Goal: Contribute content: Contribute content

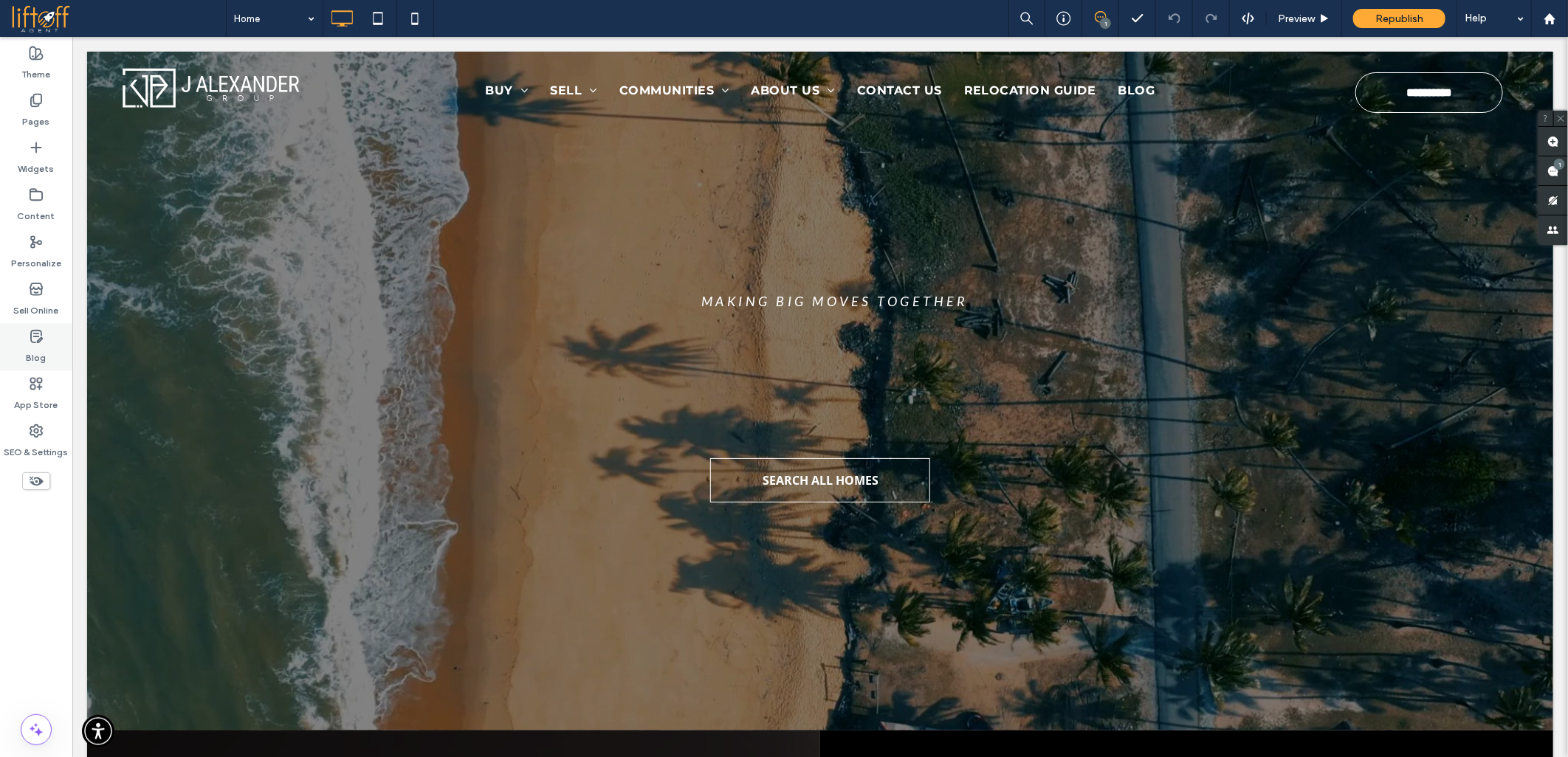
click at [38, 345] on label "Blog" at bounding box center [36, 354] width 20 height 21
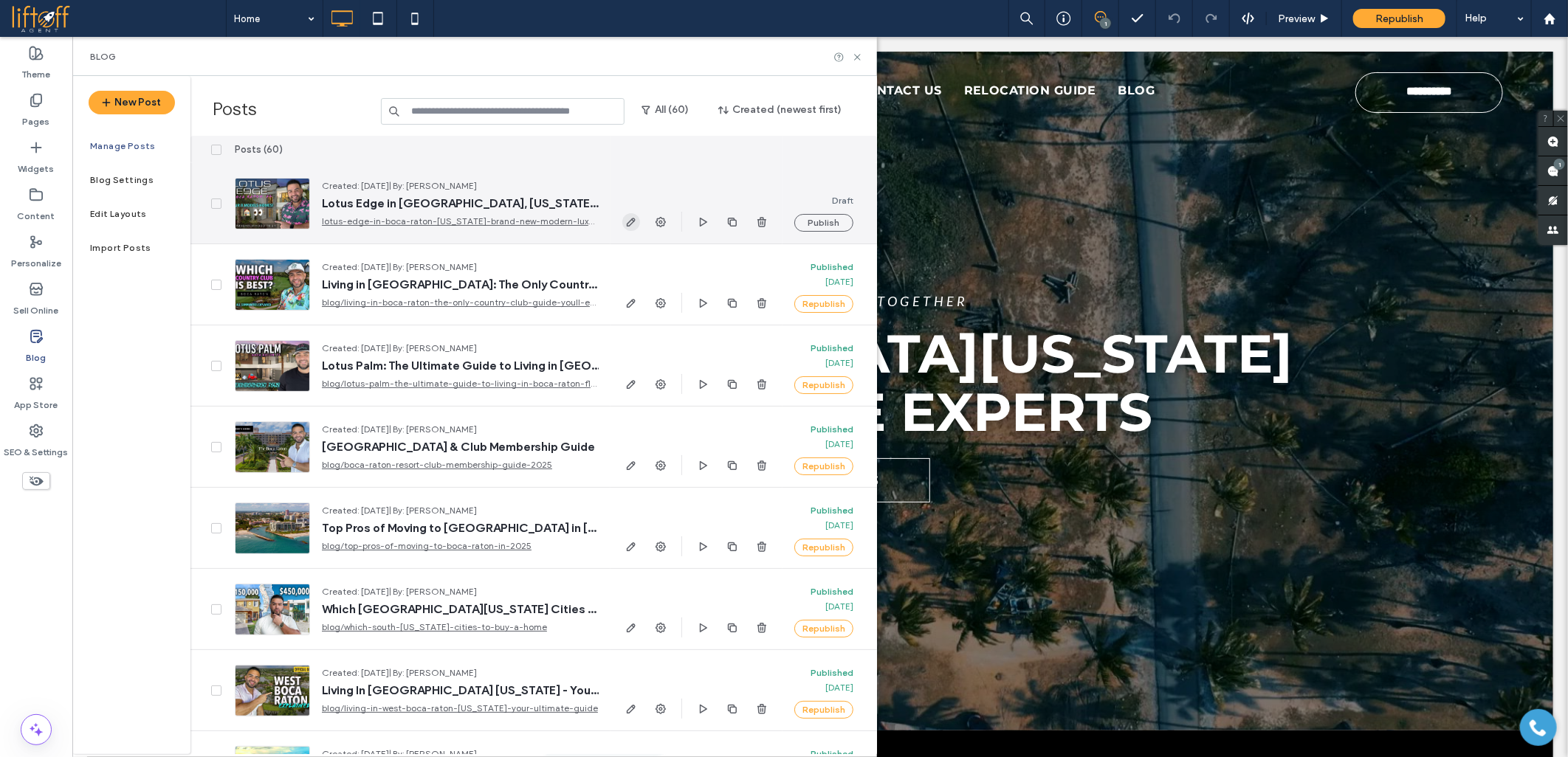
click at [632, 218] on use "button" at bounding box center [631, 221] width 9 height 9
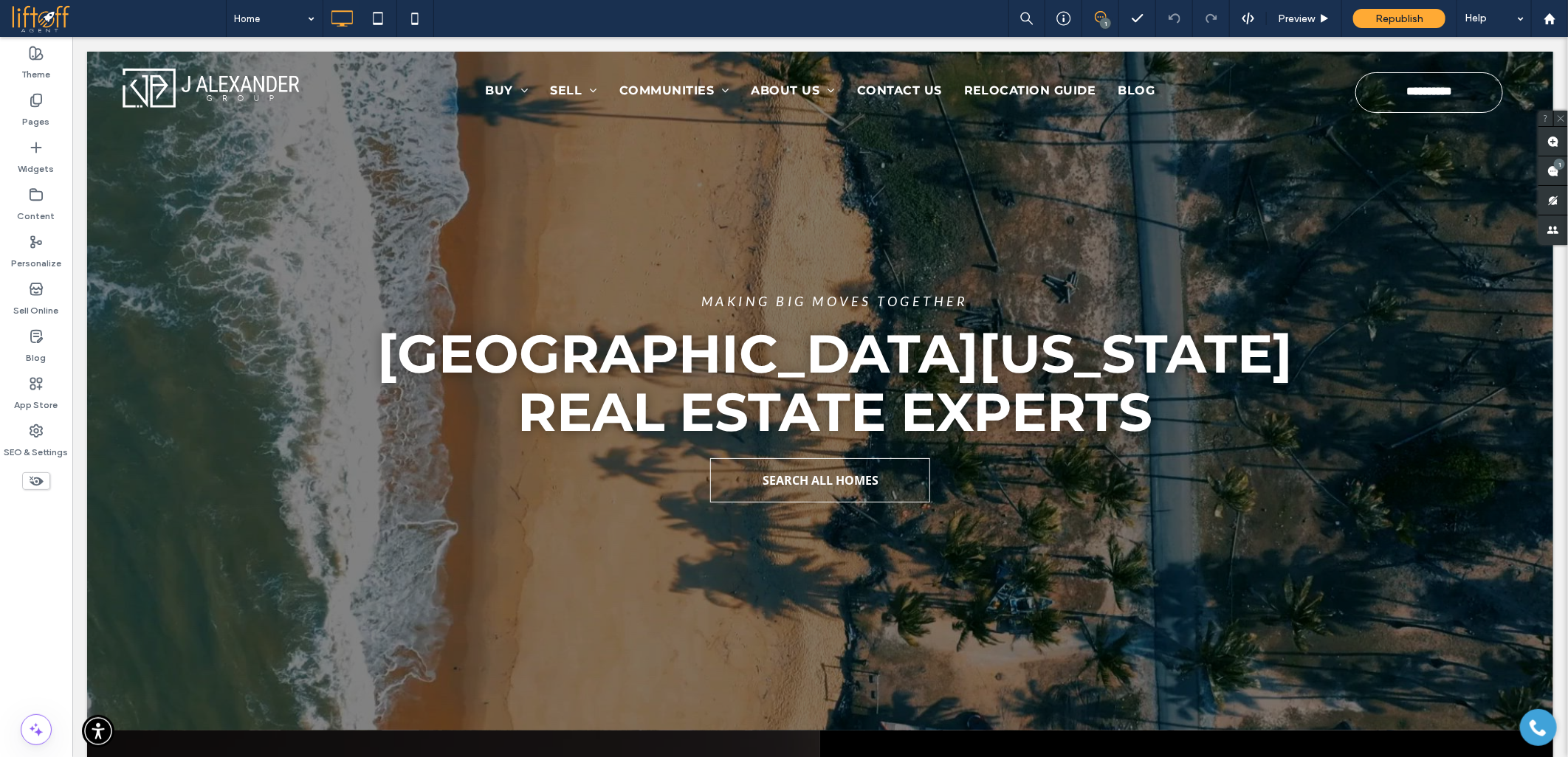
click at [226, 534] on div at bounding box center [784, 378] width 1568 height 757
click at [214, 511] on div at bounding box center [784, 378] width 1568 height 757
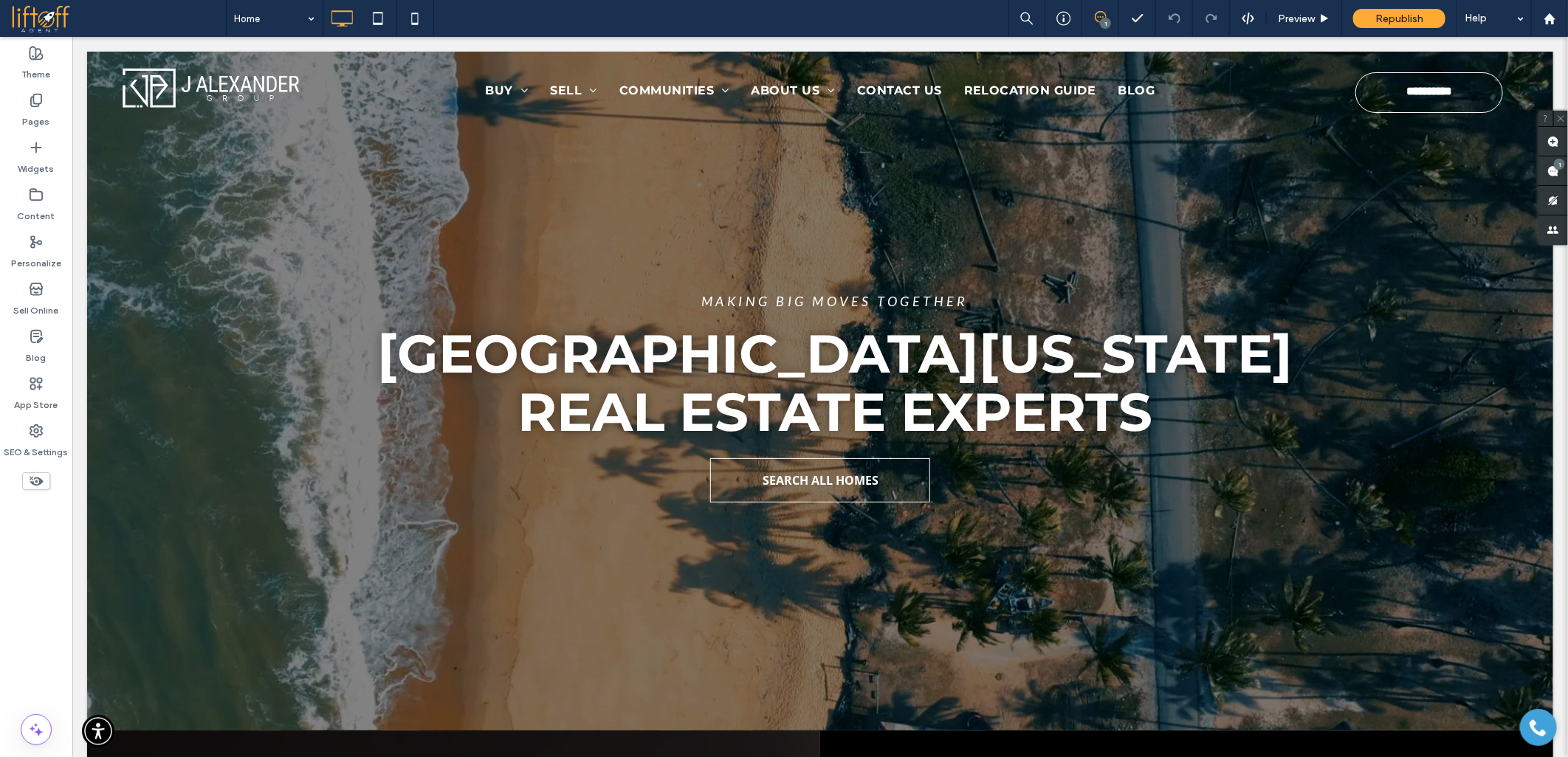
drag, startPoint x: 235, startPoint y: 654, endPoint x: 226, endPoint y: 650, distance: 9.8
click at [232, 654] on div at bounding box center [784, 378] width 1568 height 757
click at [226, 648] on div at bounding box center [784, 378] width 1568 height 757
click at [225, 646] on div at bounding box center [784, 378] width 1568 height 757
click at [217, 631] on div at bounding box center [784, 378] width 1568 height 757
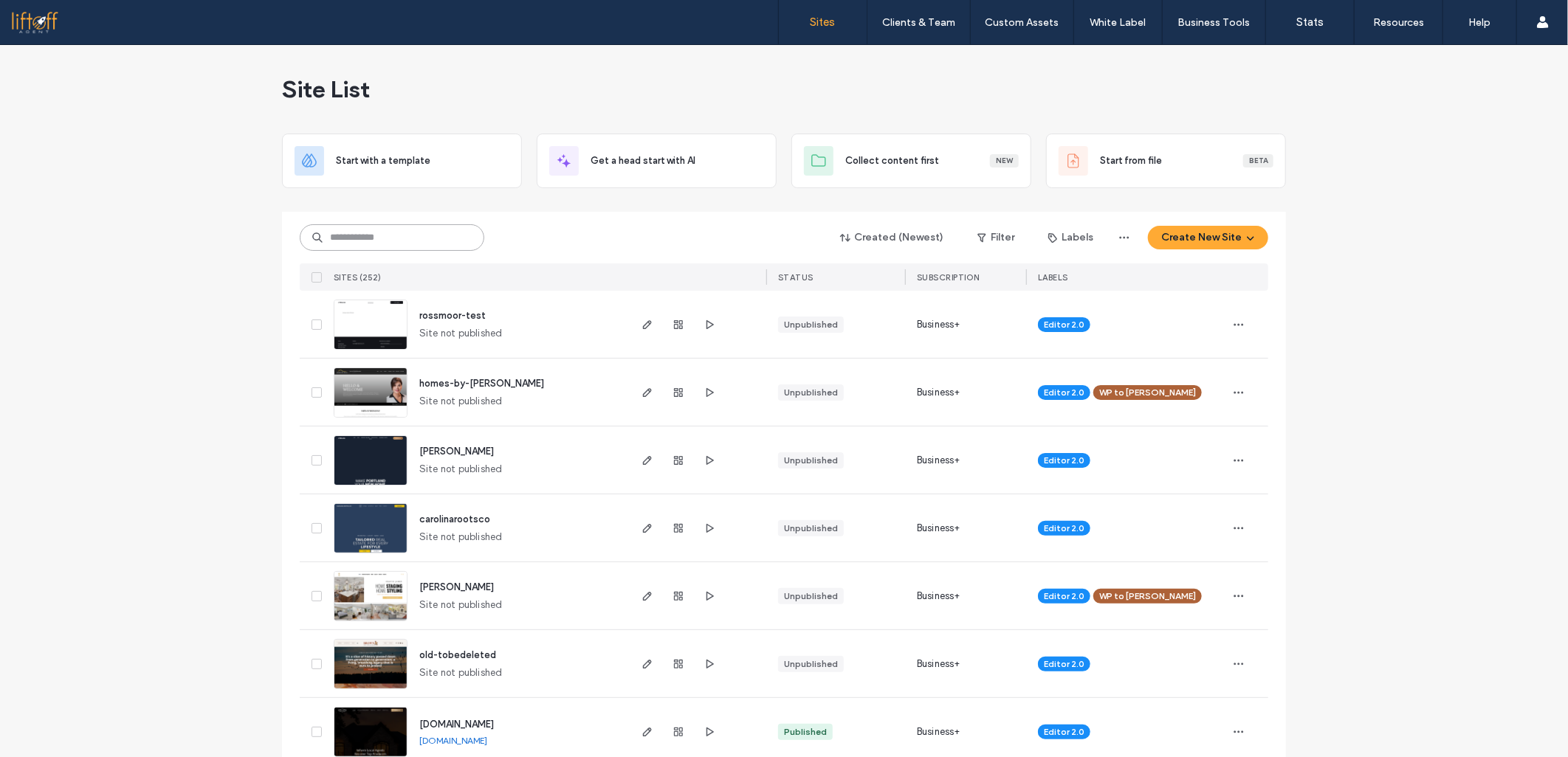
click at [374, 231] on input at bounding box center [392, 237] width 184 height 26
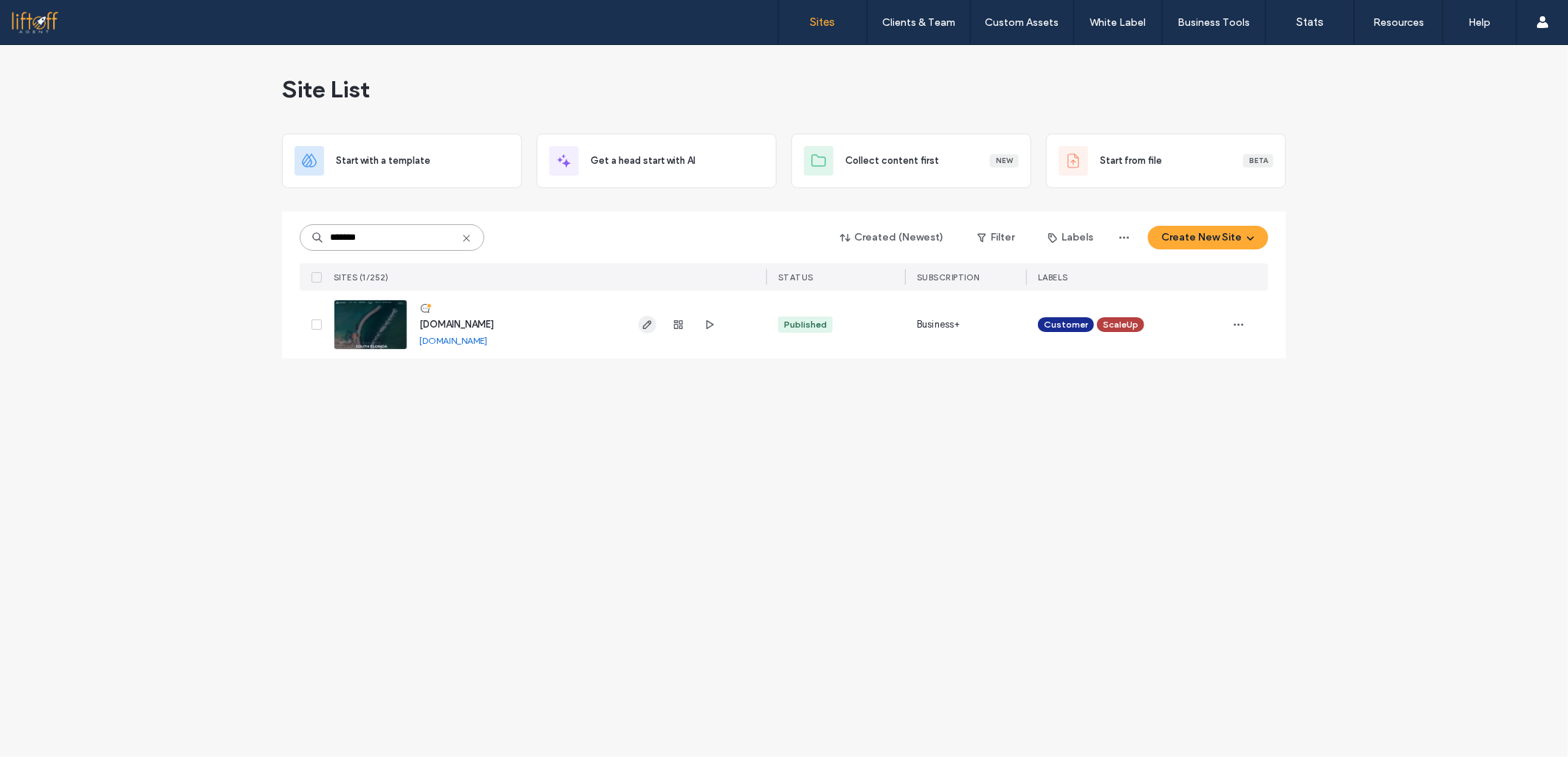
type input "*******"
click at [649, 329] on icon "button" at bounding box center [647, 325] width 12 height 12
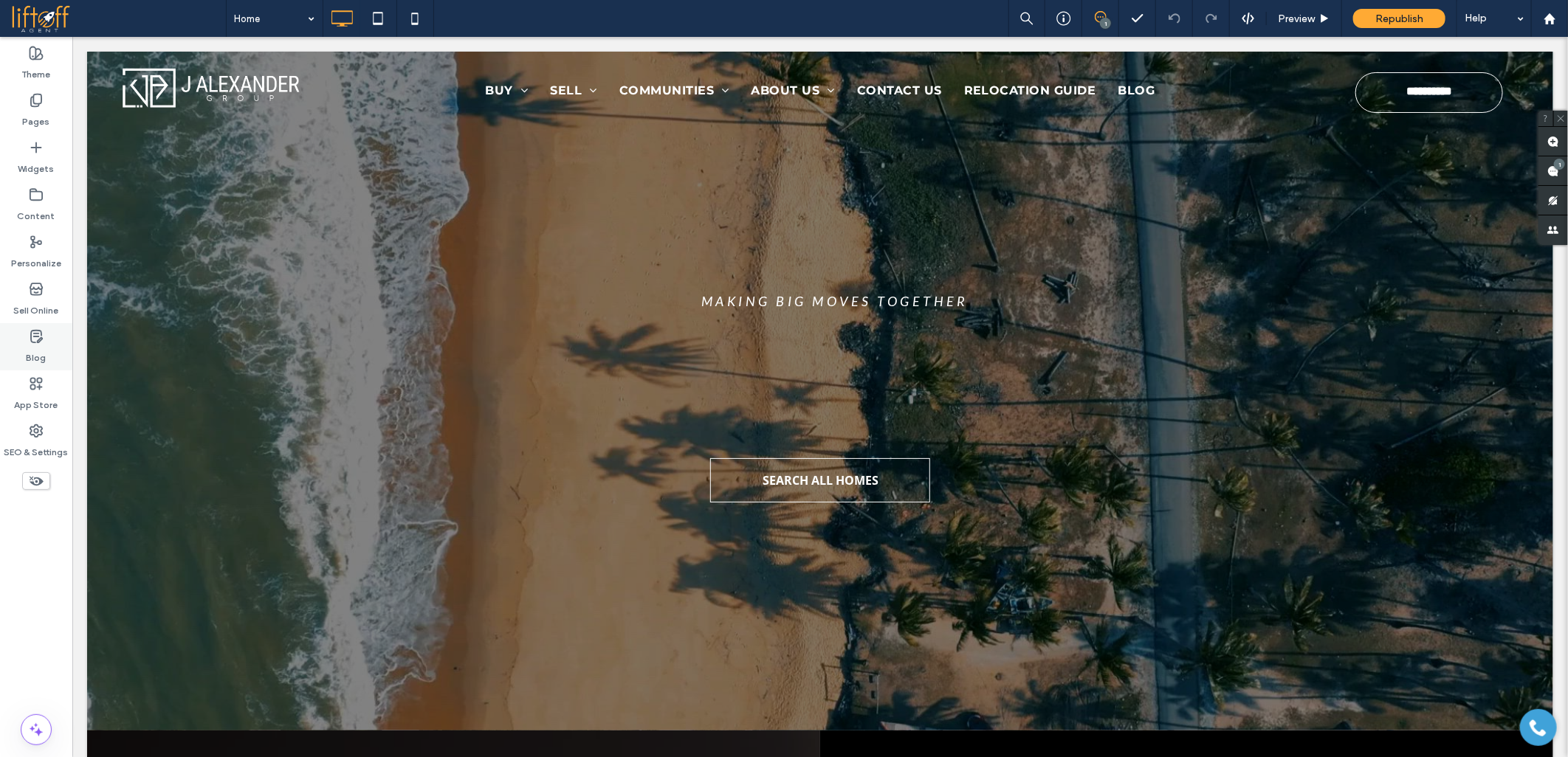
click at [41, 340] on icon at bounding box center [35, 336] width 15 height 15
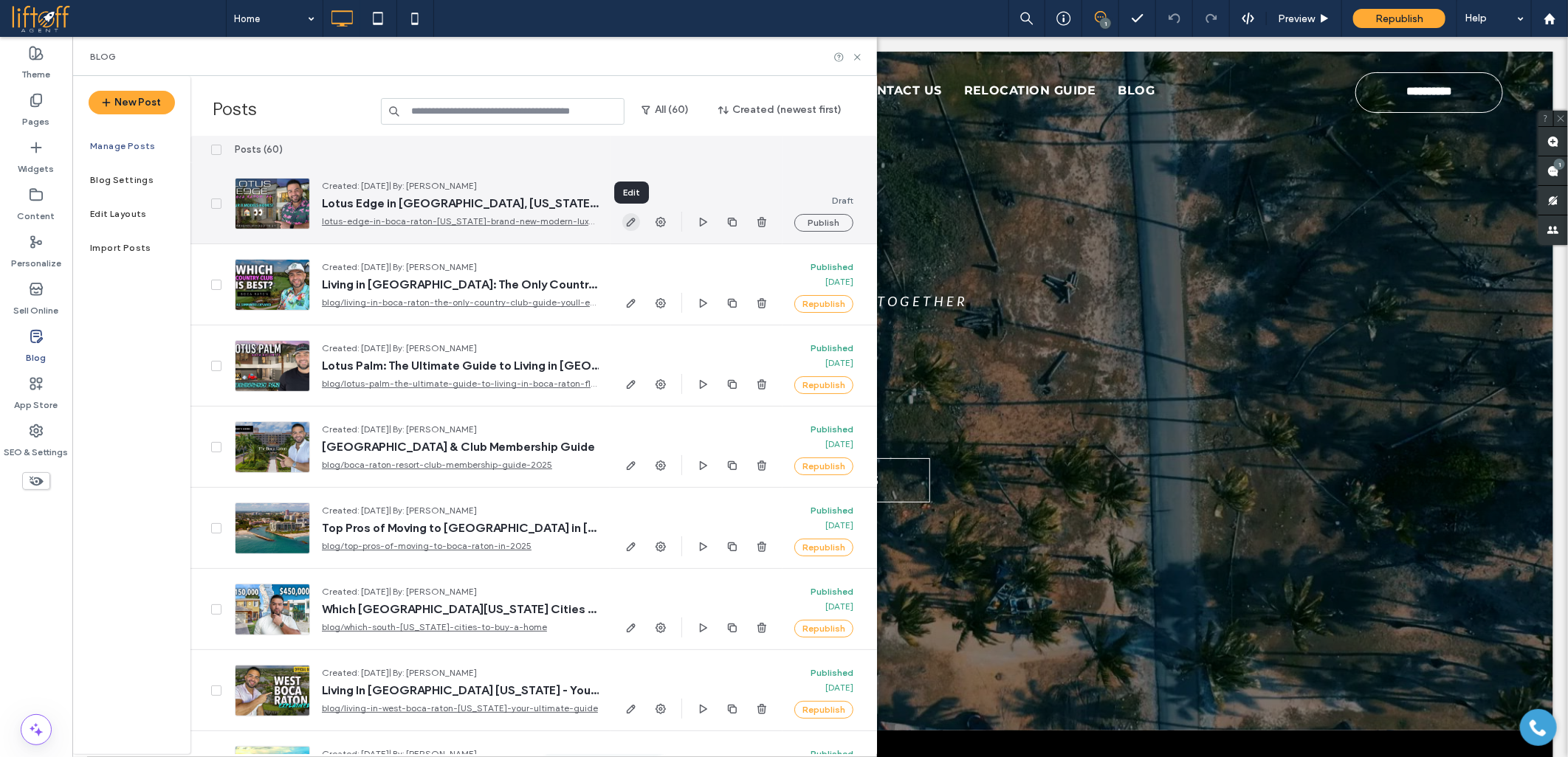
click at [622, 216] on span "button" at bounding box center [631, 222] width 18 height 18
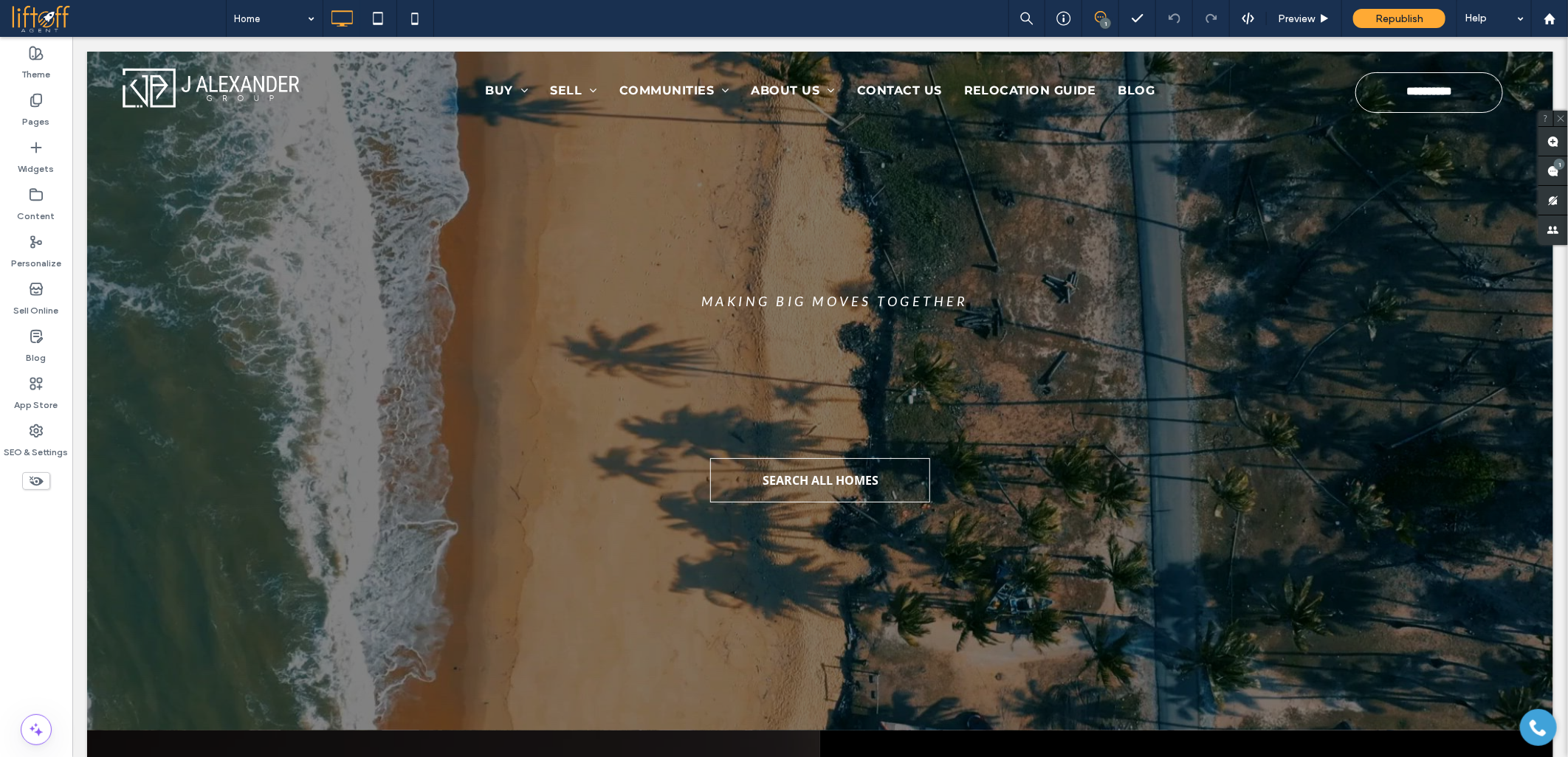
click at [273, 477] on div at bounding box center [784, 378] width 1568 height 757
drag, startPoint x: 277, startPoint y: 478, endPoint x: 277, endPoint y: 467, distance: 11.0
click at [277, 477] on div at bounding box center [784, 378] width 1568 height 757
drag, startPoint x: 277, startPoint y: 467, endPoint x: 282, endPoint y: 458, distance: 10.3
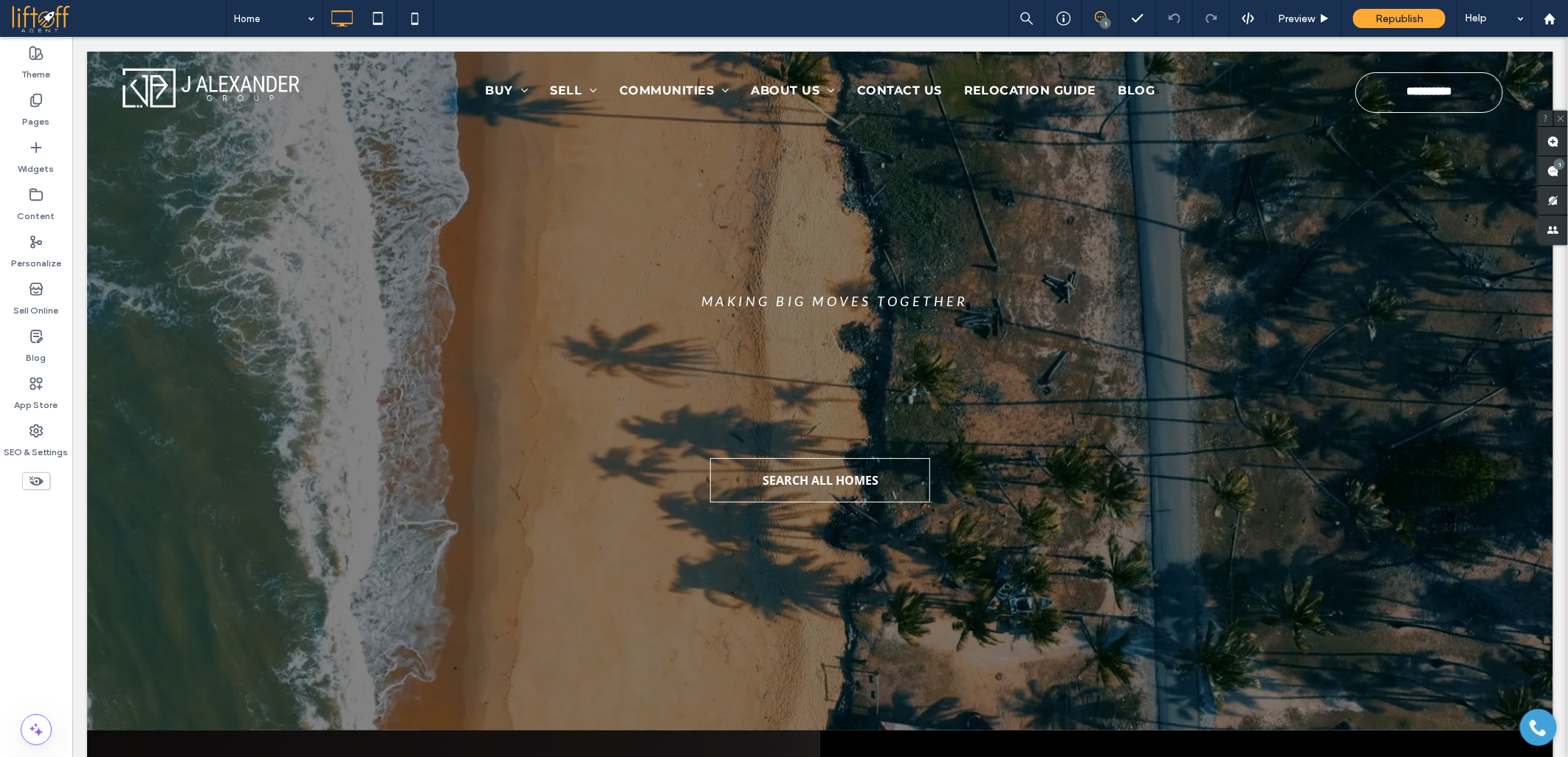
click at [280, 462] on div at bounding box center [784, 378] width 1568 height 757
click at [283, 455] on div at bounding box center [784, 378] width 1568 height 757
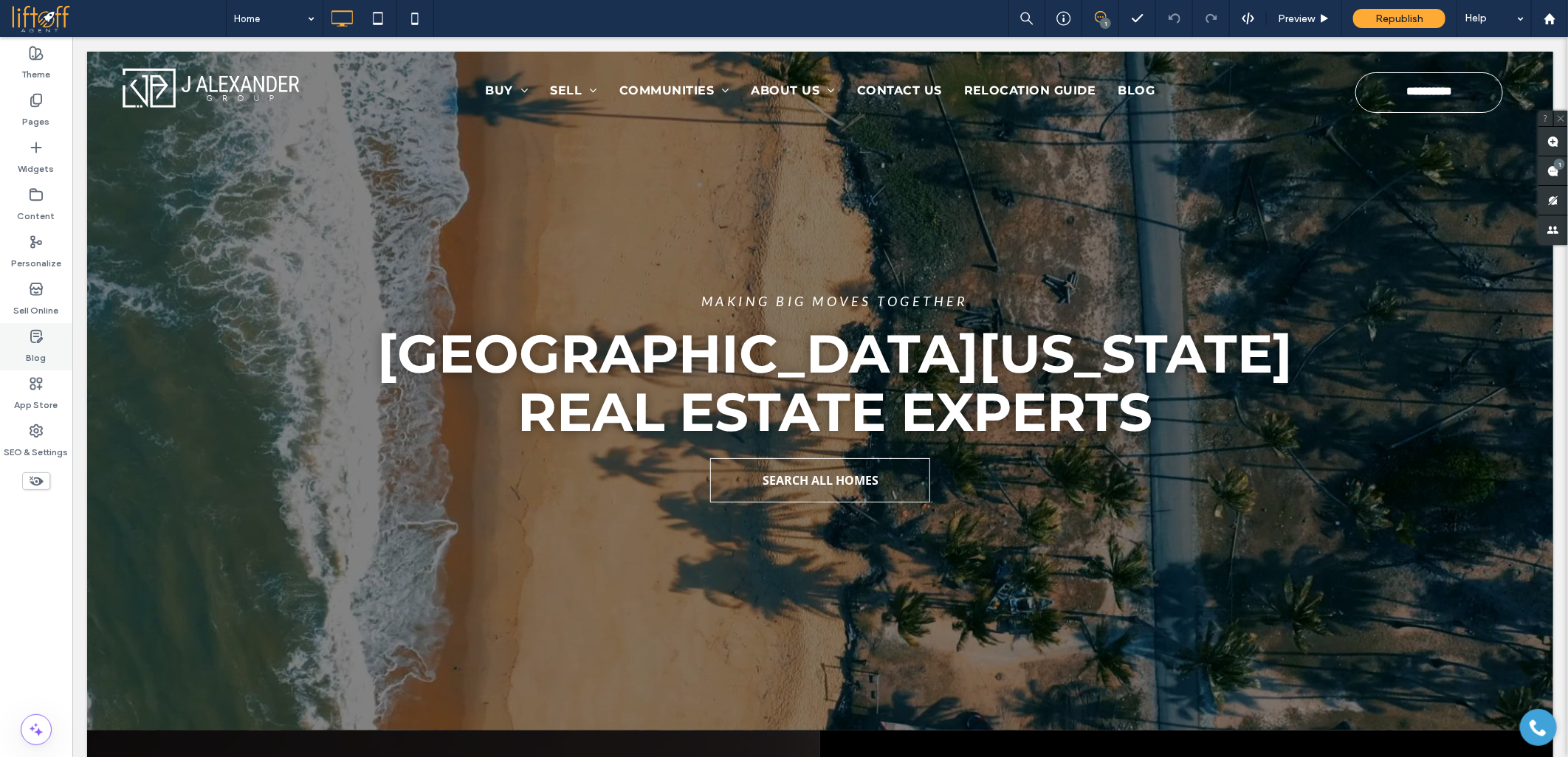
click at [31, 338] on use at bounding box center [36, 337] width 11 height 12
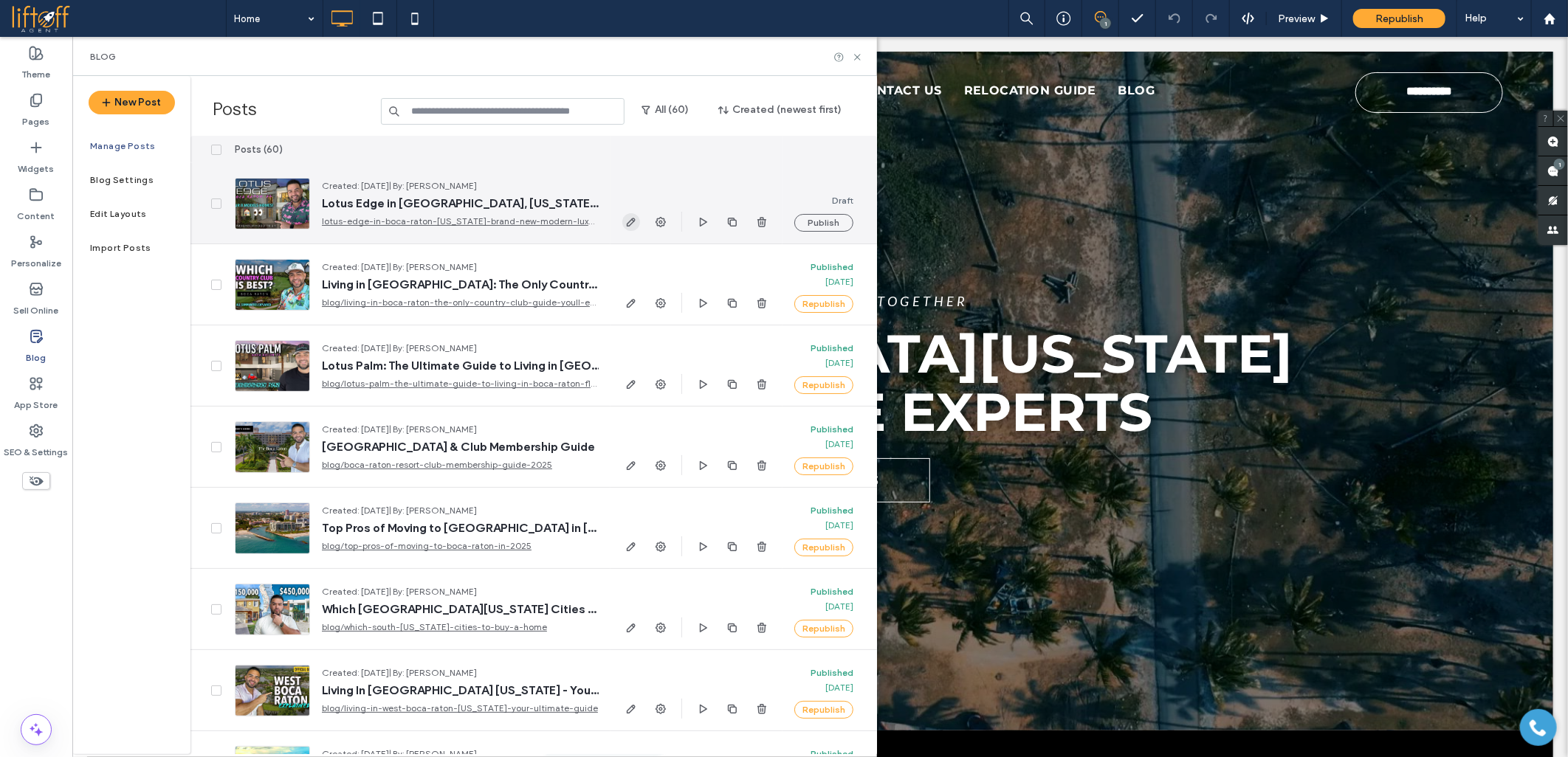
click at [629, 218] on icon "button" at bounding box center [631, 222] width 12 height 12
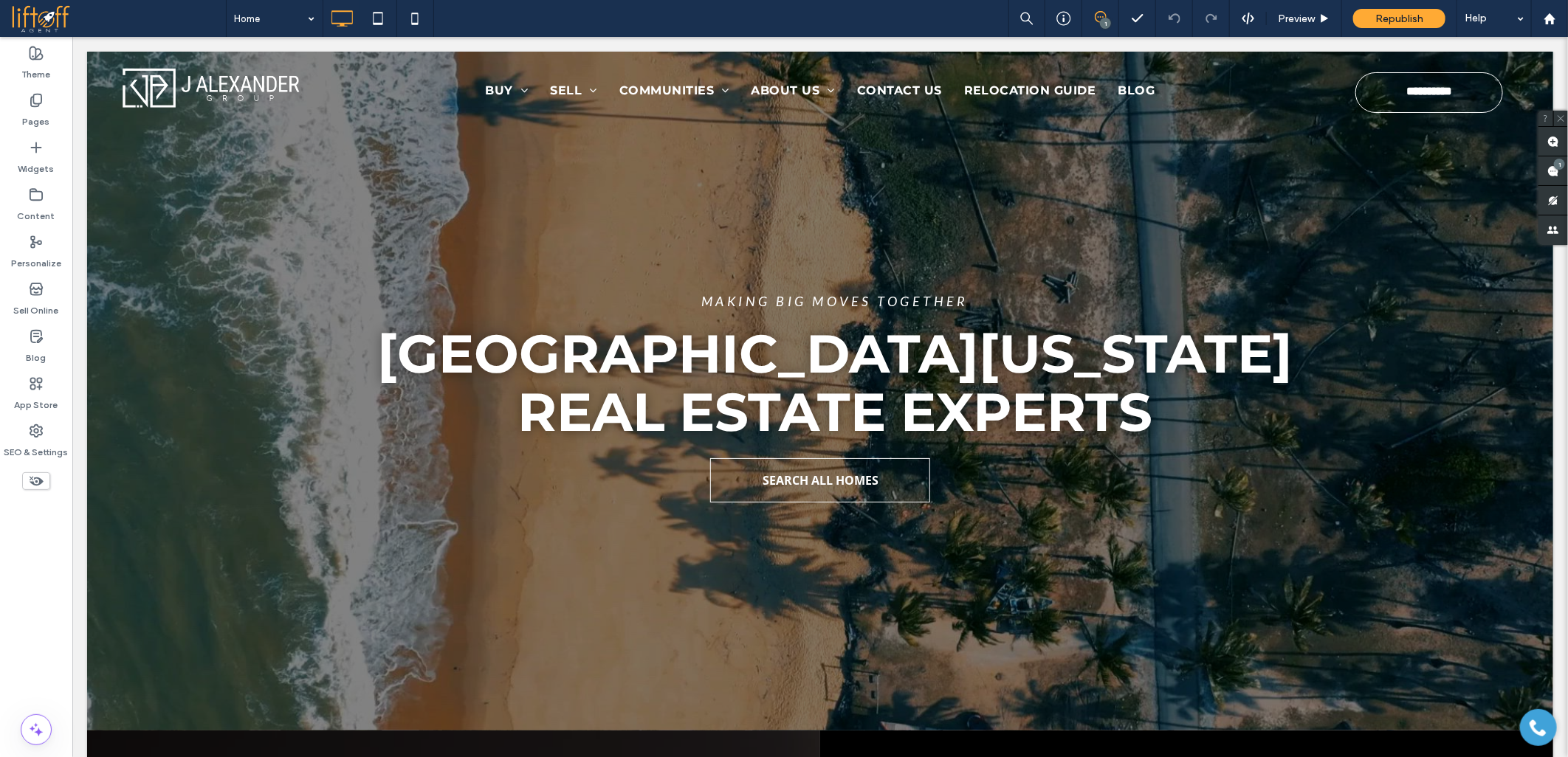
click at [234, 544] on div at bounding box center [784, 378] width 1568 height 757
click at [194, 529] on div at bounding box center [784, 378] width 1568 height 757
click at [187, 559] on div at bounding box center [784, 378] width 1568 height 757
click at [194, 540] on div at bounding box center [784, 378] width 1568 height 757
click at [190, 572] on div at bounding box center [784, 378] width 1568 height 757
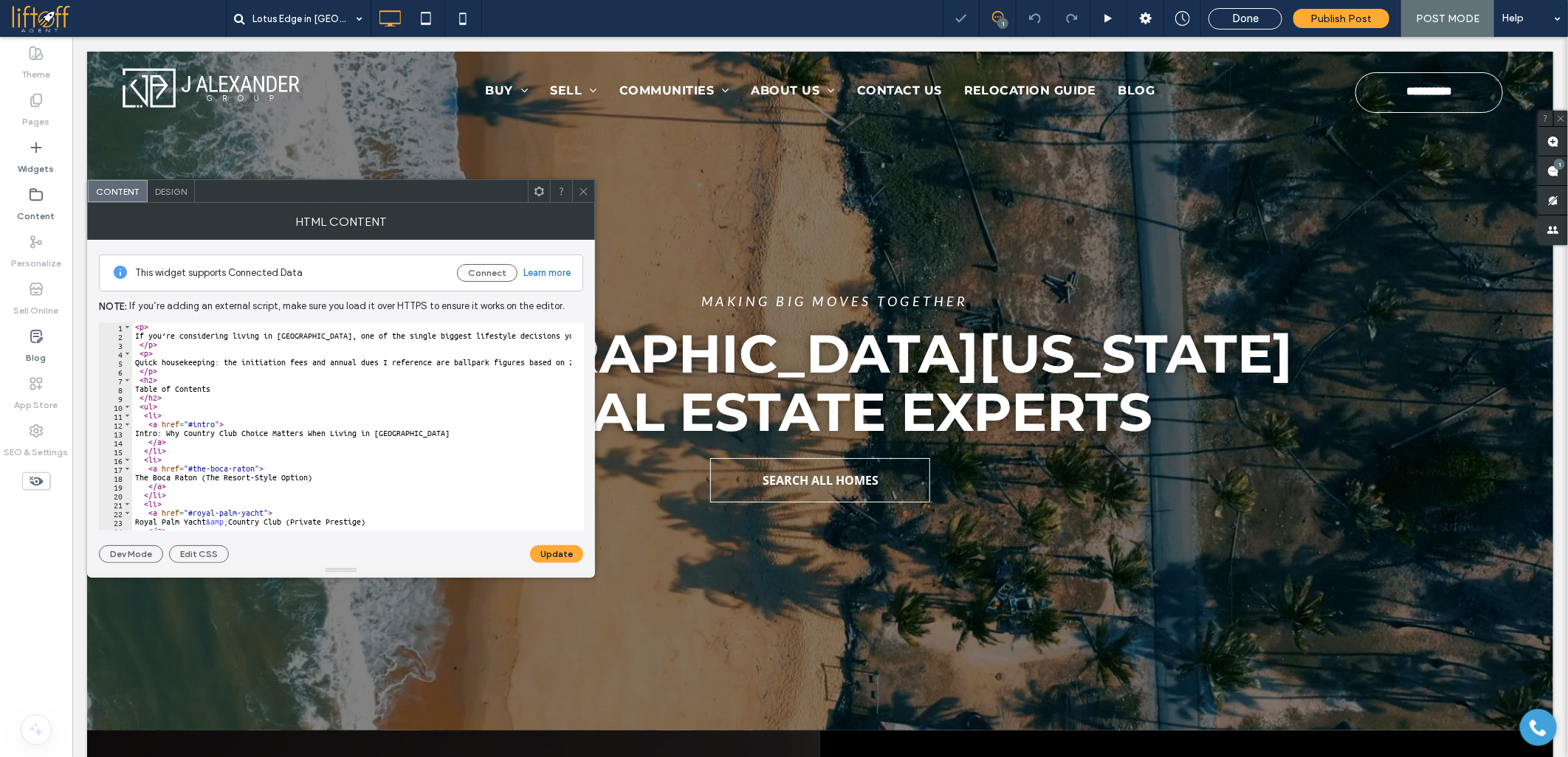
type textarea "****"
click at [161, 346] on div "< p > If you’re considering living in Boca Raton, one of the single biggest lif…" at bounding box center [1582, 429] width 2899 height 213
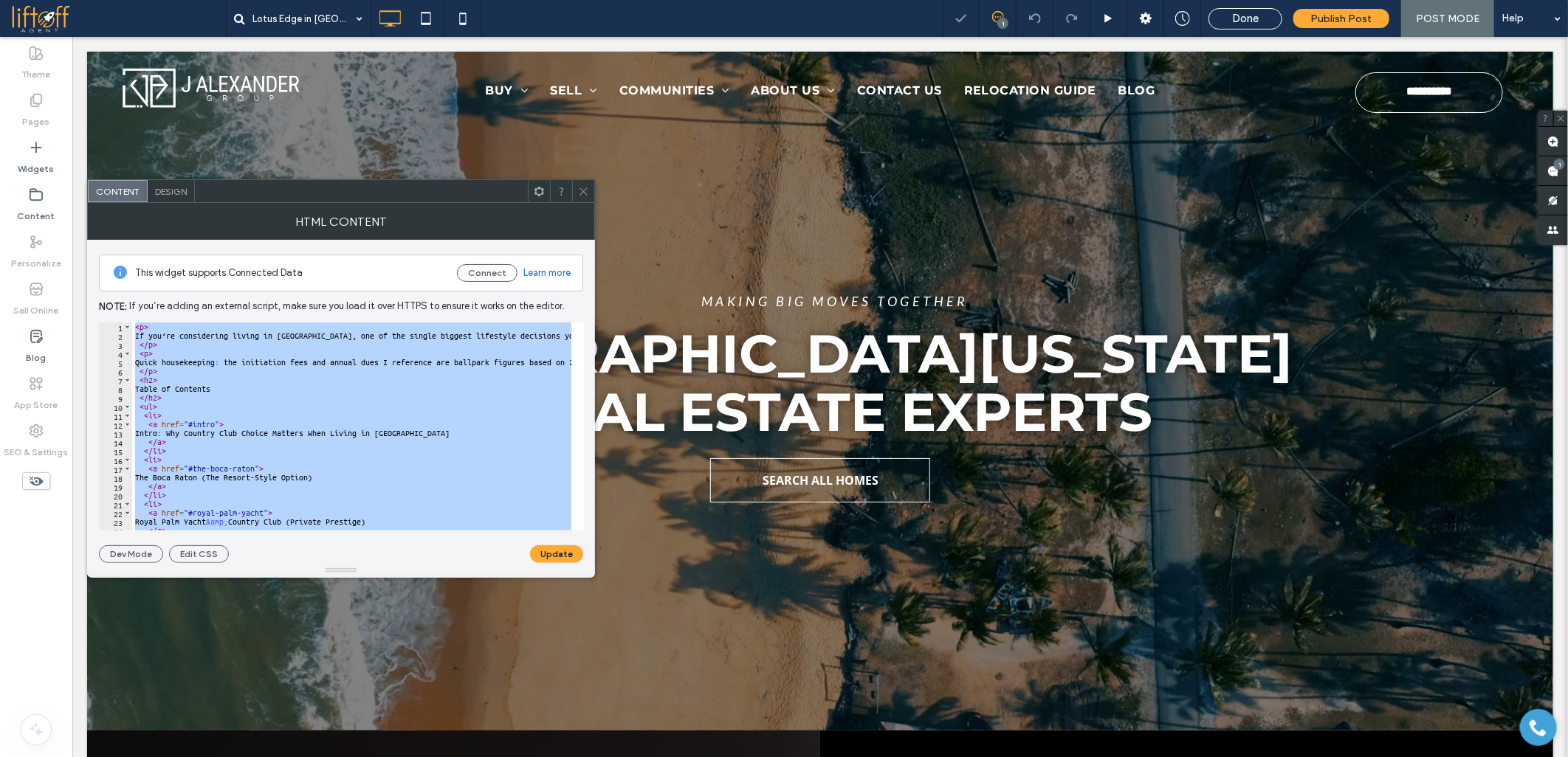
paste textarea "**********"
type textarea "**********"
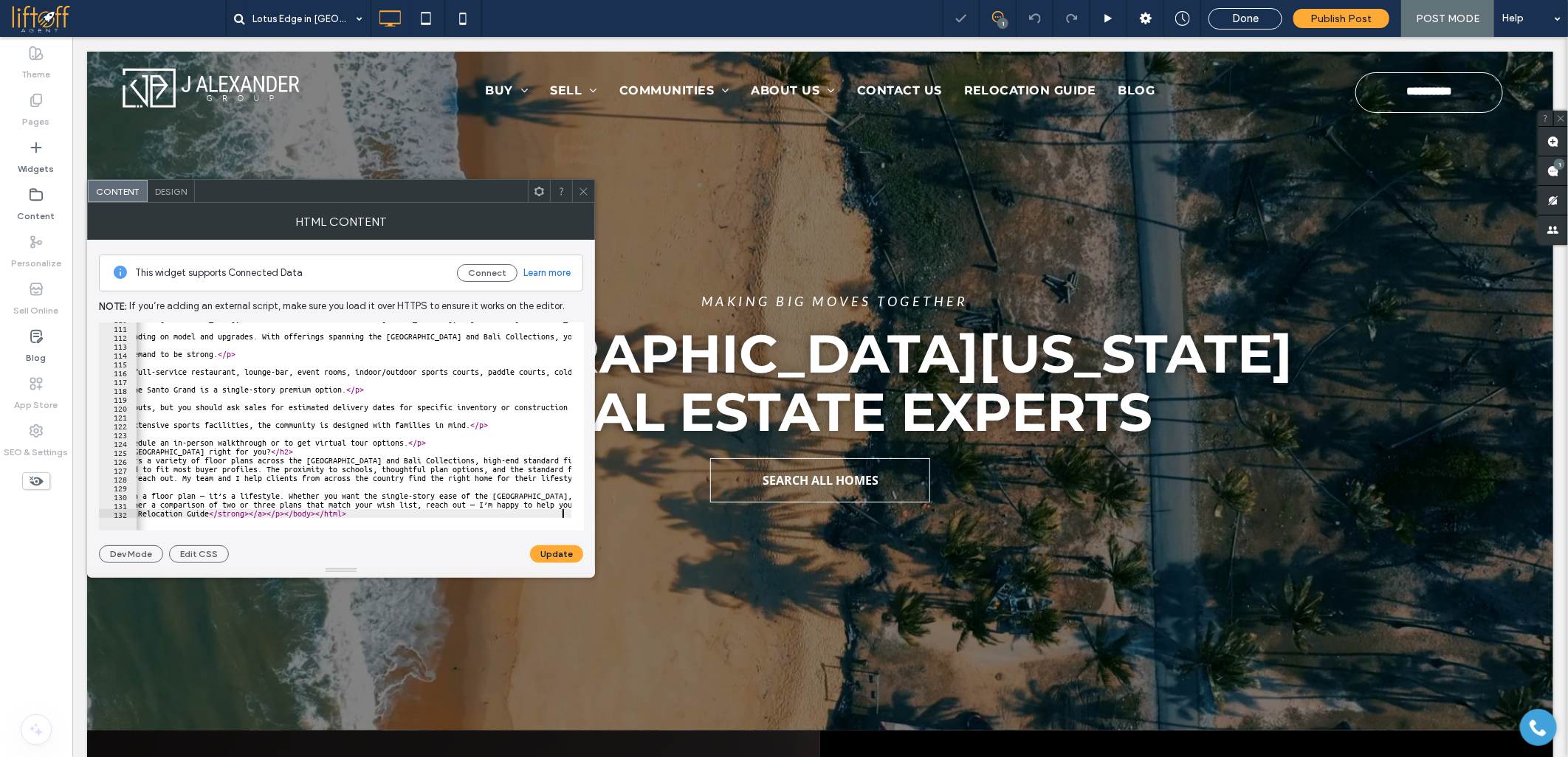
scroll to position [0, 395]
click at [561, 555] on button "Update" at bounding box center [556, 554] width 53 height 18
click at [587, 193] on icon at bounding box center [583, 191] width 11 height 11
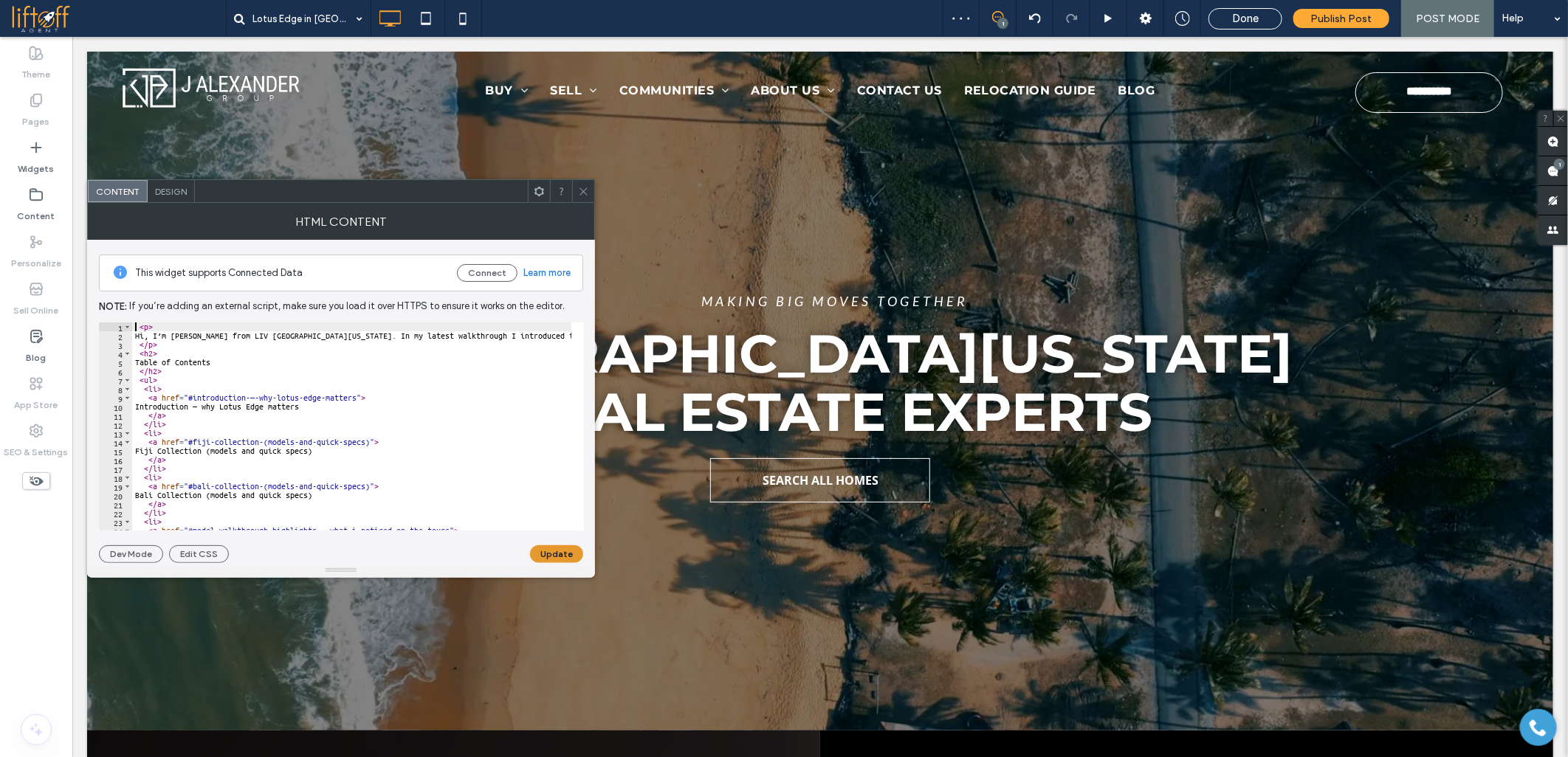
click at [549, 558] on button "Update" at bounding box center [556, 554] width 53 height 18
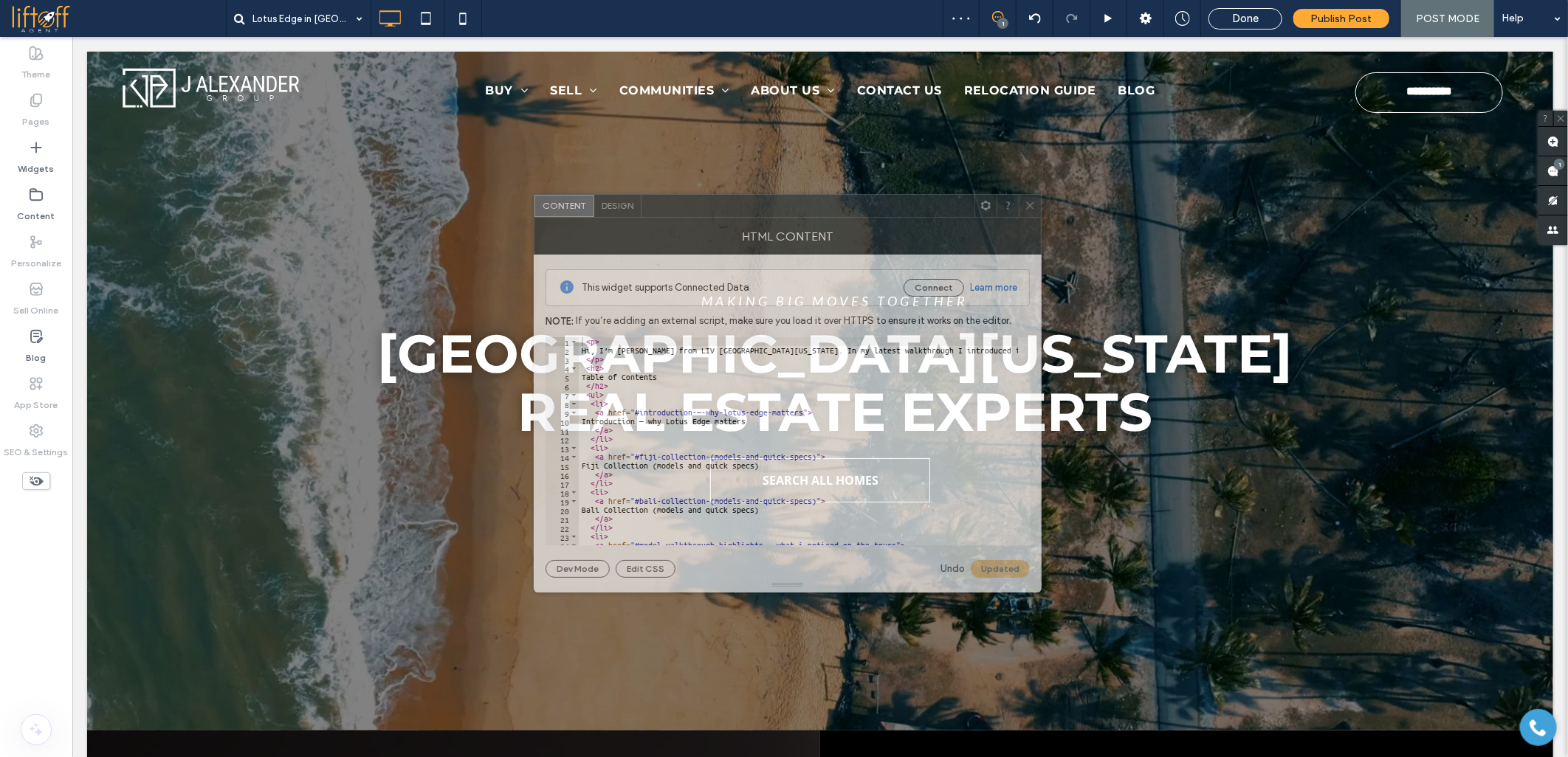
drag, startPoint x: 263, startPoint y: 193, endPoint x: 720, endPoint y: 202, distance: 457.1
click at [720, 202] on div at bounding box center [808, 206] width 333 height 23
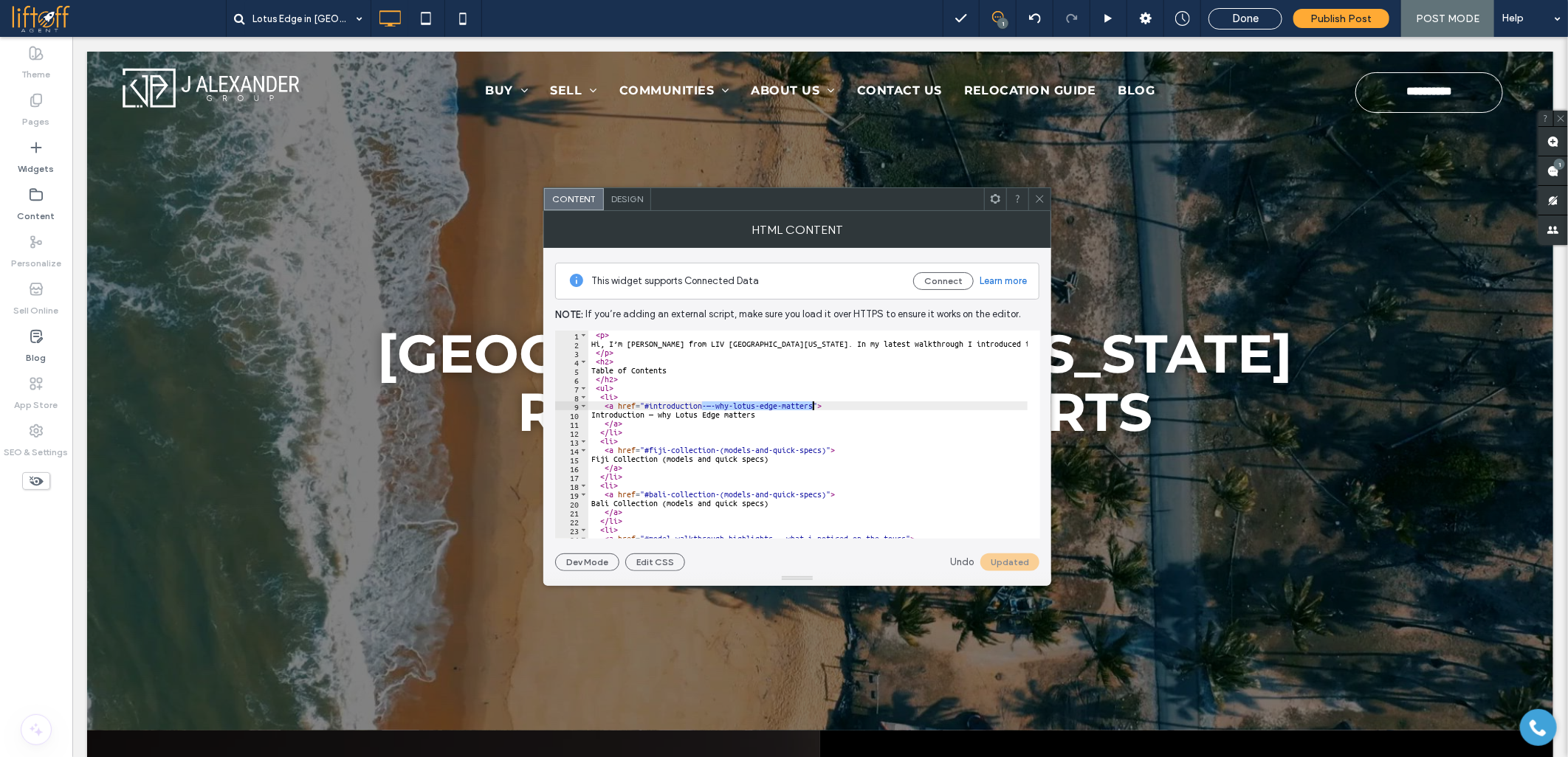
drag, startPoint x: 701, startPoint y: 404, endPoint x: 812, endPoint y: 404, distance: 111.0
paste textarea "Cursor at row 10"
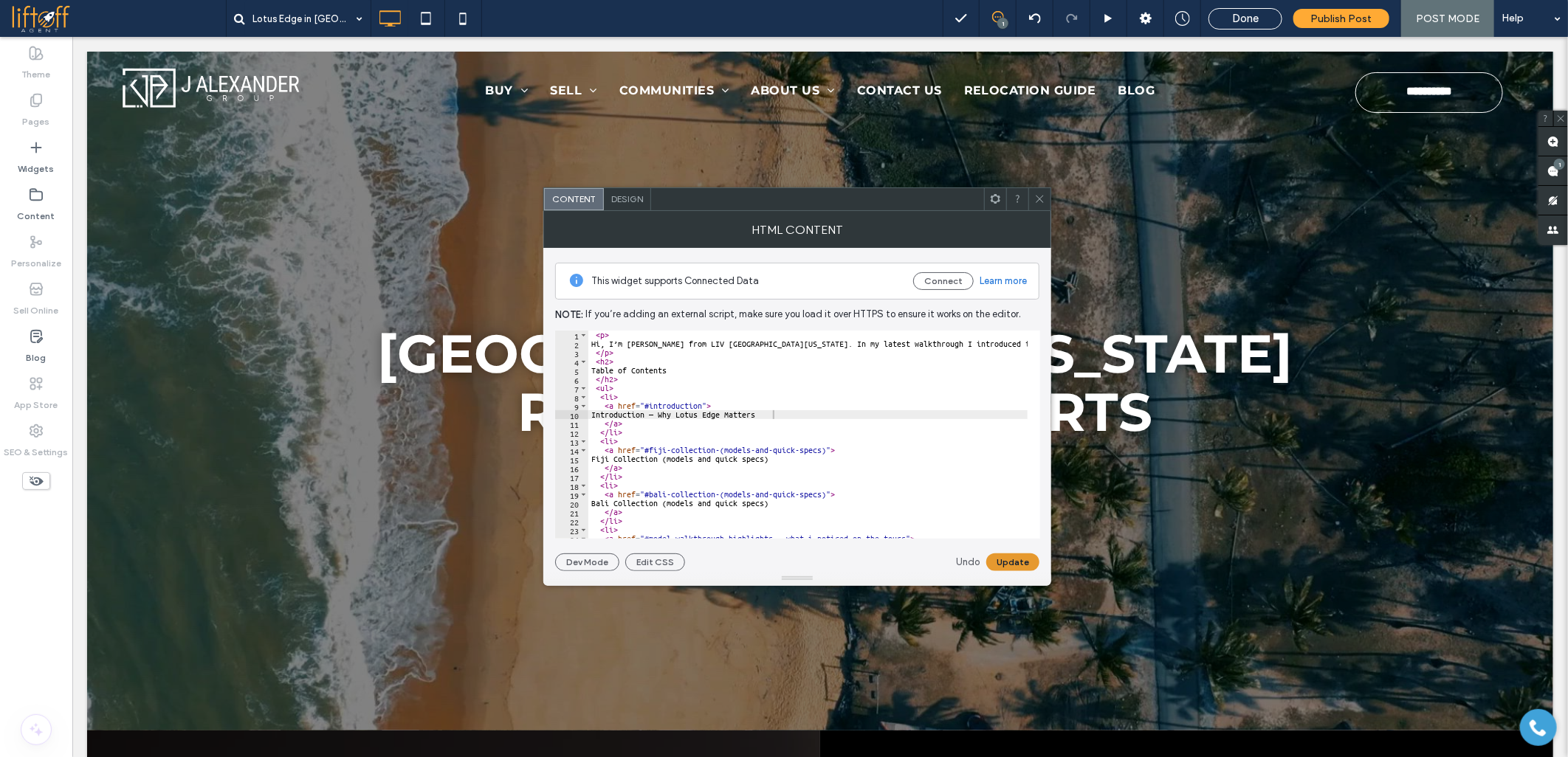
click at [1010, 554] on button "Update" at bounding box center [1013, 562] width 53 height 18
drag, startPoint x: 716, startPoint y: 449, endPoint x: 825, endPoint y: 448, distance: 109.0
paste textarea "Cursor at row 15"
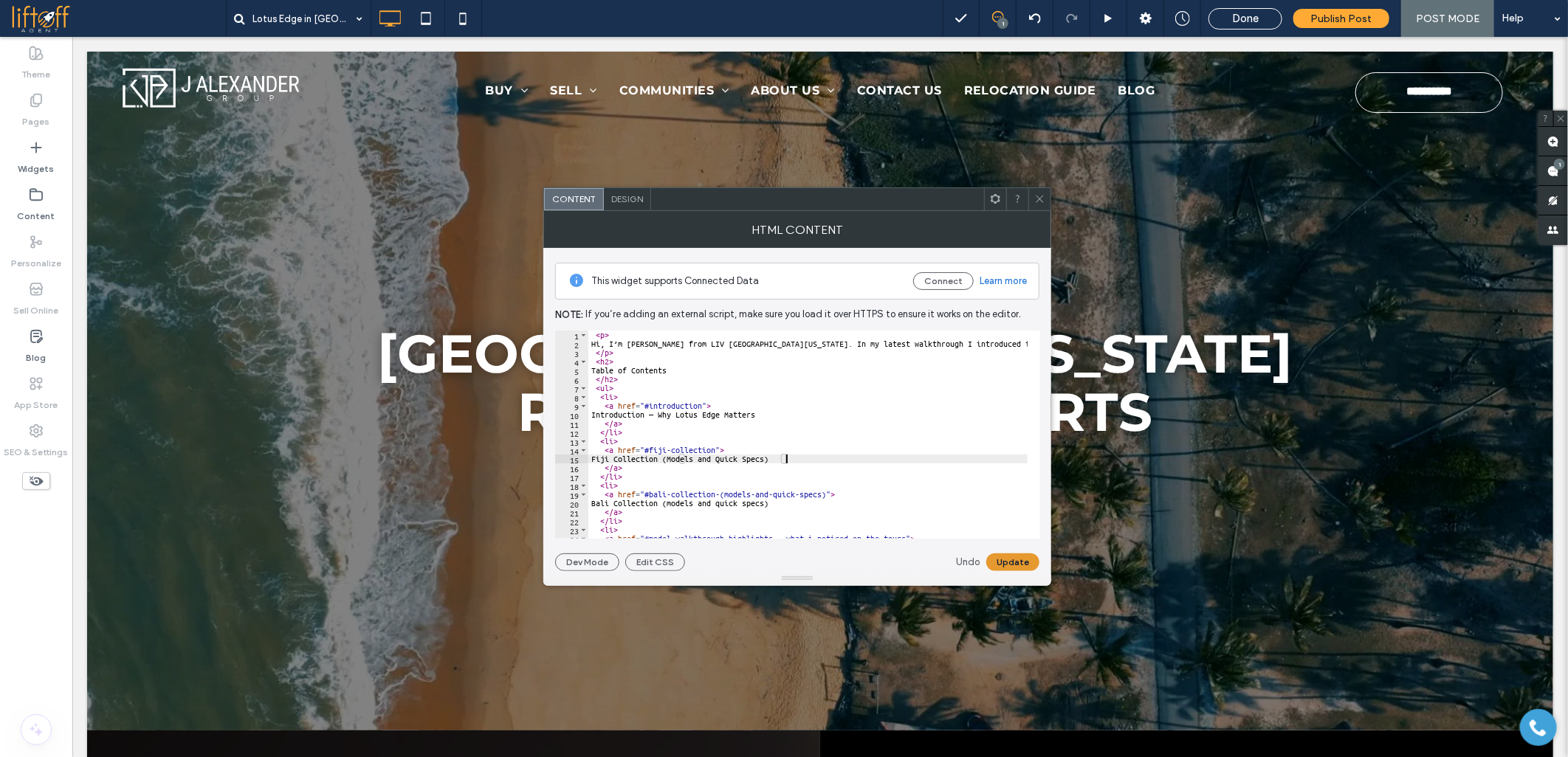
click at [1014, 564] on button "Update" at bounding box center [1013, 562] width 53 height 18
drag, startPoint x: 713, startPoint y: 495, endPoint x: 824, endPoint y: 496, distance: 111.0
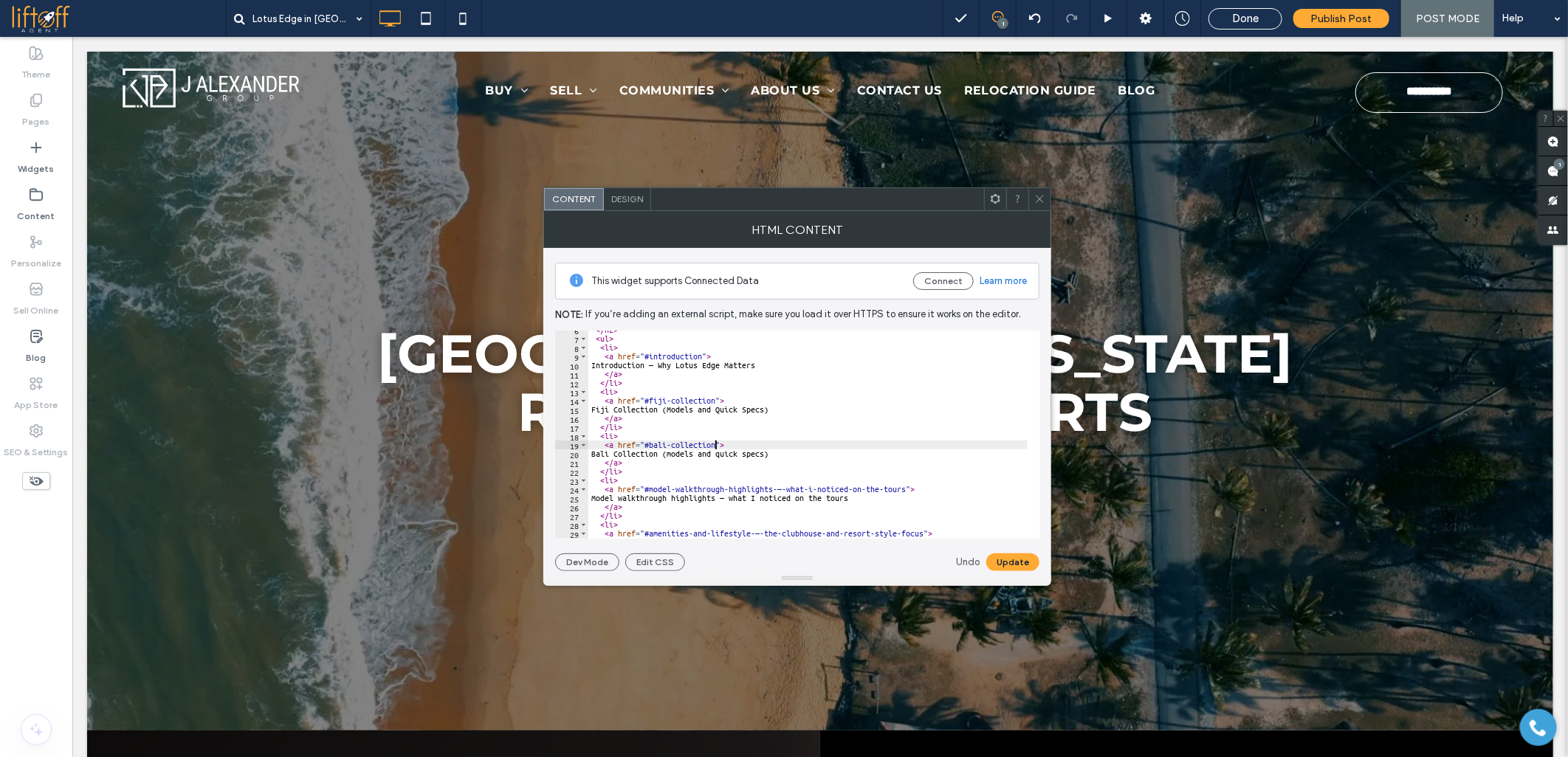
scroll to position [98, 0]
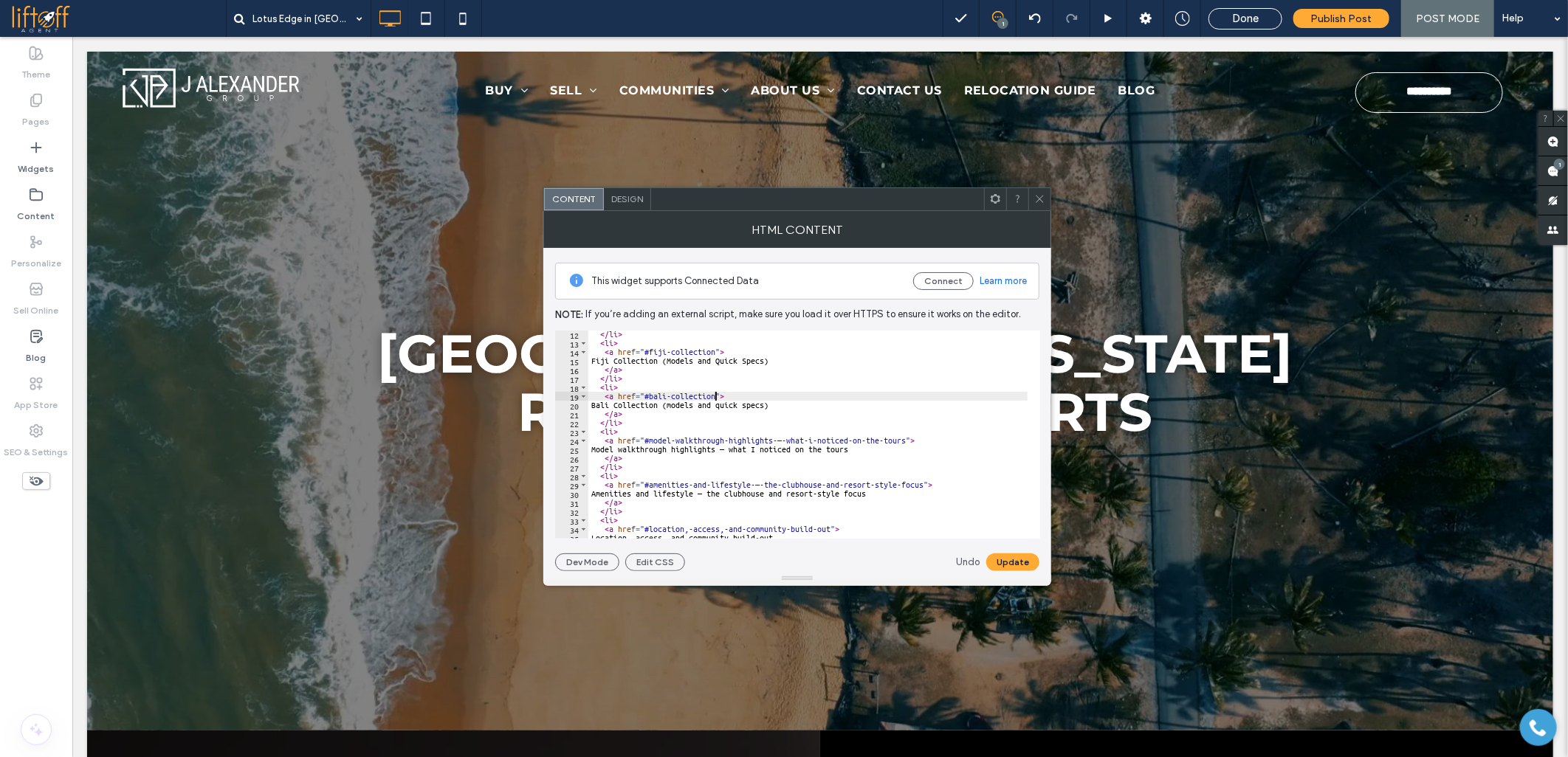
paste textarea "Cursor at row 20"
click at [995, 558] on button "Update" at bounding box center [1013, 562] width 53 height 18
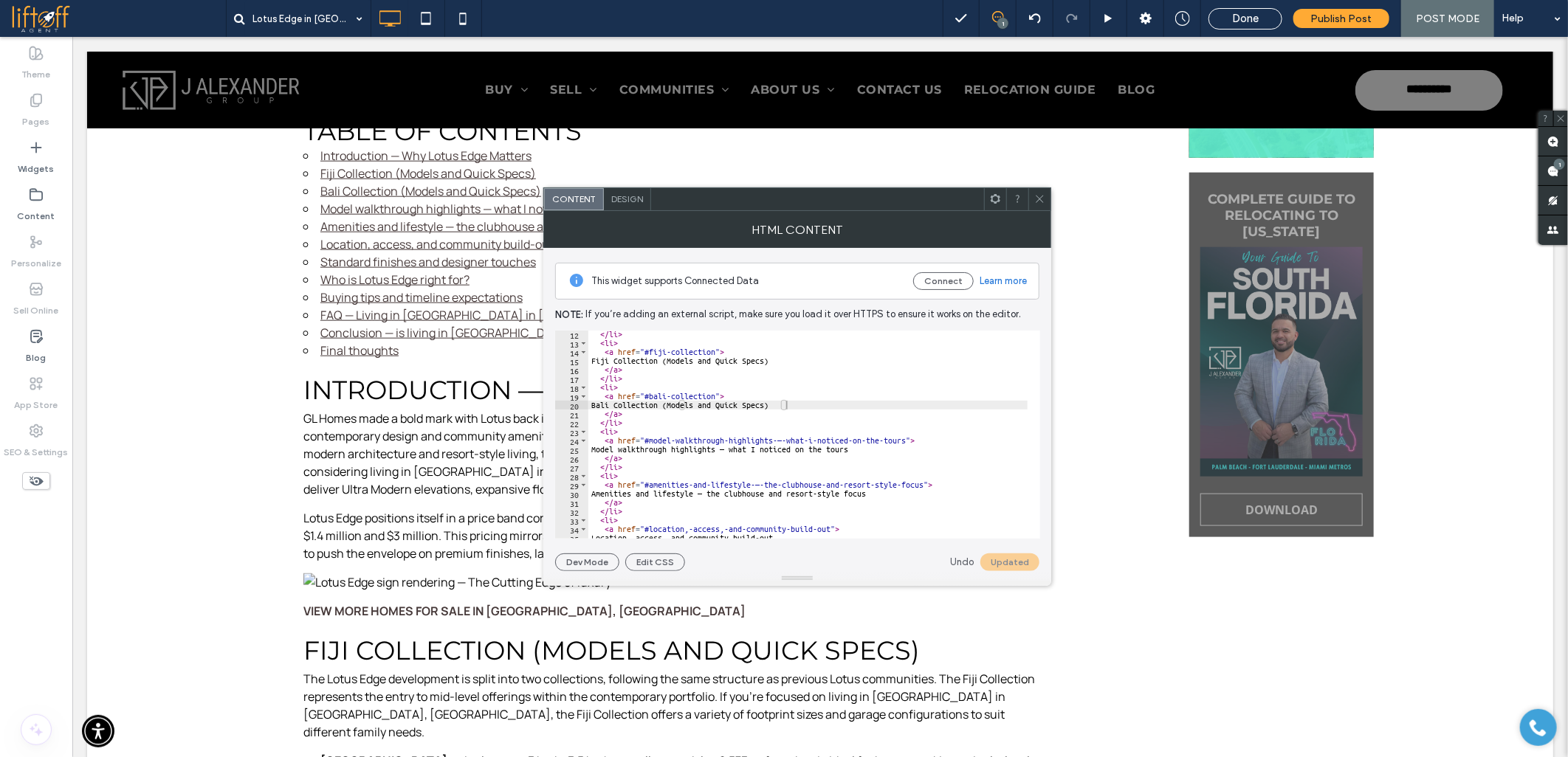
scroll to position [0, 0]
drag, startPoint x: 771, startPoint y: 439, endPoint x: 904, endPoint y: 441, distance: 133.0
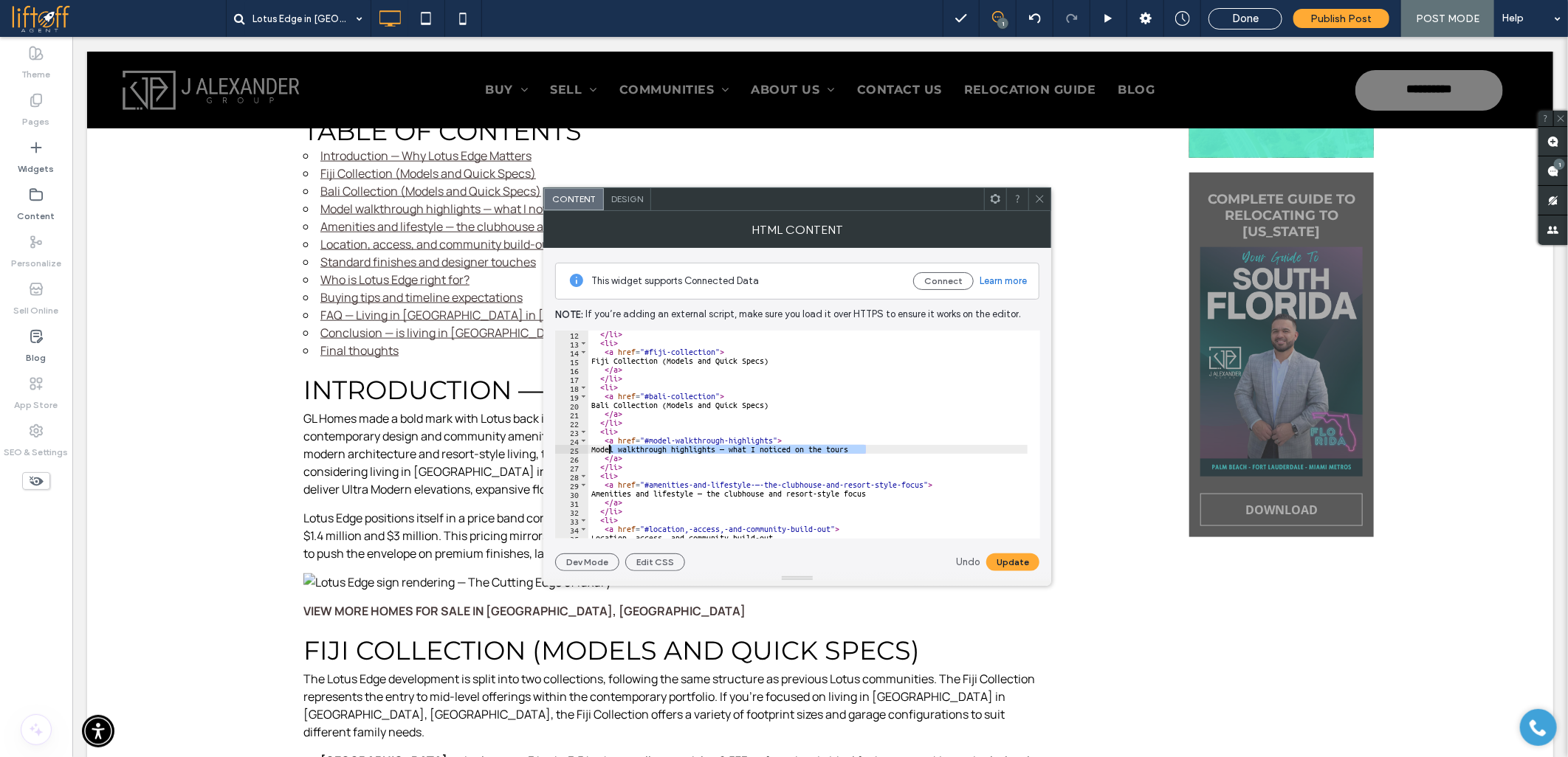
paste textarea "Cursor at row 25"
click at [1017, 558] on button "Update" at bounding box center [1013, 562] width 53 height 18
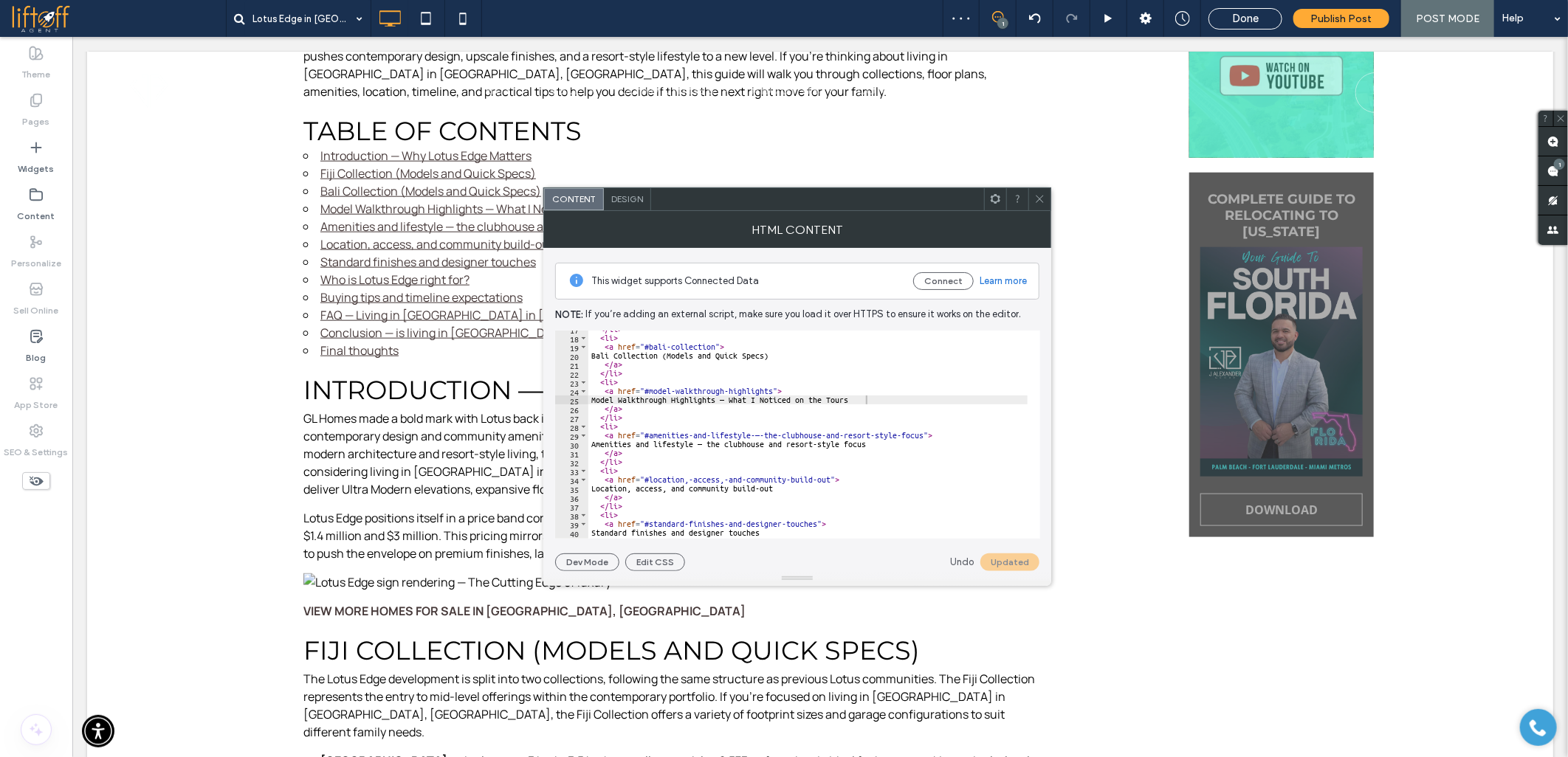
scroll to position [196, 0]
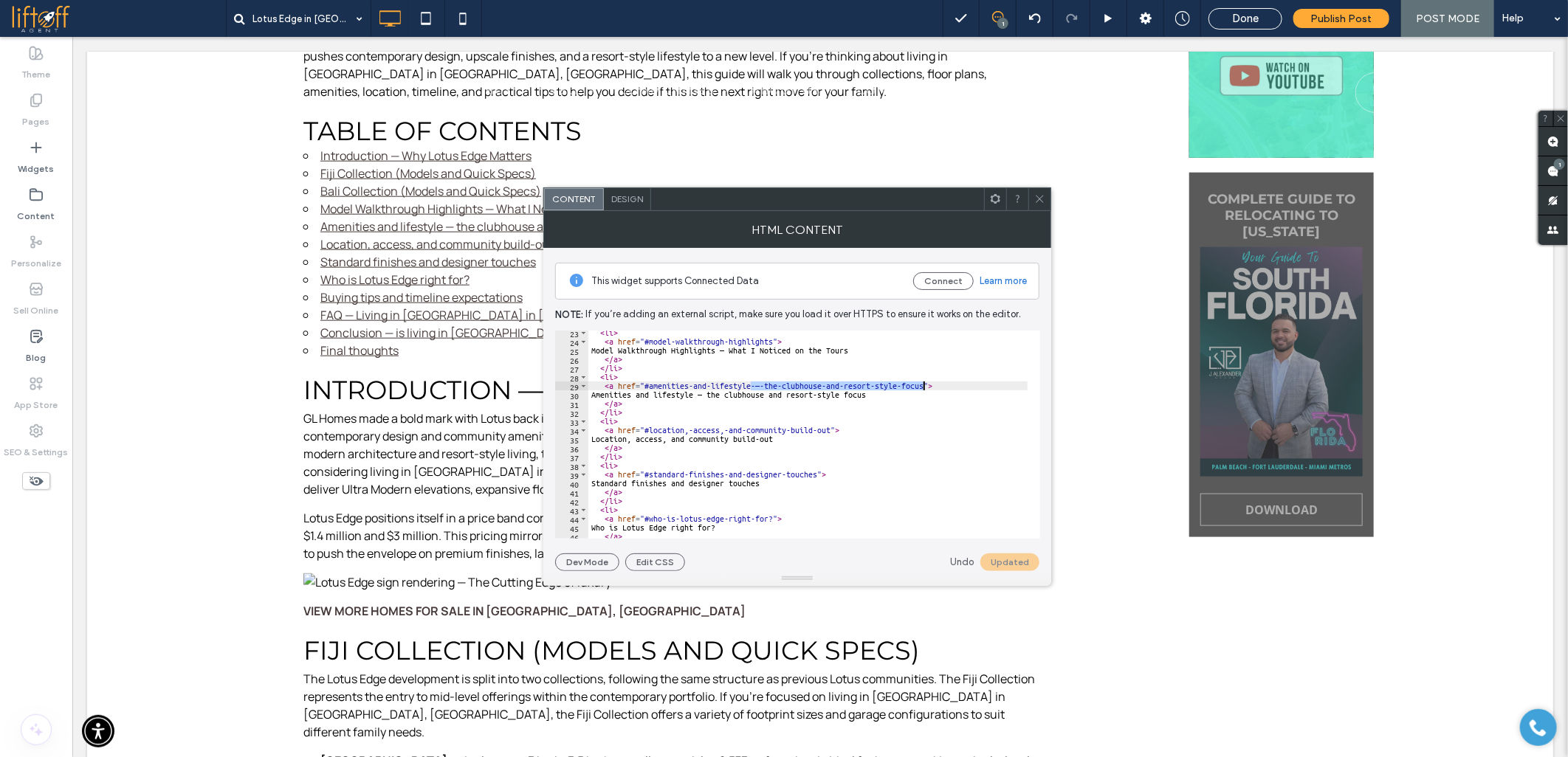
drag, startPoint x: 750, startPoint y: 385, endPoint x: 923, endPoint y: 385, distance: 173.0
paste textarea "Cursor at row 30"
click at [1004, 559] on button "Update" at bounding box center [1013, 562] width 53 height 18
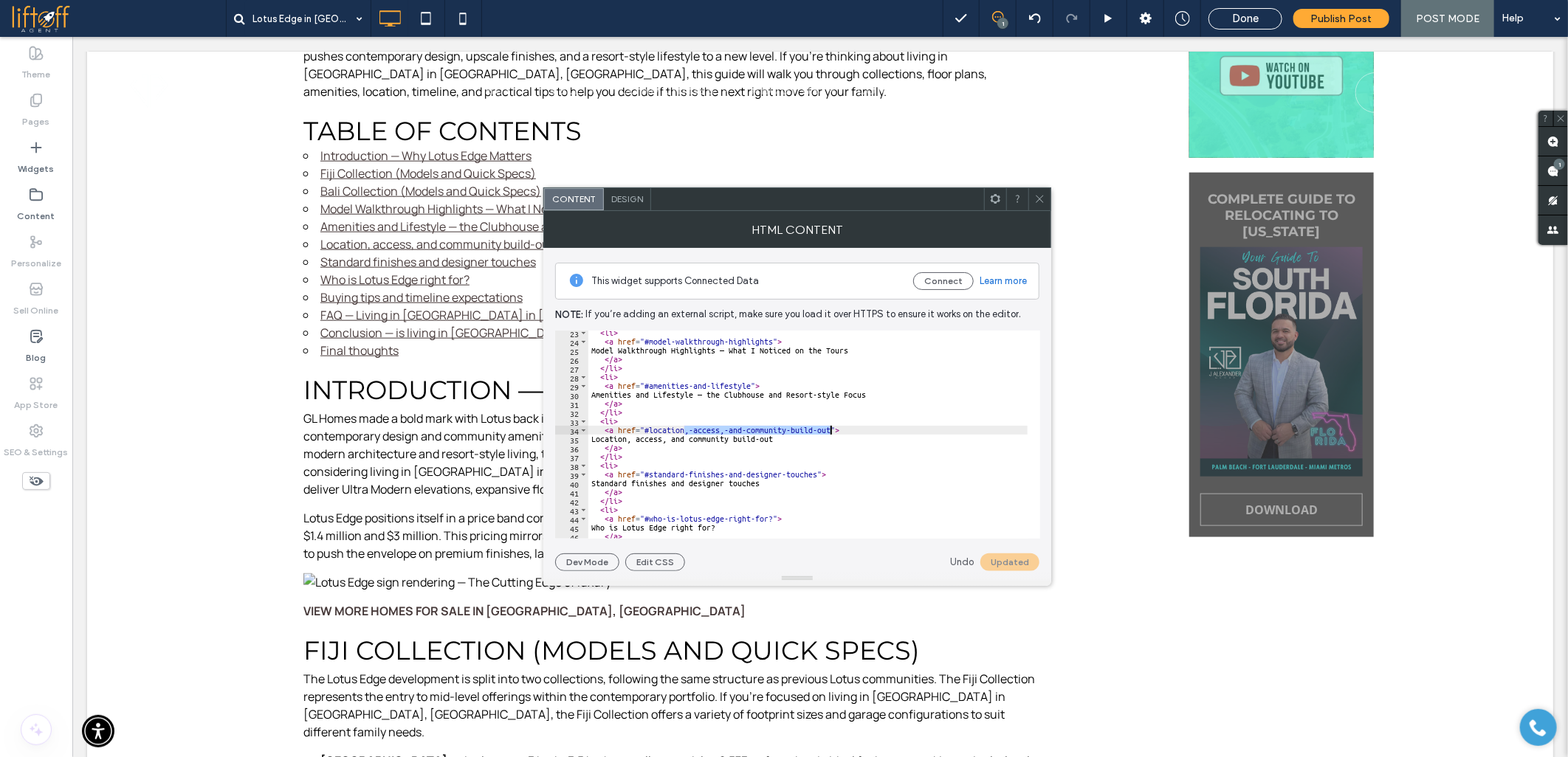
drag, startPoint x: 684, startPoint y: 430, endPoint x: 828, endPoint y: 433, distance: 144.0
paste textarea "**********"
click at [995, 556] on button "Update" at bounding box center [1013, 562] width 53 height 18
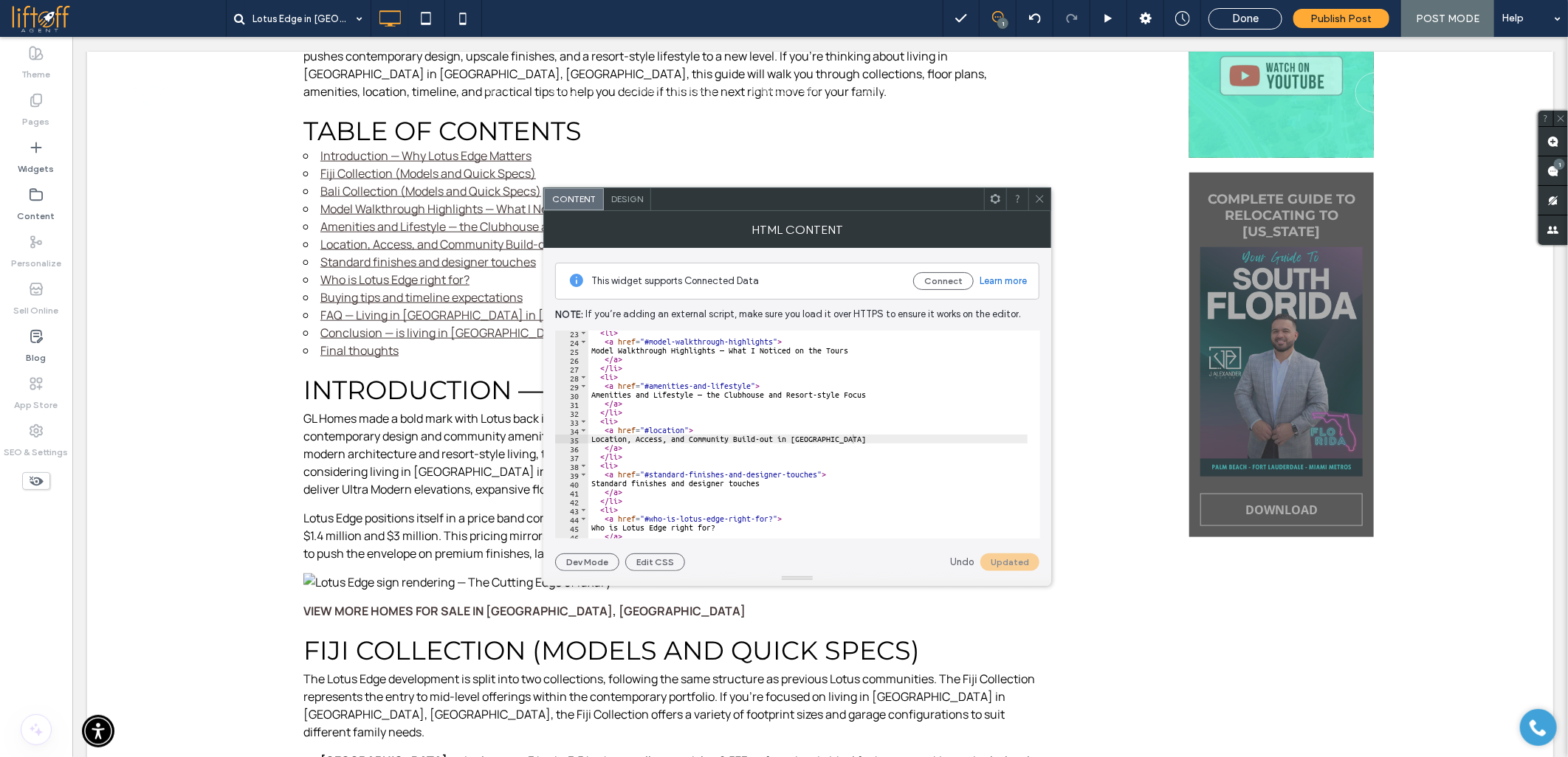
paste textarea "**********"
click at [1007, 561] on button "Update" at bounding box center [1013, 562] width 53 height 18
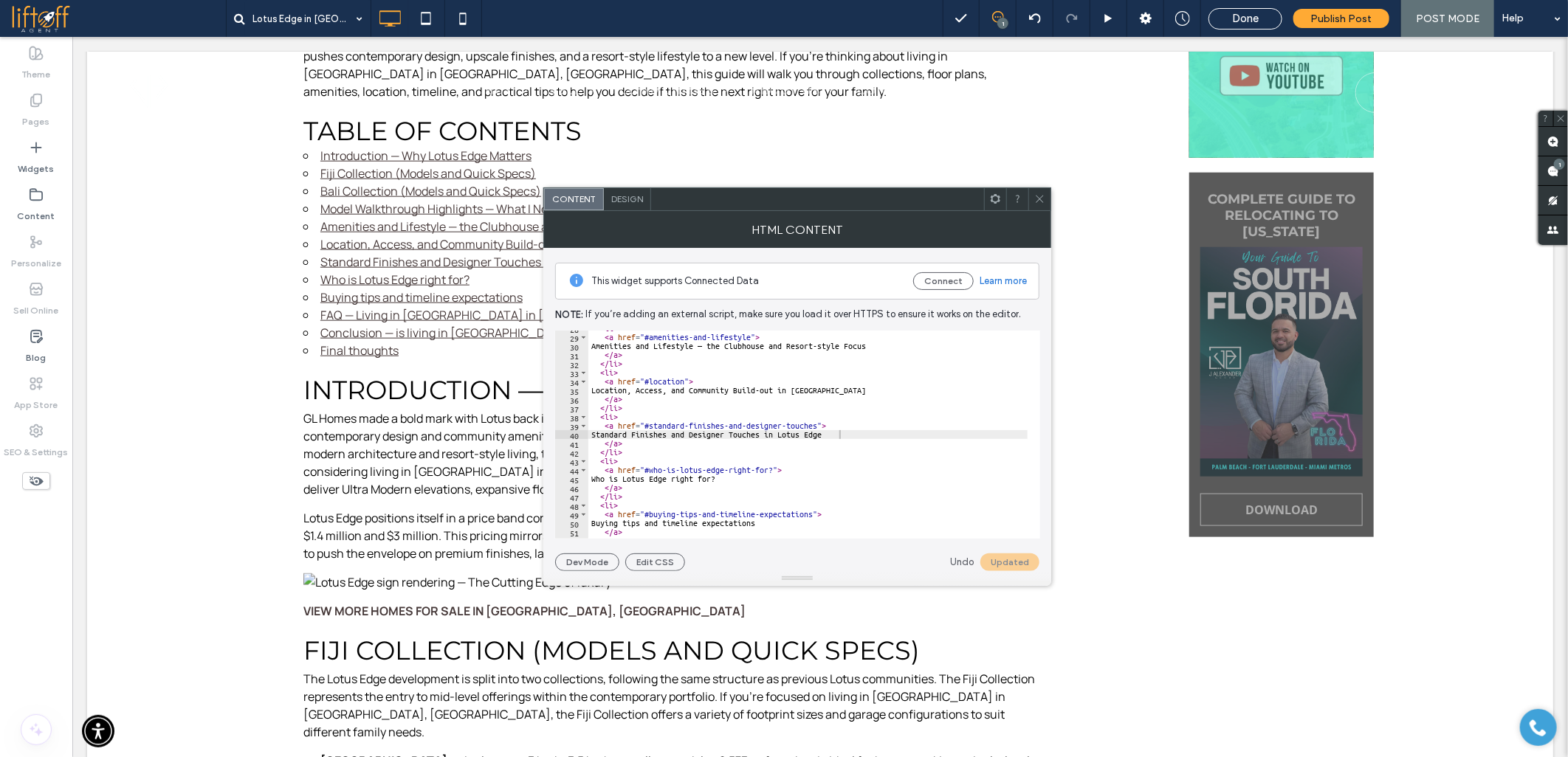
scroll to position [295, 0]
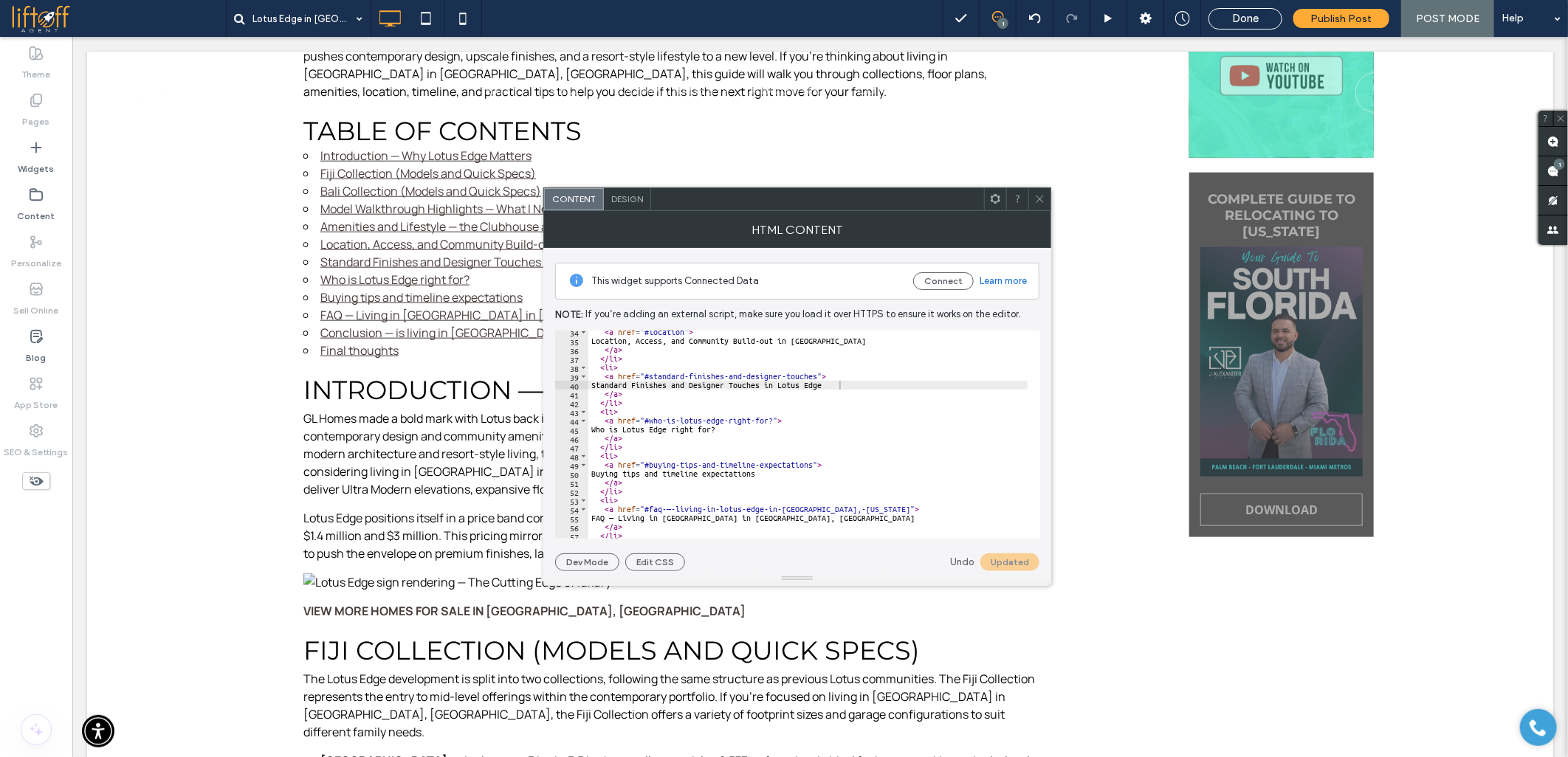
paste textarea "Cursor at row 45"
paste textarea "**********"
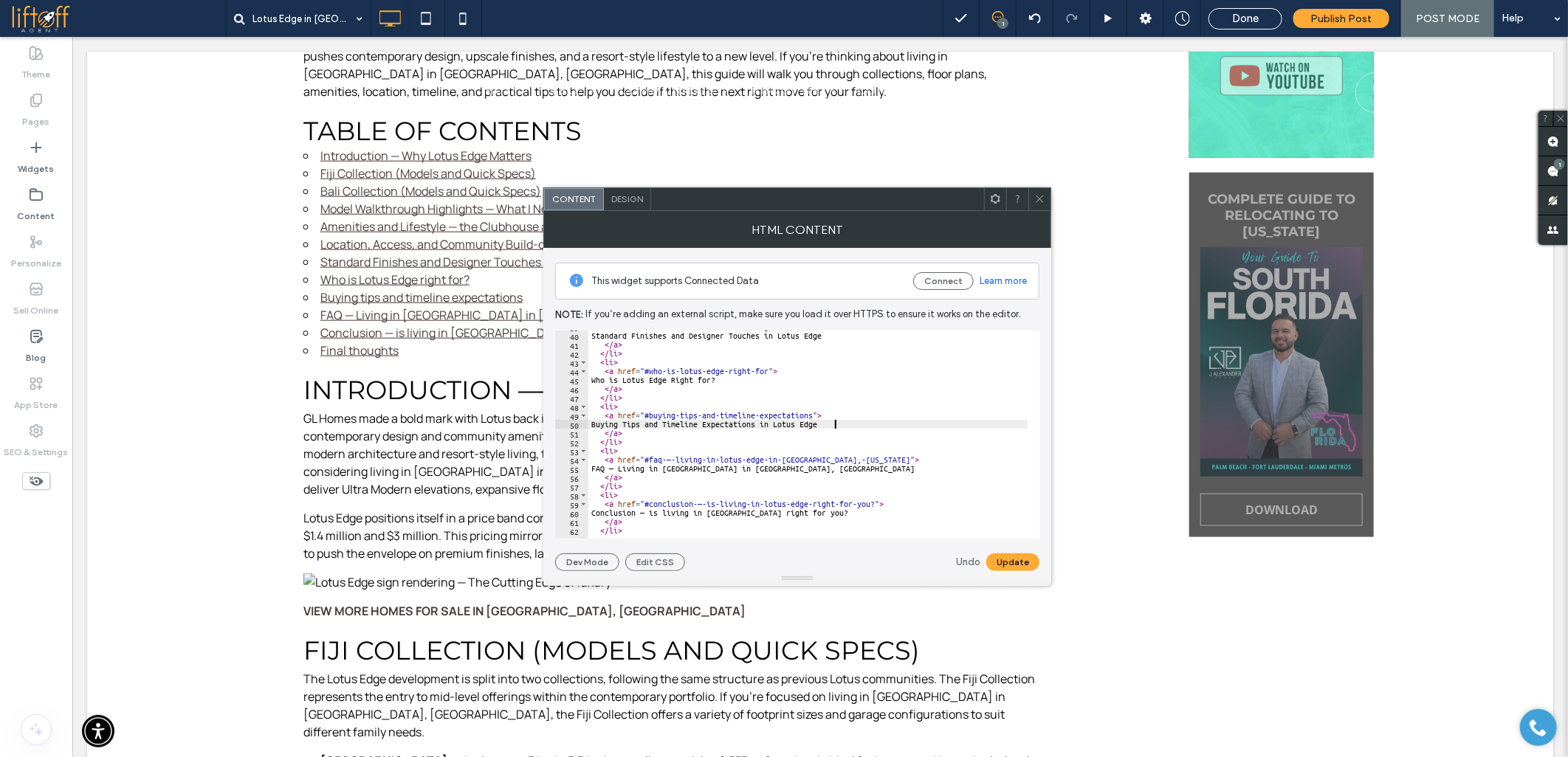
scroll to position [394, 0]
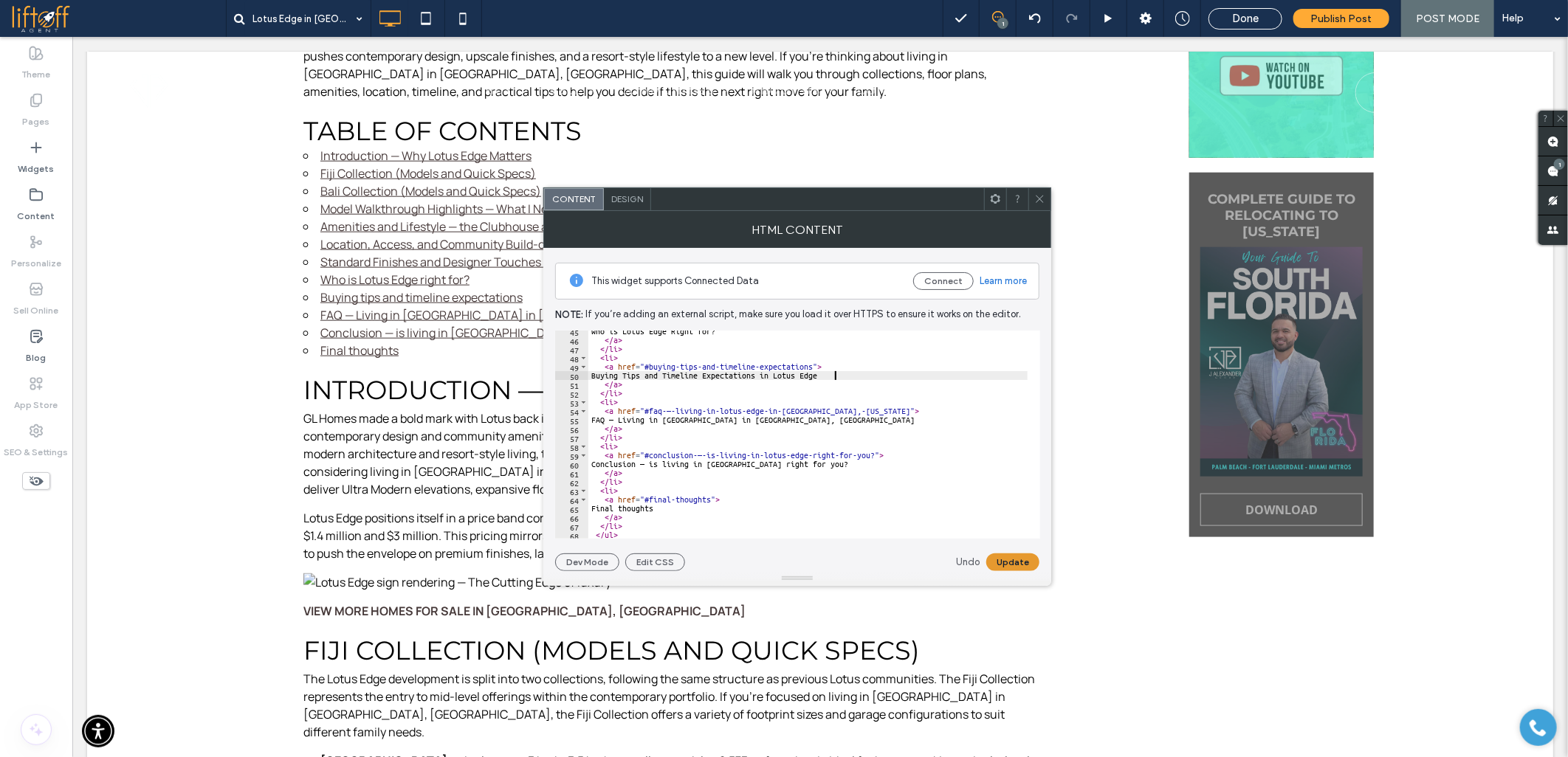
click at [1020, 559] on button "Update" at bounding box center [1013, 562] width 53 height 18
drag, startPoint x: 662, startPoint y: 411, endPoint x: 864, endPoint y: 408, distance: 202.0
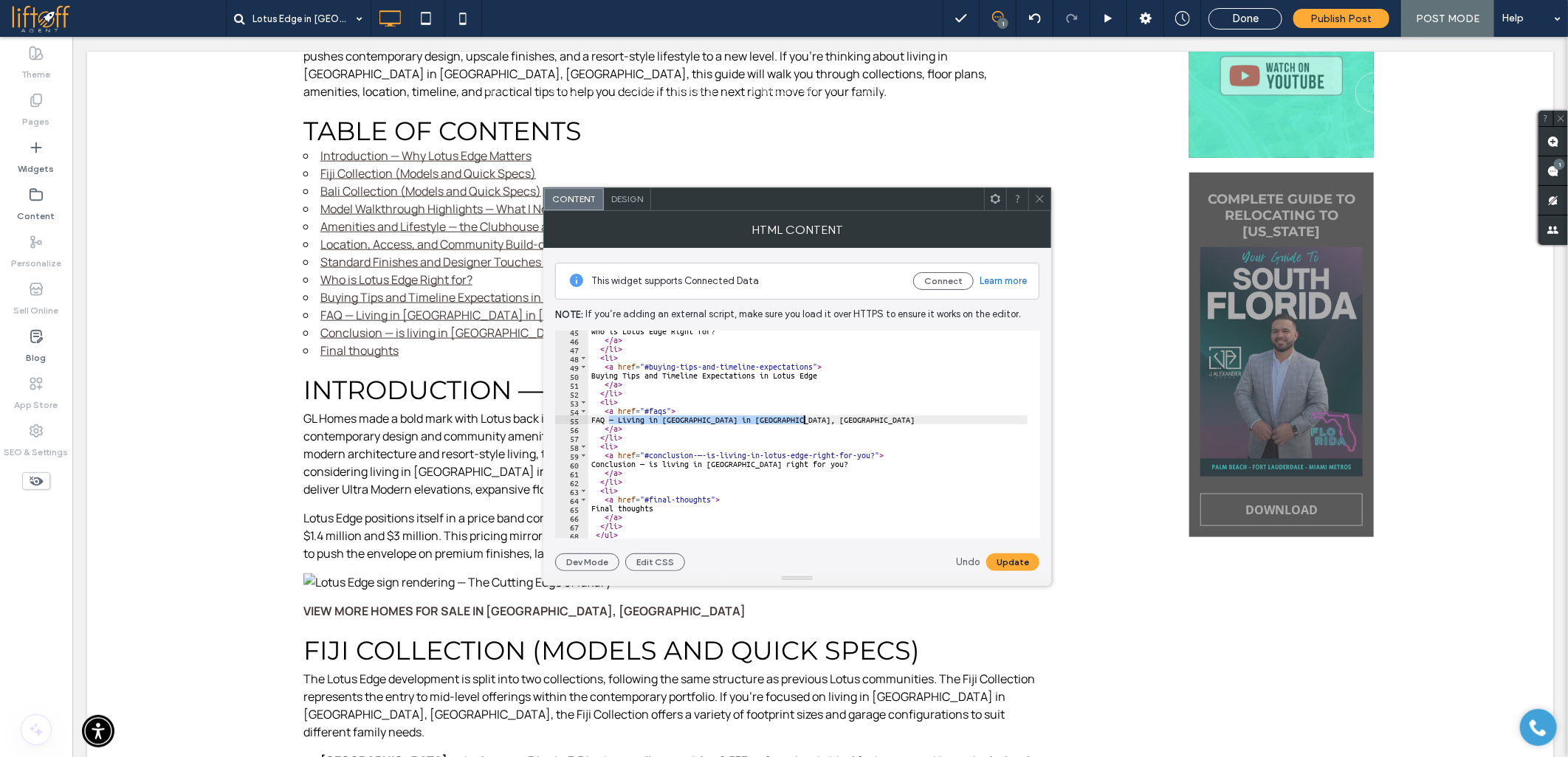
paste textarea "**********"
click at [1001, 553] on button "Update" at bounding box center [1013, 562] width 53 height 18
drag, startPoint x: 692, startPoint y: 454, endPoint x: 873, endPoint y: 454, distance: 181.0
paste textarea "**********"
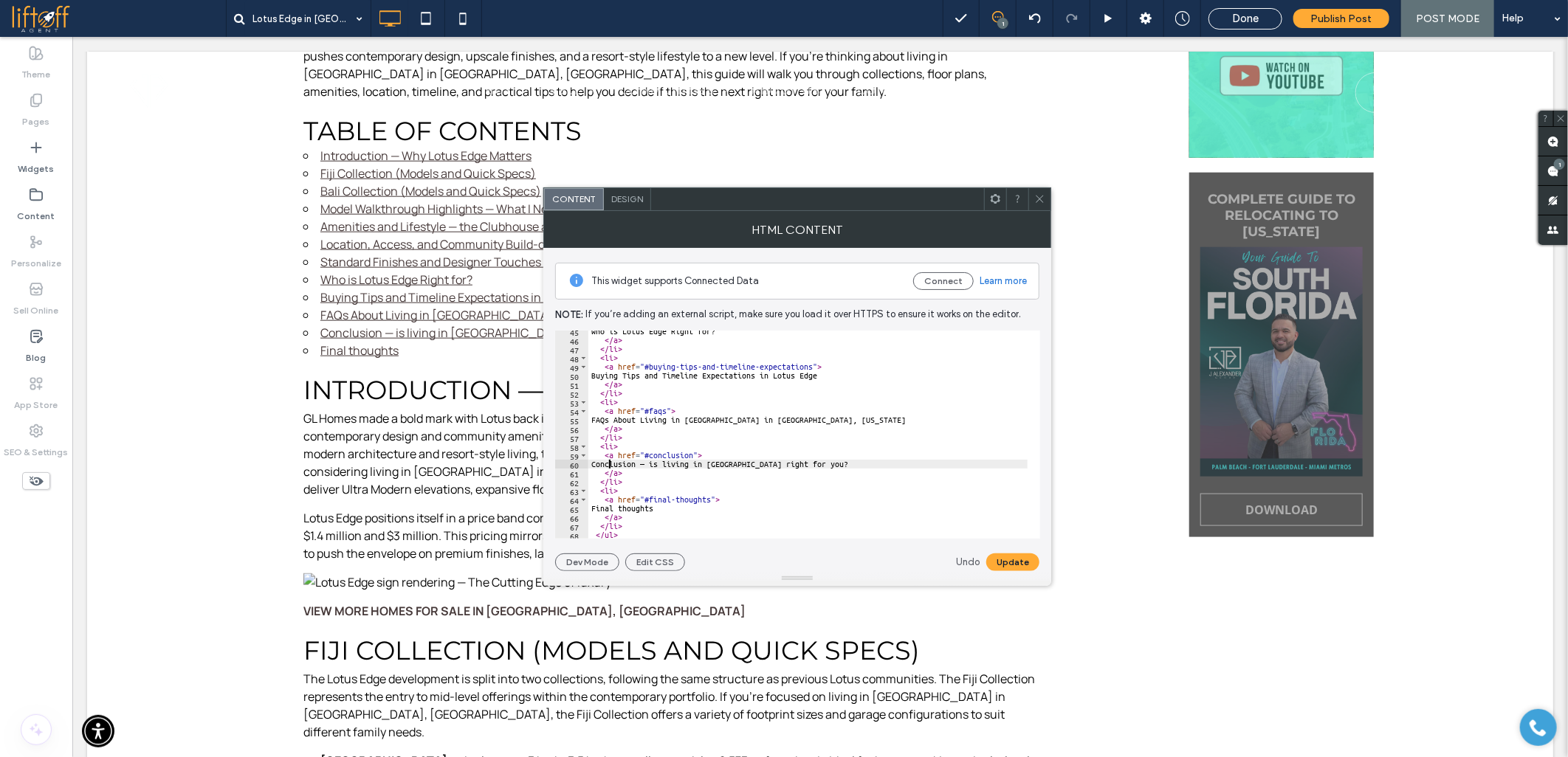
paste textarea "Cursor at row 60"
click at [996, 553] on button "Update" at bounding box center [1013, 562] width 53 height 18
paste textarea "Cursor at row 65"
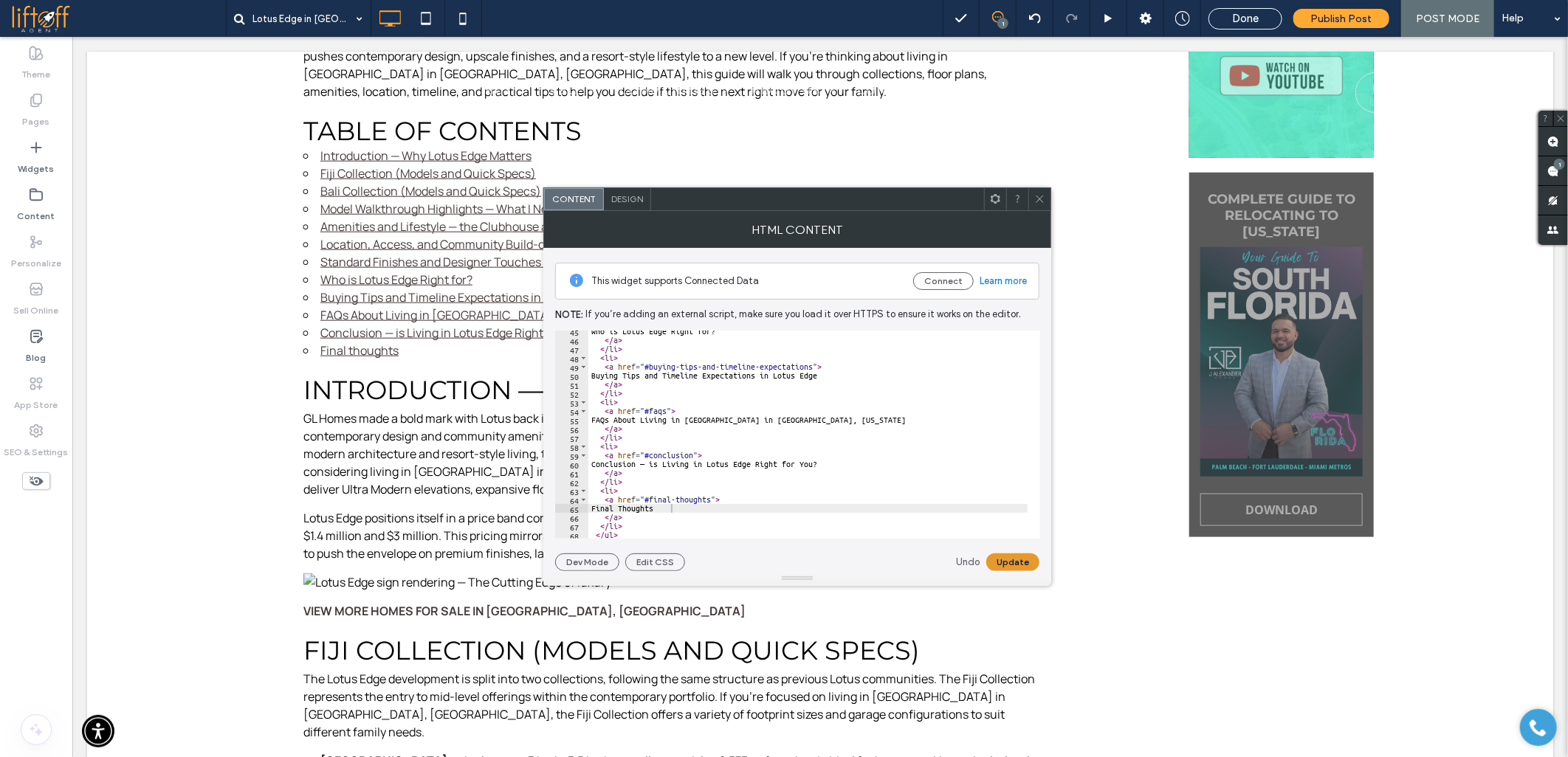
click at [1014, 555] on button "Update" at bounding box center [1013, 562] width 53 height 18
type textarea "**********"
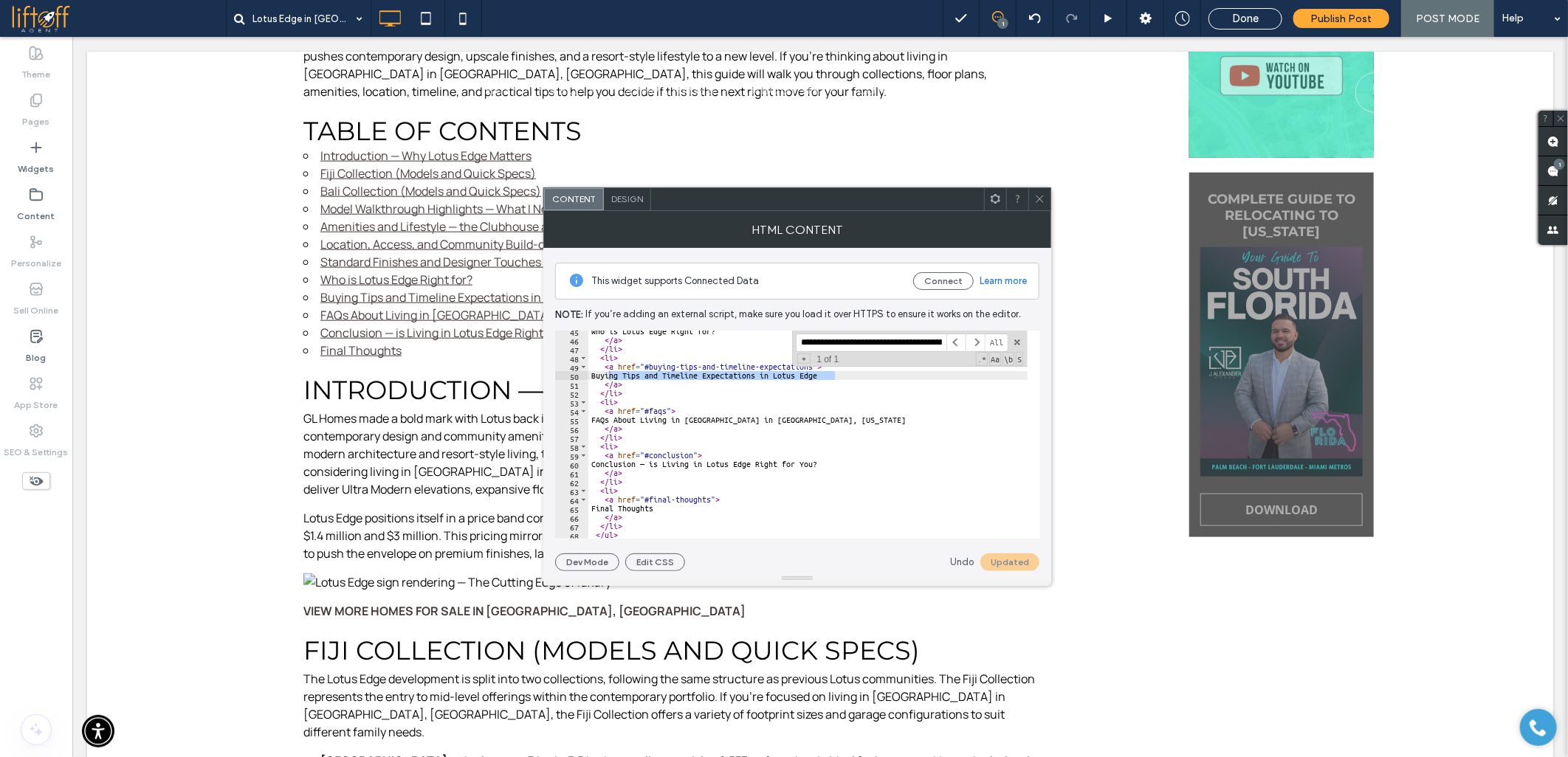
scroll to position [0, 71]
type input "**********"
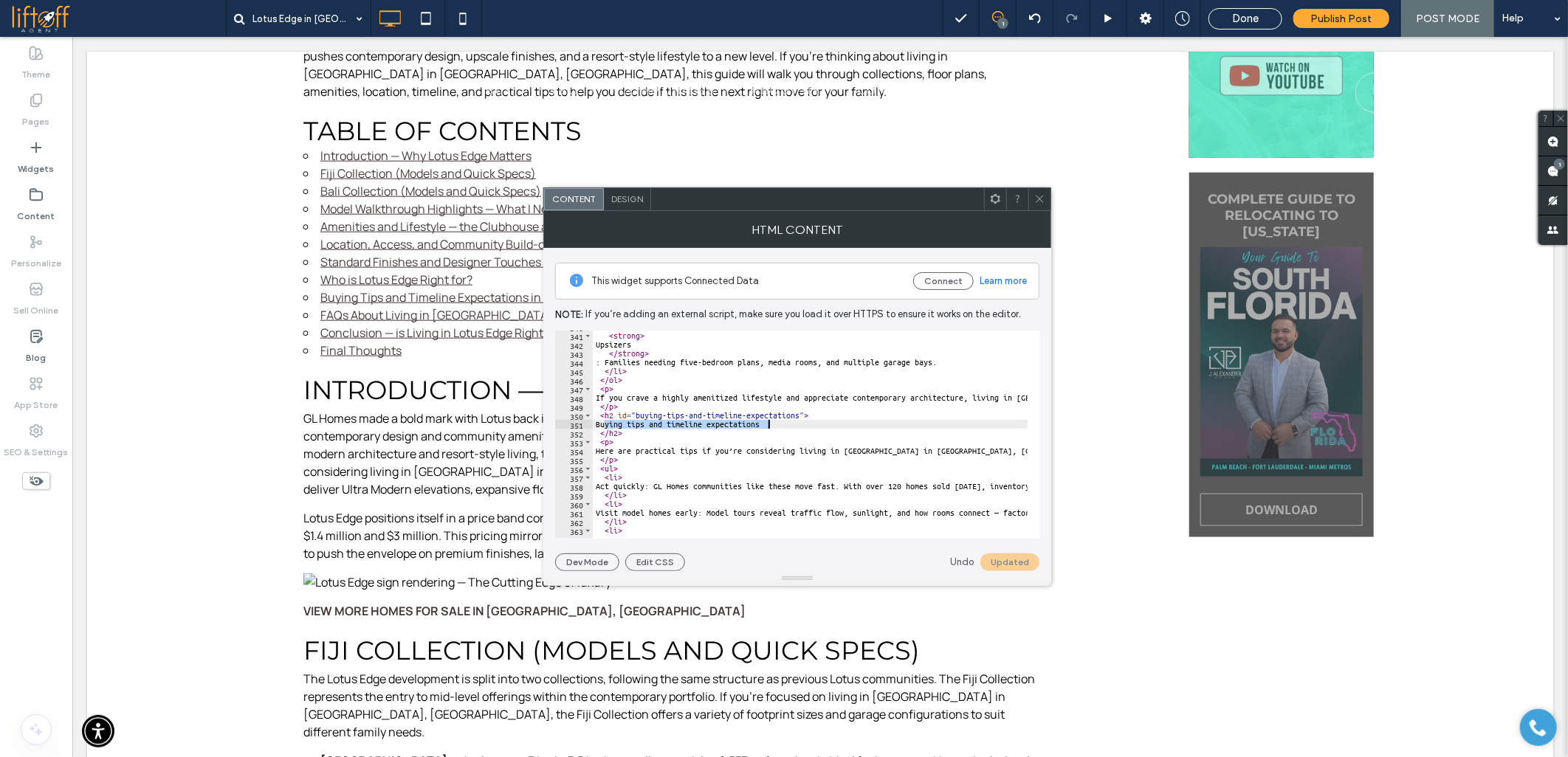
scroll to position [0, 0]
paste textarea "**********"
click at [1006, 564] on button "Update" at bounding box center [1013, 562] width 53 height 18
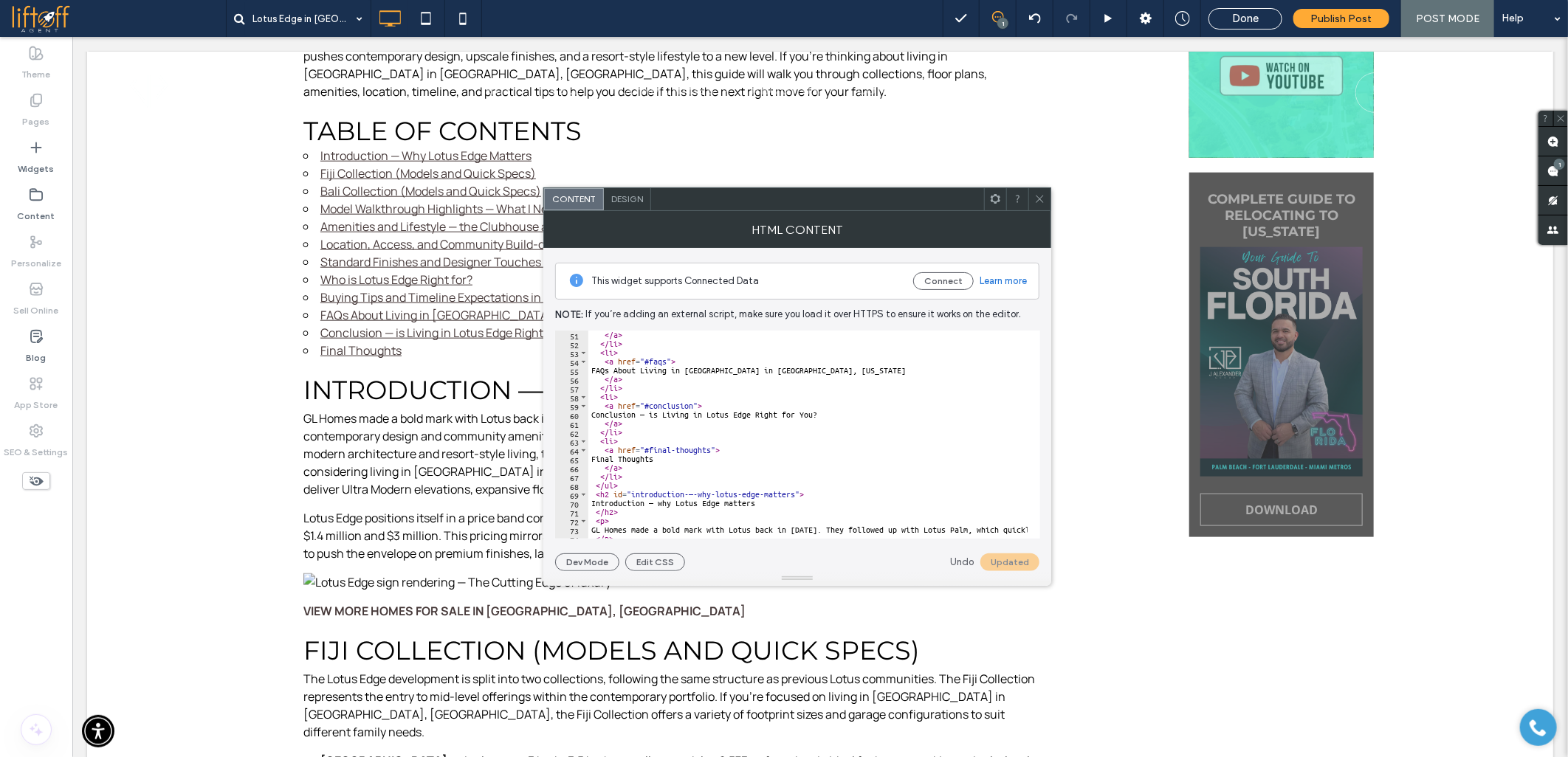
scroll to position [492, 0]
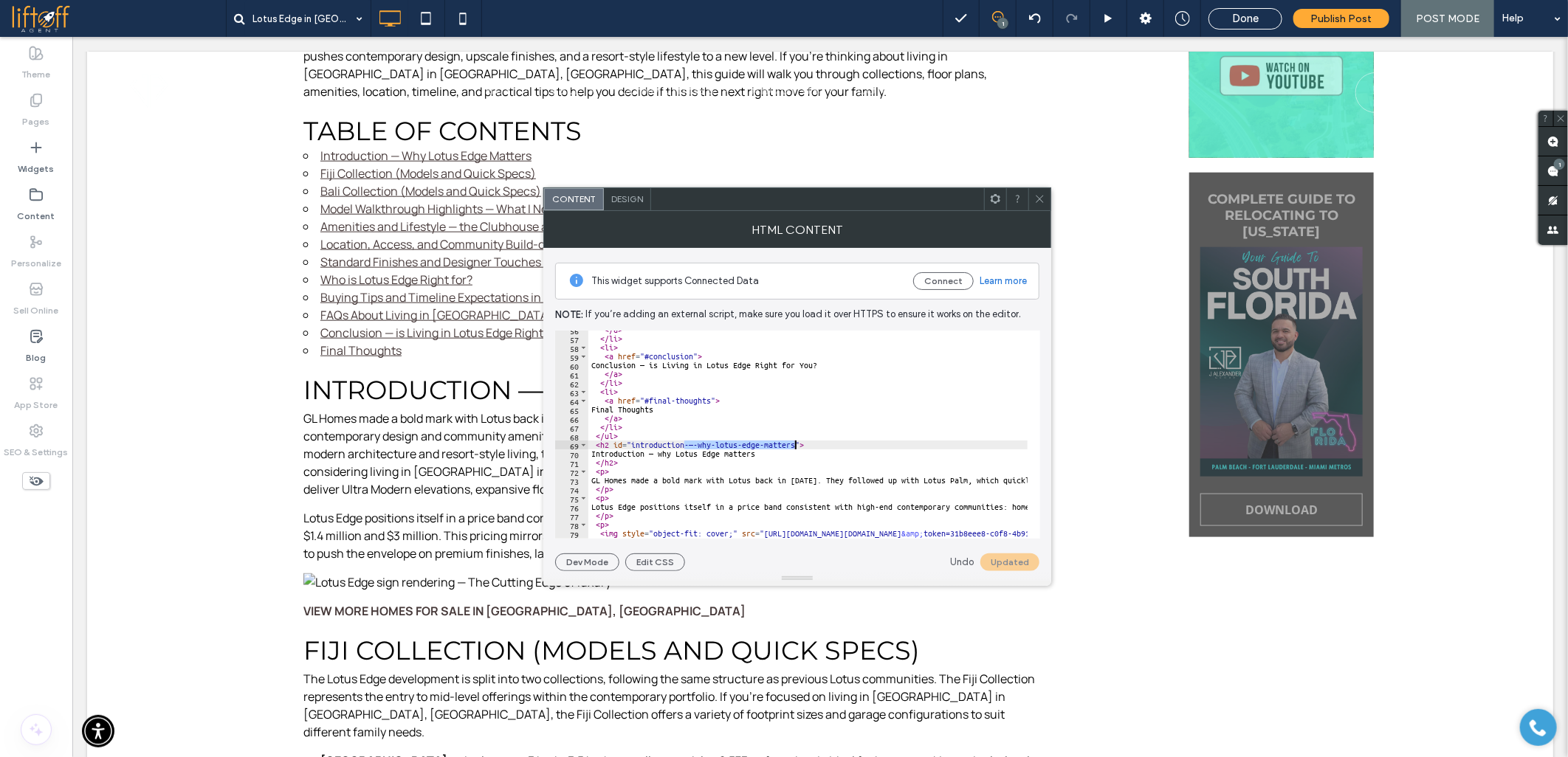
drag, startPoint x: 685, startPoint y: 446, endPoint x: 794, endPoint y: 444, distance: 109.0
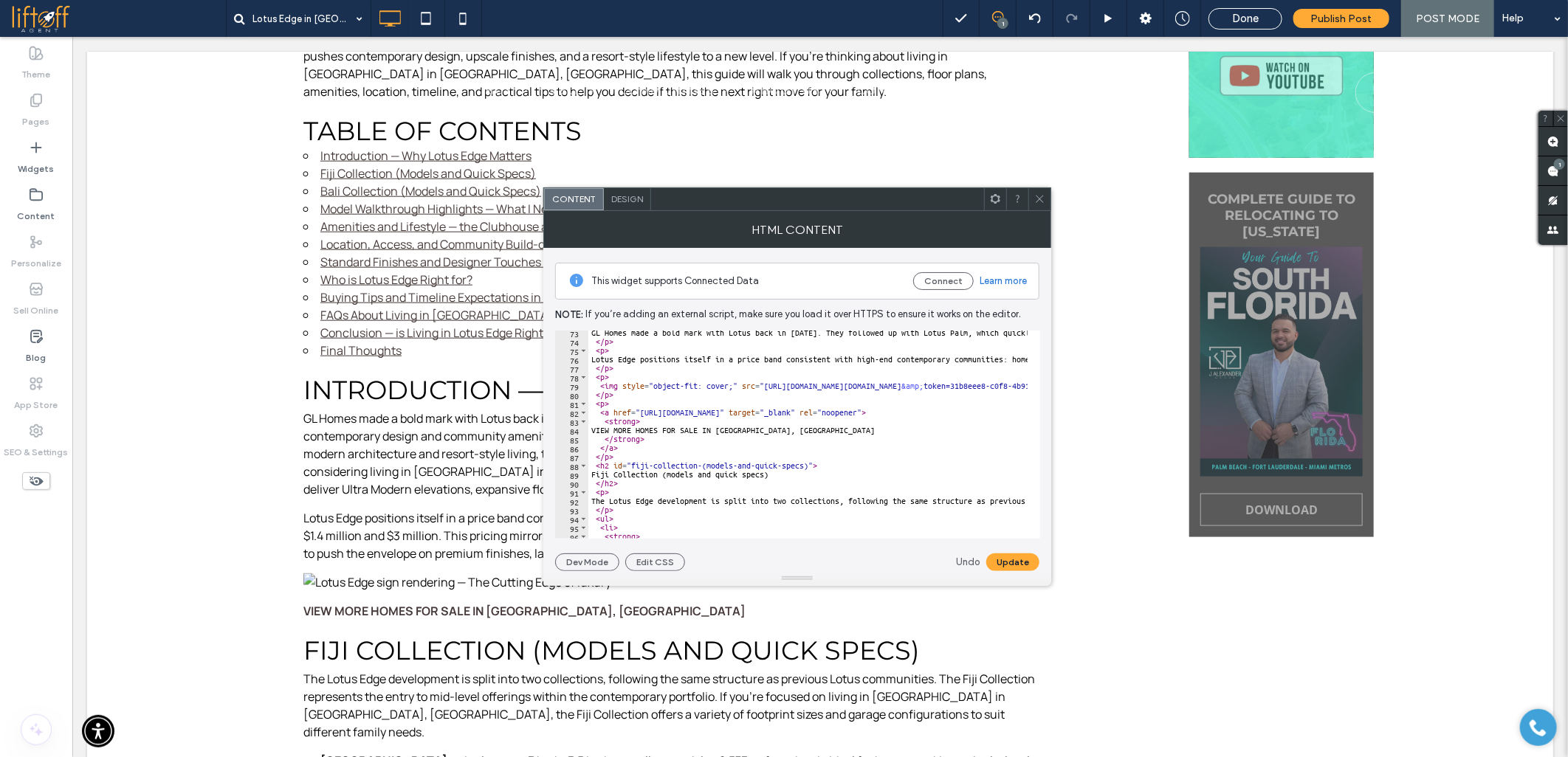
scroll to position [688, 0]
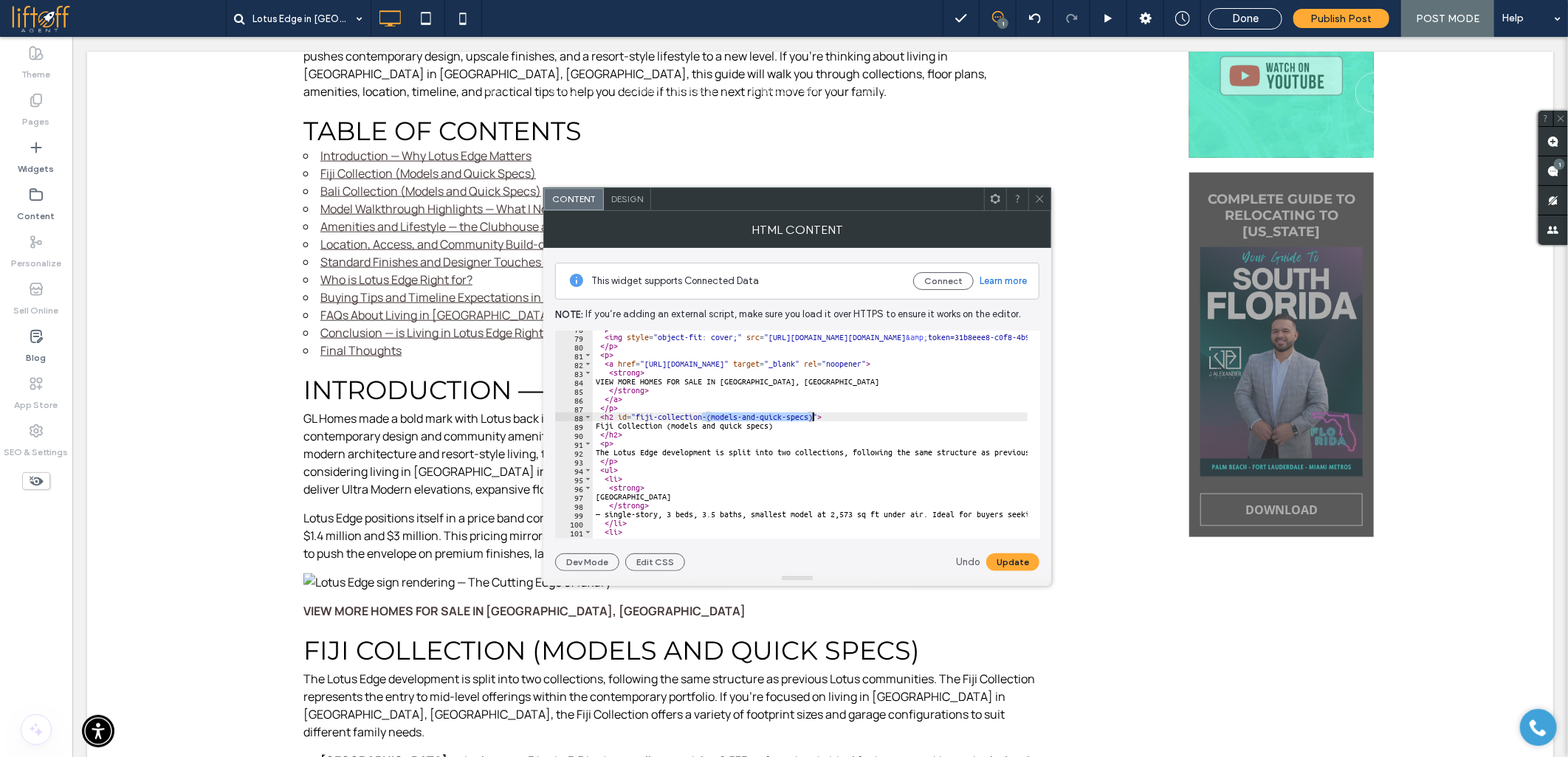
drag, startPoint x: 702, startPoint y: 417, endPoint x: 813, endPoint y: 416, distance: 111.0
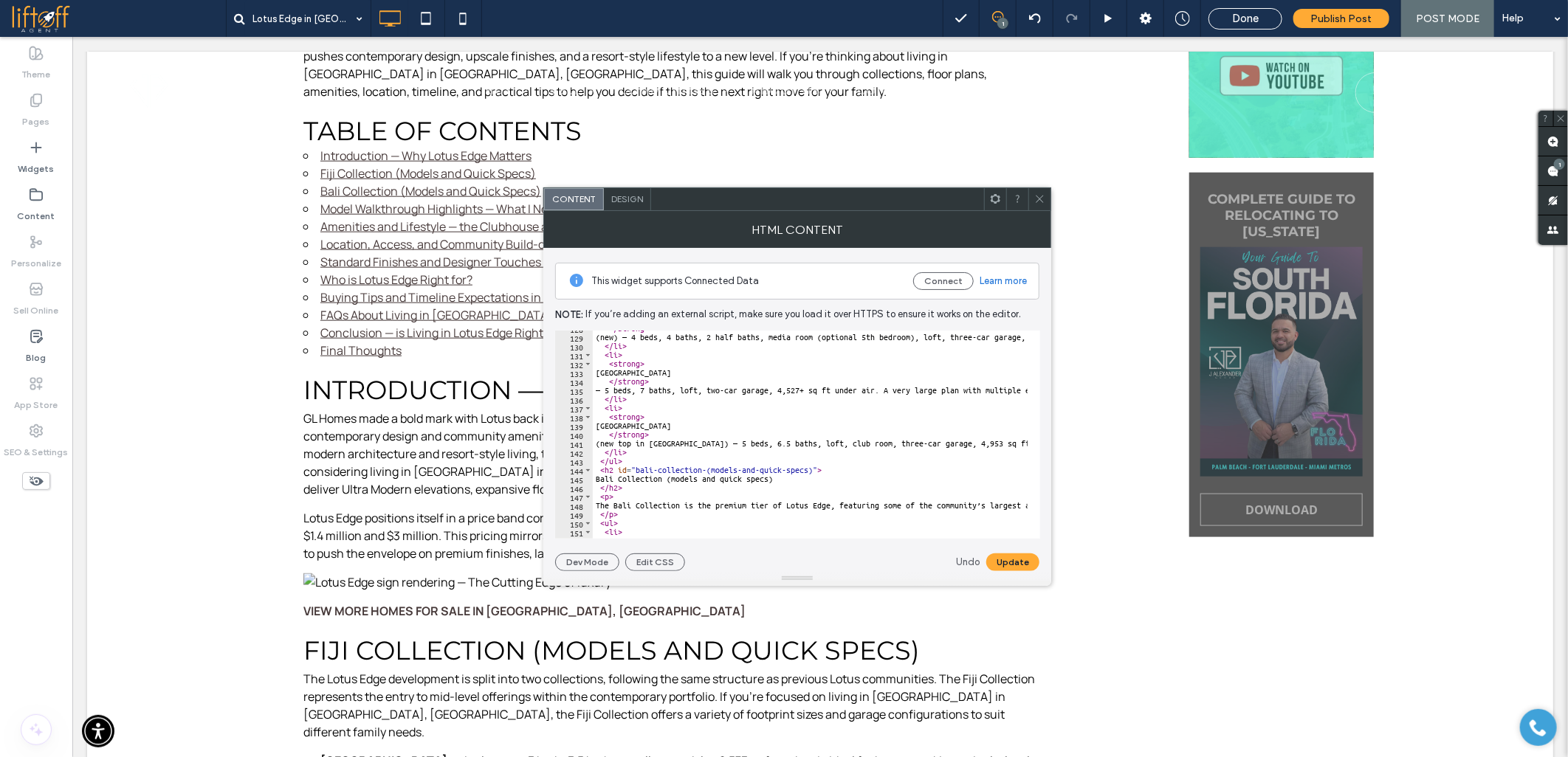
scroll to position [1181, 0]
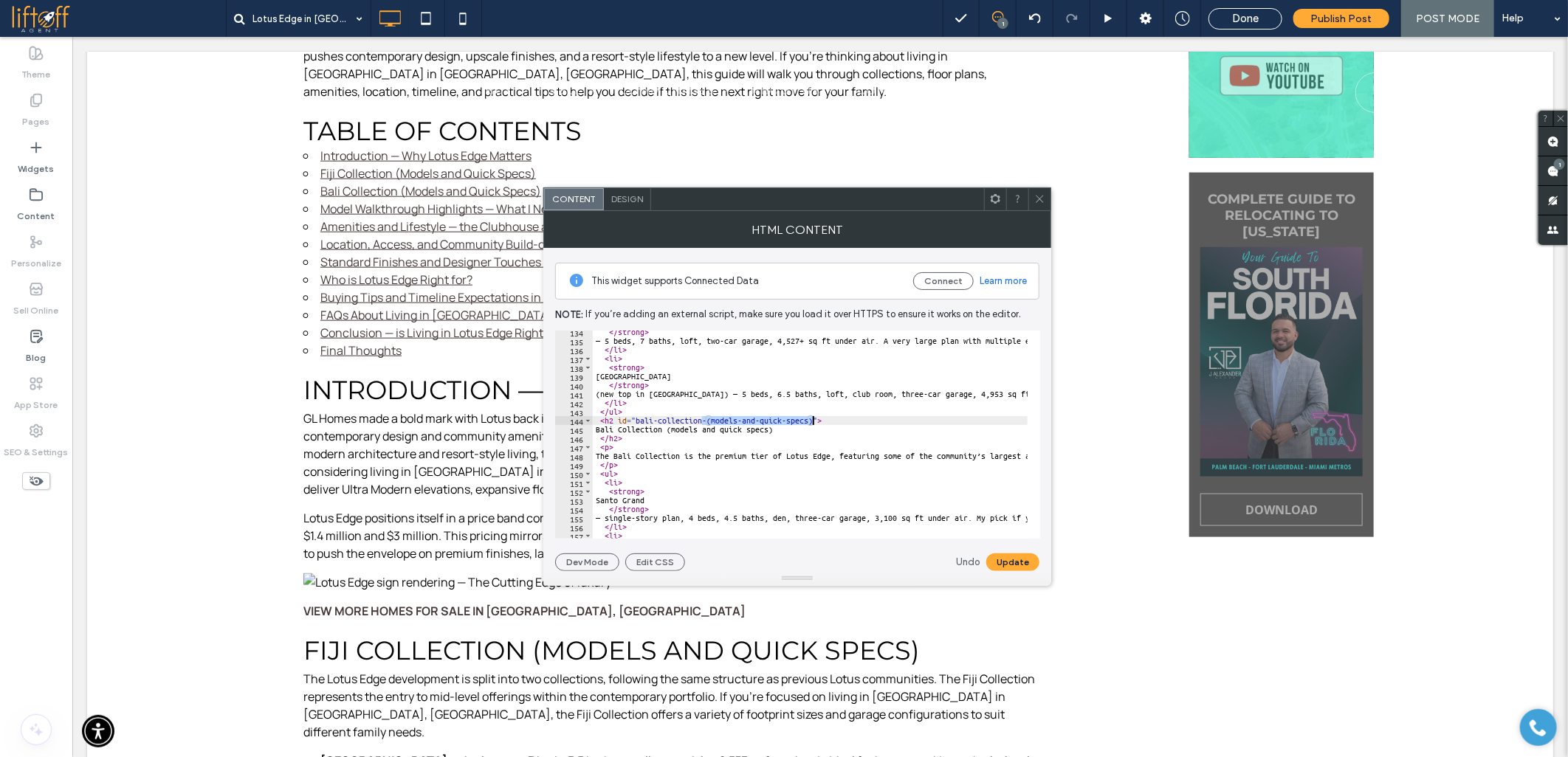
drag, startPoint x: 703, startPoint y: 421, endPoint x: 810, endPoint y: 421, distance: 107.0
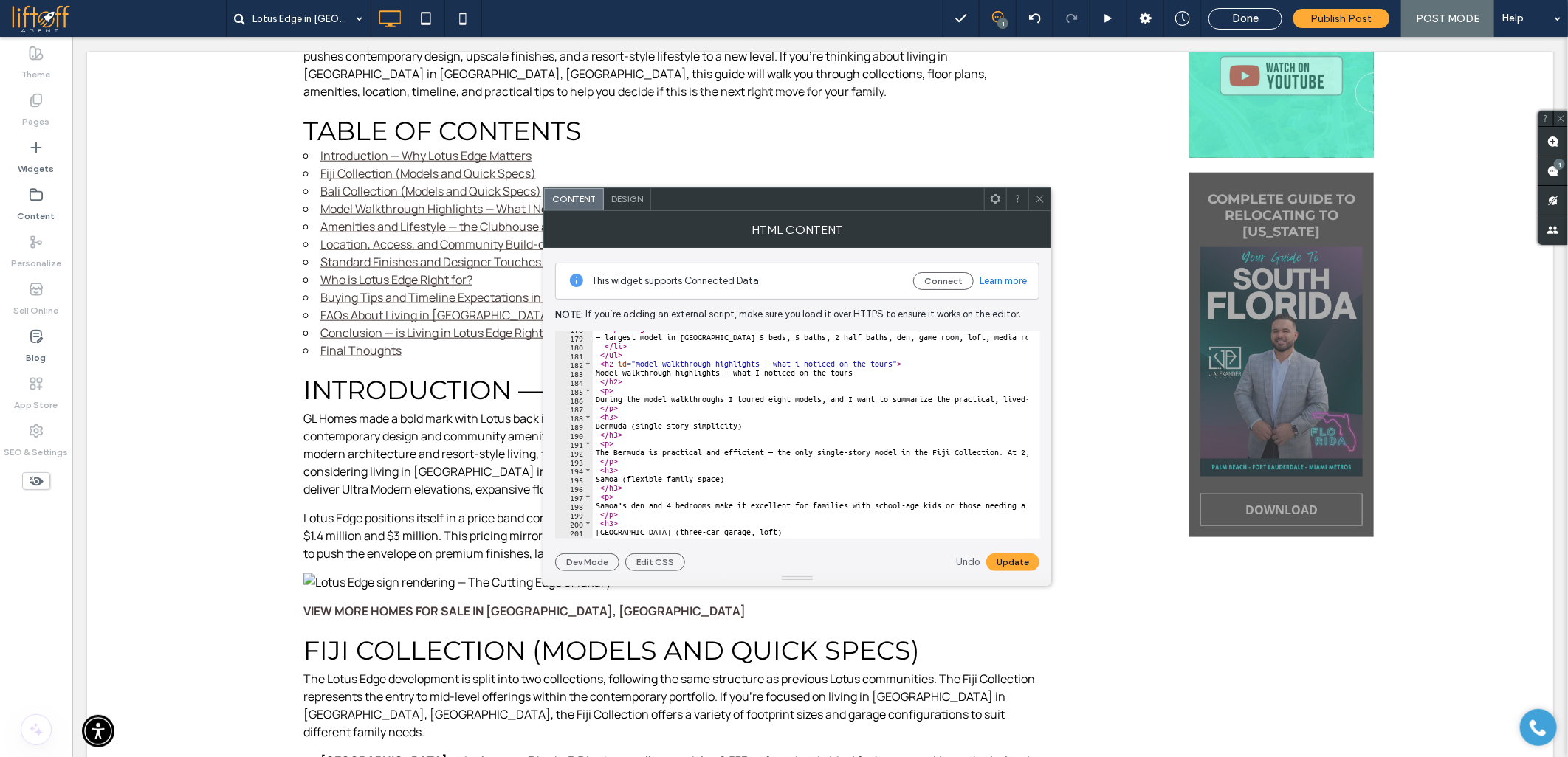
scroll to position [1574, 0]
drag, startPoint x: 760, startPoint y: 365, endPoint x: 890, endPoint y: 361, distance: 130.1
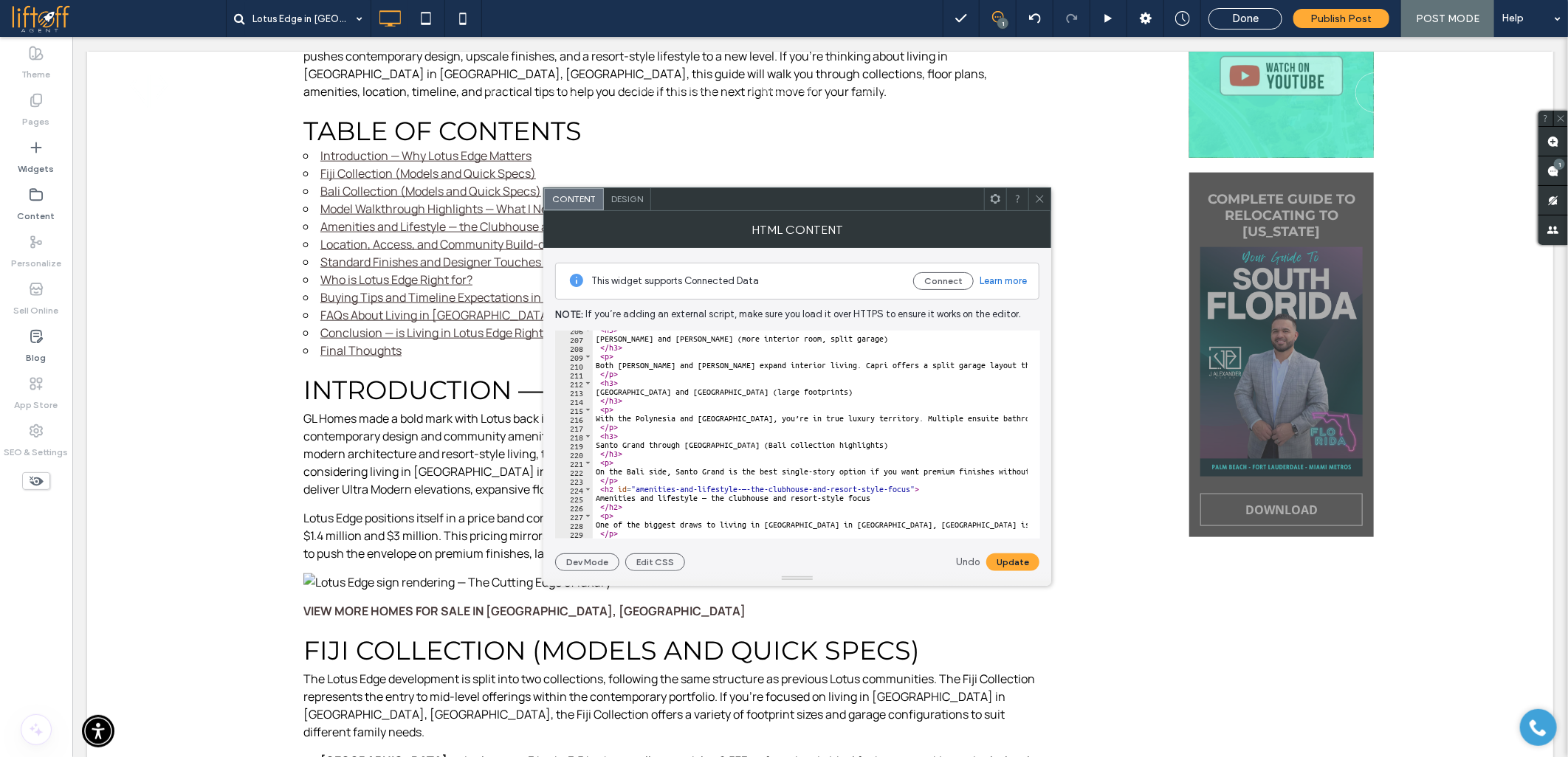
scroll to position [1869, 0]
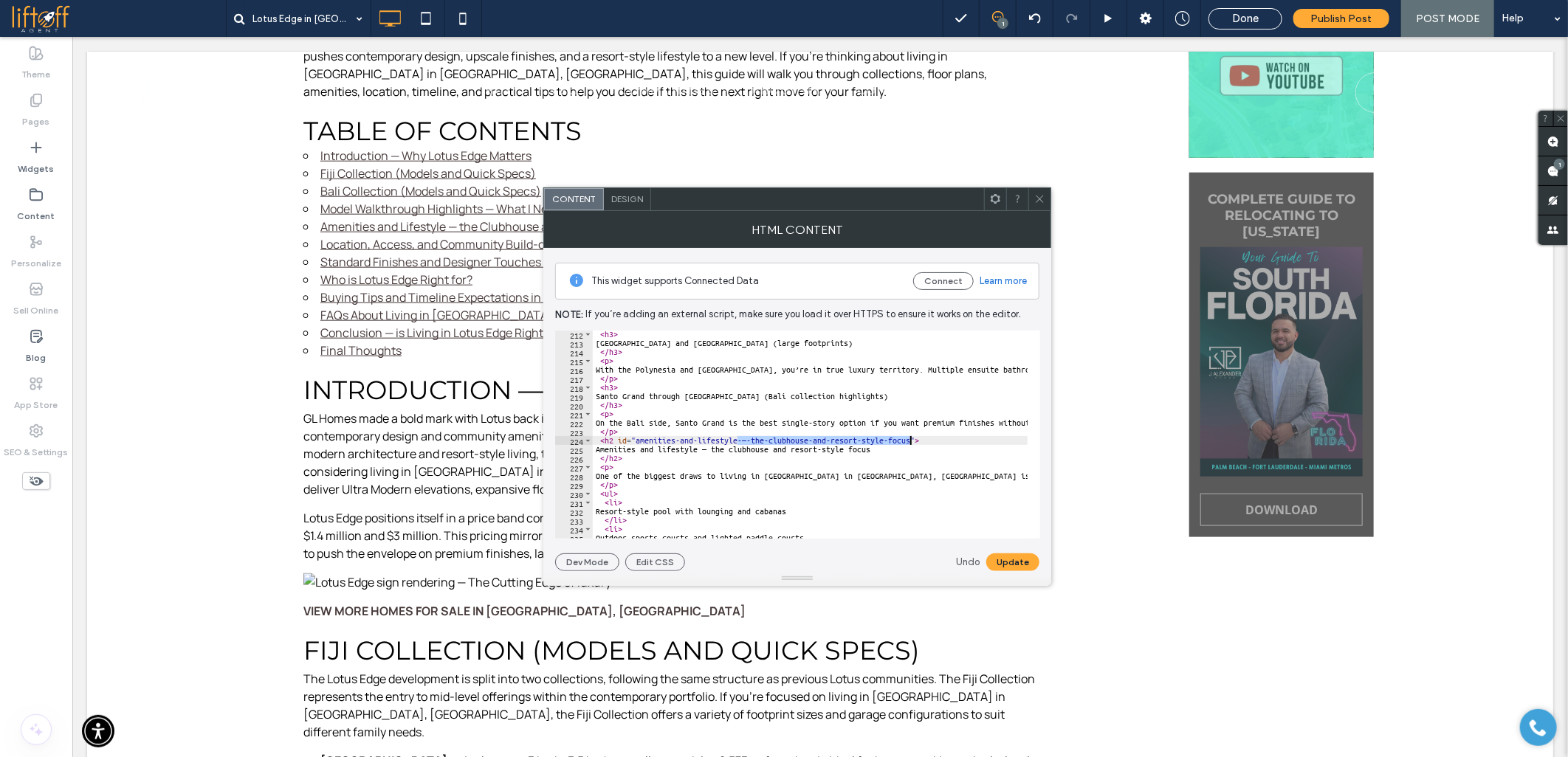
drag, startPoint x: 736, startPoint y: 441, endPoint x: 909, endPoint y: 439, distance: 173.0
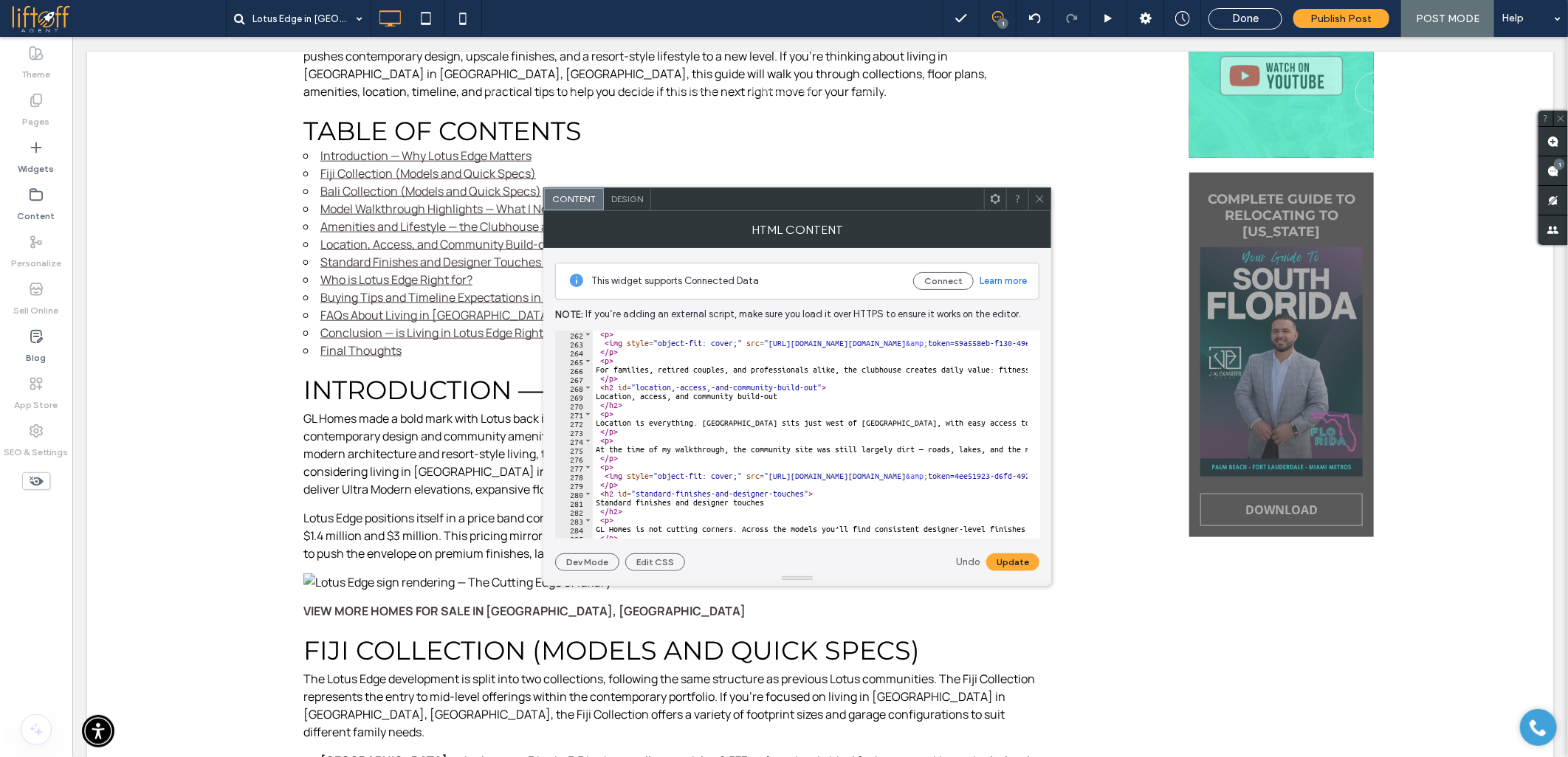
scroll to position [2312, 0]
drag, startPoint x: 672, startPoint y: 390, endPoint x: 816, endPoint y: 387, distance: 144.0
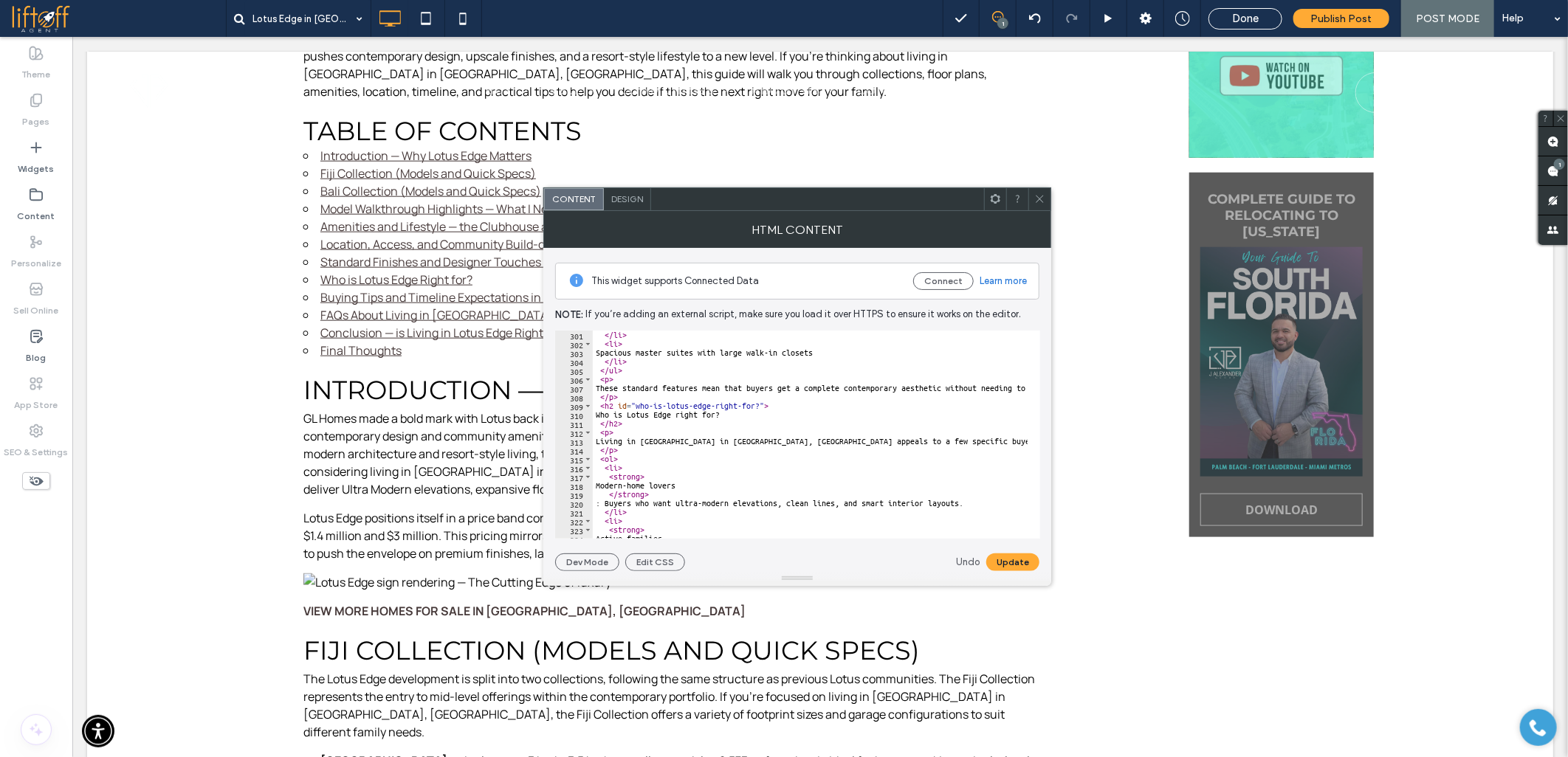
scroll to position [2657, 0]
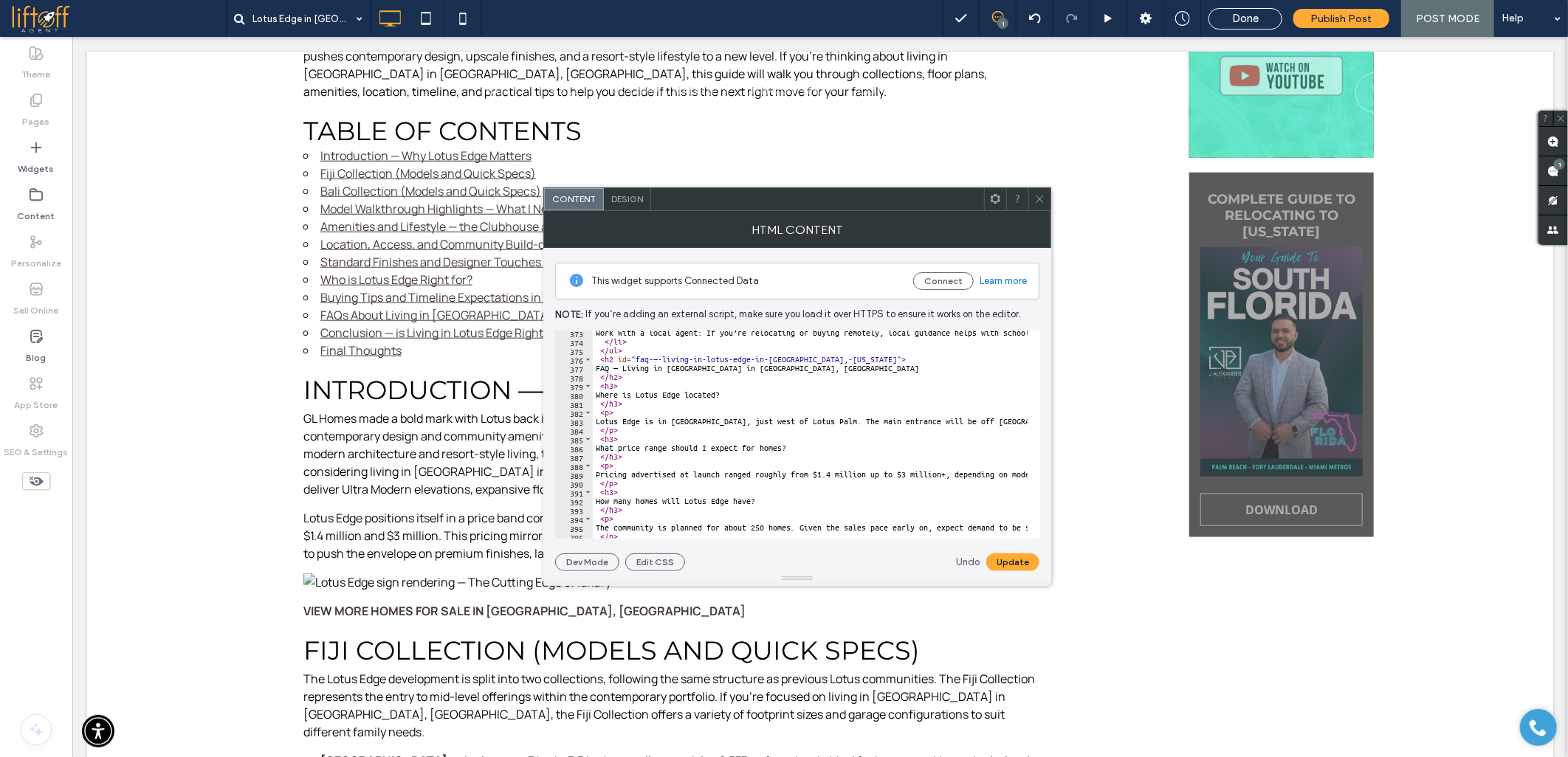
scroll to position [3295, 0]
drag, startPoint x: 650, startPoint y: 361, endPoint x: 851, endPoint y: 363, distance: 201.0
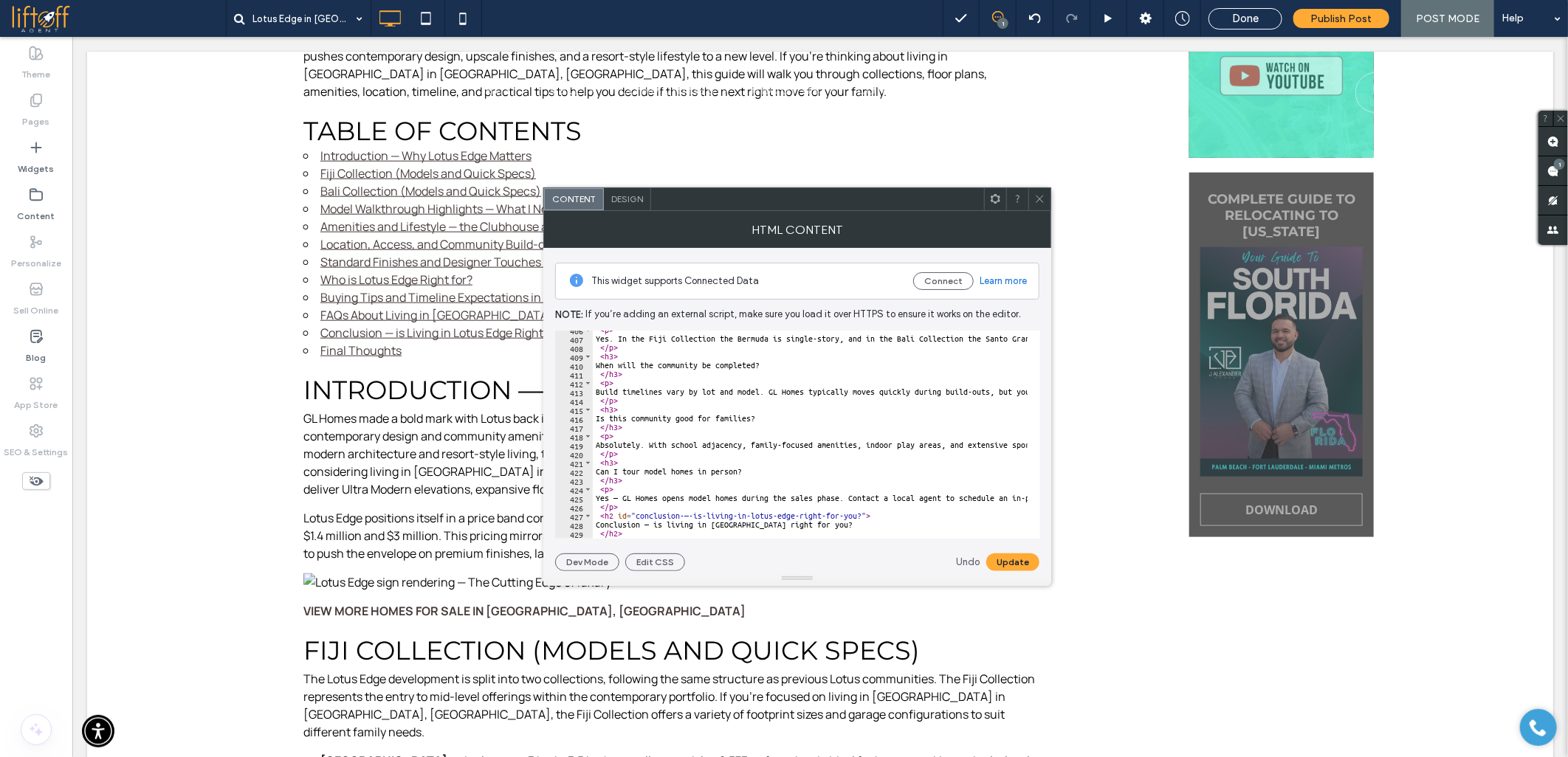
scroll to position [3739, 0]
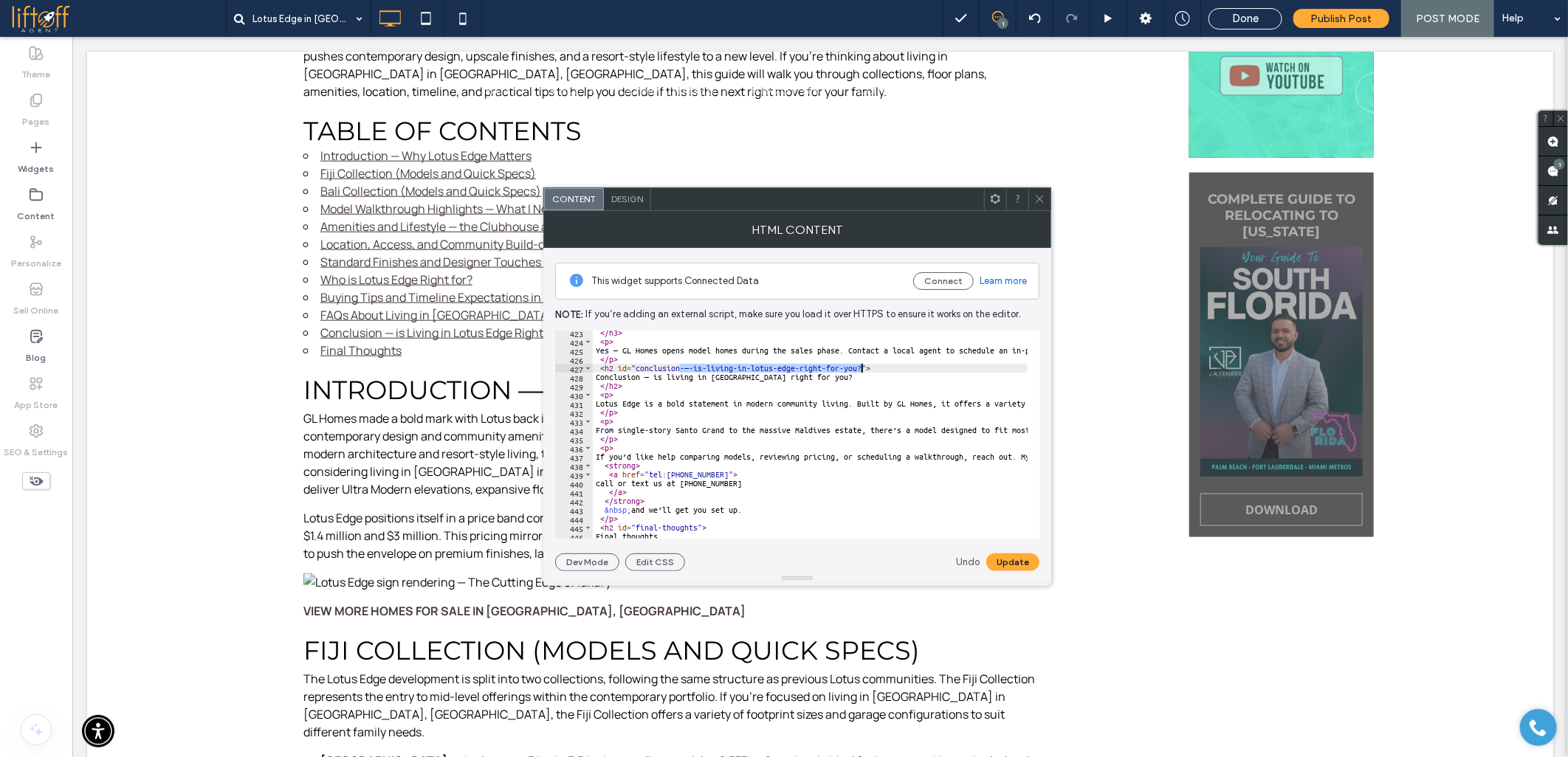
drag, startPoint x: 680, startPoint y: 369, endPoint x: 859, endPoint y: 367, distance: 179.0
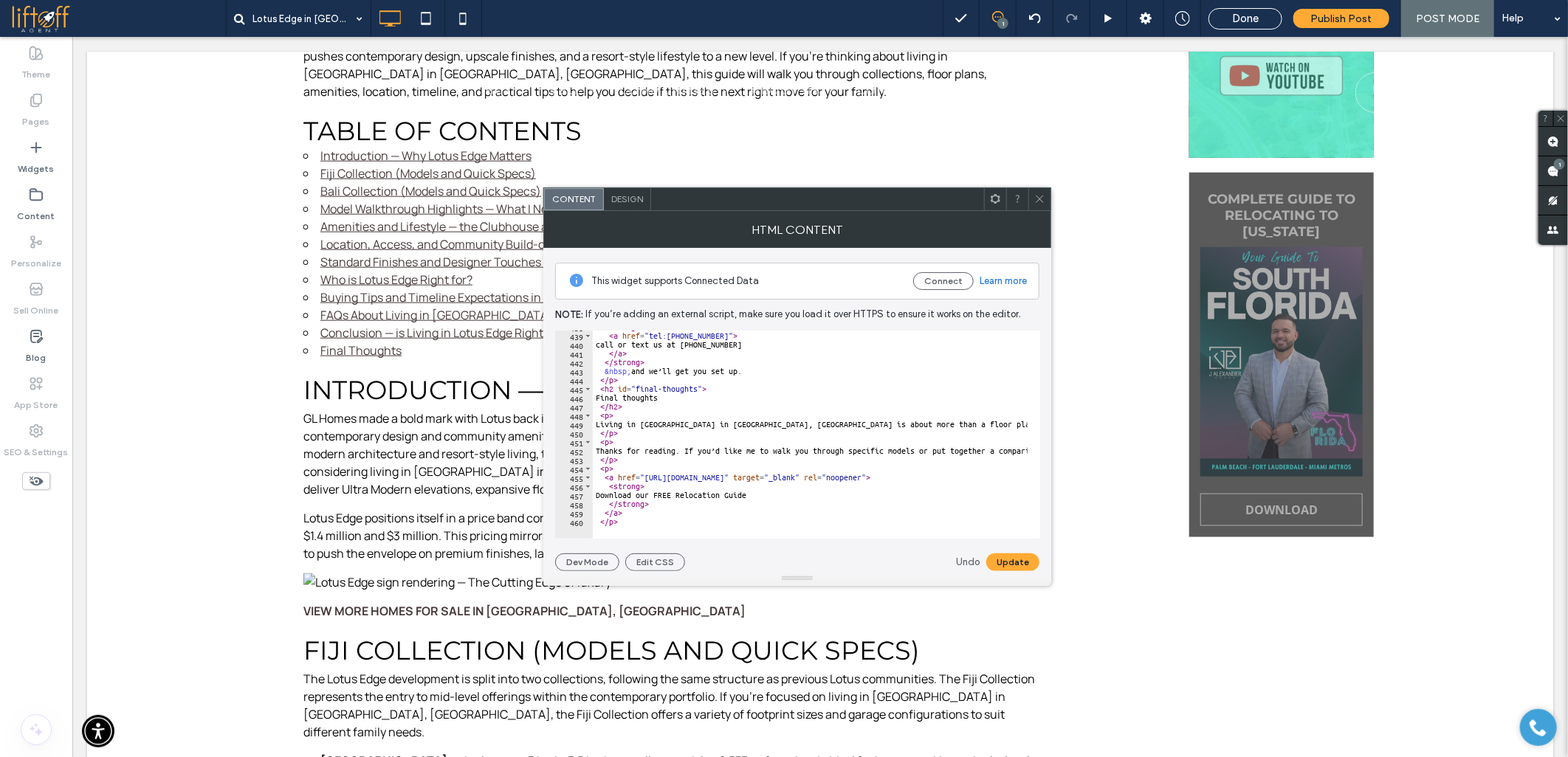
scroll to position [3877, 0]
type textarea "**********"
click at [1007, 557] on button "Update" at bounding box center [1013, 562] width 53 height 18
click at [1038, 202] on icon at bounding box center [1039, 198] width 11 height 11
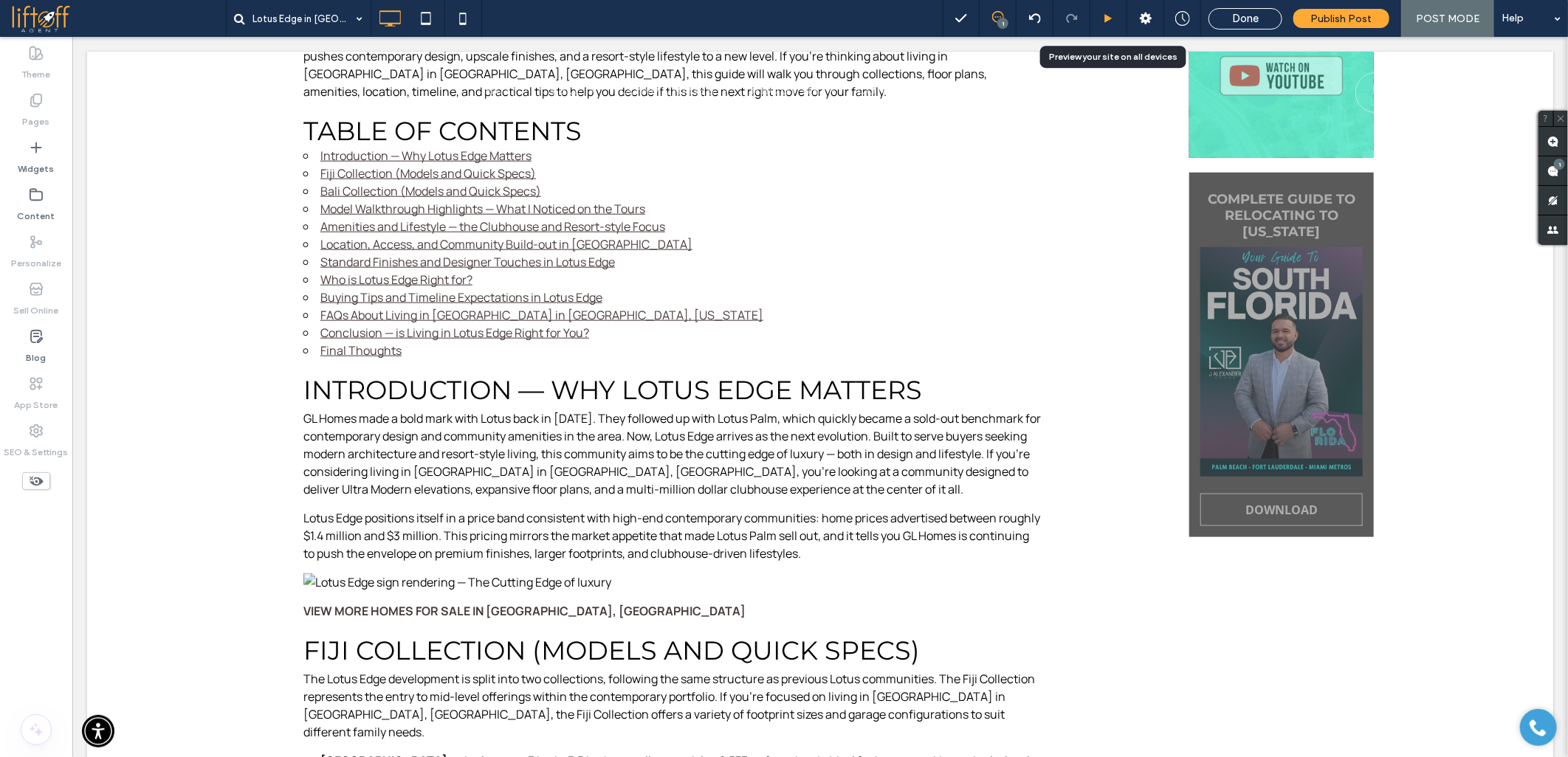
click at [1108, 14] on icon at bounding box center [1108, 19] width 11 height 11
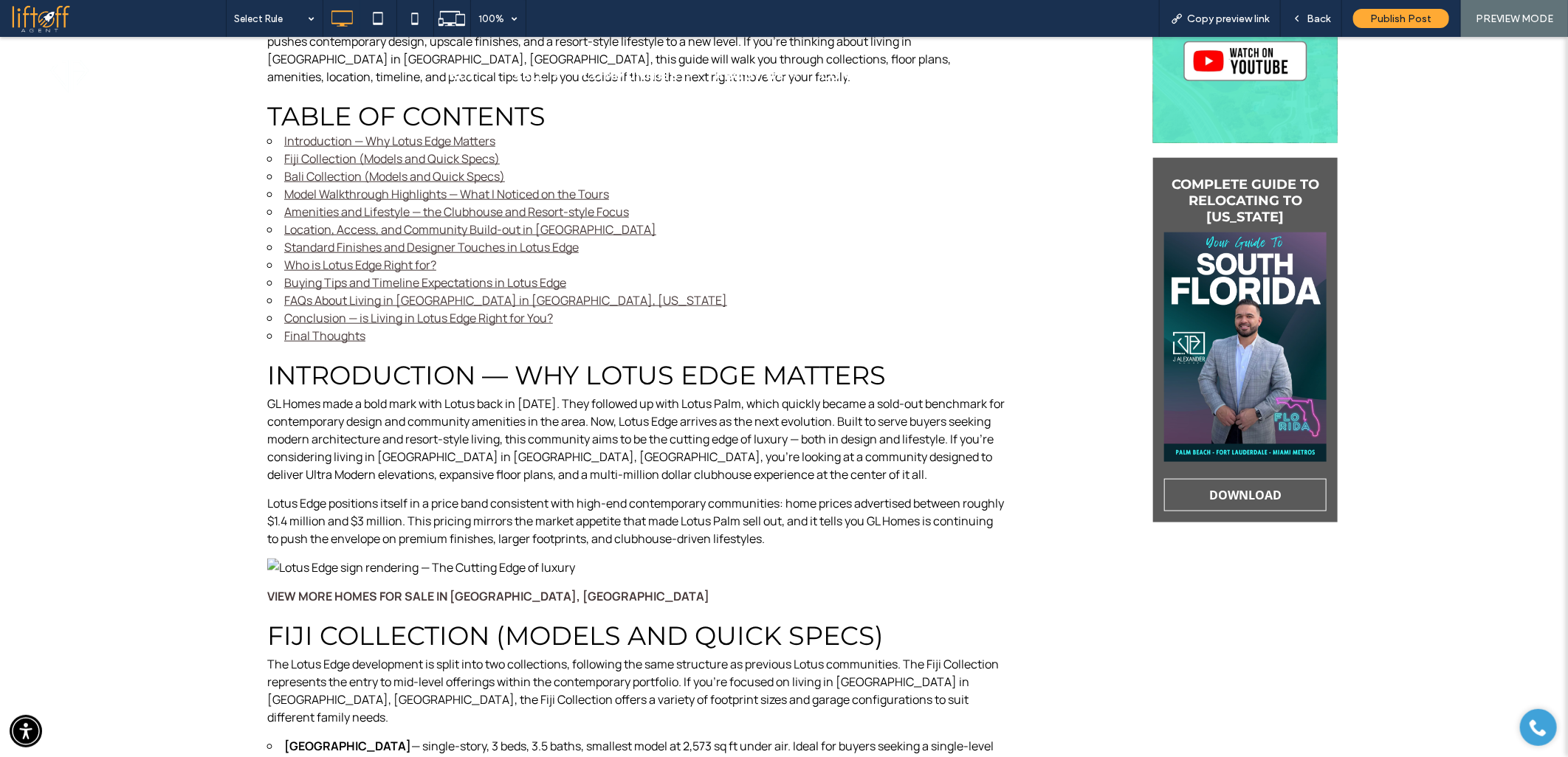
click at [334, 327] on link "Final Thoughts" at bounding box center [324, 335] width 81 height 17
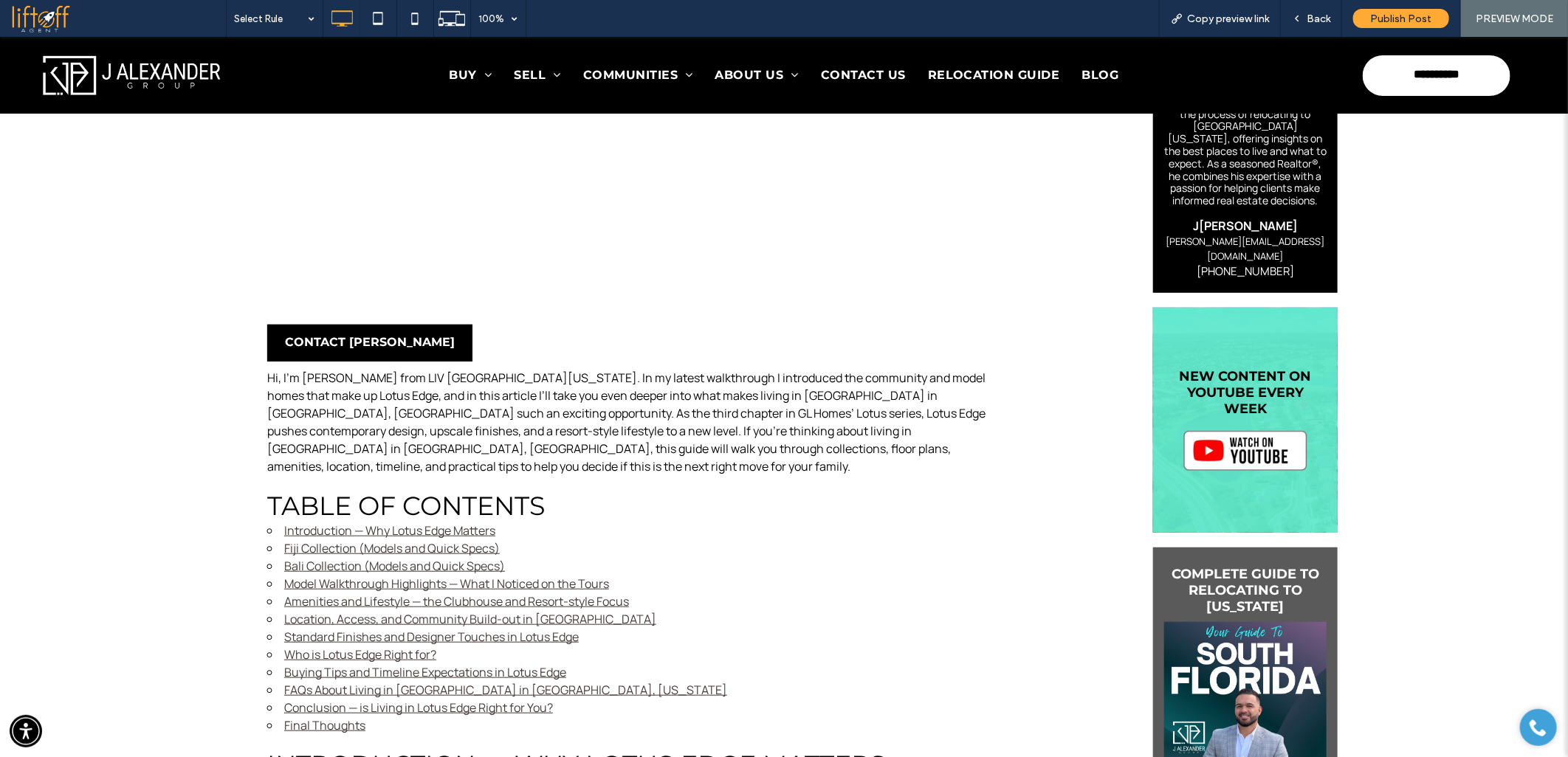
scroll to position [754, 0]
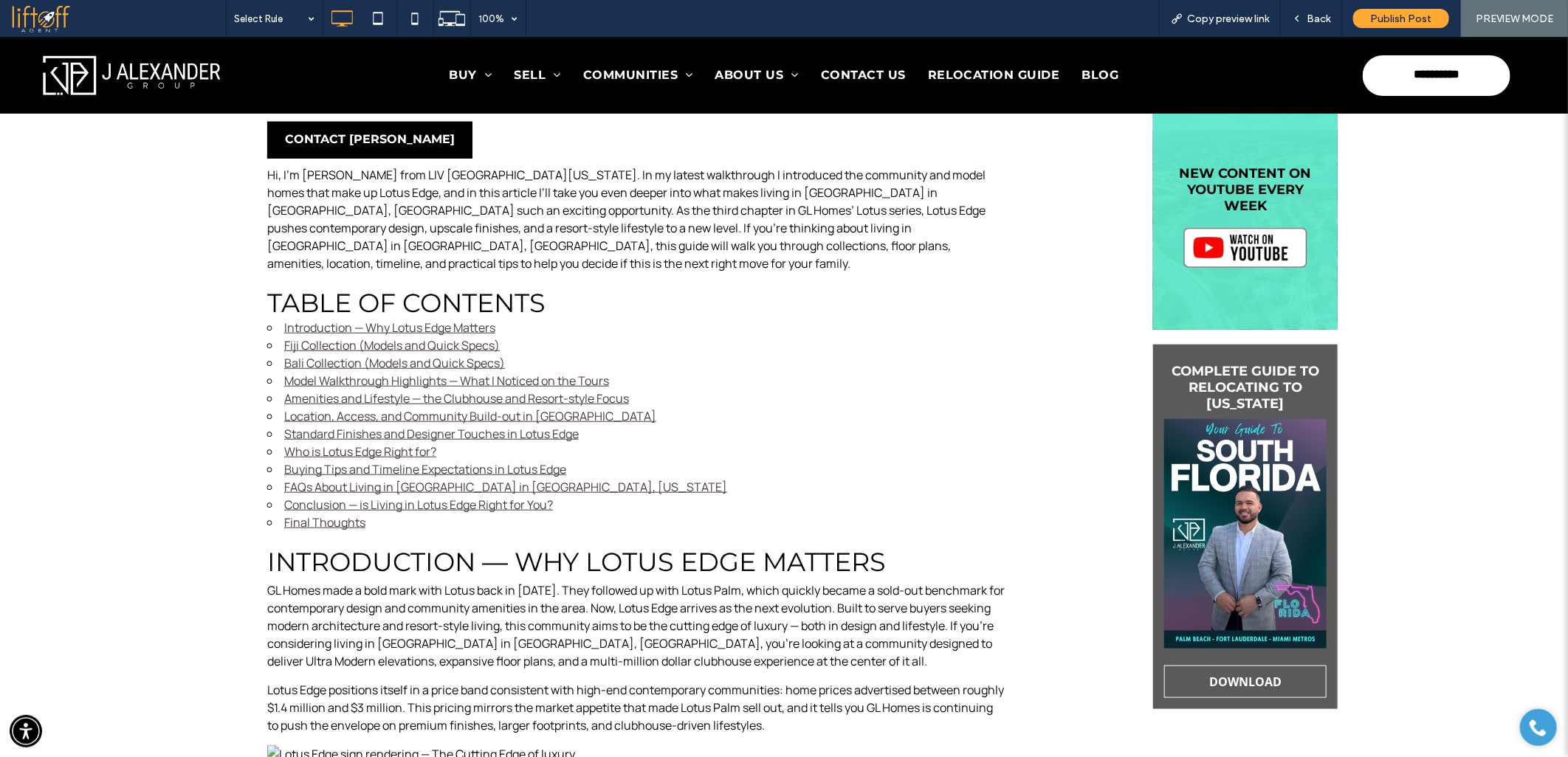
click at [334, 496] on link "Conclusion — is Living in Lotus Edge Right for You?" at bounding box center [418, 503] width 268 height 17
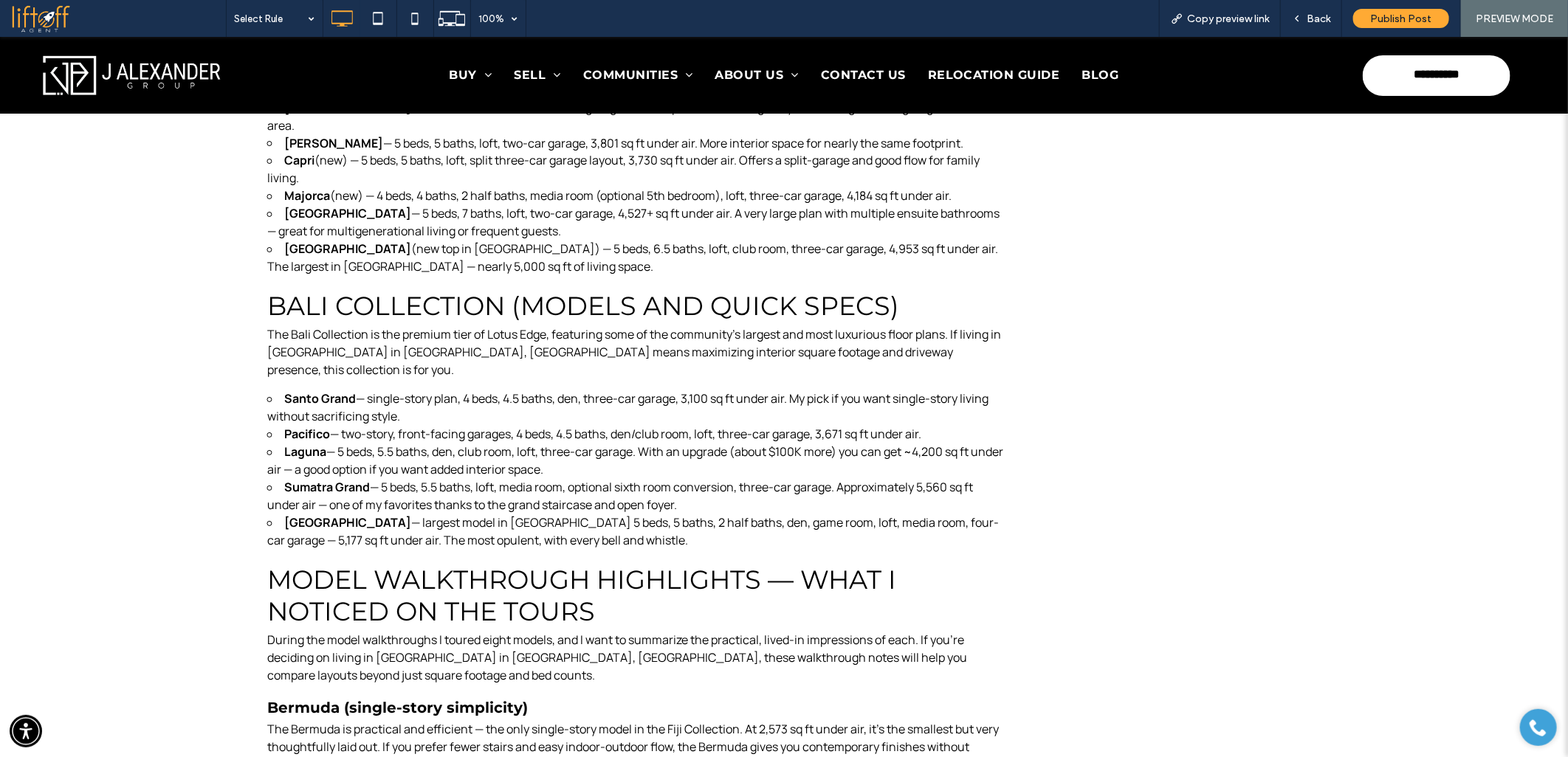
scroll to position [676, 0]
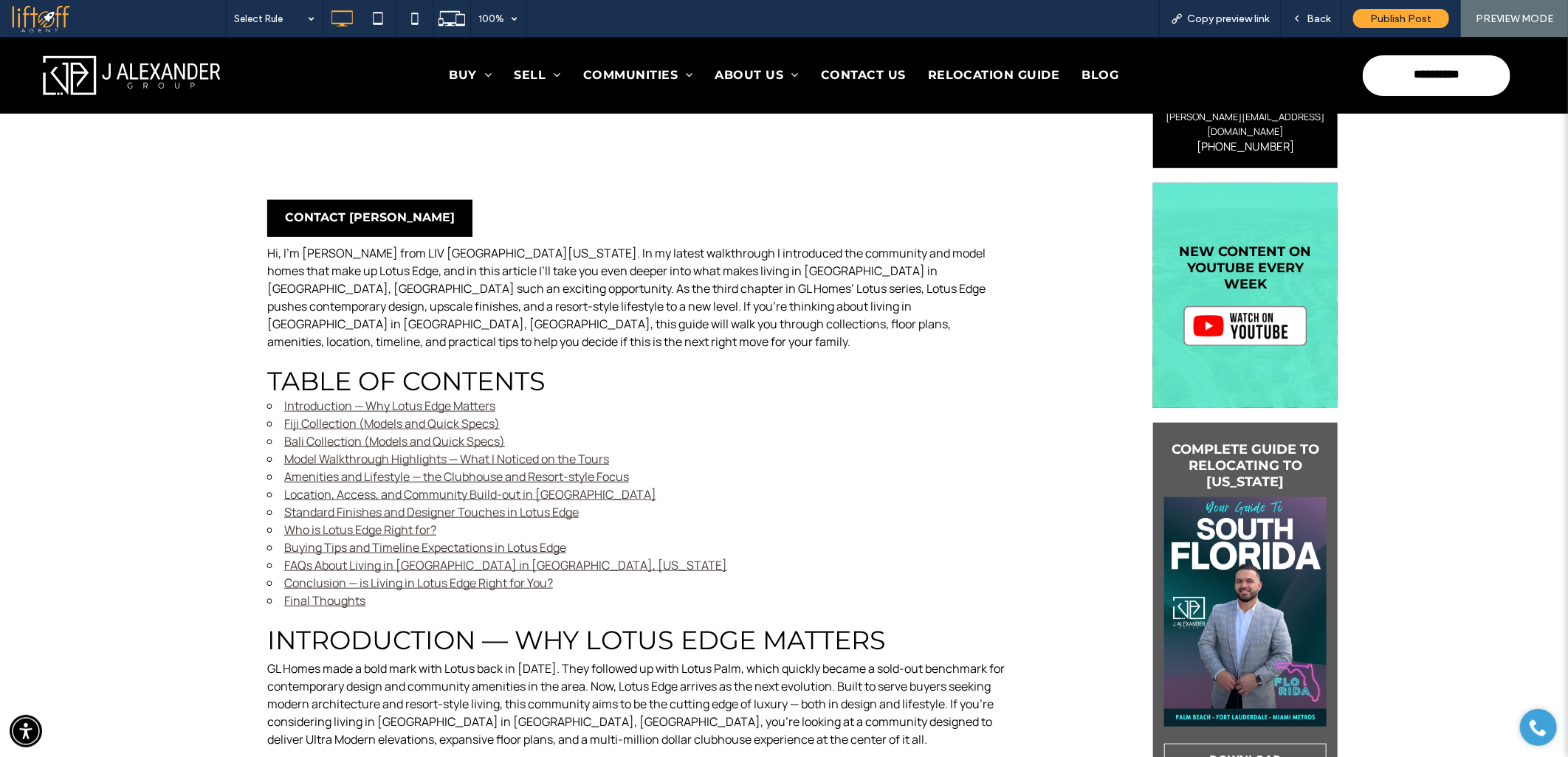
click at [325, 556] on link "FAQs About Living in [GEOGRAPHIC_DATA] in [GEOGRAPHIC_DATA], [US_STATE]" at bounding box center [505, 564] width 443 height 17
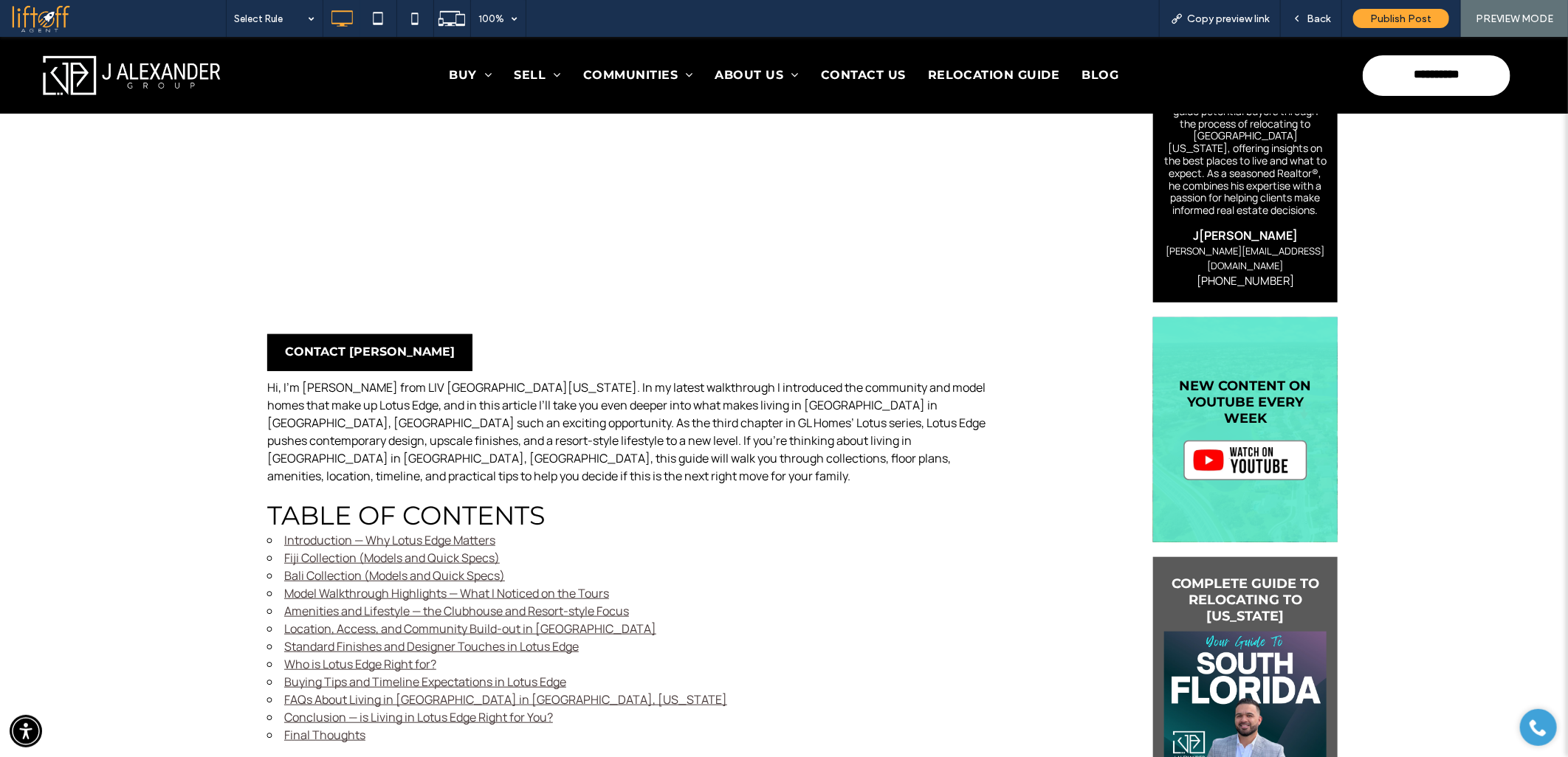
scroll to position [583, 0]
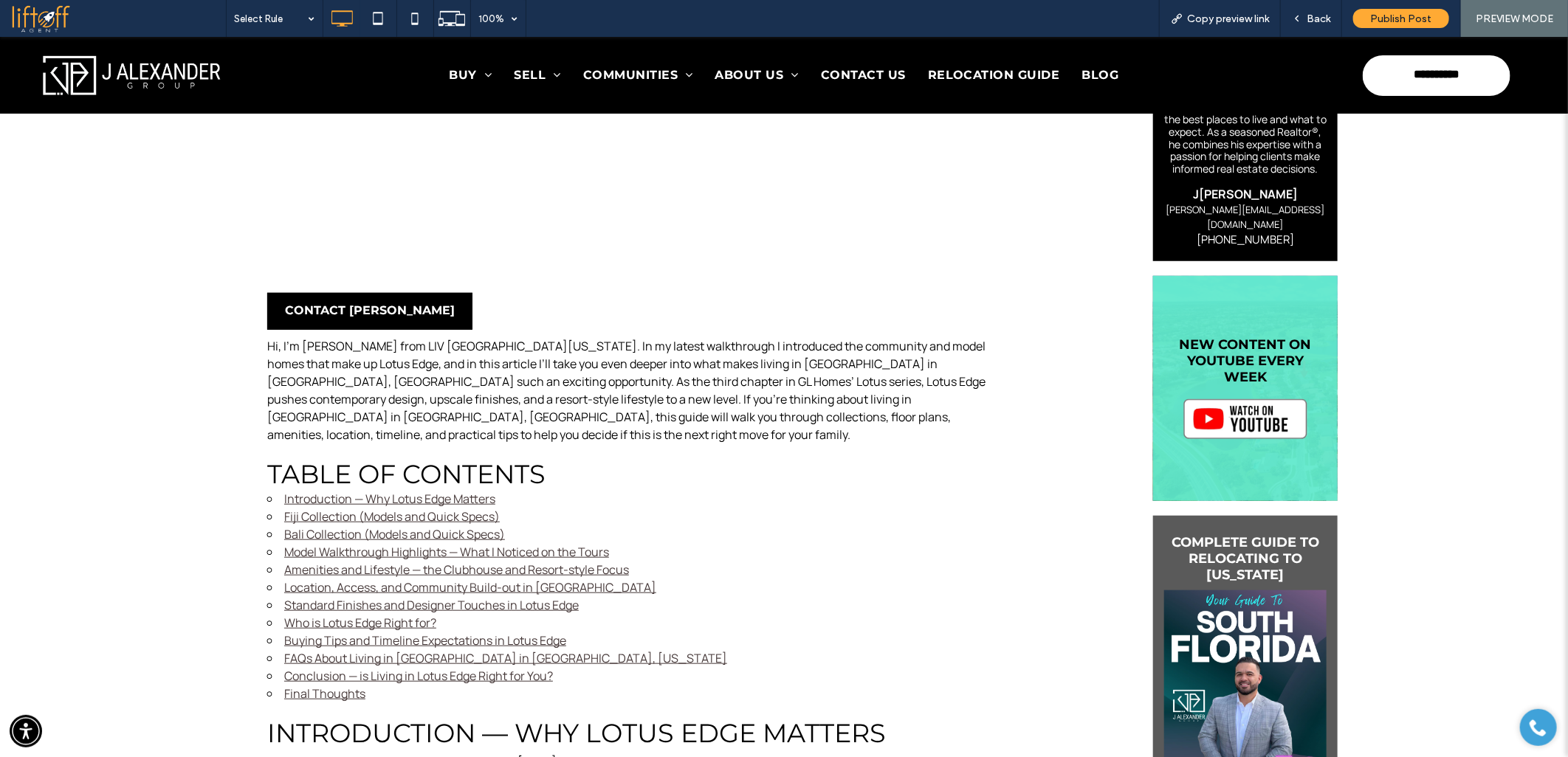
click at [292, 632] on link "Buying Tips and Timeline Expectations in Lotus Edge" at bounding box center [425, 639] width 282 height 17
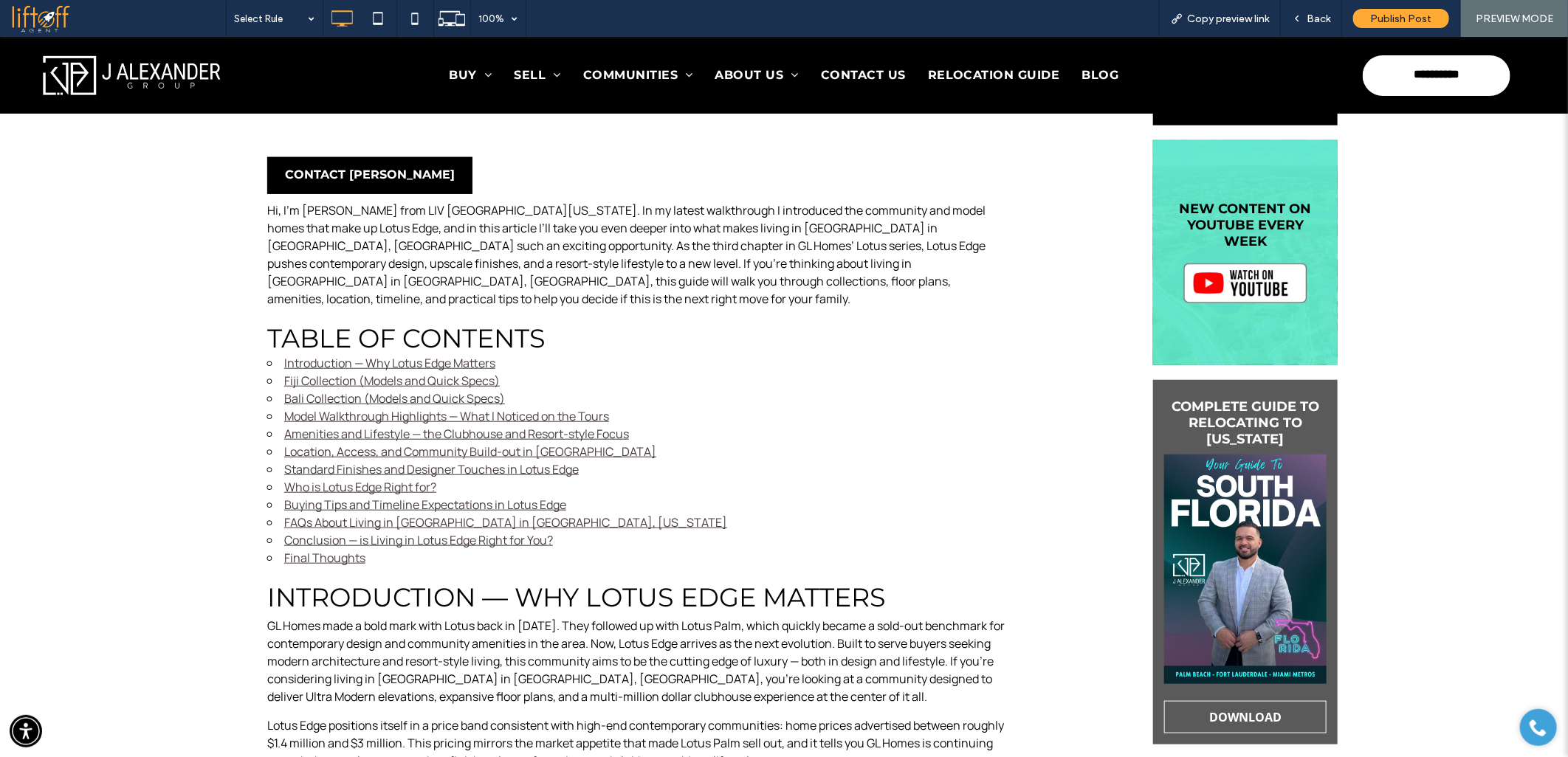
scroll to position [673, 0]
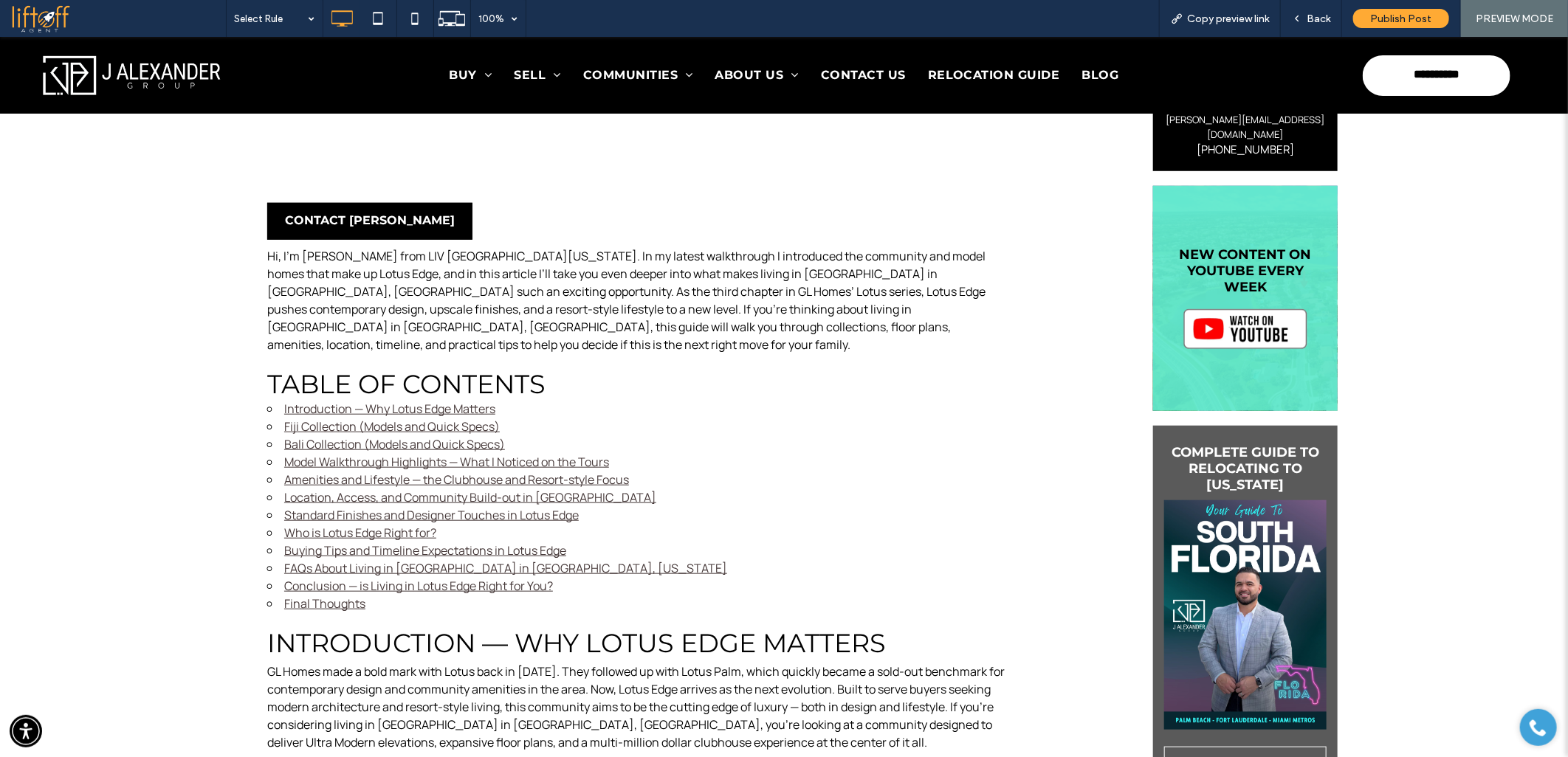
click at [295, 524] on link "Who is Lotus Edge Right for?" at bounding box center [359, 532] width 152 height 17
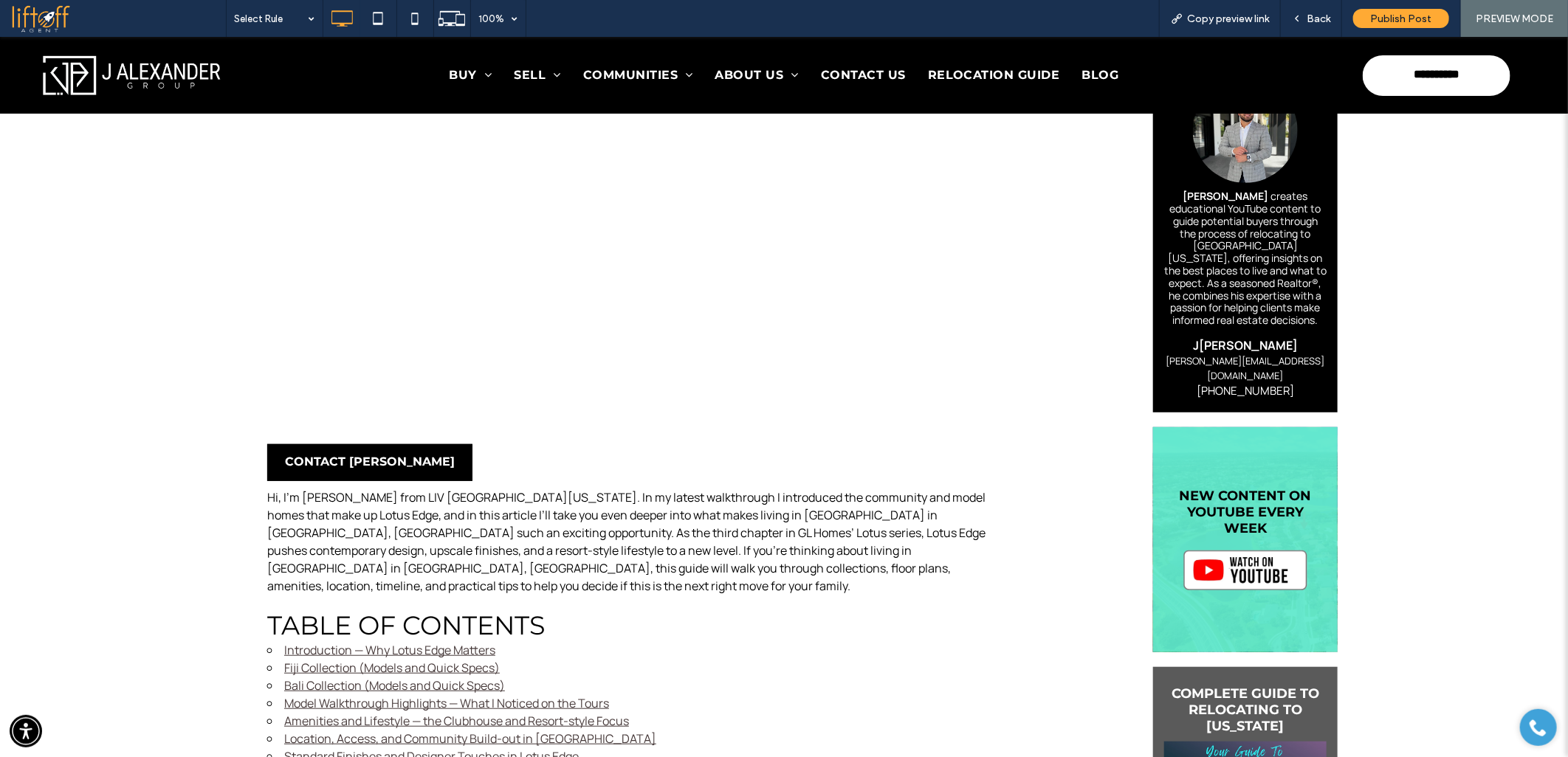
scroll to position [655, 0]
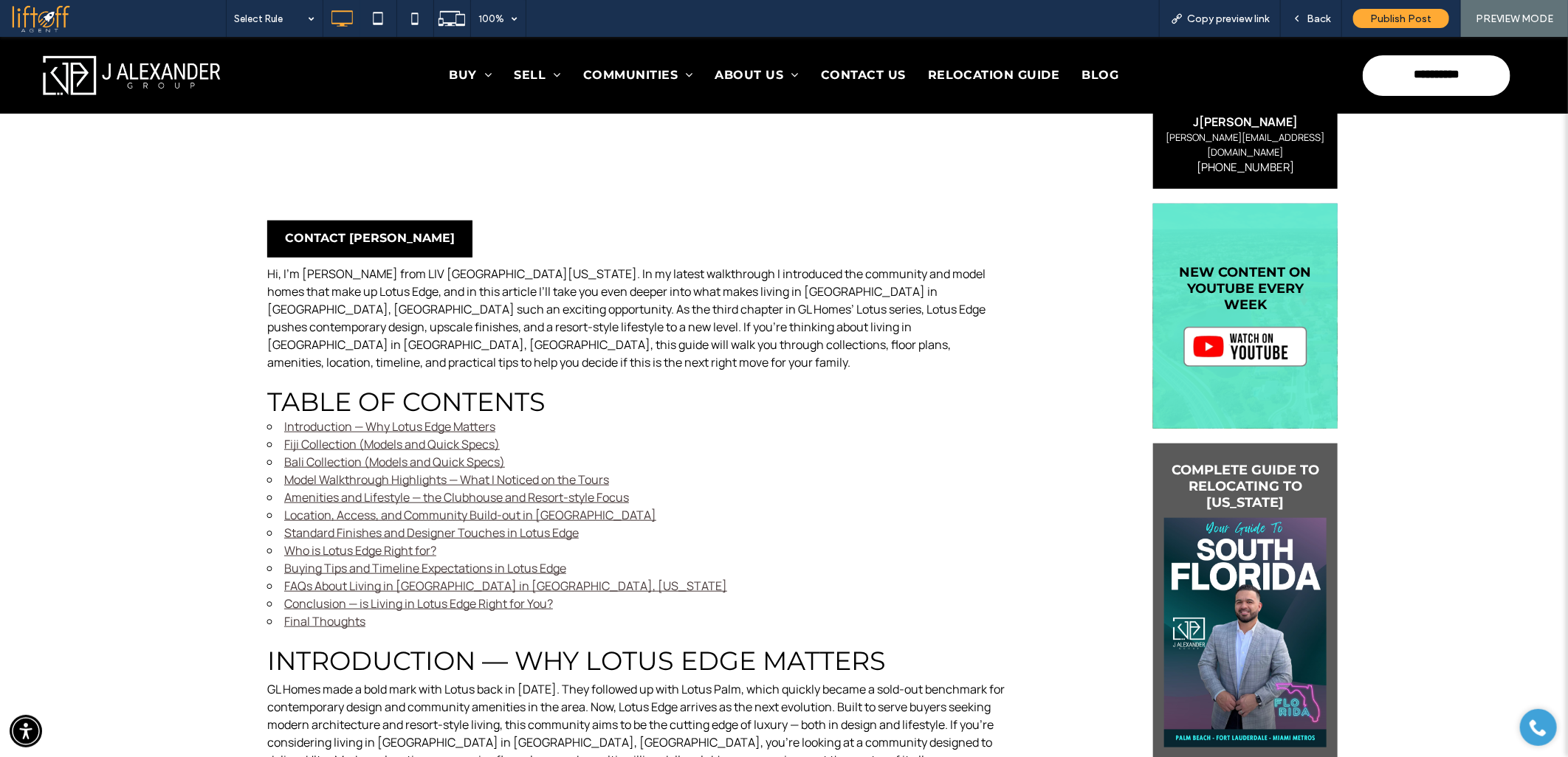
click at [313, 524] on link "Standard Finishes and Designer Touches in Lotus Edge" at bounding box center [431, 532] width 295 height 17
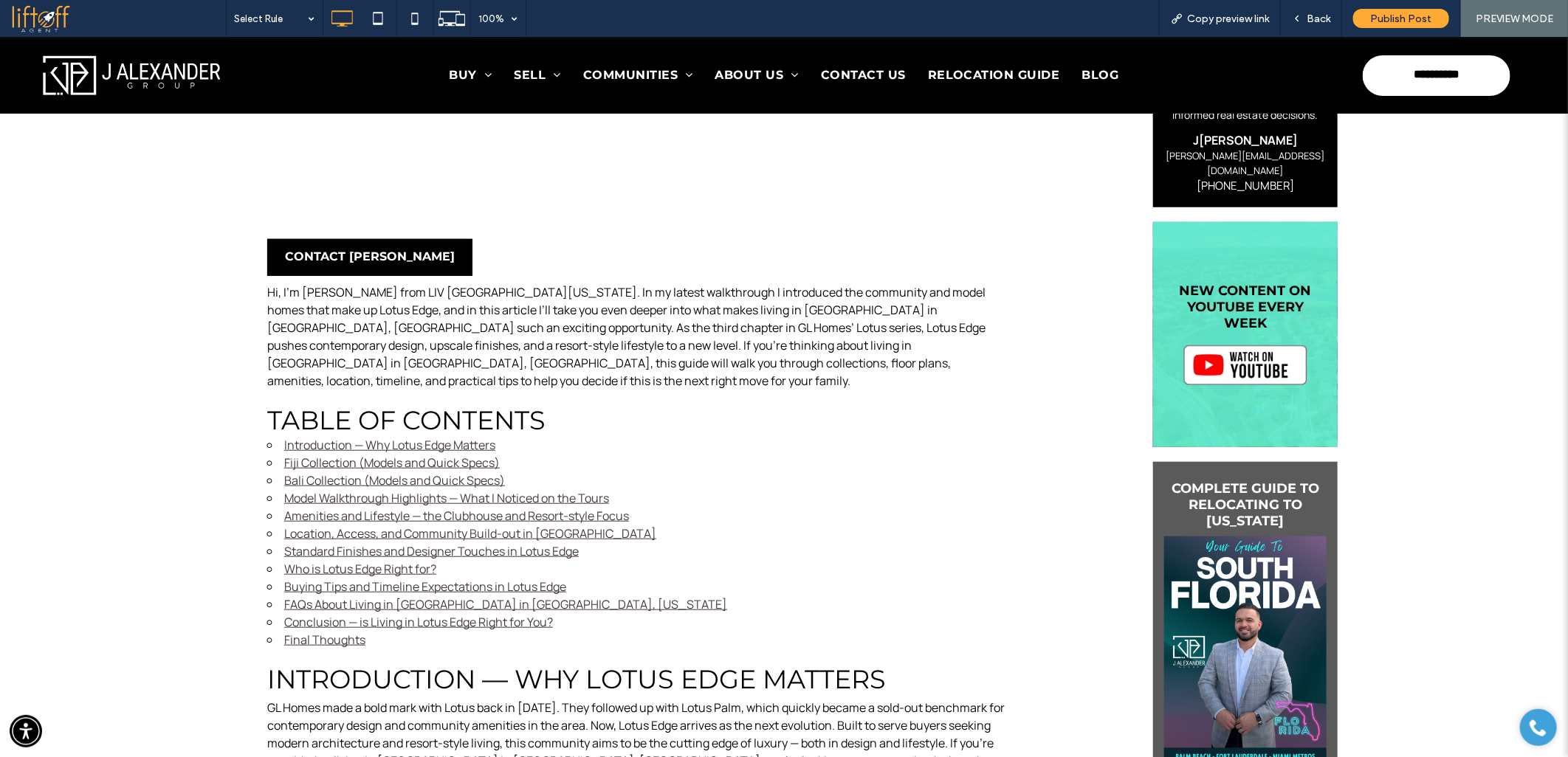
scroll to position [637, 0]
click at [328, 526] on link "Location, Access, and Community Build-out in [GEOGRAPHIC_DATA]" at bounding box center [470, 534] width 372 height 17
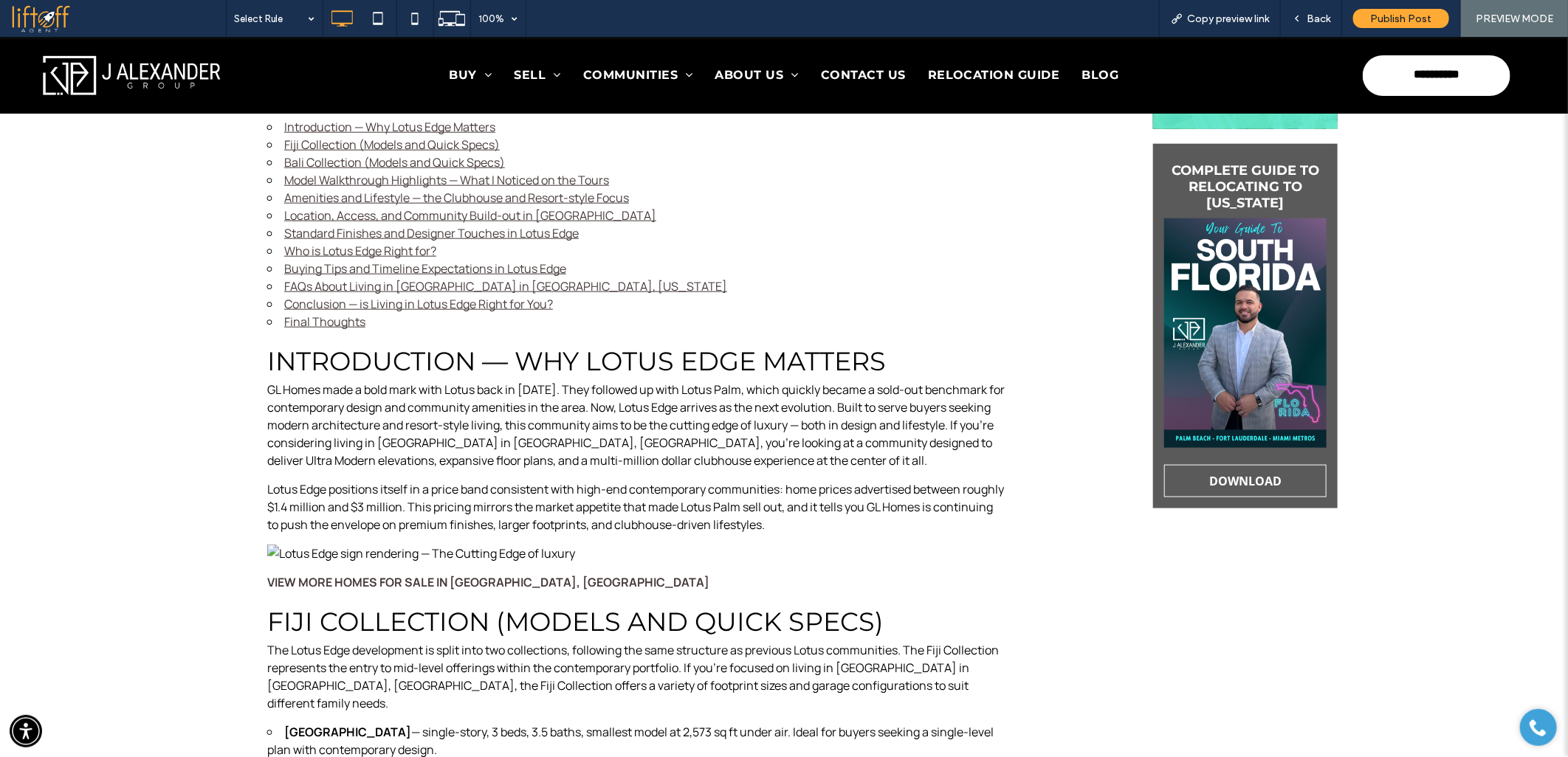
scroll to position [654, 0]
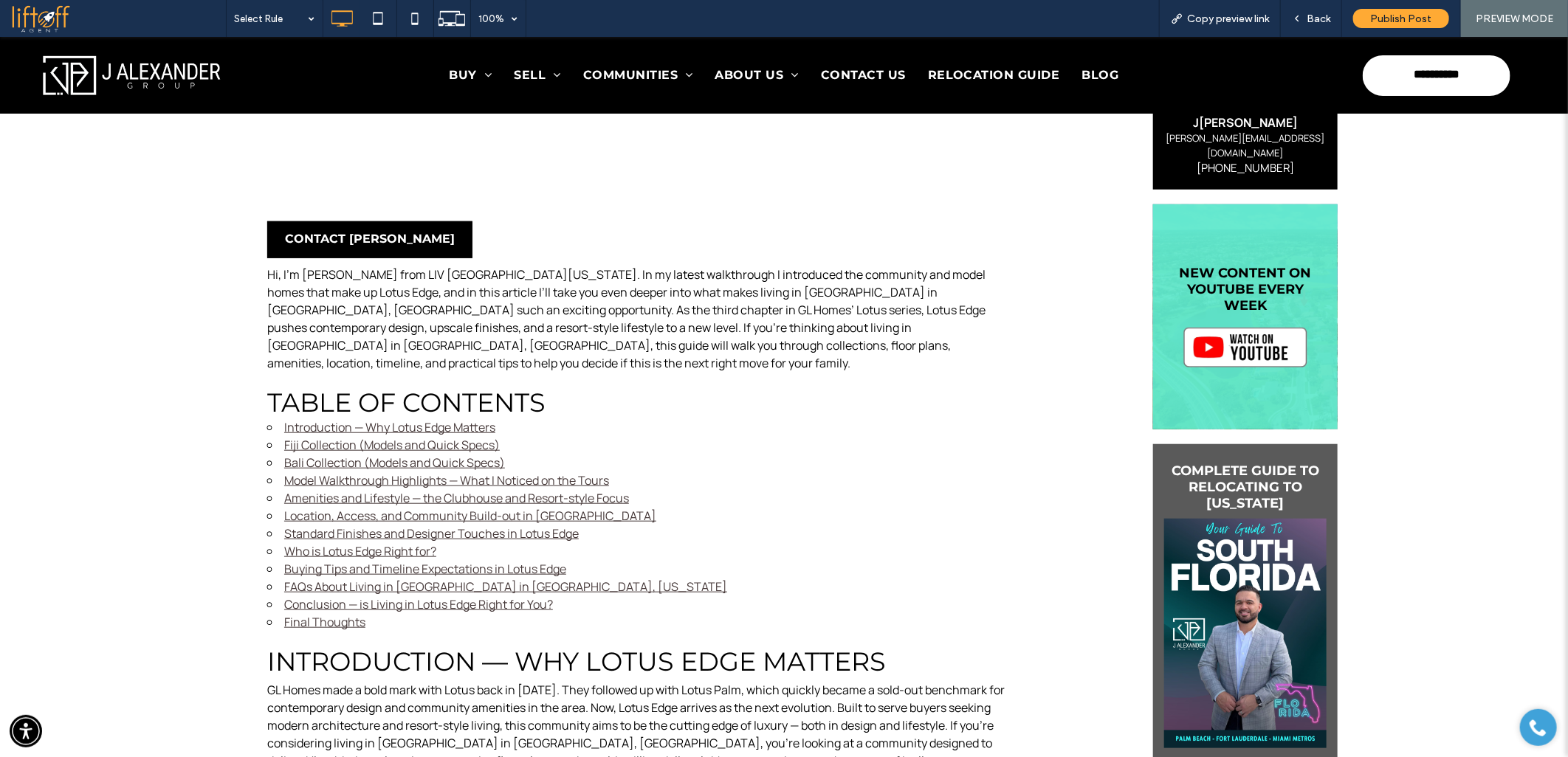
click at [325, 490] on link "Amenities and Lifestyle — the Clubhouse and Resort-style Focus" at bounding box center [456, 497] width 345 height 17
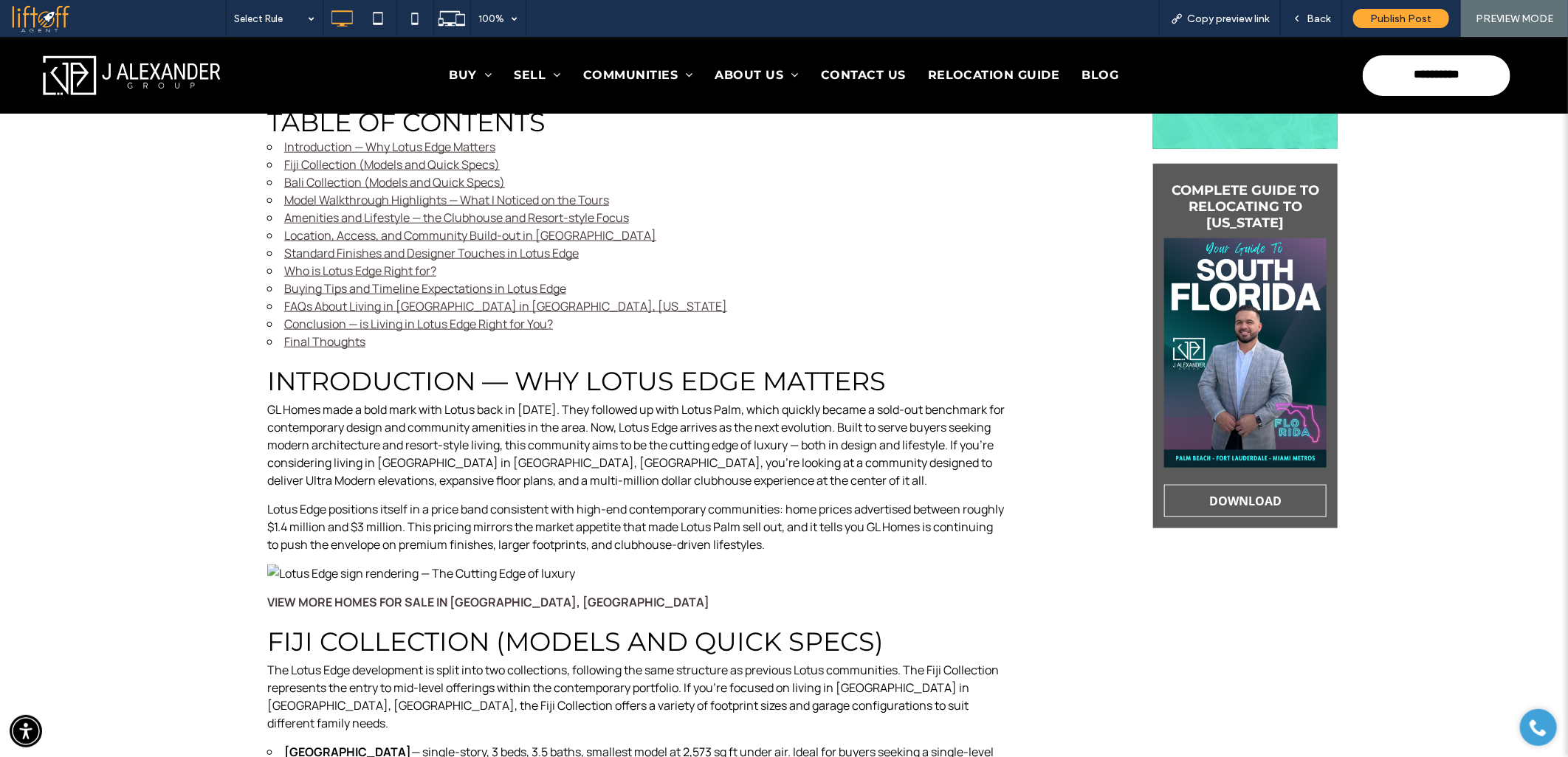
scroll to position [481, 0]
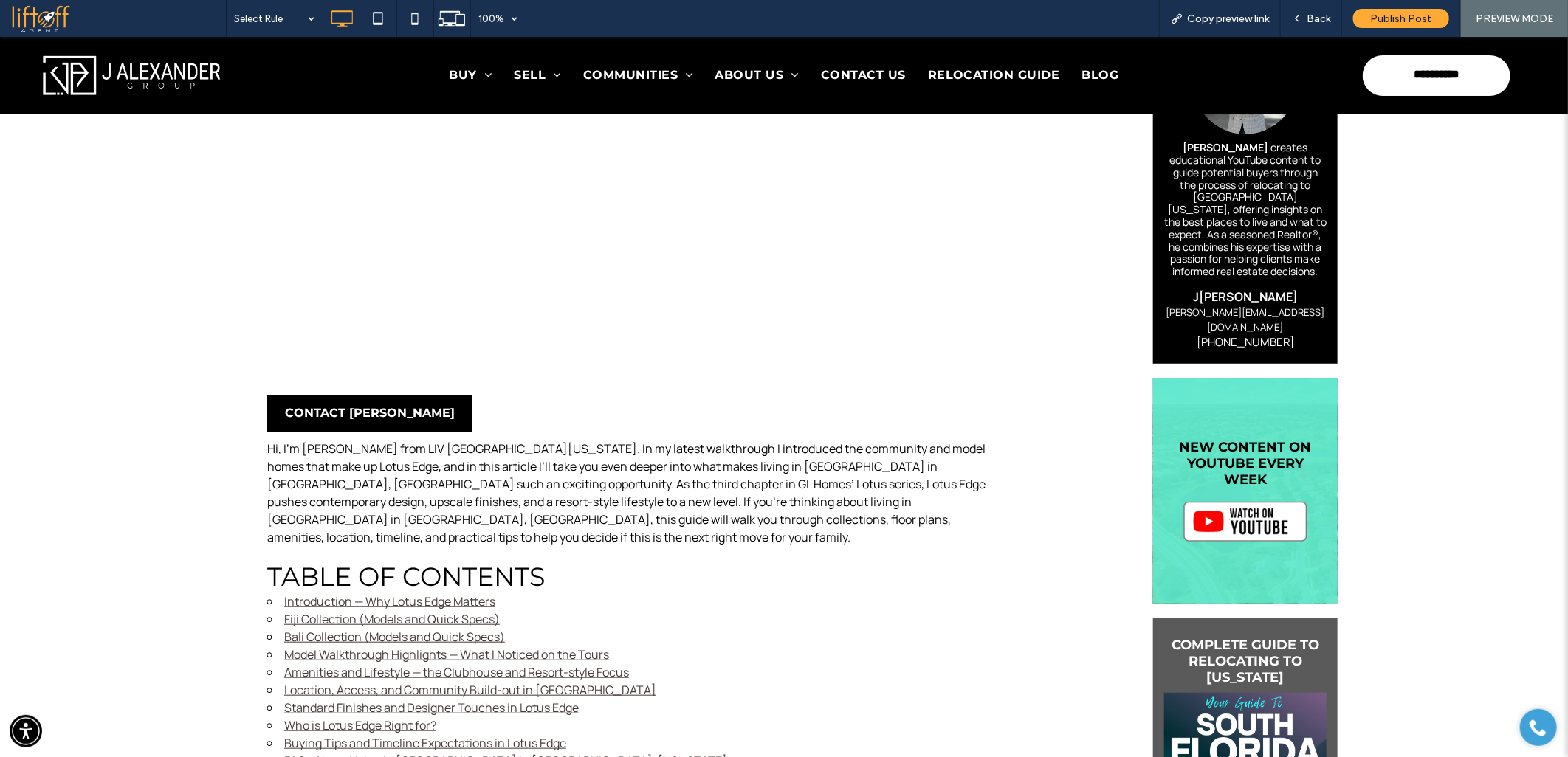
click at [313, 645] on link "Model Walkthrough Highlights — What I Noticed on the Tours" at bounding box center [447, 653] width 325 height 17
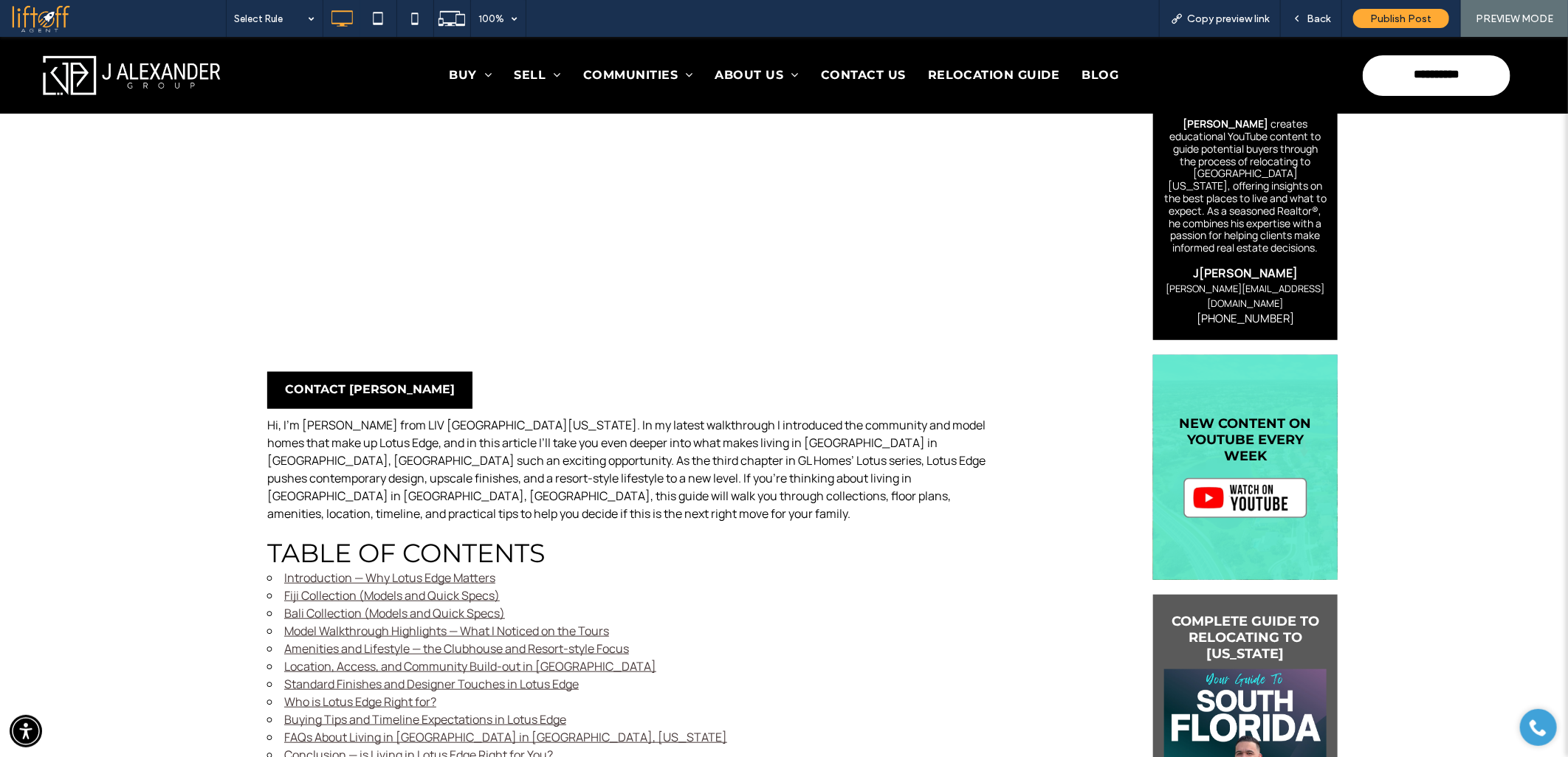
scroll to position [493, 0]
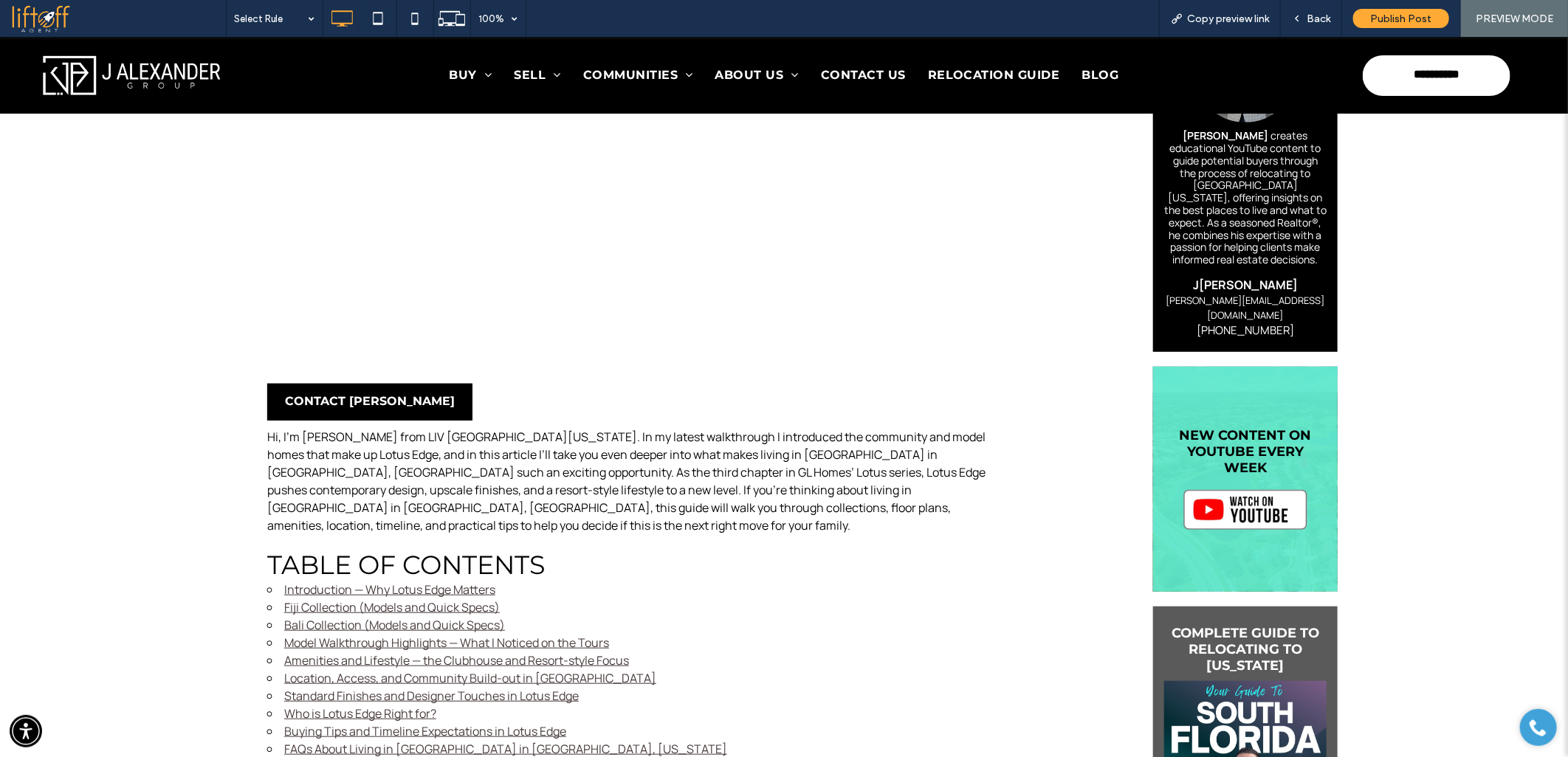
click at [343, 634] on link "Model Walkthrough Highlights — What I Noticed on the Tours" at bounding box center [447, 641] width 325 height 17
click at [367, 616] on link "Bali Collection (Models and Quick Specs)" at bounding box center [394, 624] width 220 height 17
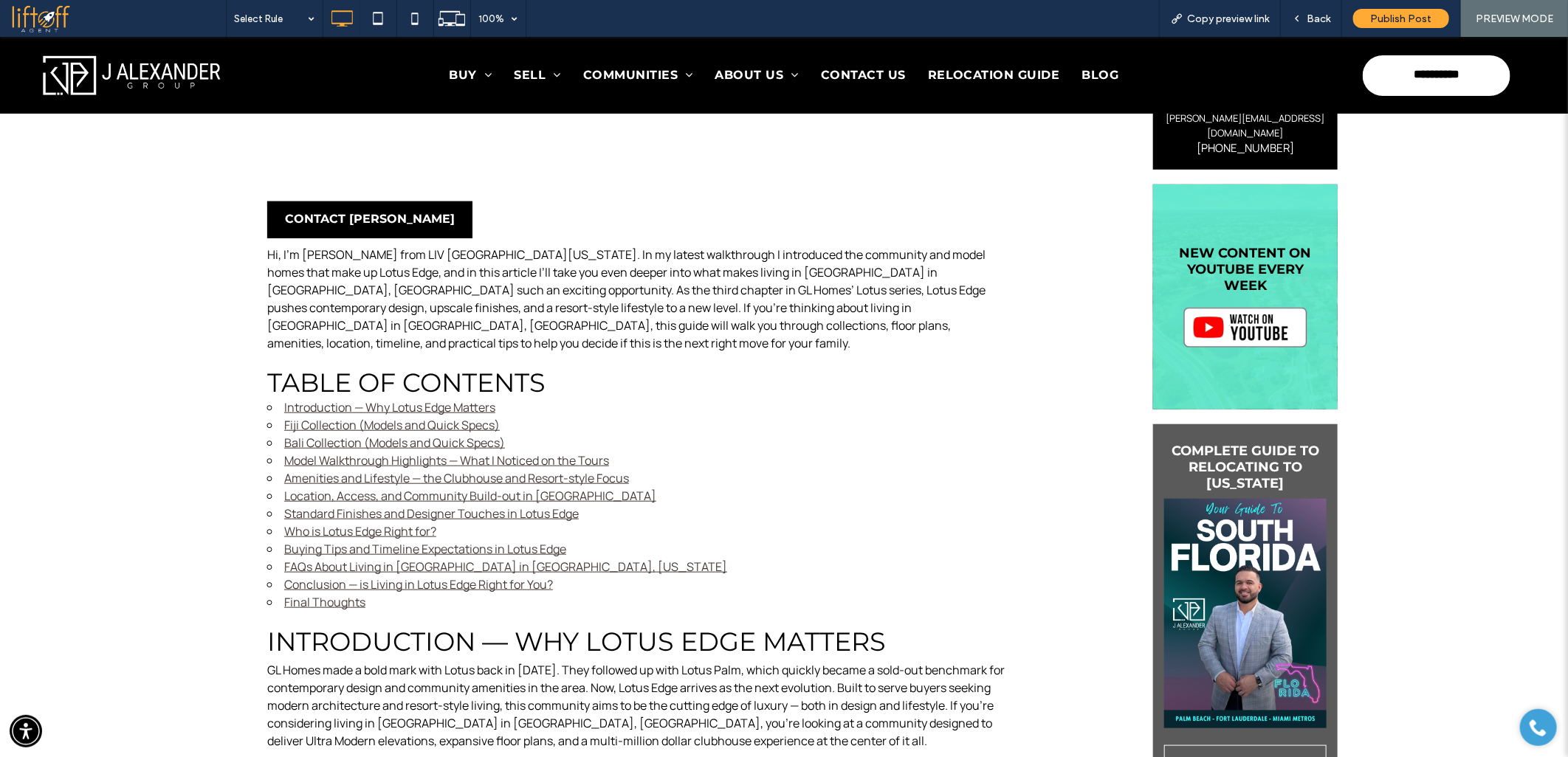
scroll to position [653, 0]
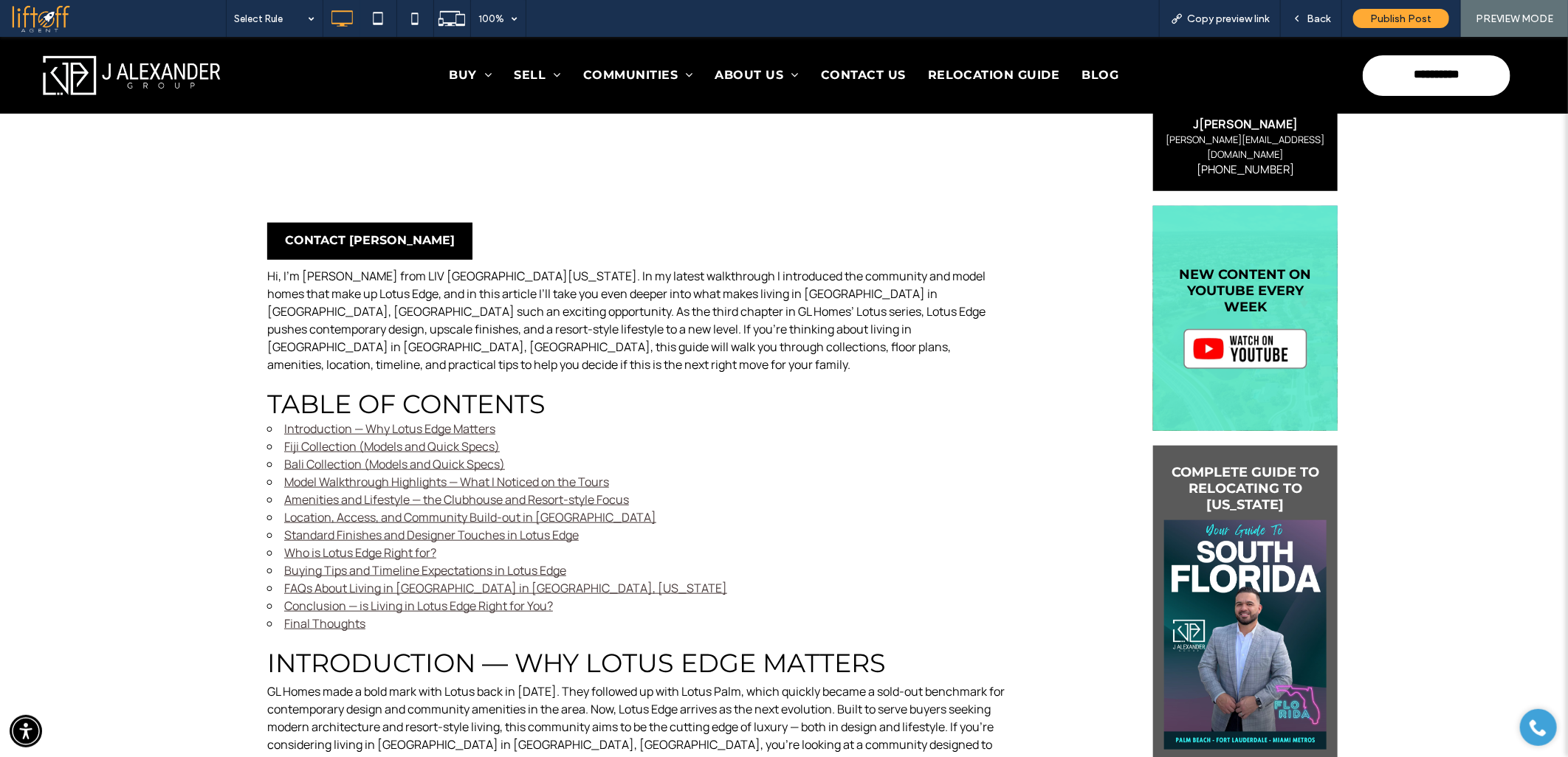
click at [296, 438] on link "Fiji Collection (Models and Quick Specs)" at bounding box center [392, 446] width 215 height 17
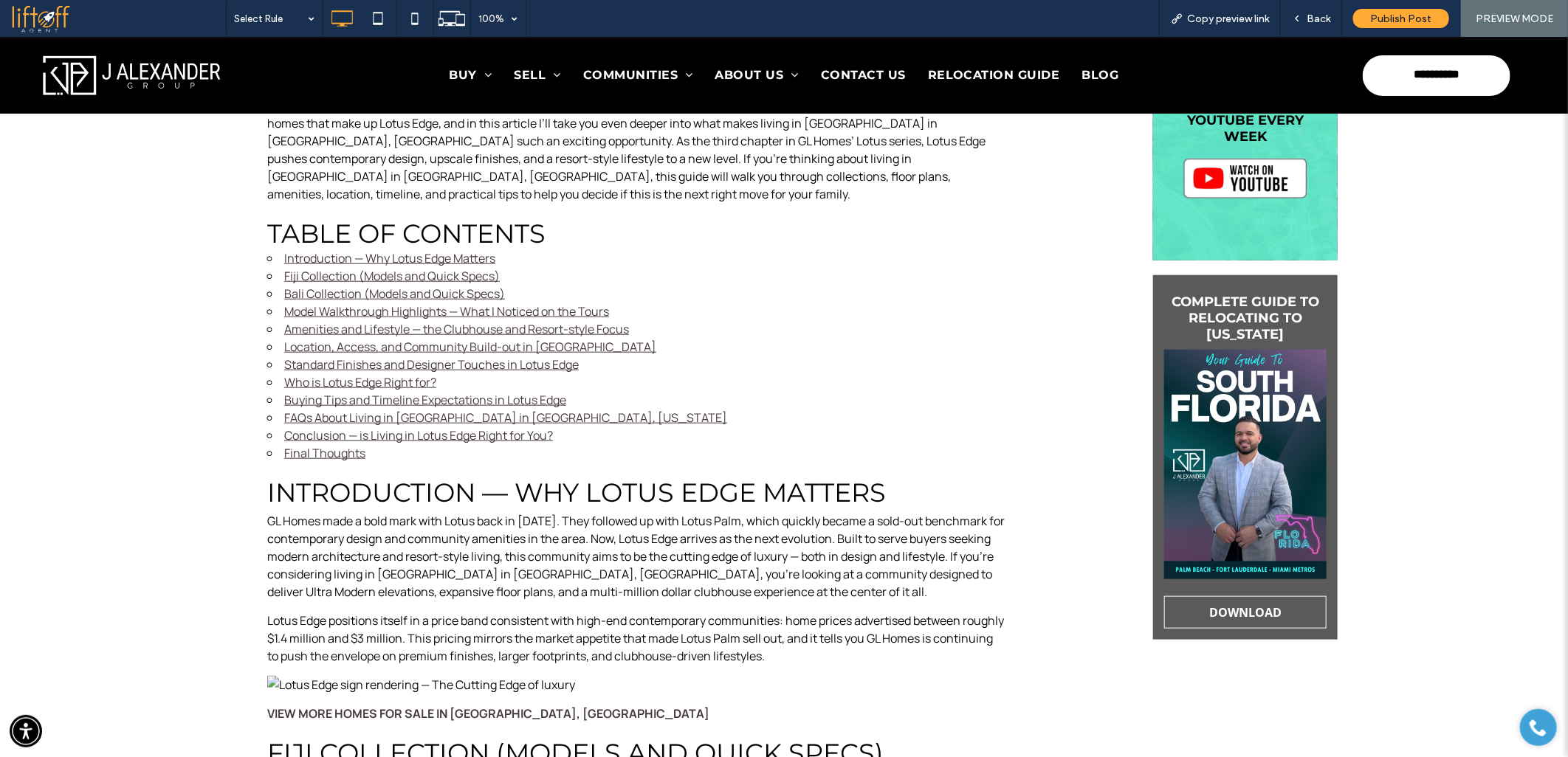
scroll to position [801, 0]
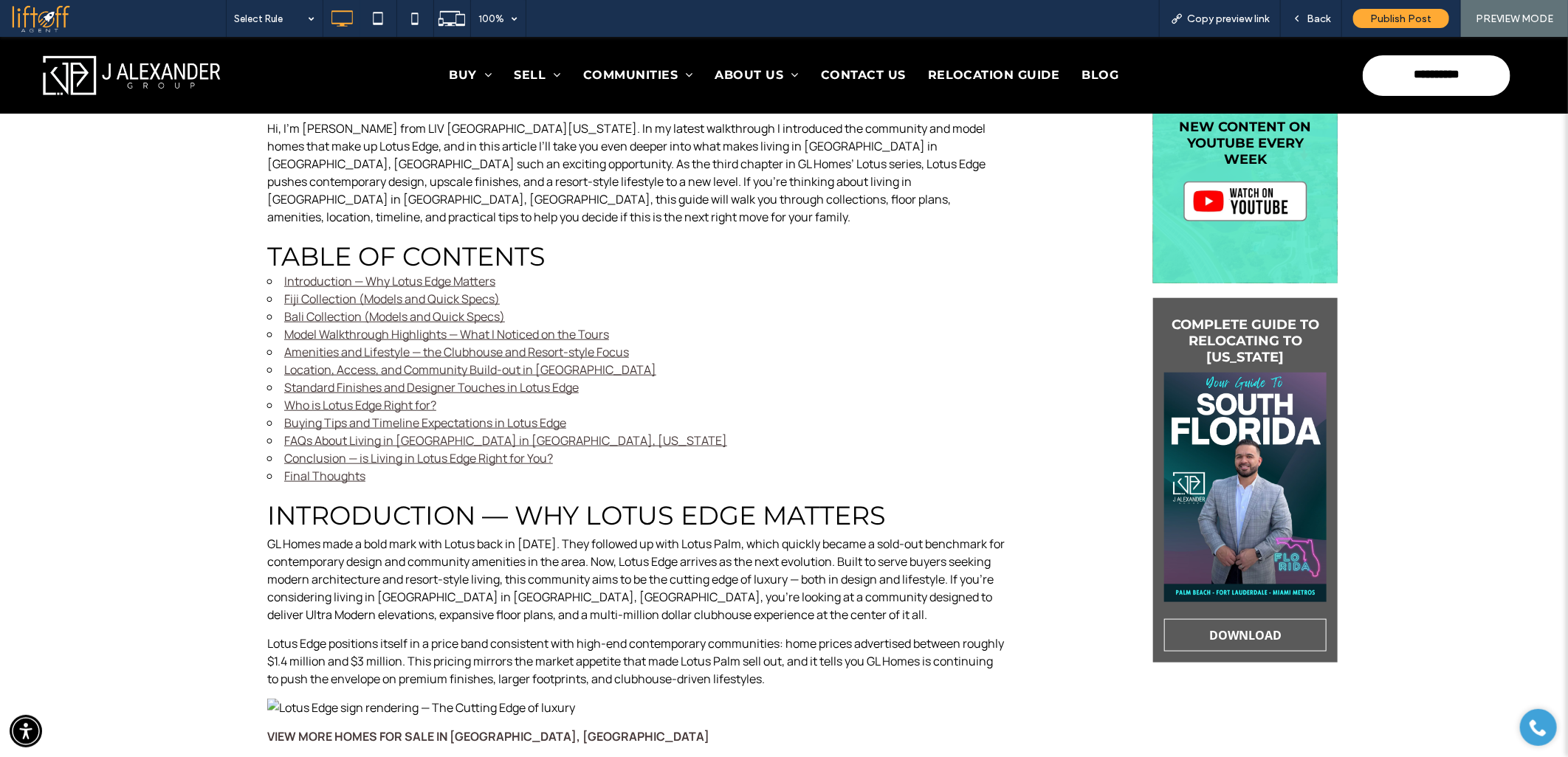
click at [306, 272] on link "Introduction — Why Lotus Edge Matters" at bounding box center [390, 280] width 212 height 17
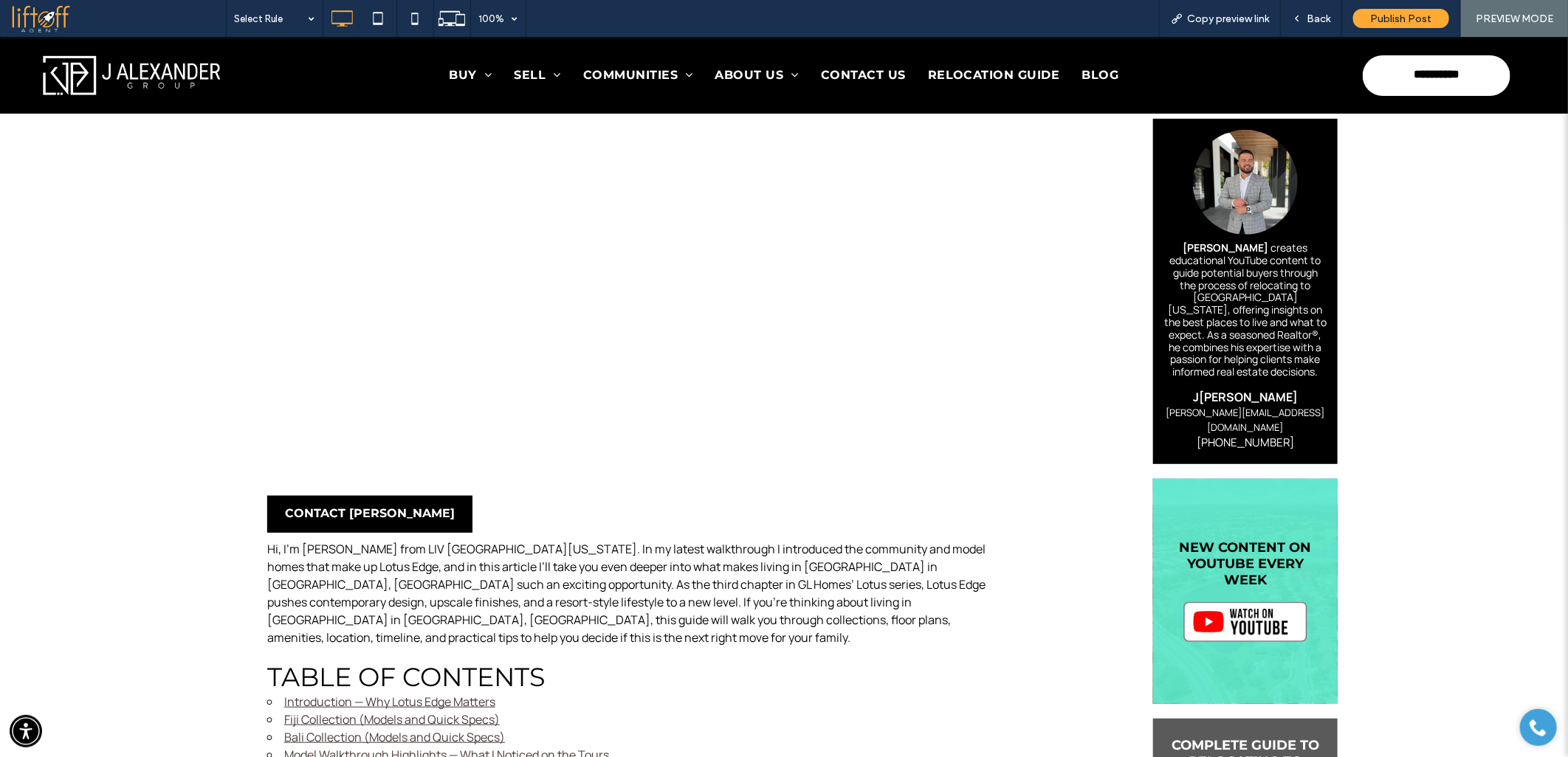
scroll to position [307, 0]
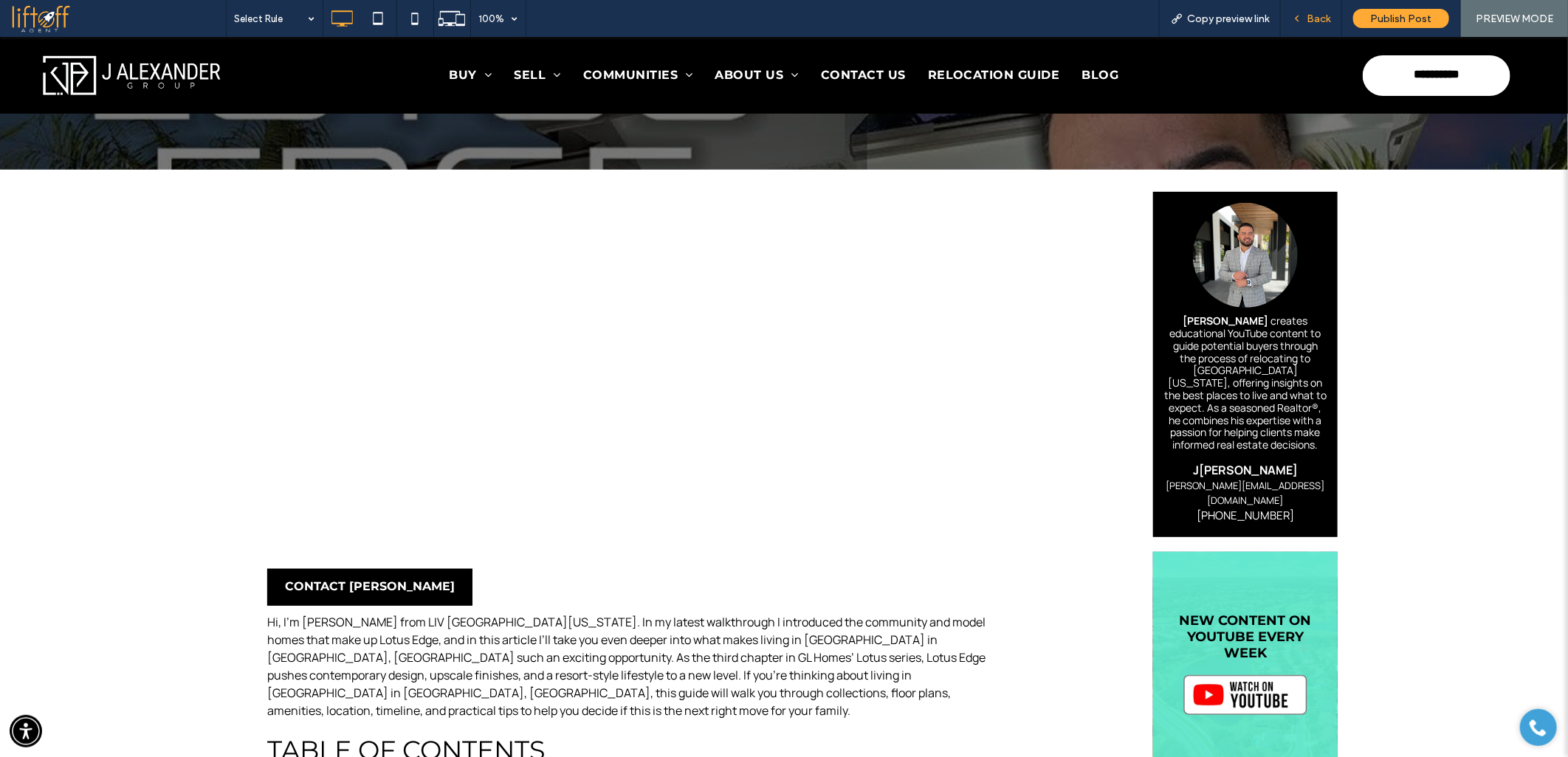
click at [1308, 17] on span "Back" at bounding box center [1318, 19] width 24 height 13
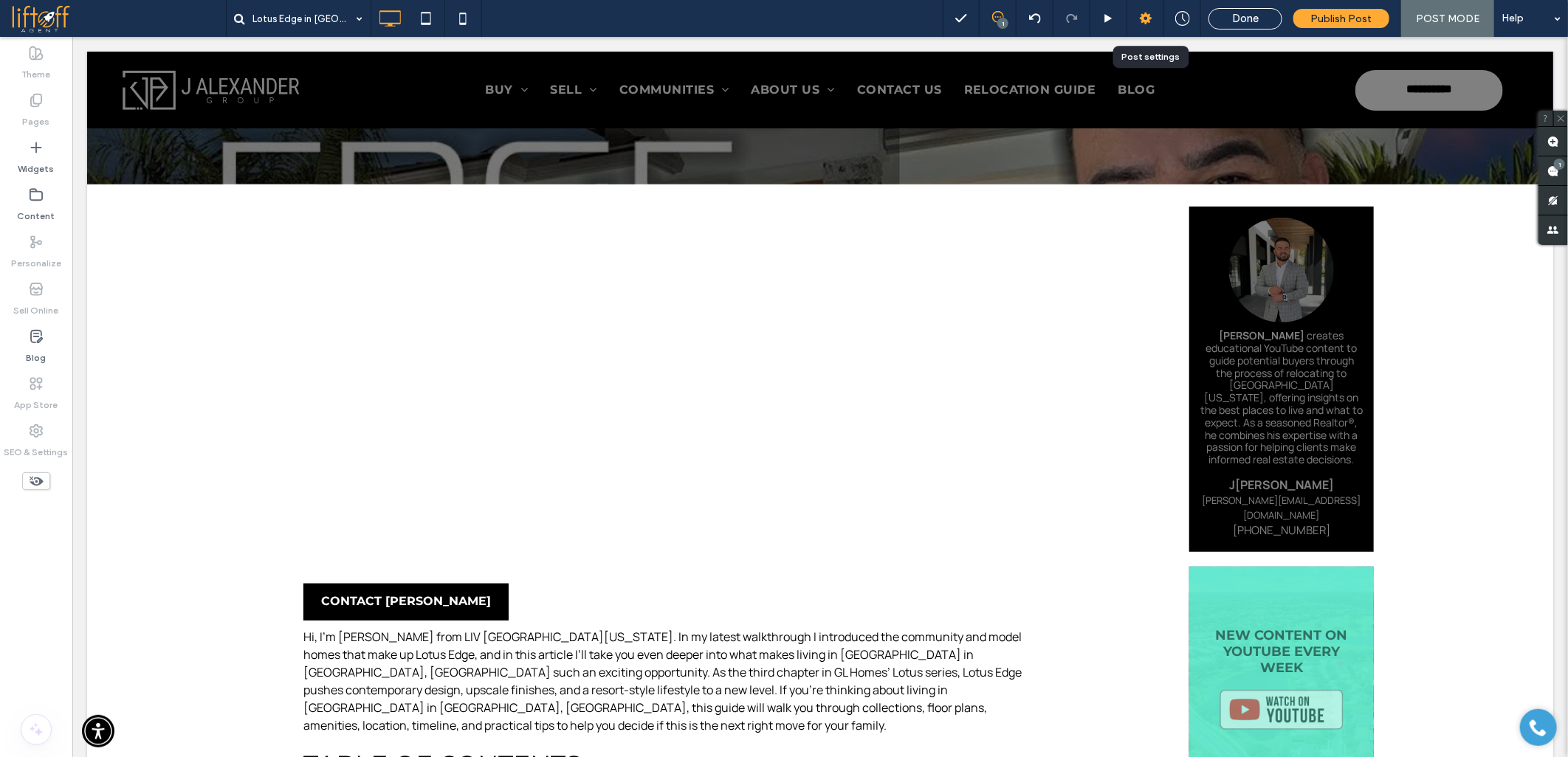
click at [1149, 12] on icon at bounding box center [1145, 18] width 15 height 15
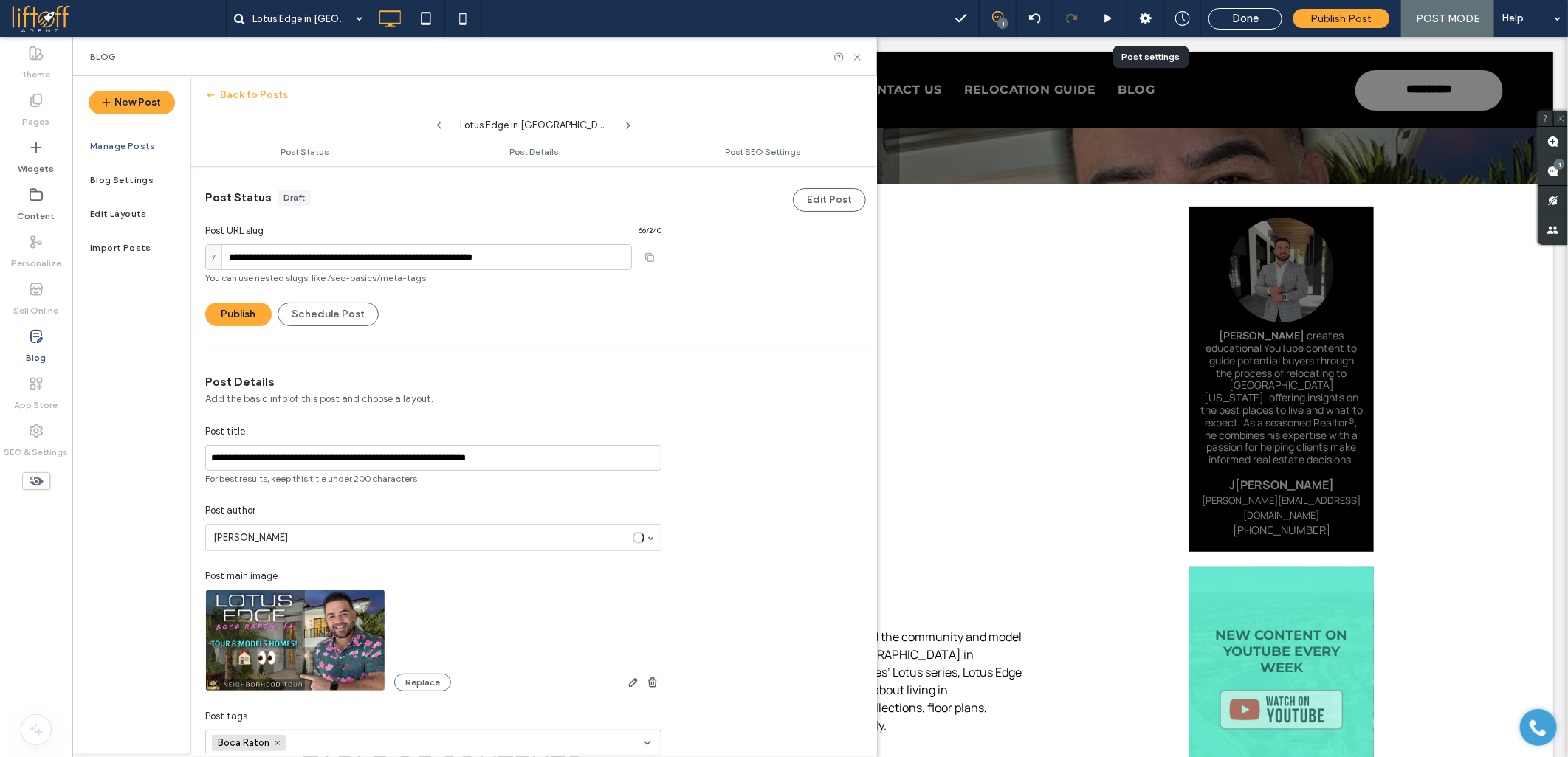
scroll to position [1, 0]
click at [253, 262] on input "**********" at bounding box center [418, 257] width 427 height 25
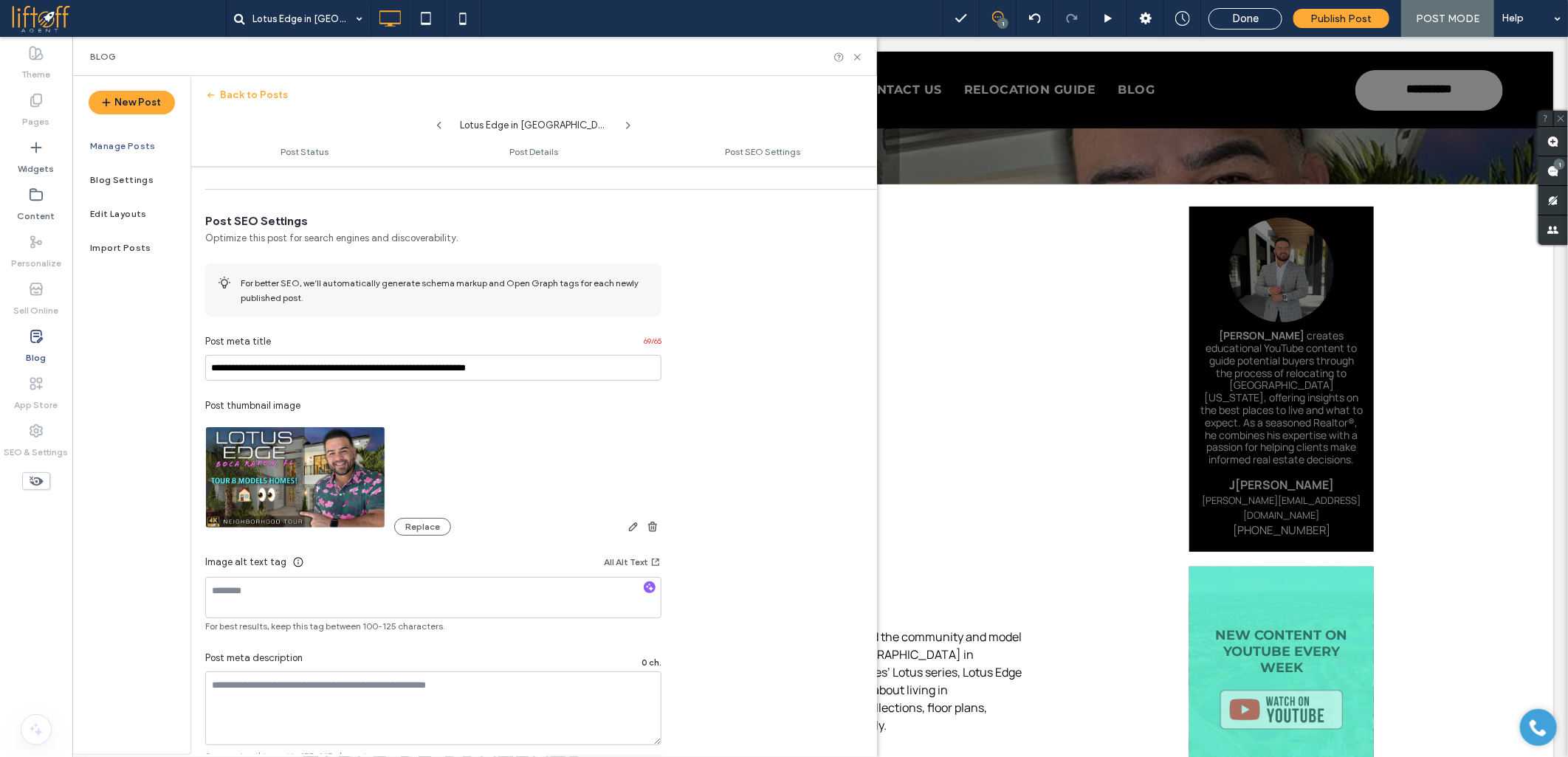
scroll to position [657, 0]
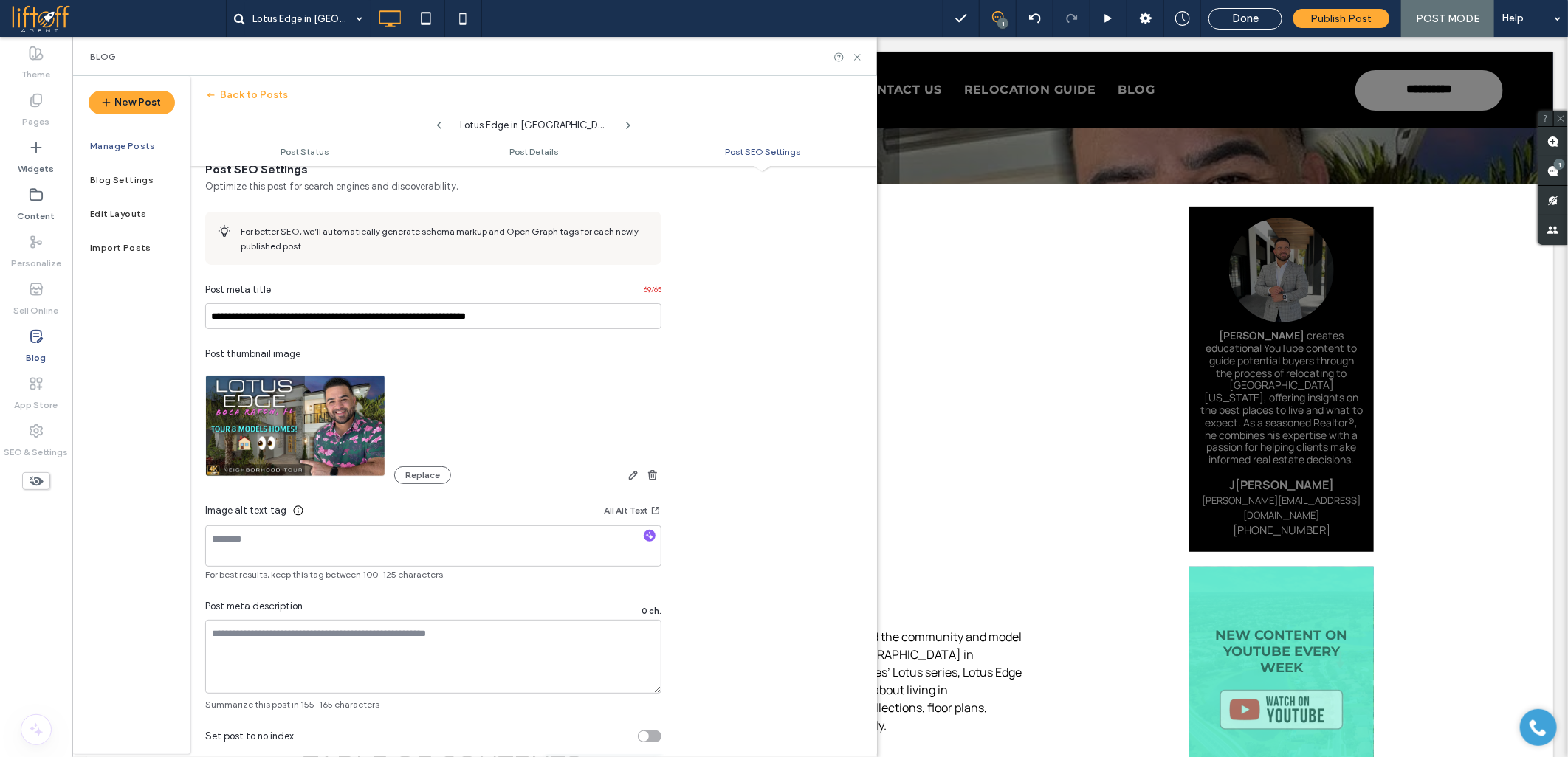
type input "**********"
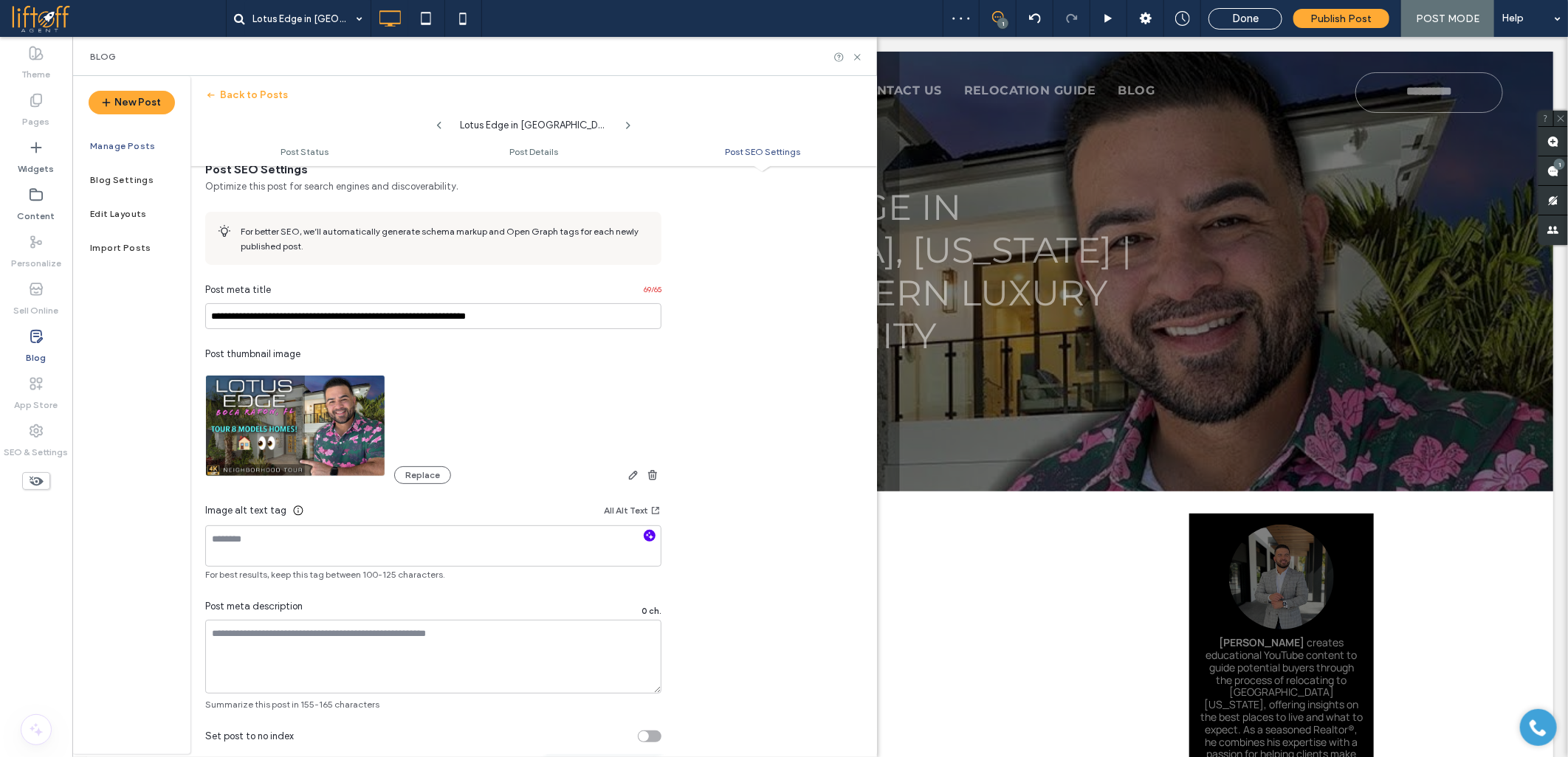
click at [644, 541] on icon "button" at bounding box center [649, 536] width 11 height 11
click at [414, 651] on textarea at bounding box center [433, 656] width 456 height 73
paste textarea "**********"
type textarea "**********"
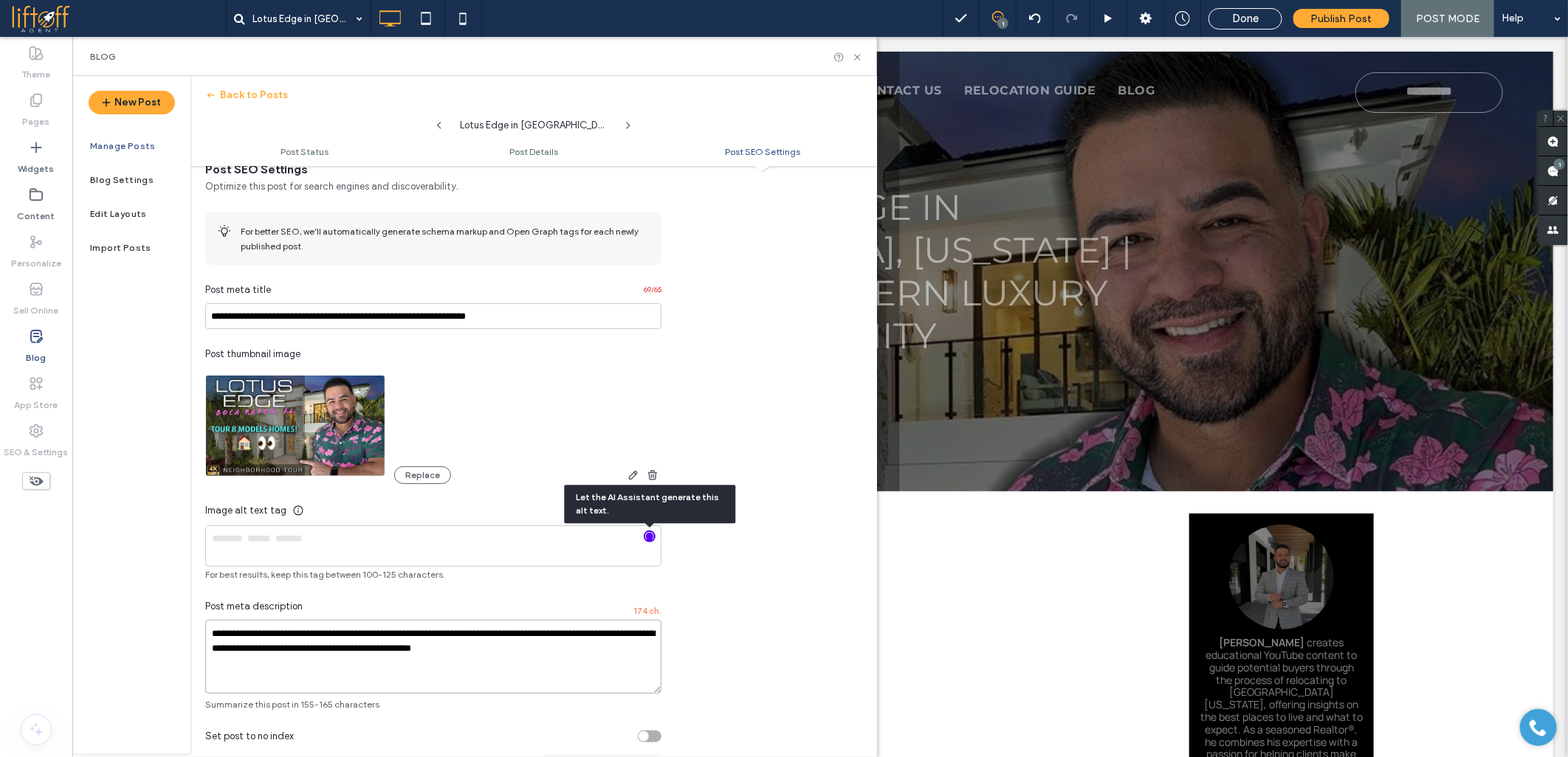
type textarea "**********"
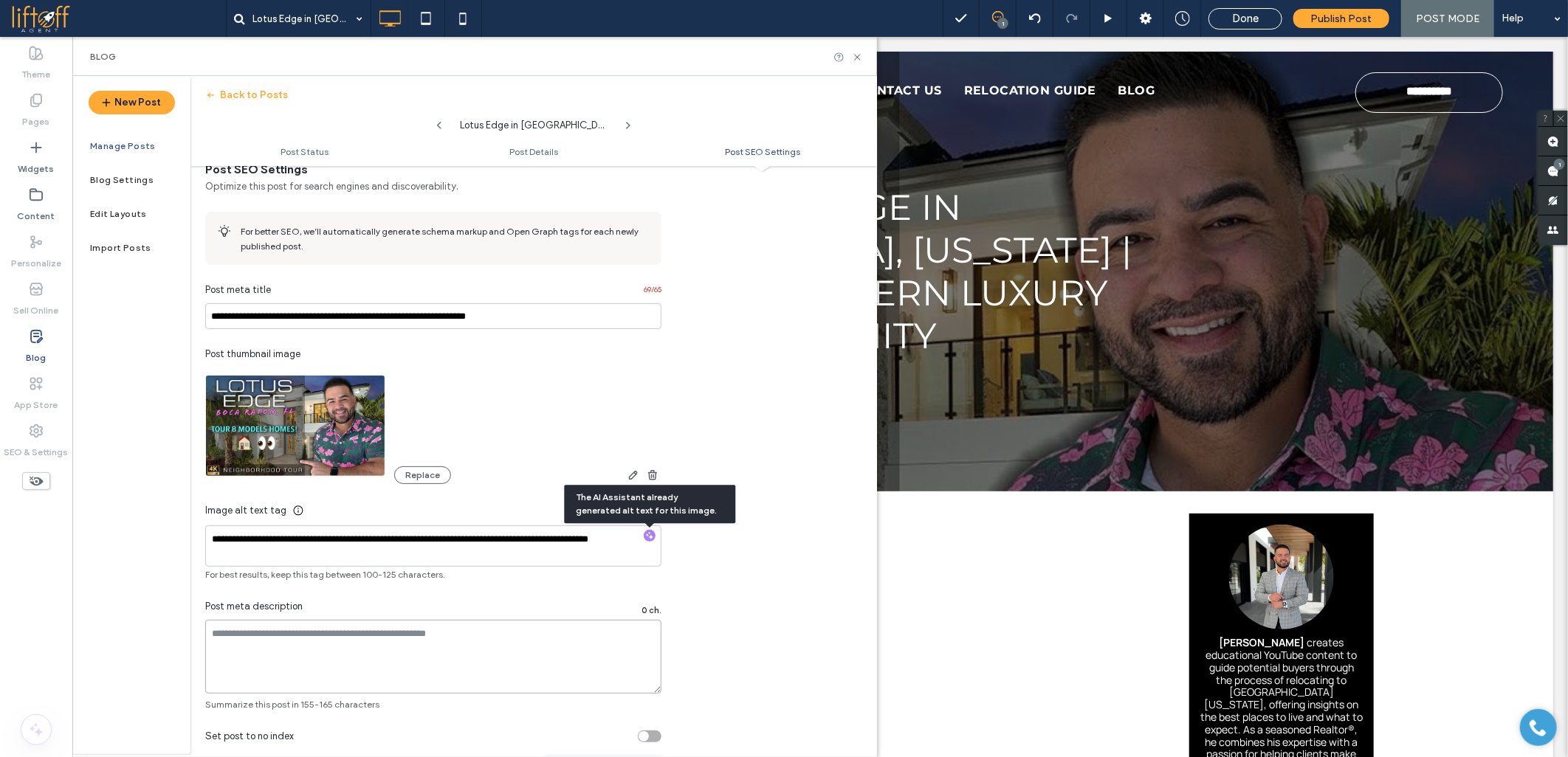
click at [348, 646] on textarea at bounding box center [433, 656] width 456 height 73
paste textarea "**********"
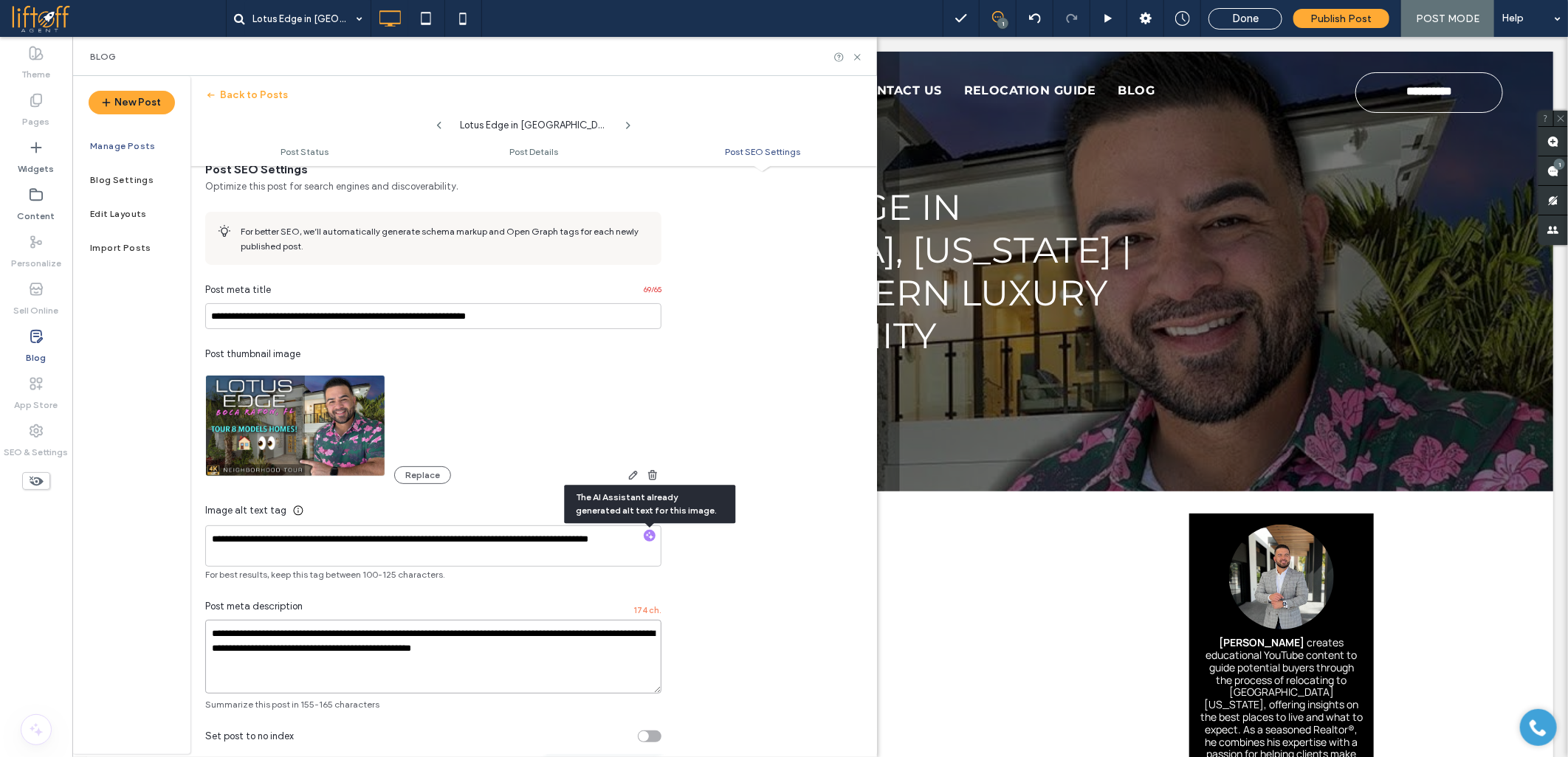
type textarea "**********"
click at [407, 319] on input "**********" at bounding box center [433, 316] width 456 height 25
paste input "**********"
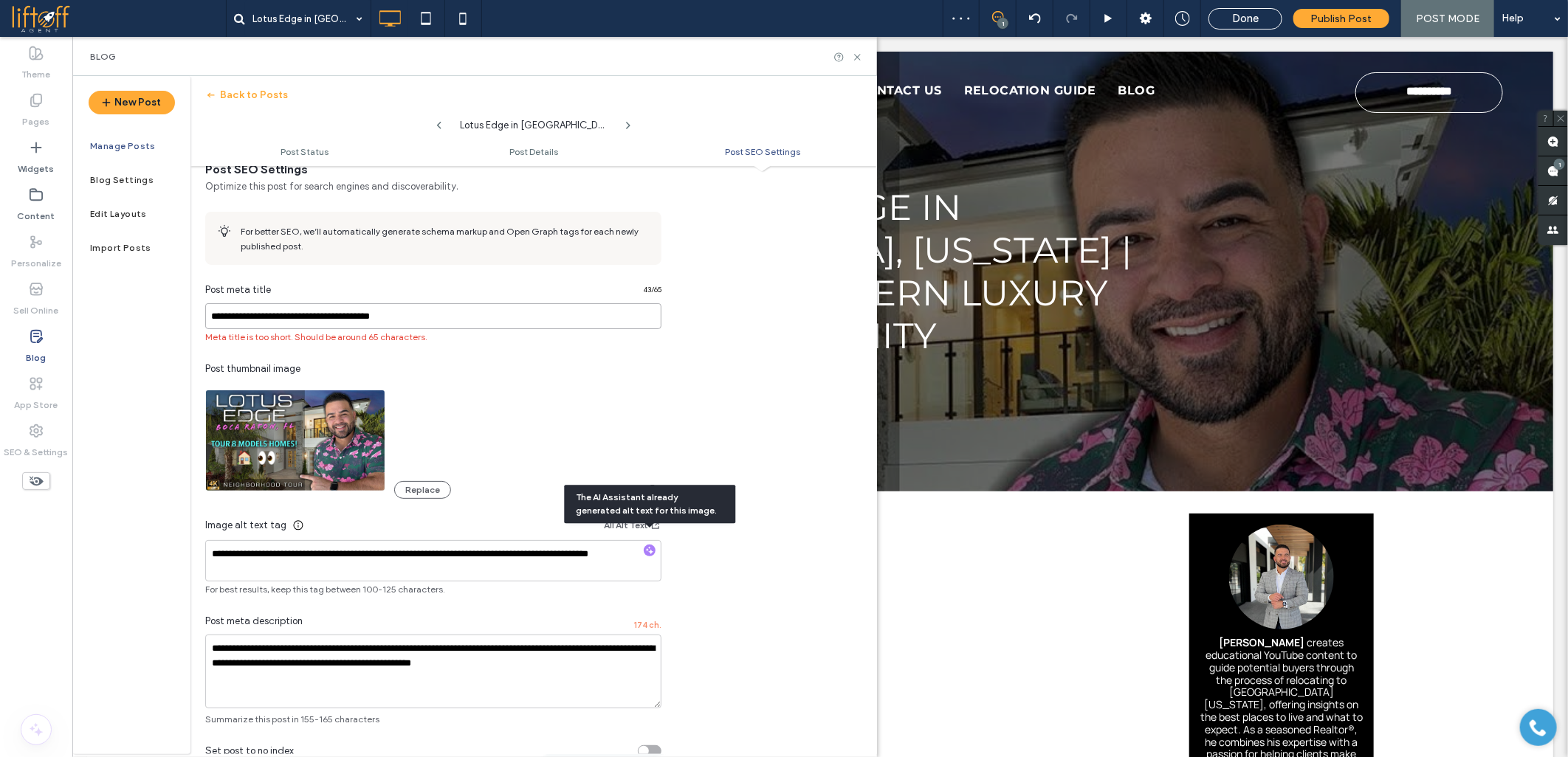
click at [361, 322] on input "**********" at bounding box center [433, 316] width 456 height 25
click at [432, 321] on input "**********" at bounding box center [433, 316] width 456 height 25
paste input "**********"
type input "**********"
click at [431, 343] on span "Meta title length is just right." at bounding box center [433, 338] width 456 height 14
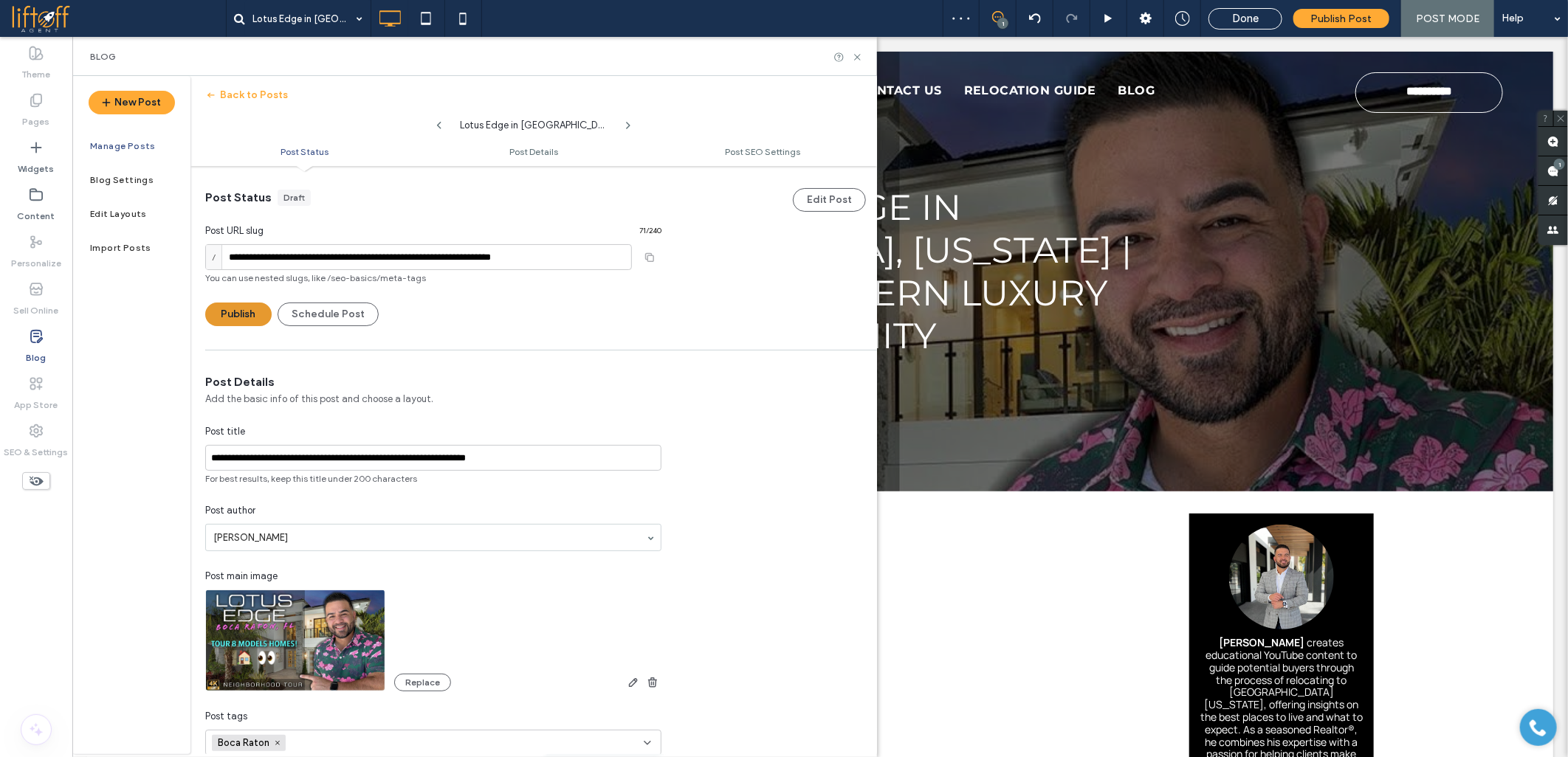
click at [248, 308] on button "Publish" at bounding box center [238, 314] width 67 height 24
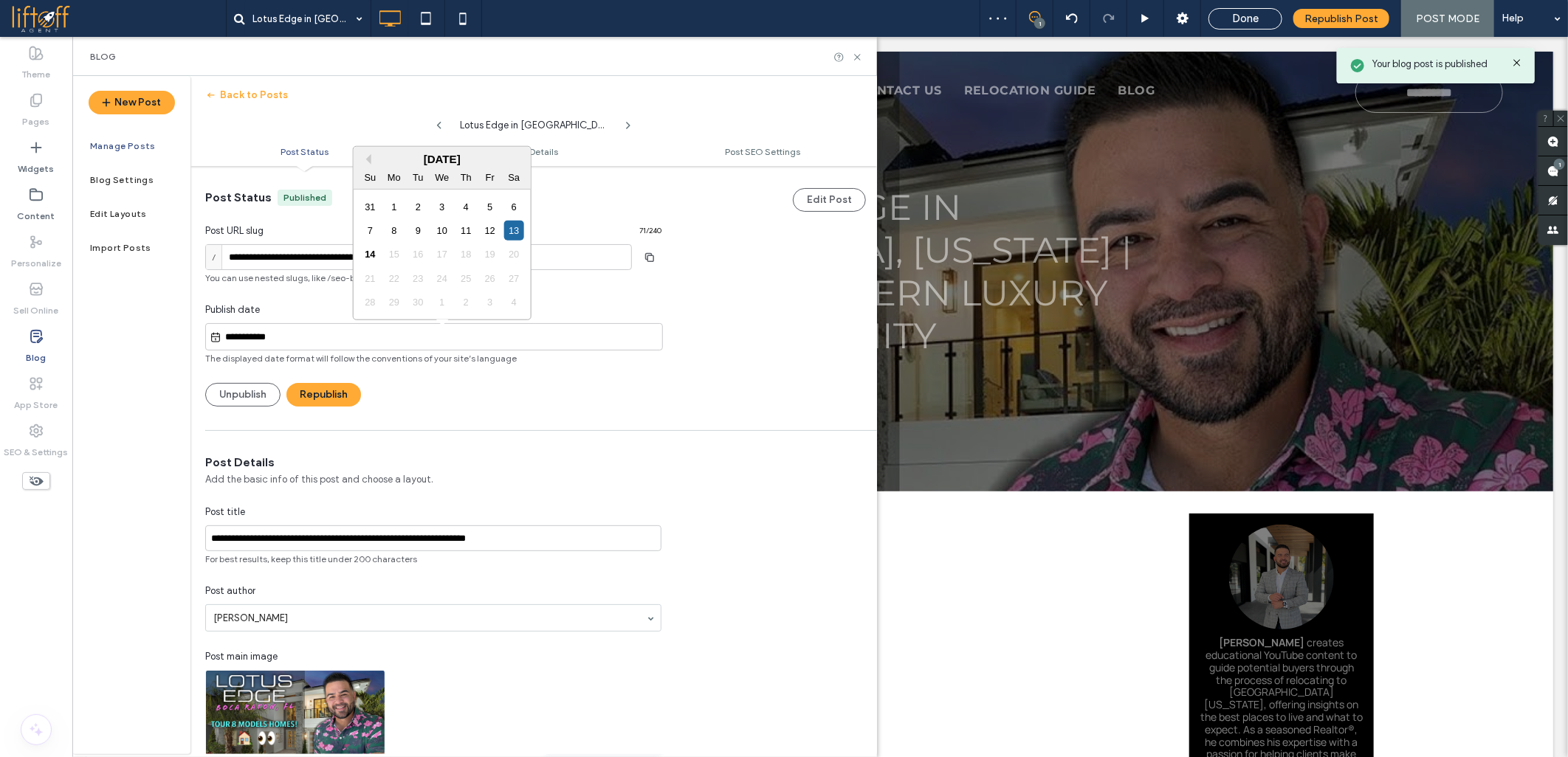
click at [250, 346] on input "**********" at bounding box center [442, 337] width 441 height 18
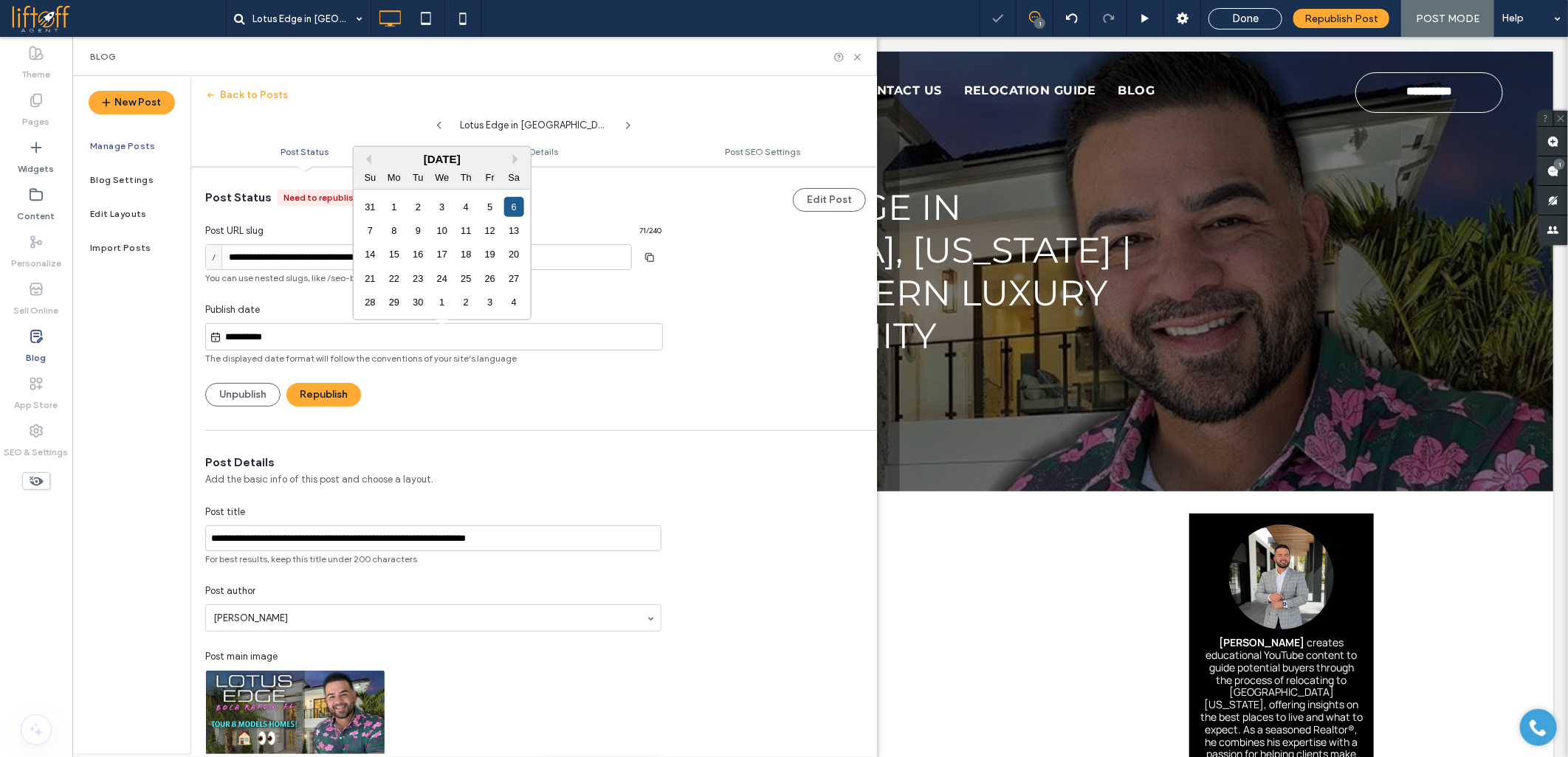
click at [512, 205] on div "6" at bounding box center [514, 206] width 20 height 20
type input "**********"
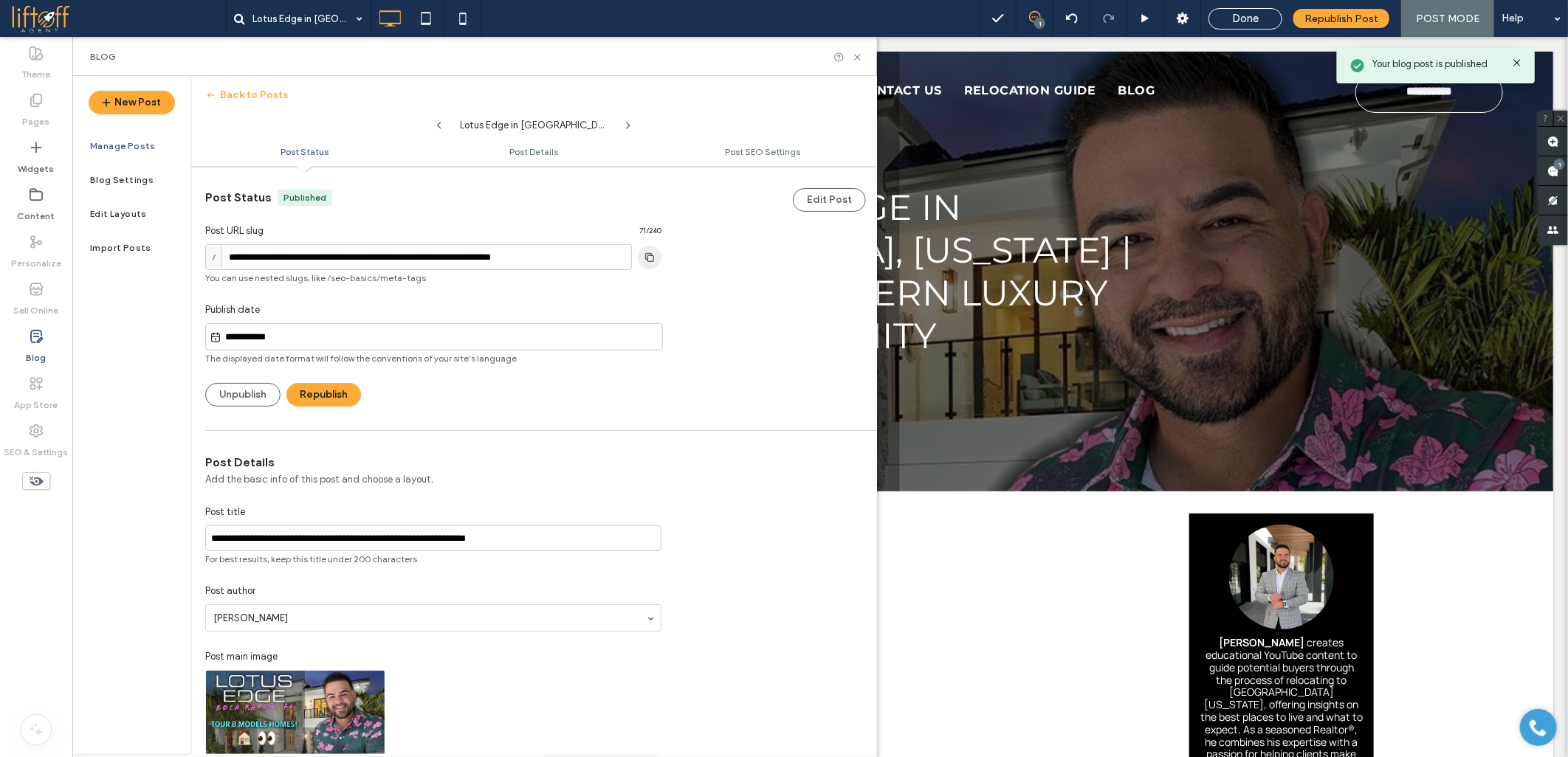
click at [650, 256] on icon "button" at bounding box center [649, 258] width 24 height 12
click at [289, 540] on input "**********" at bounding box center [433, 539] width 456 height 25
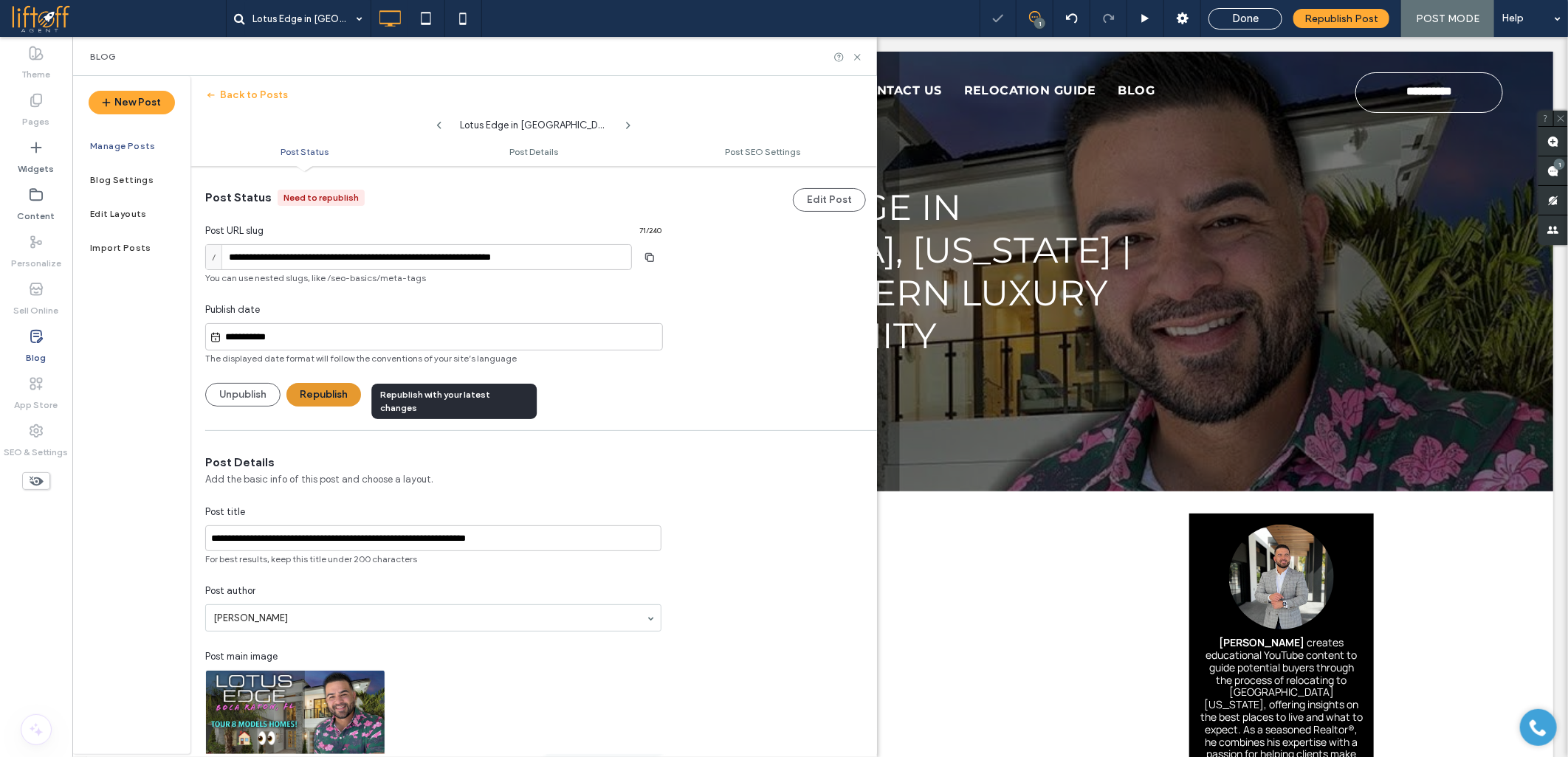
click at [306, 385] on button "Republish" at bounding box center [323, 395] width 74 height 24
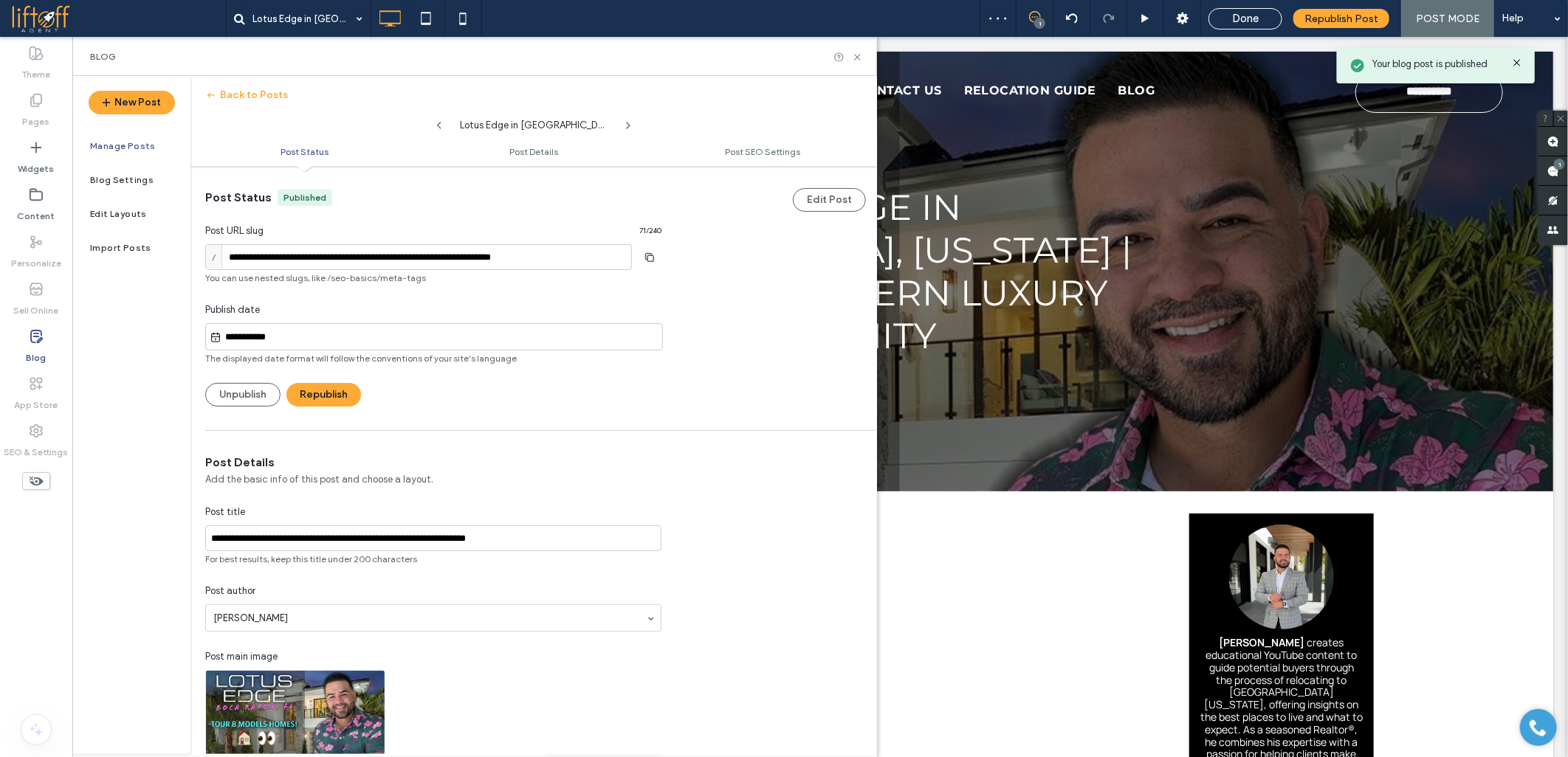
click at [42, 341] on icon at bounding box center [35, 336] width 15 height 15
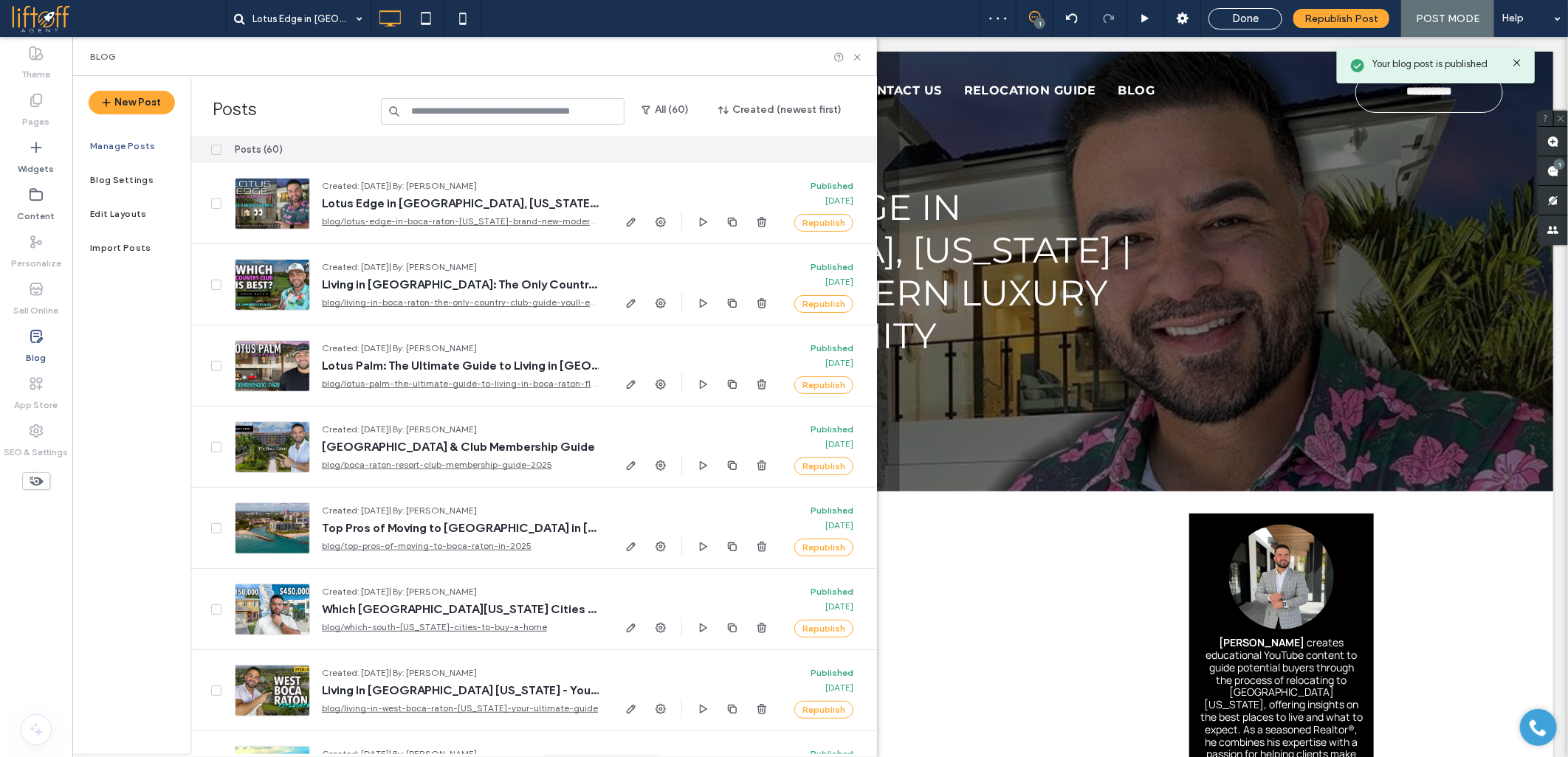
click at [42, 341] on icon at bounding box center [35, 336] width 15 height 15
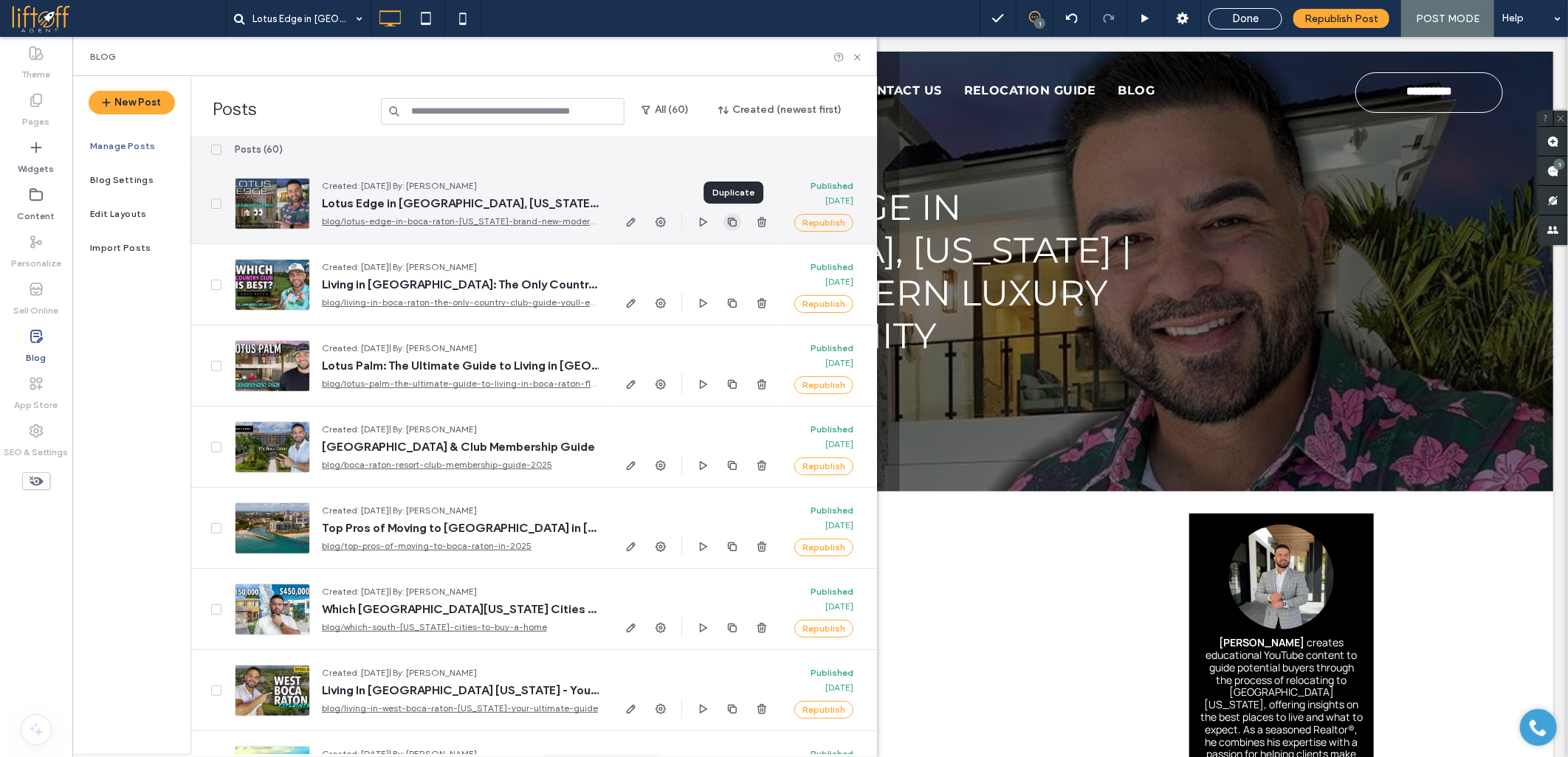
click at [732, 216] on icon "button" at bounding box center [733, 222] width 12 height 12
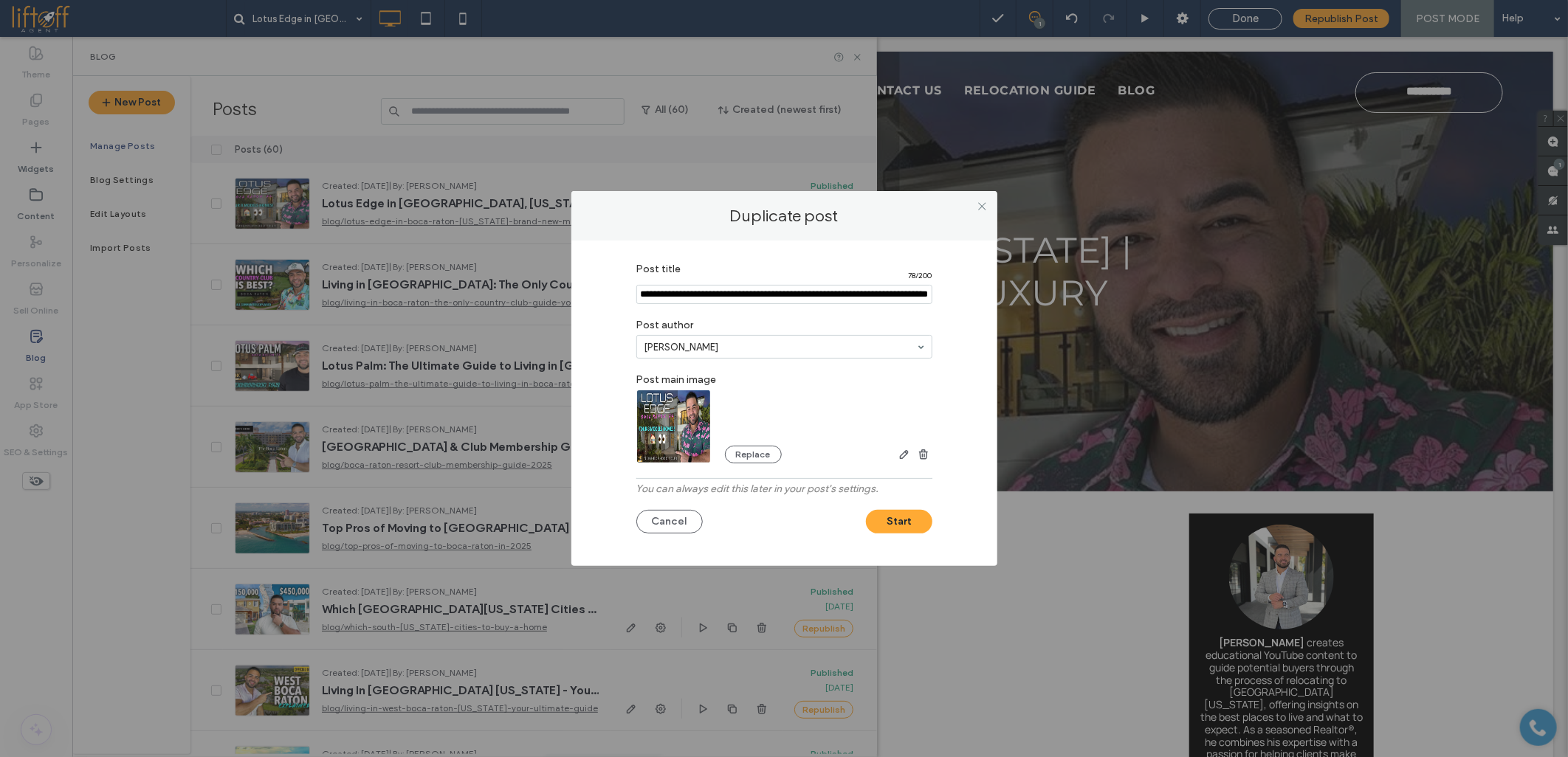
click at [733, 295] on input "Post title" at bounding box center [784, 295] width 296 height 20
paste input "**********"
type input "**********"
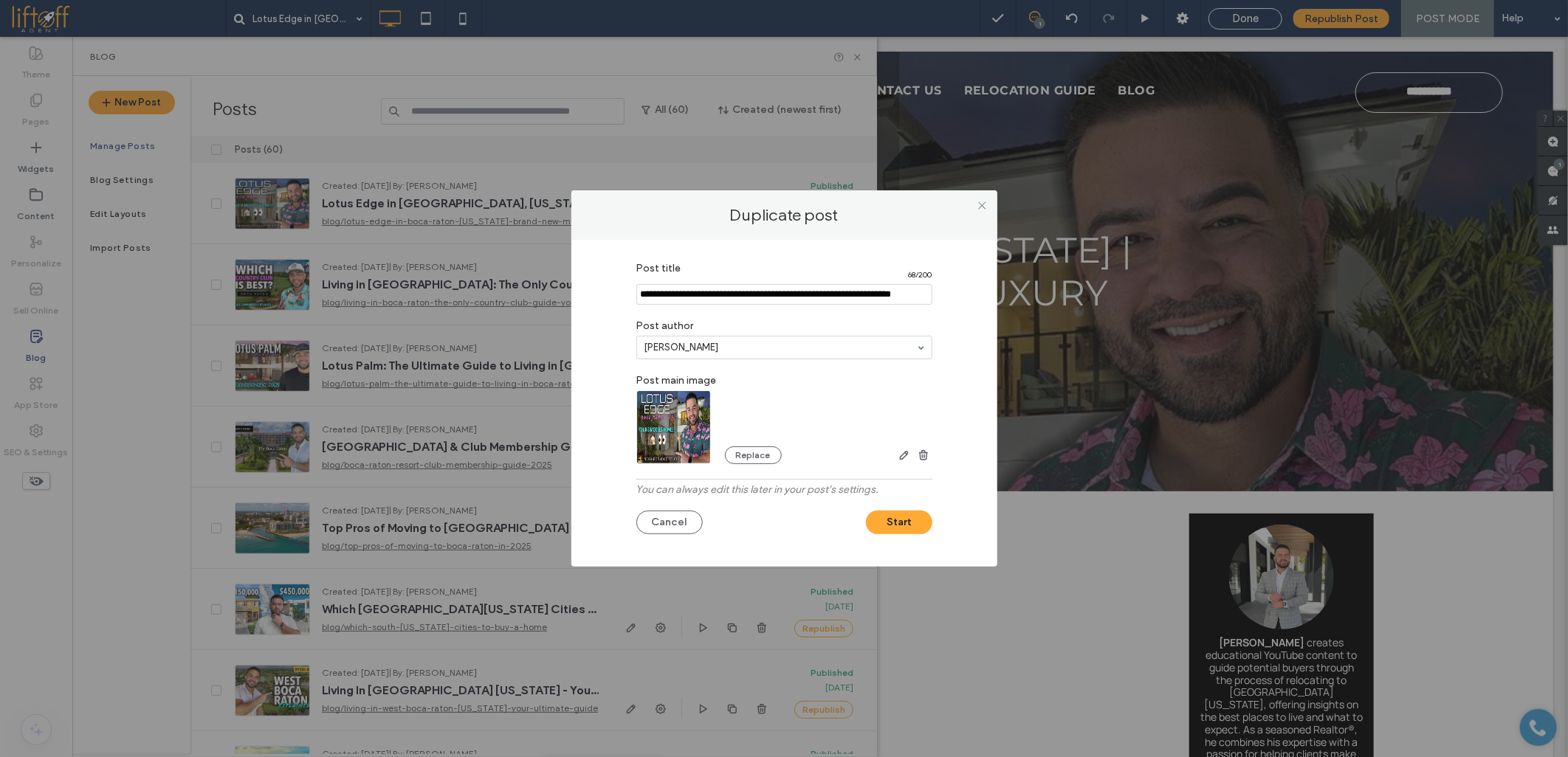
click at [657, 403] on img at bounding box center [674, 427] width 75 height 73
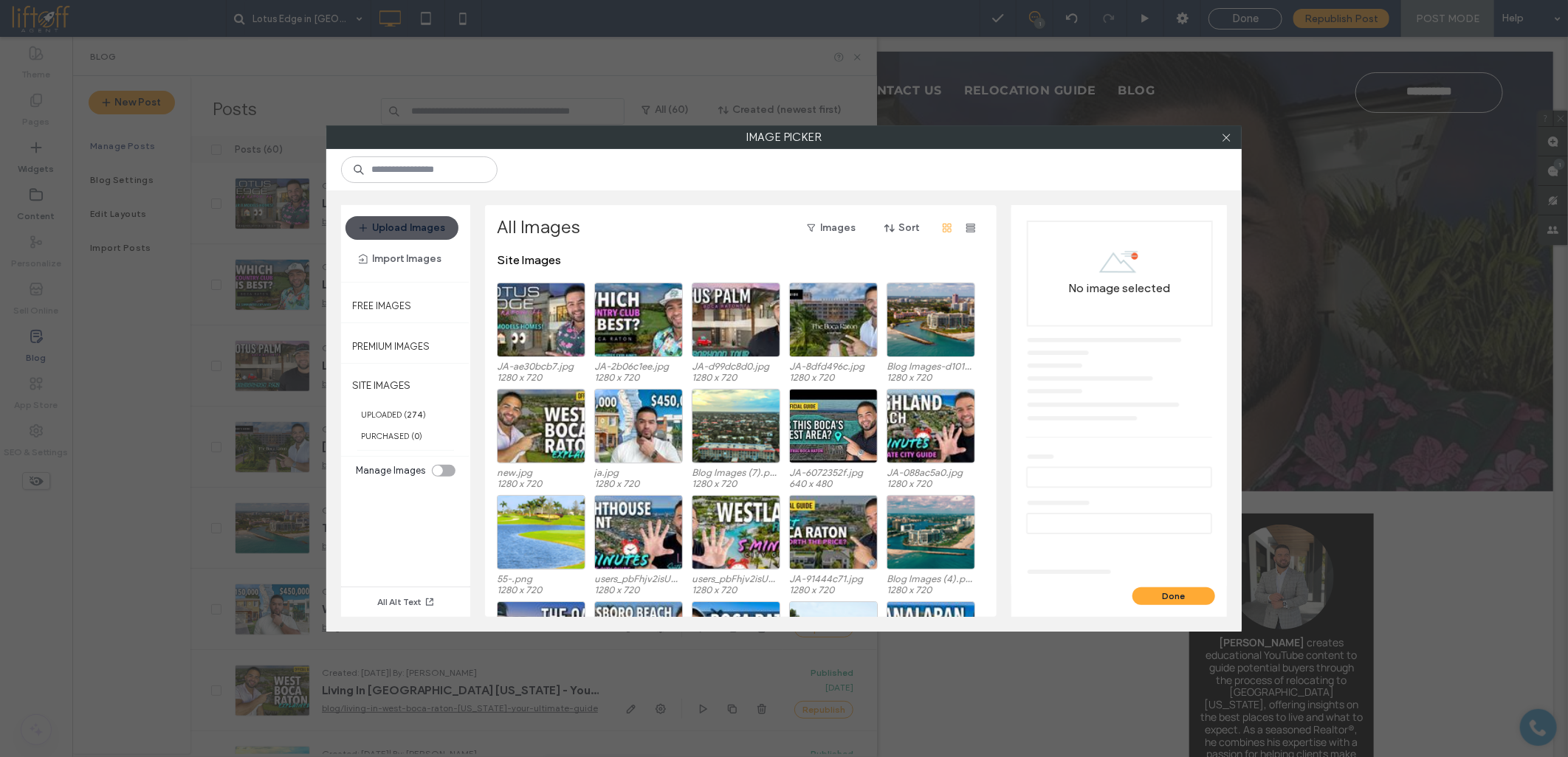
click at [441, 236] on button "Upload Images" at bounding box center [402, 228] width 113 height 24
click at [413, 232] on button "Upload Images" at bounding box center [402, 228] width 113 height 24
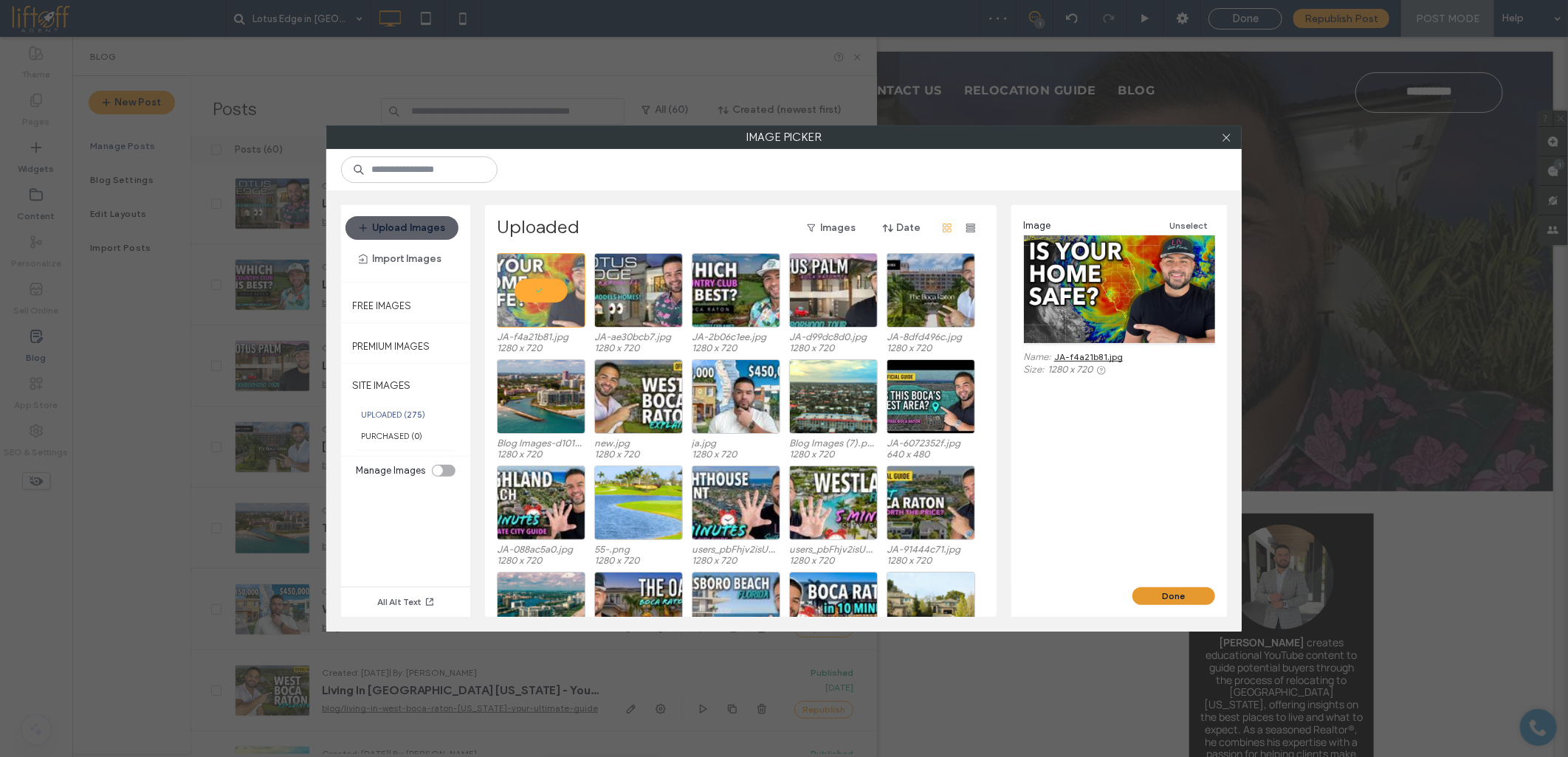
click at [1161, 594] on button "Done" at bounding box center [1173, 596] width 82 height 18
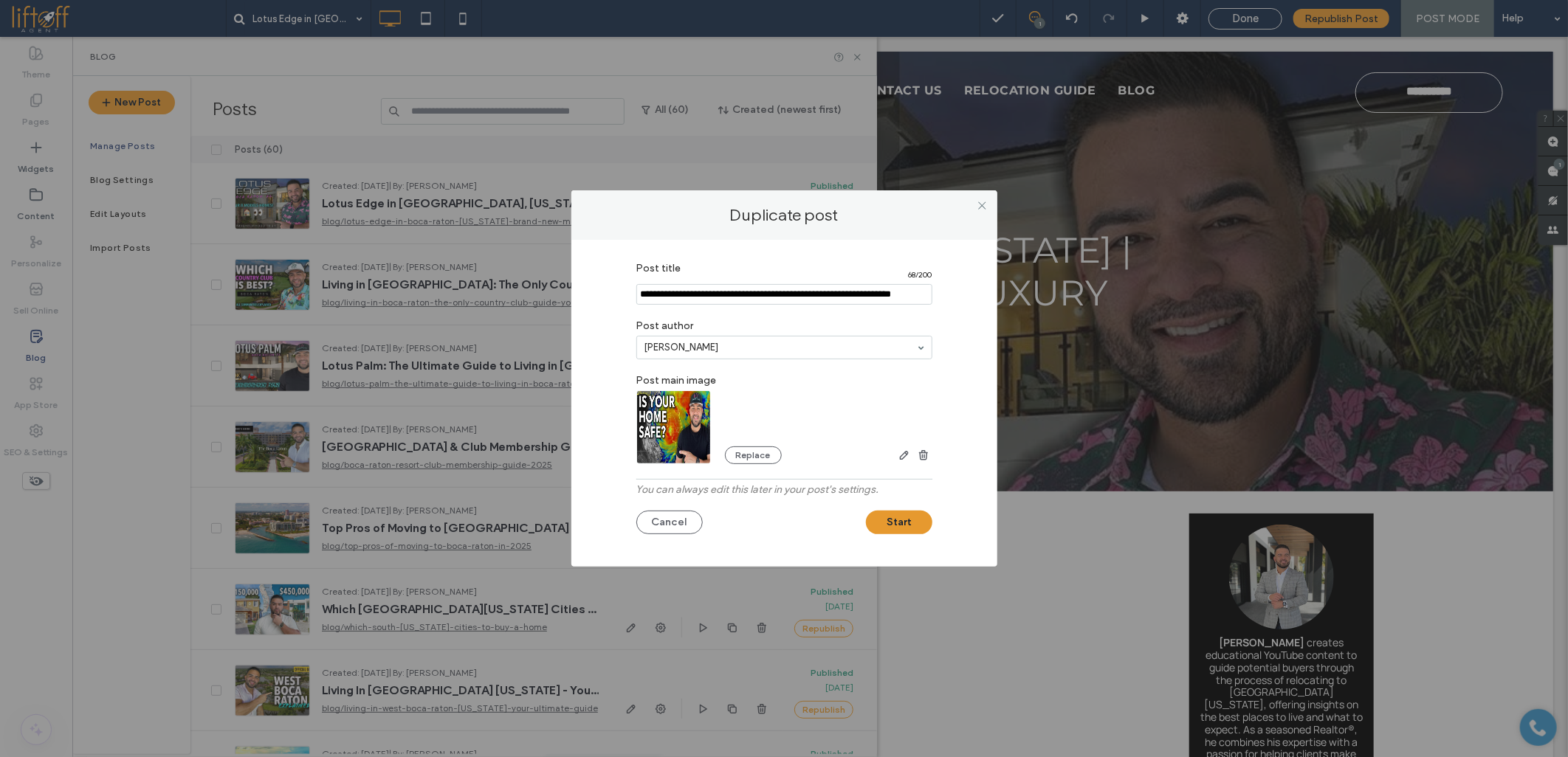
click at [906, 518] on button "Start" at bounding box center [899, 522] width 67 height 24
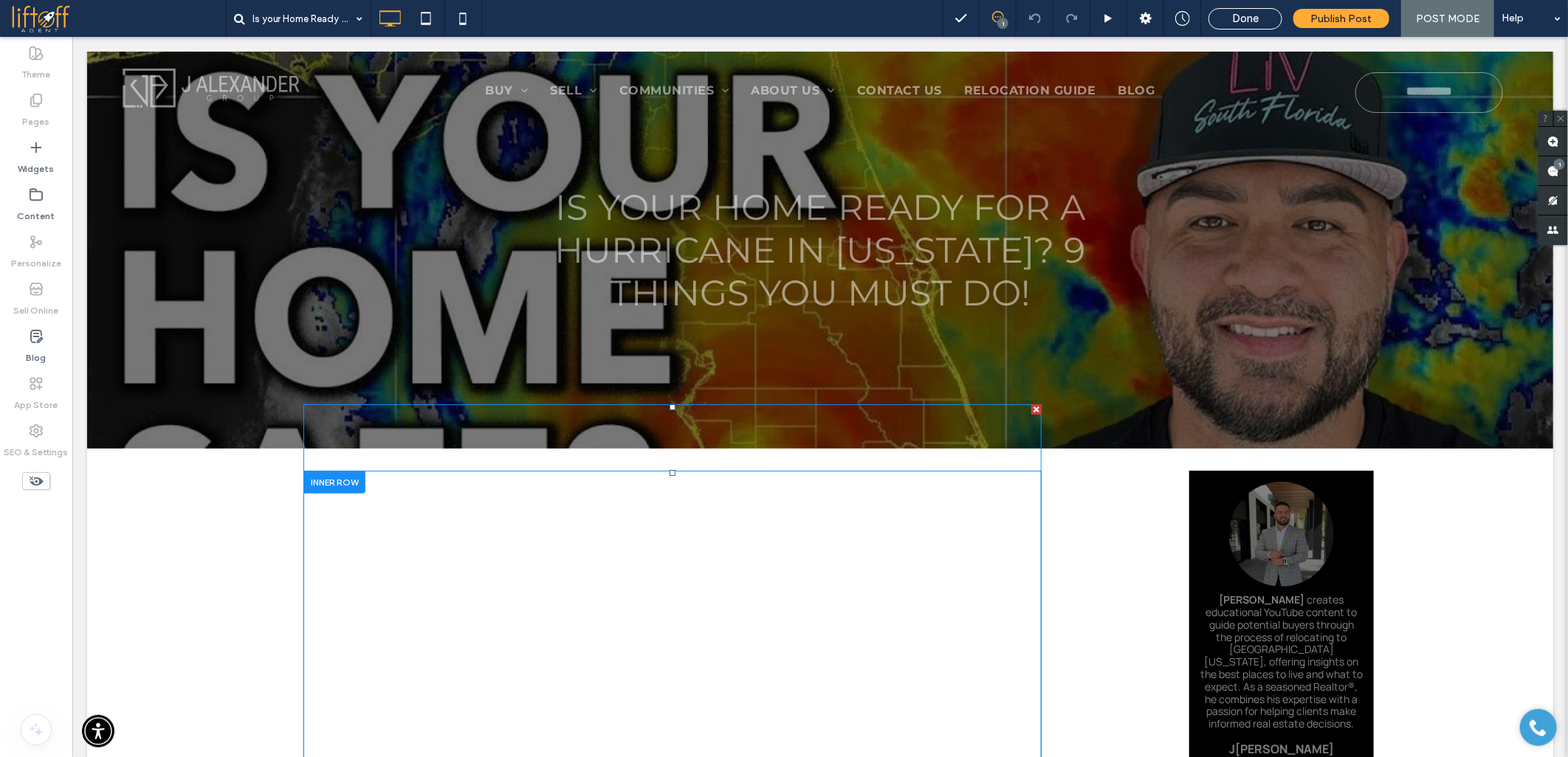
click at [565, 518] on span at bounding box center [672, 610] width 738 height 414
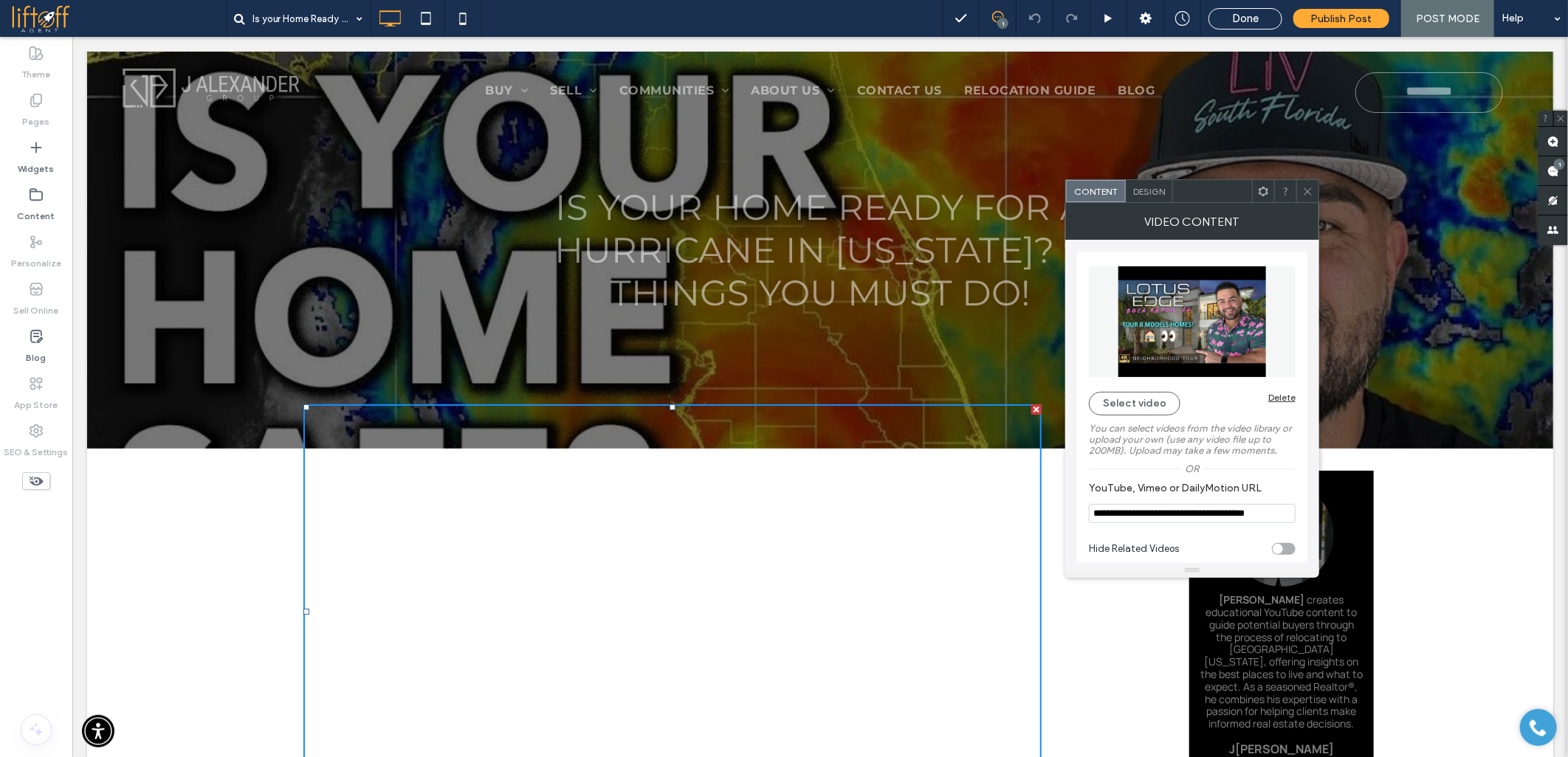
click at [1121, 519] on input "**********" at bounding box center [1191, 514] width 207 height 20
paste input "**"
type input "**********"
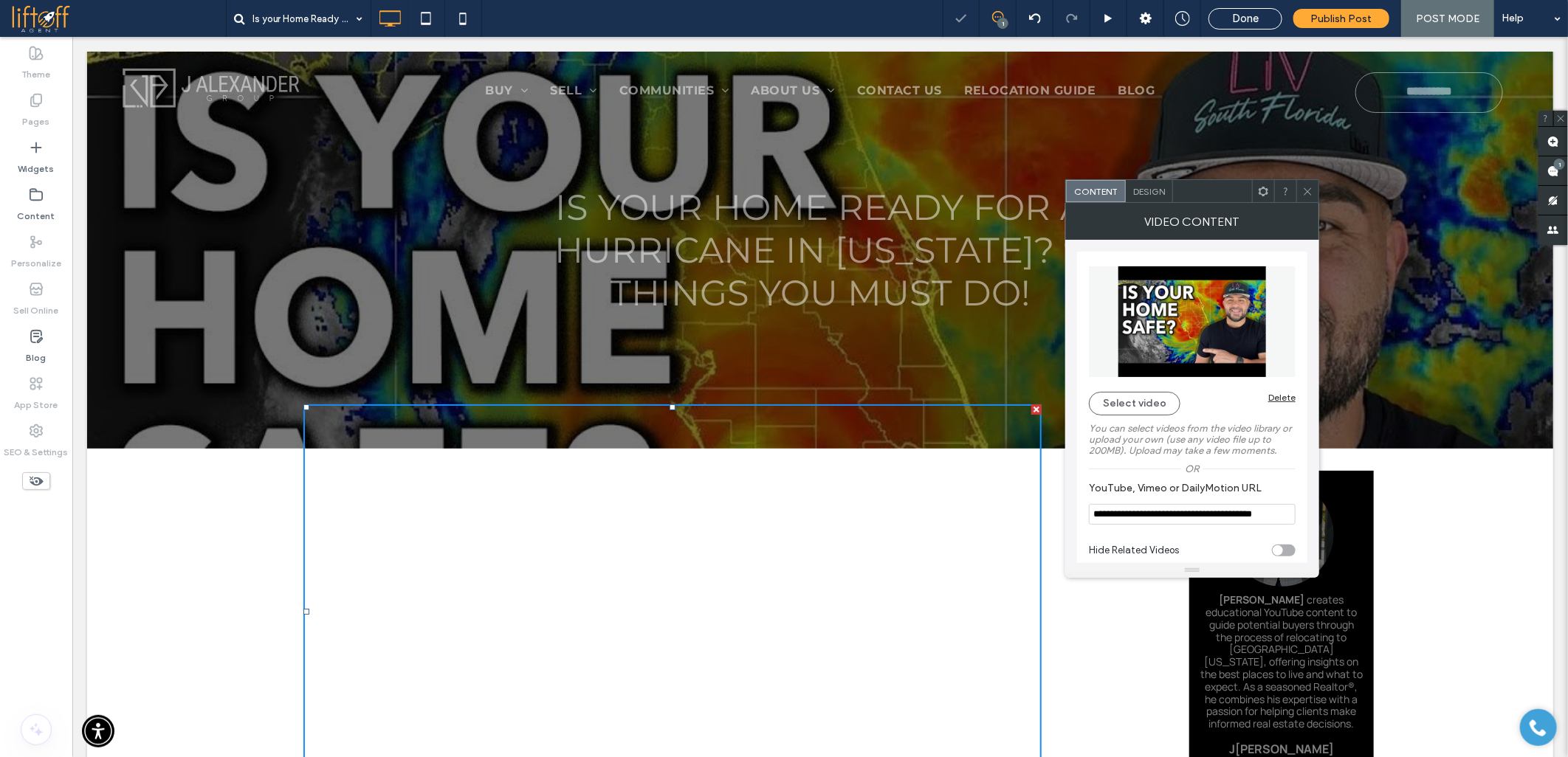
click at [1309, 201] on span at bounding box center [1307, 191] width 11 height 23
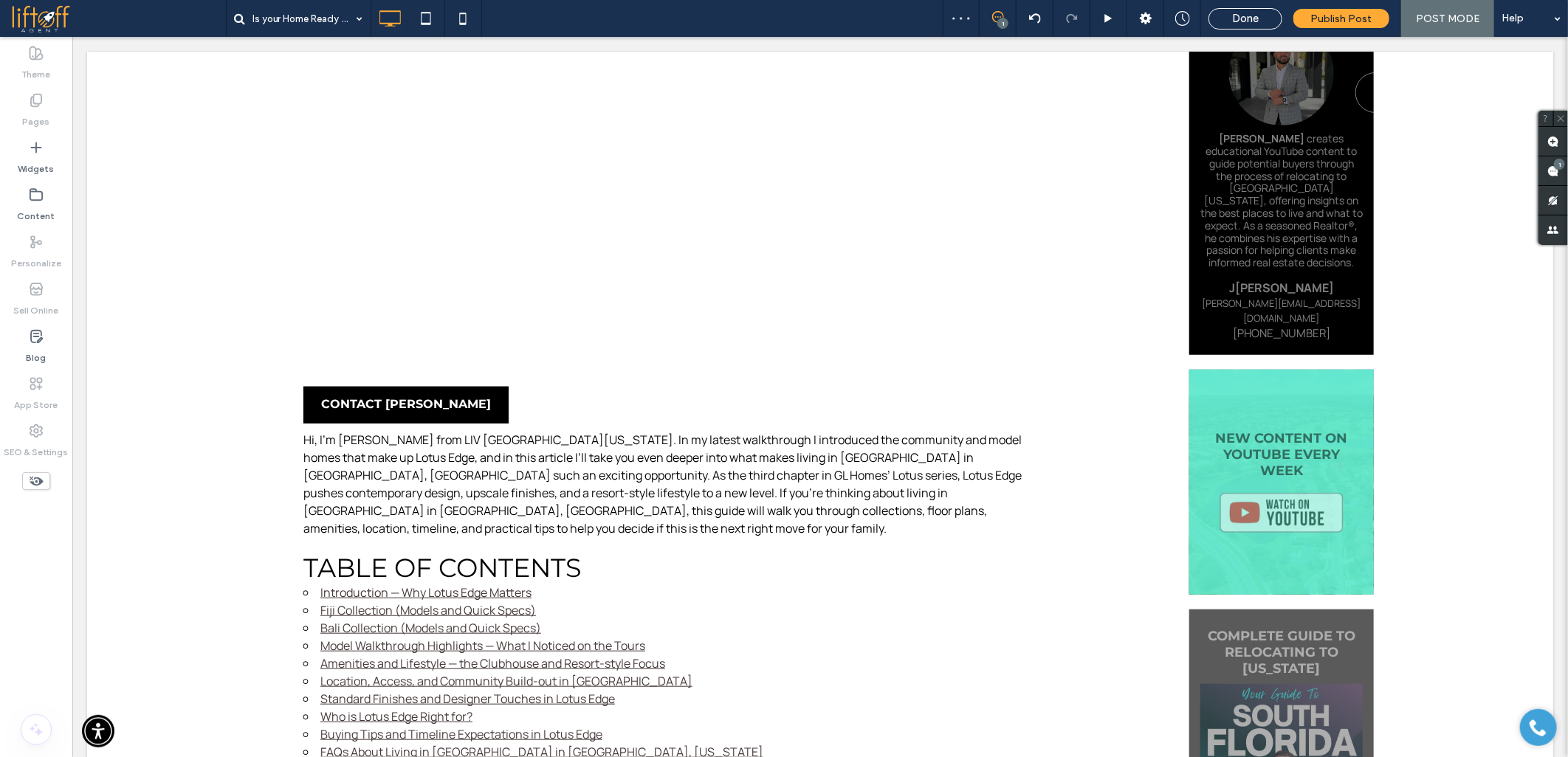
scroll to position [492, 0]
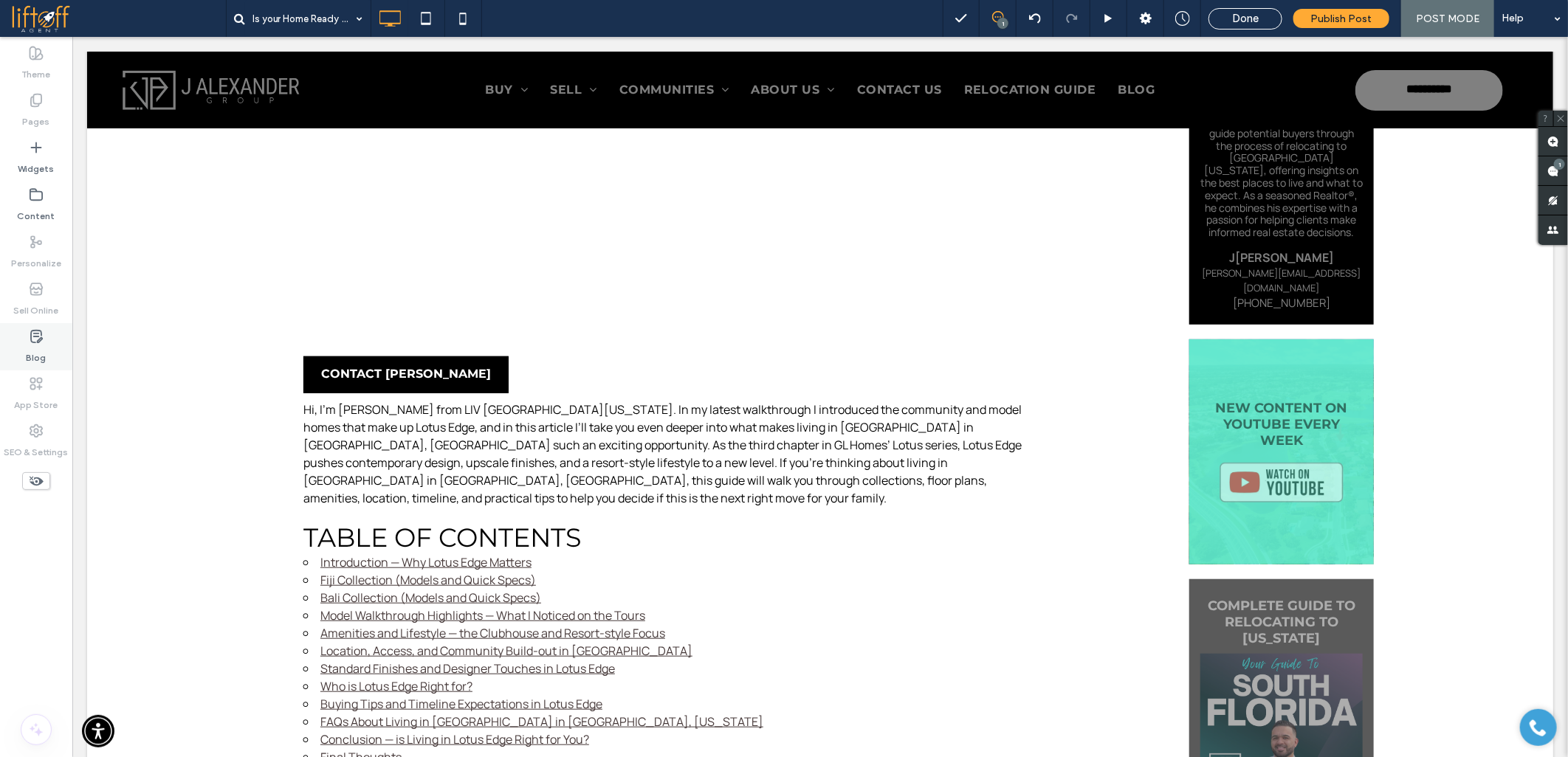
click at [25, 336] on div "Blog" at bounding box center [36, 347] width 72 height 47
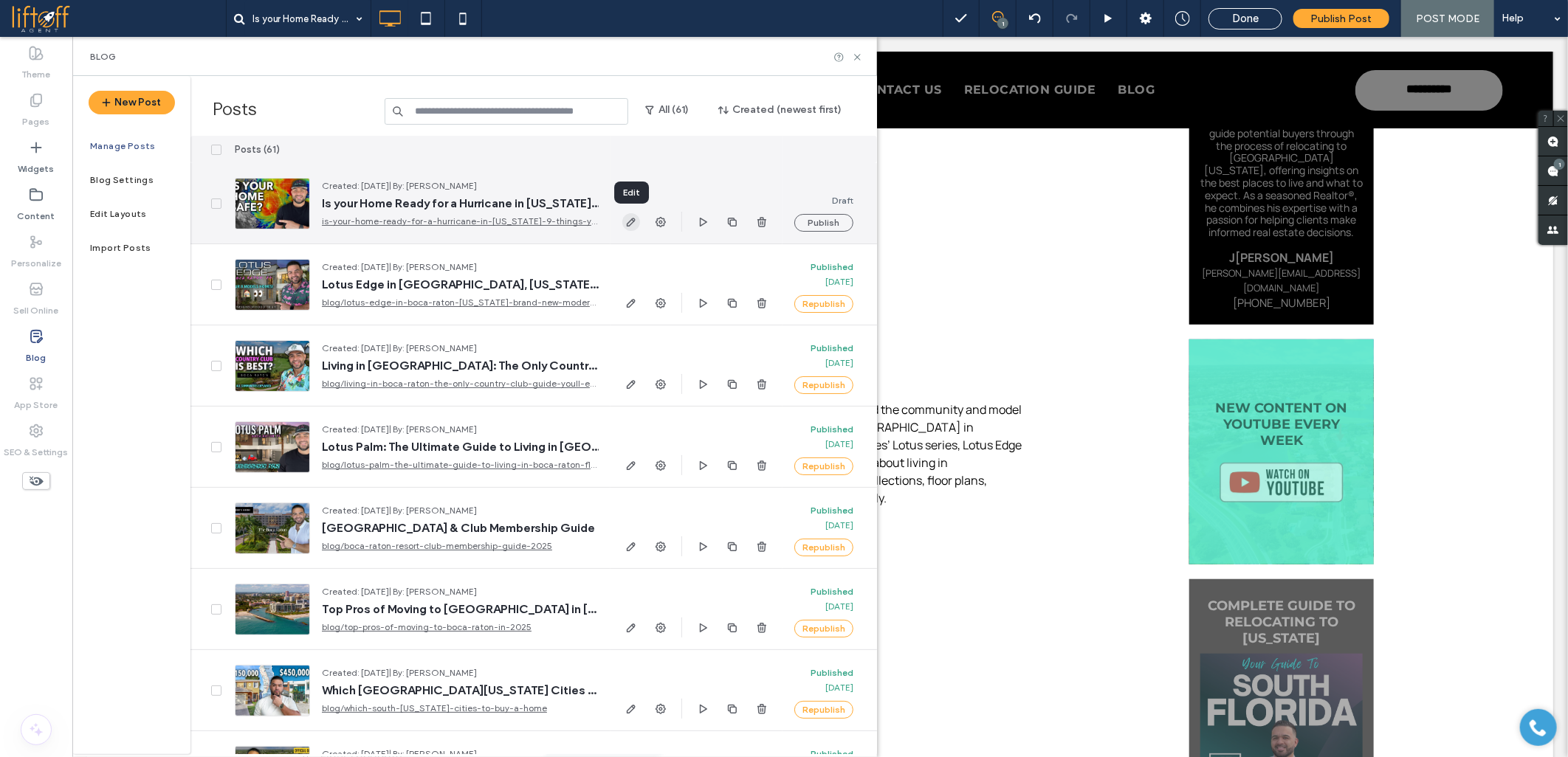
click at [624, 221] on span "button" at bounding box center [631, 222] width 18 height 18
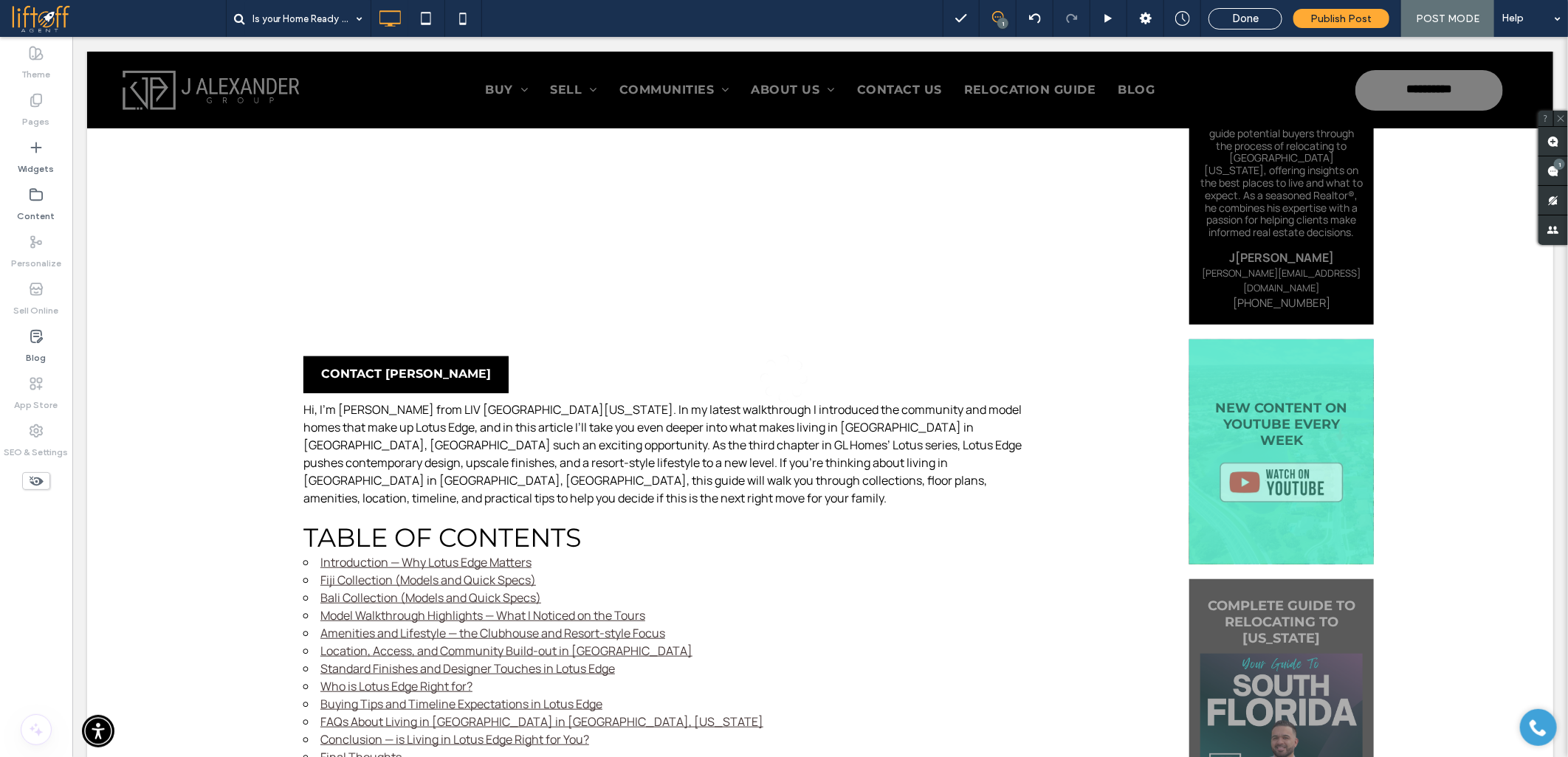
click at [210, 483] on div at bounding box center [784, 378] width 1568 height 757
click at [209, 484] on div at bounding box center [784, 378] width 1568 height 757
click at [37, 335] on div at bounding box center [784, 378] width 1568 height 757
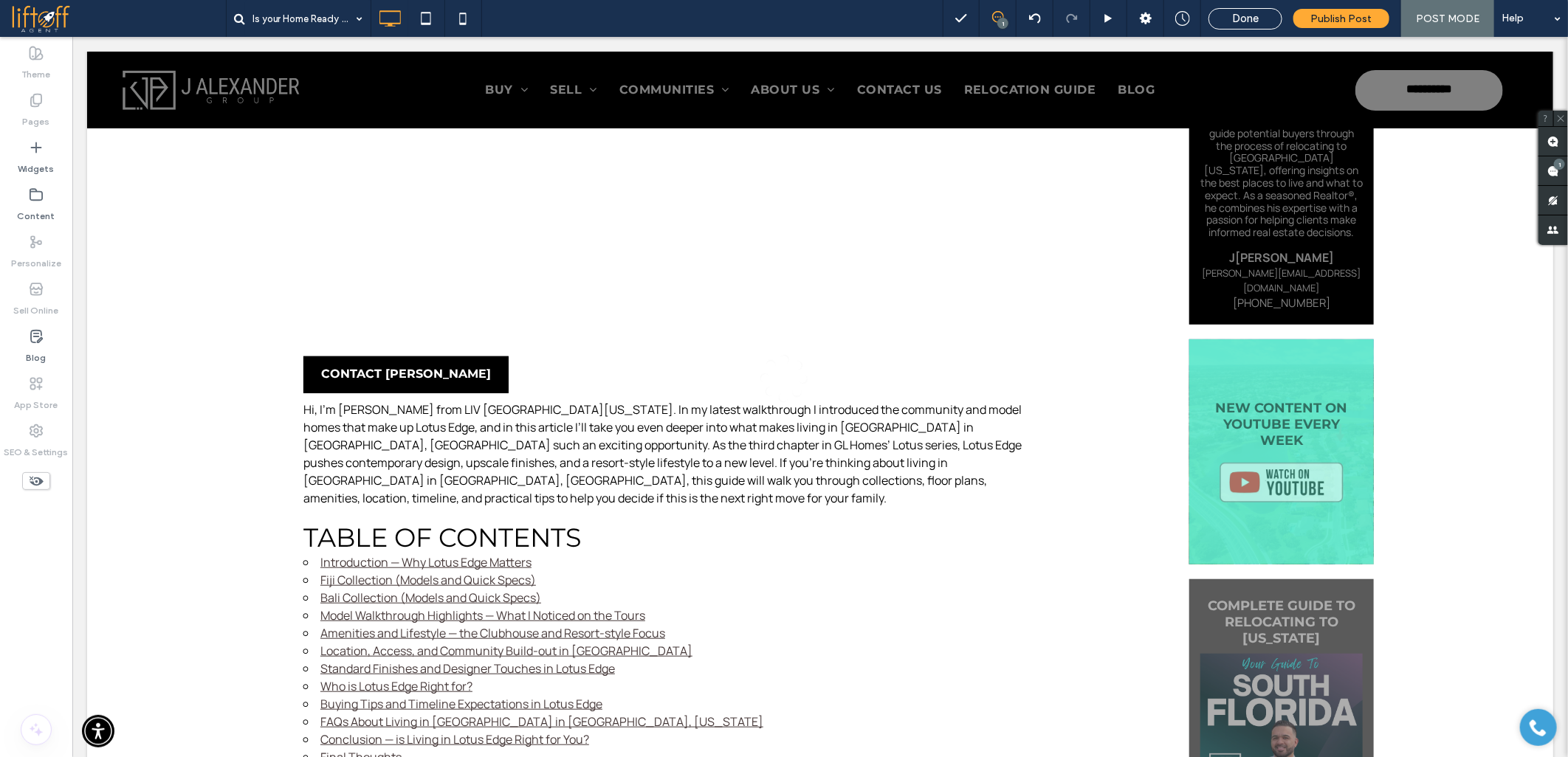
drag, startPoint x: 37, startPoint y: 300, endPoint x: 39, endPoint y: 259, distance: 41.0
click at [37, 292] on div at bounding box center [784, 378] width 1568 height 757
drag, startPoint x: 42, startPoint y: 235, endPoint x: 42, endPoint y: 179, distance: 56.0
click at [42, 216] on div at bounding box center [784, 378] width 1568 height 757
drag, startPoint x: 42, startPoint y: 179, endPoint x: 337, endPoint y: 227, distance: 298.9
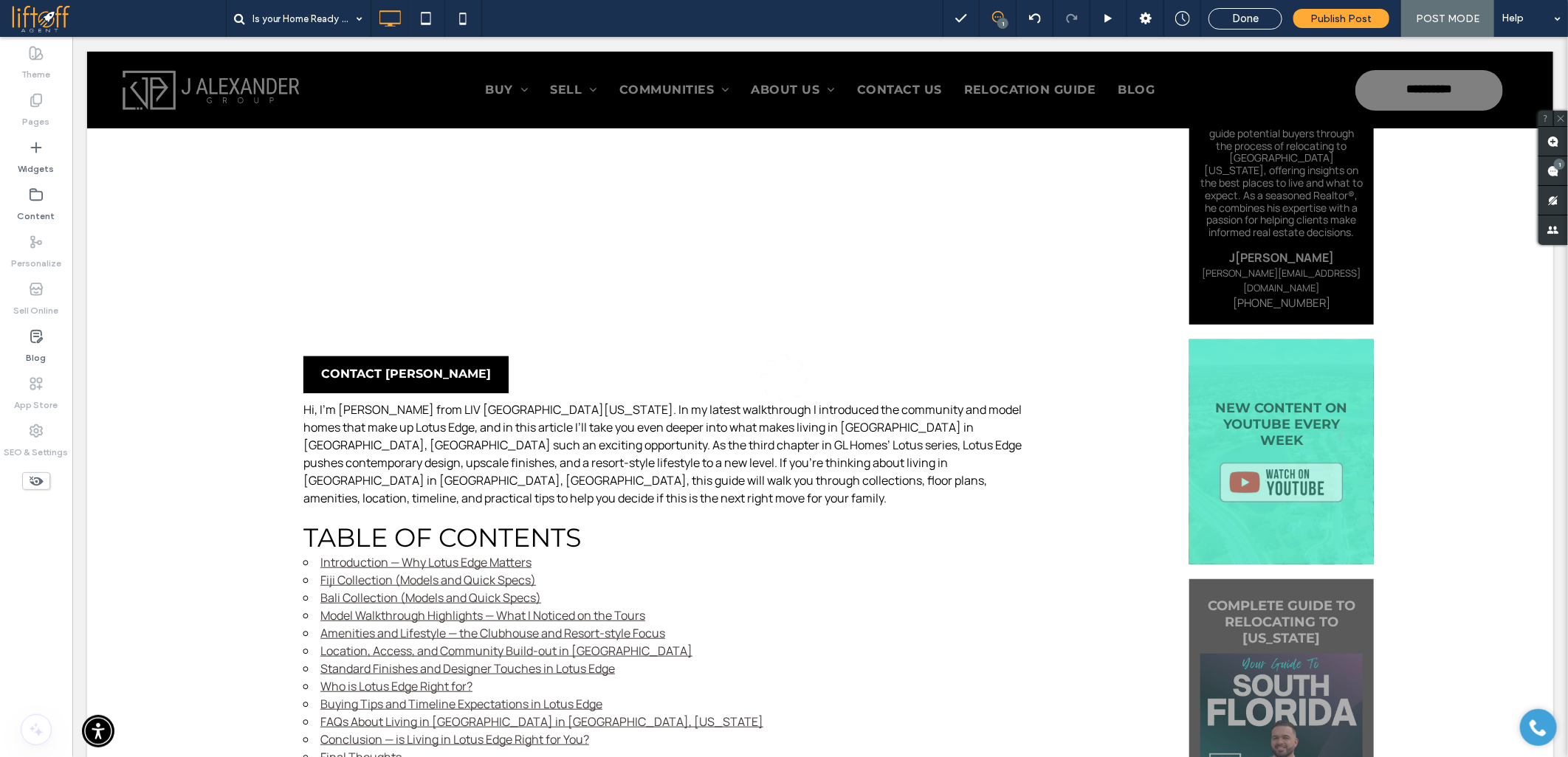
click at [65, 175] on div at bounding box center [784, 378] width 1568 height 757
click at [424, 263] on div at bounding box center [784, 378] width 1568 height 757
drag, startPoint x: 250, startPoint y: 521, endPoint x: 261, endPoint y: 565, distance: 45.4
click at [247, 530] on div at bounding box center [784, 378] width 1568 height 757
click at [261, 565] on div at bounding box center [784, 378] width 1568 height 757
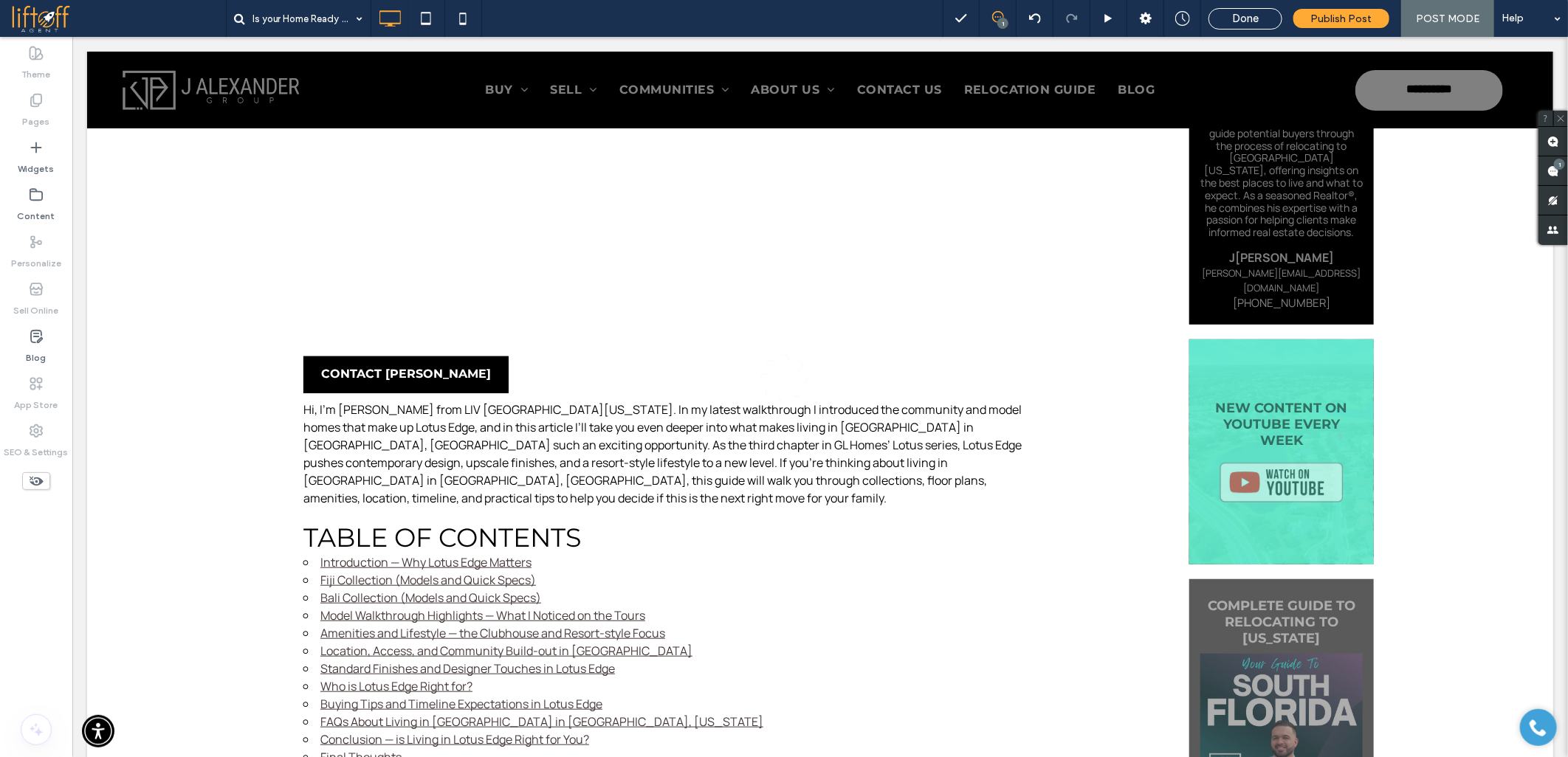
click at [178, 542] on div at bounding box center [784, 378] width 1568 height 757
click at [174, 549] on div at bounding box center [784, 378] width 1568 height 757
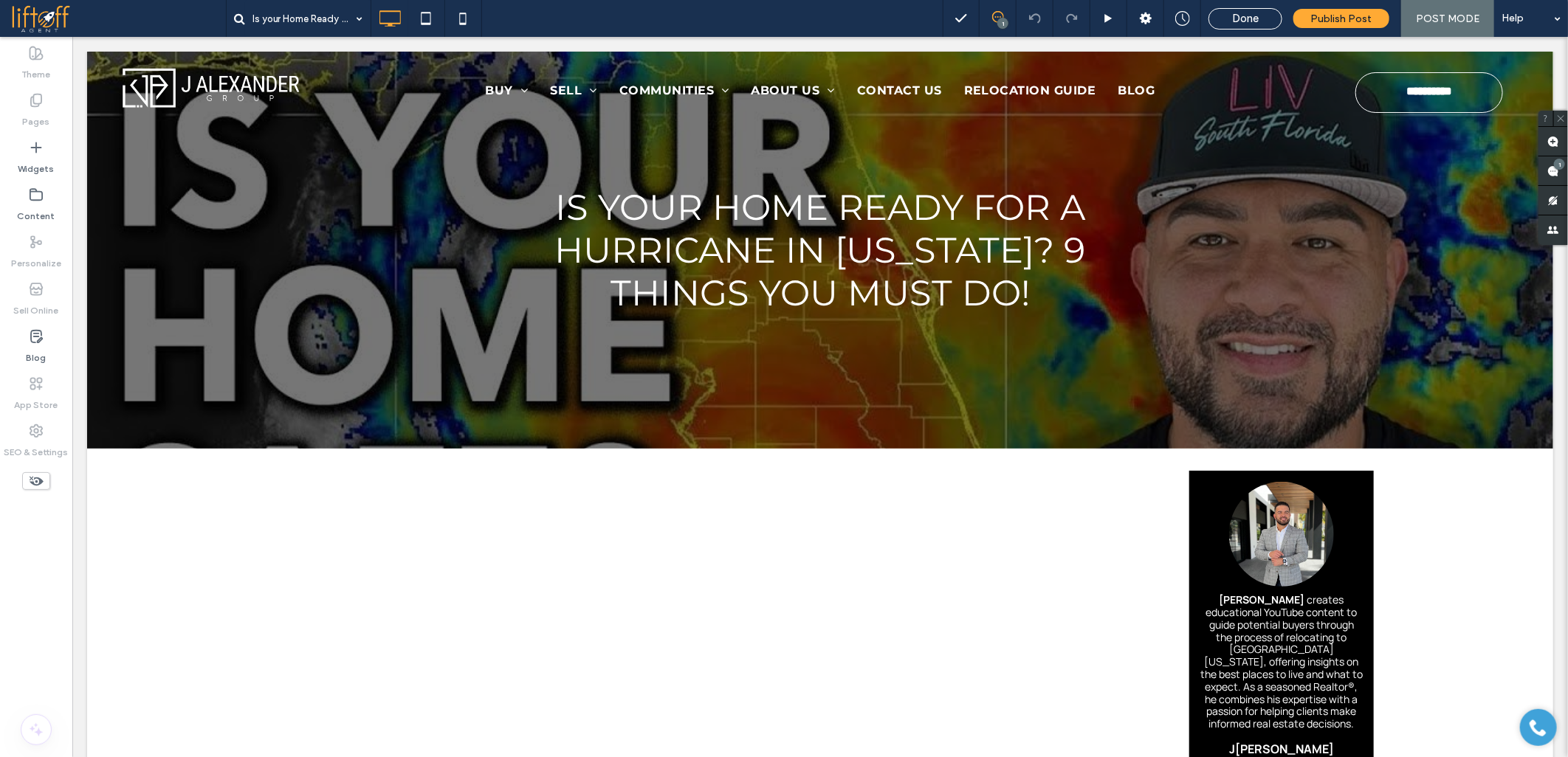
drag, startPoint x: 139, startPoint y: 549, endPoint x: 145, endPoint y: 570, distance: 21.8
click at [140, 549] on div at bounding box center [784, 378] width 1568 height 757
click at [157, 580] on div at bounding box center [784, 378] width 1568 height 757
click at [179, 522] on div at bounding box center [784, 378] width 1568 height 757
click at [180, 520] on div at bounding box center [784, 378] width 1568 height 757
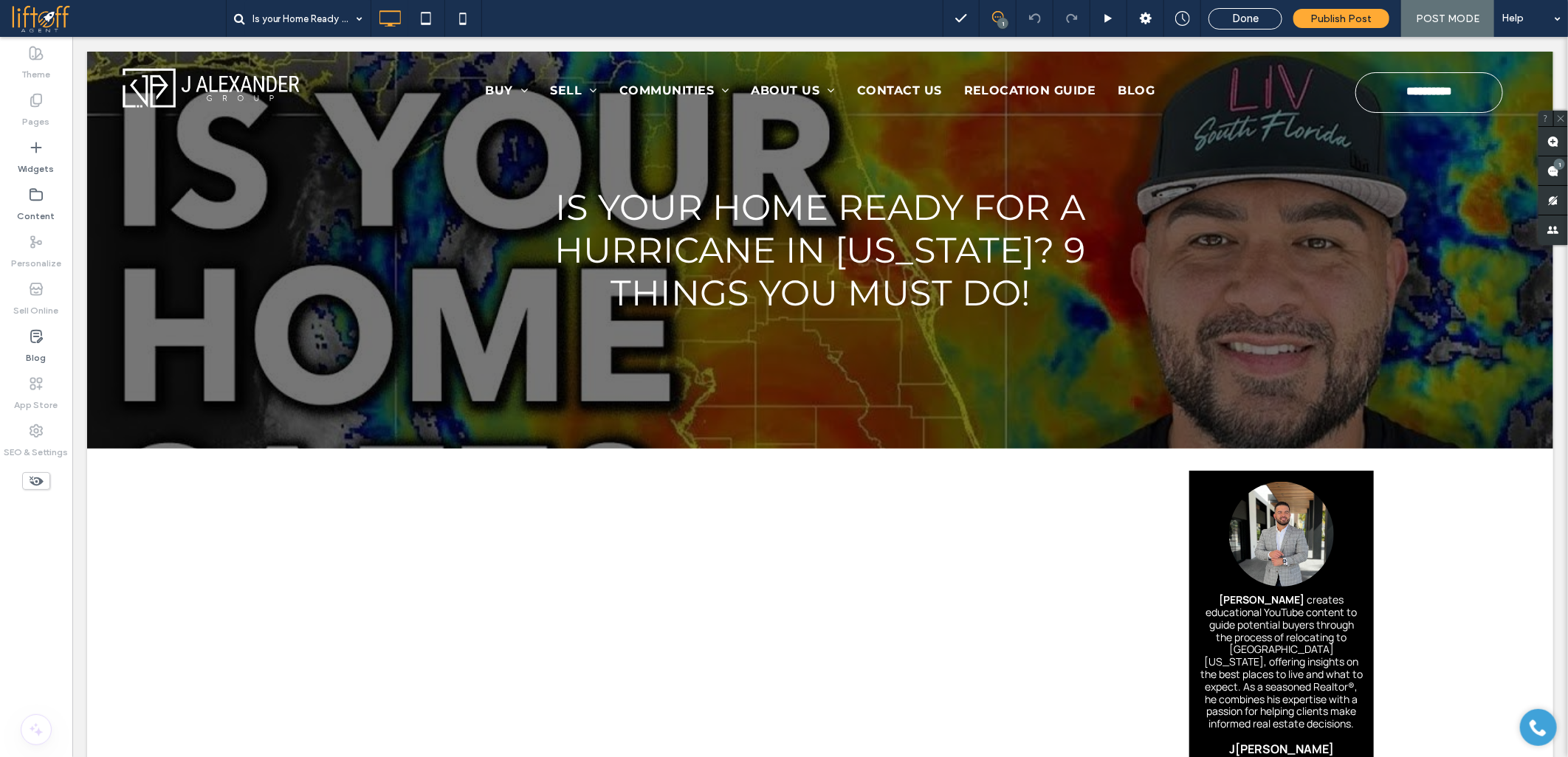
click at [180, 520] on div at bounding box center [784, 378] width 1568 height 757
click at [173, 588] on div at bounding box center [784, 378] width 1568 height 757
drag, startPoint x: 179, startPoint y: 591, endPoint x: 189, endPoint y: 592, distance: 10.0
click at [180, 591] on div at bounding box center [784, 378] width 1568 height 757
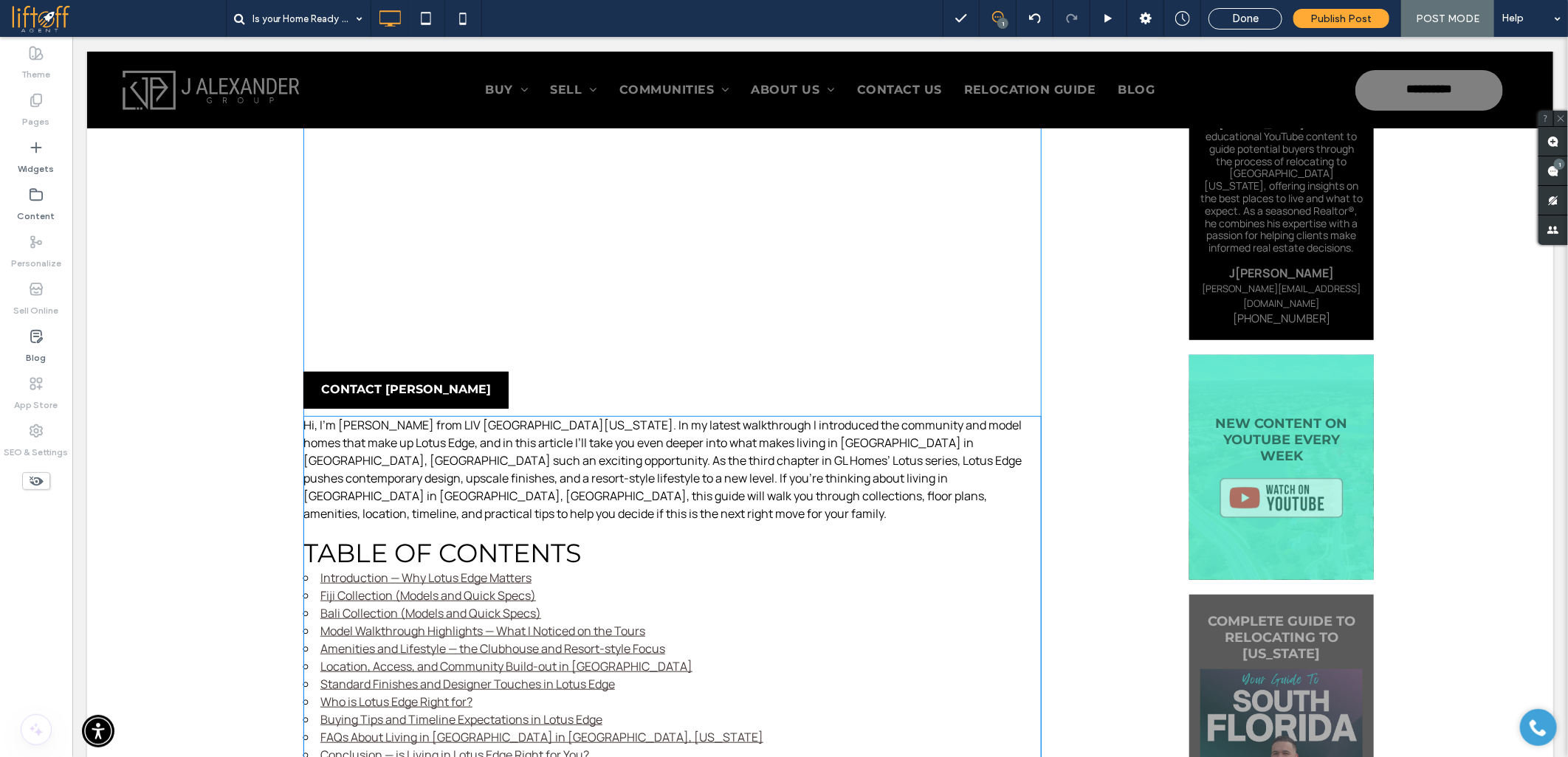
scroll to position [492, 0]
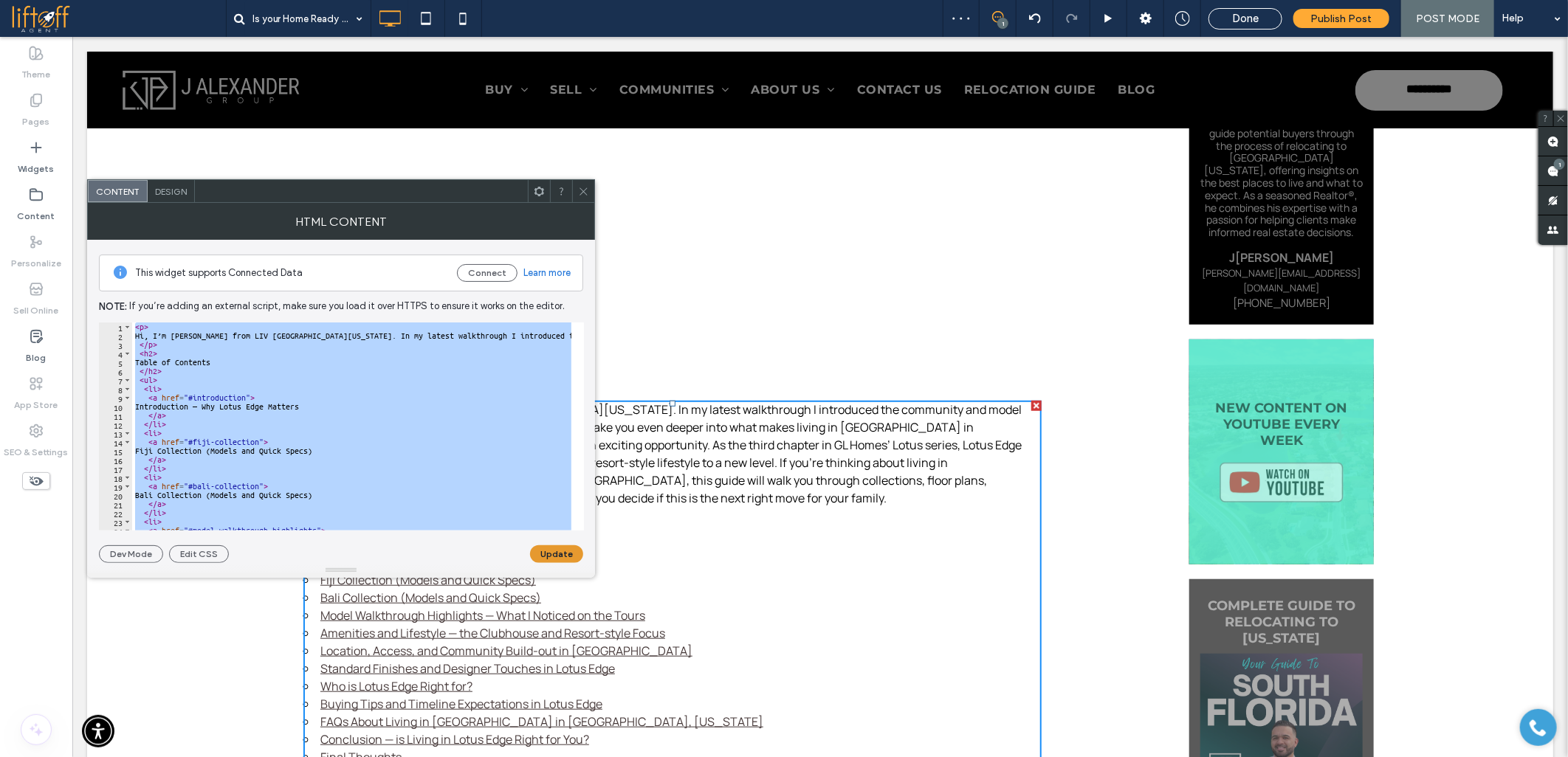
paste textarea "**********"
type textarea "**********"
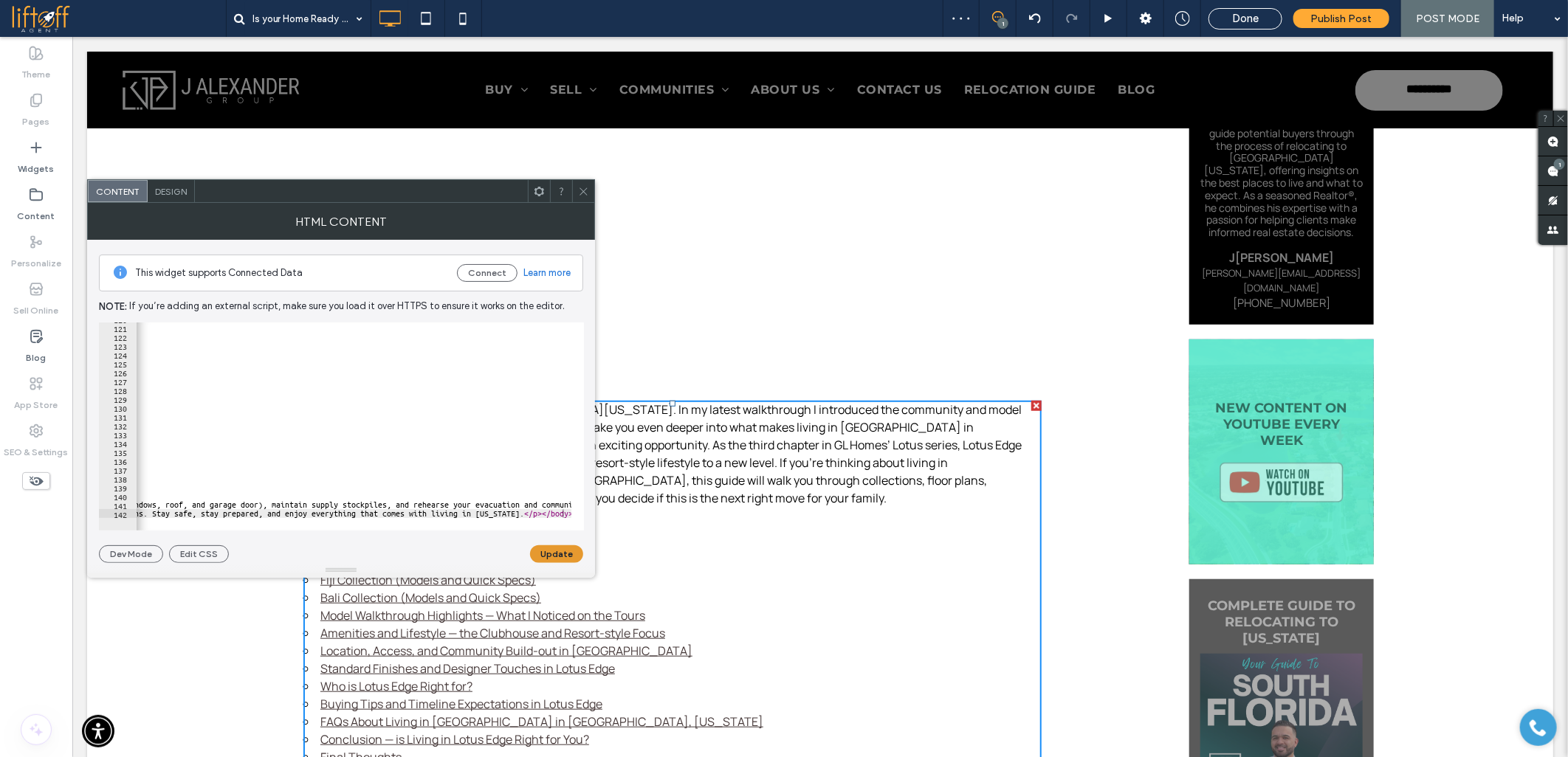
click at [536, 551] on button "Update" at bounding box center [556, 554] width 53 height 18
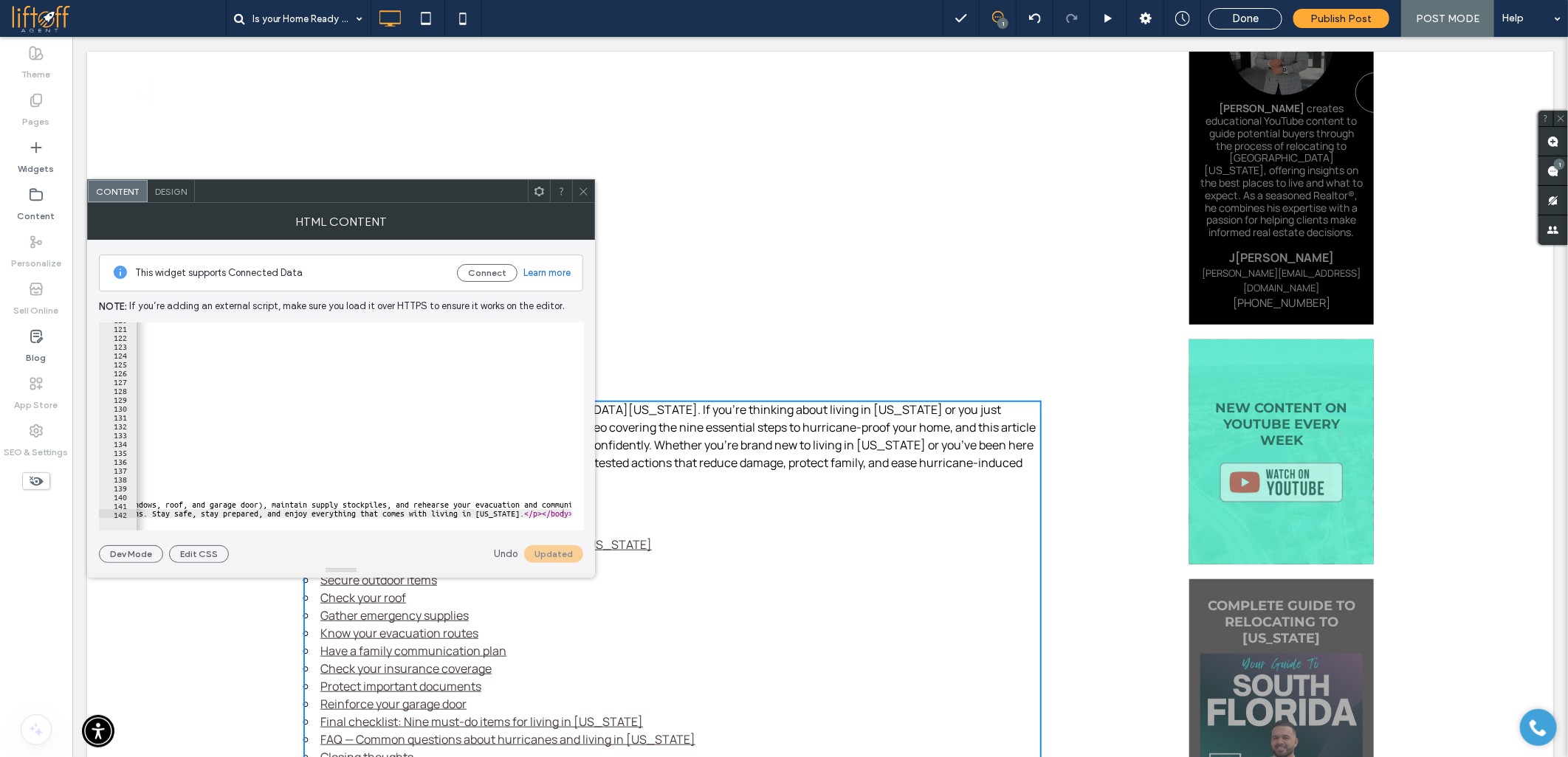
click at [582, 187] on icon at bounding box center [583, 191] width 11 height 11
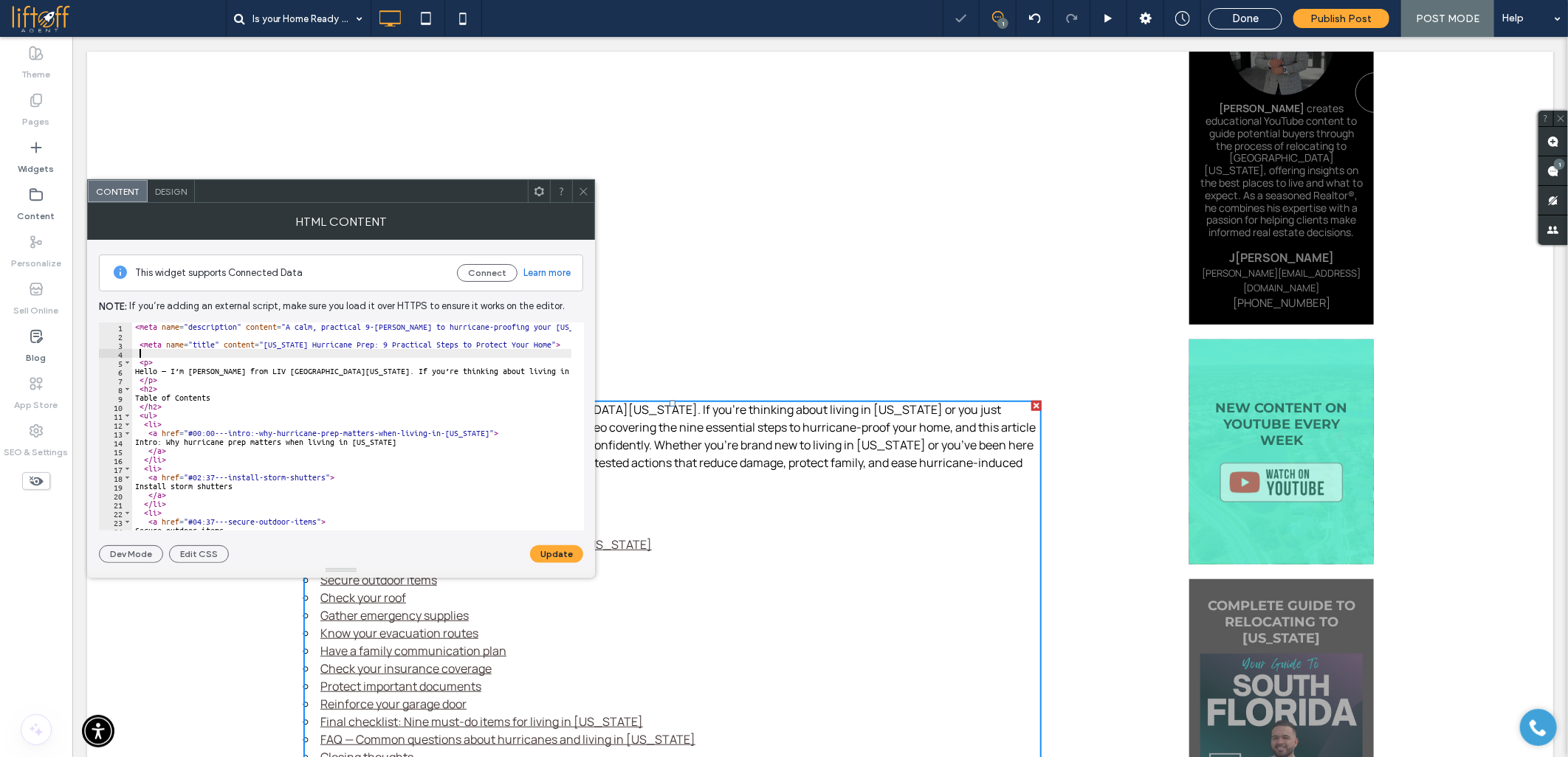
drag, startPoint x: 166, startPoint y: 353, endPoint x: 114, endPoint y: 268, distance: 99.6
click at [114, 268] on div "This widget supports Connected Data Connect Learn more Note: If you’re adding a…" at bounding box center [341, 402] width 484 height 323
type textarea "**********"
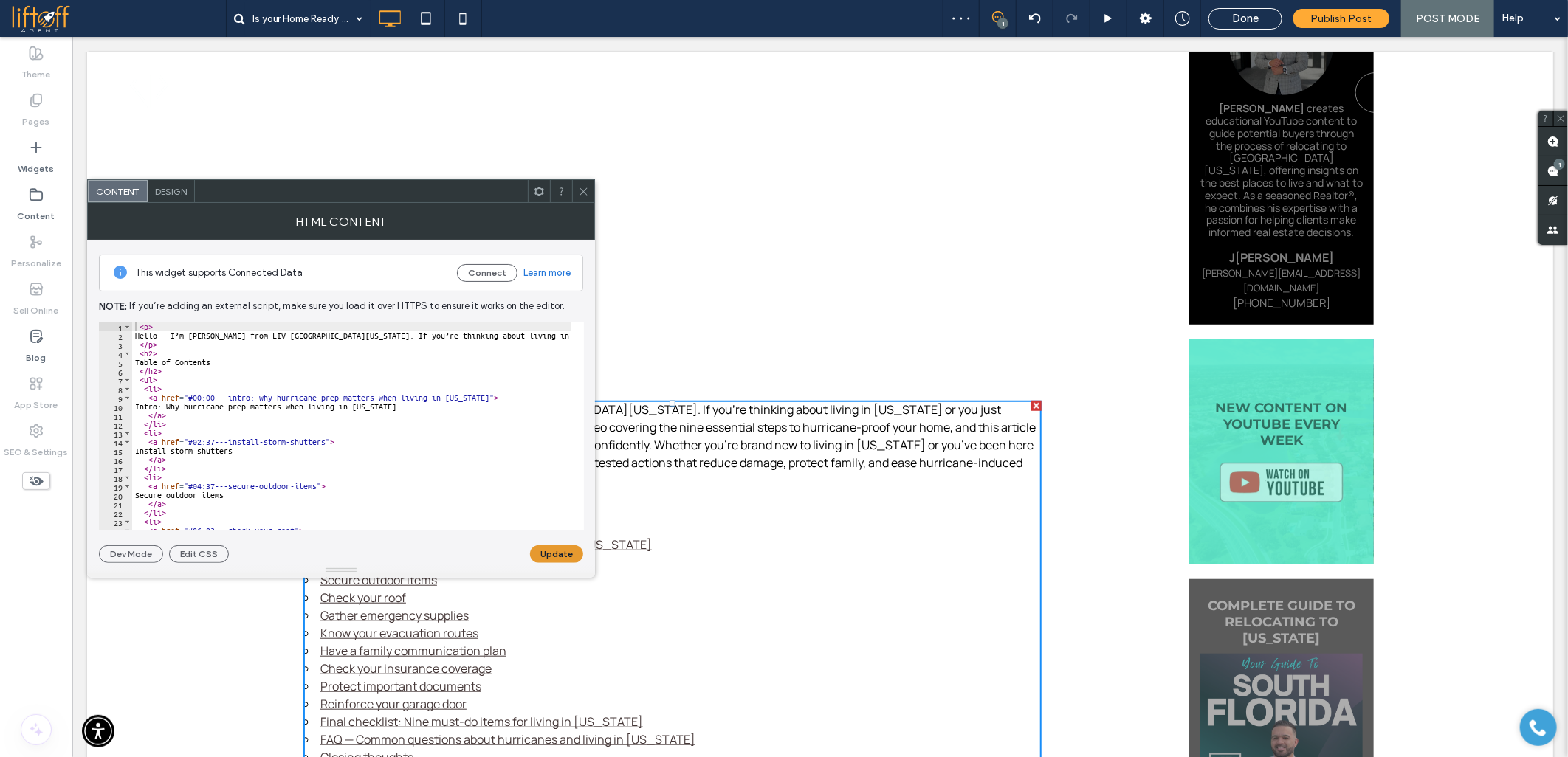
click at [562, 553] on button "Update" at bounding box center [556, 554] width 53 height 18
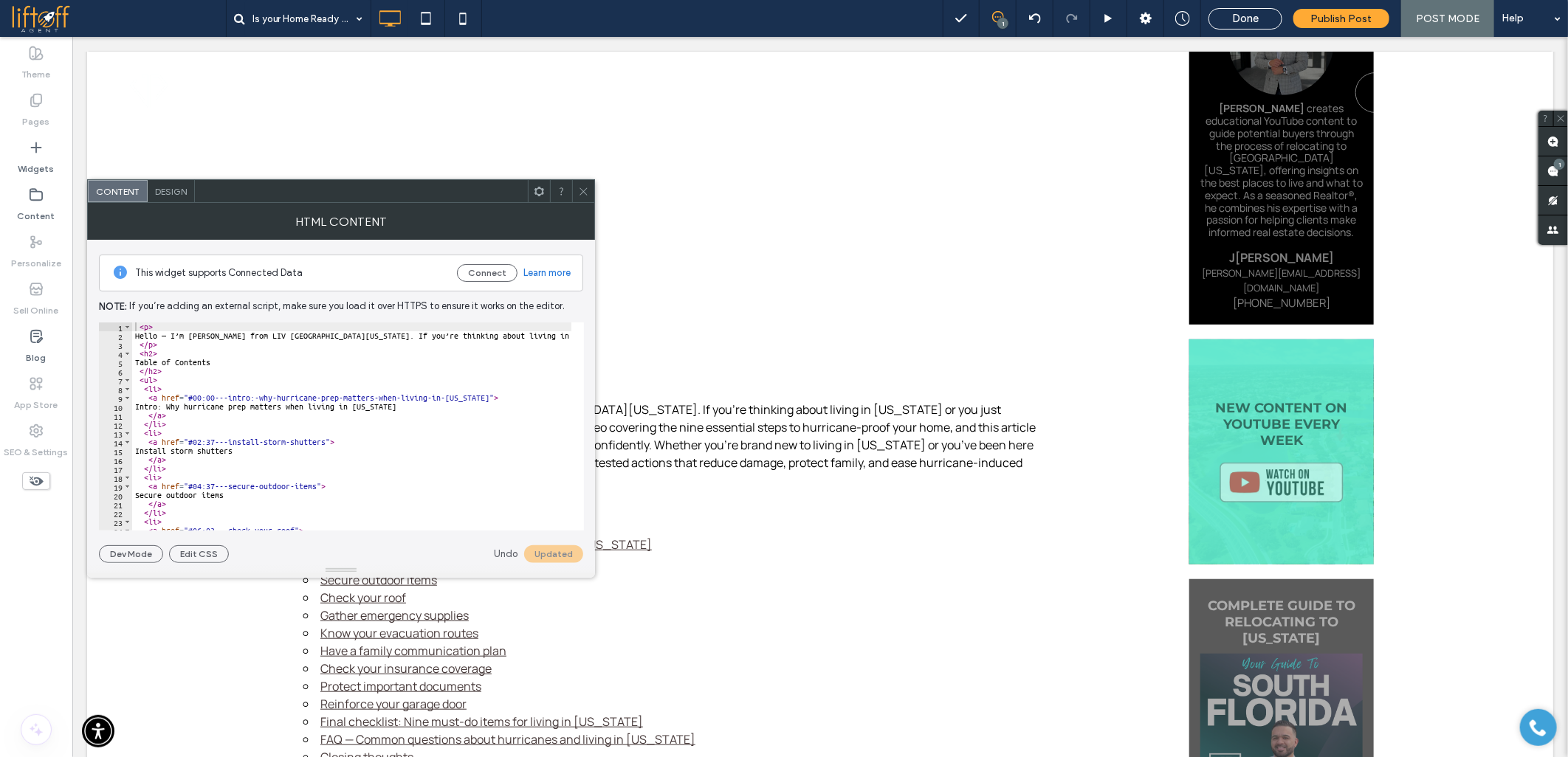
click at [232, 394] on div "< p > Hello — I’m [PERSON_NAME] from LIV [GEOGRAPHIC_DATA][US_STATE]. If you’re…" at bounding box center [1287, 429] width 2310 height 213
click at [152, 408] on div "< p > Hello — I’m [PERSON_NAME] from LIV [GEOGRAPHIC_DATA][US_STATE]. If you’re…" at bounding box center [1287, 429] width 2310 height 213
paste textarea "Cursor at row 10"
click at [153, 448] on div "< p > Hello — I’m [PERSON_NAME] from LIV [GEOGRAPHIC_DATA][US_STATE]. If you’re…" at bounding box center [1287, 429] width 2310 height 213
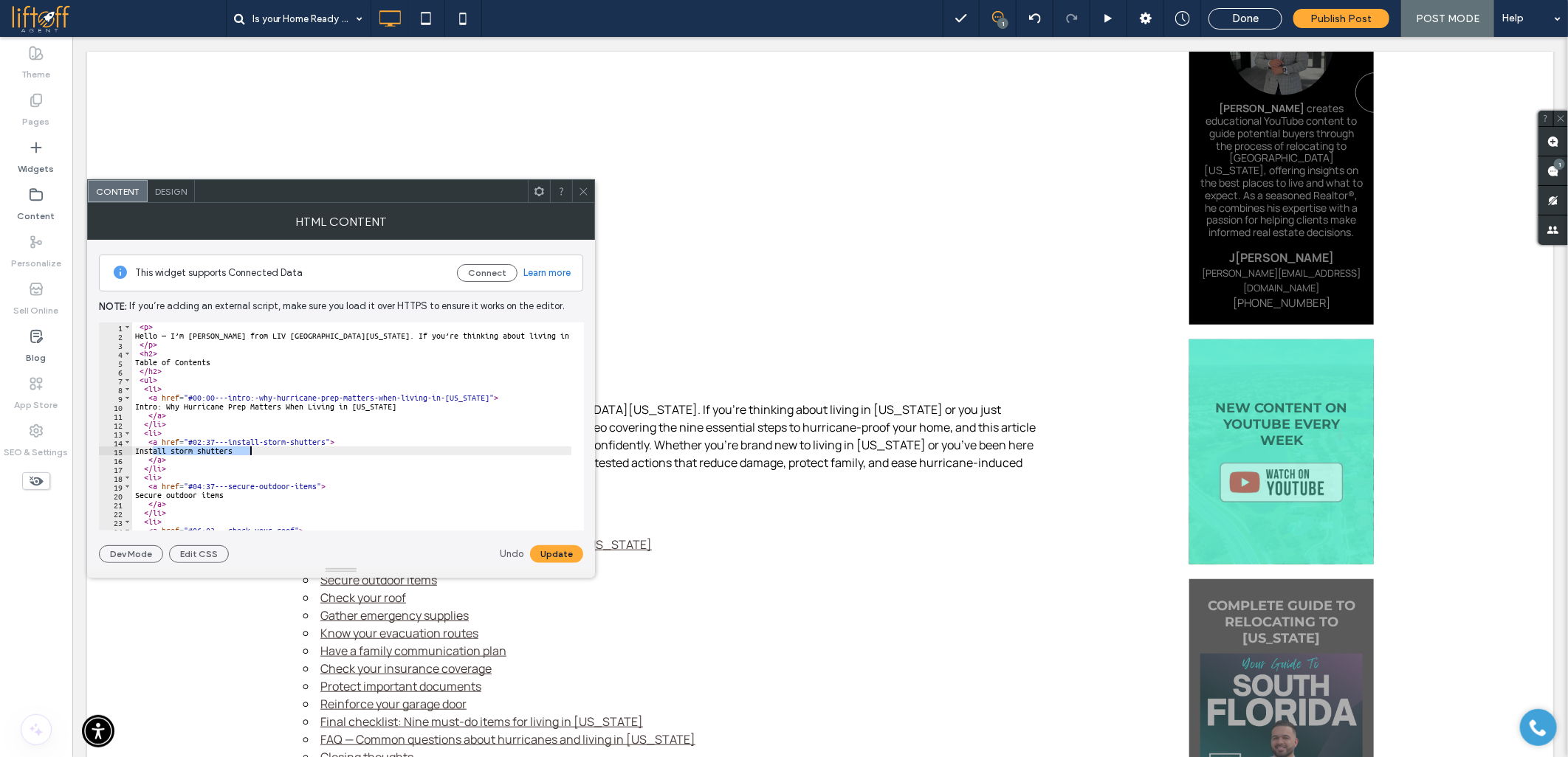
paste textarea "**********"
click at [153, 496] on div "< p > Hello — I’m [PERSON_NAME] from LIV [GEOGRAPHIC_DATA][US_STATE]. If you’re…" at bounding box center [1287, 429] width 2310 height 213
paste textarea "**********"
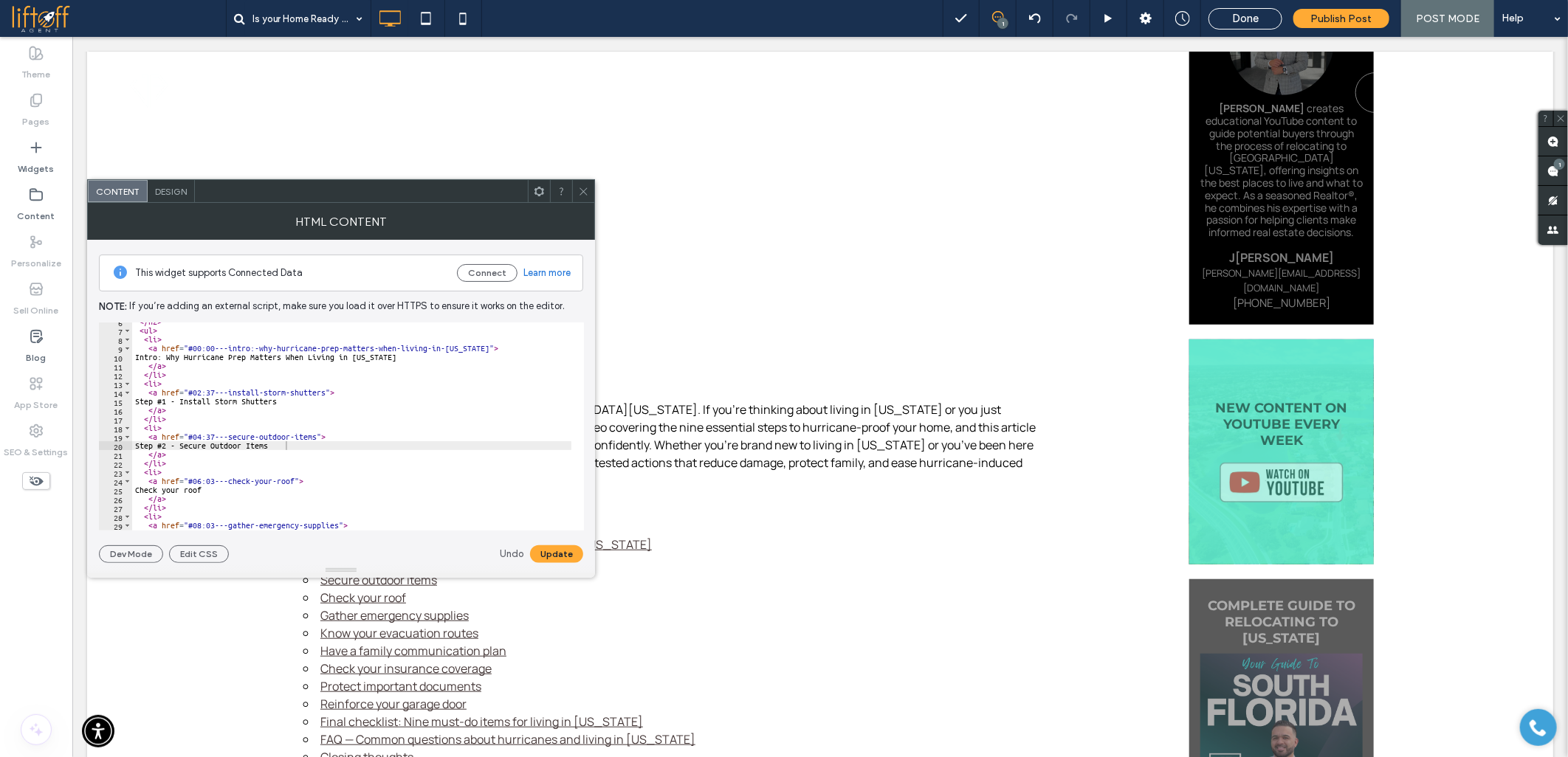
scroll to position [98, 0]
click at [152, 443] on div "</ li > < li > < a href = "#02:37---install-storm-shutters" > Step #1 - Install…" at bounding box center [1287, 429] width 2310 height 213
paste textarea "**********"
click at [150, 482] on div "</ li > < li > < a href = "#02:37---install-storm-shutters" > Step #1 - Install…" at bounding box center [1287, 429] width 2310 height 213
paste textarea "**********"
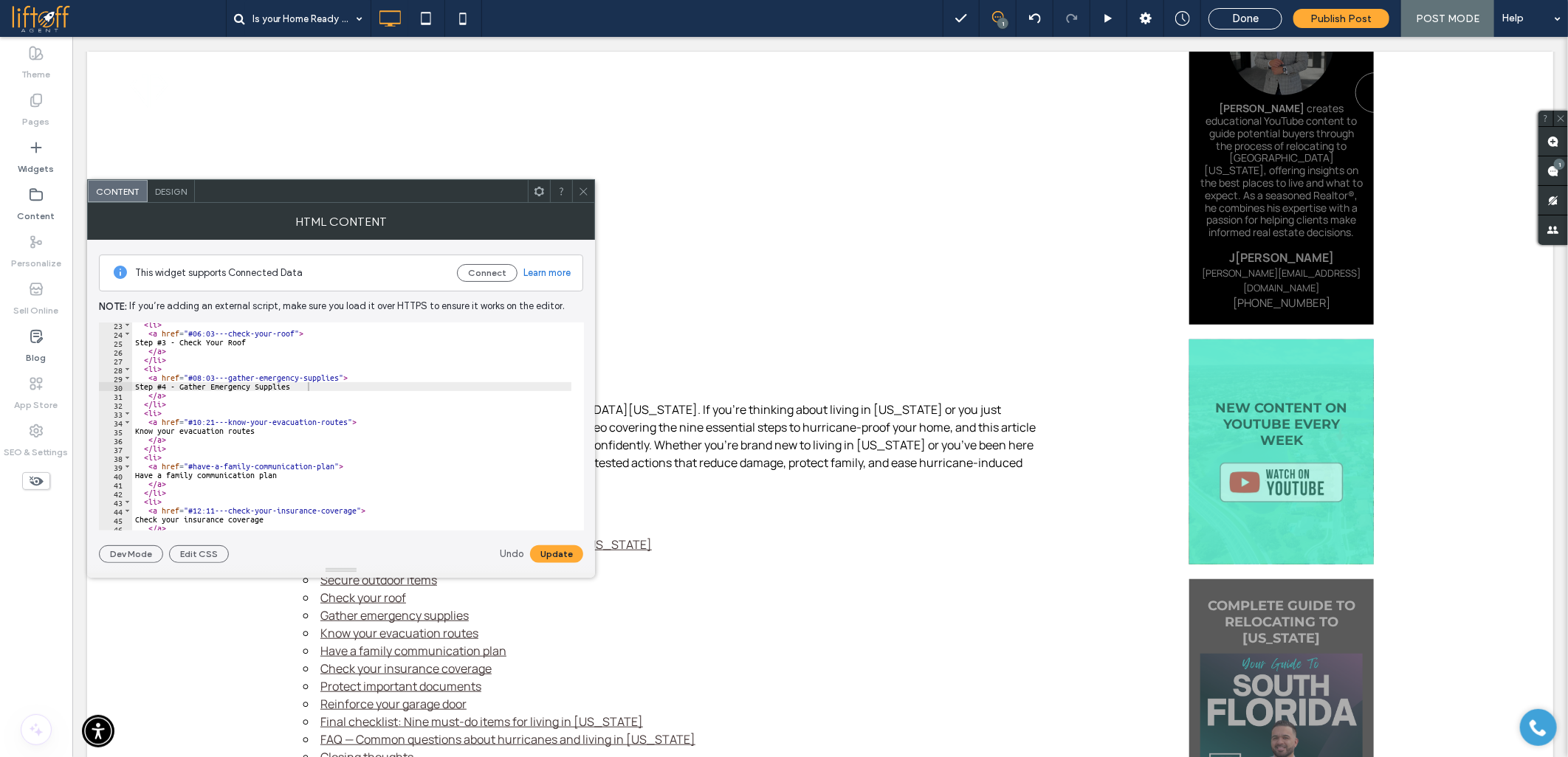
scroll to position [196, 0]
click at [153, 433] on div "< li > < a href = "#06:03---check-your-roof" > Step #3 - Check Your Roof </ a >…" at bounding box center [1287, 427] width 2310 height 213
paste textarea "**********"
click at [151, 424] on div "< li > < a href = "#08:03---gather-emergency-supplies" > Step #4 - Gather Emerg…" at bounding box center [1287, 423] width 2310 height 213
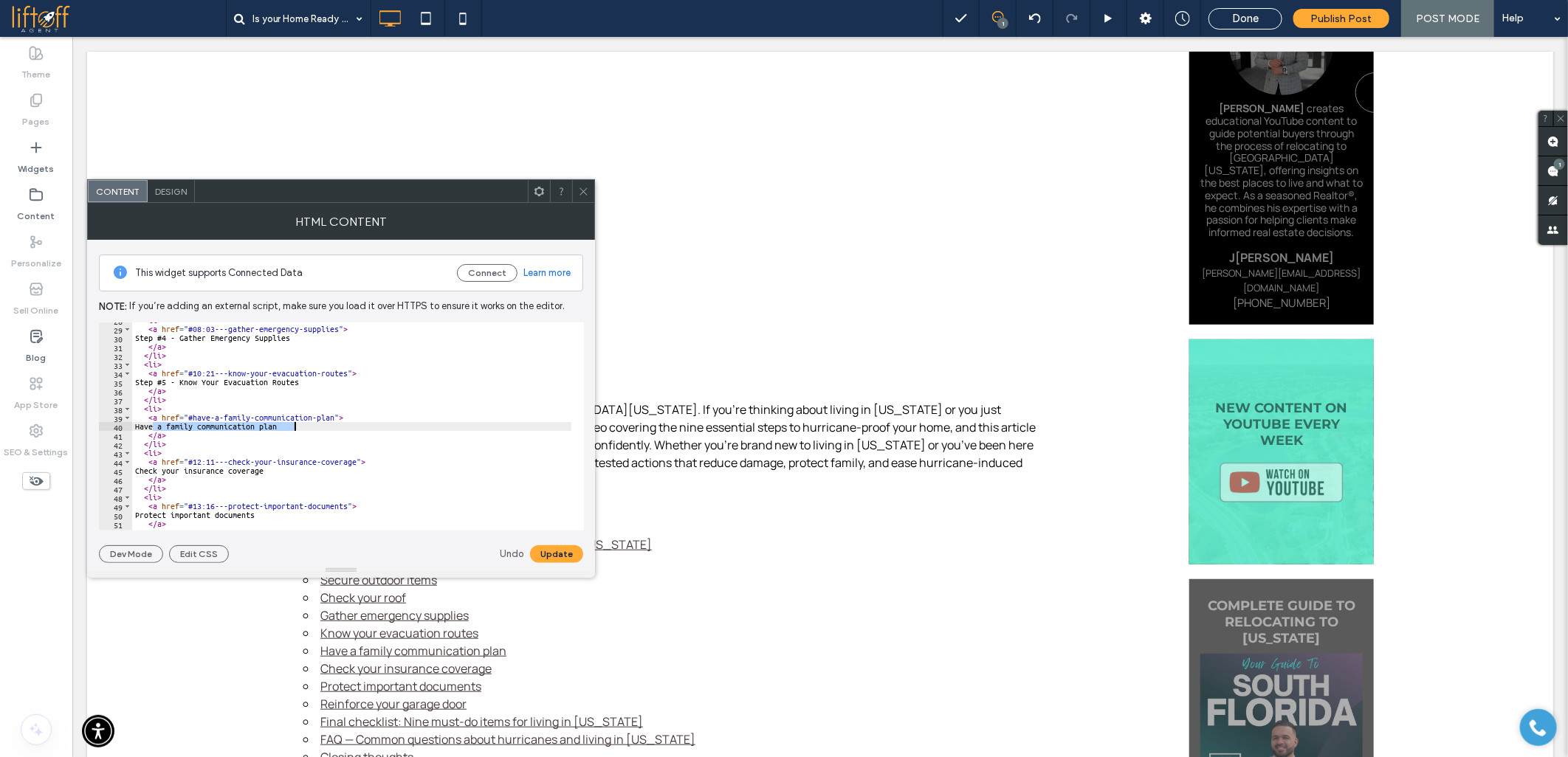
paste textarea "**********"
click at [151, 466] on div "< li > < a href = "#08:03---gather-emergency-supplies" > Step #4 - Gather Emerg…" at bounding box center [1287, 423] width 2310 height 213
paste textarea "**********"
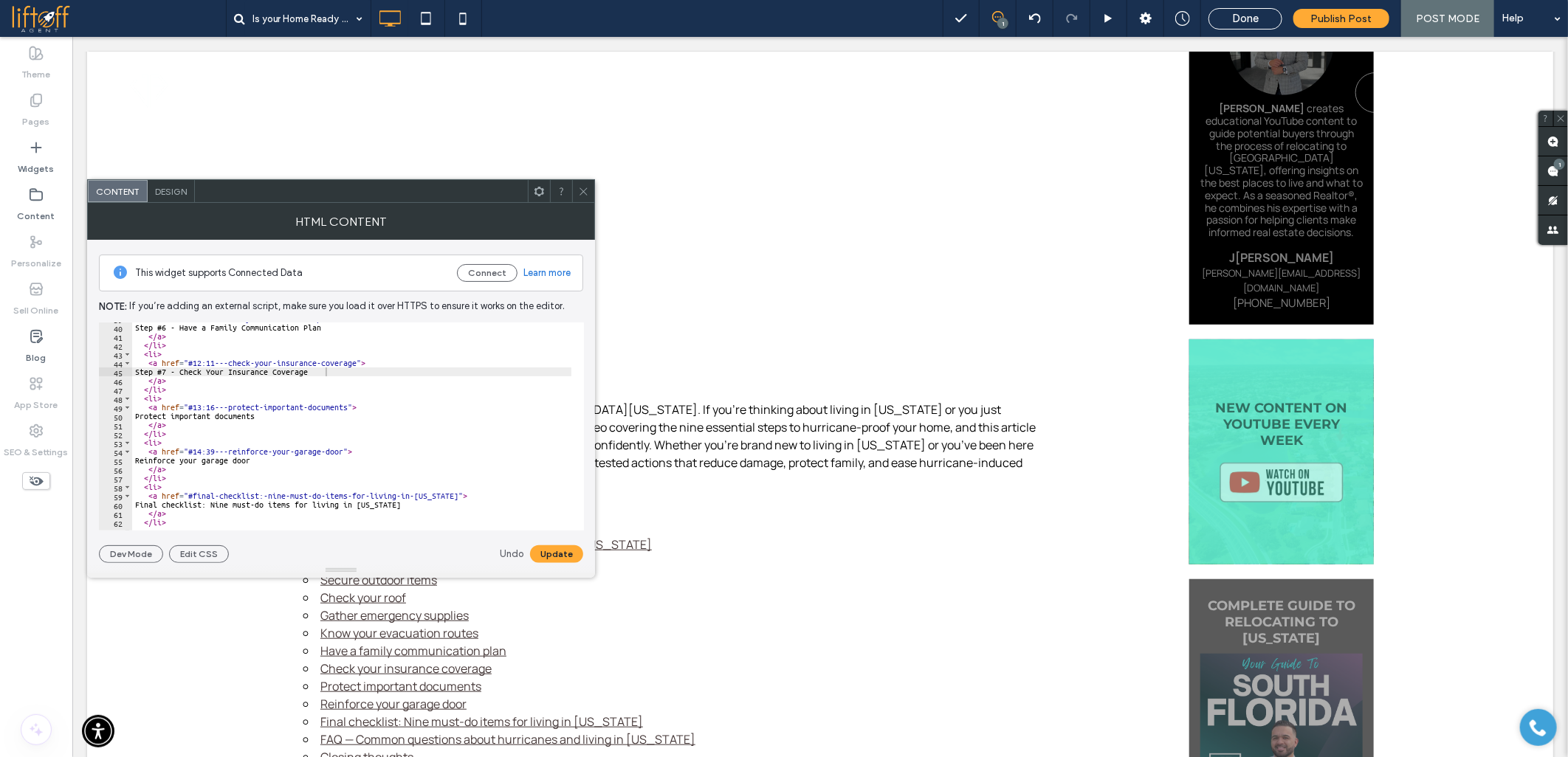
scroll to position [344, 0]
drag, startPoint x: 153, startPoint y: 414, endPoint x: 166, endPoint y: 417, distance: 13.3
click at [153, 414] on div "< a href = "#have-a-family-communication-plan" > Step #6 - Have a Family Commun…" at bounding box center [1287, 421] width 2310 height 213
paste textarea "**********"
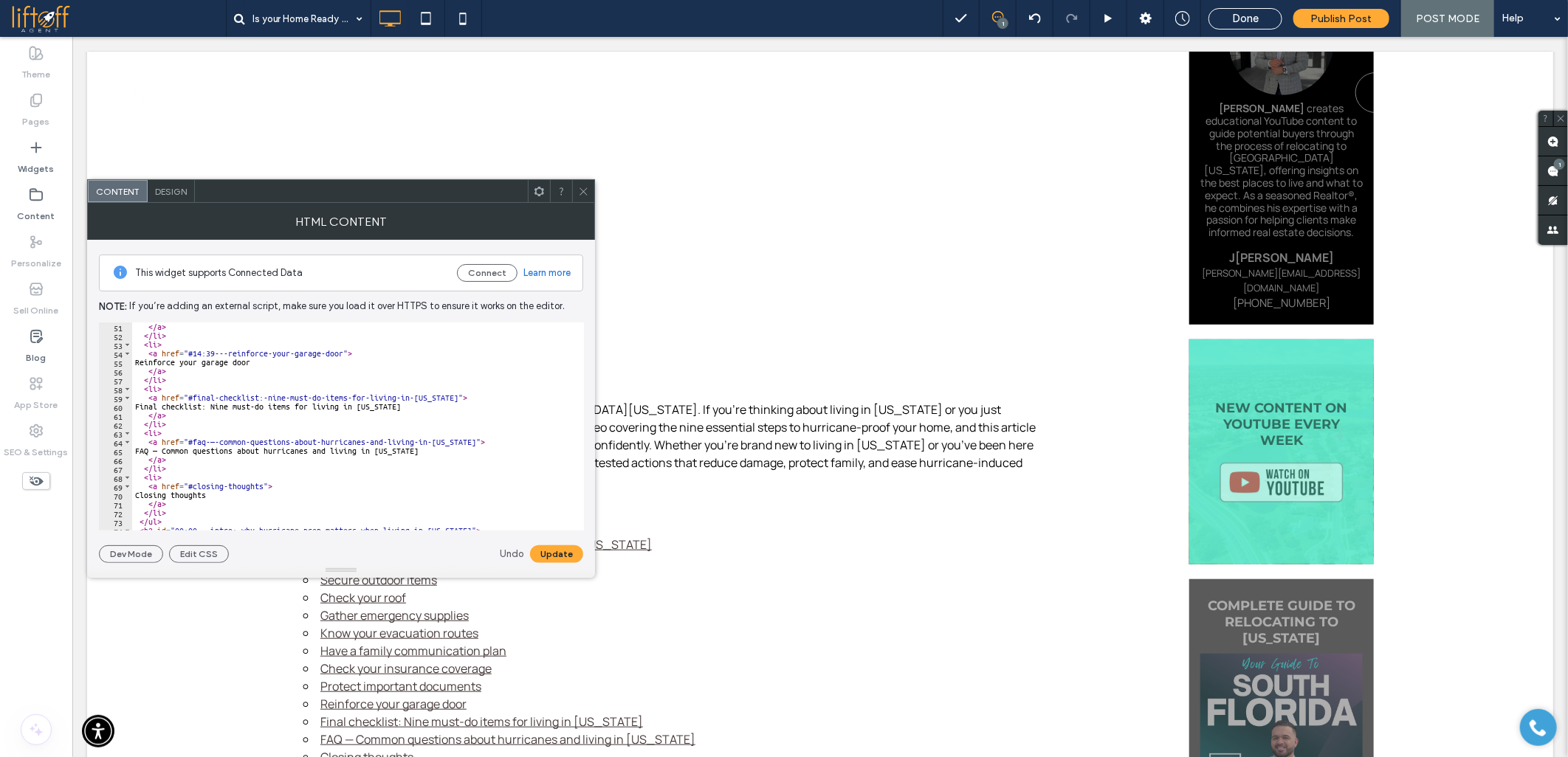
drag, startPoint x: 151, startPoint y: 364, endPoint x: 168, endPoint y: 364, distance: 17.0
click at [151, 364] on div "</ a > </ li > < li > < a href = "#14:39---reinforce-your-garage-door" > Reinfo…" at bounding box center [1287, 429] width 2310 height 213
paste textarea "**********"
click at [152, 448] on div "</ a > </ li > < li > < a href = "#14:39---reinforce-your-garage-door" > Step #…" at bounding box center [1287, 429] width 2310 height 213
paste textarea "Cursor at row 65"
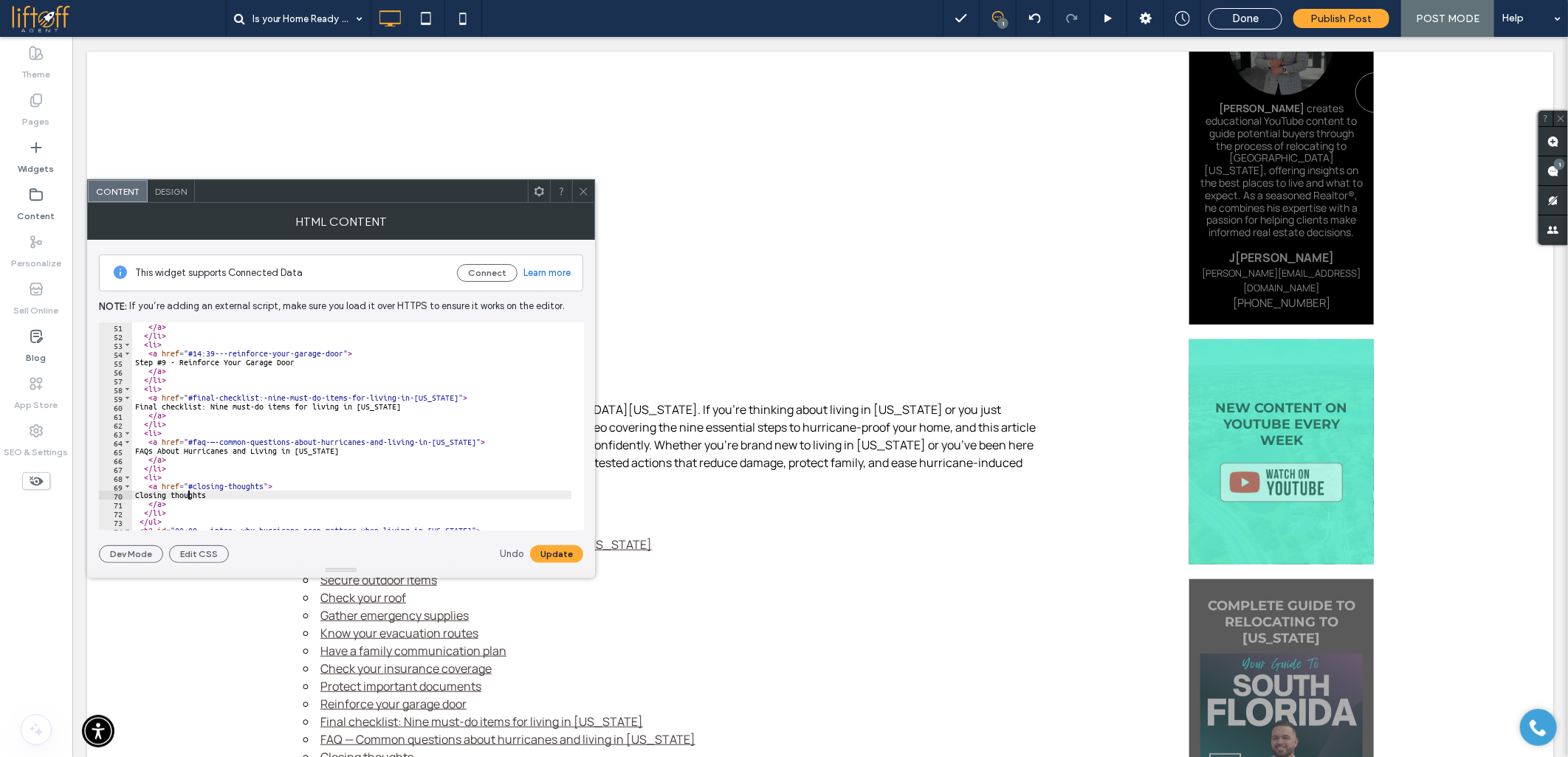
click at [188, 497] on div "</ a > </ li > < li > < a href = "#14:39---reinforce-your-garage-door" > Step #…" at bounding box center [1287, 429] width 2310 height 213
click at [546, 556] on button "Update" at bounding box center [556, 554] width 53 height 18
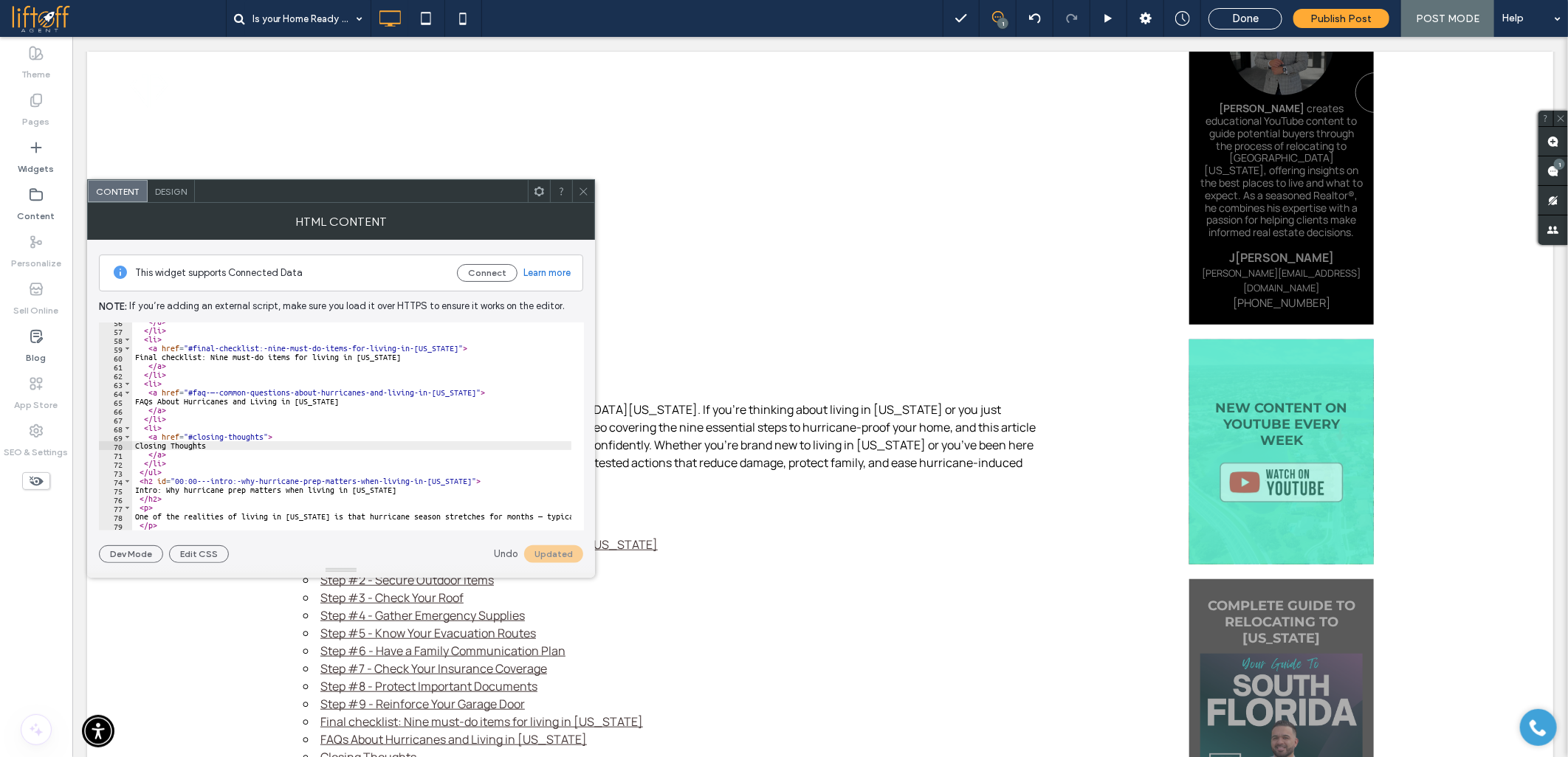
scroll to position [541, 0]
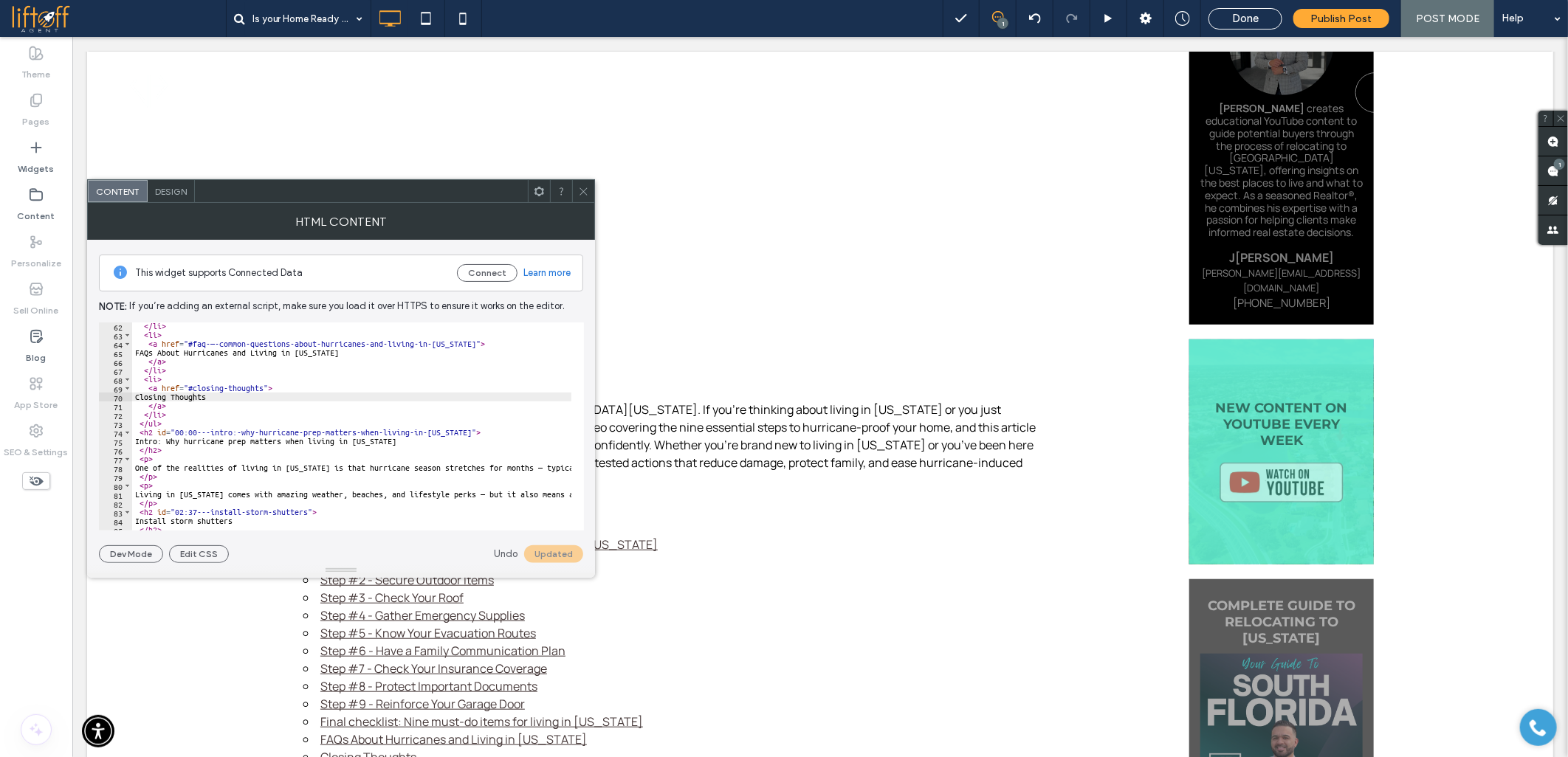
drag, startPoint x: 144, startPoint y: 439, endPoint x: 160, endPoint y: 441, distance: 16.1
click at [144, 439] on div "</ li > < li > < a href = "#faq-—-common-questions-about-hurricanes-and-living-…" at bounding box center [1287, 429] width 2310 height 213
paste textarea "Cursor at row 75"
click at [556, 555] on button "Update" at bounding box center [556, 554] width 53 height 18
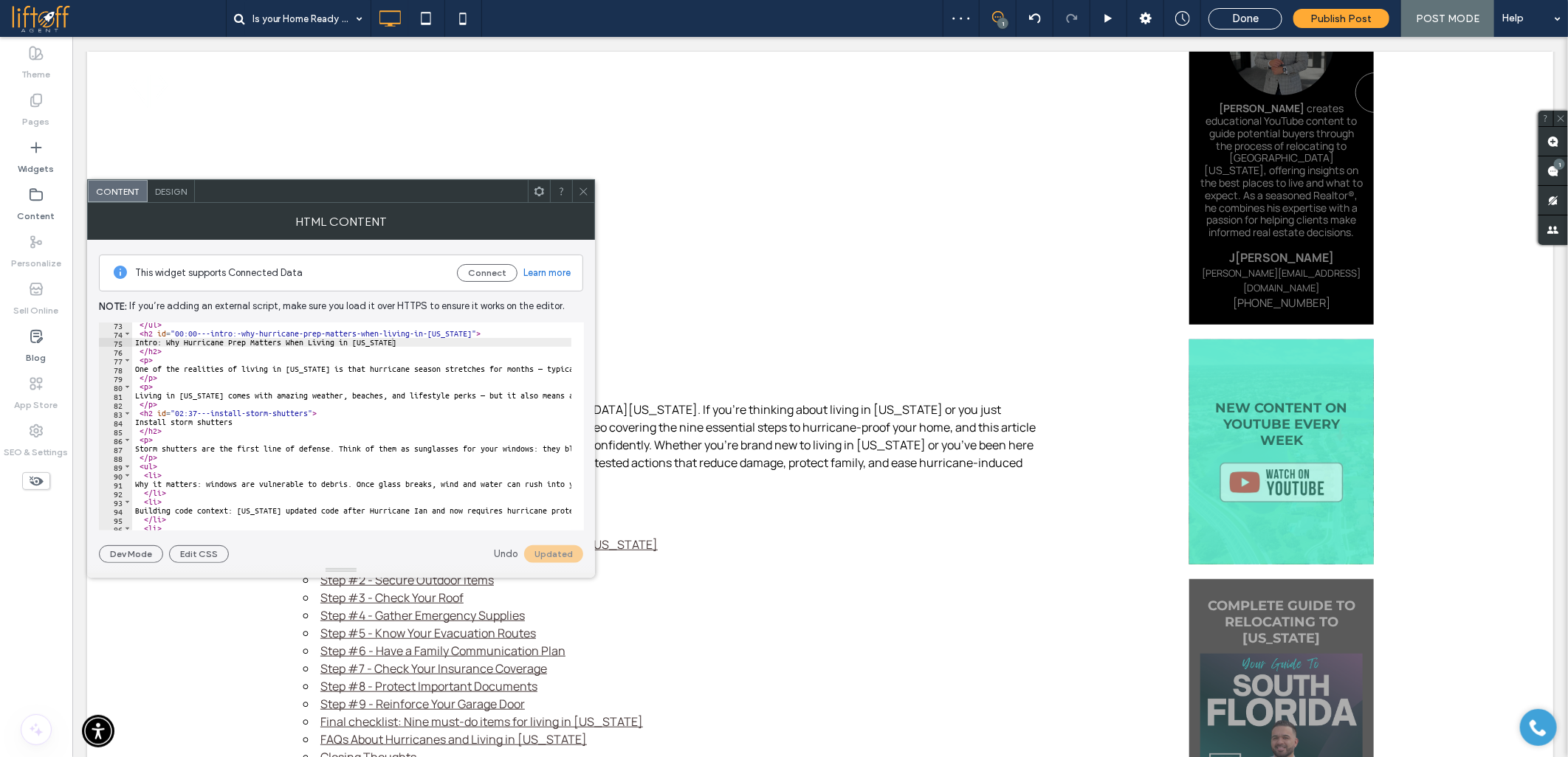
scroll to position [639, 0]
click at [145, 424] on div "</ ul > < h2 id = "00:00---intro:-why-hurricane-prep-matters-when-living-in-[US…" at bounding box center [1287, 427] width 2310 height 213
paste textarea "**********"
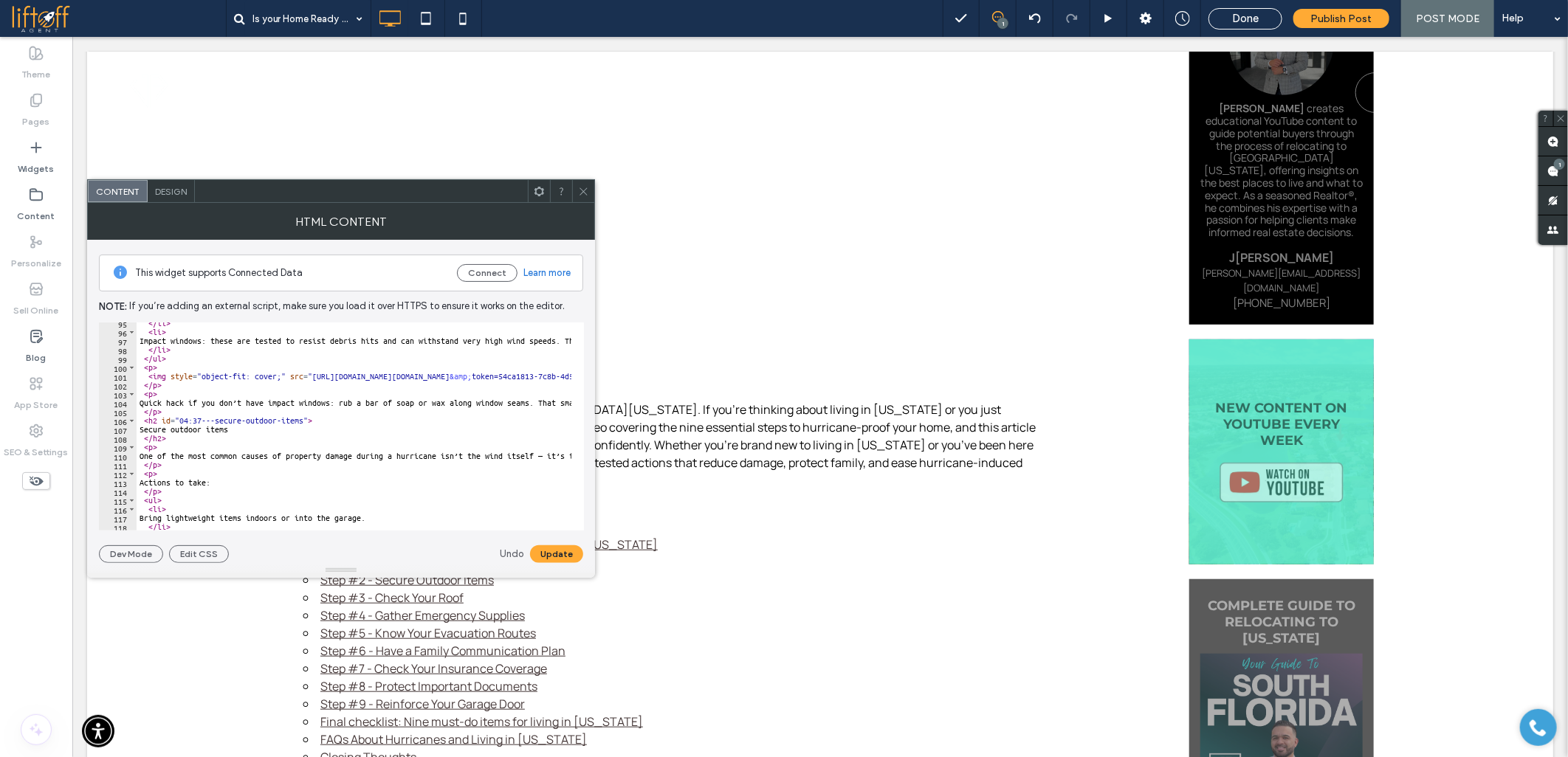
scroll to position [885, 0]
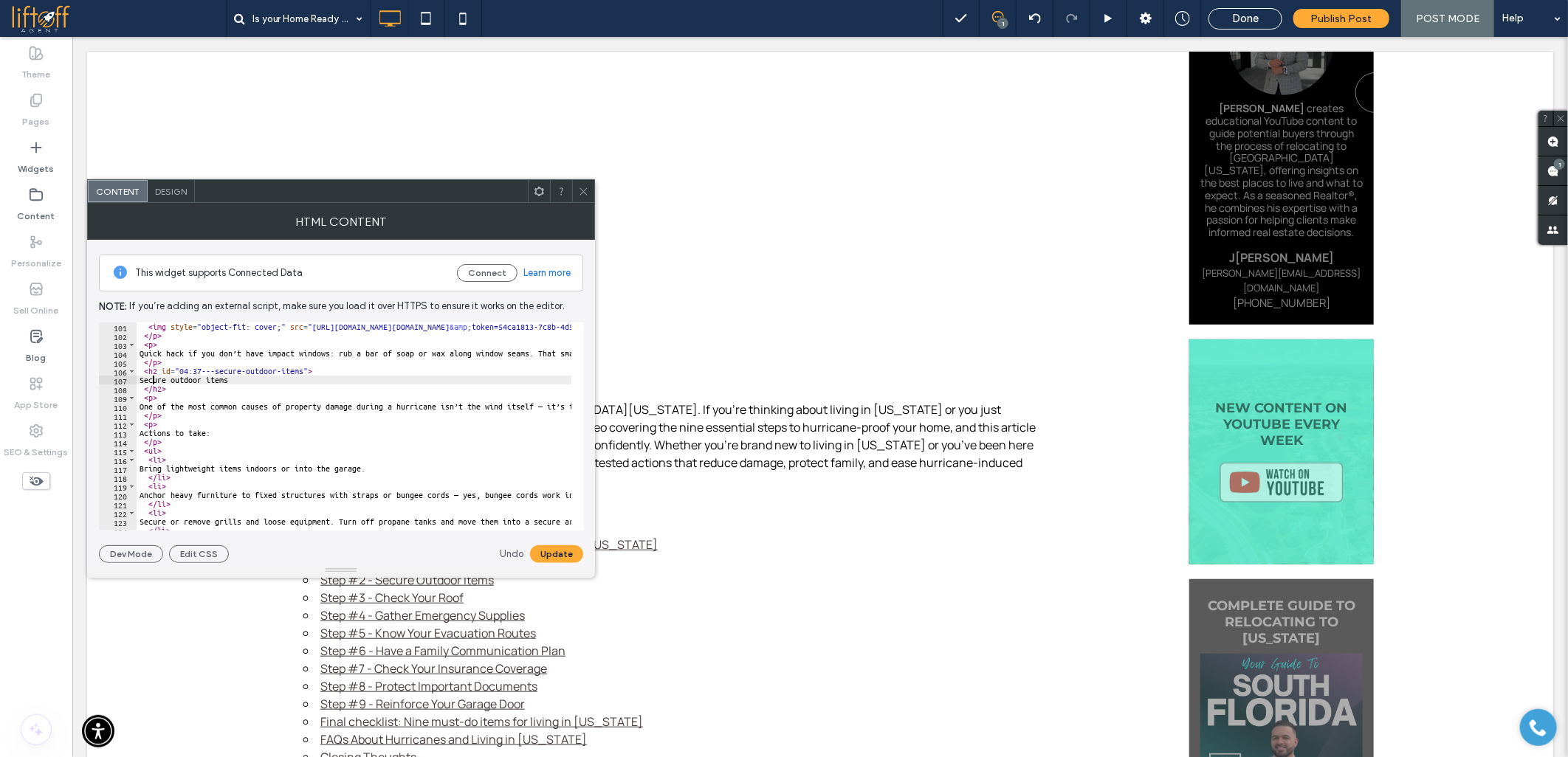
click at [151, 382] on div "< img style = "object-fit: cover;" src = "[URL][DOMAIN_NAME][DOMAIN_NAME] &amp;…" at bounding box center [1291, 429] width 2310 height 213
paste textarea "**********"
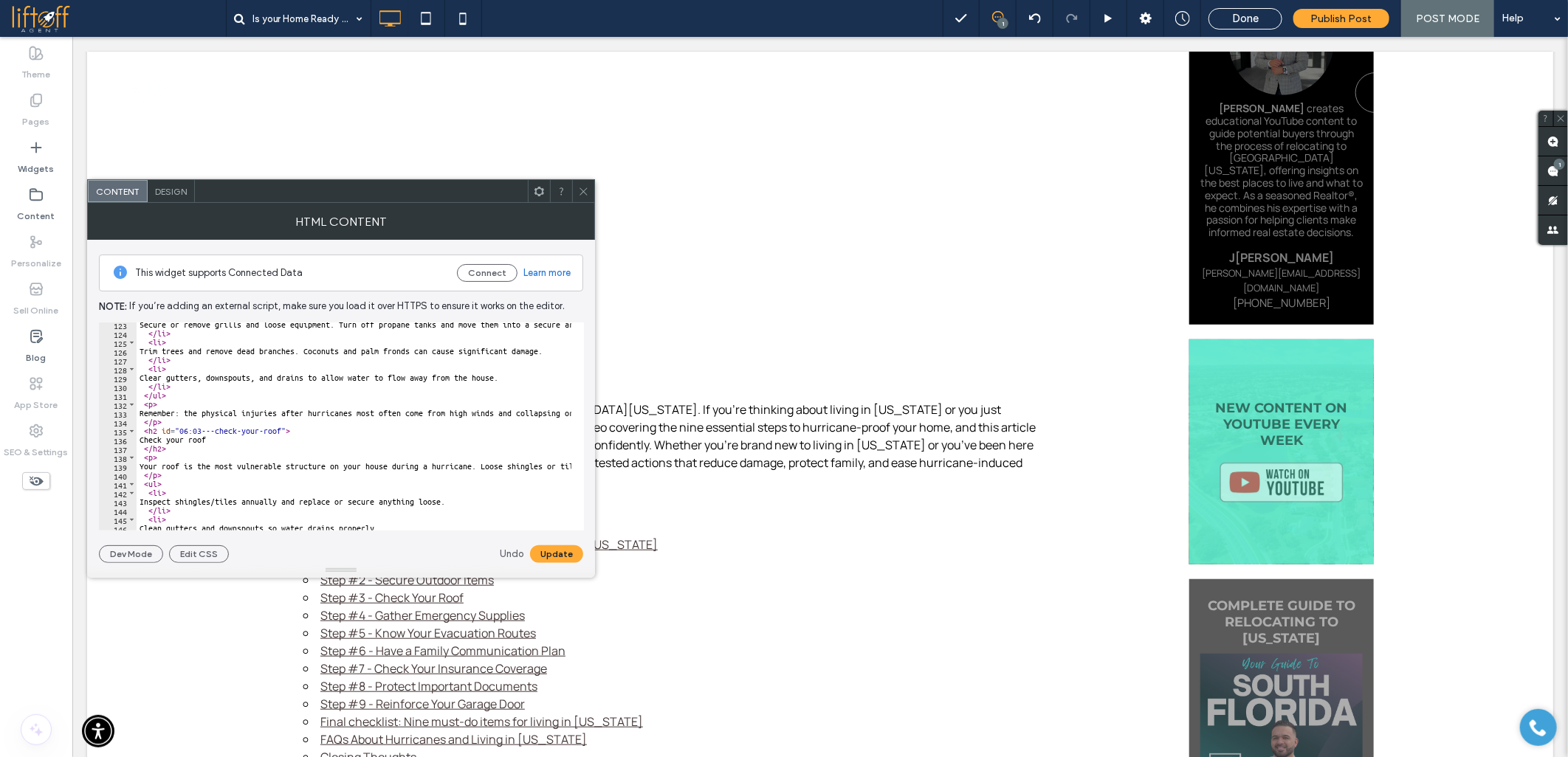
scroll to position [1082, 0]
drag, startPoint x: 145, startPoint y: 437, endPoint x: 166, endPoint y: 441, distance: 21.4
click at [146, 437] on div "Secure or remove grills and loose equipment. Turn off propane tanks and move th…" at bounding box center [1291, 427] width 2310 height 213
paste textarea "**********"
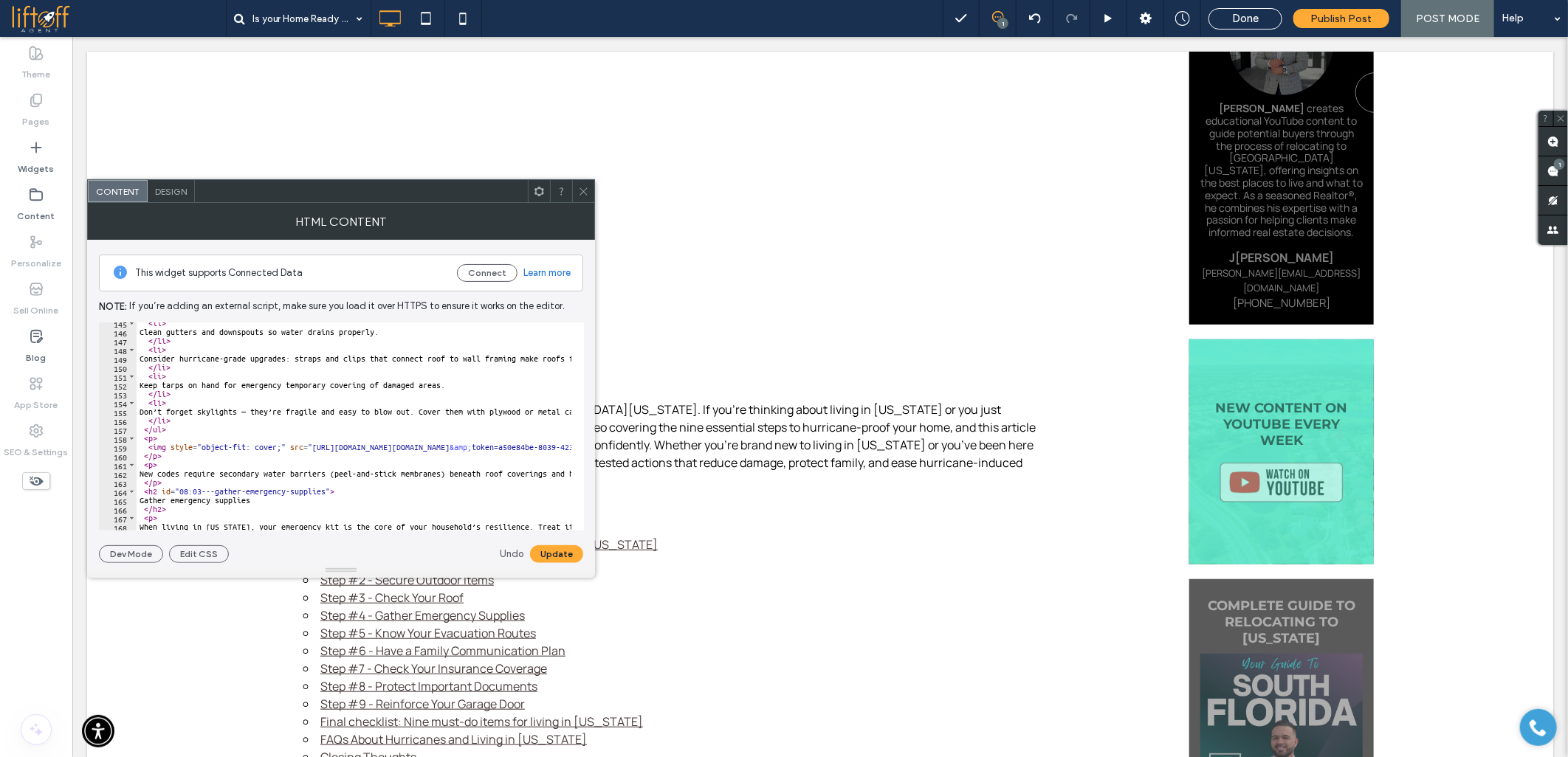
scroll to position [1328, 0]
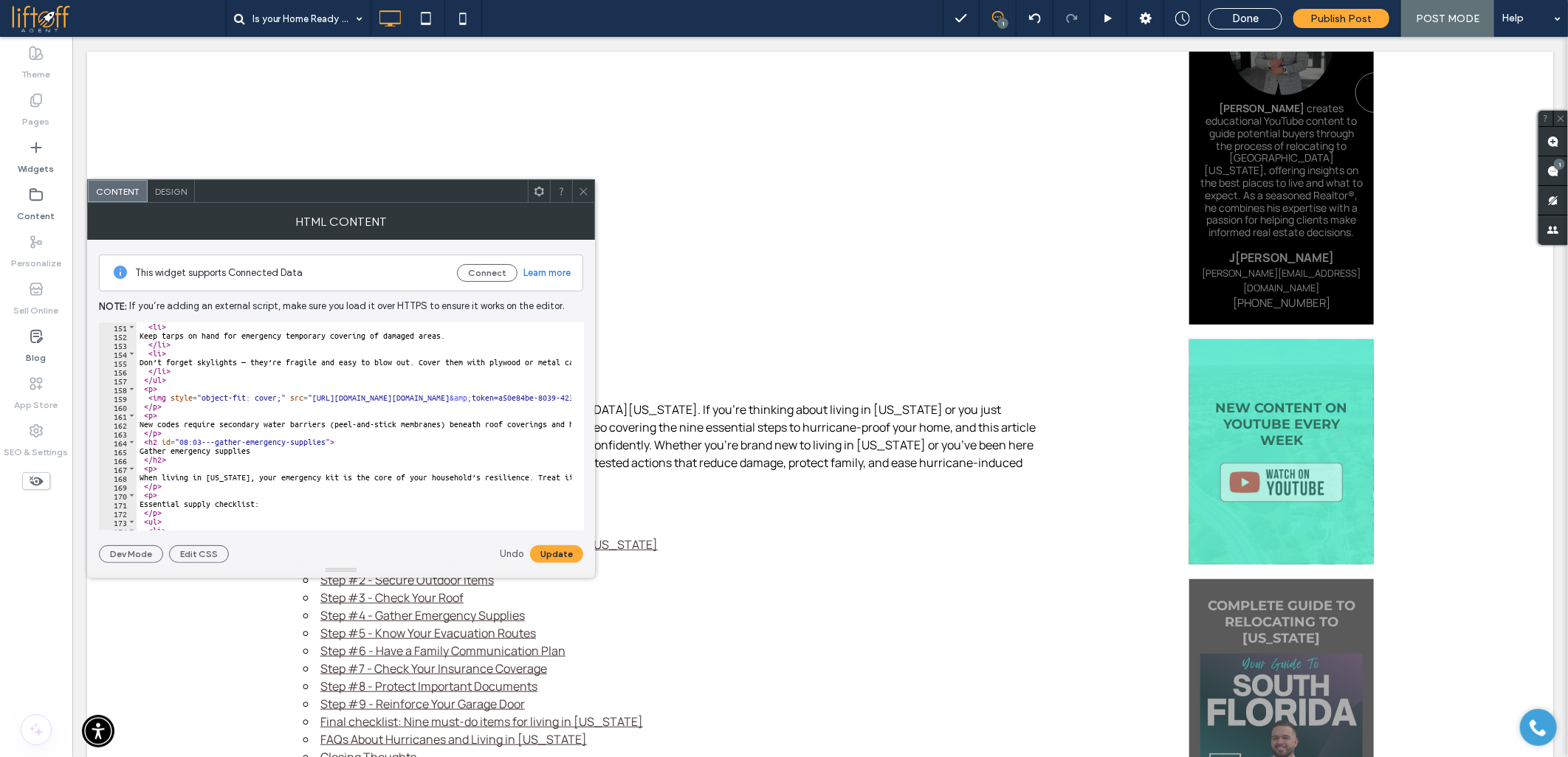
click at [146, 453] on div "< li > Keep tarps on hand for emergency temporary covering of damaged areas. </…" at bounding box center [1291, 429] width 2310 height 213
paste textarea "**********"
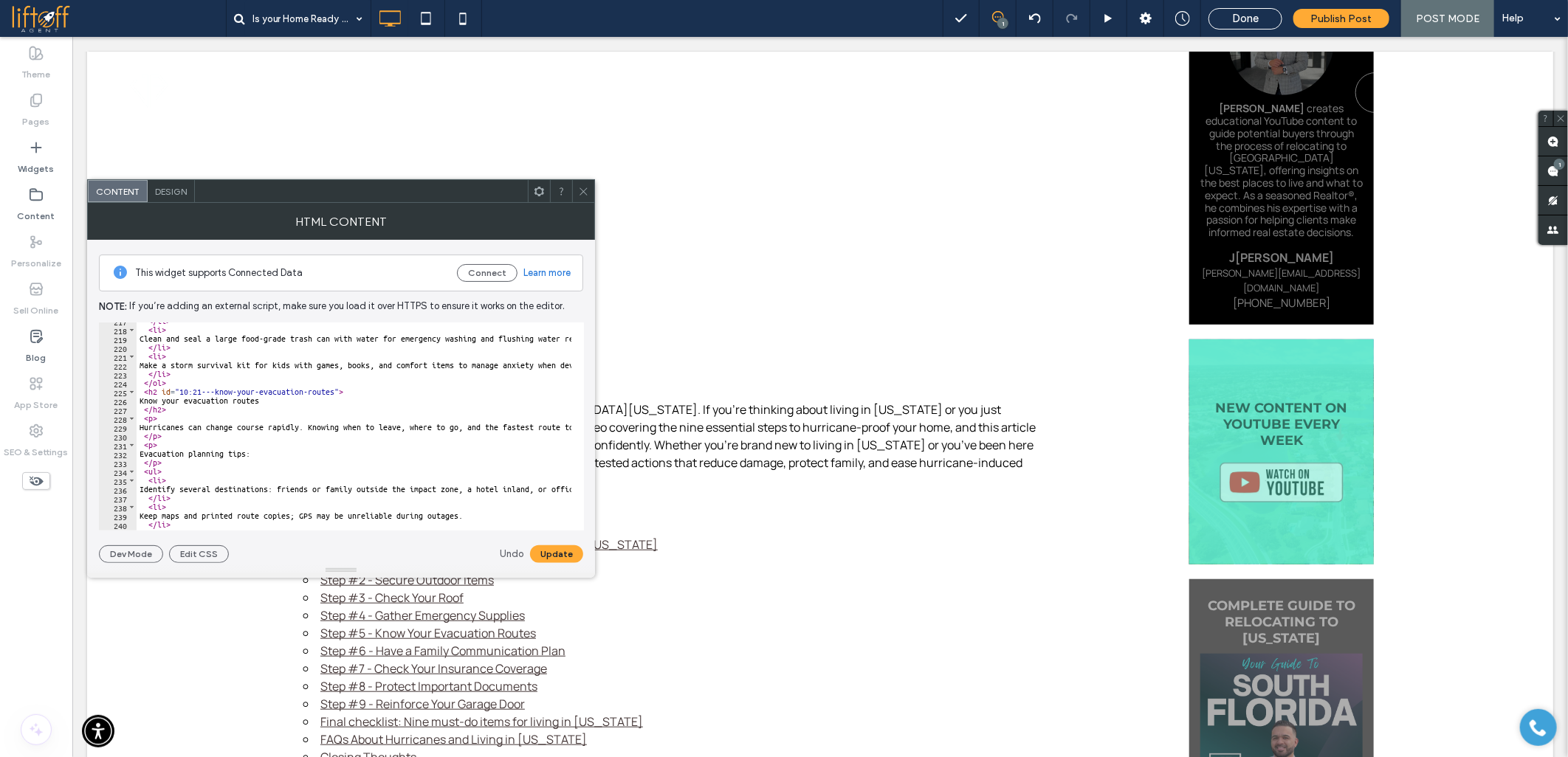
scroll to position [1918, 0]
drag, startPoint x: 146, startPoint y: 395, endPoint x: 163, endPoint y: 399, distance: 17.5
click at [146, 395] on div "</ li > < li > Clean and seal a large food-grade trash can with water for emerg…" at bounding box center [1291, 423] width 2310 height 213
paste textarea "**********"
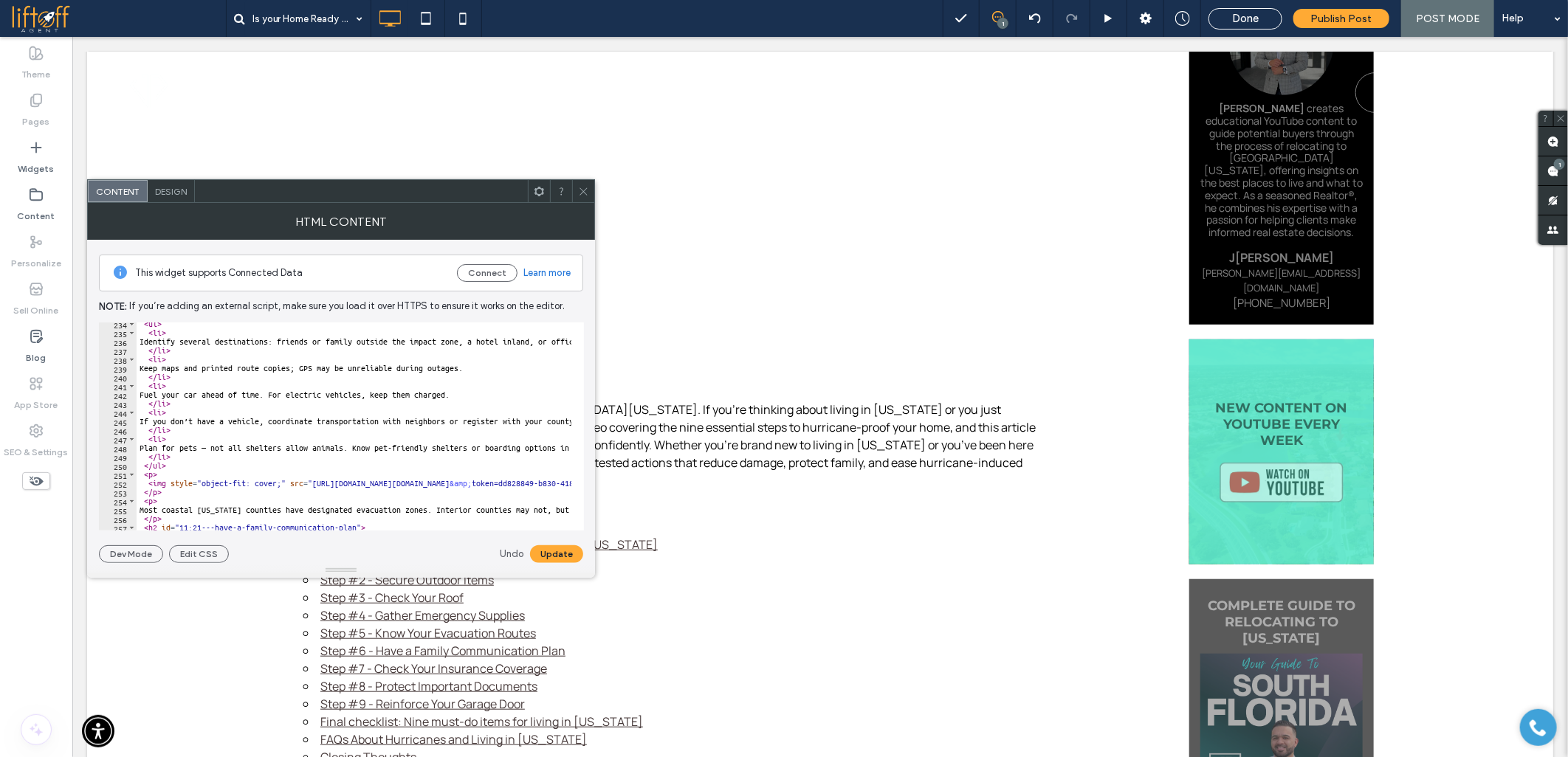
scroll to position [2164, 0]
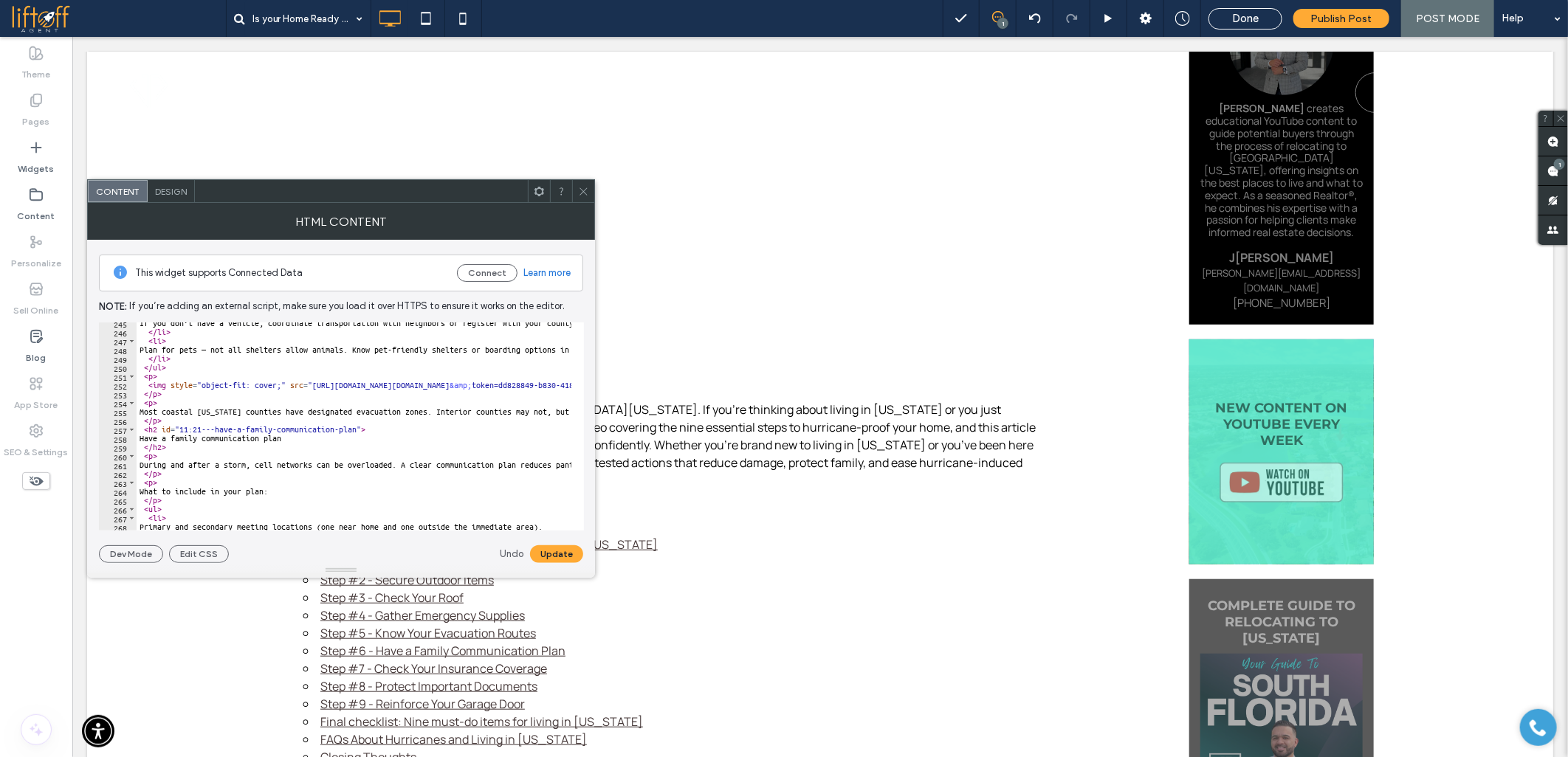
click at [146, 436] on div "If you don’t have a vehicle, coordinate transportation with neighbors or regist…" at bounding box center [1291, 426] width 2310 height 213
paste textarea "**********"
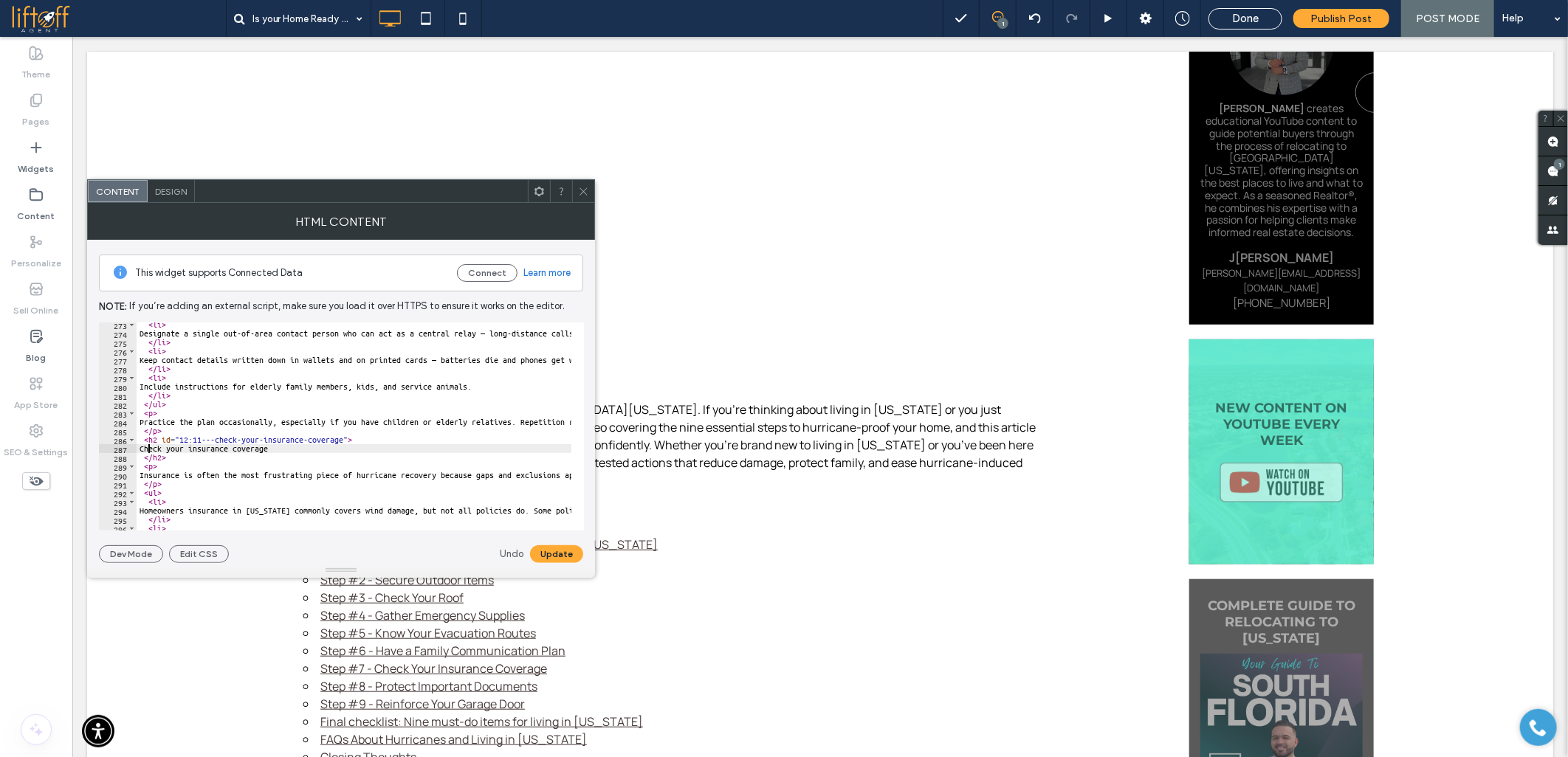
click at [148, 445] on div "< li > Designate a single out-of-area contact person who can act as a central r…" at bounding box center [1291, 427] width 2310 height 213
paste textarea "**********"
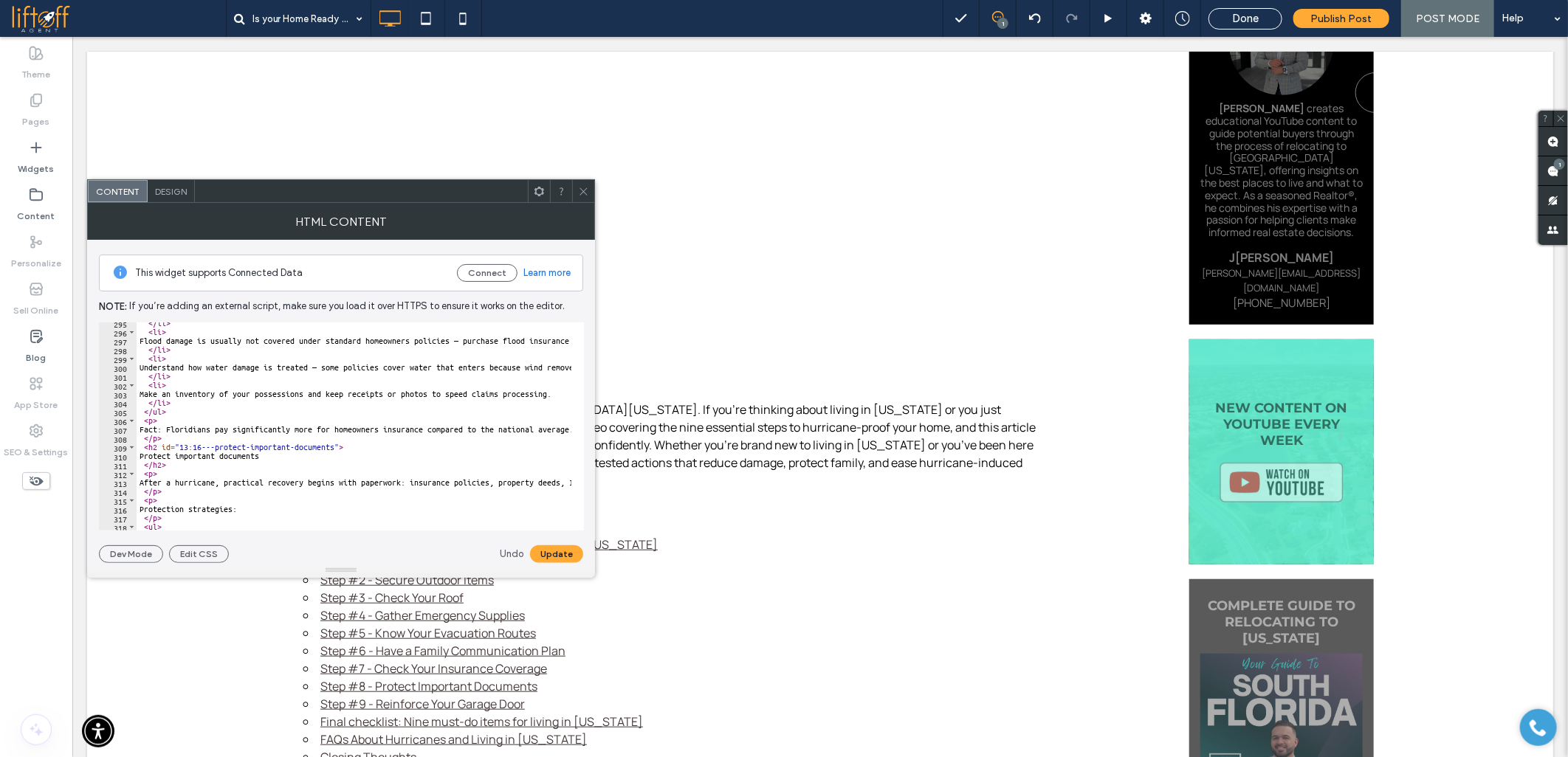
scroll to position [2706, 0]
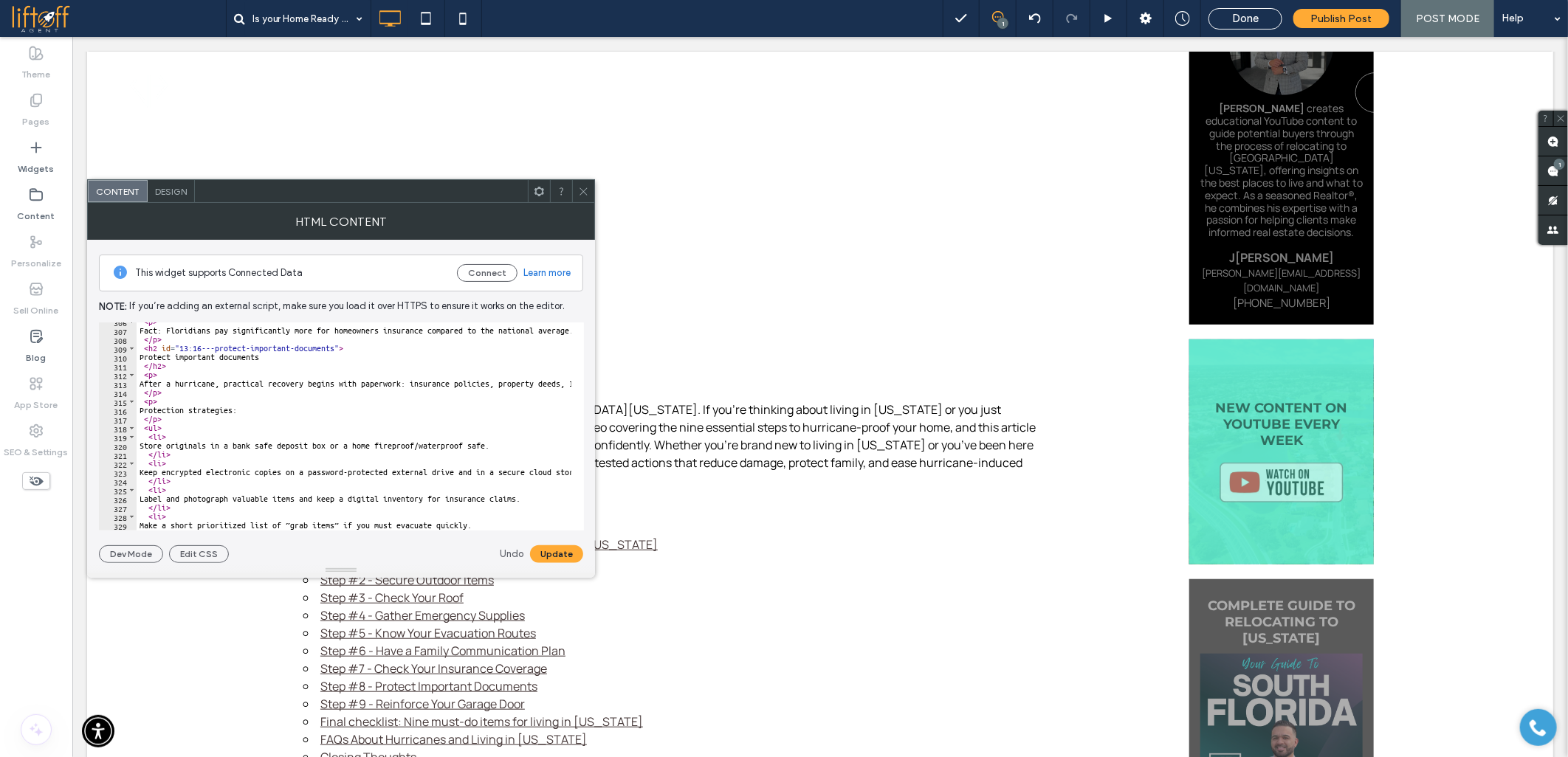
click at [145, 355] on div "< p > Fact: Floridians pay significantly more for homeowners insurance compared…" at bounding box center [1291, 424] width 2310 height 213
paste textarea "**********"
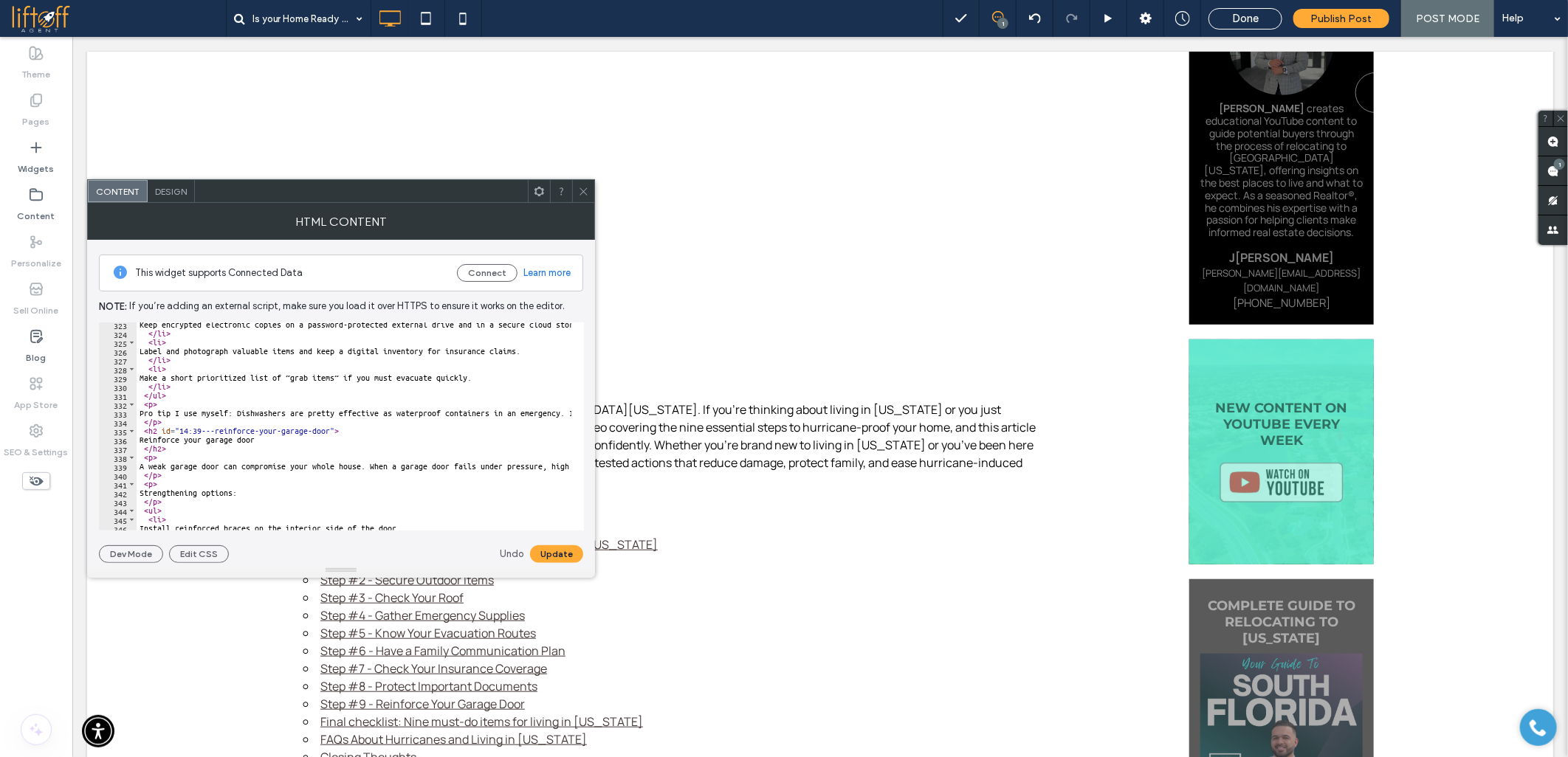
scroll to position [2903, 0]
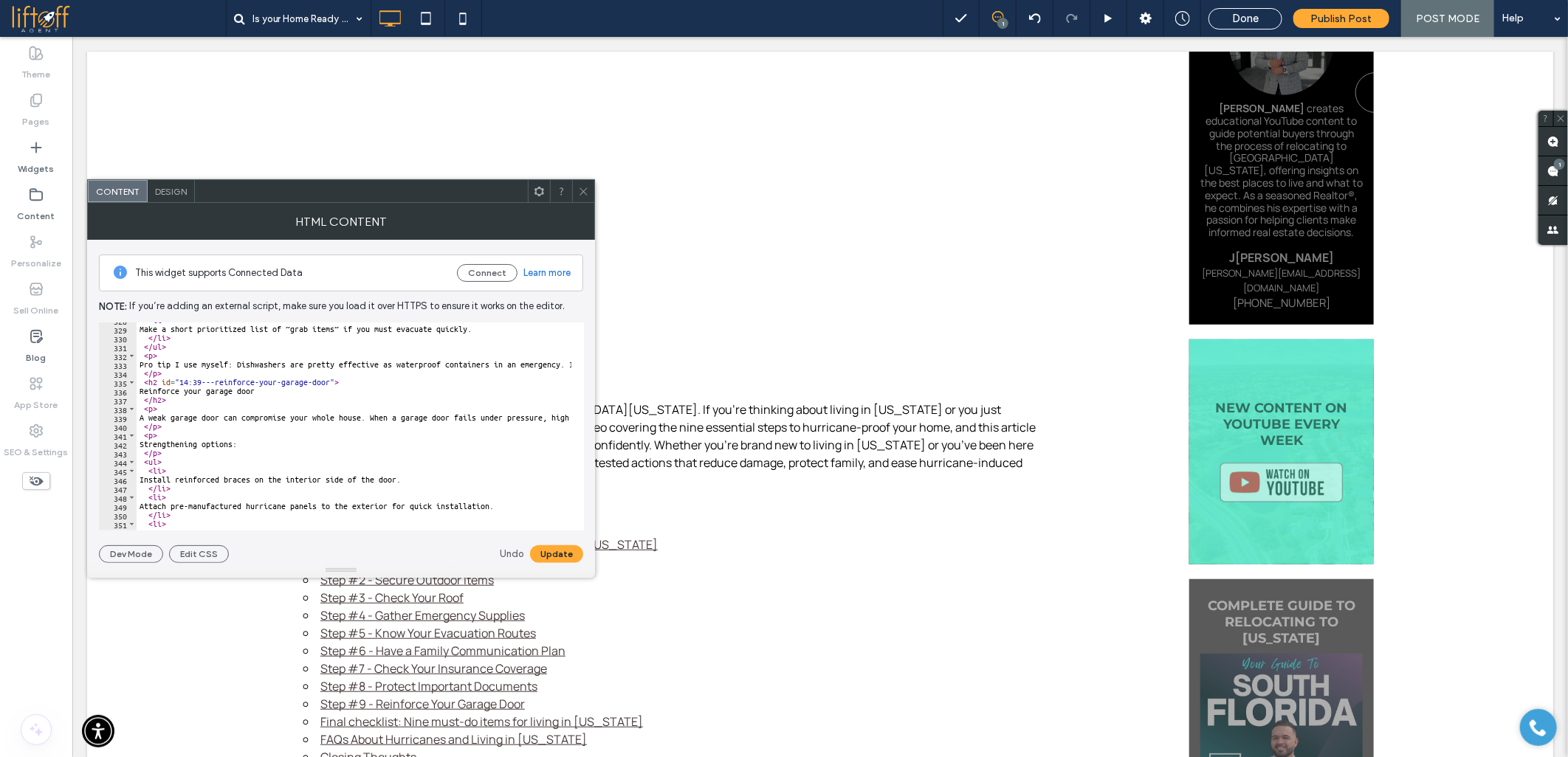
click at [149, 393] on div "< li > Make a short prioritized list of “grab items” if you must evacuate quick…" at bounding box center [1291, 423] width 2310 height 213
paste textarea "**********"
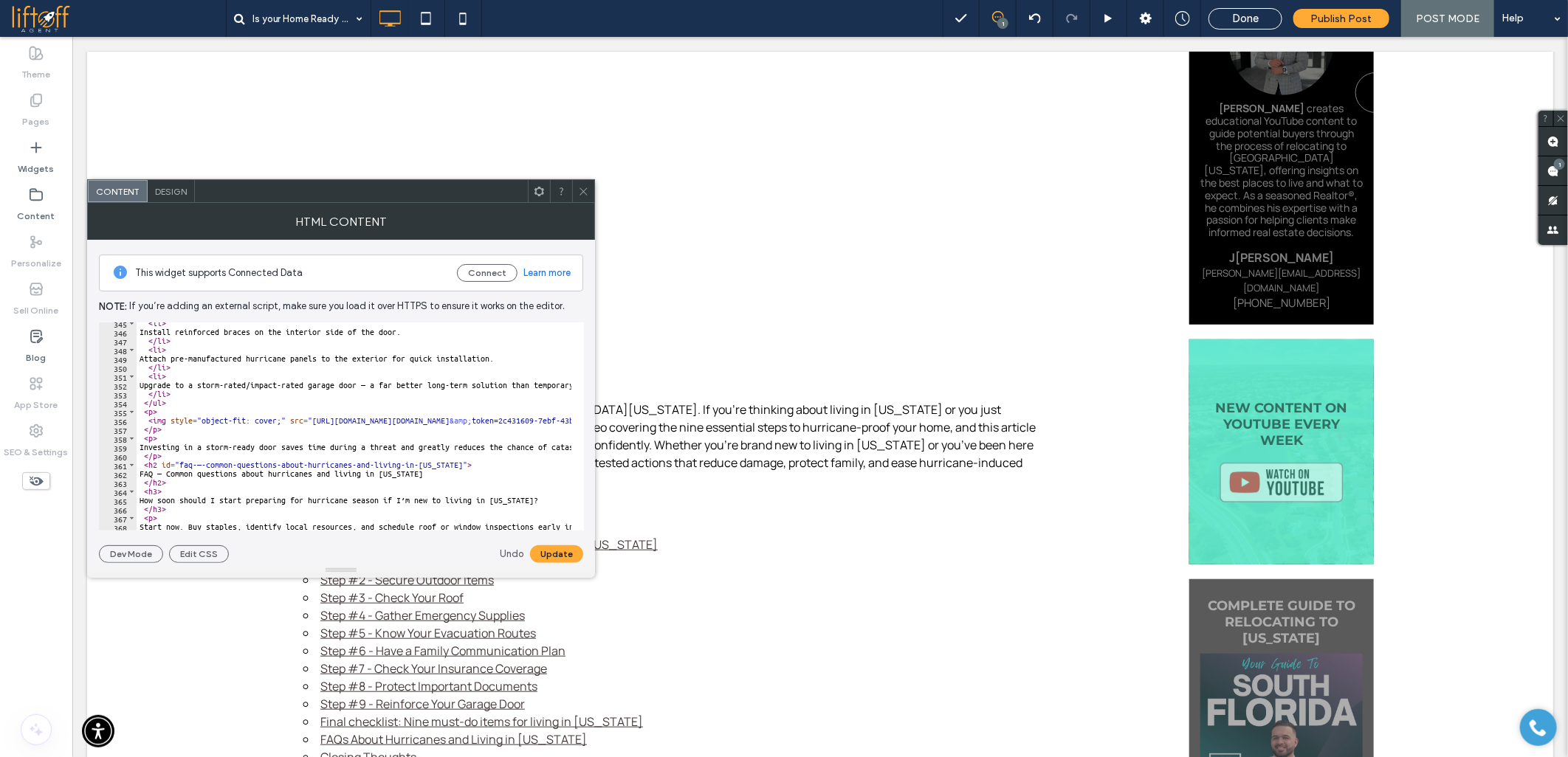
scroll to position [3099, 0]
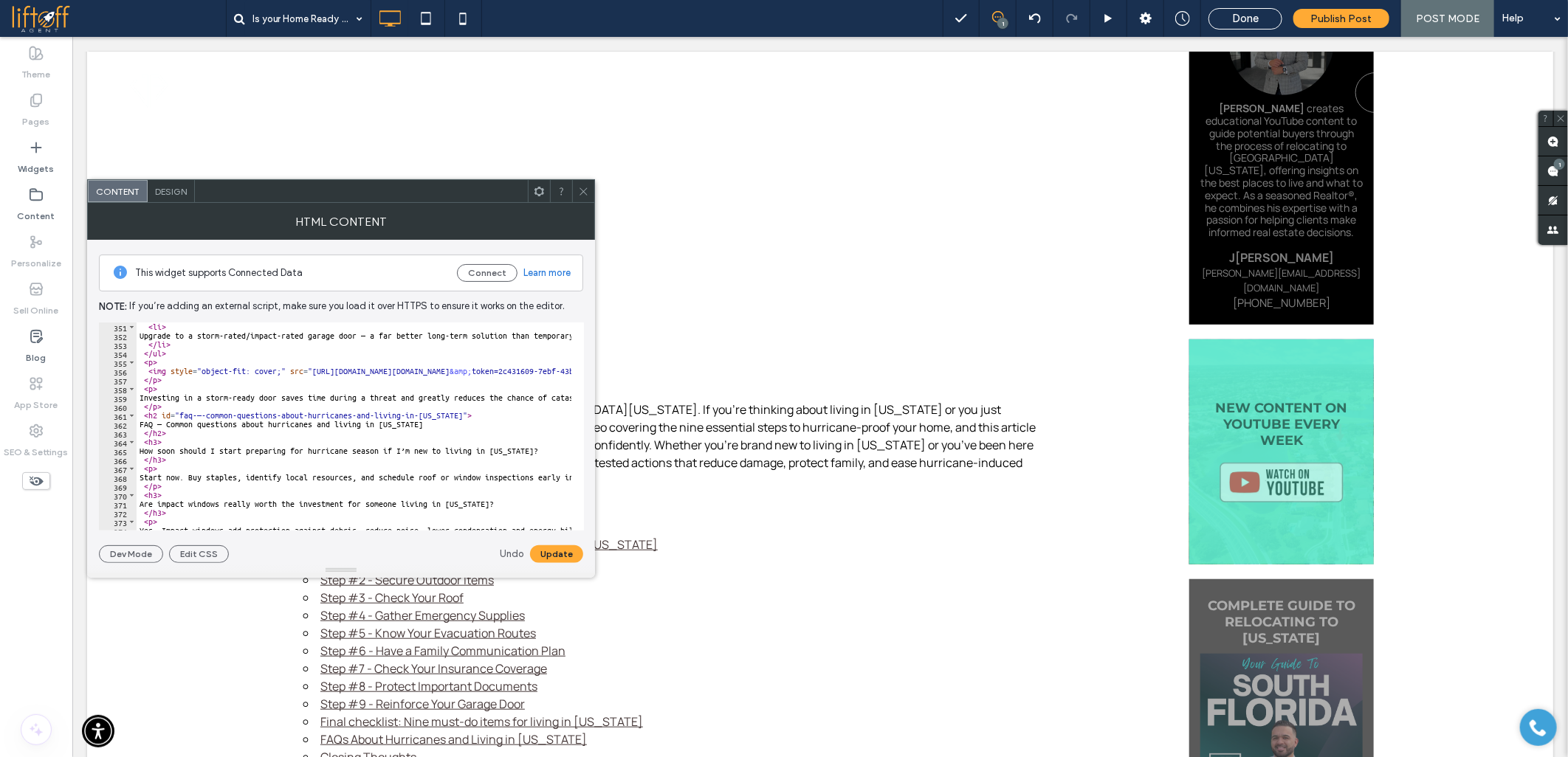
click at [146, 424] on div "< li > Upgrade to a storm-rated/impact-rated garage door — a far better long-te…" at bounding box center [1291, 429] width 2310 height 213
paste textarea "Cursor at row 362"
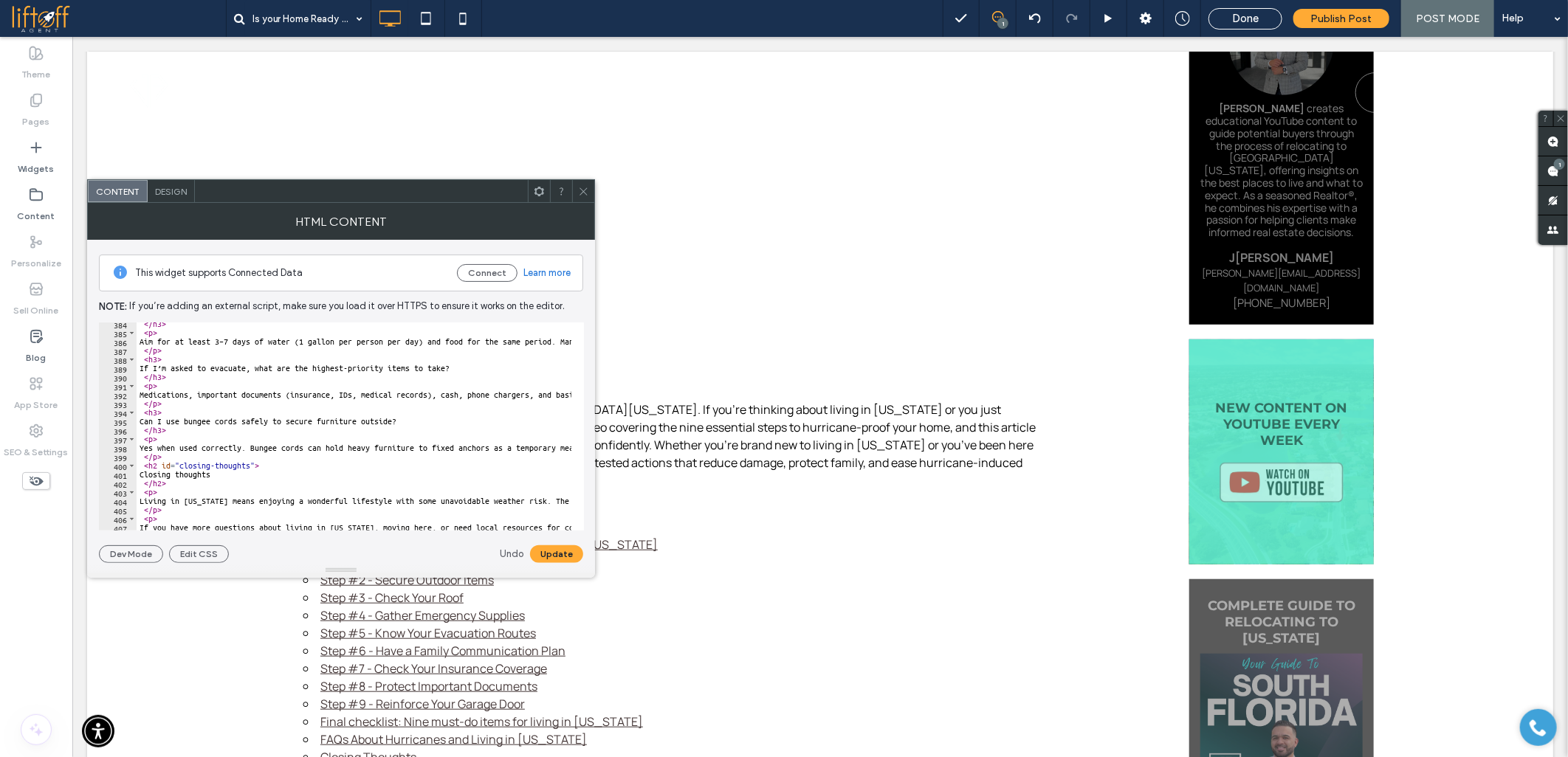
scroll to position [3443, 0]
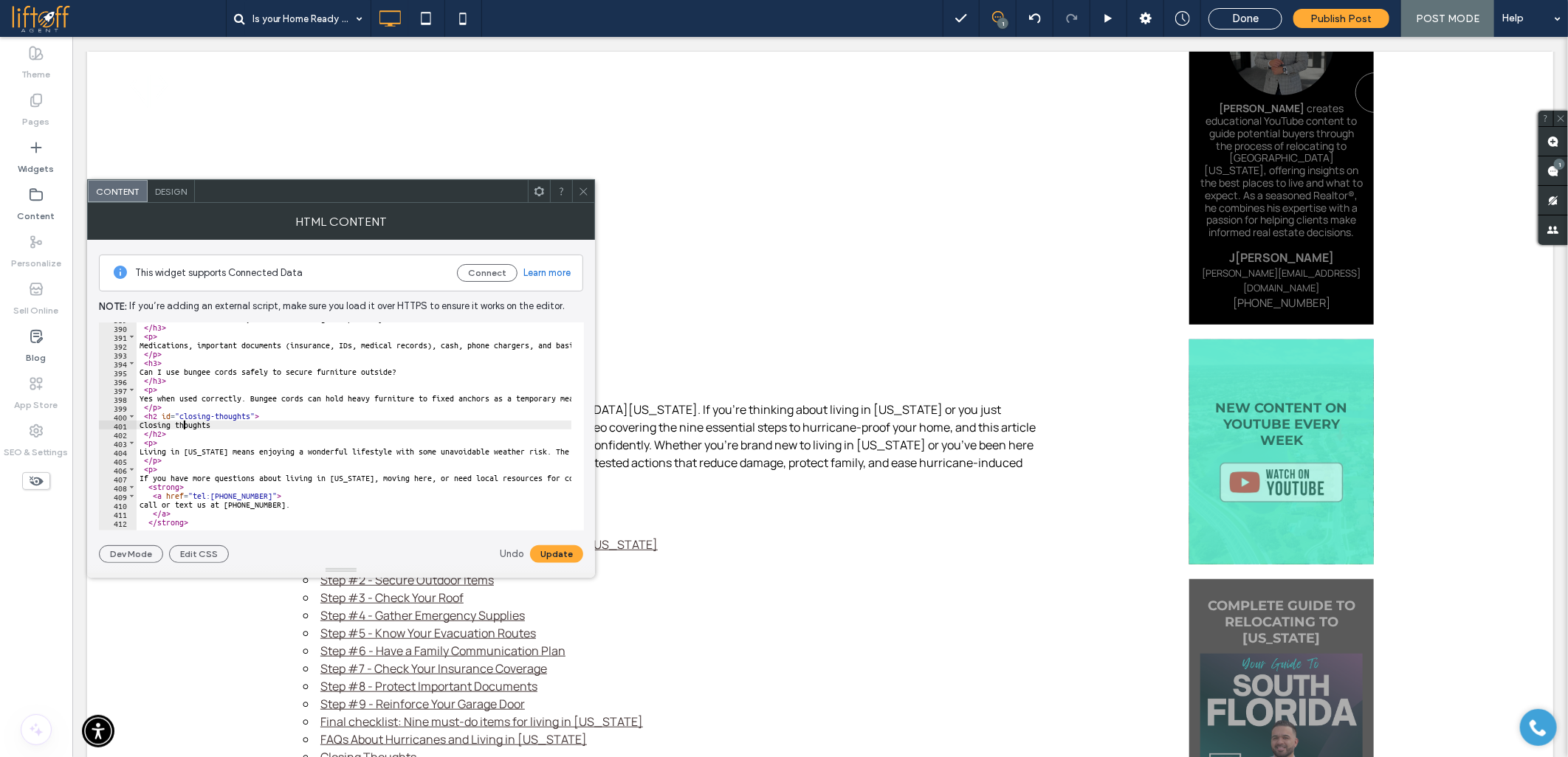
click at [183, 426] on div "If I’m asked to evacuate, what are the highest-priority items to take? </ h3 > …" at bounding box center [1291, 421] width 2310 height 213
click at [538, 548] on button "Update" at bounding box center [556, 554] width 53 height 18
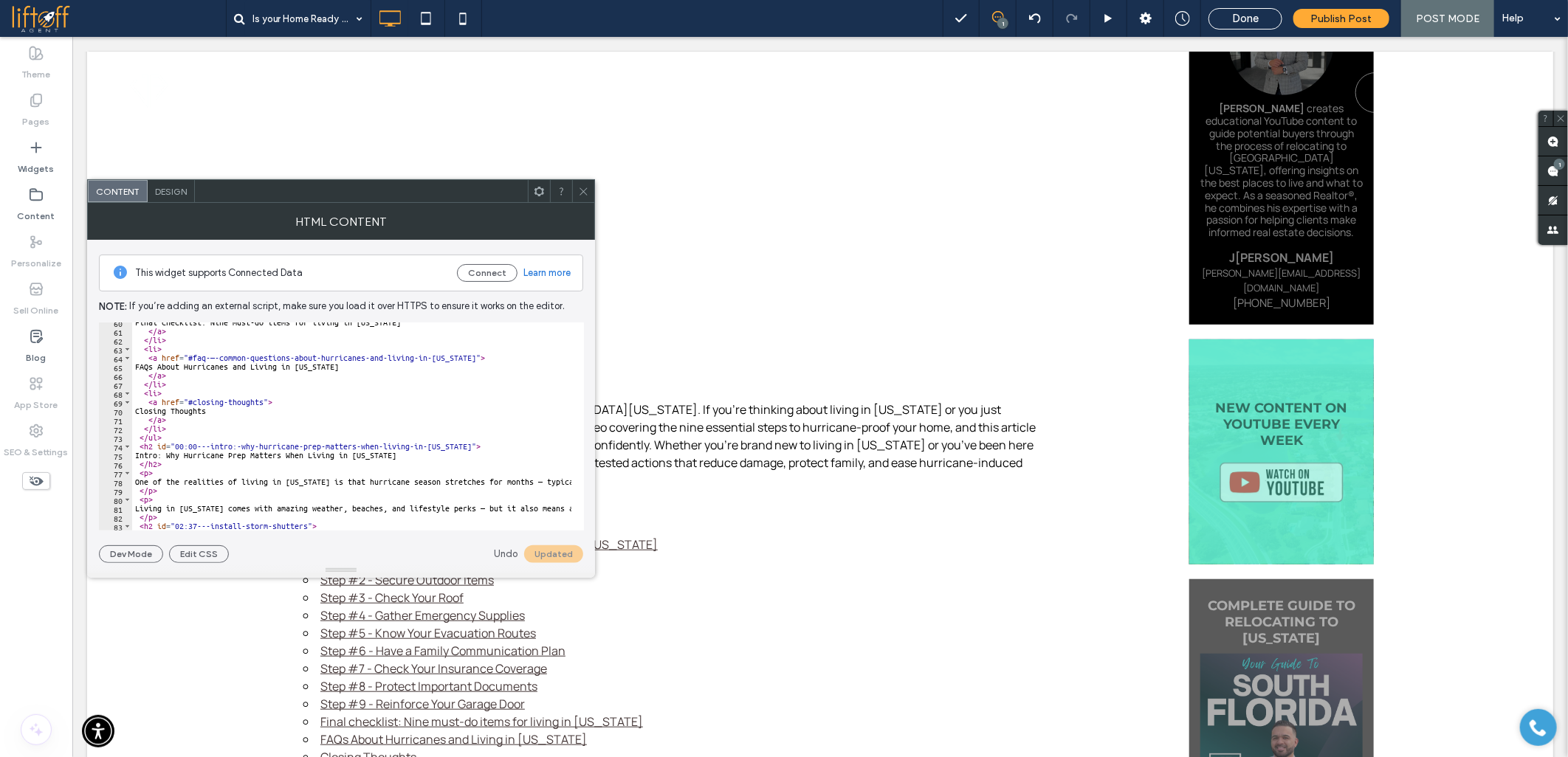
scroll to position [0, 0]
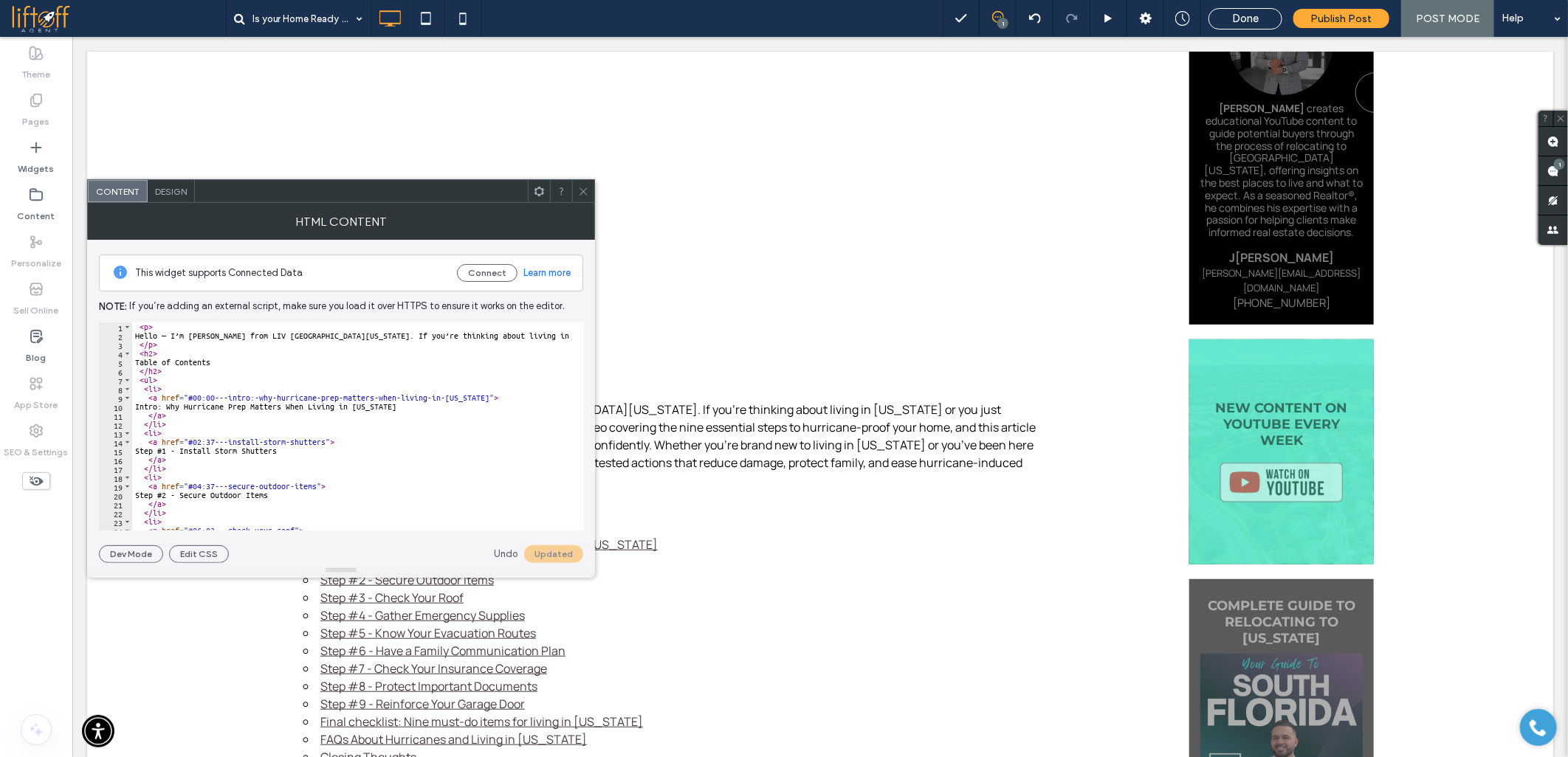
click at [237, 396] on div "< p > Hello — I’m [PERSON_NAME] from LIV [GEOGRAPHIC_DATA][US_STATE]. If you’re…" at bounding box center [1287, 429] width 2310 height 213
drag, startPoint x: 193, startPoint y: 397, endPoint x: 474, endPoint y: 399, distance: 281.0
click at [474, 399] on div "< p > Hello — I’m [PERSON_NAME] from LIV [GEOGRAPHIC_DATA][US_STATE]. If you’re…" at bounding box center [1287, 429] width 2310 height 213
paste textarea "Cursor at row 9"
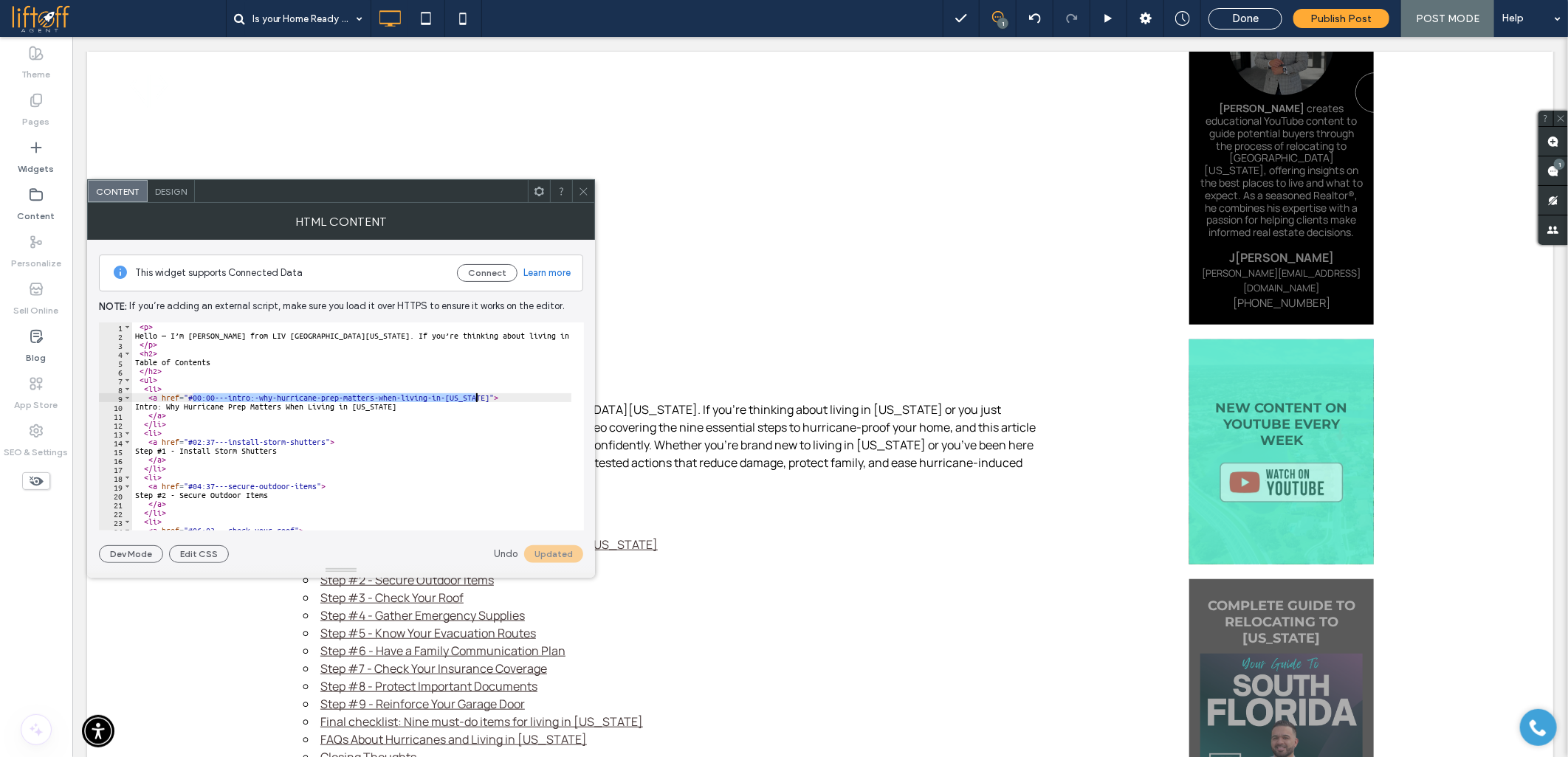
type textarea "**********"
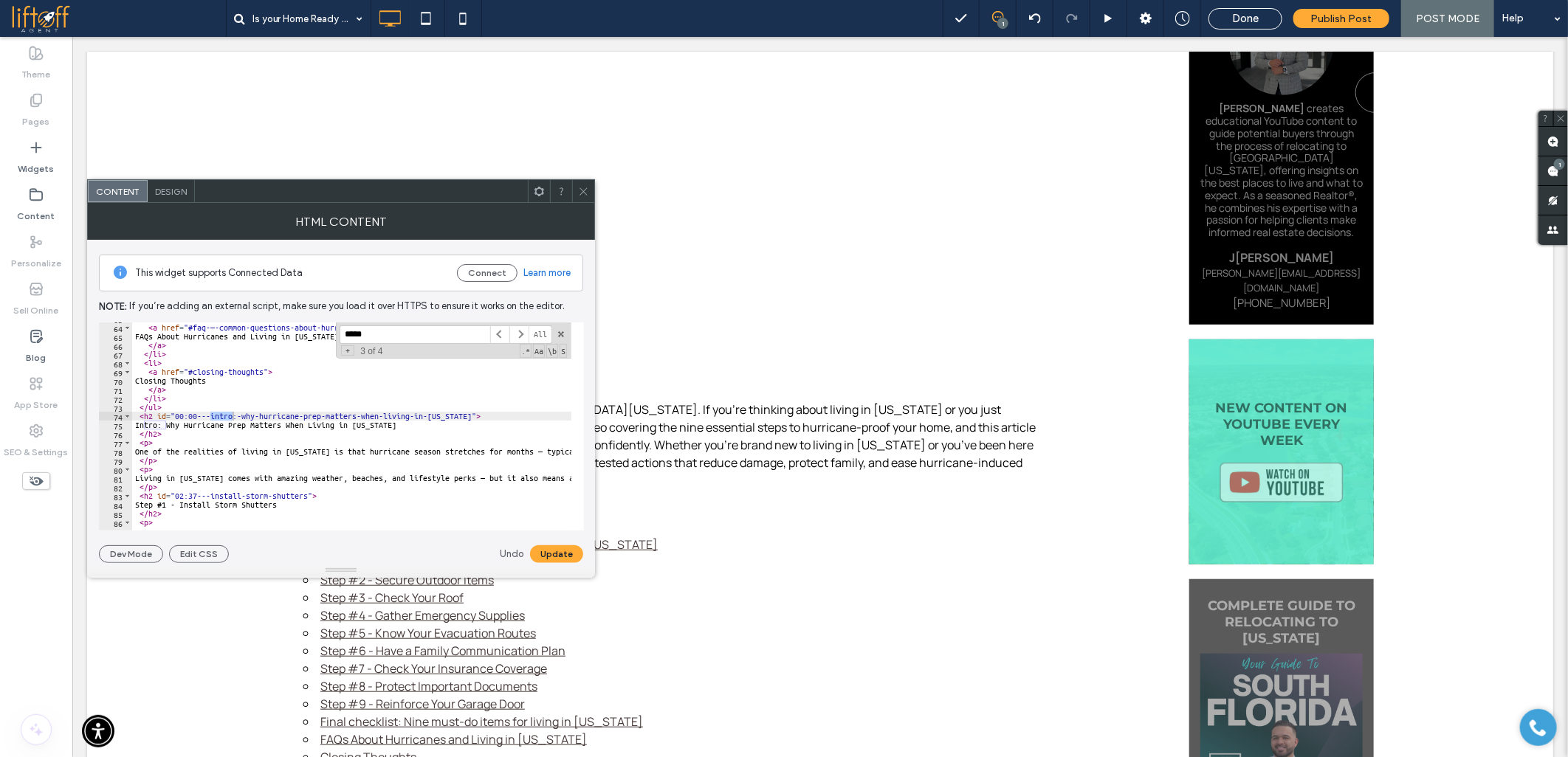
scroll to position [557, 0]
type input "*****"
drag, startPoint x: 175, startPoint y: 415, endPoint x: 459, endPoint y: 418, distance: 284.0
click at [459, 418] on div "< li > < a href = "#faq-—-common-questions-about-hurricanes-and-living-in-[US_S…" at bounding box center [1287, 421] width 2310 height 213
paste textarea "Cursor at row 74"
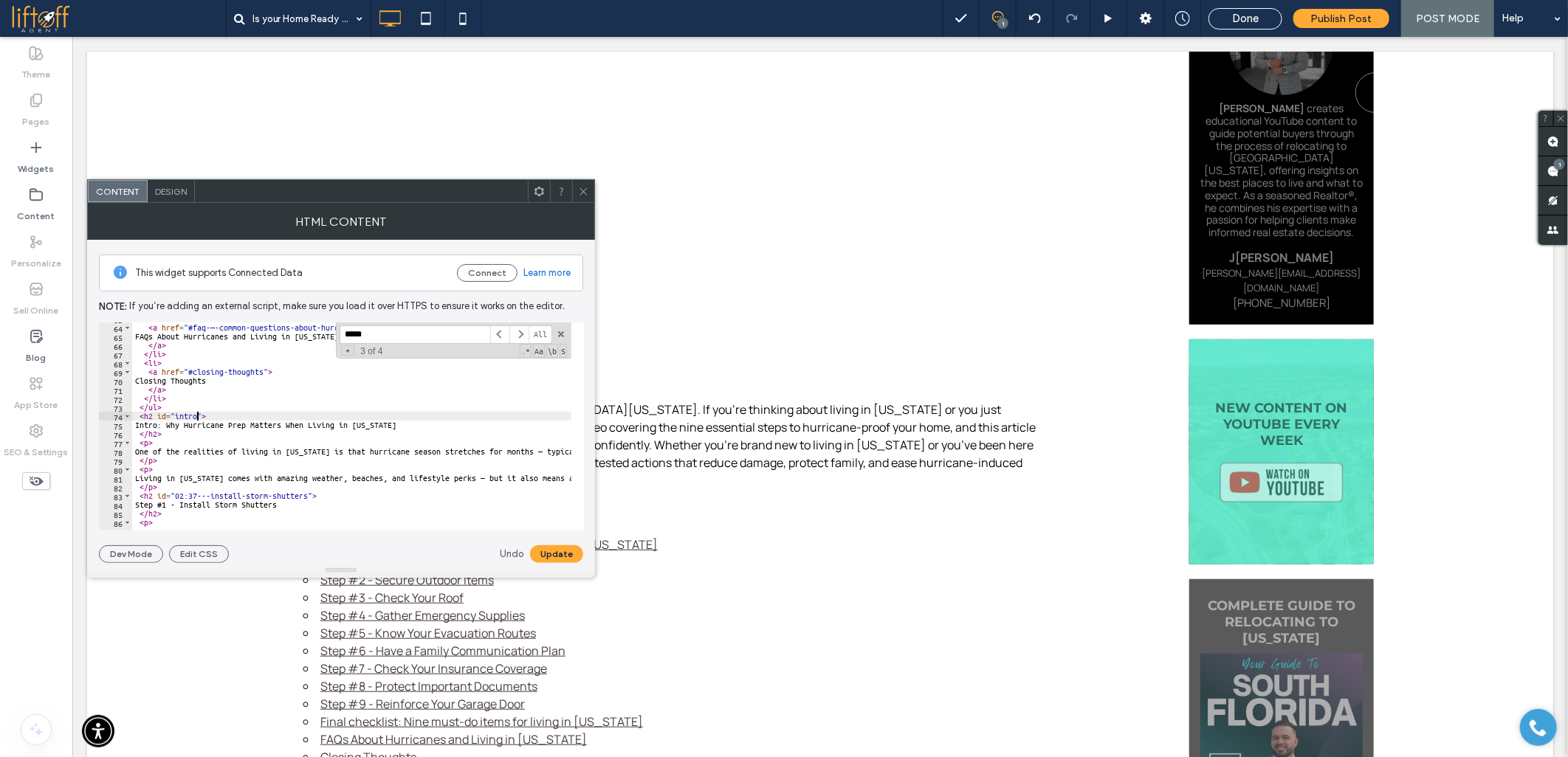
click at [211, 493] on div "< li > < a href = "#faq-—-common-questions-about-hurricanes-and-living-in-[US_S…" at bounding box center [1287, 421] width 2310 height 213
drag, startPoint x: 177, startPoint y: 497, endPoint x: 241, endPoint y: 493, distance: 64.1
click at [241, 493] on div "< li > < a href = "#faq-—-common-questions-about-hurricanes-and-living-in-[US_S…" at bounding box center [1287, 421] width 2310 height 213
drag, startPoint x: 174, startPoint y: 495, endPoint x: 307, endPoint y: 496, distance: 133.0
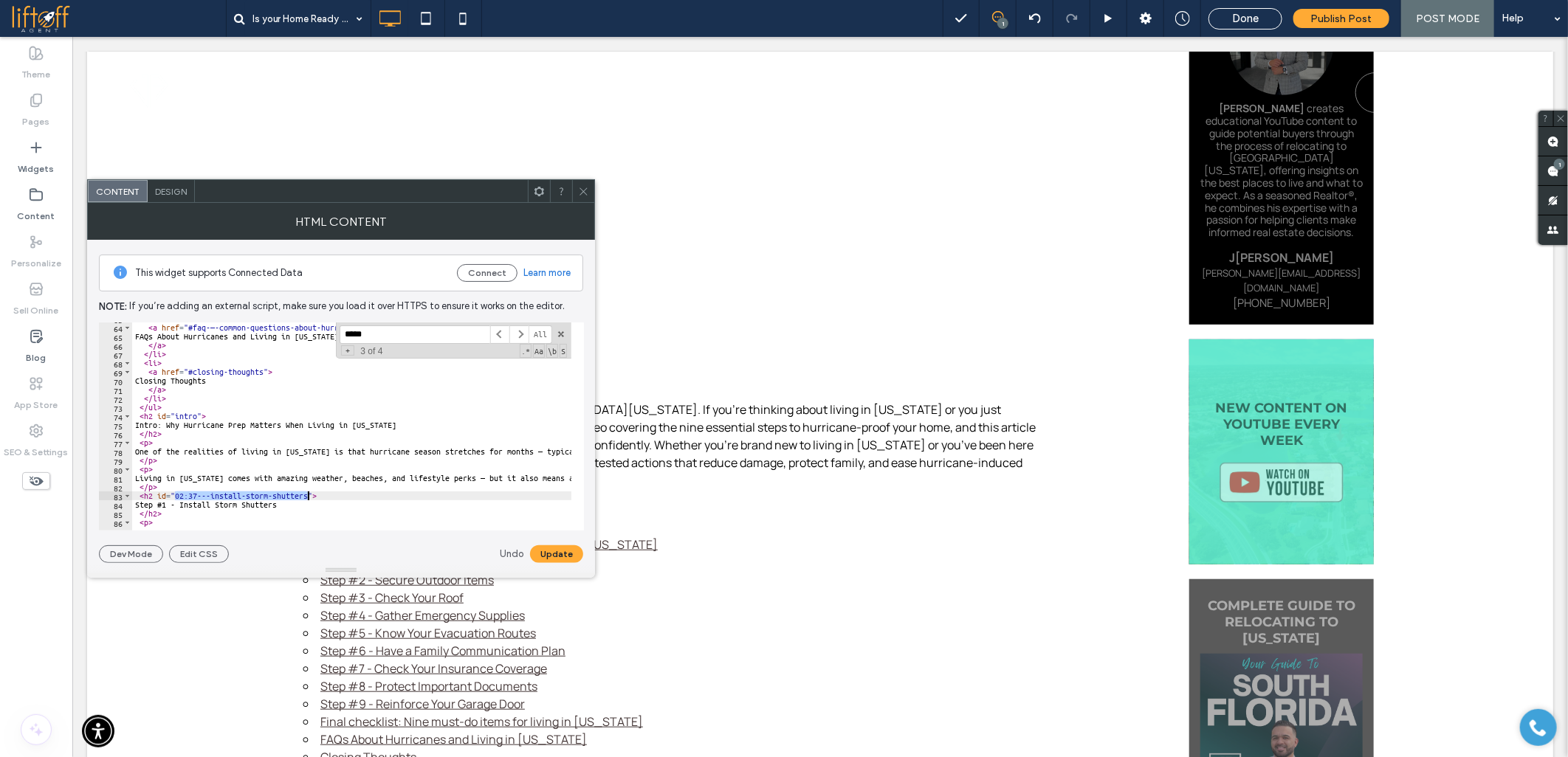
click at [307, 496] on div "< li > < a href = "#faq-—-common-questions-about-hurricanes-and-living-in-[US_S…" at bounding box center [1287, 421] width 2310 height 213
paste textarea "Cursor at row 83"
type textarea "**********"
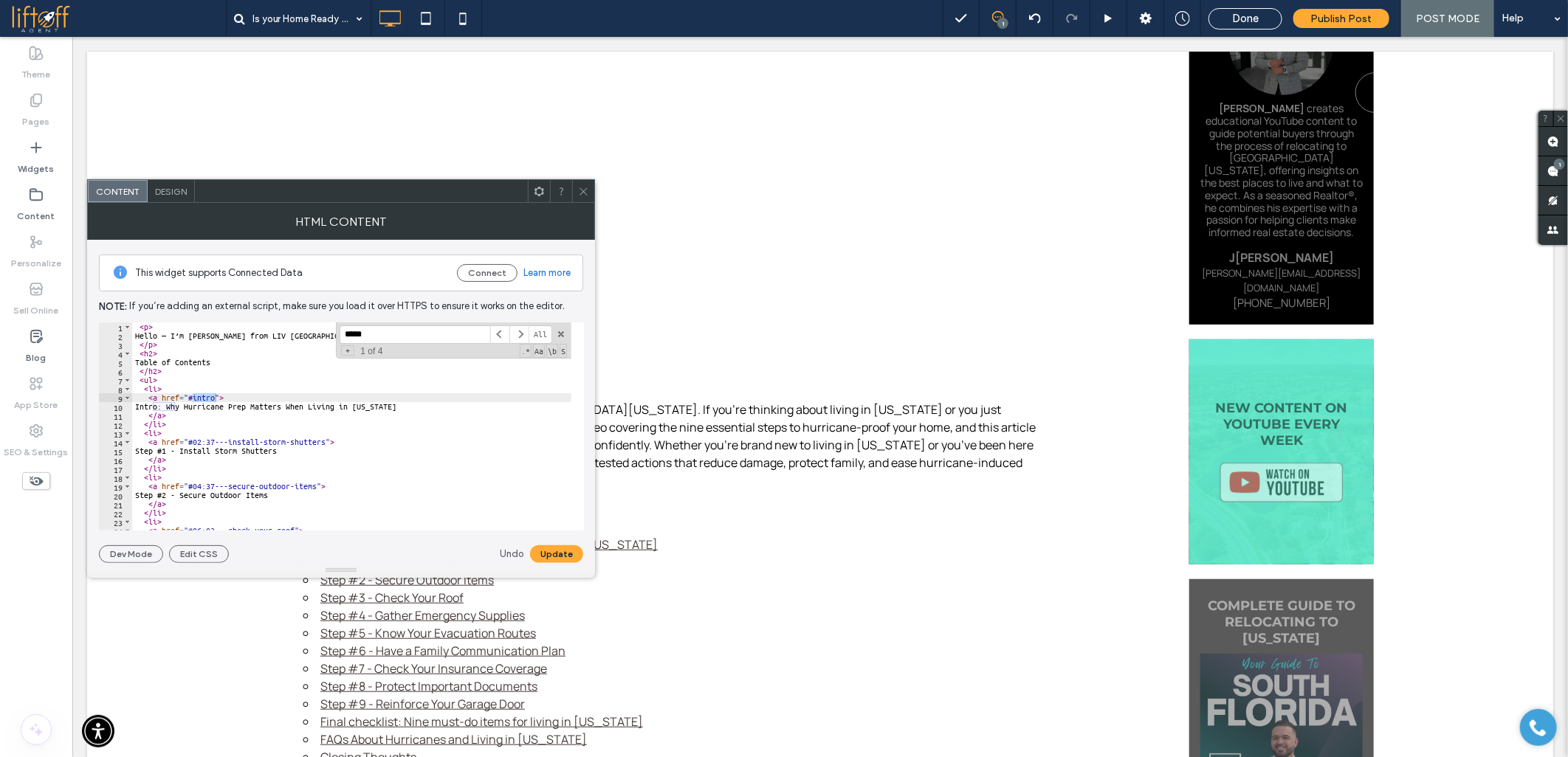
paste input "**"
type input "*******"
drag, startPoint x: 190, startPoint y: 440, endPoint x: 236, endPoint y: 443, distance: 46.1
click at [236, 443] on div "< p > Hello — I’m [PERSON_NAME] from LIV [GEOGRAPHIC_DATA][US_STATE]. If you’re…" at bounding box center [1287, 429] width 2310 height 213
click at [196, 443] on div "< p > Hello — I’m [PERSON_NAME] from LIV [GEOGRAPHIC_DATA][US_STATE]. If you’re…" at bounding box center [352, 426] width 439 height 209
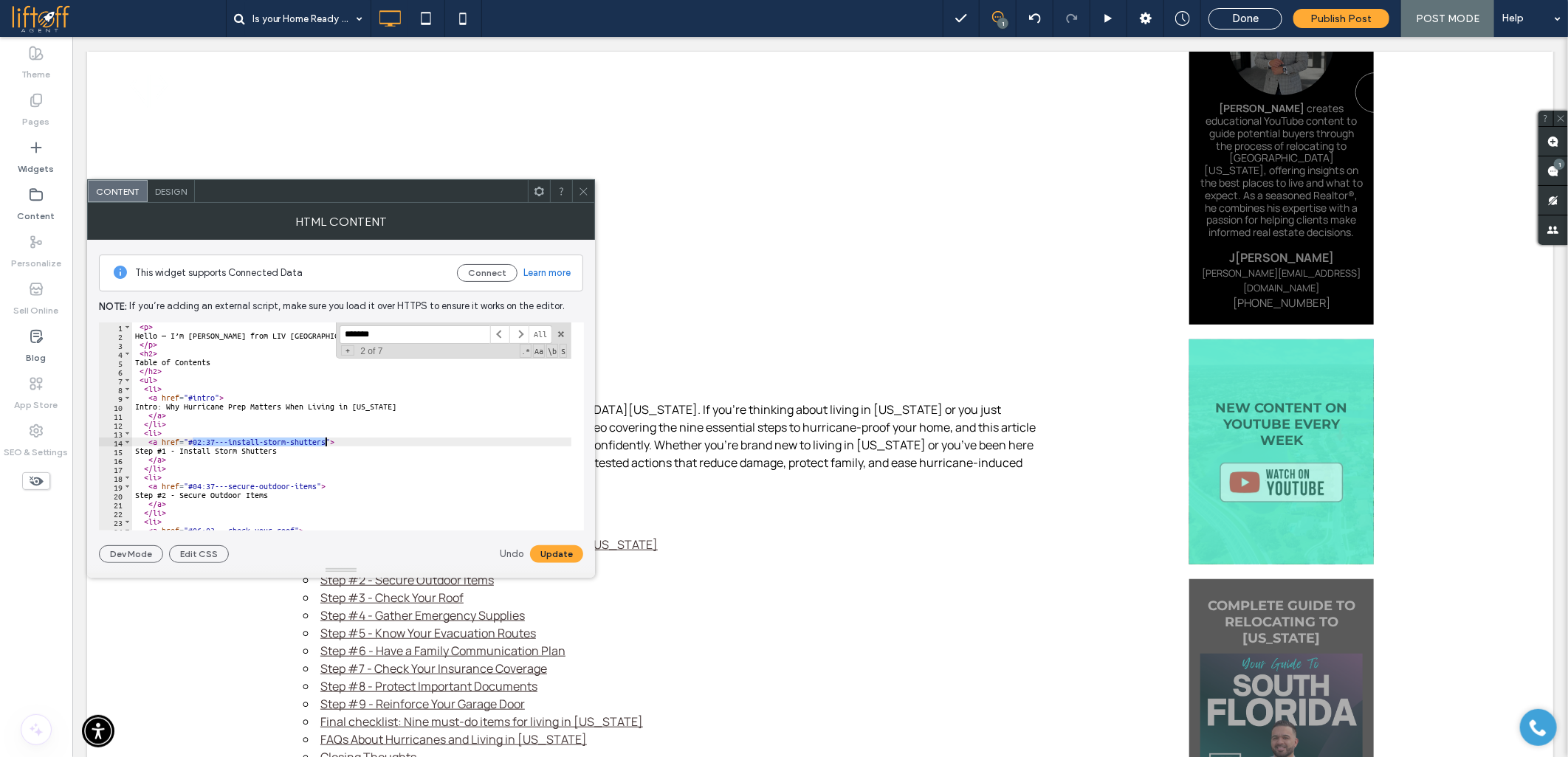
drag, startPoint x: 193, startPoint y: 443, endPoint x: 325, endPoint y: 445, distance: 132.0
click at [325, 445] on div "< p > Hello — I’m [PERSON_NAME] from LIV [GEOGRAPHIC_DATA][US_STATE]. If you’re…" at bounding box center [1287, 429] width 2310 height 213
paste textarea "Cursor at row 14"
click at [241, 481] on div "< p > Hello — I’m [PERSON_NAME] from LIV [GEOGRAPHIC_DATA][US_STATE]. If you’re…" at bounding box center [1287, 429] width 2310 height 213
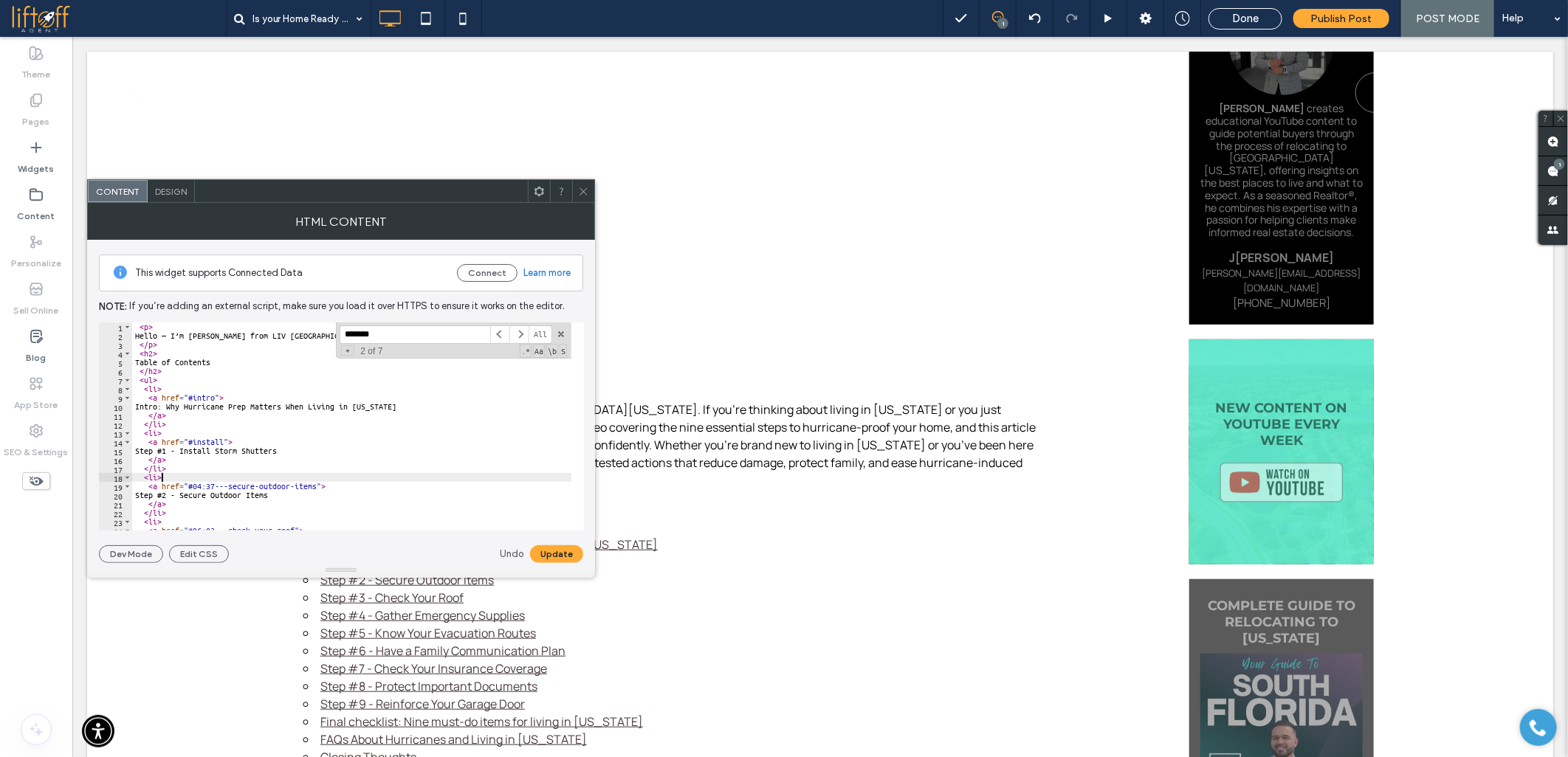
click at [241, 481] on div "< p > Hello — I’m [PERSON_NAME] from LIV [GEOGRAPHIC_DATA][US_STATE]. If you’re…" at bounding box center [1287, 429] width 2310 height 213
click at [244, 487] on div "< p > Hello — I’m [PERSON_NAME] from LIV [GEOGRAPHIC_DATA][US_STATE]. If you’re…" at bounding box center [1287, 429] width 2310 height 213
drag, startPoint x: 193, startPoint y: 486, endPoint x: 316, endPoint y: 483, distance: 123.0
click at [316, 483] on div "< p > Hello — I’m [PERSON_NAME] from LIV [GEOGRAPHIC_DATA][US_STATE]. If you’re…" at bounding box center [1287, 429] width 2310 height 213
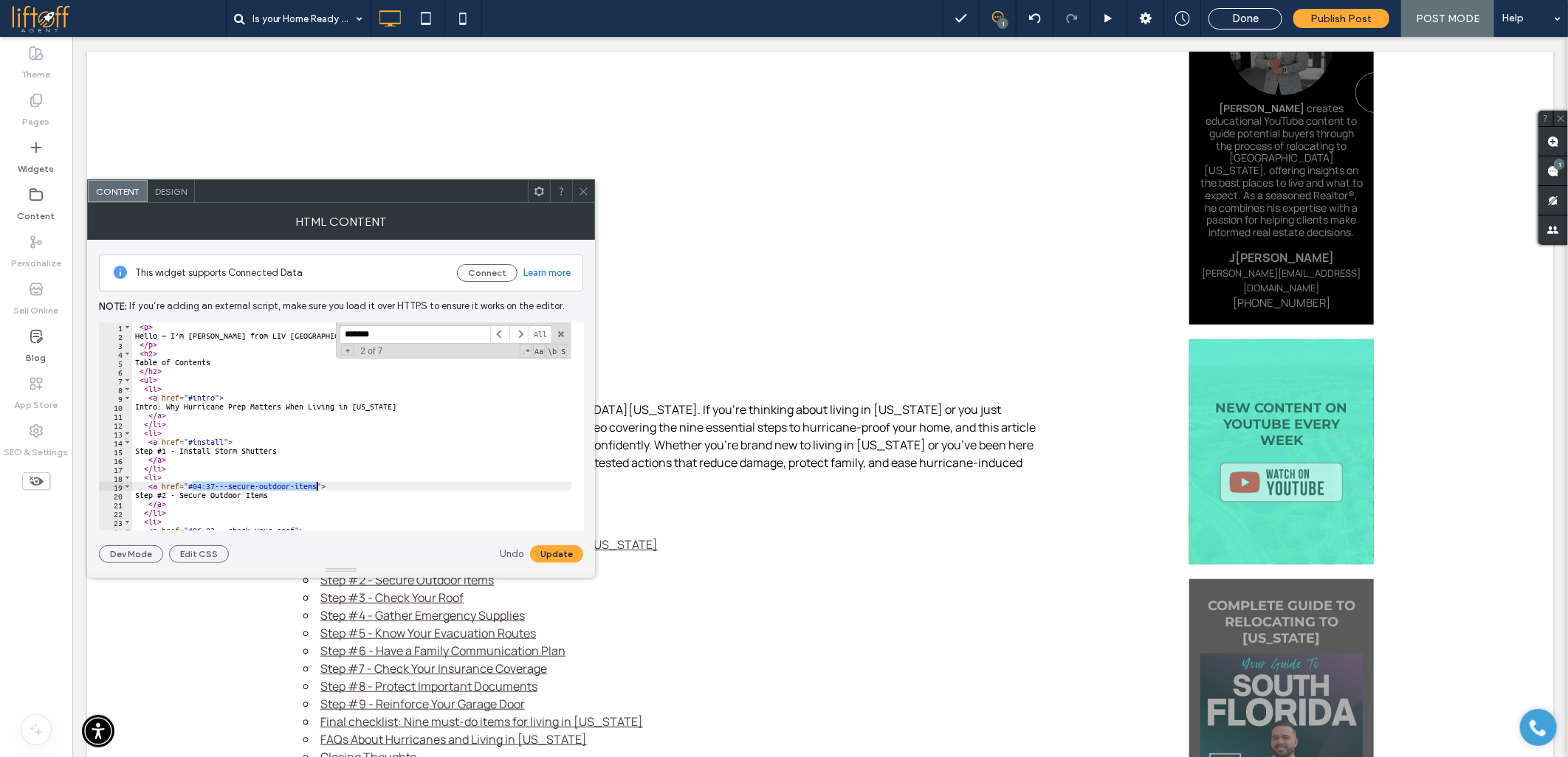
paste textarea "Cursor at row 19"
type textarea "**********"
paste input
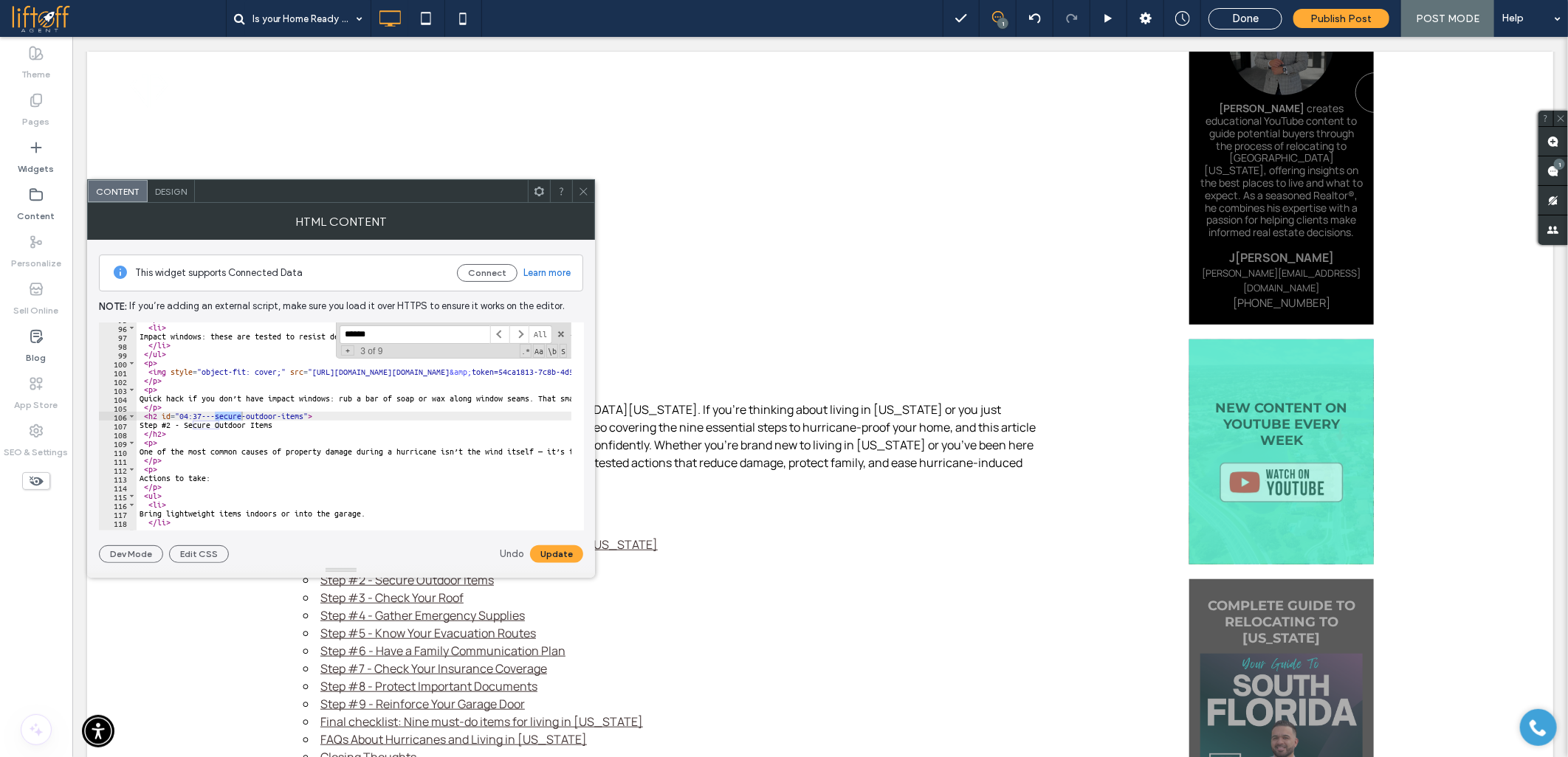
type input "******"
drag, startPoint x: 178, startPoint y: 416, endPoint x: 303, endPoint y: 415, distance: 125.0
click at [303, 415] on div "</ li > < li > Impact windows: these are tested to resist debris hits and can w…" at bounding box center [1291, 421] width 2310 height 213
paste textarea "Cursor at row 106"
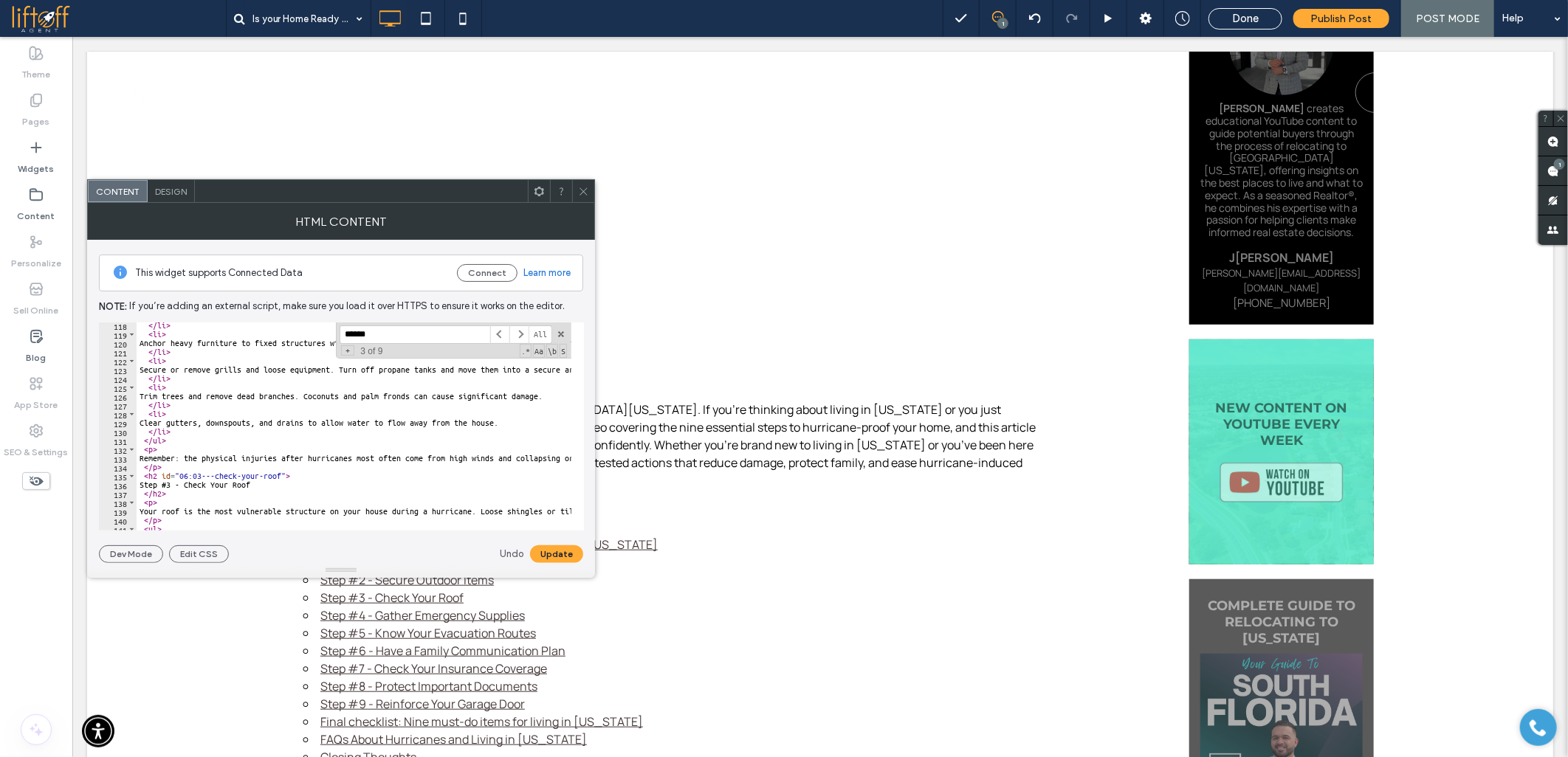
scroll to position [1038, 0]
click at [227, 471] on div "</ li > < li > Anchor heavy furniture to fixed structures with straps or bungee…" at bounding box center [1291, 428] width 2310 height 213
click at [224, 474] on div "</ li > < li > Anchor heavy furniture to fixed structures with straps or bungee…" at bounding box center [1291, 428] width 2310 height 213
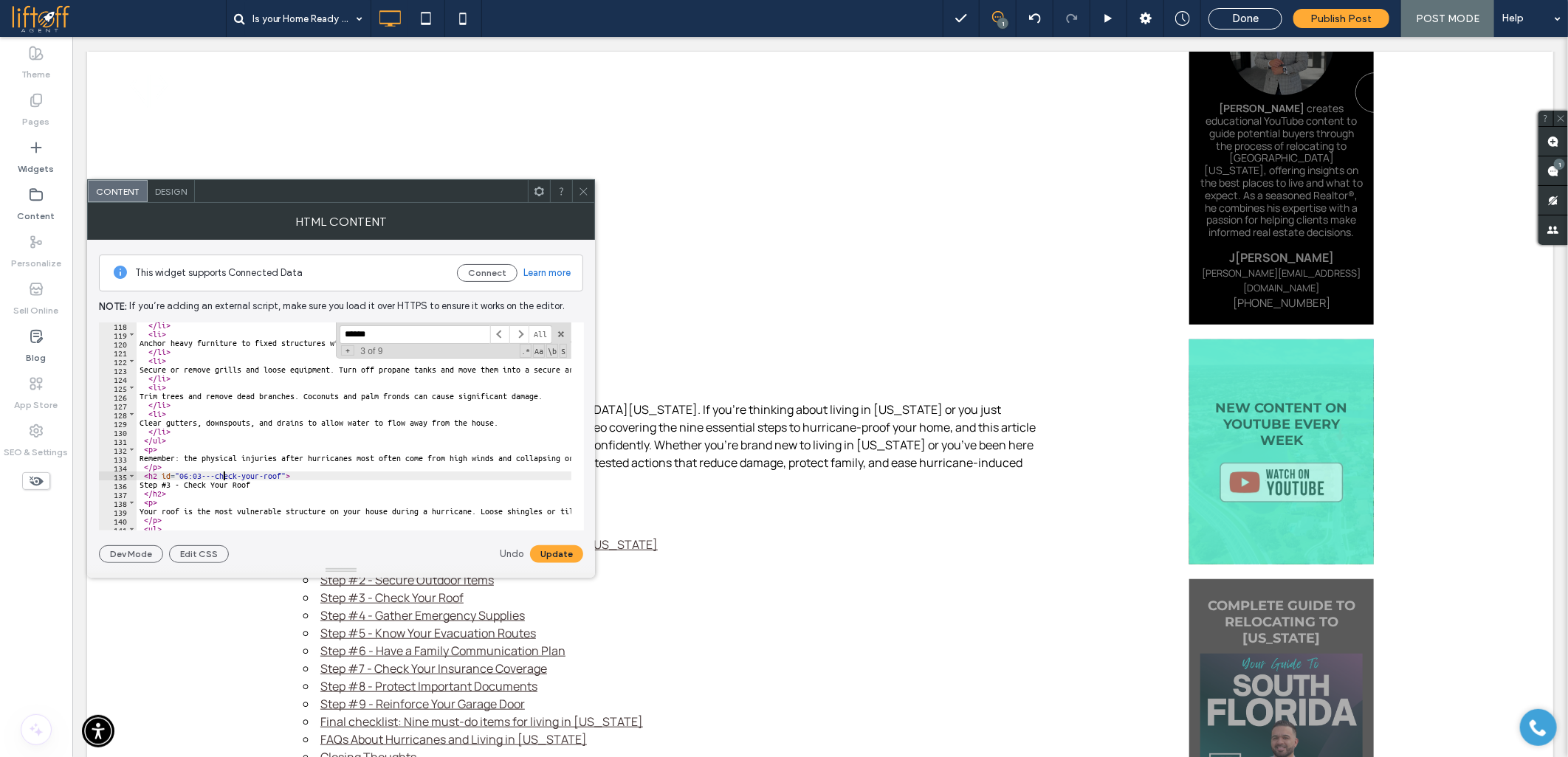
click at [271, 475] on div "</ li > < li > Anchor heavy furniture to fixed structures with straps or bungee…" at bounding box center [1291, 428] width 2310 height 213
drag, startPoint x: 179, startPoint y: 478, endPoint x: 280, endPoint y: 474, distance: 101.1
click at [280, 474] on div "</ li > < li > Anchor heavy furniture to fixed structures with straps or bungee…" at bounding box center [1291, 428] width 2310 height 213
paste textarea "Cursor at row 135"
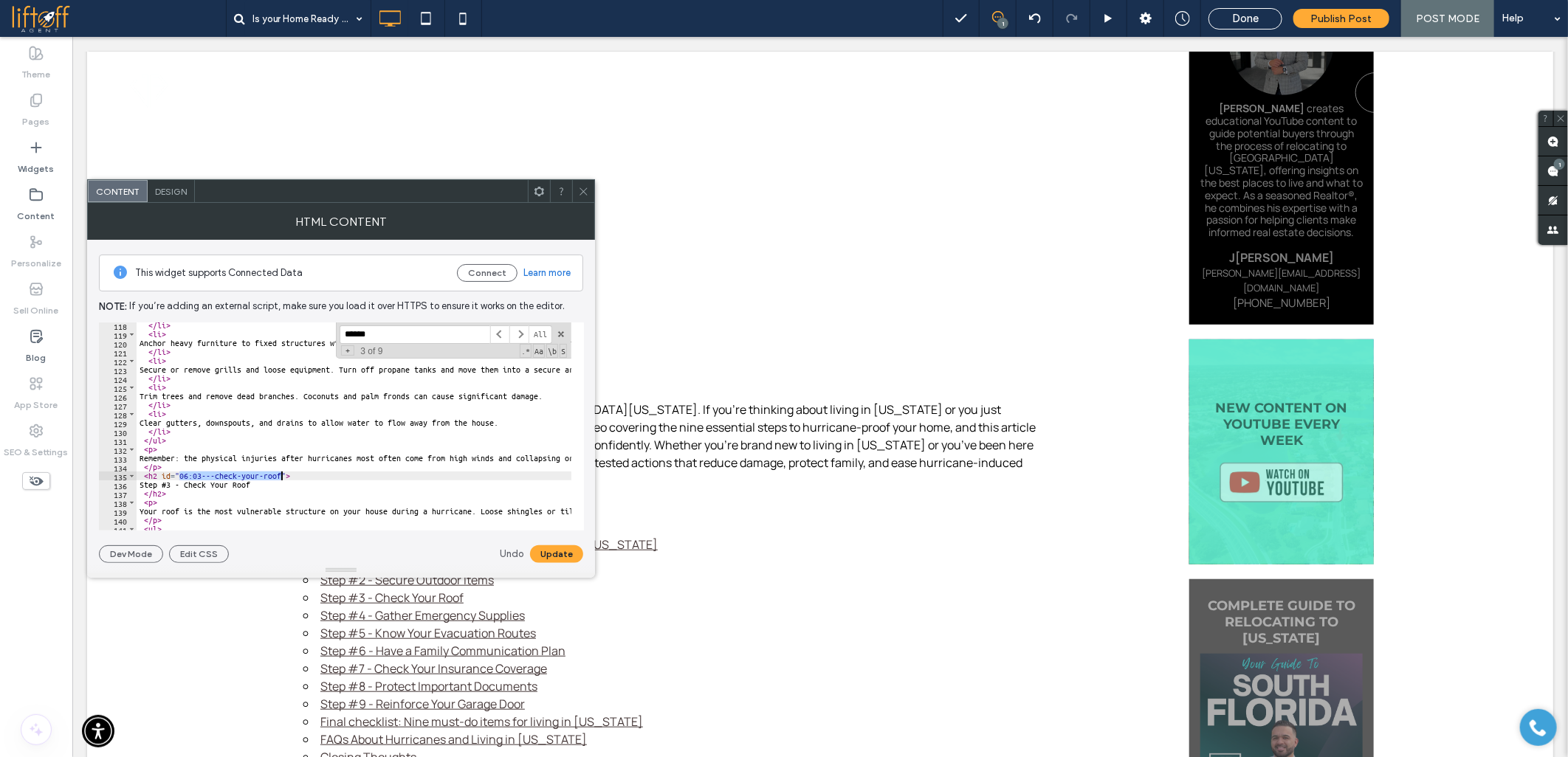
type textarea "**********"
click at [402, 336] on input "******" at bounding box center [415, 334] width 151 height 19
paste input
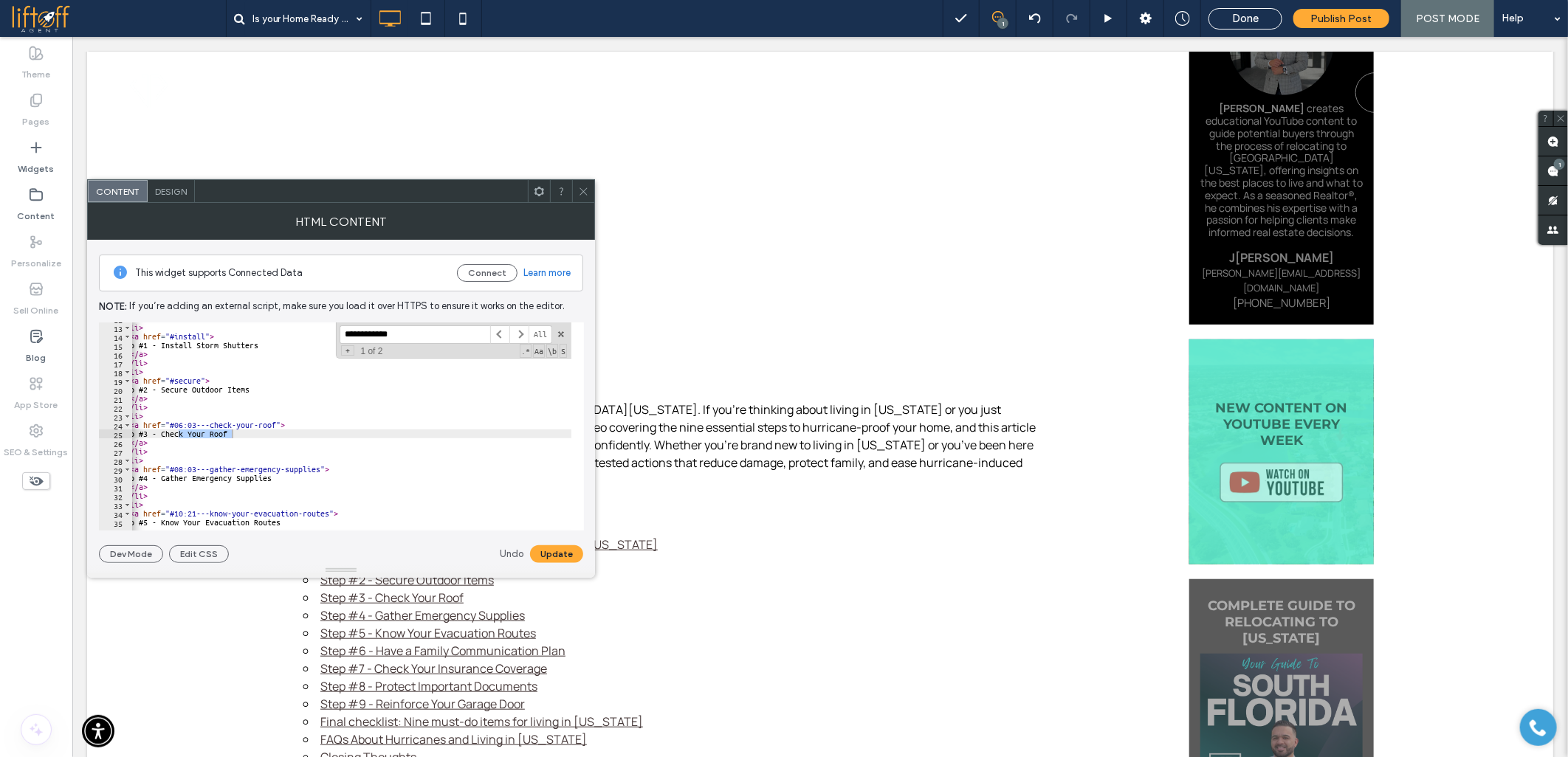
scroll to position [0, 0]
type input "**********"
drag, startPoint x: 193, startPoint y: 421, endPoint x: 293, endPoint y: 421, distance: 100.0
click at [293, 421] on div "</ li > < li > < a href = "#install" > Step #1 - Install Storm Shutters </ a > …" at bounding box center [1287, 421] width 2310 height 213
paste textarea "Cursor at row 24"
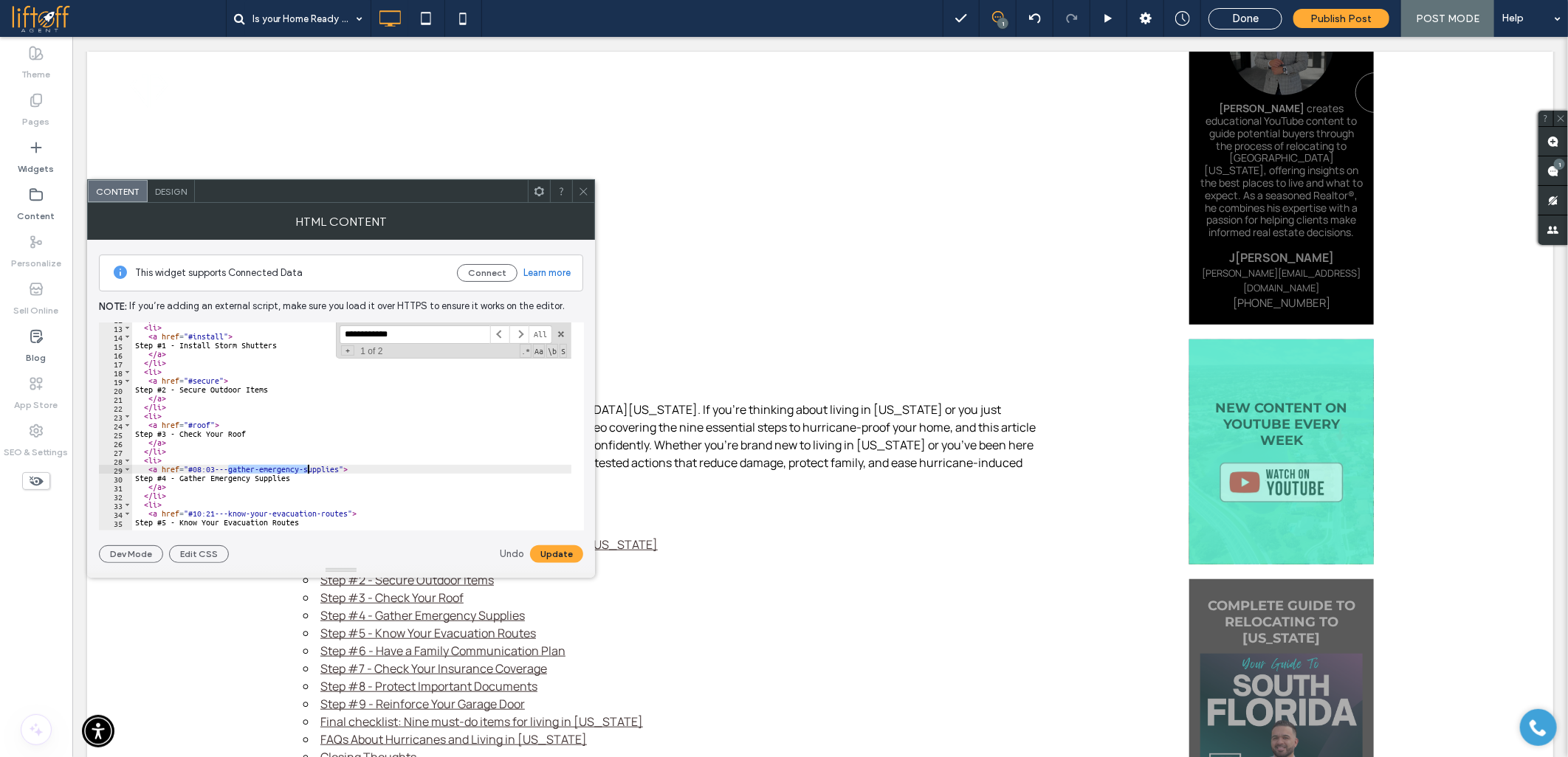
drag, startPoint x: 229, startPoint y: 468, endPoint x: 309, endPoint y: 468, distance: 80.0
click at [309, 468] on div "</ li > < li > < a href = "#install" > Step #1 - Install Storm Shutters </ a > …" at bounding box center [1287, 421] width 2310 height 213
click at [229, 465] on div "**********" at bounding box center [352, 426] width 439 height 209
drag, startPoint x: 227, startPoint y: 469, endPoint x: 193, endPoint y: 469, distance: 34.0
click at [193, 469] on div "</ li > < li > < a href = "#install" > Step #1 - Install Storm Shutters </ a > …" at bounding box center [1287, 421] width 2310 height 213
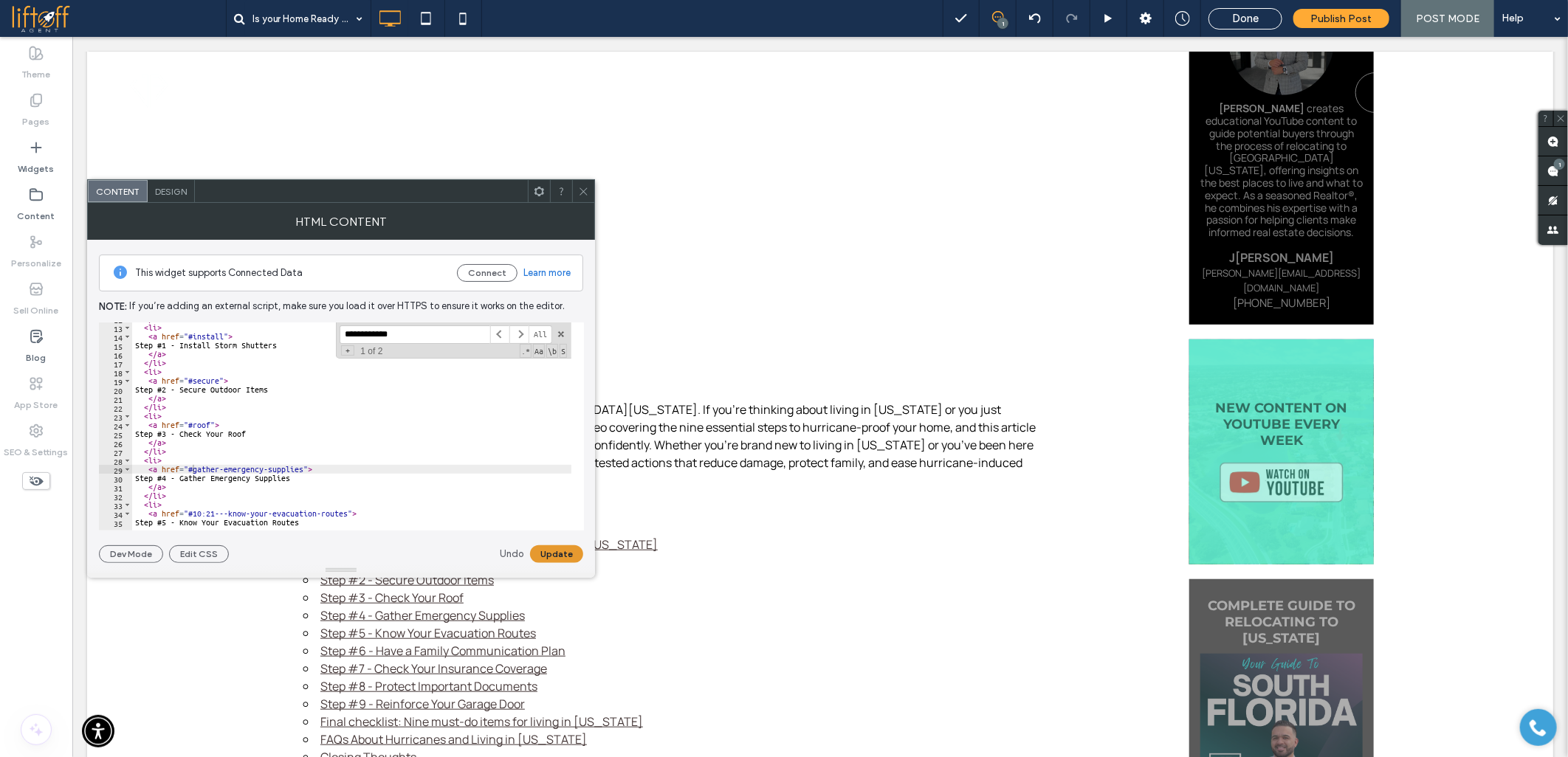
click at [561, 556] on button "Update" at bounding box center [556, 554] width 53 height 18
drag, startPoint x: 226, startPoint y: 462, endPoint x: 193, endPoint y: 463, distance: 33.0
click at [193, 463] on div "< li > < a href = "#secure" > Step #2 - Secure Outdoor Items </ a > </ li > < l…" at bounding box center [1287, 425] width 2310 height 213
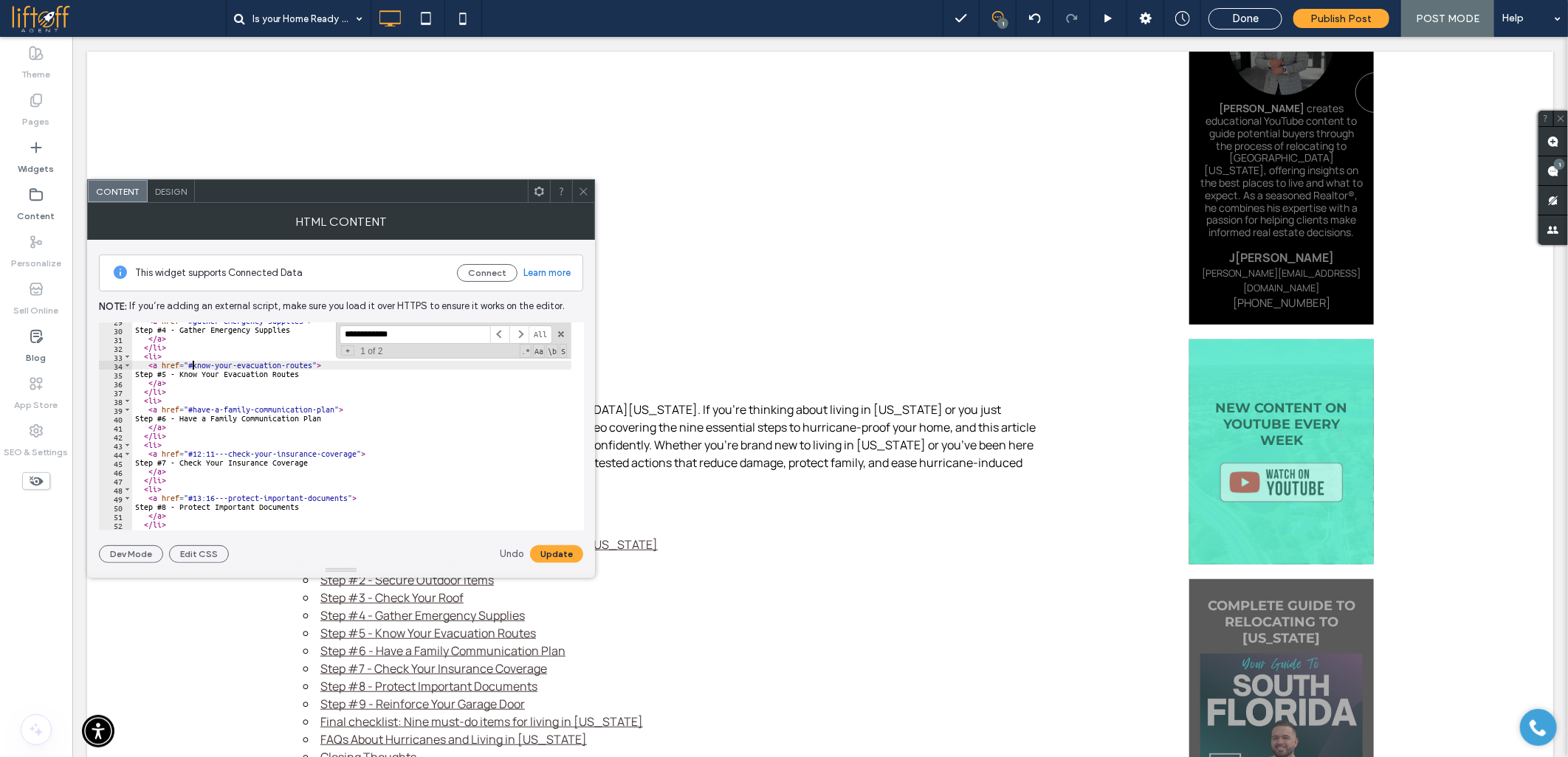
scroll to position [253, 0]
drag, startPoint x: 230, startPoint y: 452, endPoint x: 193, endPoint y: 452, distance: 37.0
click at [193, 452] on div "< a href = "#gather-emergency-supplies" > Step #4 - Gather Emergency Supplies <…" at bounding box center [1287, 423] width 2310 height 213
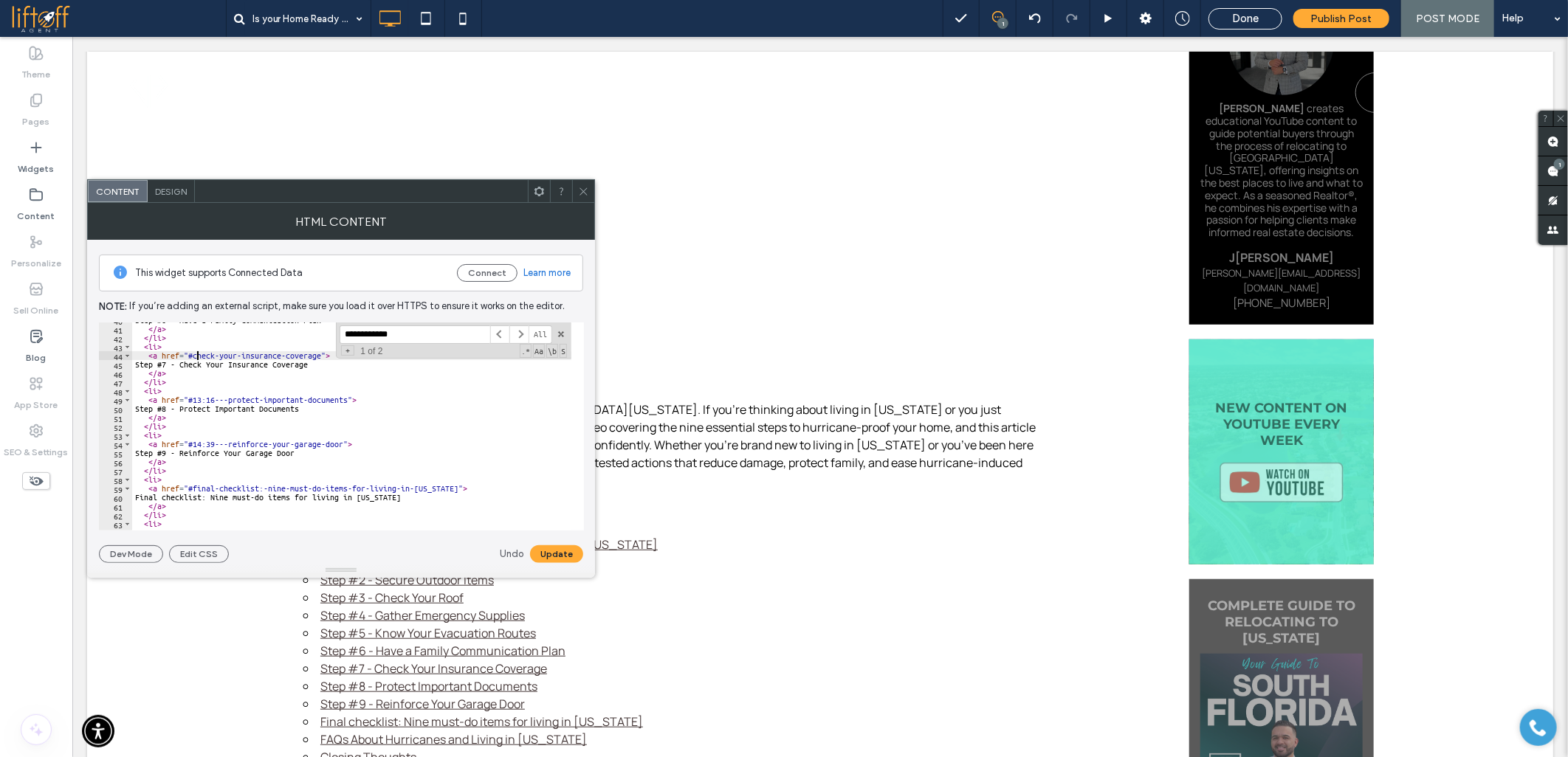
scroll to position [352, 0]
drag, startPoint x: 229, startPoint y: 402, endPoint x: 188, endPoint y: 401, distance: 41.0
click at [188, 401] on div "Step #6 - Have a Family Communication Plan </ a > </ li > < li > < a href = "#c…" at bounding box center [1287, 423] width 2310 height 213
drag, startPoint x: 192, startPoint y: 445, endPoint x: 229, endPoint y: 445, distance: 37.0
click at [229, 445] on div "Step #6 - Have a Family Communication Plan </ a > </ li > < li > < a href = "#c…" at bounding box center [1287, 423] width 2310 height 213
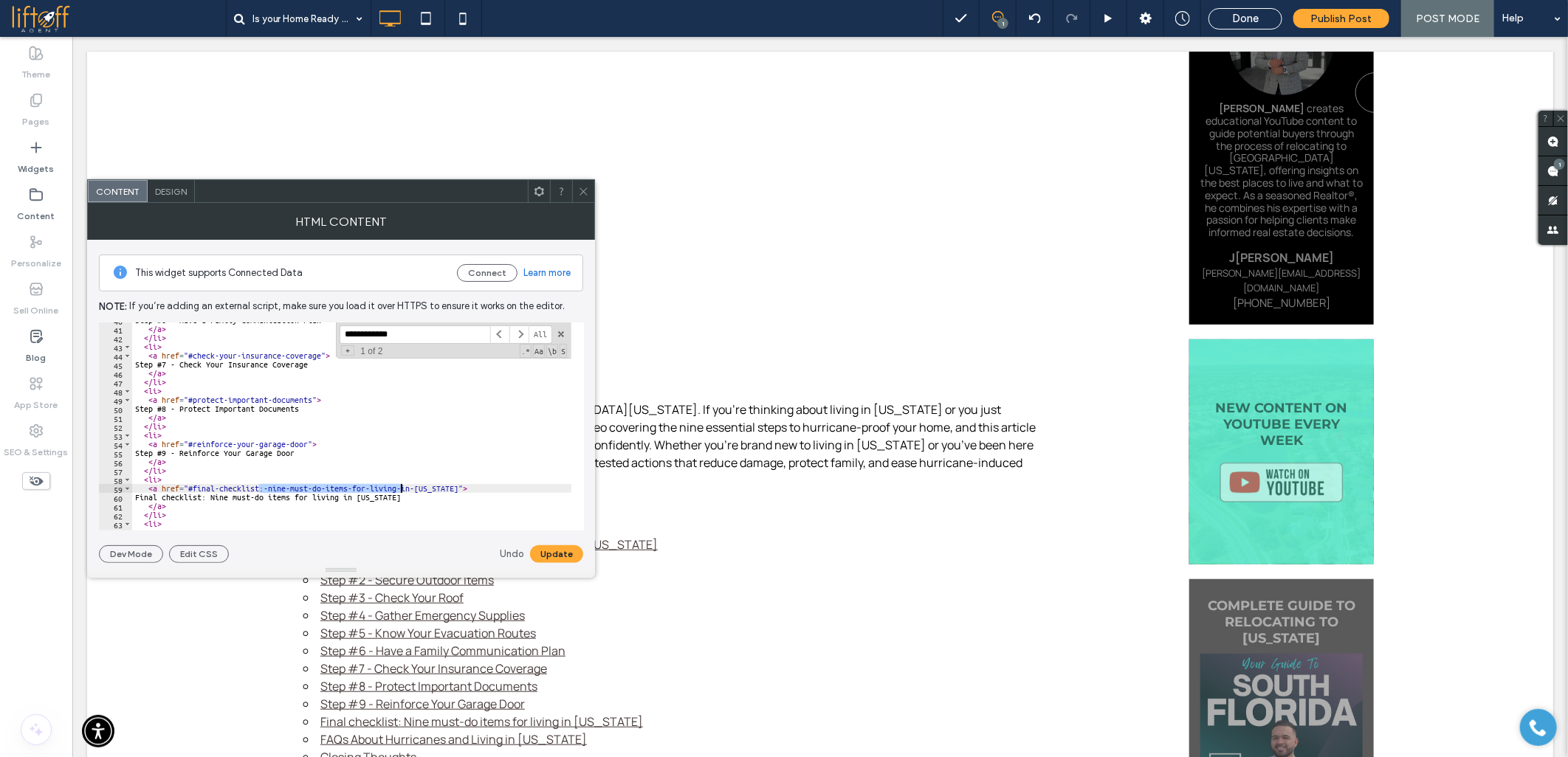
drag, startPoint x: 257, startPoint y: 488, endPoint x: 399, endPoint y: 488, distance: 142.0
click at [399, 488] on div "Step #6 - Have a Family Communication Plan </ a > </ li > < li > < a href = "#c…" at bounding box center [1287, 423] width 2310 height 213
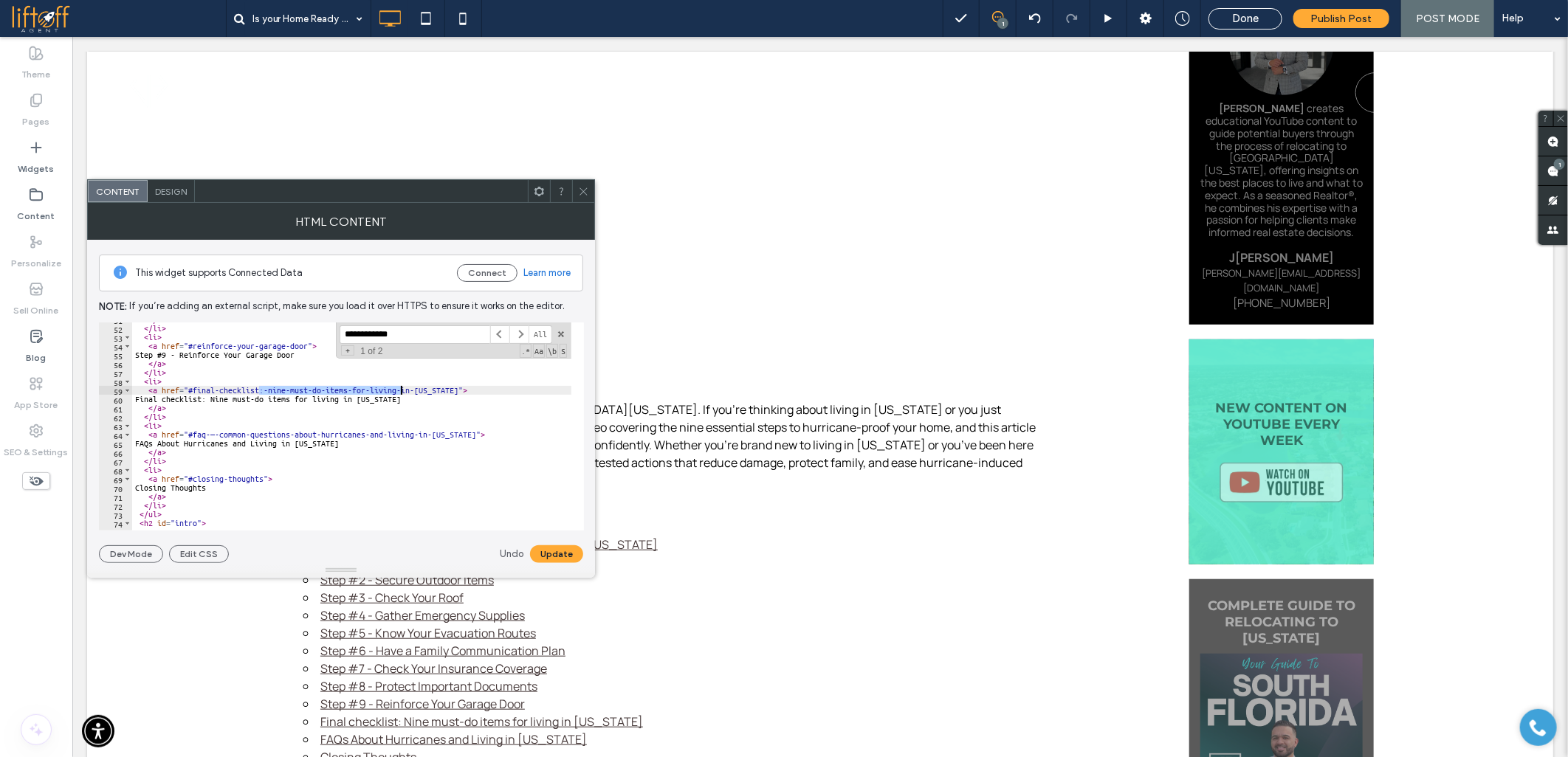
scroll to position [450, 0]
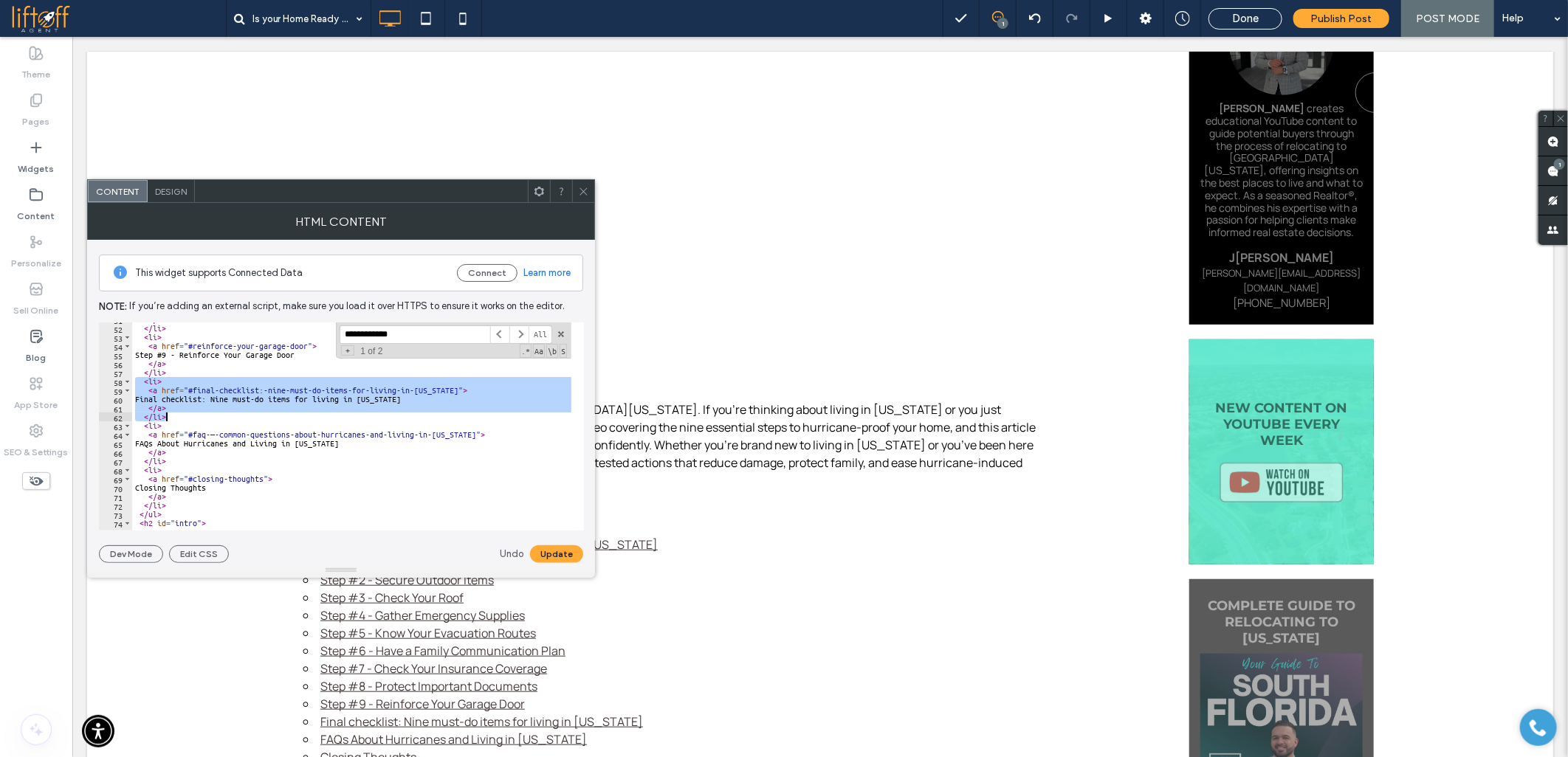
drag, startPoint x: 133, startPoint y: 382, endPoint x: 241, endPoint y: 417, distance: 113.5
click at [241, 417] on div "</ a > </ li > < li > < a href = "#reinforce-your-garage-door" > Step #9 - Rein…" at bounding box center [1287, 422] width 2310 height 213
type textarea "**** *******"
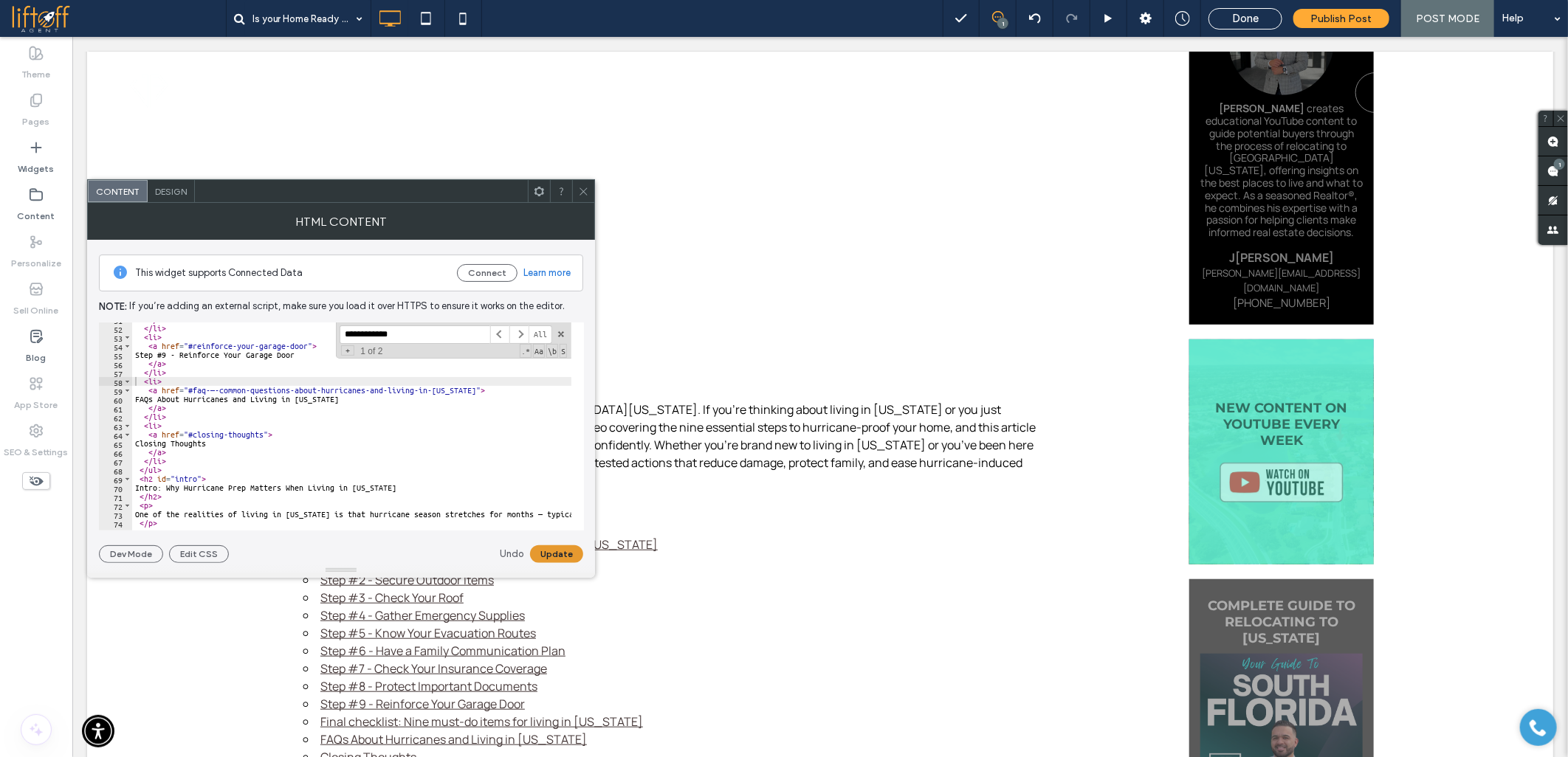
click at [552, 554] on button "Update" at bounding box center [556, 554] width 53 height 18
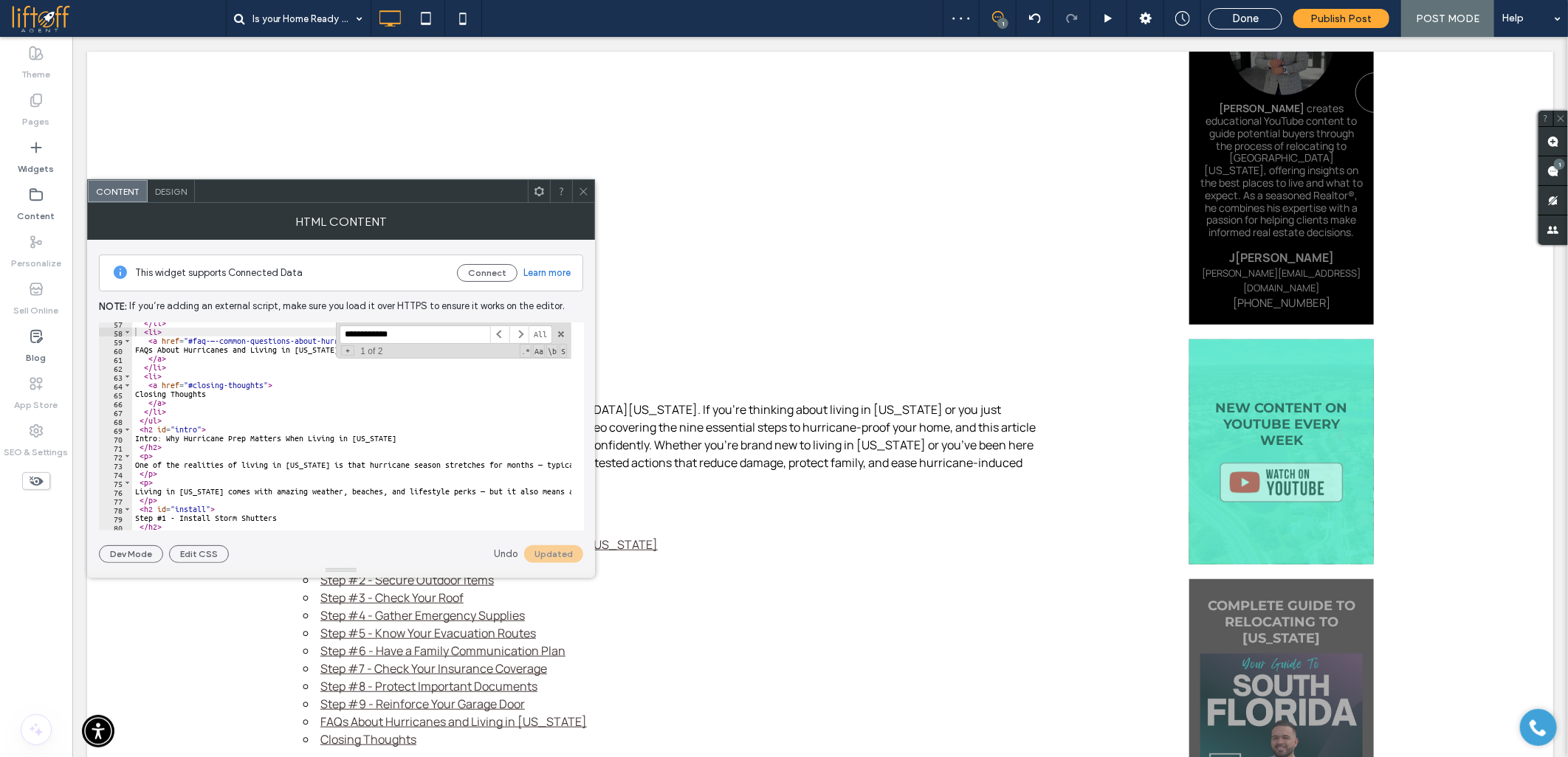
scroll to position [450, 0]
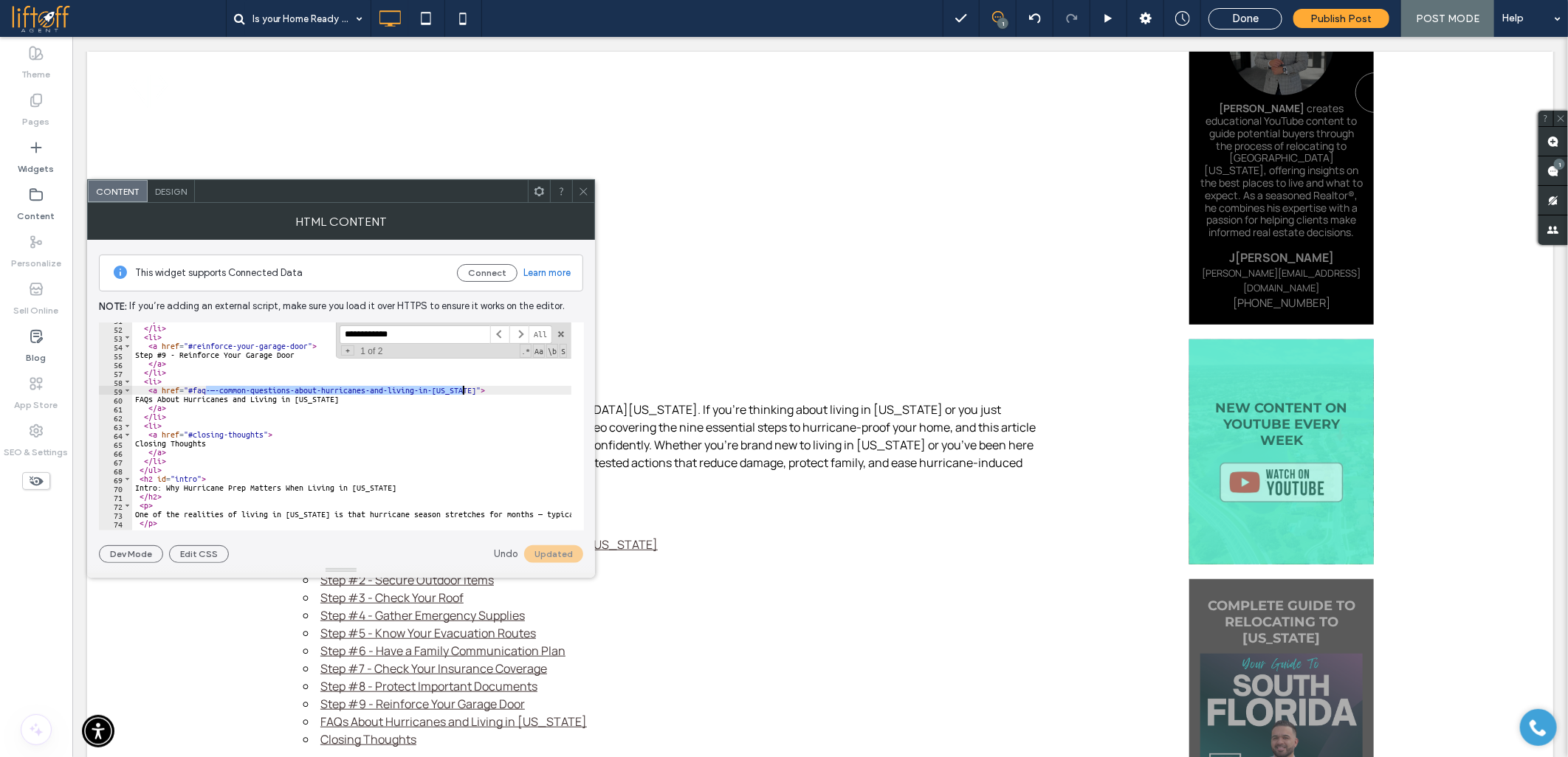
drag, startPoint x: 208, startPoint y: 391, endPoint x: 461, endPoint y: 389, distance: 253.0
click at [461, 389] on div "</ a > </ li > < li > < a href = "#reinforce-your-garage-door" > Step #9 - Rein…" at bounding box center [1287, 422] width 2310 height 213
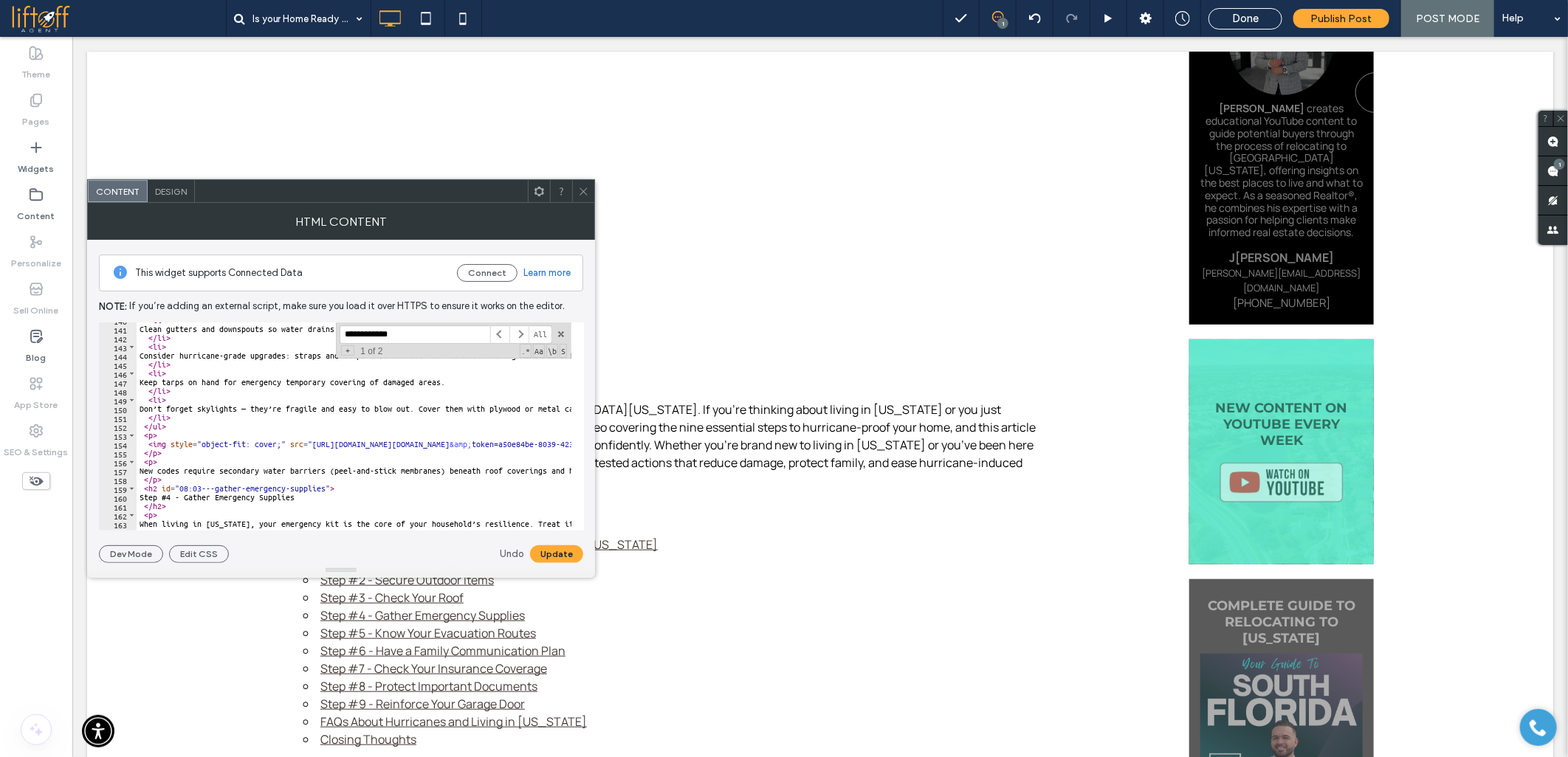
scroll to position [1286, 0]
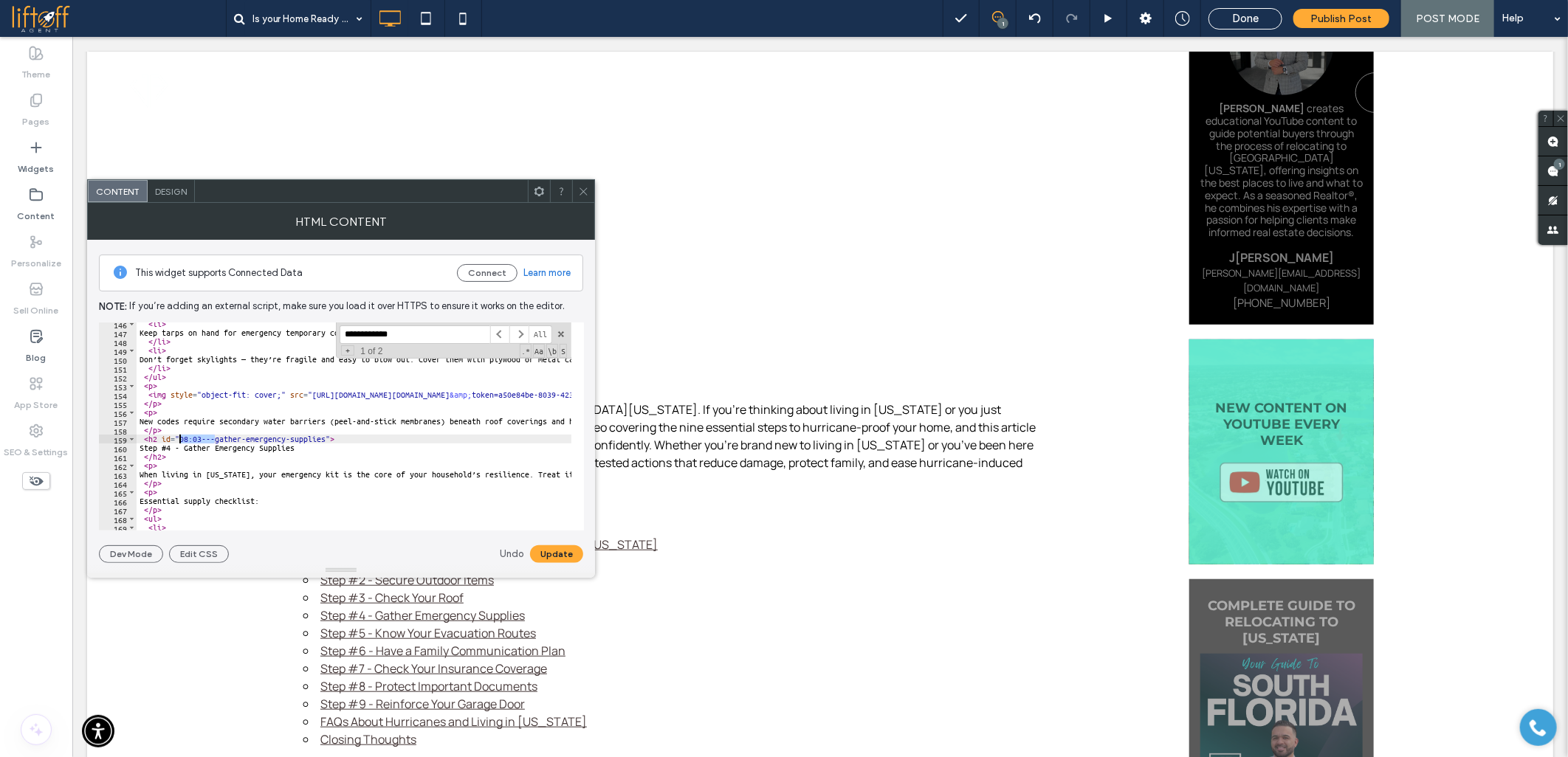
drag, startPoint x: 213, startPoint y: 440, endPoint x: 181, endPoint y: 440, distance: 32.0
click at [181, 440] on div "< li > Keep tarps on hand for emergency temporary covering of damaged areas. </…" at bounding box center [1291, 426] width 2310 height 213
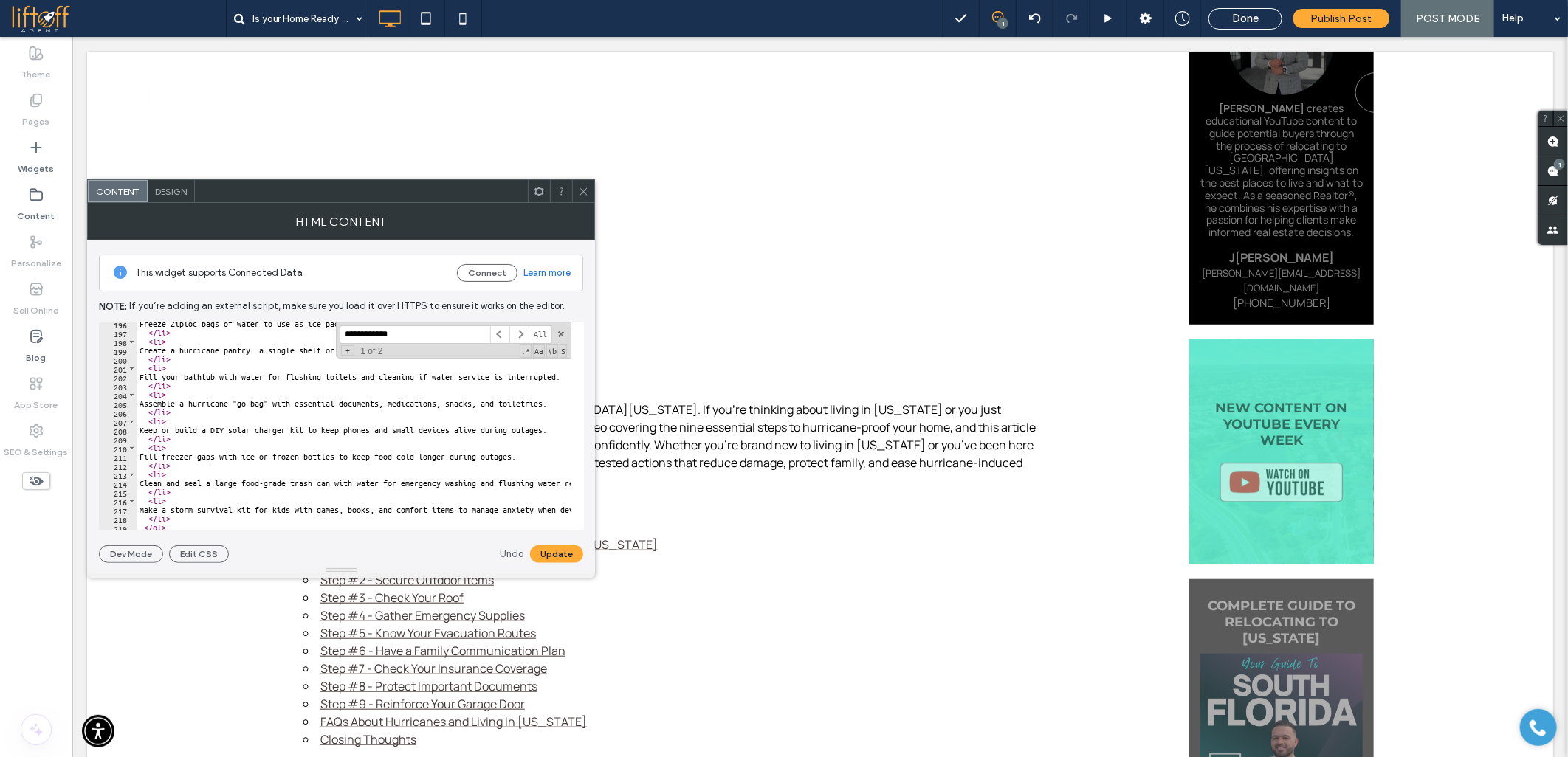
scroll to position [1876, 0]
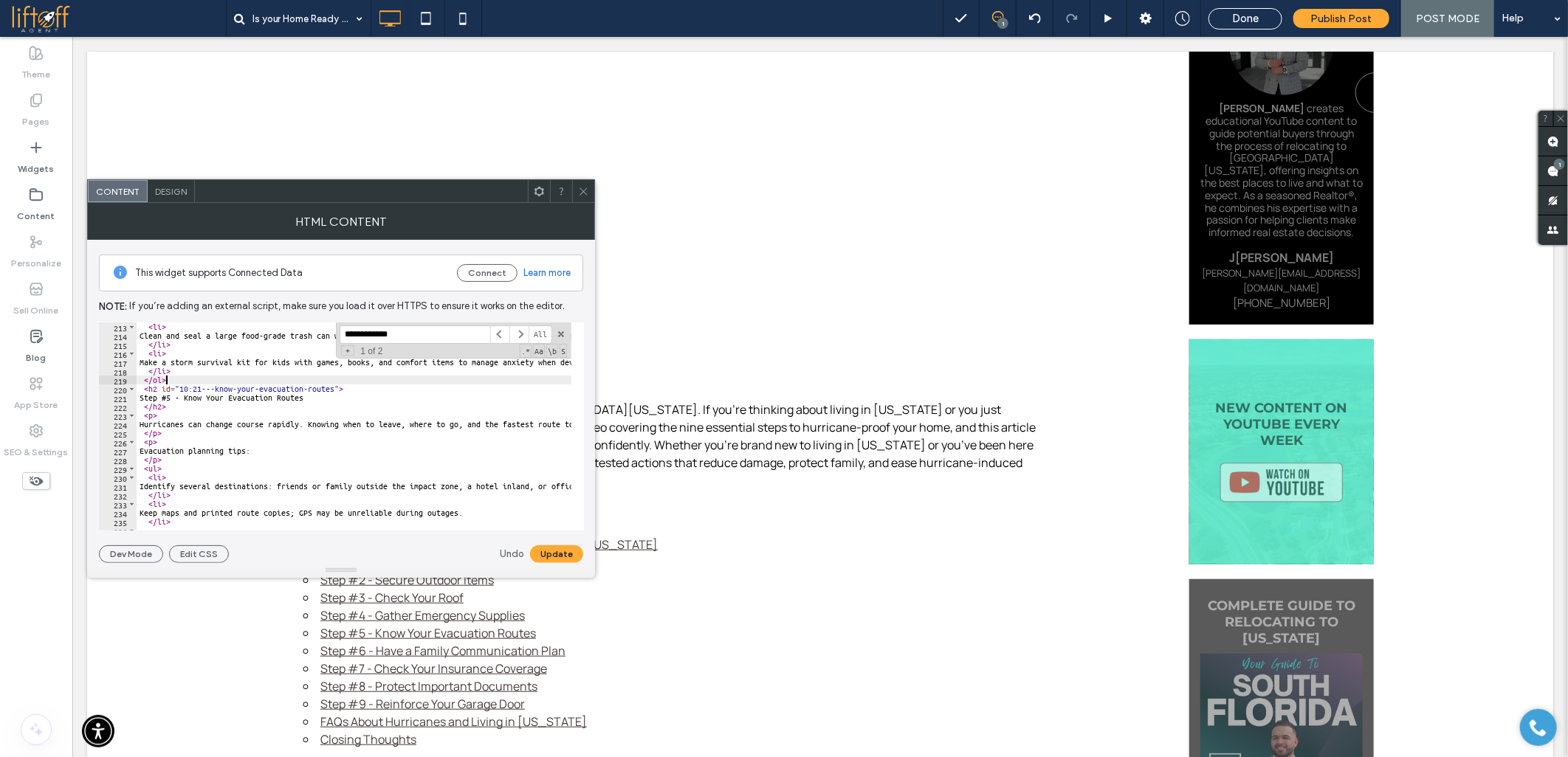
drag, startPoint x: 215, startPoint y: 385, endPoint x: 196, endPoint y: 385, distance: 19.0
click at [196, 385] on div "</ li > < li > Clean and seal a large food-grade trash can with water for emerg…" at bounding box center [1291, 420] width 2310 height 213
drag, startPoint x: 212, startPoint y: 388, endPoint x: 199, endPoint y: 388, distance: 13.0
click at [199, 388] on div "</ li > < li > Clean and seal a large food-grade trash can with water for emerg…" at bounding box center [1291, 420] width 2310 height 213
drag, startPoint x: 214, startPoint y: 390, endPoint x: 180, endPoint y: 390, distance: 34.0
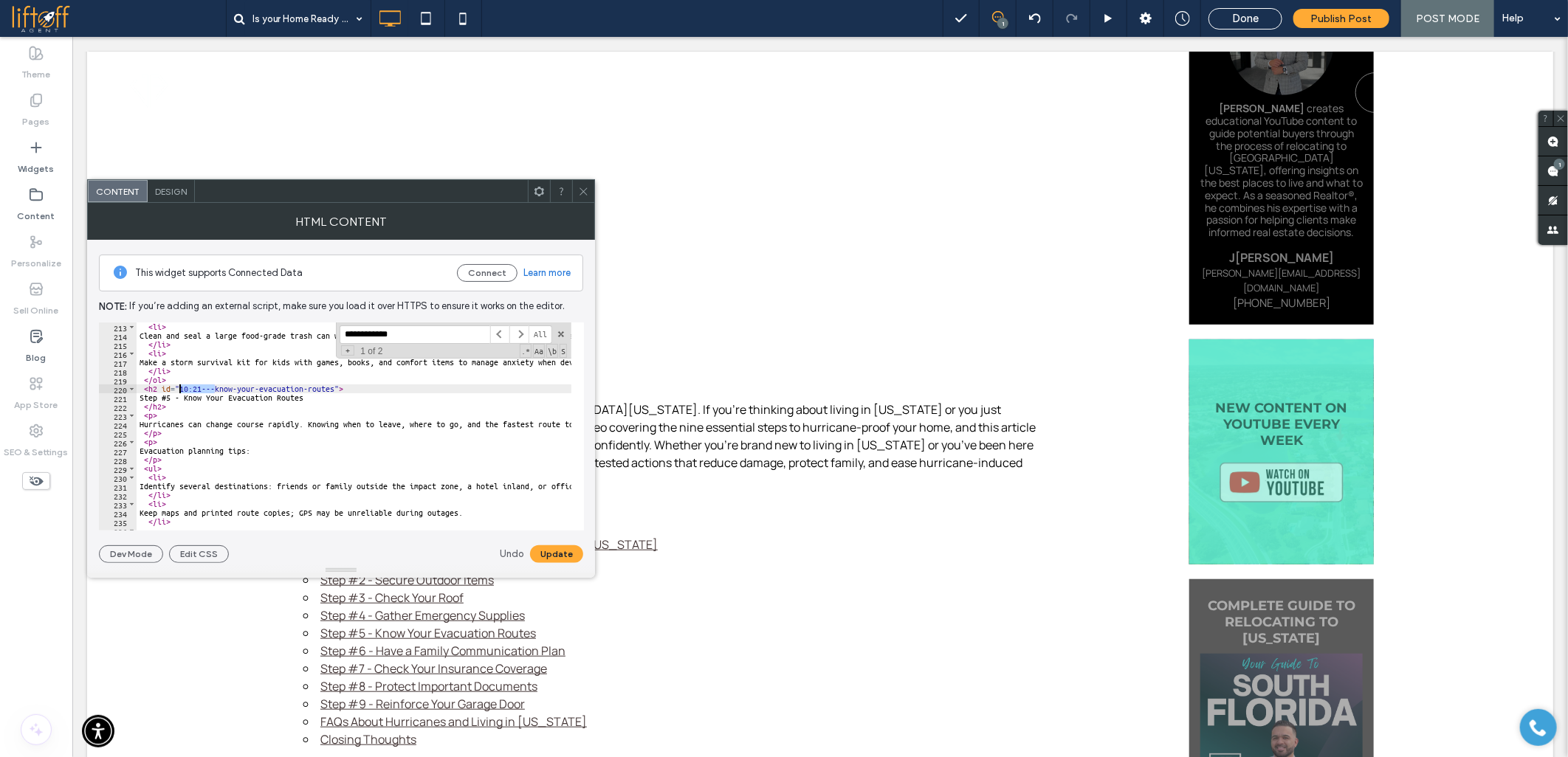
click at [180, 390] on div "</ li > < li > Clean and seal a large food-grade trash can with water for emerg…" at bounding box center [1291, 420] width 2310 height 213
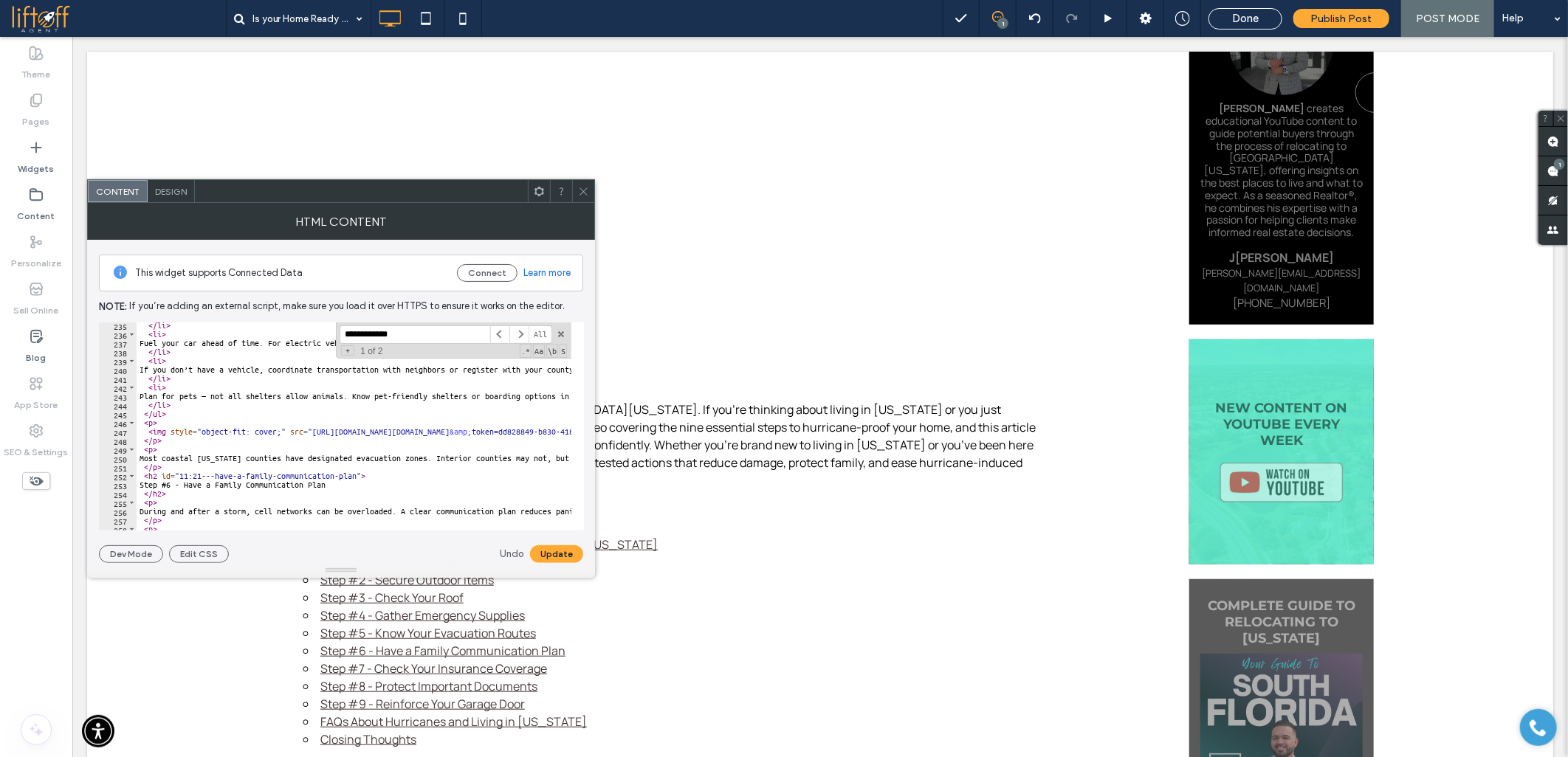
scroll to position [2122, 0]
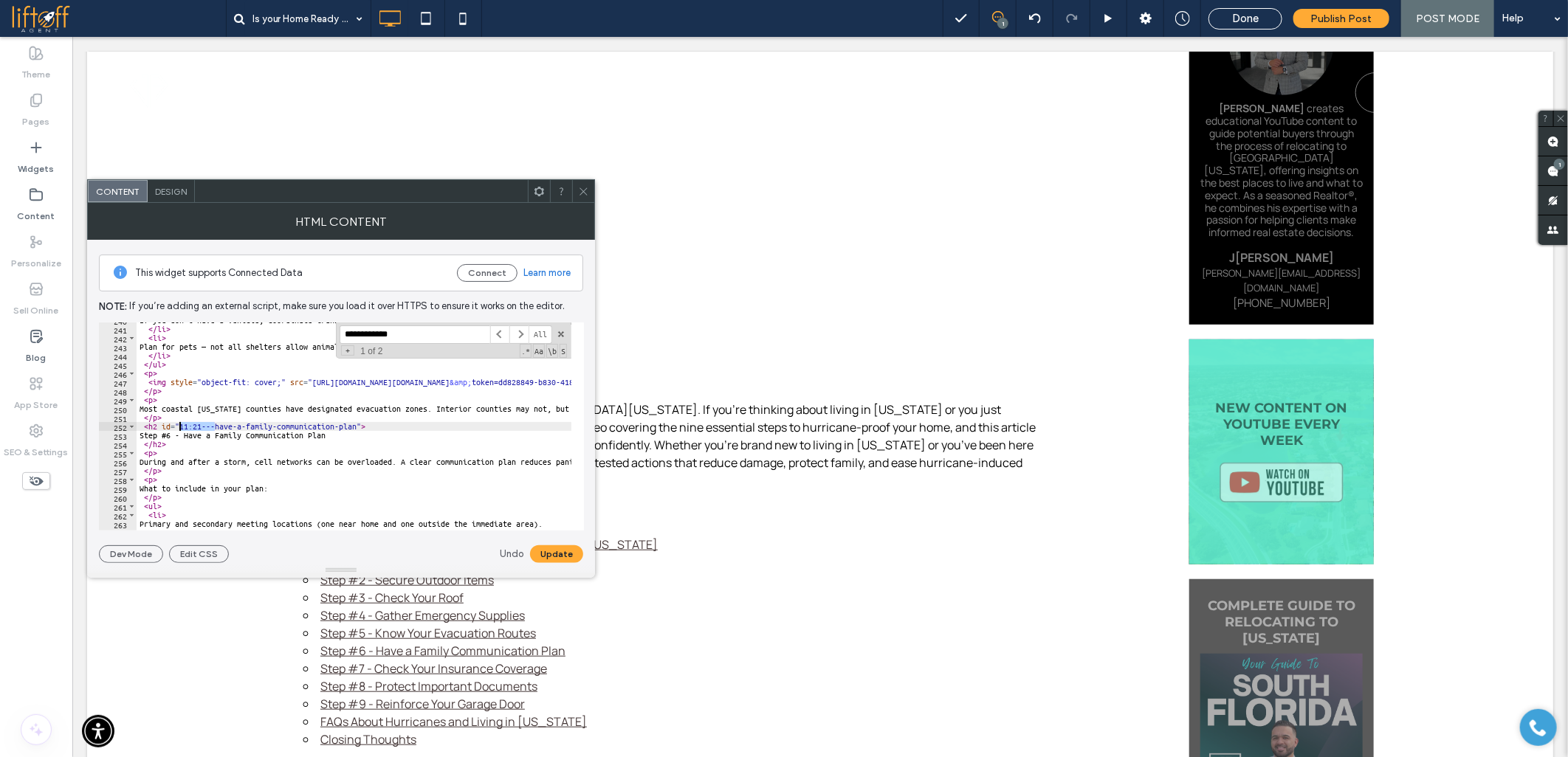
drag, startPoint x: 214, startPoint y: 426, endPoint x: 181, endPoint y: 427, distance: 33.0
click at [181, 427] on div "If you don’t have a vehicle, coordinate transportation with neighbors or regist…" at bounding box center [1291, 423] width 2310 height 213
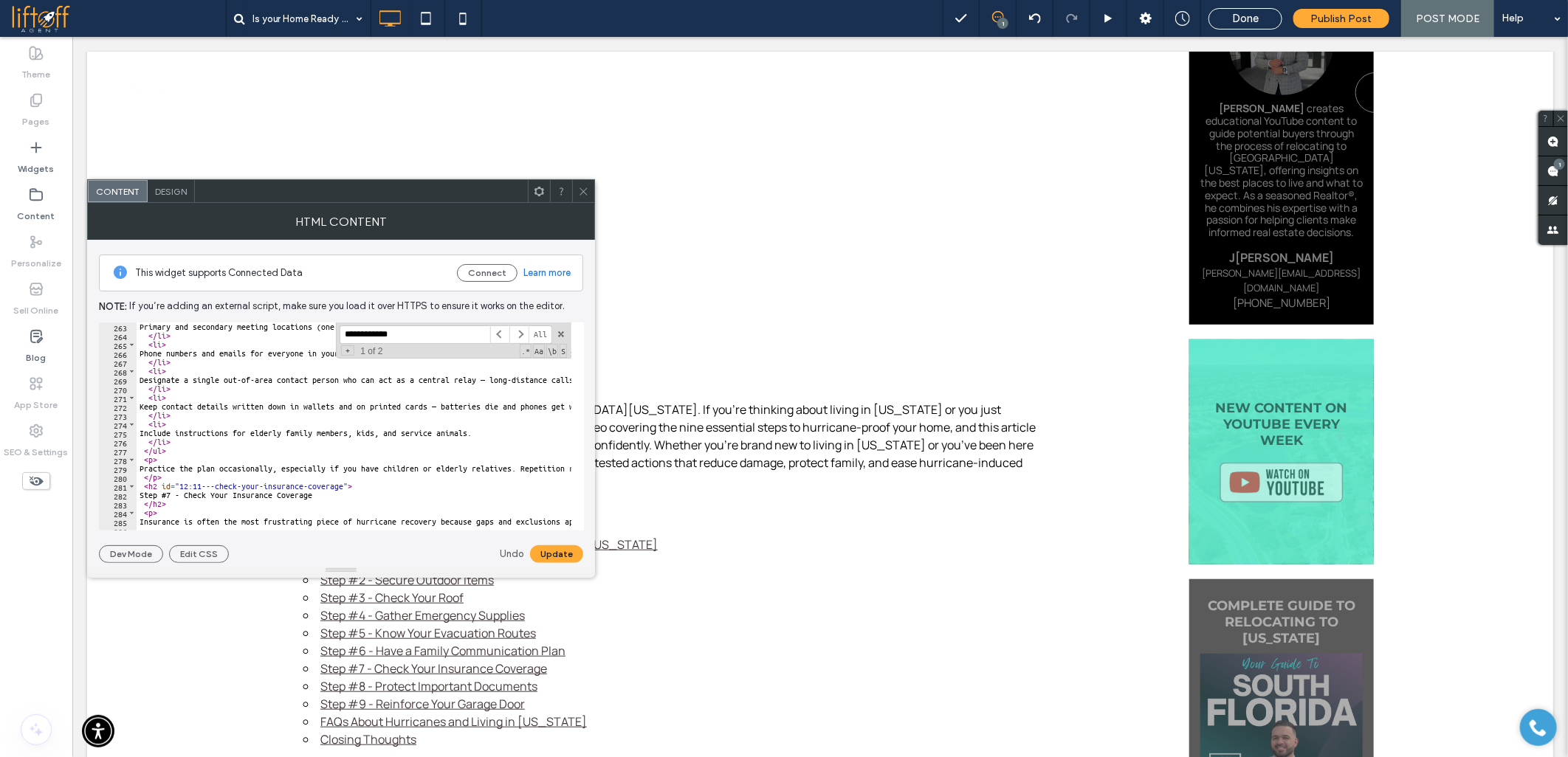
scroll to position [2418, 0]
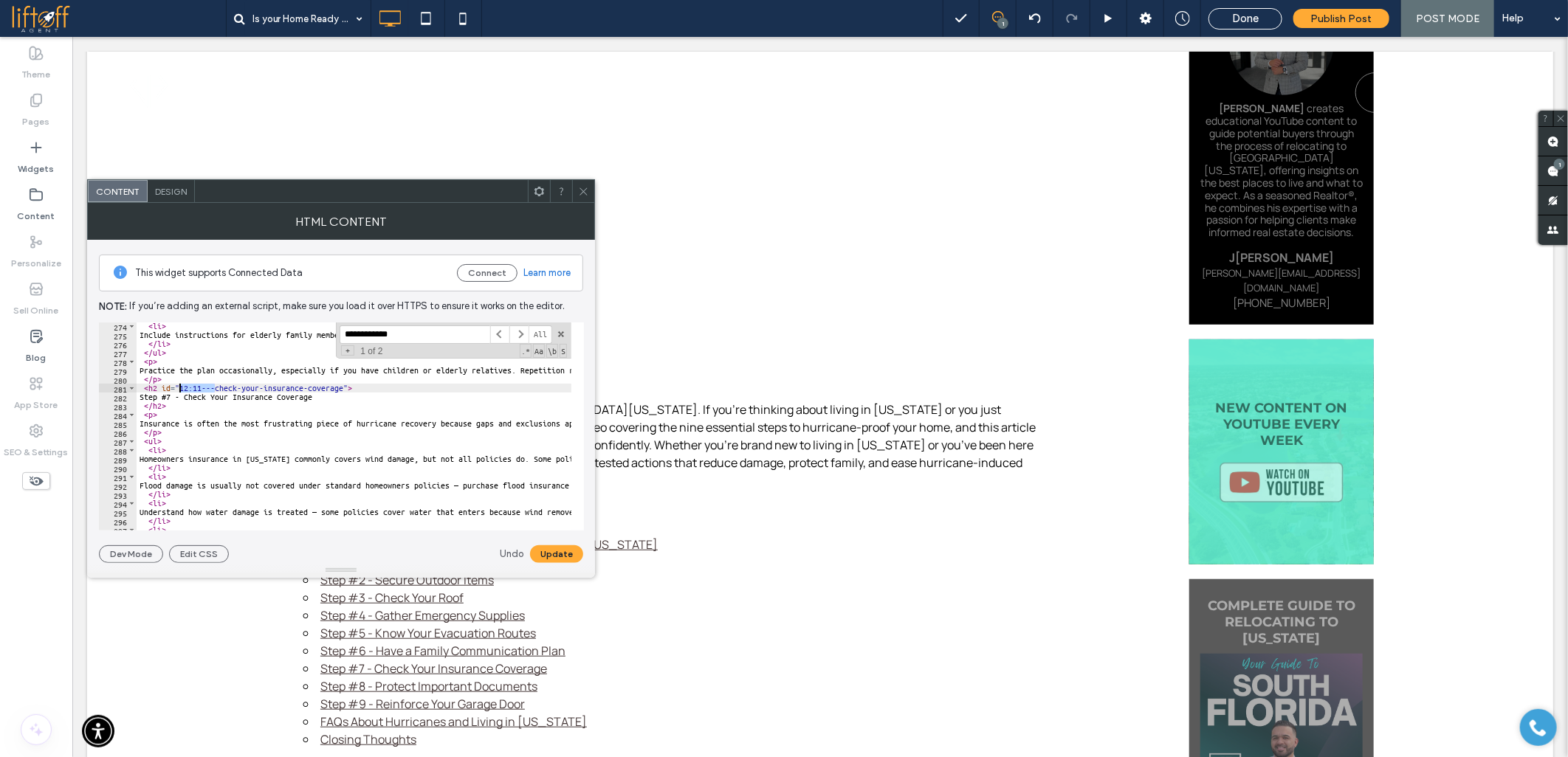
drag, startPoint x: 215, startPoint y: 389, endPoint x: 181, endPoint y: 390, distance: 34.0
click at [181, 390] on div "< li > Include instructions for elderly family members, kids, and service anima…" at bounding box center [1291, 429] width 2310 height 213
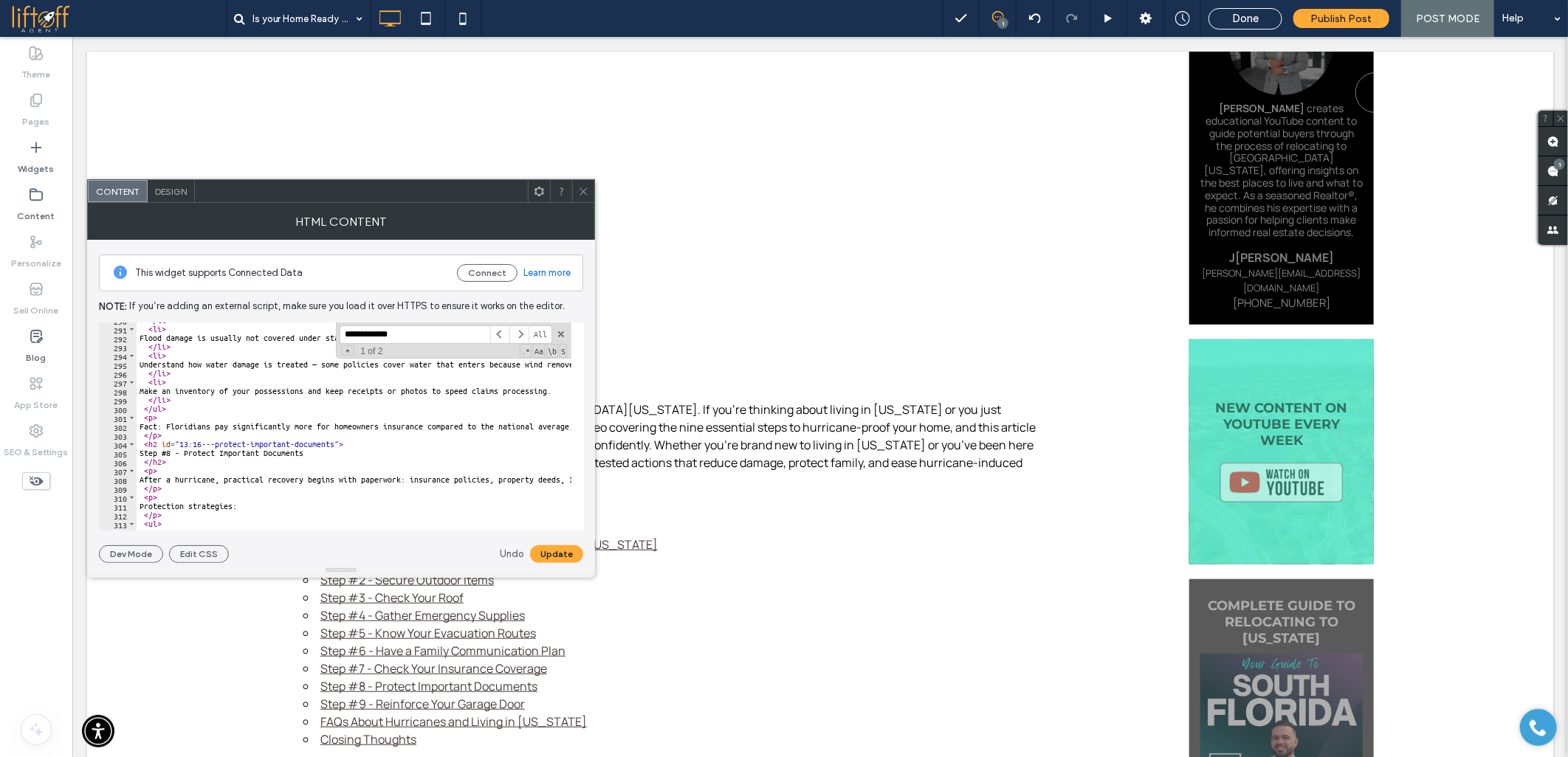
scroll to position [2615, 0]
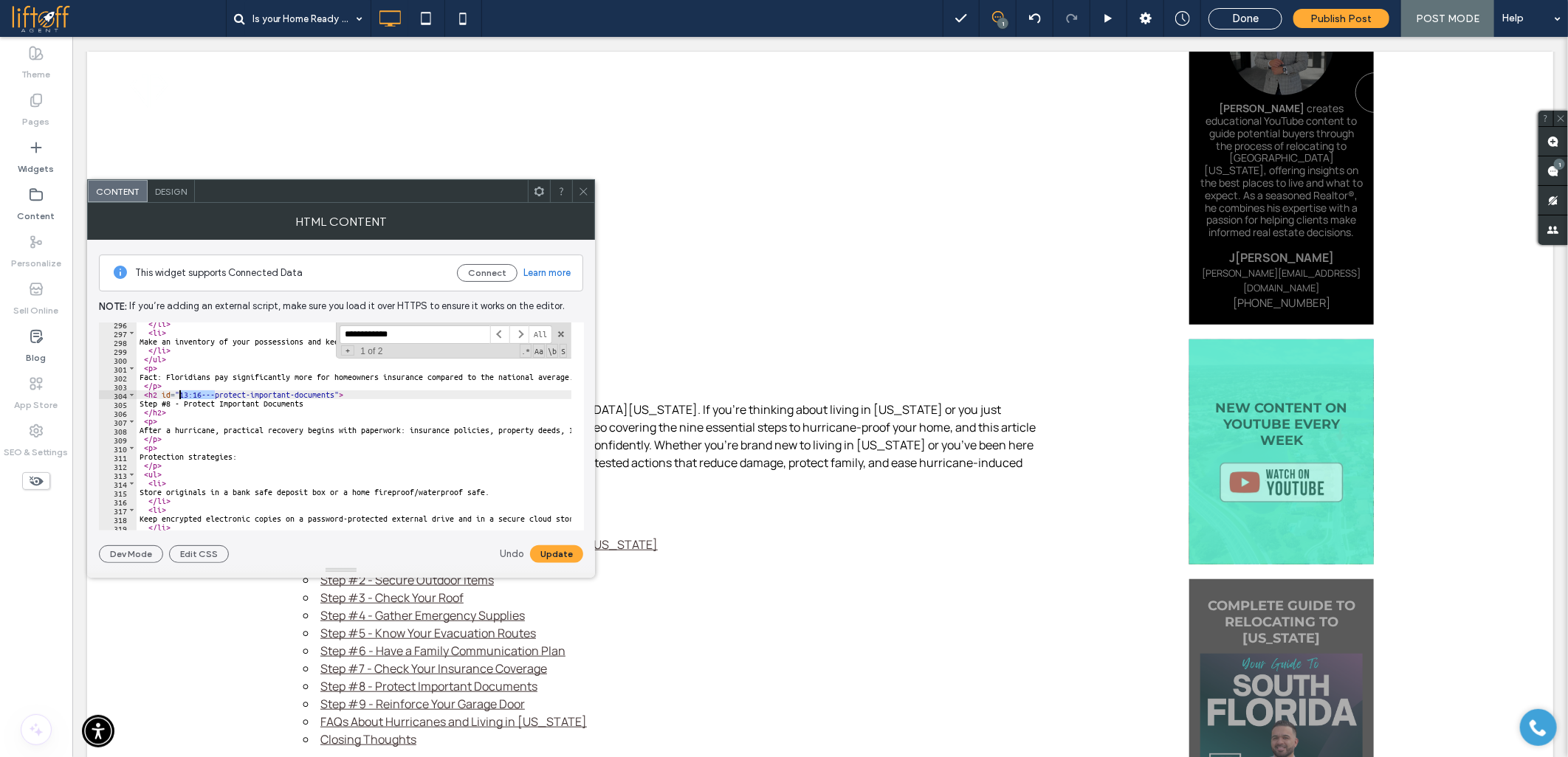
drag, startPoint x: 214, startPoint y: 397, endPoint x: 179, endPoint y: 396, distance: 35.0
click at [179, 396] on div "</ li > < li > Make an inventory of your possessions and keep receipts or photo…" at bounding box center [1291, 426] width 2310 height 213
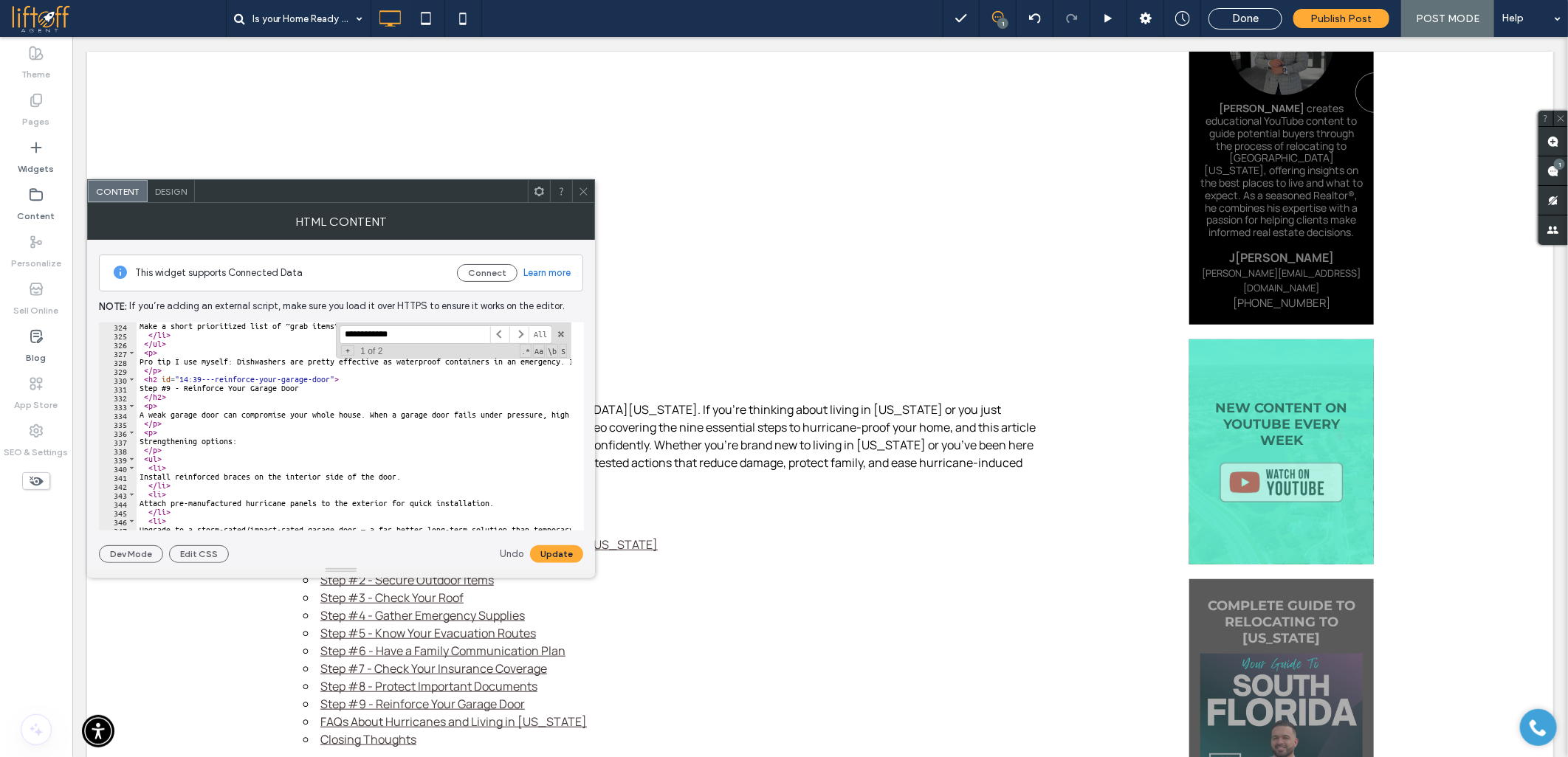
scroll to position [2861, 0]
drag, startPoint x: 214, startPoint y: 382, endPoint x: 180, endPoint y: 382, distance: 34.0
click at [180, 382] on div "Make a short prioritized list of “grab items” if you must evacuate quickly. </ …" at bounding box center [1291, 429] width 2310 height 213
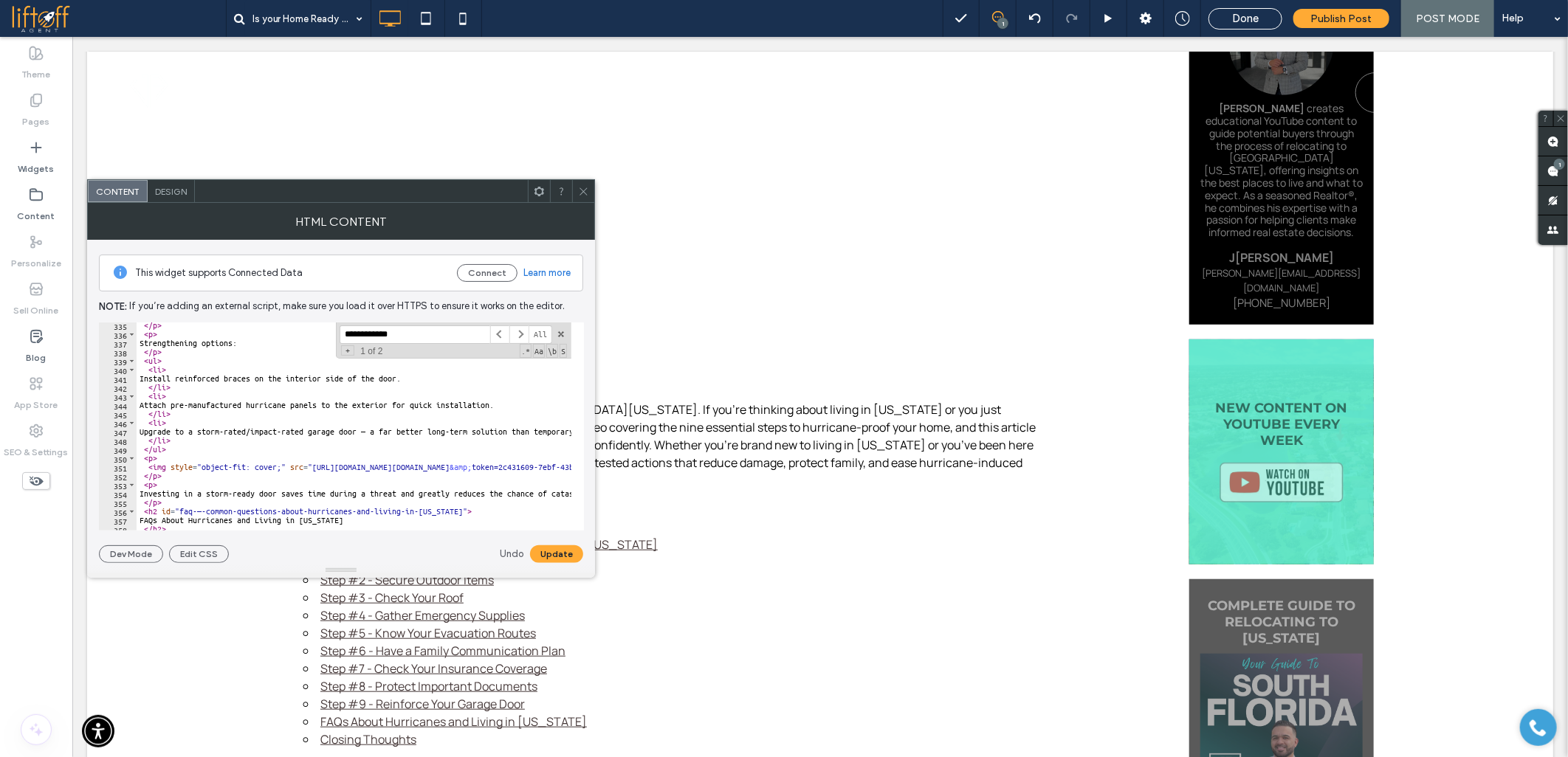
scroll to position [3007, 0]
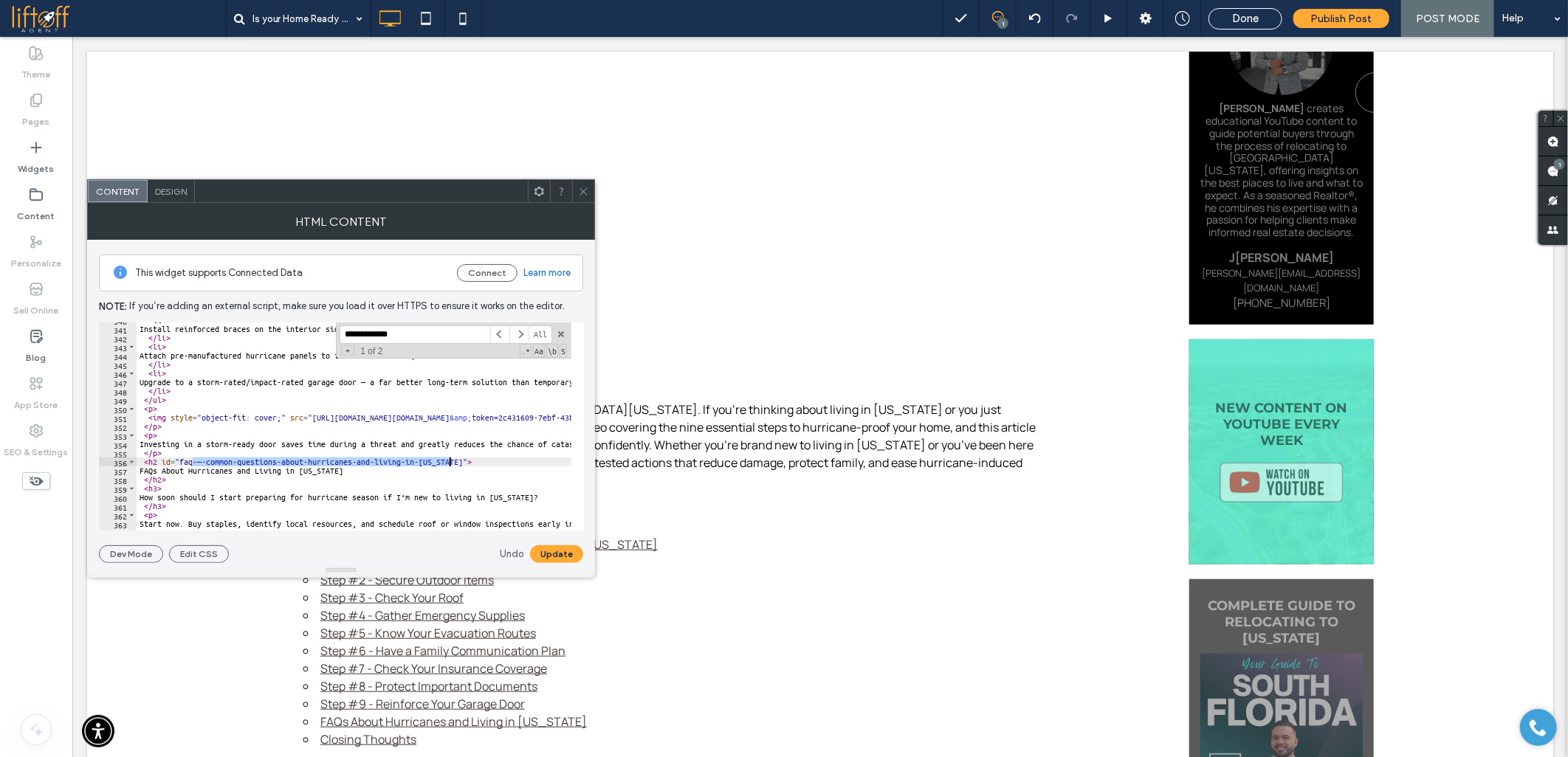
drag, startPoint x: 192, startPoint y: 462, endPoint x: 448, endPoint y: 461, distance: 256.0
click at [448, 461] on div "< li > Install reinforced braces on the interior side of the door. </ li > < li…" at bounding box center [1291, 423] width 2310 height 213
type textarea "**********"
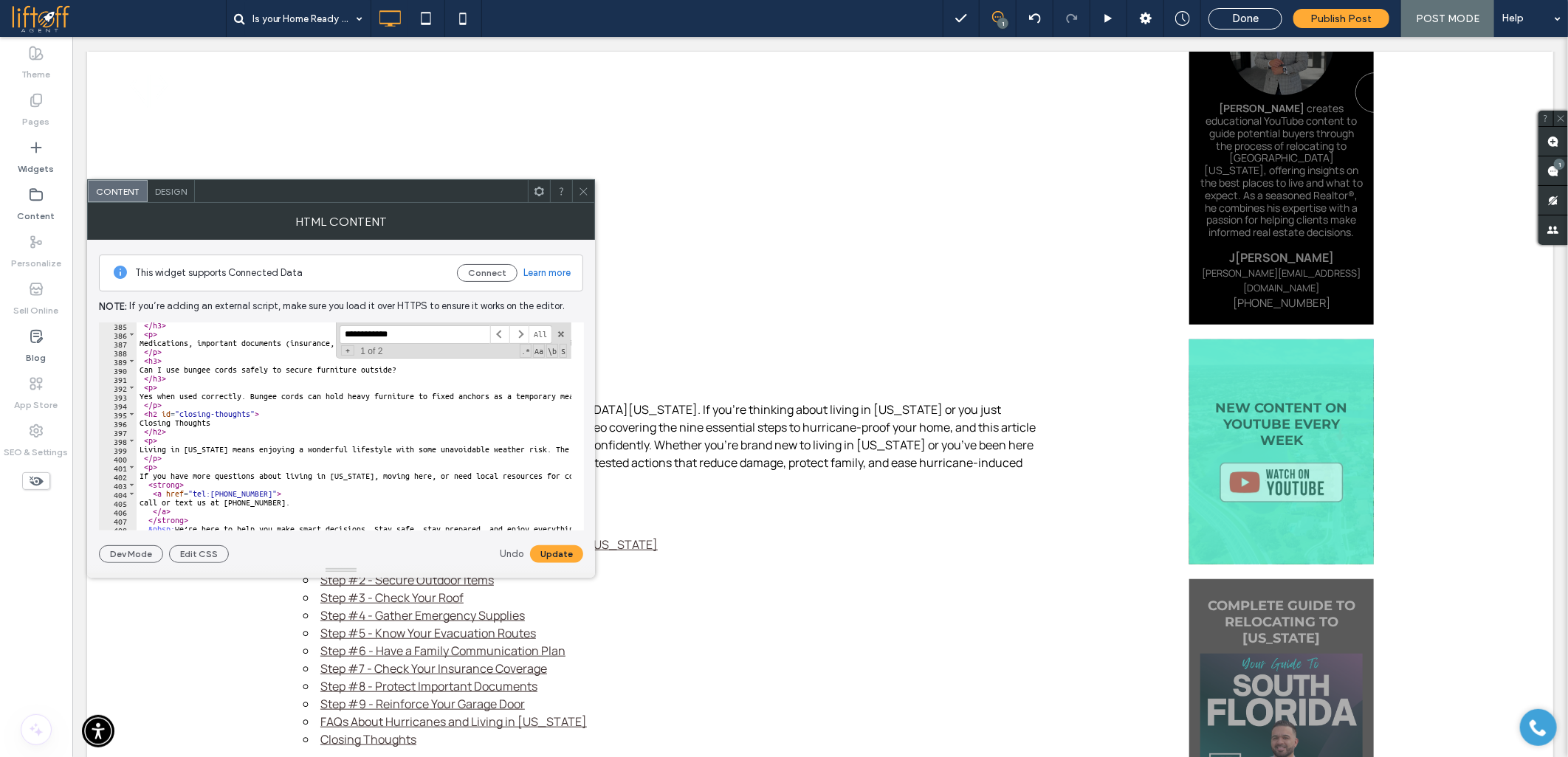
scroll to position [3426, 0]
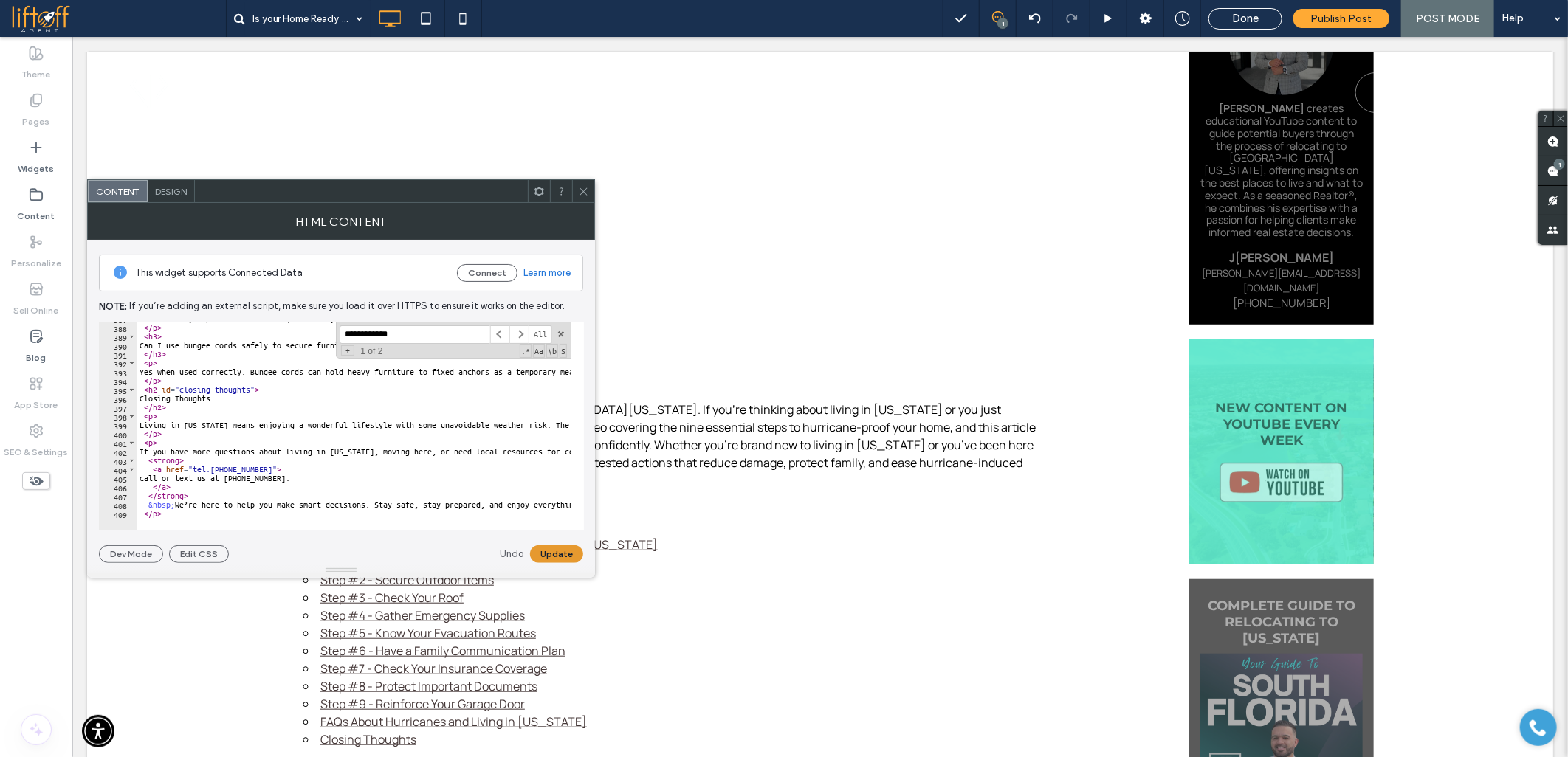
click at [555, 553] on button "Update" at bounding box center [556, 554] width 53 height 18
click at [587, 189] on icon at bounding box center [583, 191] width 11 height 11
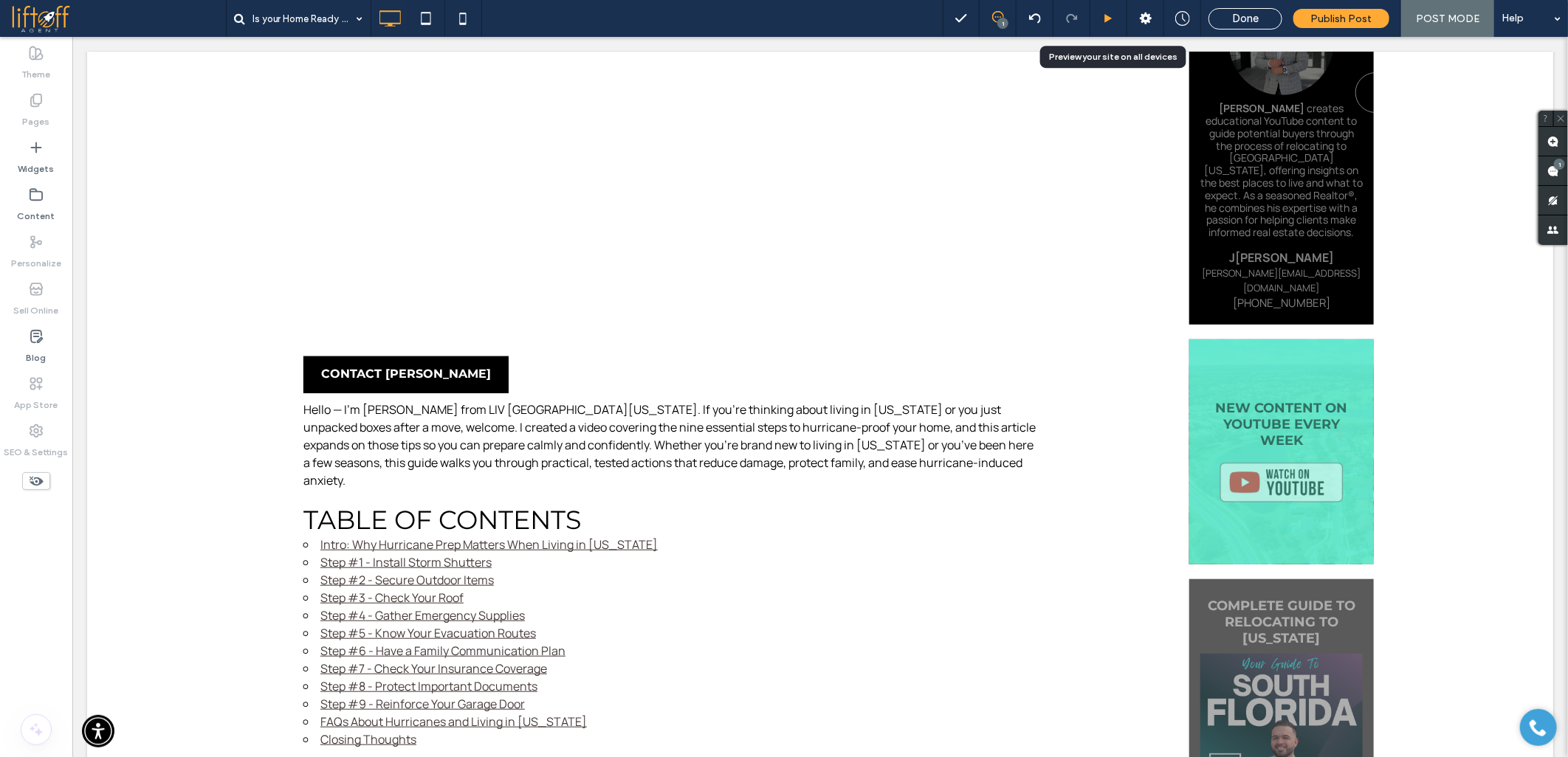
click at [1104, 15] on div at bounding box center [1108, 19] width 36 height 11
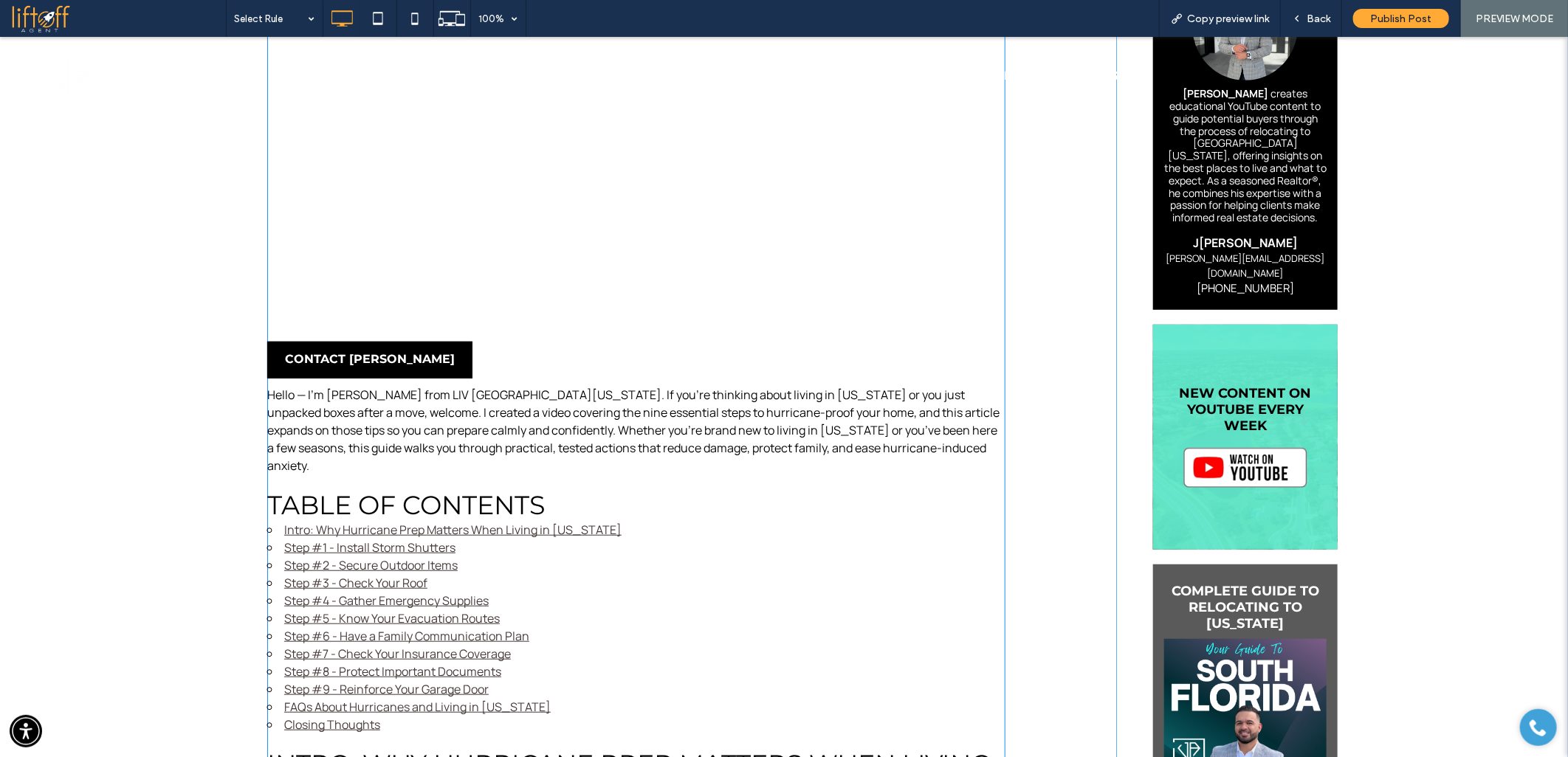
click at [358, 716] on link "Closing Thoughts" at bounding box center [332, 724] width 96 height 17
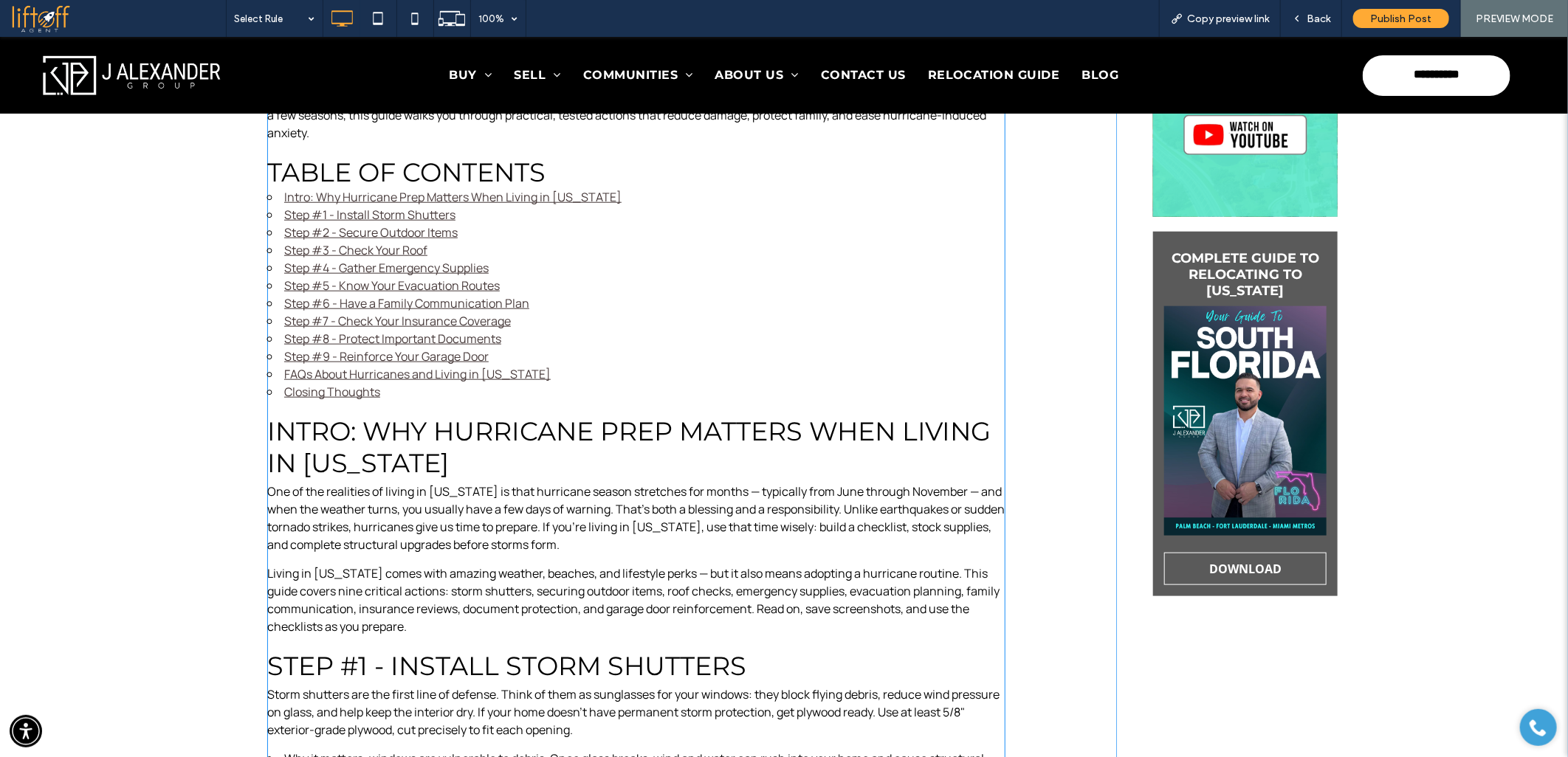
scroll to position [829, 0]
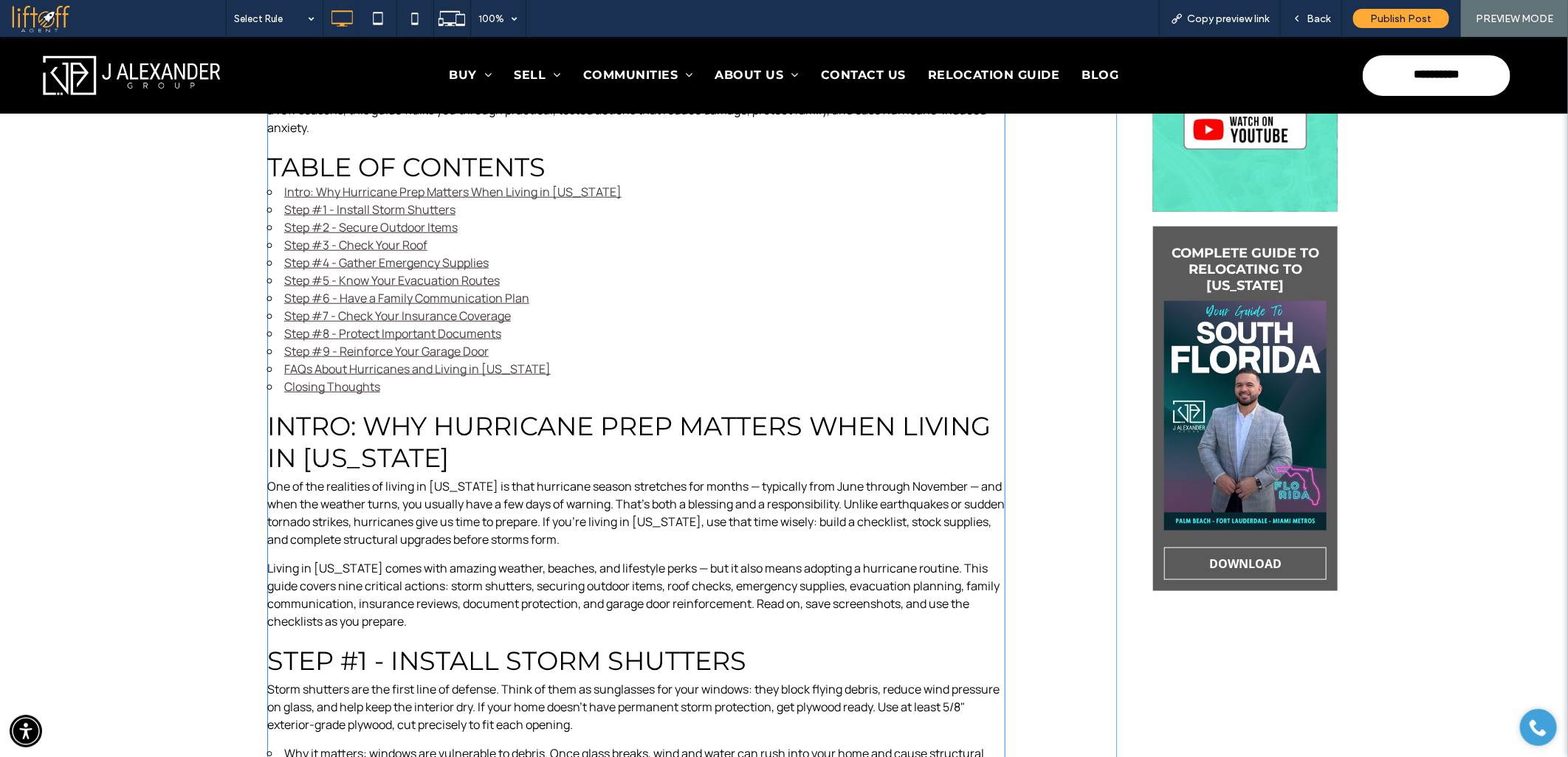
click at [343, 360] on link "FAQs About Hurricanes and Living in [US_STATE]" at bounding box center [417, 368] width 266 height 17
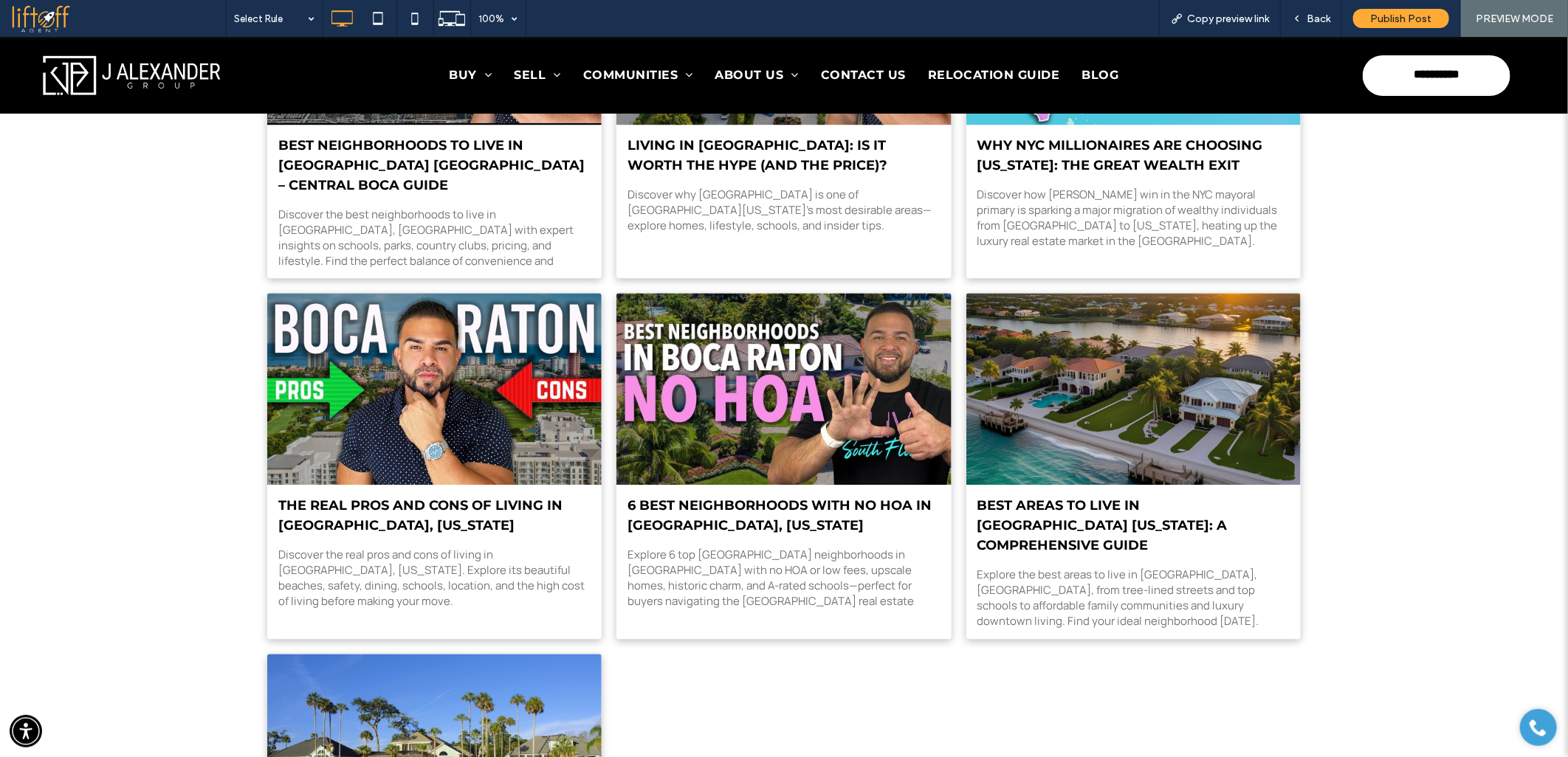
scroll to position [5618, 0]
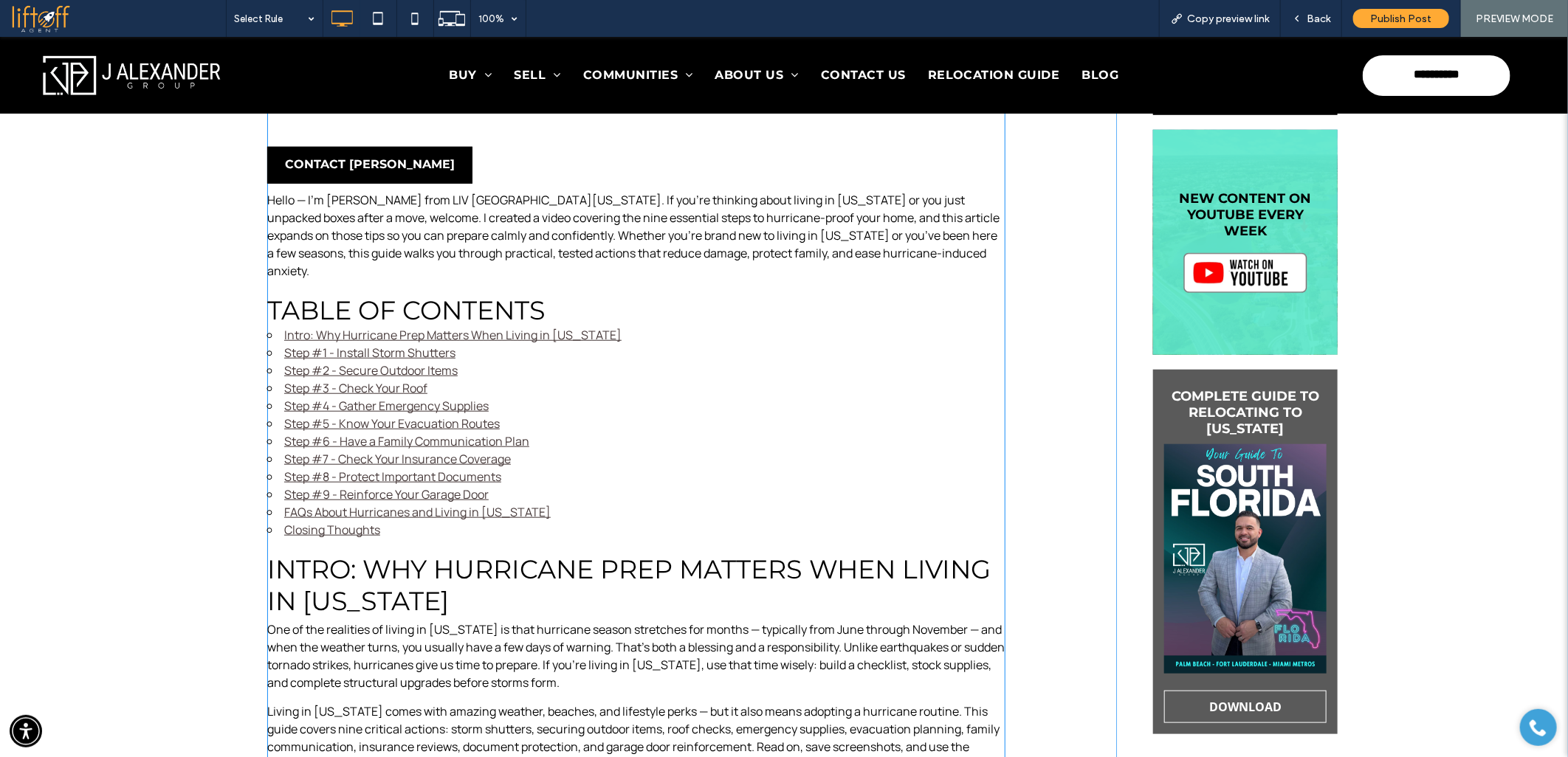
click at [330, 486] on link "Step #9 - Reinforce Your Garage Door" at bounding box center [386, 494] width 205 height 17
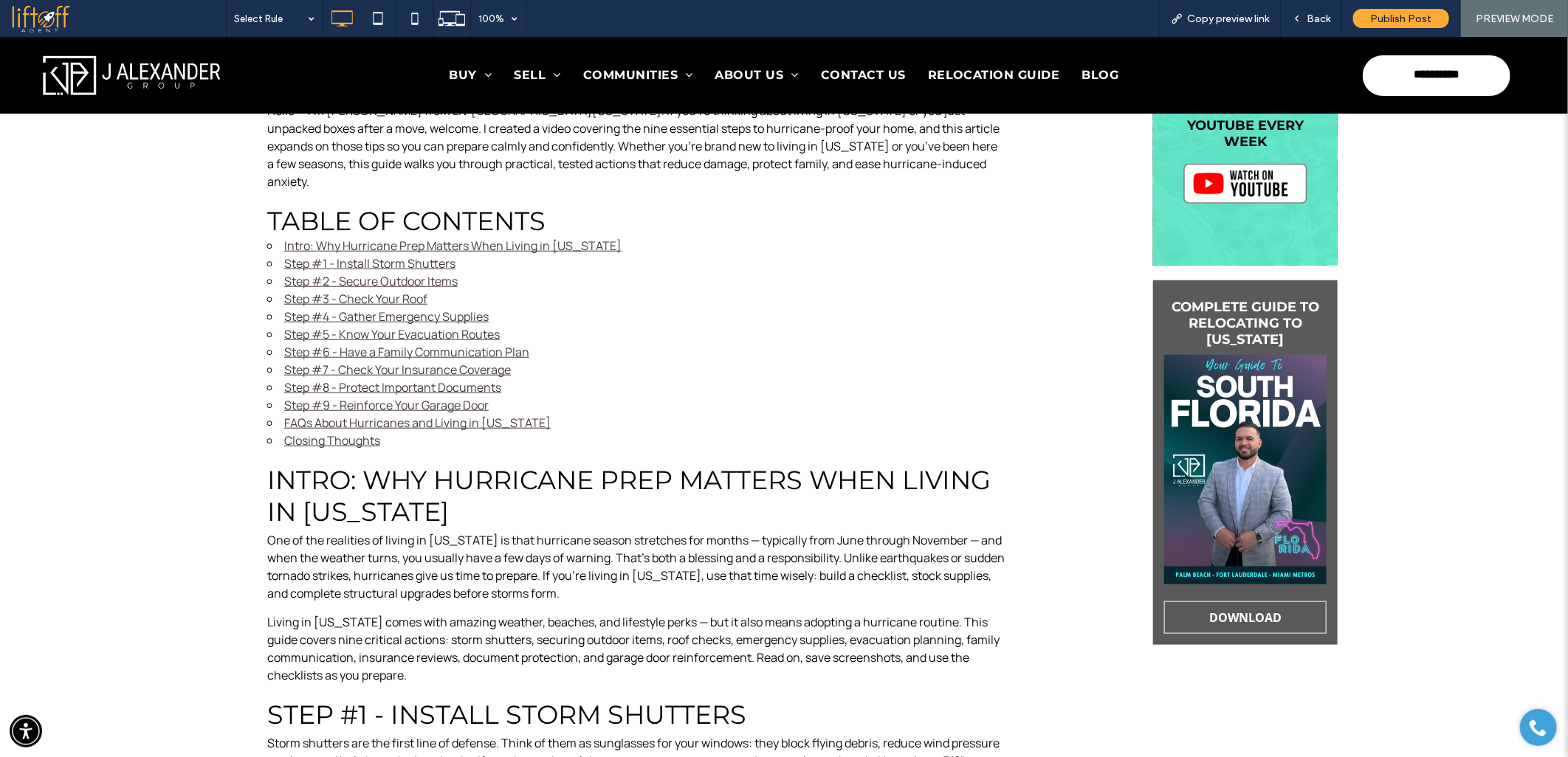
scroll to position [543, 0]
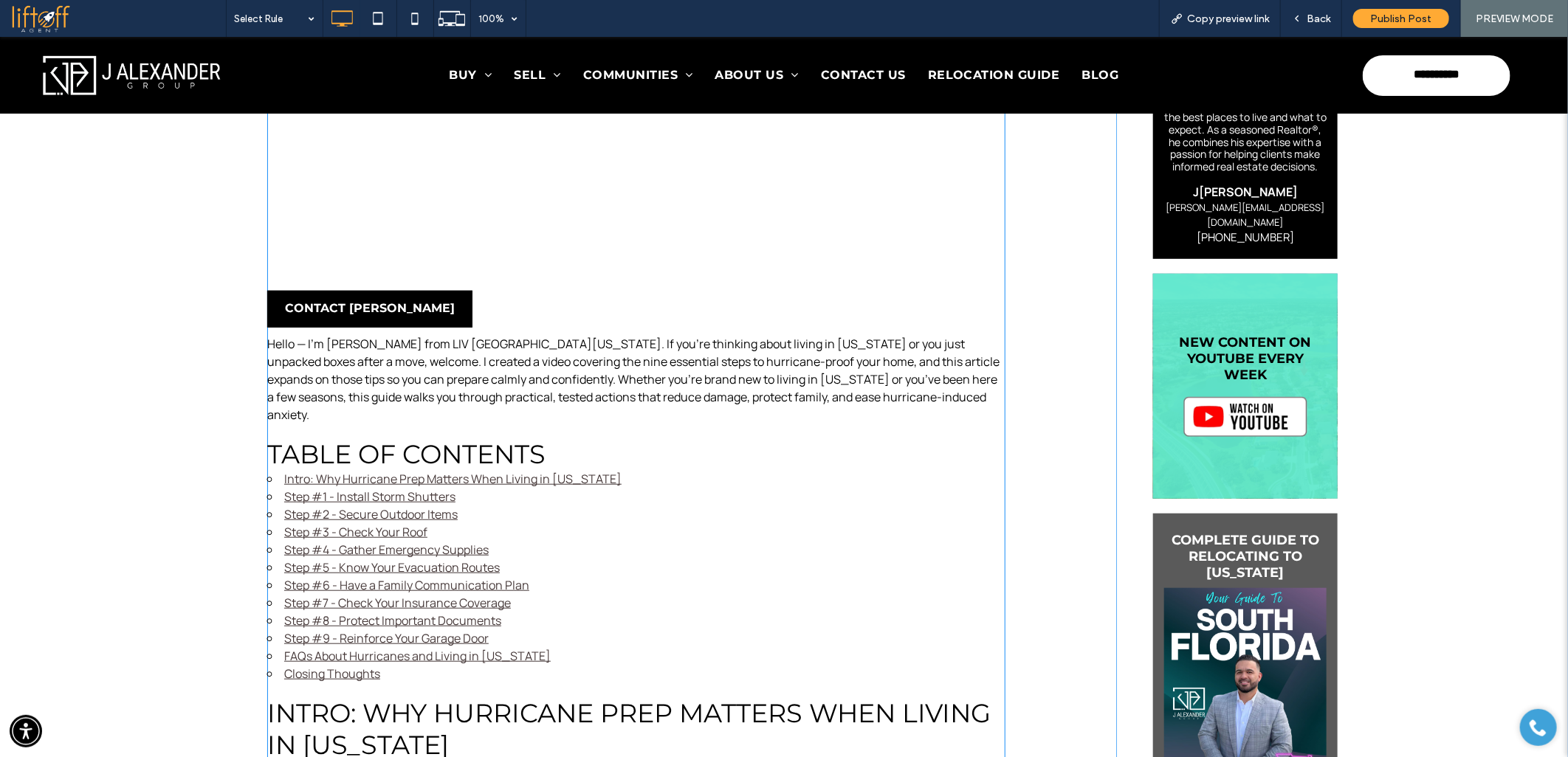
click at [318, 612] on link "Step #8 - Protect Important Documents" at bounding box center [393, 620] width 217 height 17
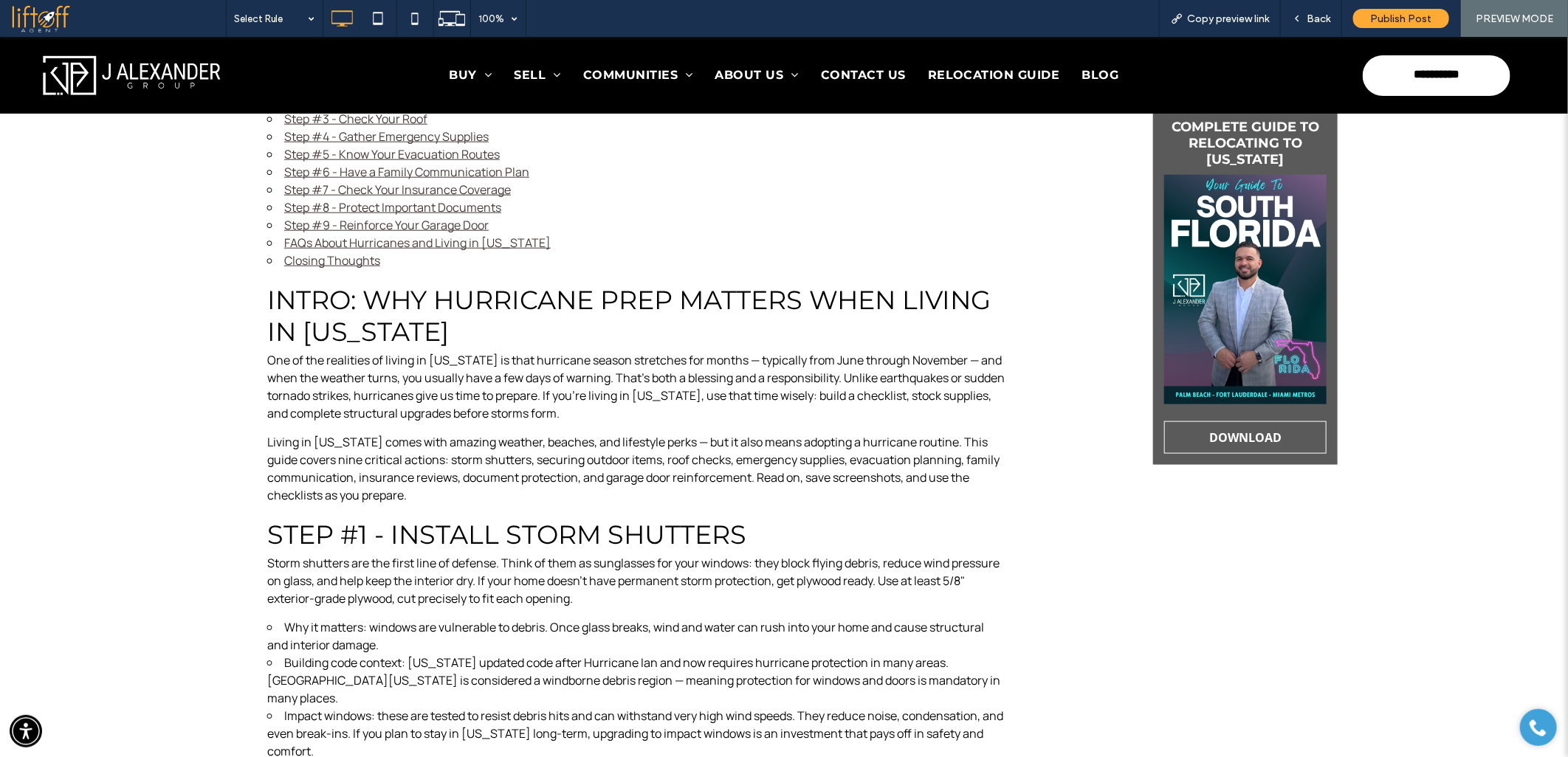
scroll to position [921, 0]
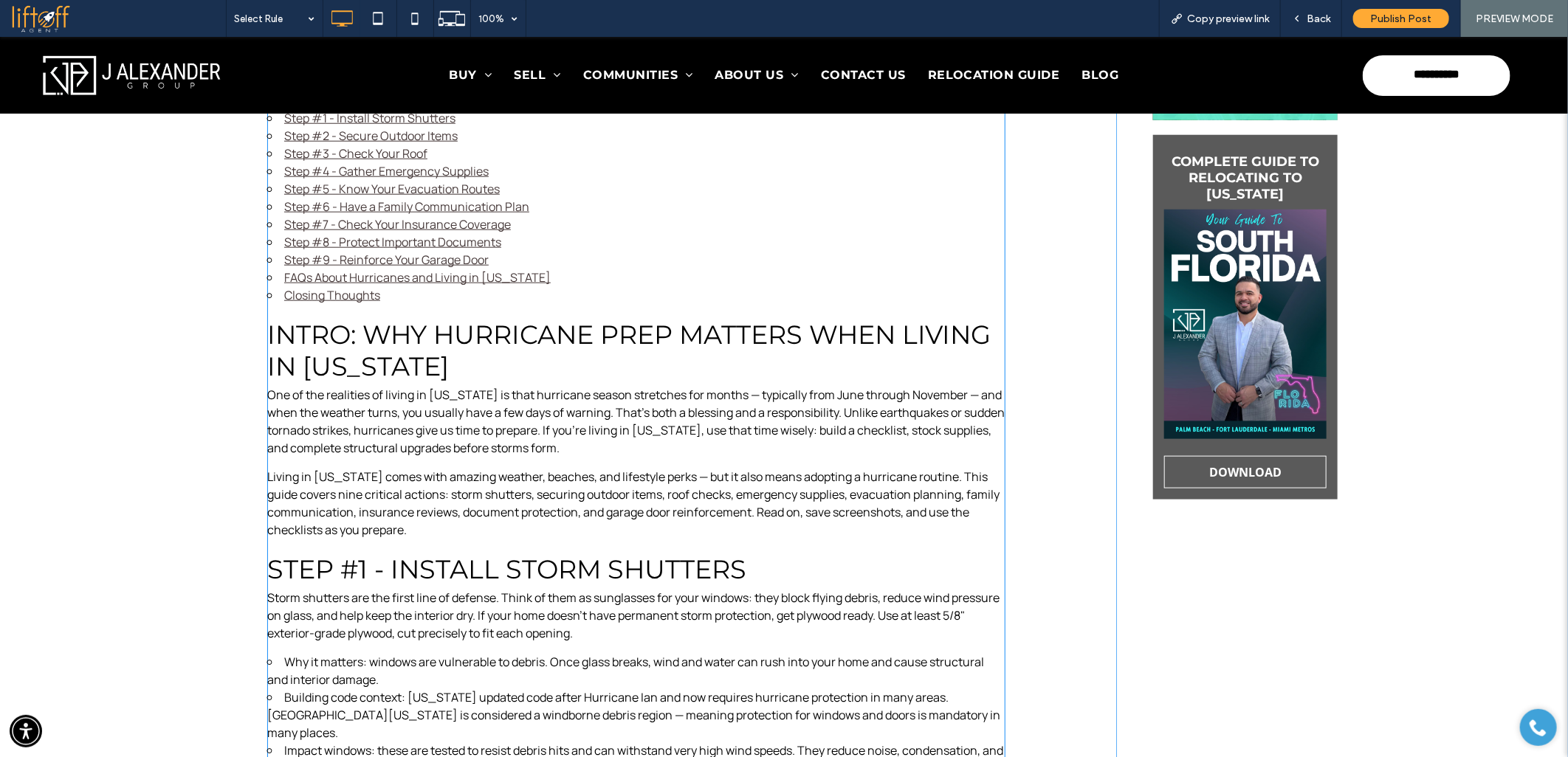
click at [352, 215] on link "Step #7 - Check Your Insurance Coverage" at bounding box center [397, 223] width 226 height 17
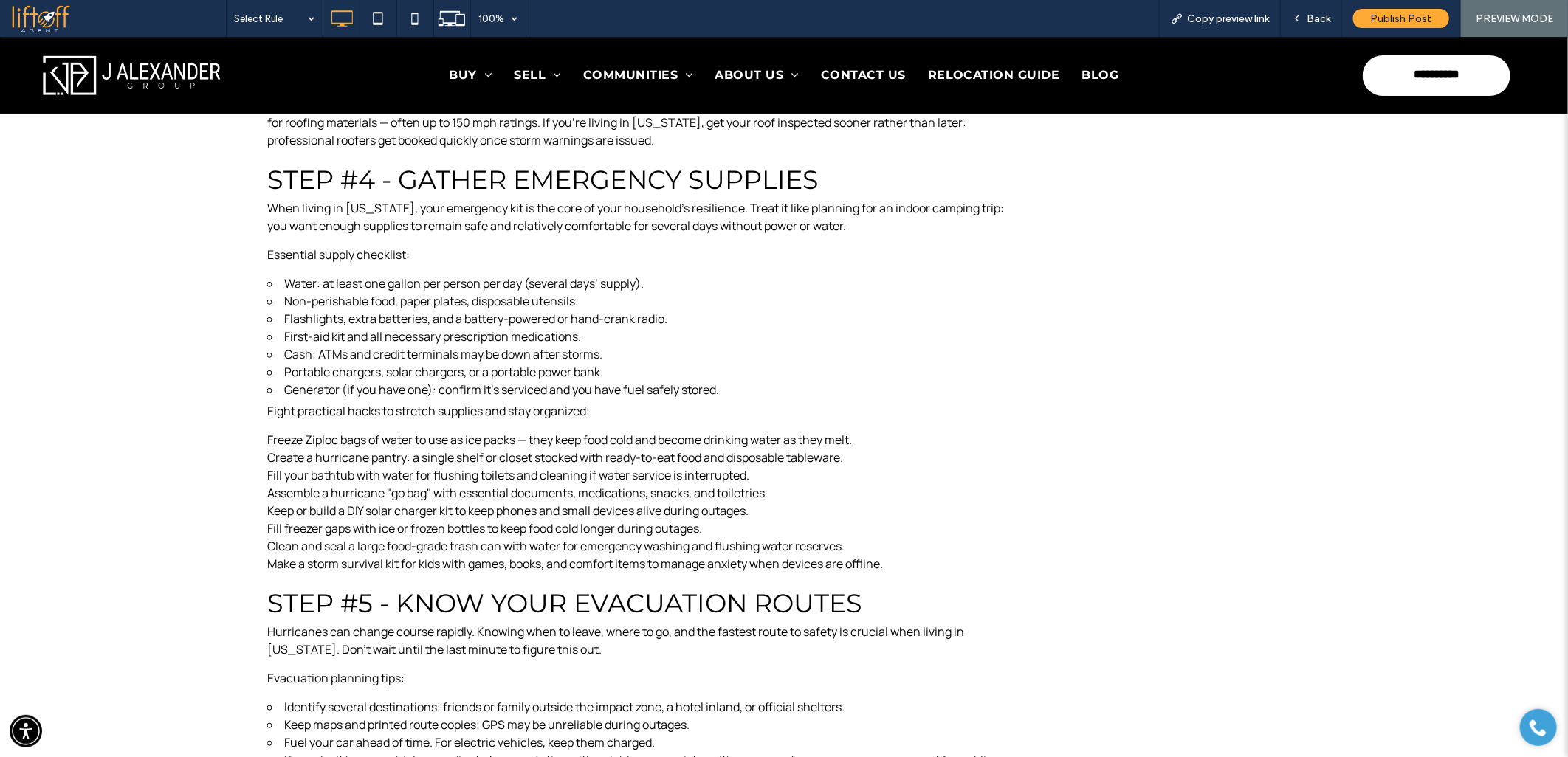
scroll to position [643, 0]
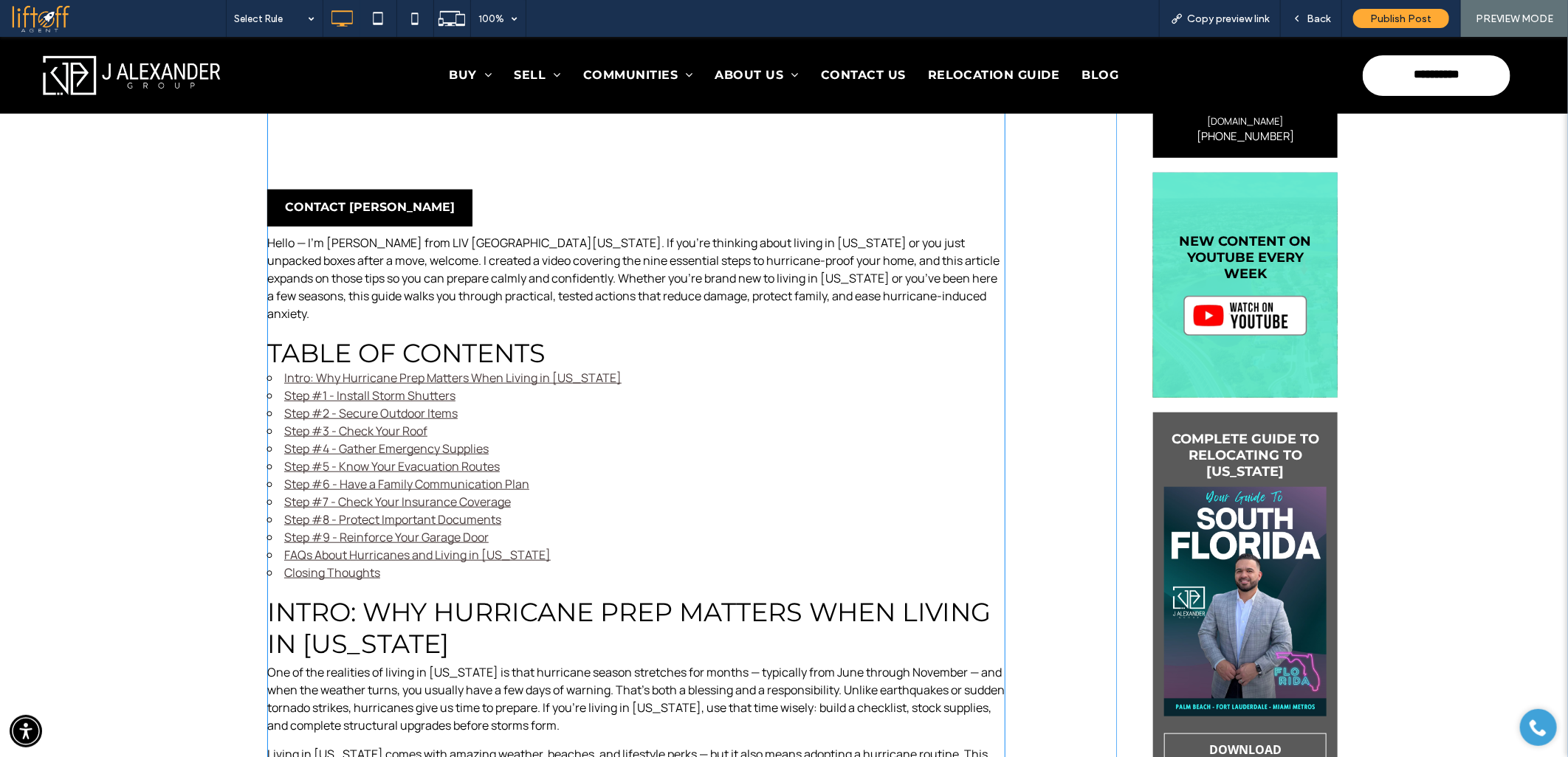
click at [322, 475] on link "Step #6 - Have a Family Communication Plan" at bounding box center [406, 483] width 245 height 17
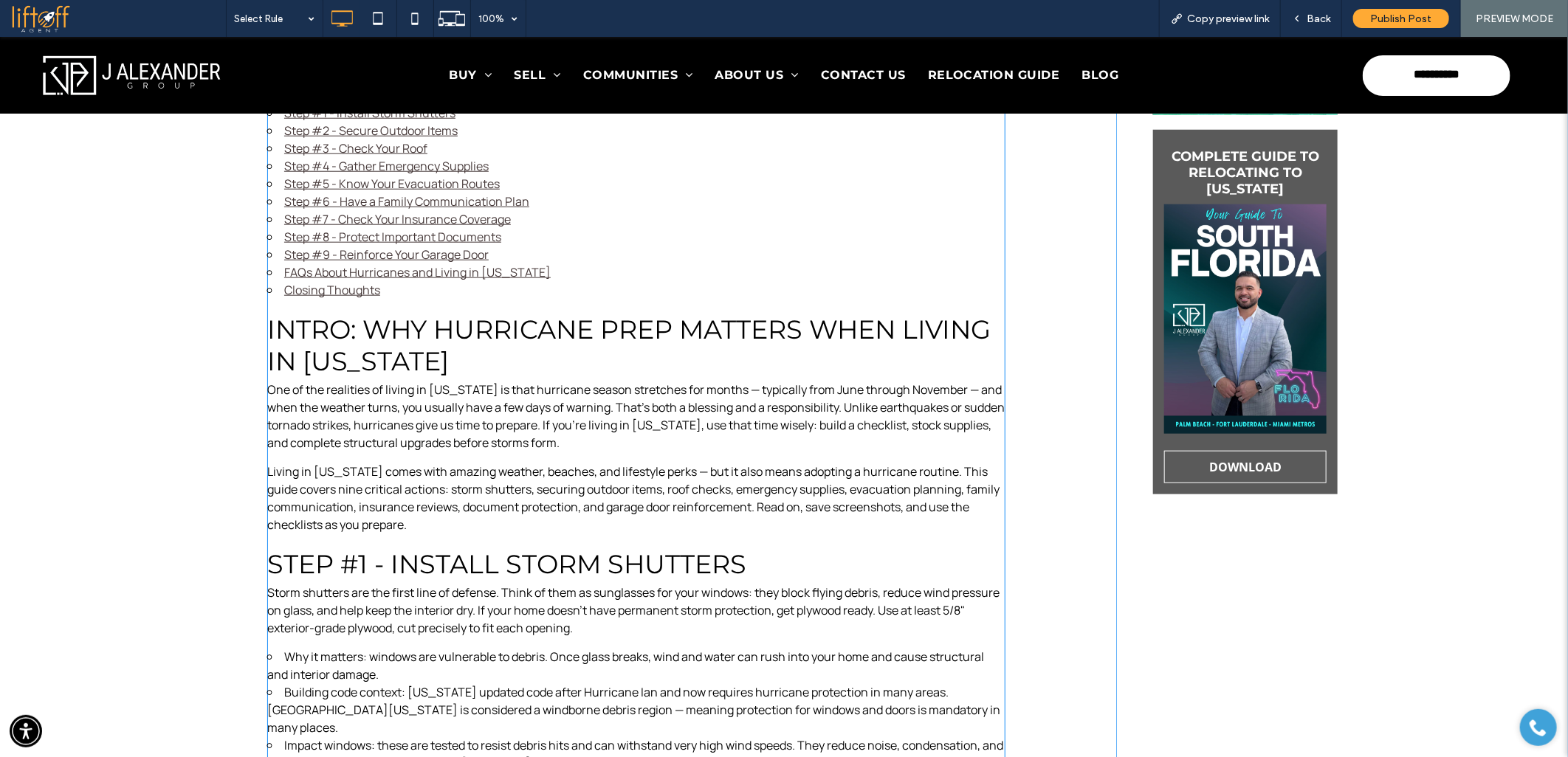
scroll to position [921, 0]
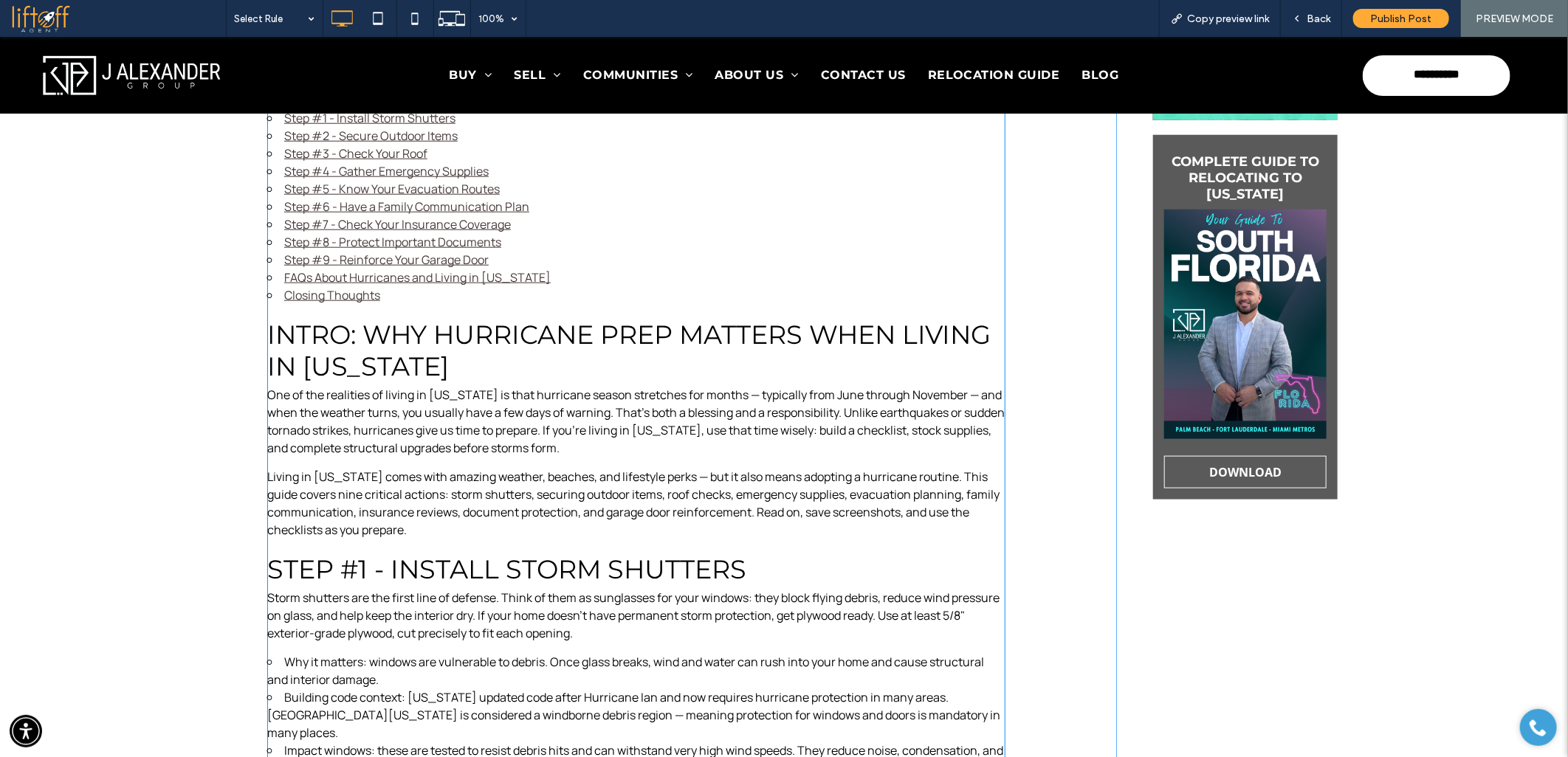
click at [345, 180] on link "Step #5 - Know Your Evacuation Routes" at bounding box center [392, 188] width 215 height 17
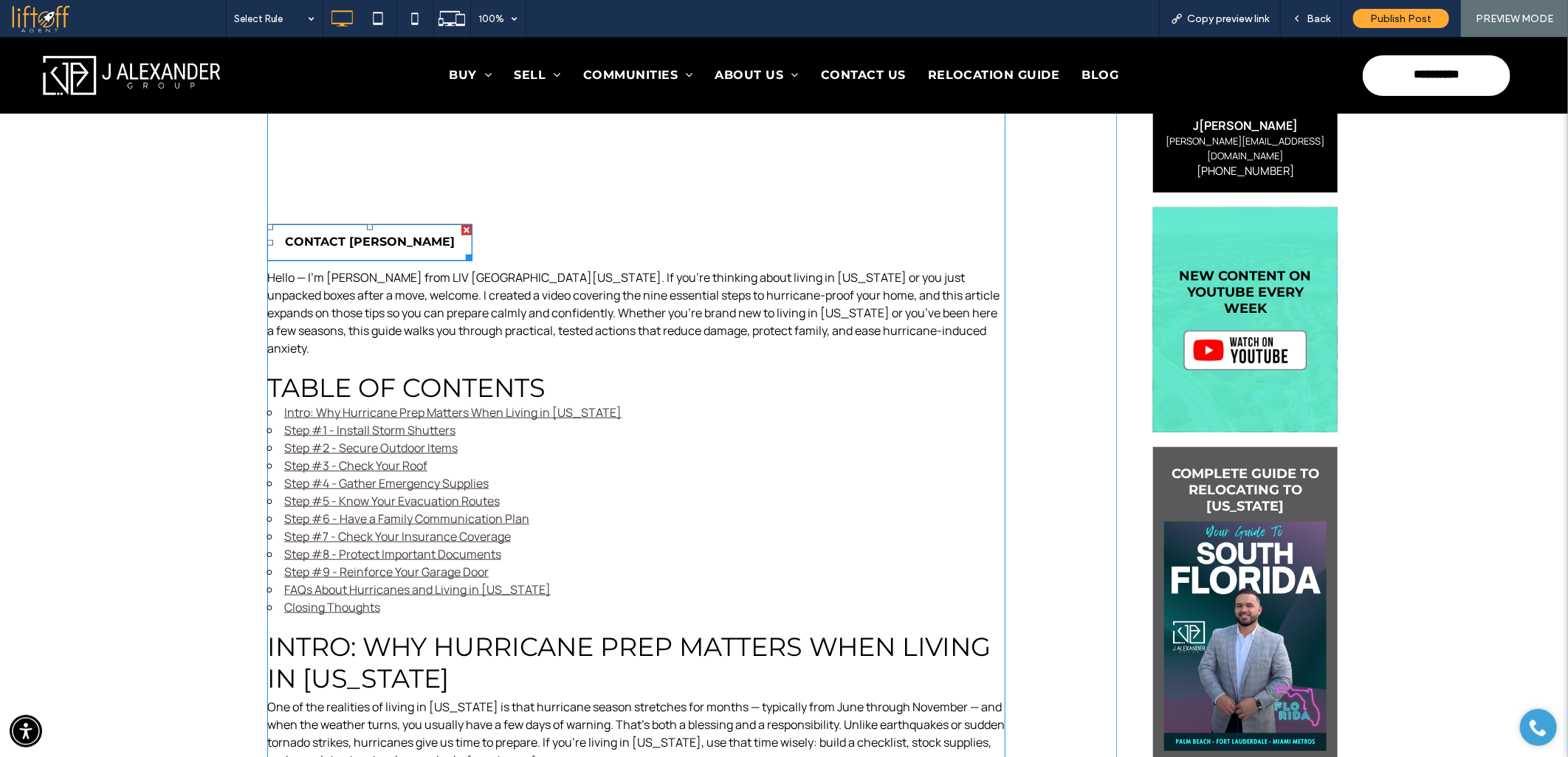
scroll to position [618, 0]
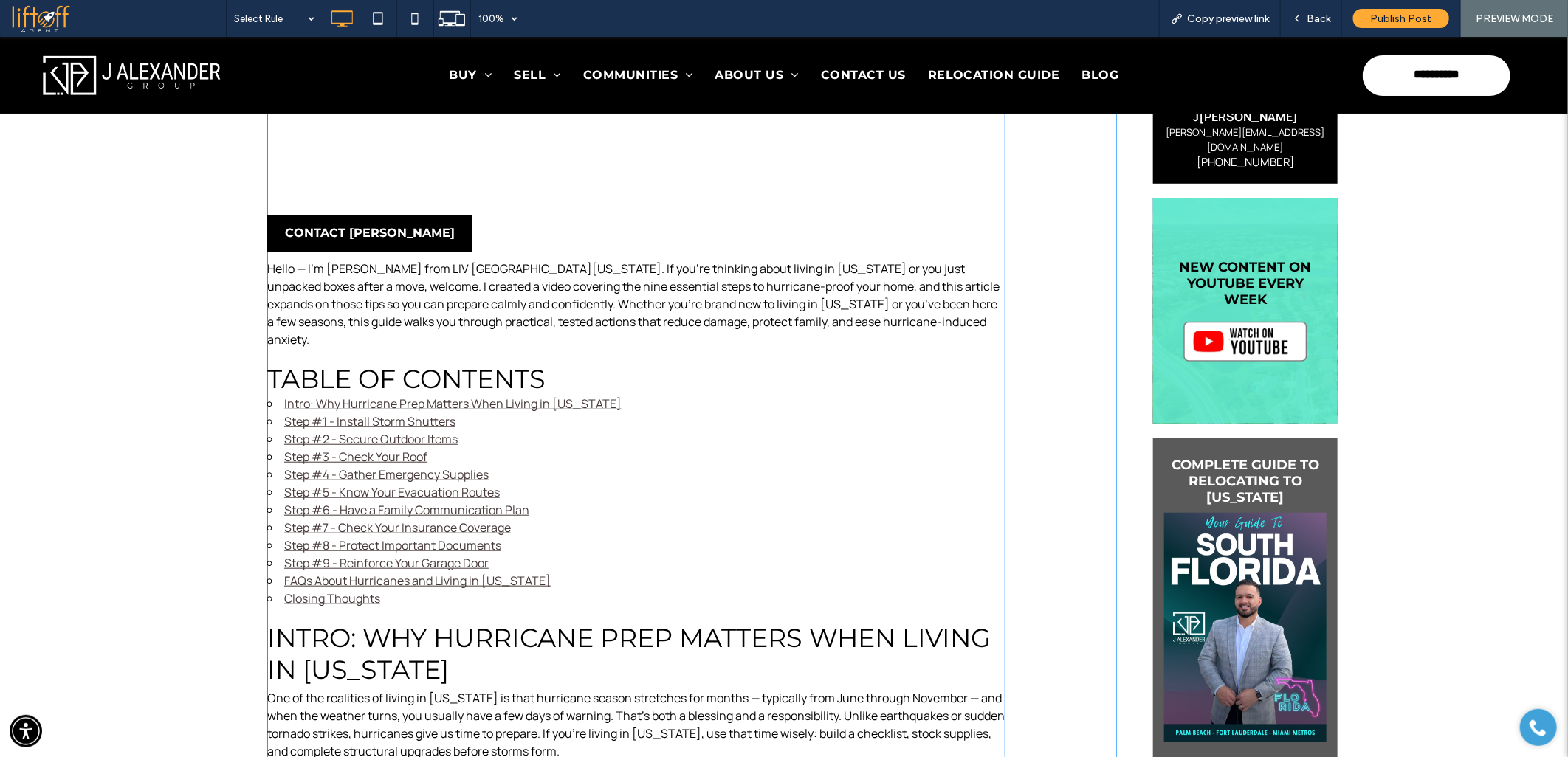
click at [327, 465] on link "Step #4 - Gather Emergency Supplies" at bounding box center [386, 473] width 205 height 17
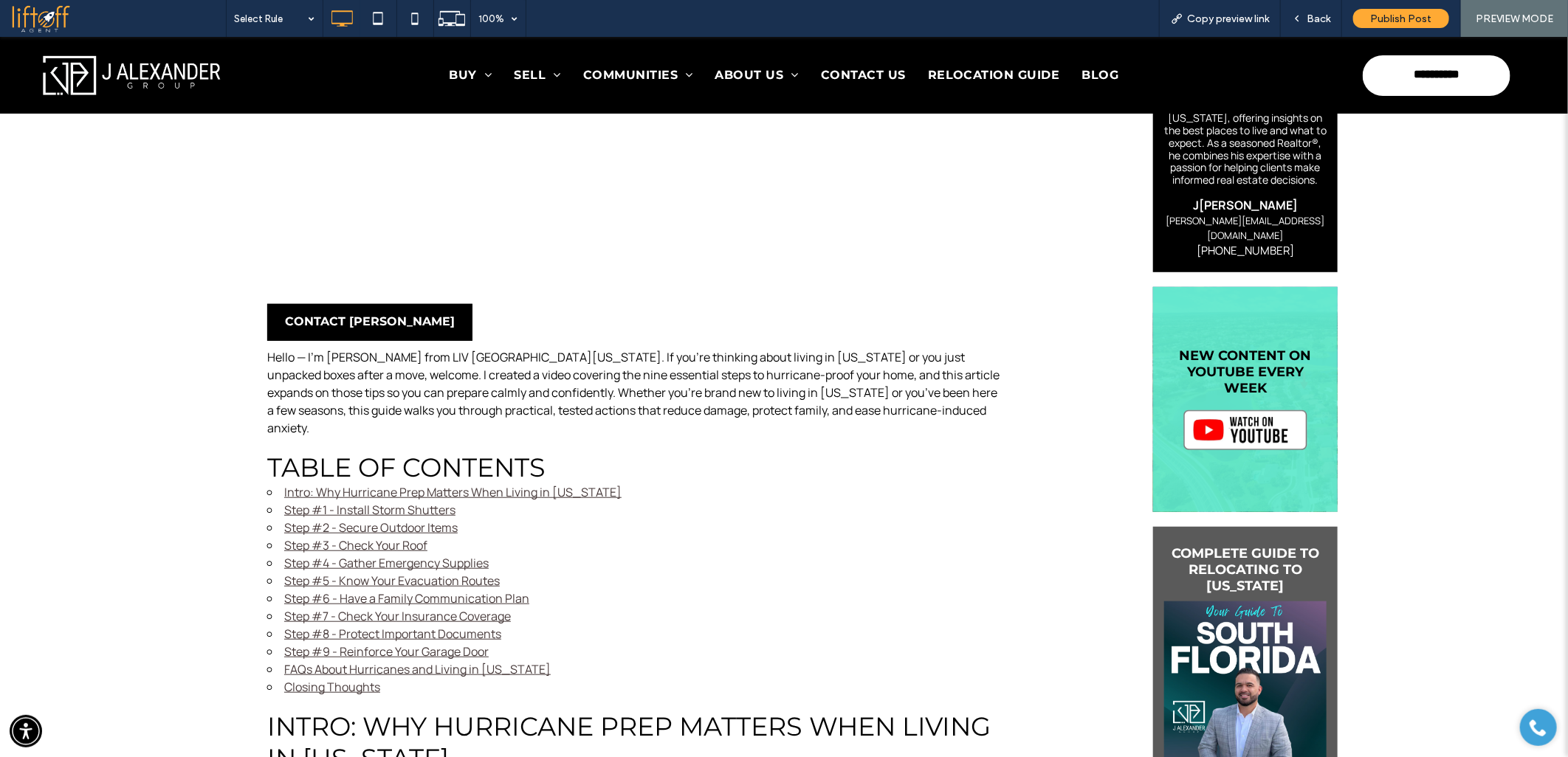
scroll to position [497, 0]
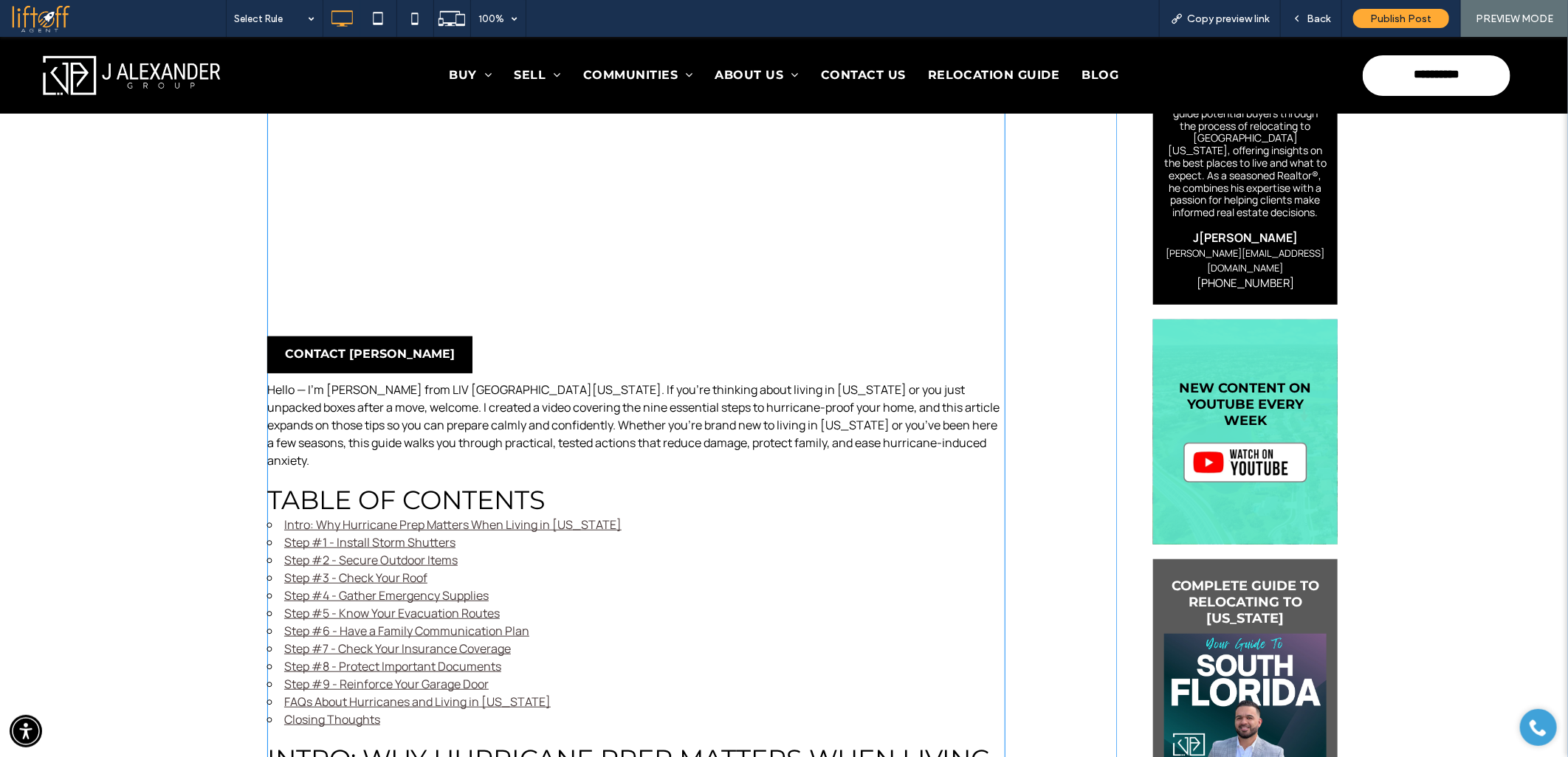
click at [325, 569] on link "Step #3 - Check Your Roof" at bounding box center [356, 577] width 143 height 17
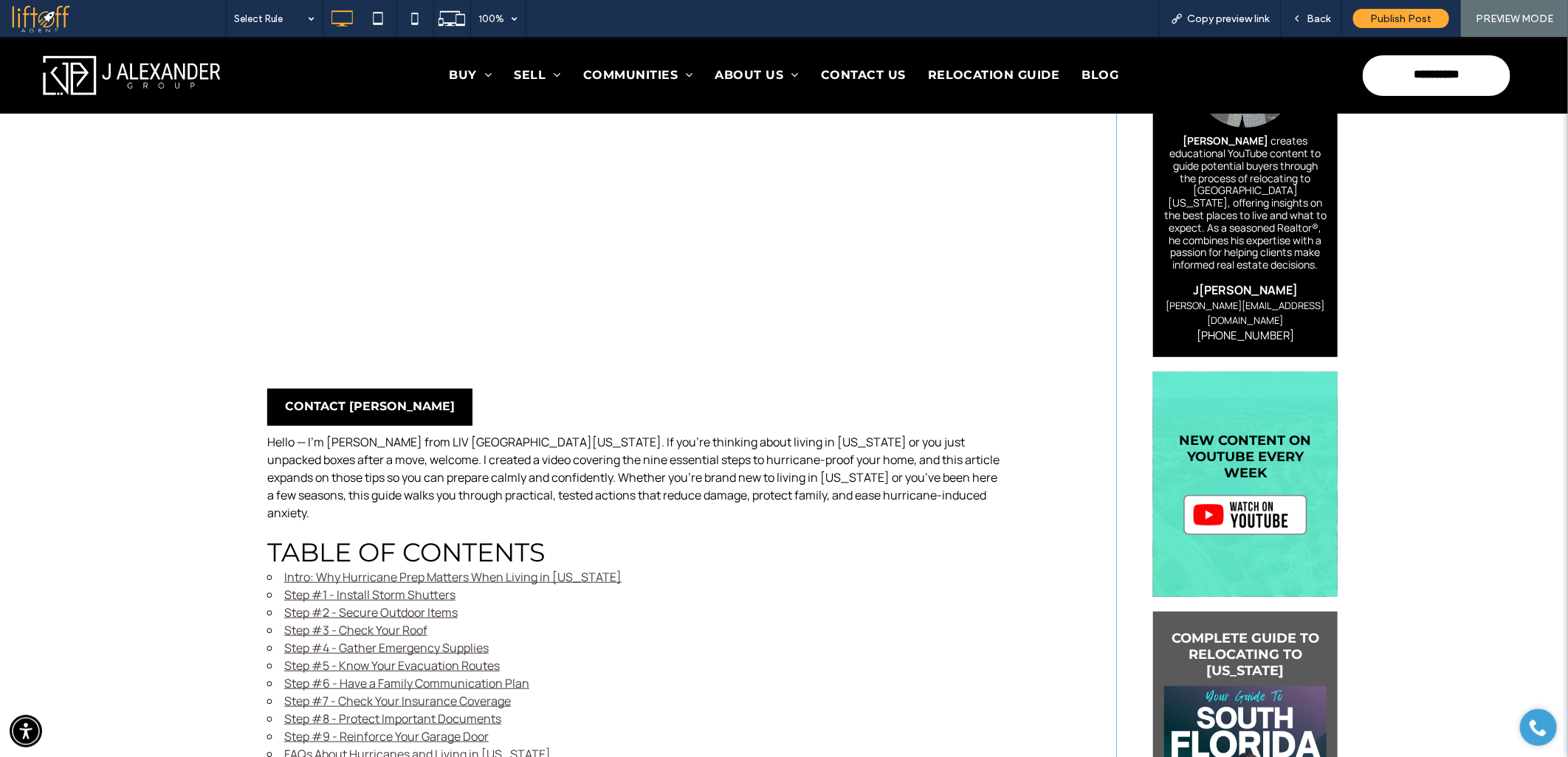
scroll to position [443, 0]
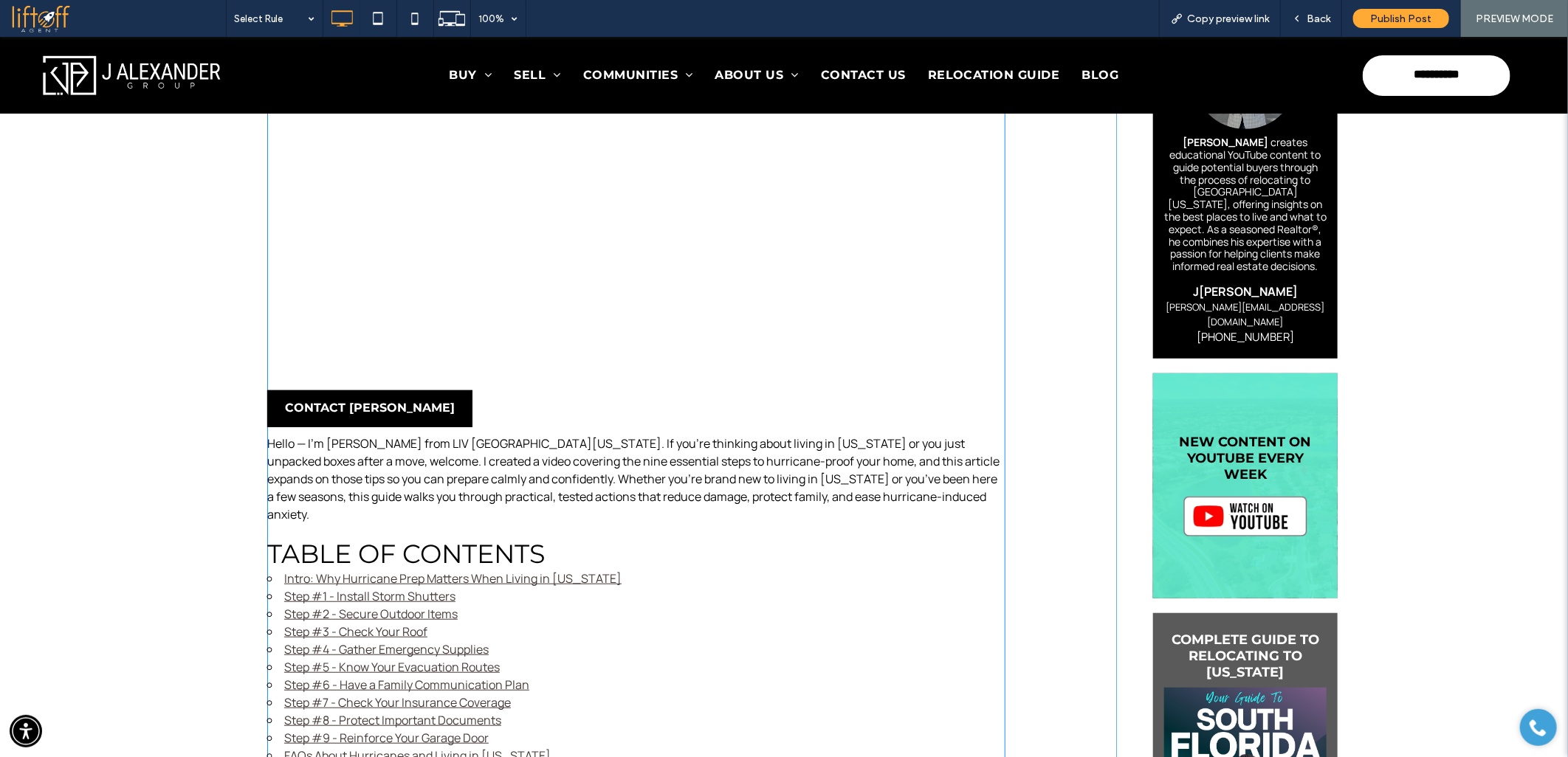
click at [352, 605] on link "Step #2 - Secure Outdoor Items" at bounding box center [370, 613] width 173 height 17
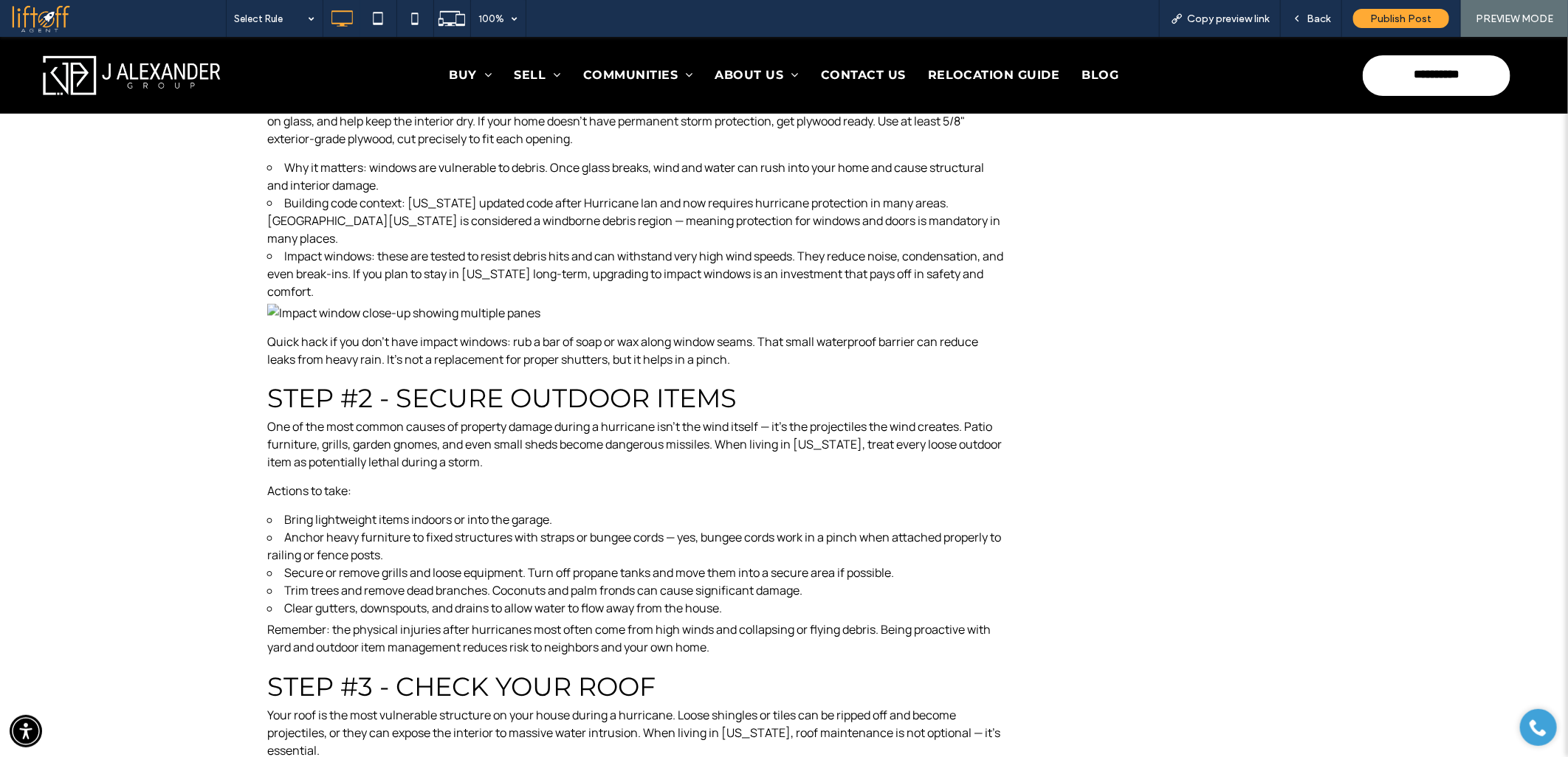
scroll to position [784, 0]
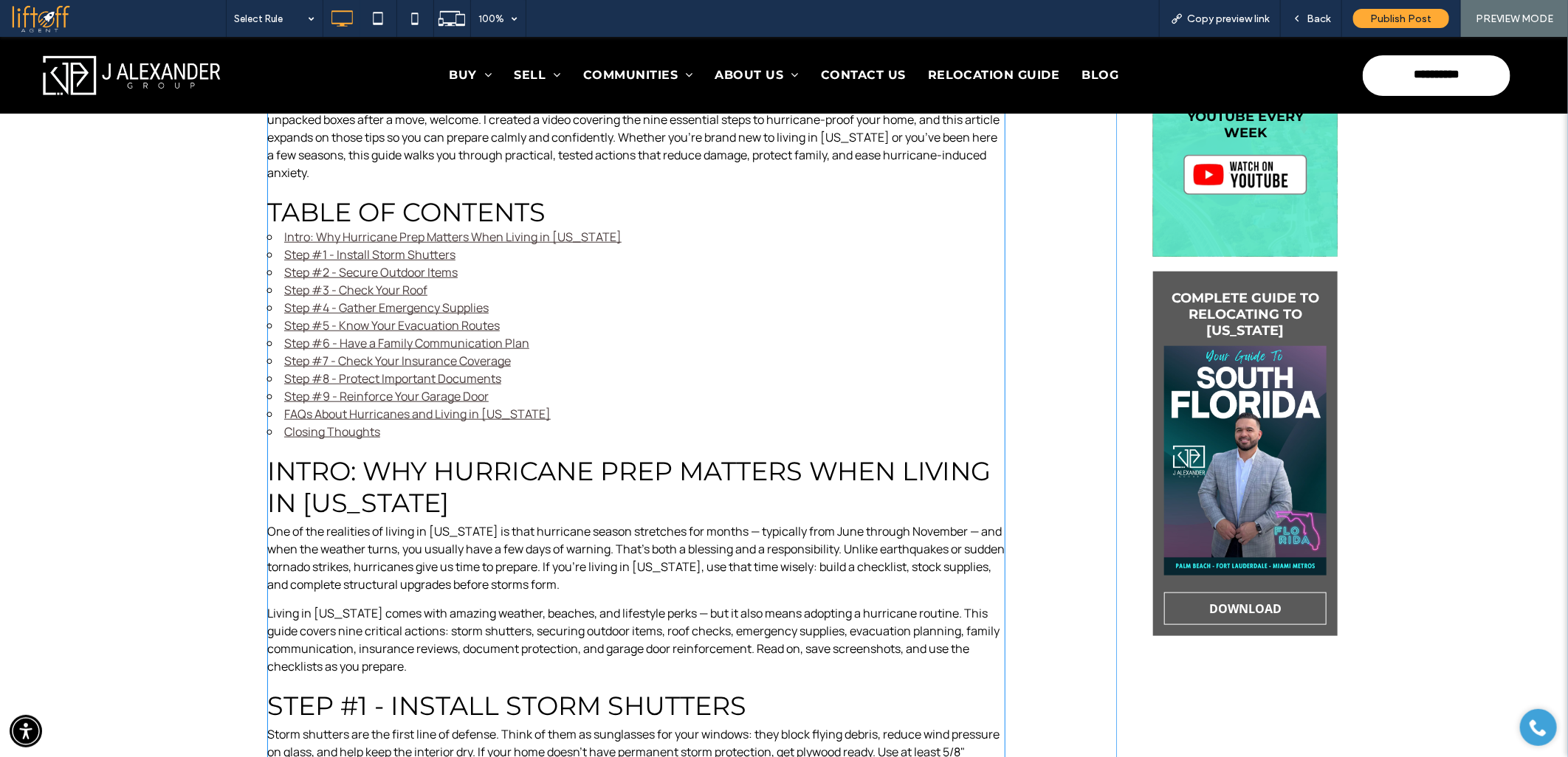
click at [341, 262] on li "Step #2 - Secure Outdoor Items" at bounding box center [637, 271] width 738 height 18
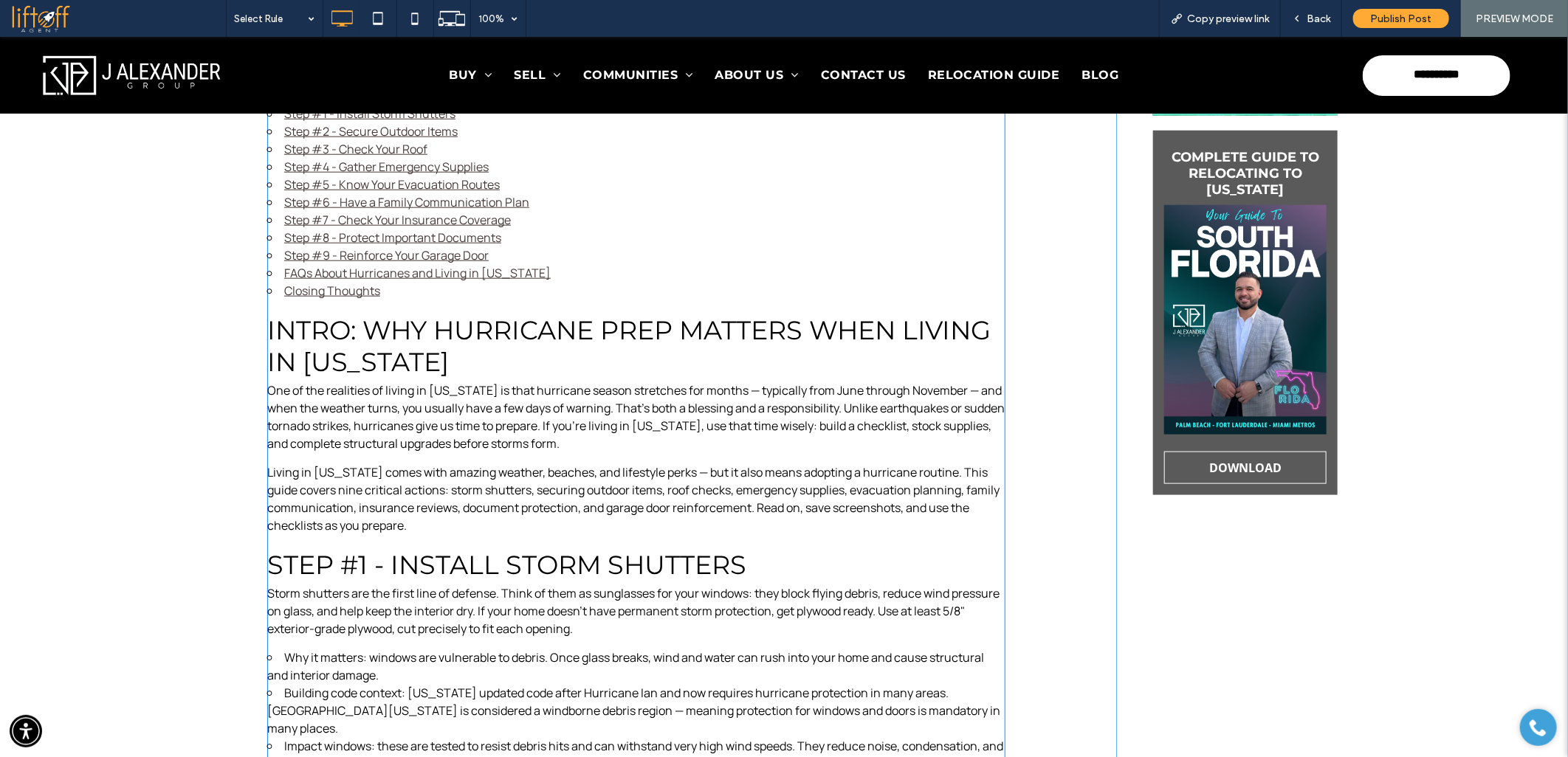
scroll to position [816, 0]
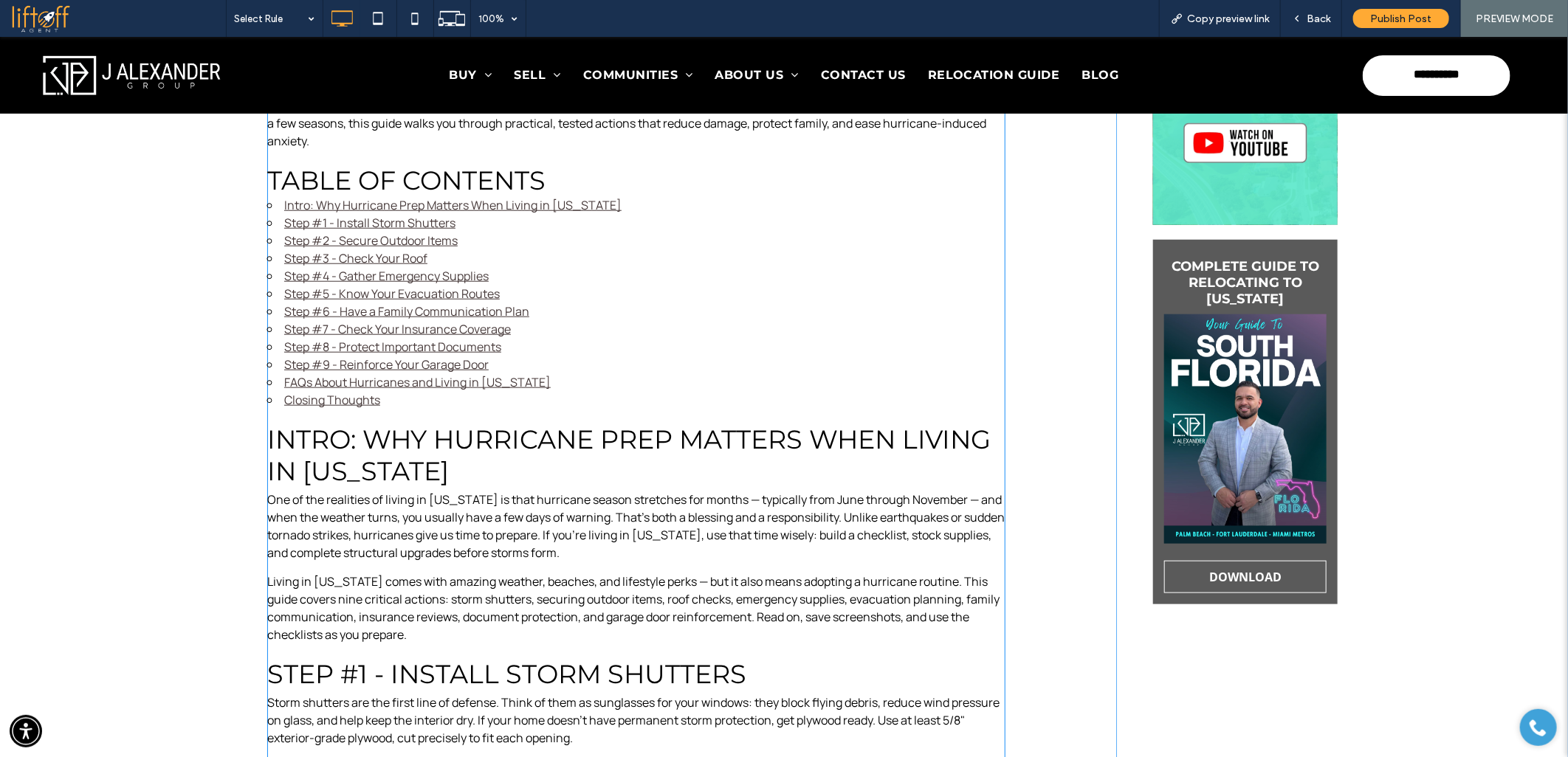
click at [367, 214] on link "Step #1 - Install Storm Shutters" at bounding box center [369, 222] width 171 height 17
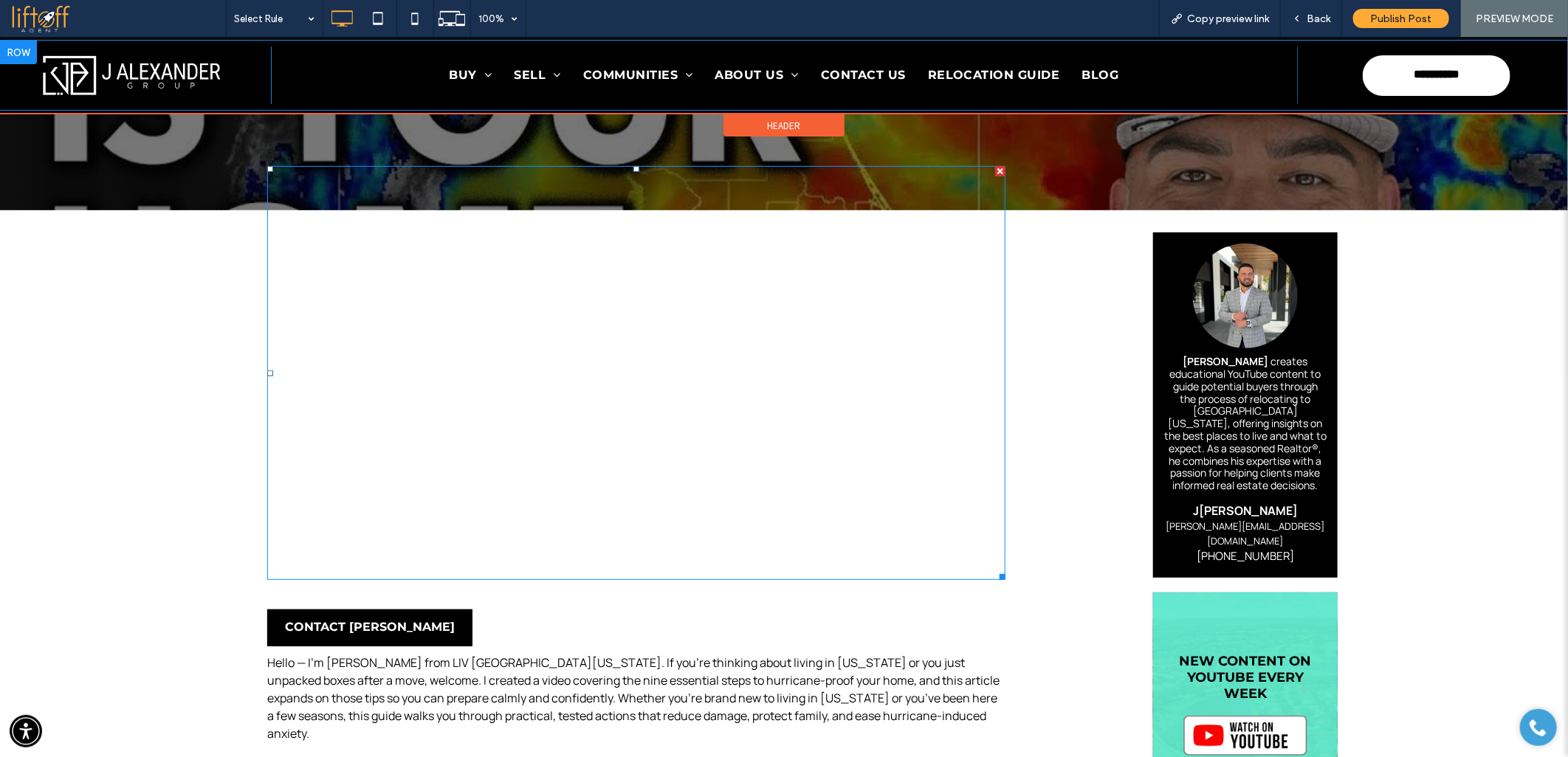
scroll to position [195, 0]
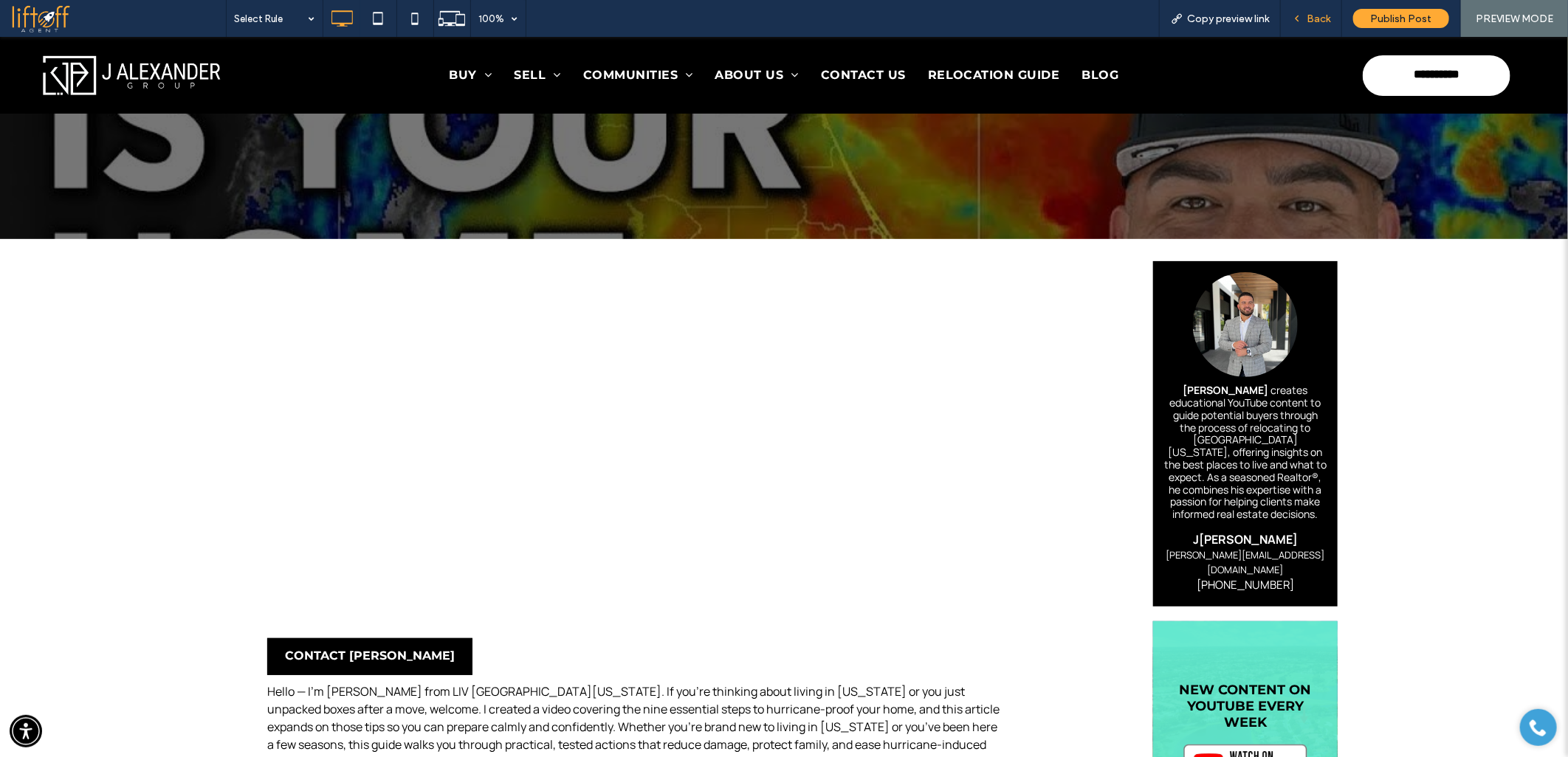
click at [1315, 16] on span "Back" at bounding box center [1318, 19] width 24 height 13
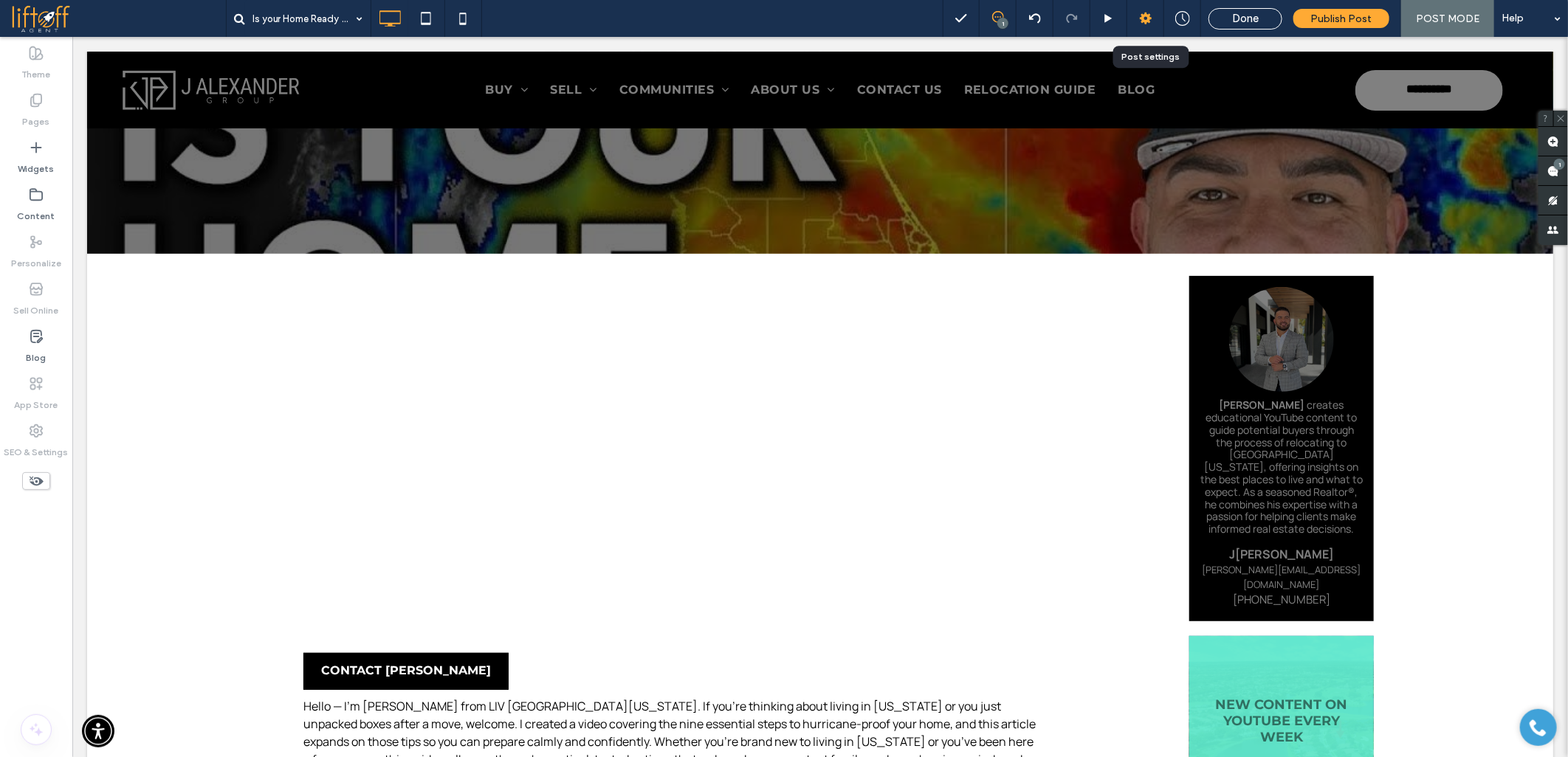
click at [1150, 11] on icon at bounding box center [1145, 18] width 15 height 15
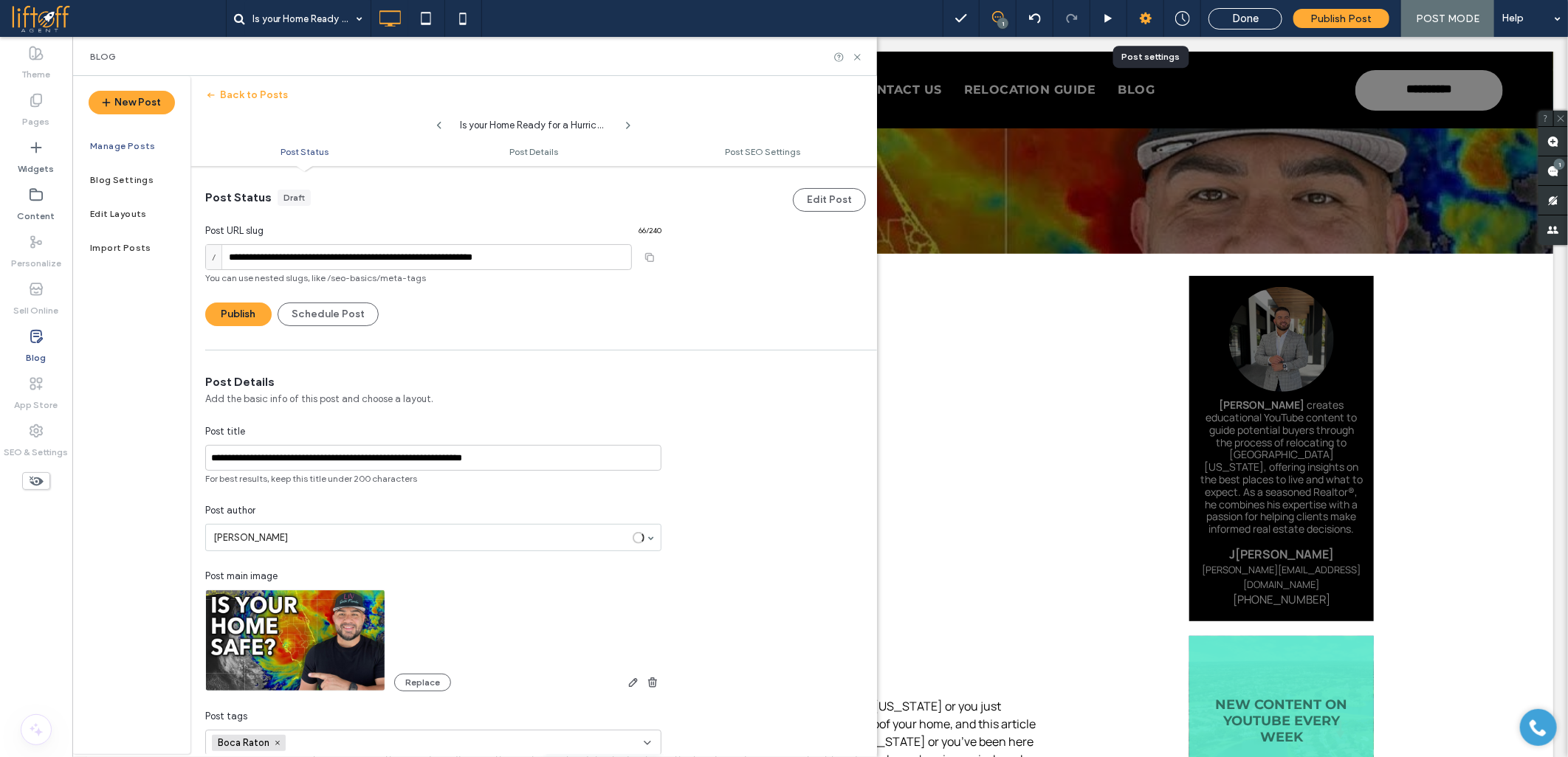
scroll to position [1, 0]
click at [293, 255] on input "**********" at bounding box center [418, 257] width 427 height 25
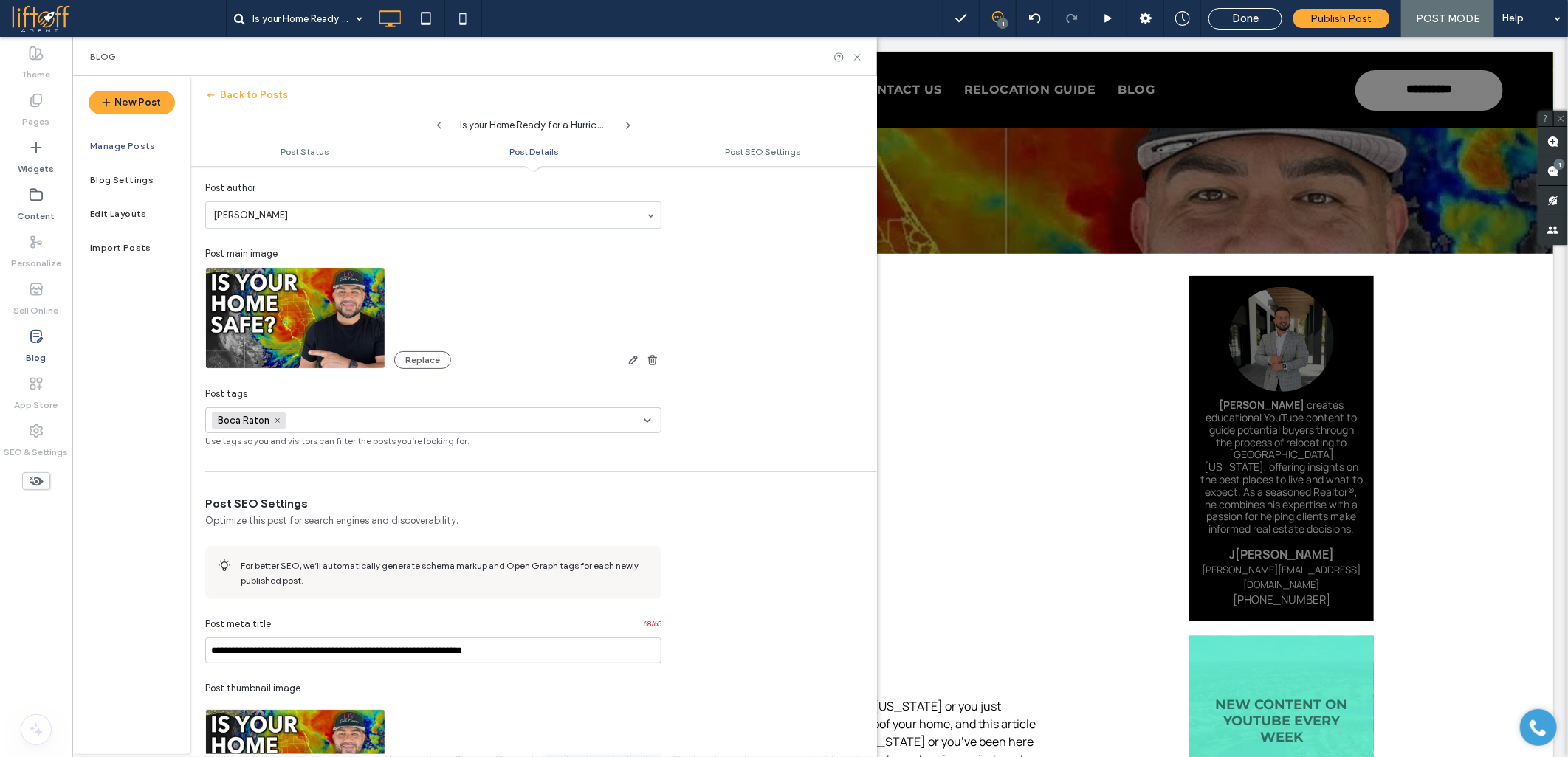
scroll to position [328, 0]
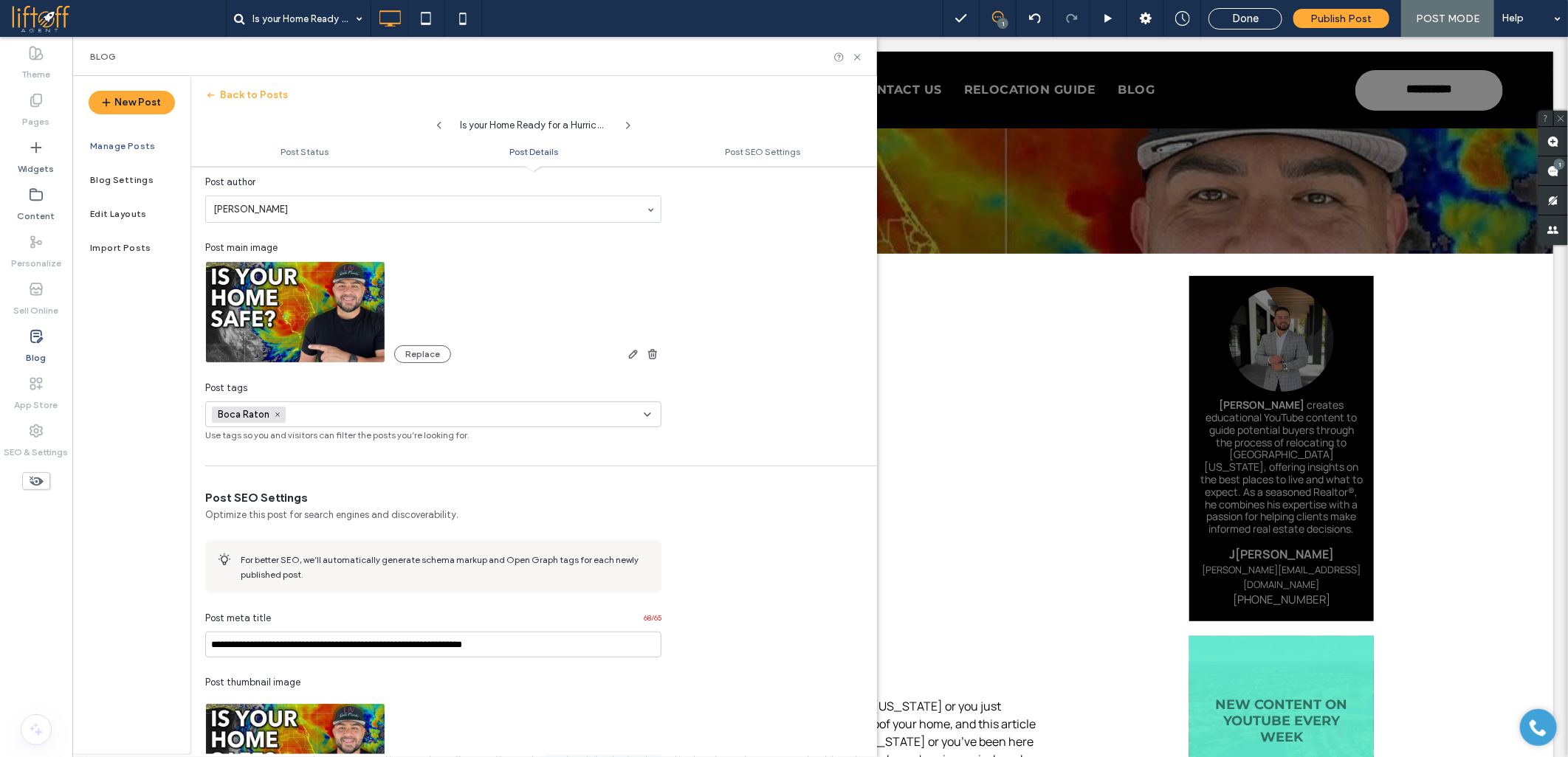
type input "**********"
click at [277, 415] on use at bounding box center [277, 414] width 5 height 5
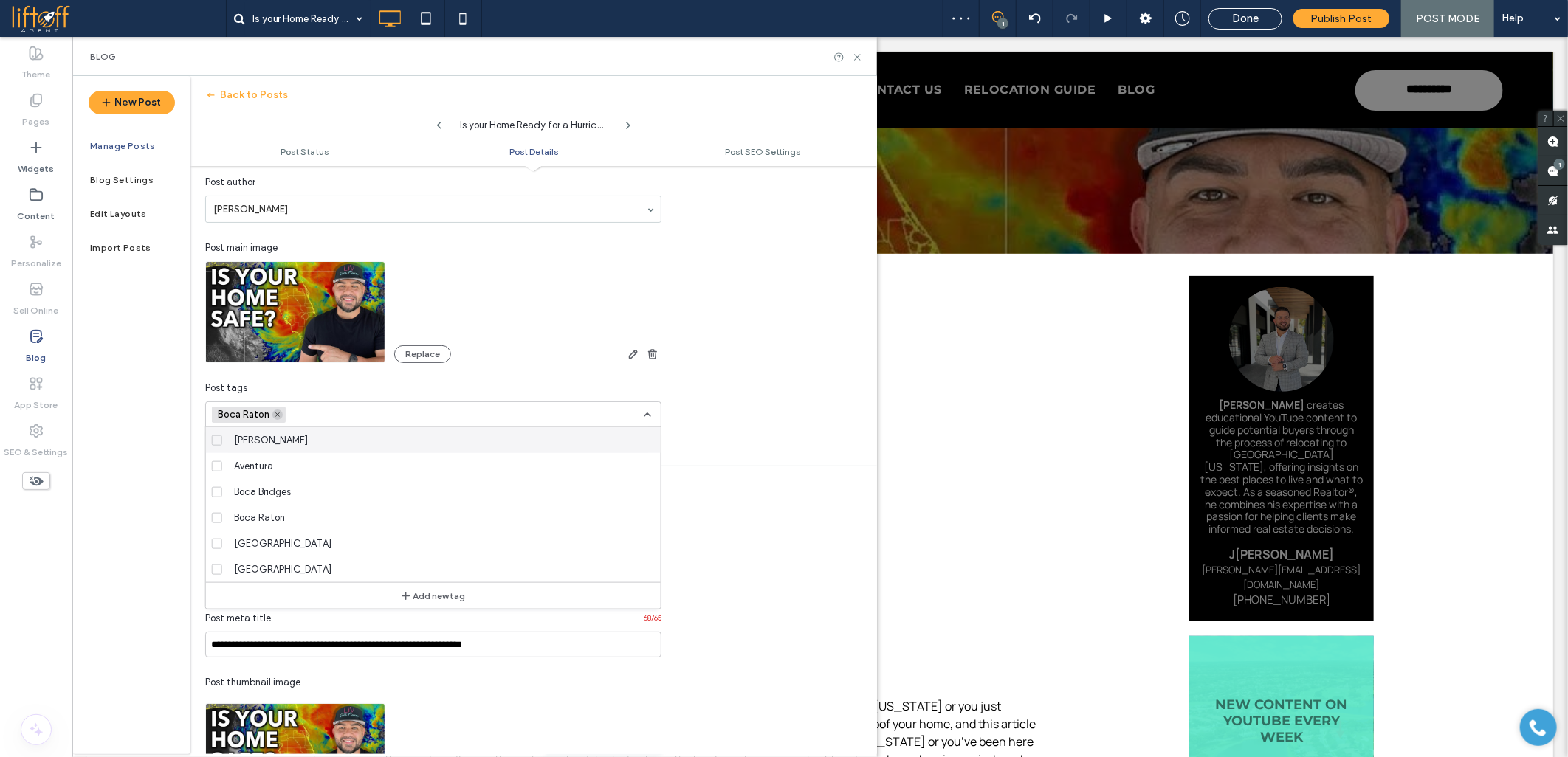
click at [277, 415] on div at bounding box center [784, 378] width 1568 height 757
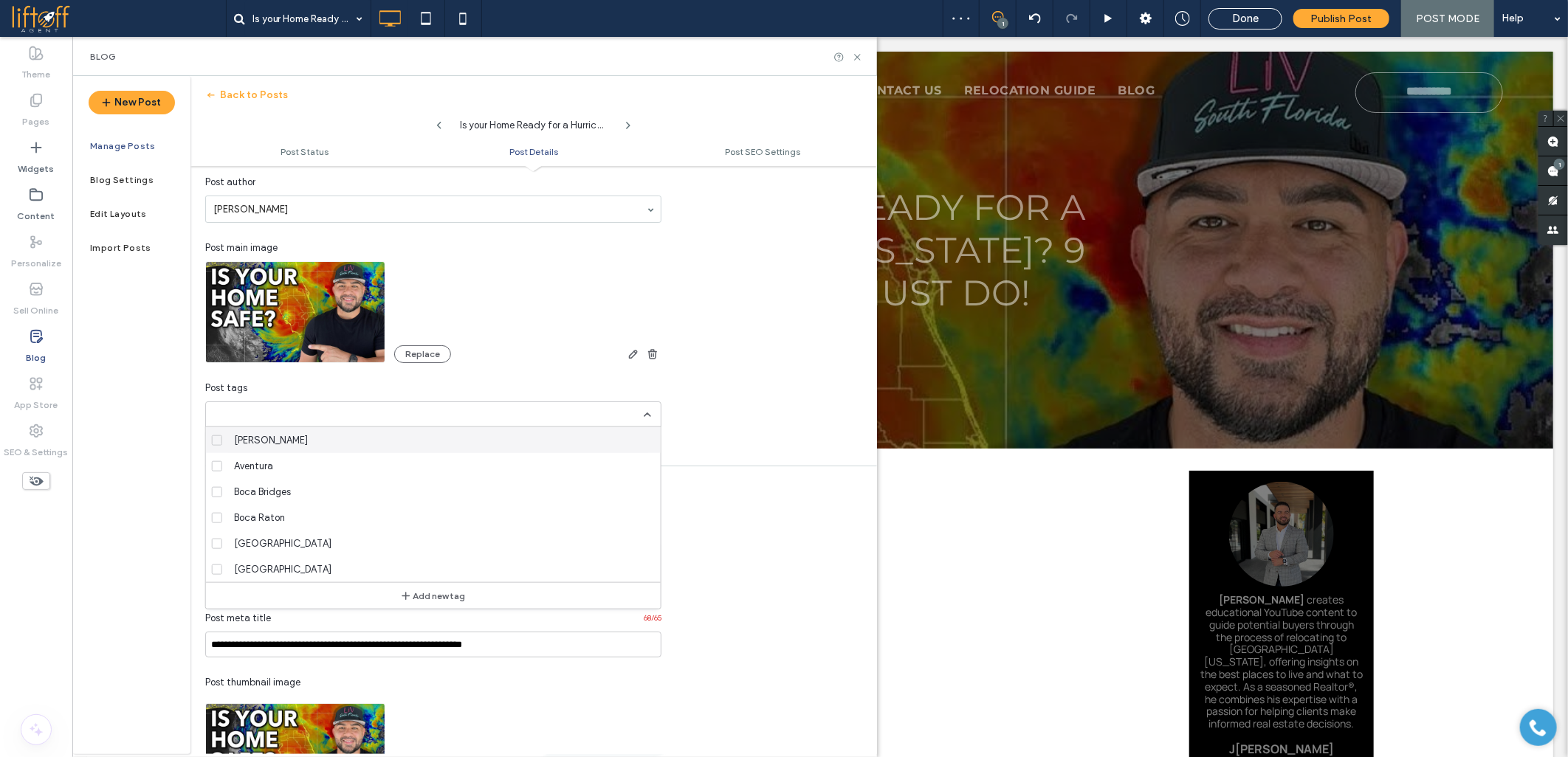
click at [277, 415] on input at bounding box center [262, 414] width 102 height 12
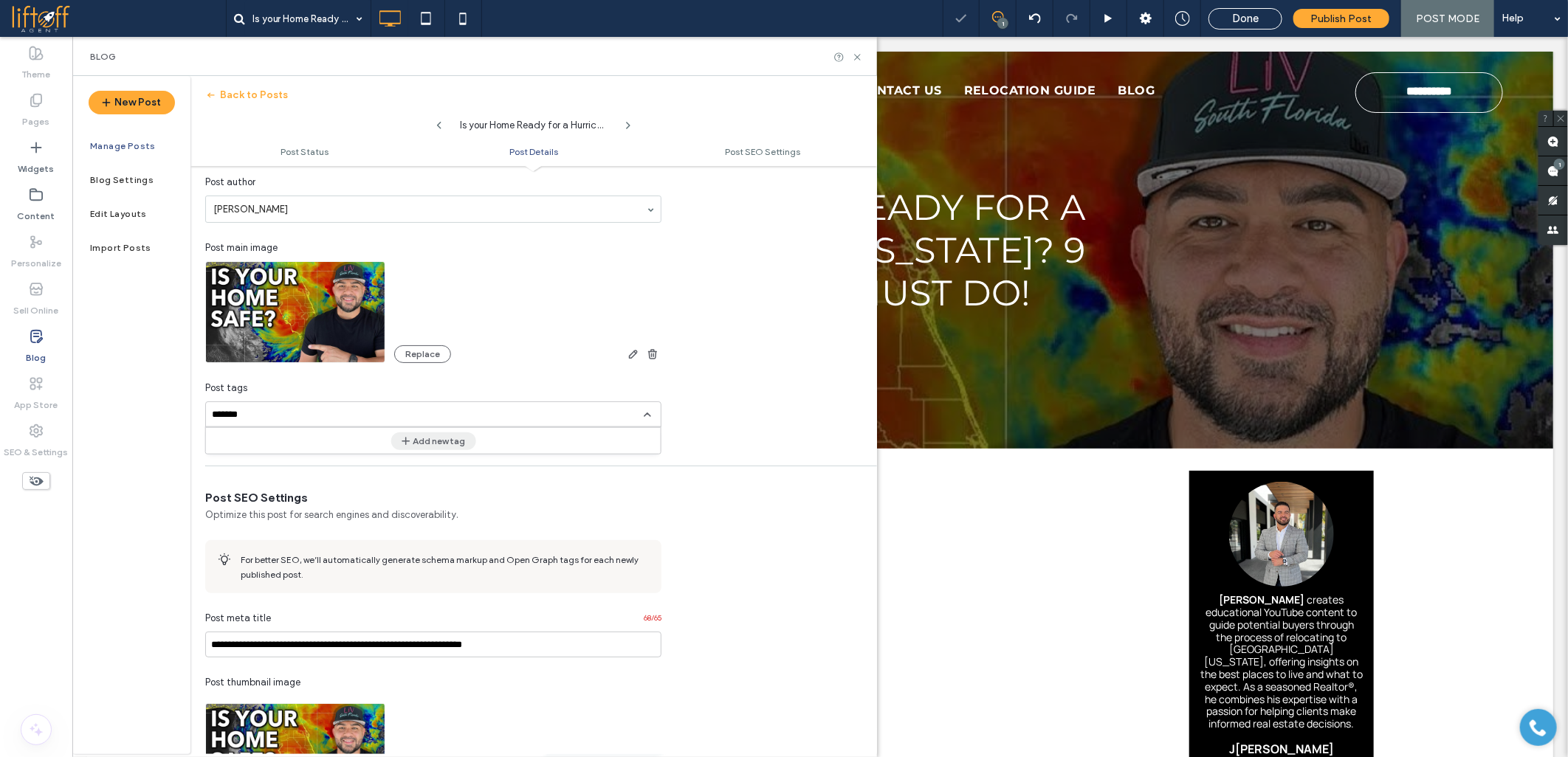
type input "*******"
click at [430, 437] on button "Add new tag" at bounding box center [433, 441] width 85 height 18
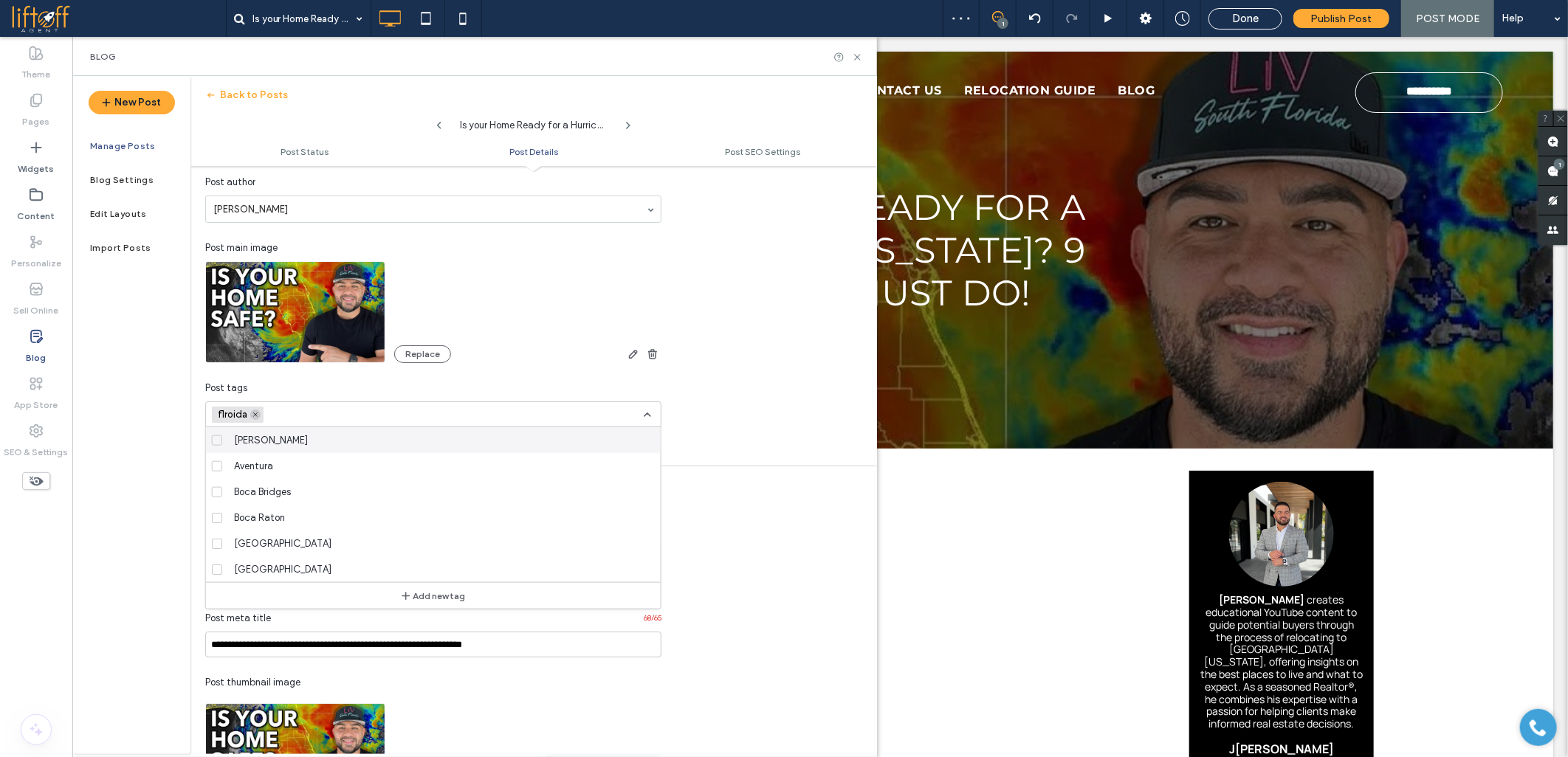
click at [257, 411] on icon at bounding box center [256, 415] width 8 height 8
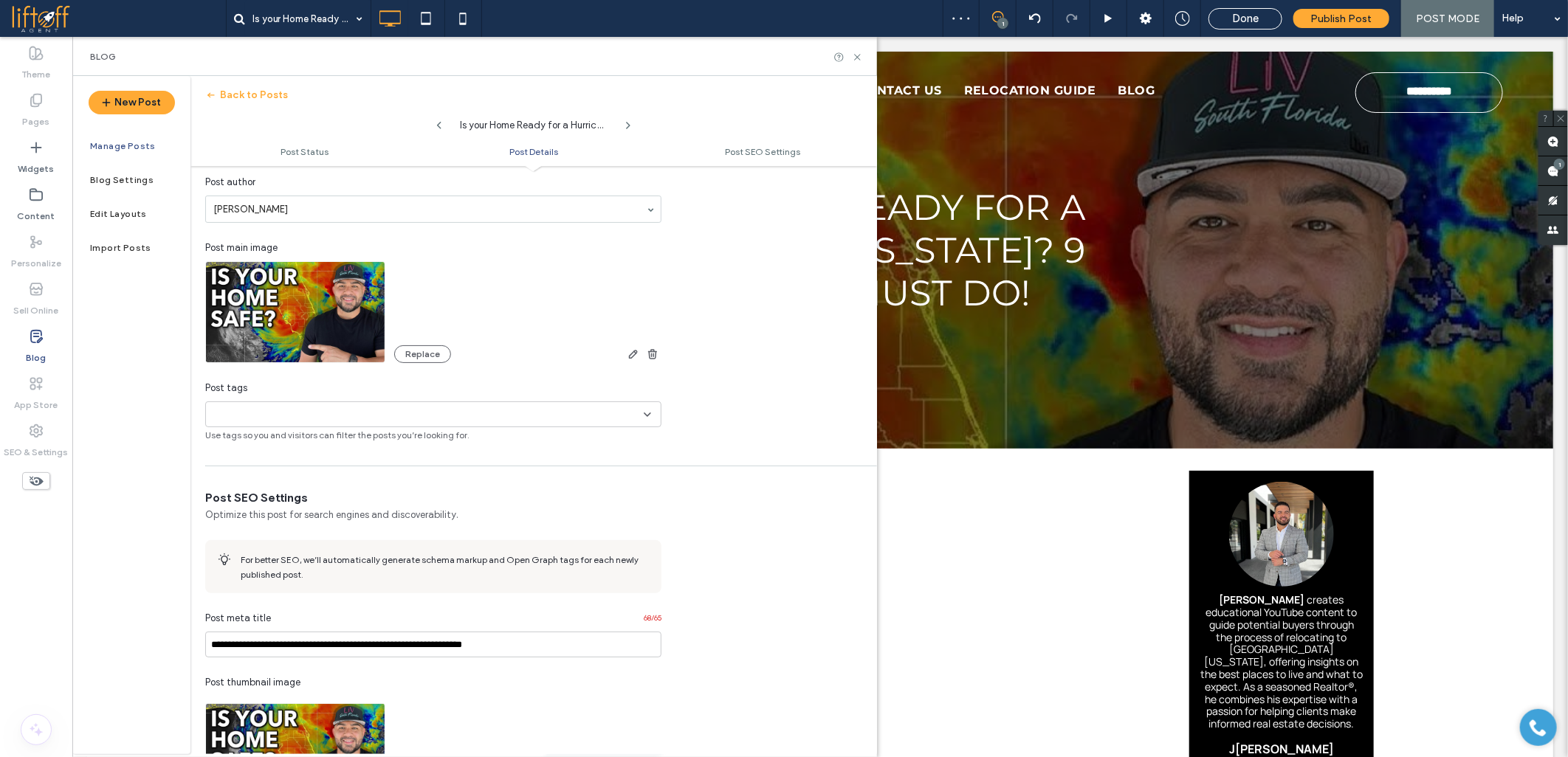
click at [249, 414] on div "**********" at bounding box center [784, 378] width 1568 height 757
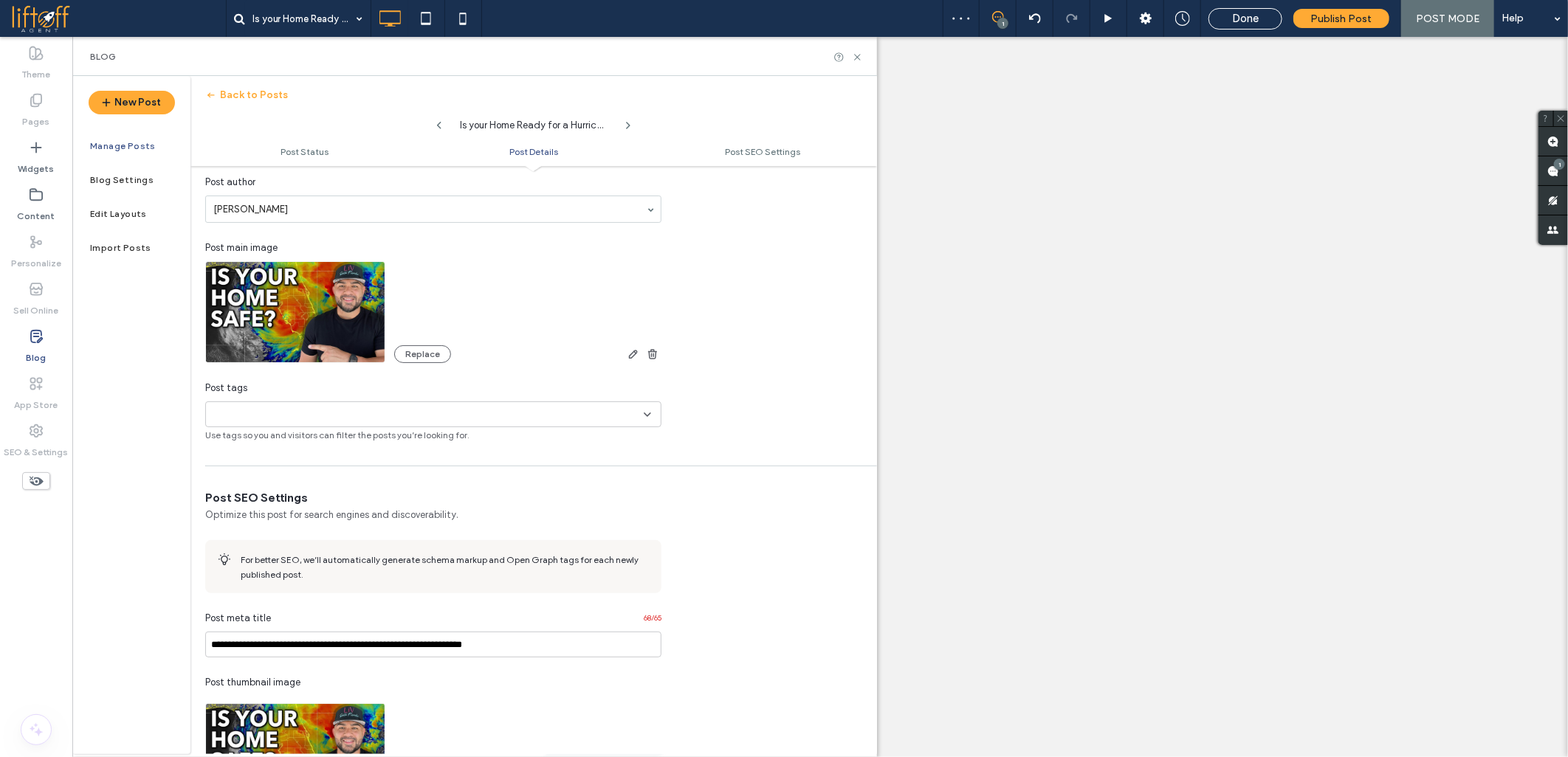
click at [301, 416] on input at bounding box center [262, 414] width 102 height 12
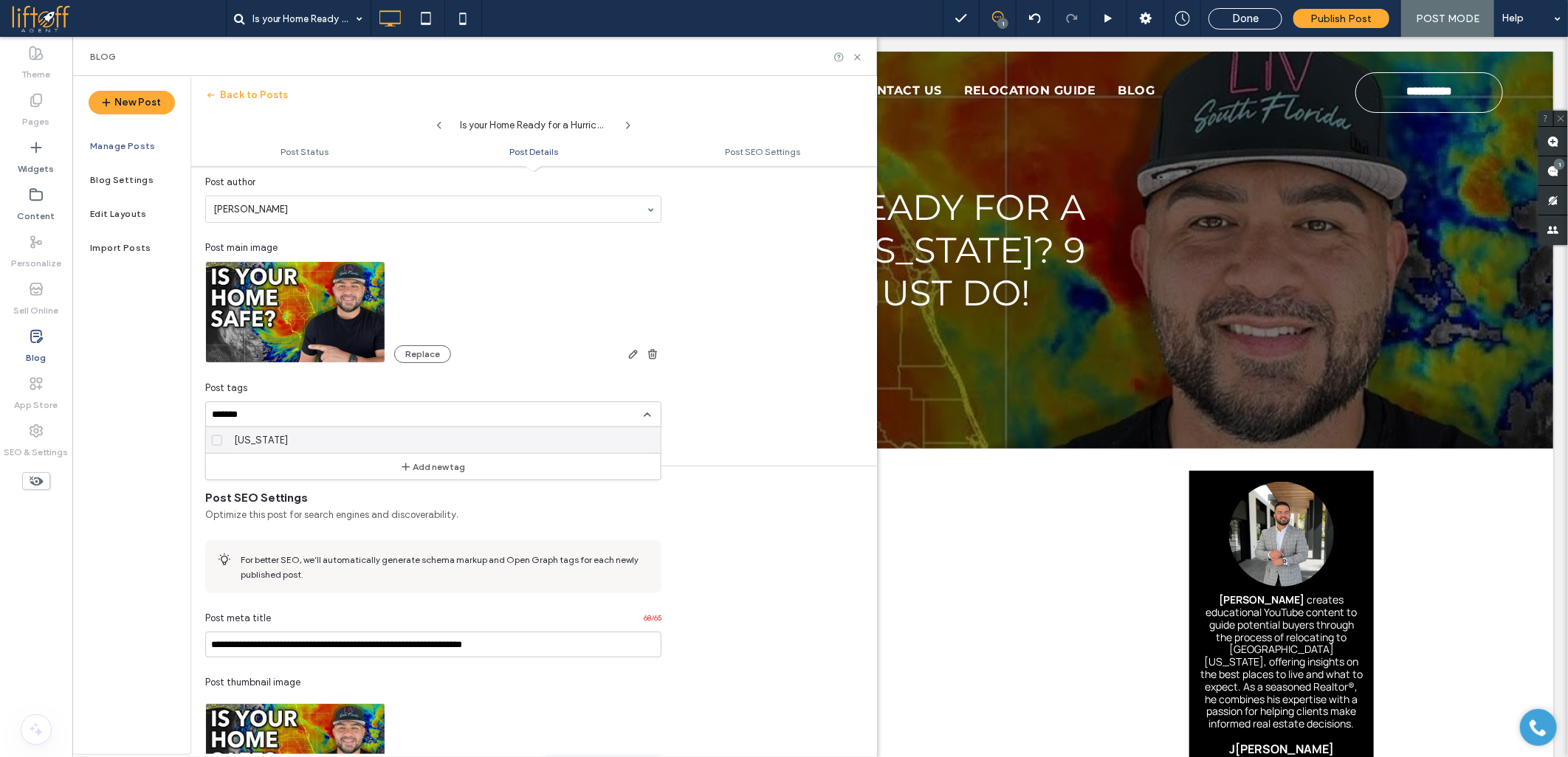
type input "*******"
click at [274, 439] on div "[US_STATE]" at bounding box center [439, 440] width 421 height 25
click at [645, 411] on icon at bounding box center [647, 414] width 12 height 12
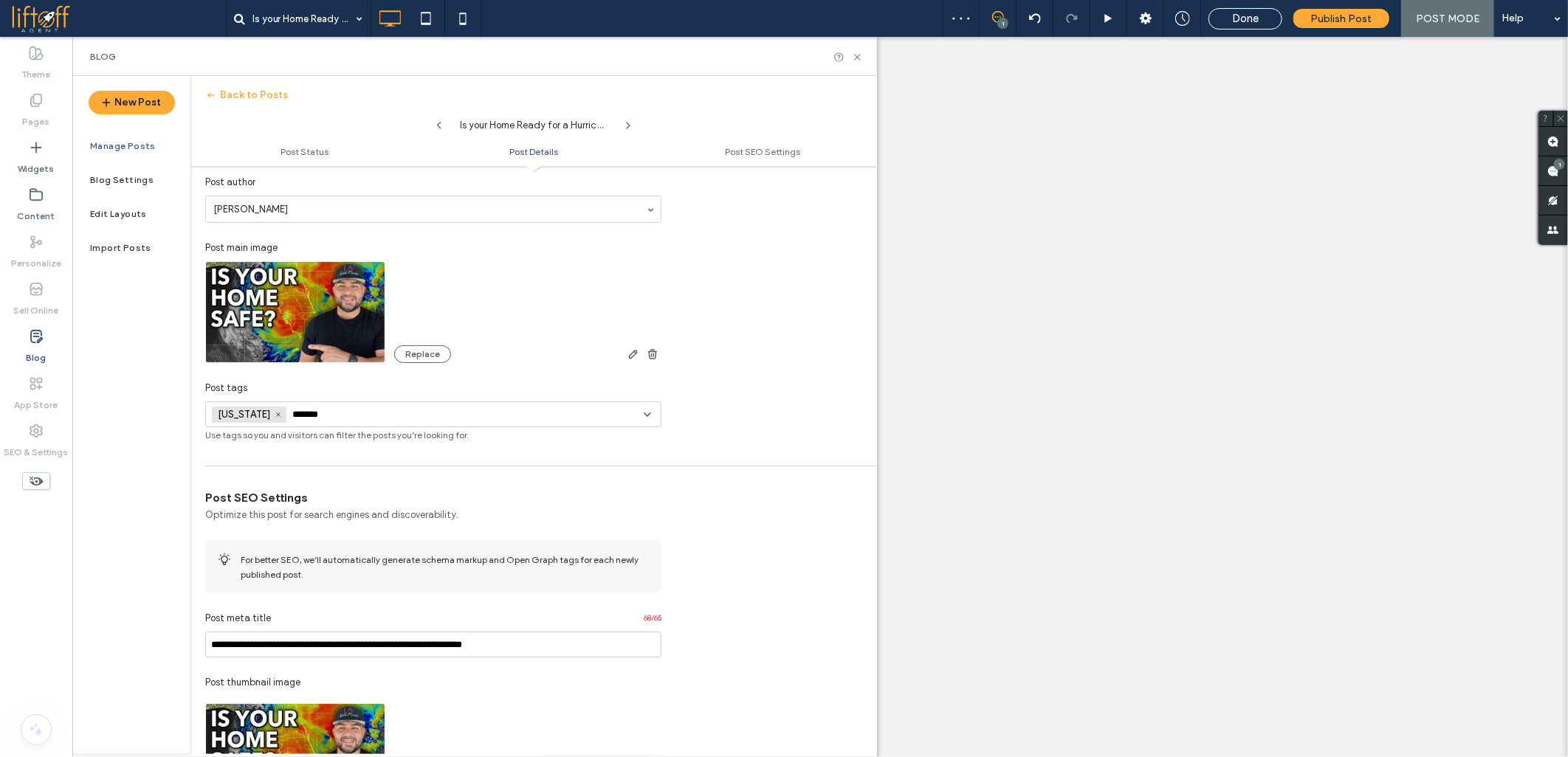
click at [296, 413] on input "*******" at bounding box center [343, 414] width 102 height 12
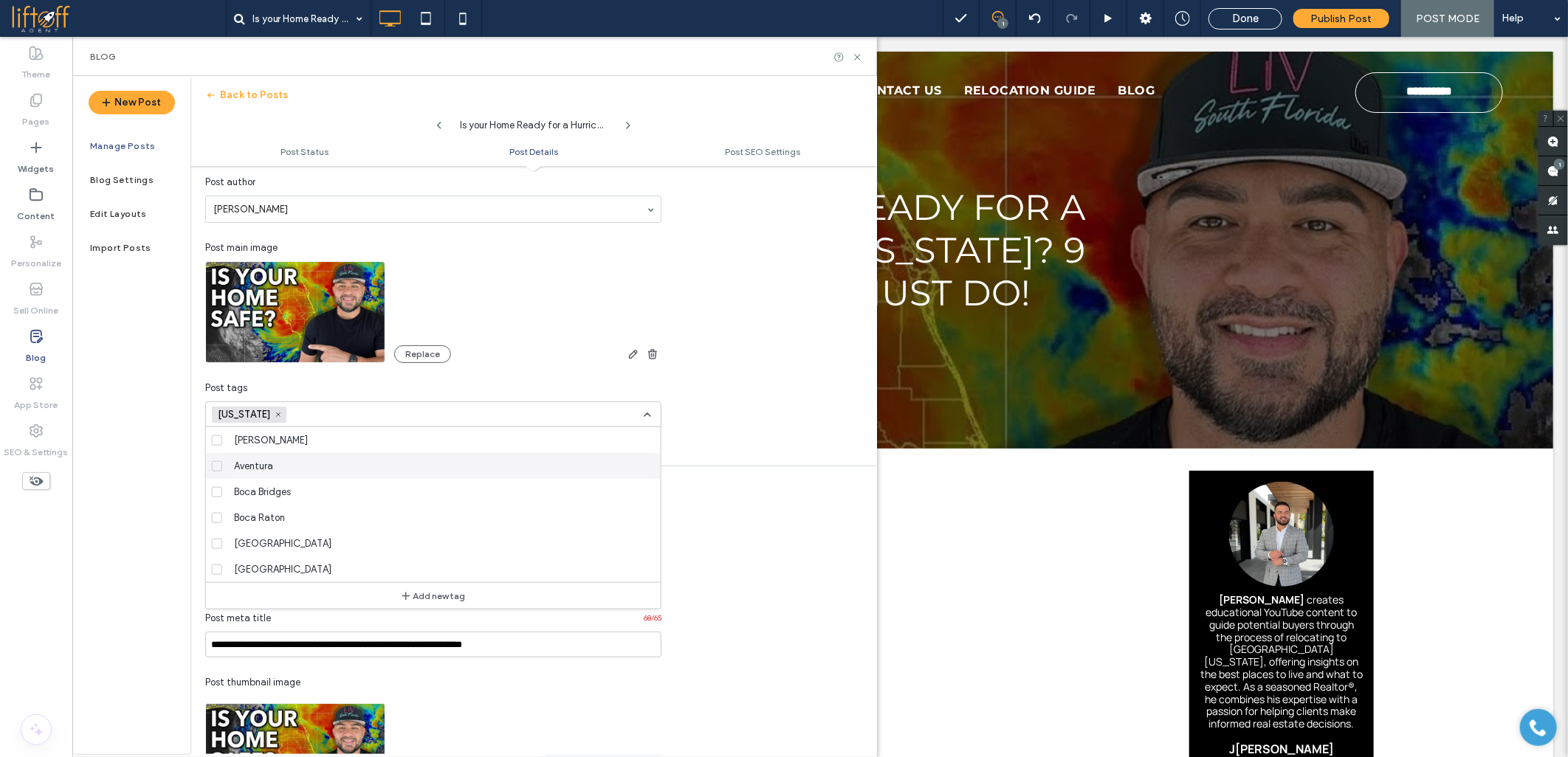
click at [649, 407] on div "[US_STATE] +0 [US_STATE] +0" at bounding box center [433, 414] width 456 height 25
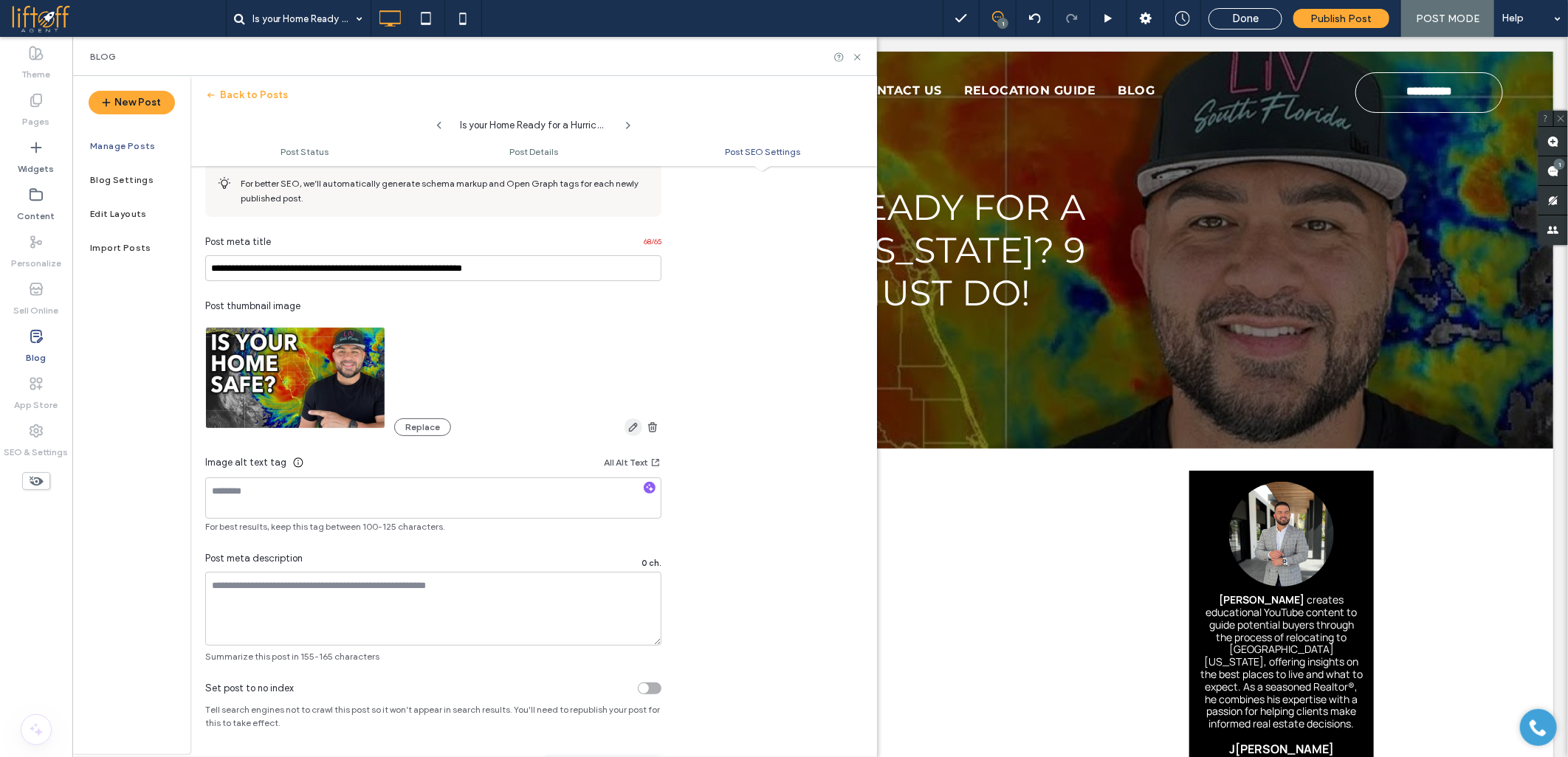
scroll to position [707, 0]
click at [642, 487] on div at bounding box center [649, 488] width 24 height 14
click at [648, 487] on icon "button" at bounding box center [649, 487] width 11 height 11
click at [425, 580] on textarea at bounding box center [433, 607] width 456 height 73
type textarea "**********"
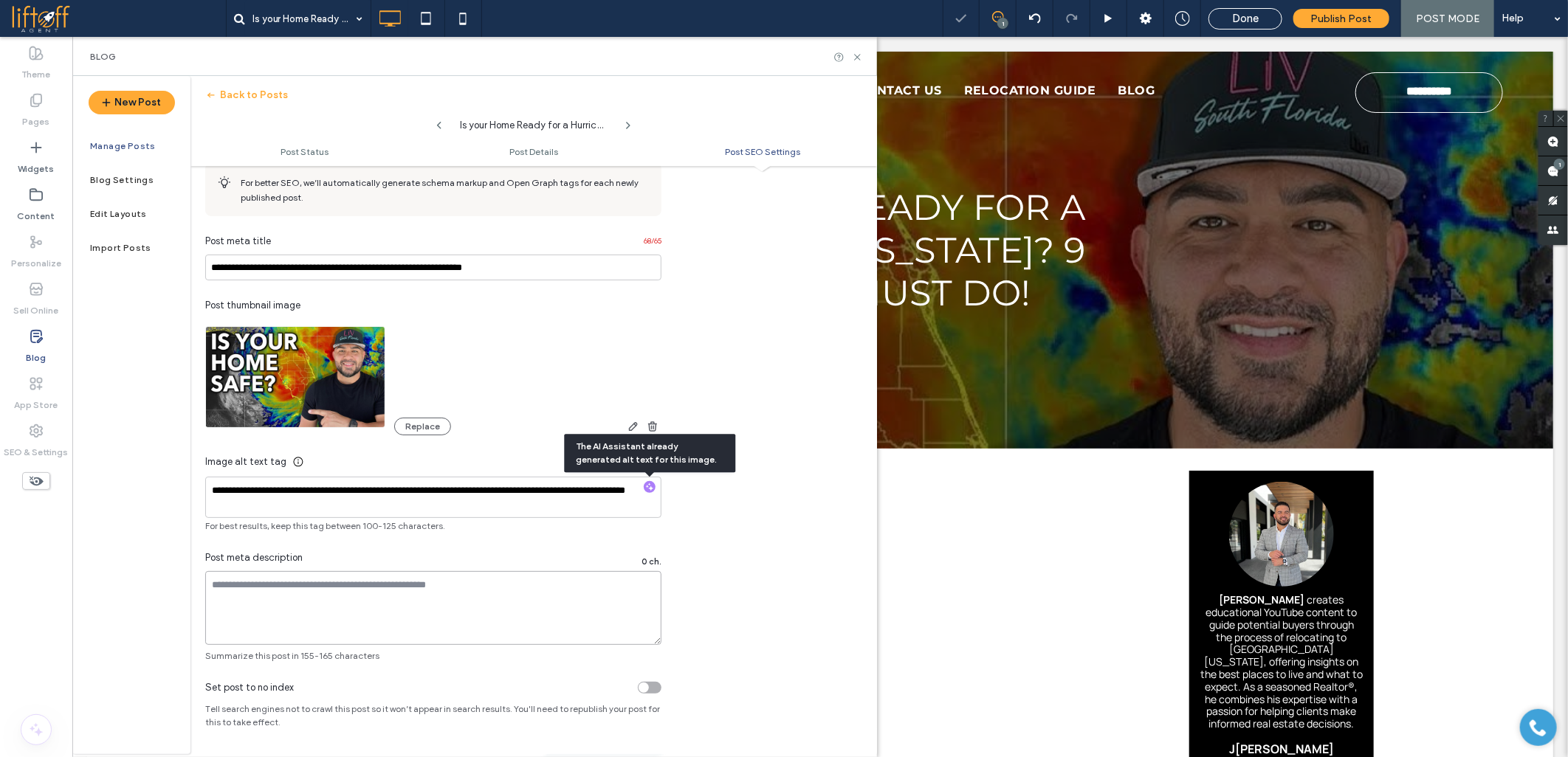
paste textarea "**********"
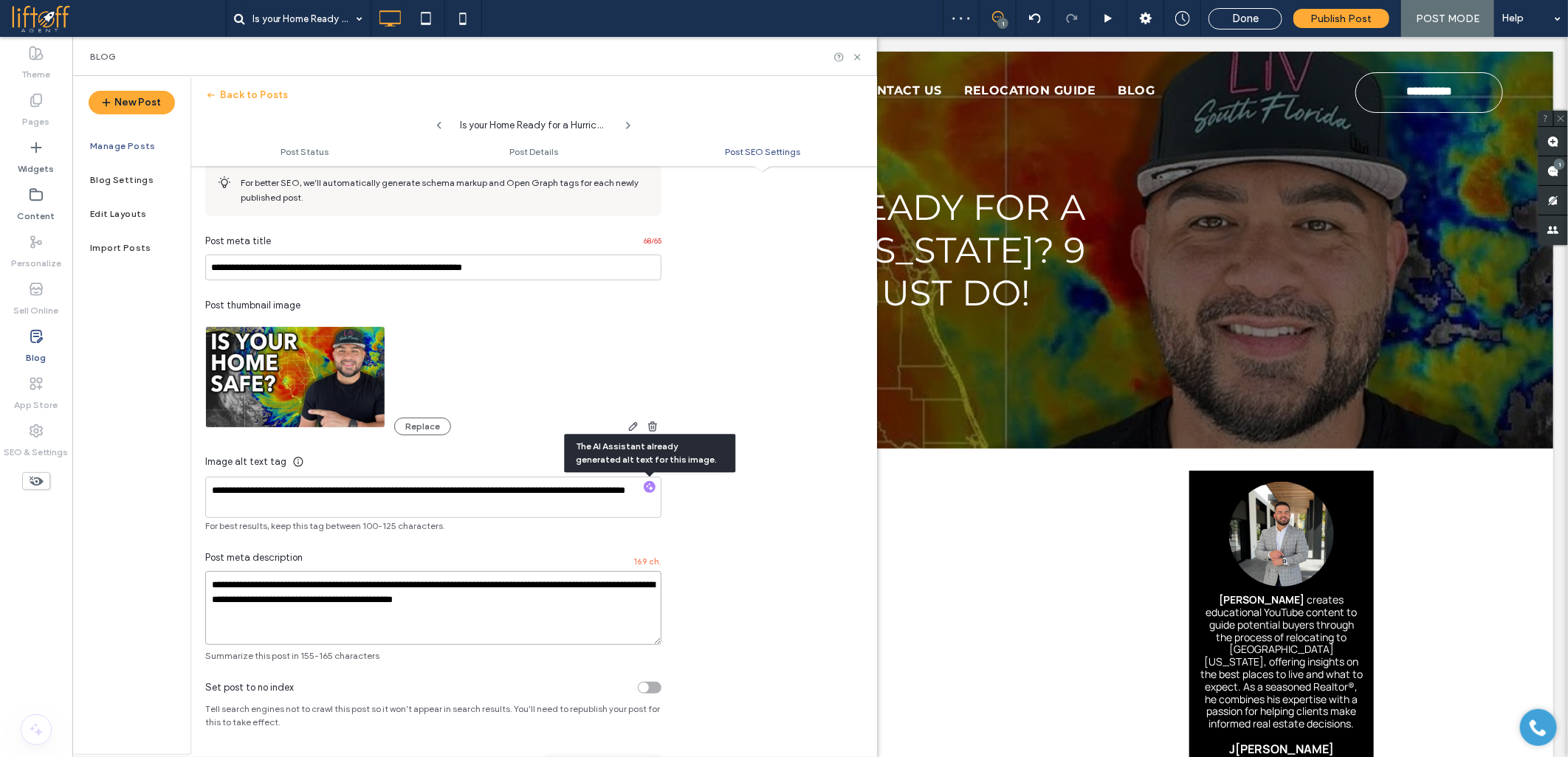
type textarea "**********"
click at [459, 267] on input "**********" at bounding box center [433, 267] width 456 height 25
paste input
type input "**********"
